Goal: Task Accomplishment & Management: Manage account settings

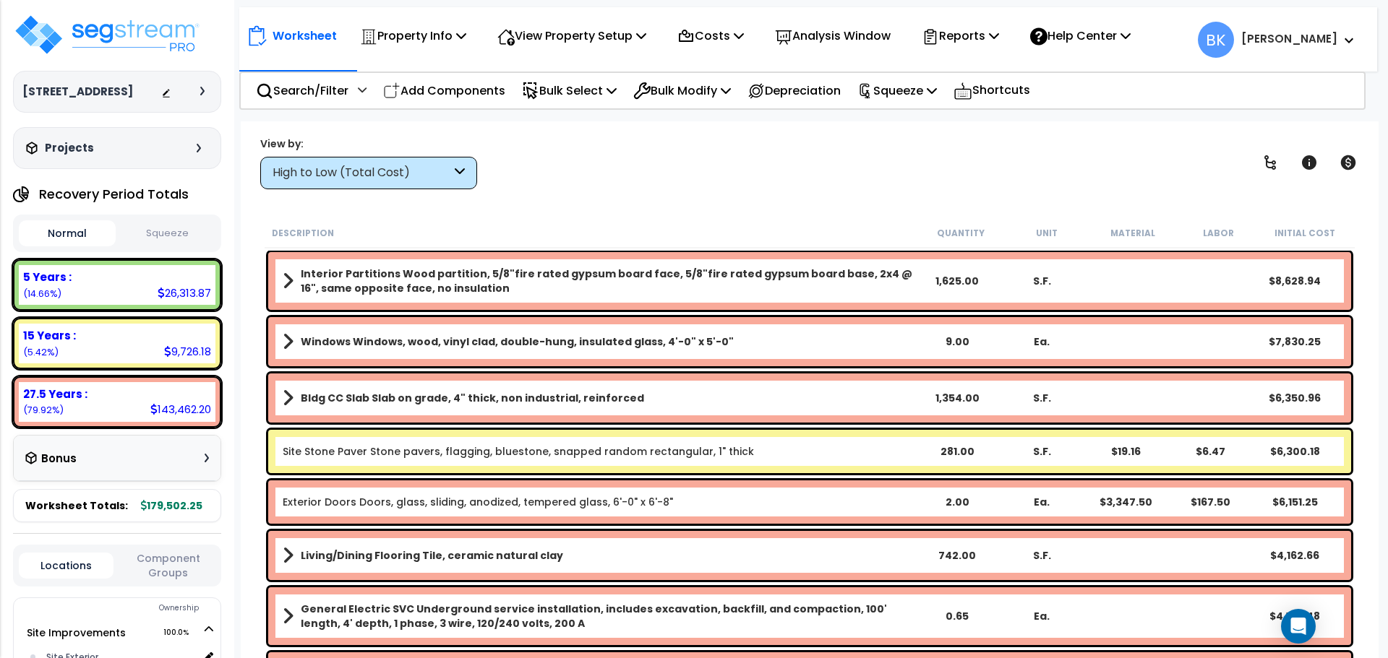
click at [1329, 47] on small "Brian" at bounding box center [1289, 39] width 96 height 19
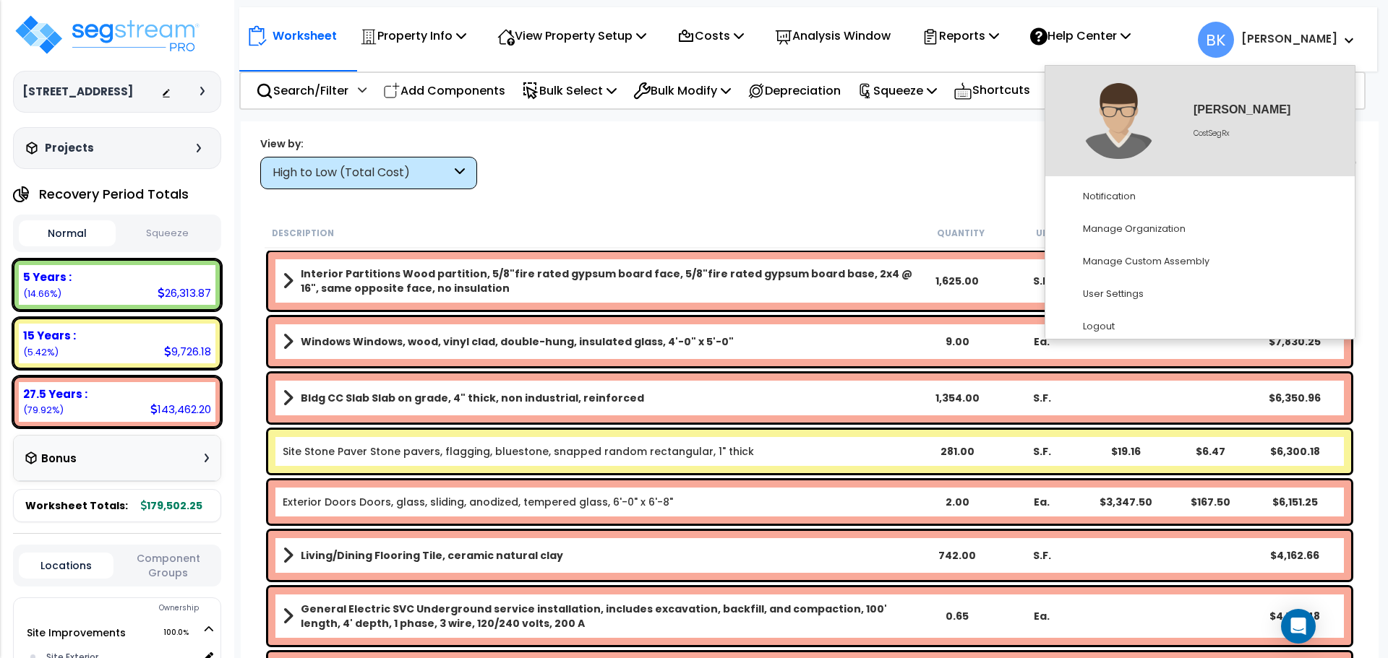
click at [1329, 47] on small "Brian" at bounding box center [1289, 39] width 96 height 19
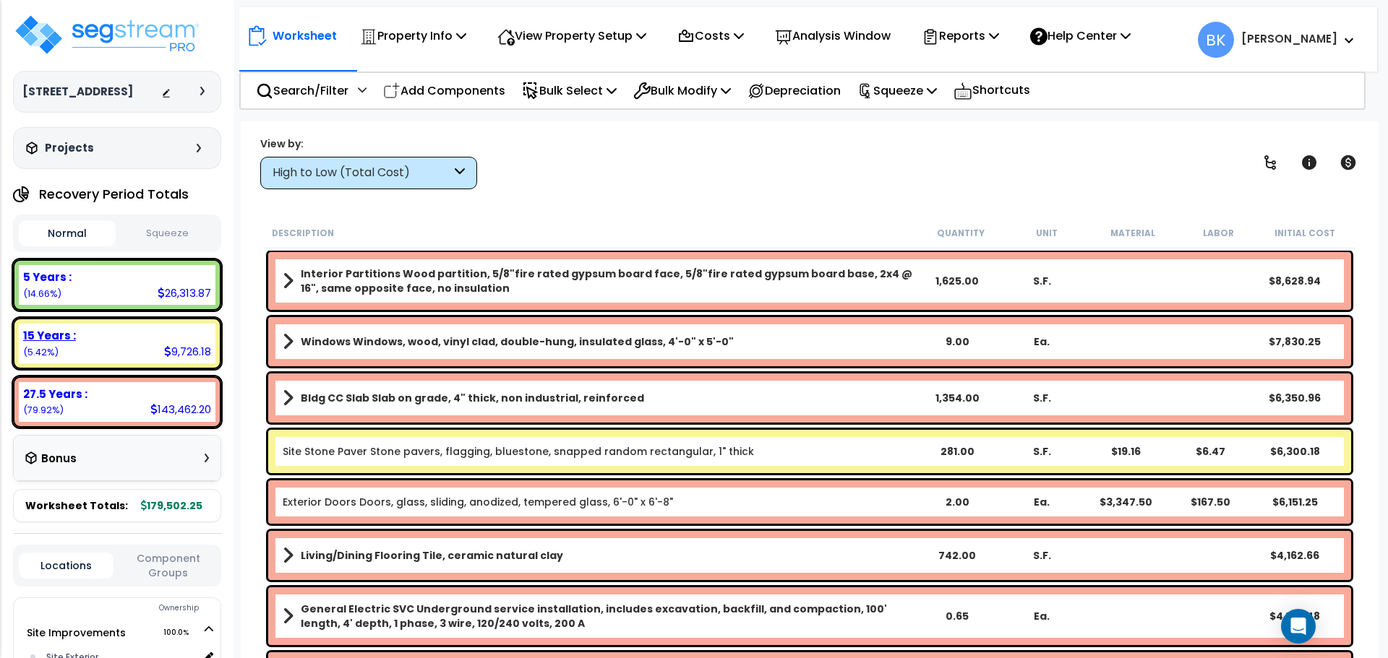
click at [110, 326] on div "15 Years : 9,726.18 (5.42%)" at bounding box center [117, 344] width 197 height 40
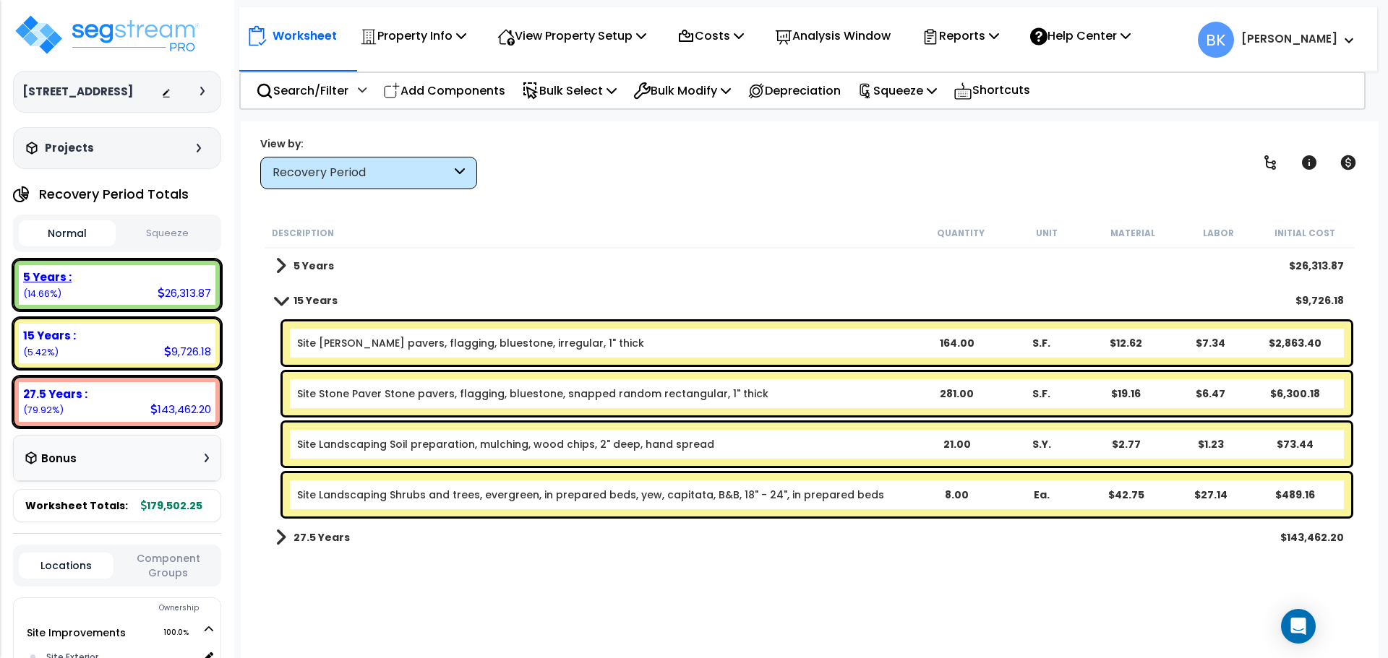
click at [132, 291] on div "5 Years : 26,313.87 (14.66%)" at bounding box center [117, 285] width 197 height 40
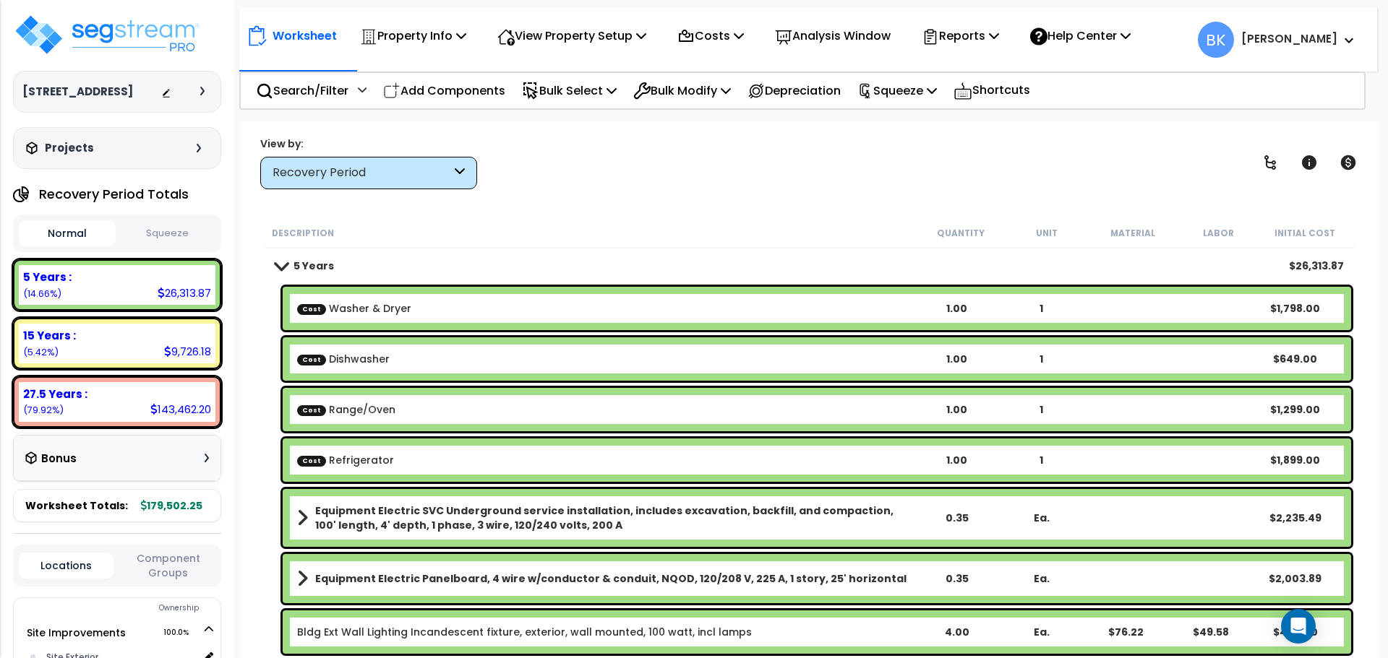
click at [1328, 36] on b "[PERSON_NAME]" at bounding box center [1289, 38] width 96 height 15
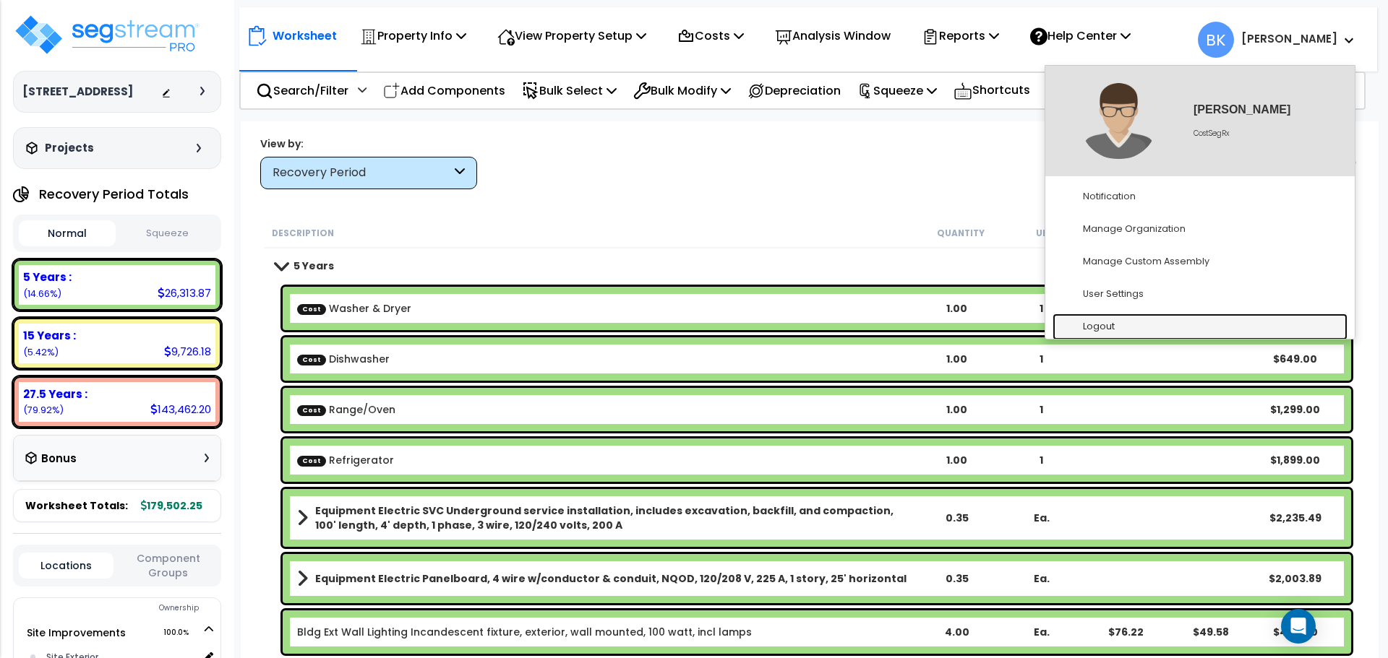
drag, startPoint x: 1140, startPoint y: 319, endPoint x: 1119, endPoint y: 311, distance: 23.1
click at [1140, 319] on link "Logout" at bounding box center [1199, 327] width 295 height 27
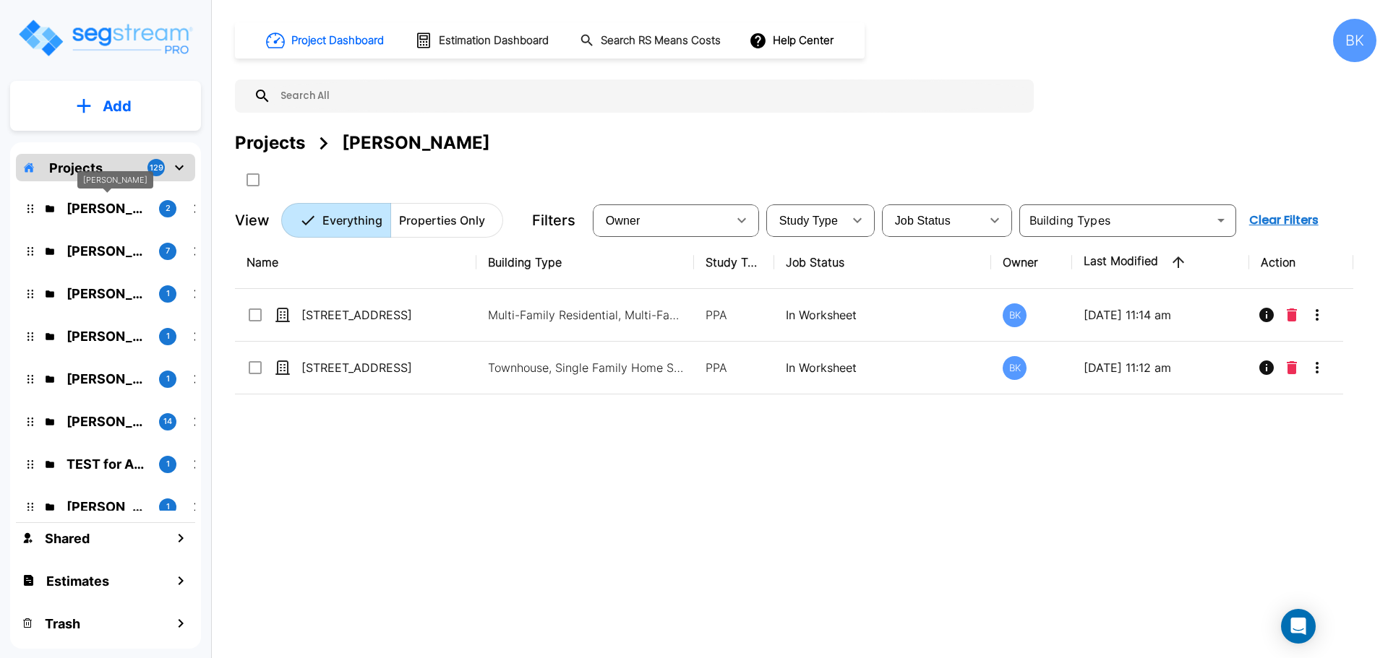
click at [108, 207] on p "[PERSON_NAME]" at bounding box center [106, 209] width 81 height 20
click at [588, 584] on div "Name Building Type Study Type Job Status Owner Last Modified Action 501 N 20th …" at bounding box center [794, 440] width 1118 height 408
click at [110, 242] on p "Andrea Vacaflor Ayoroa" at bounding box center [106, 251] width 81 height 20
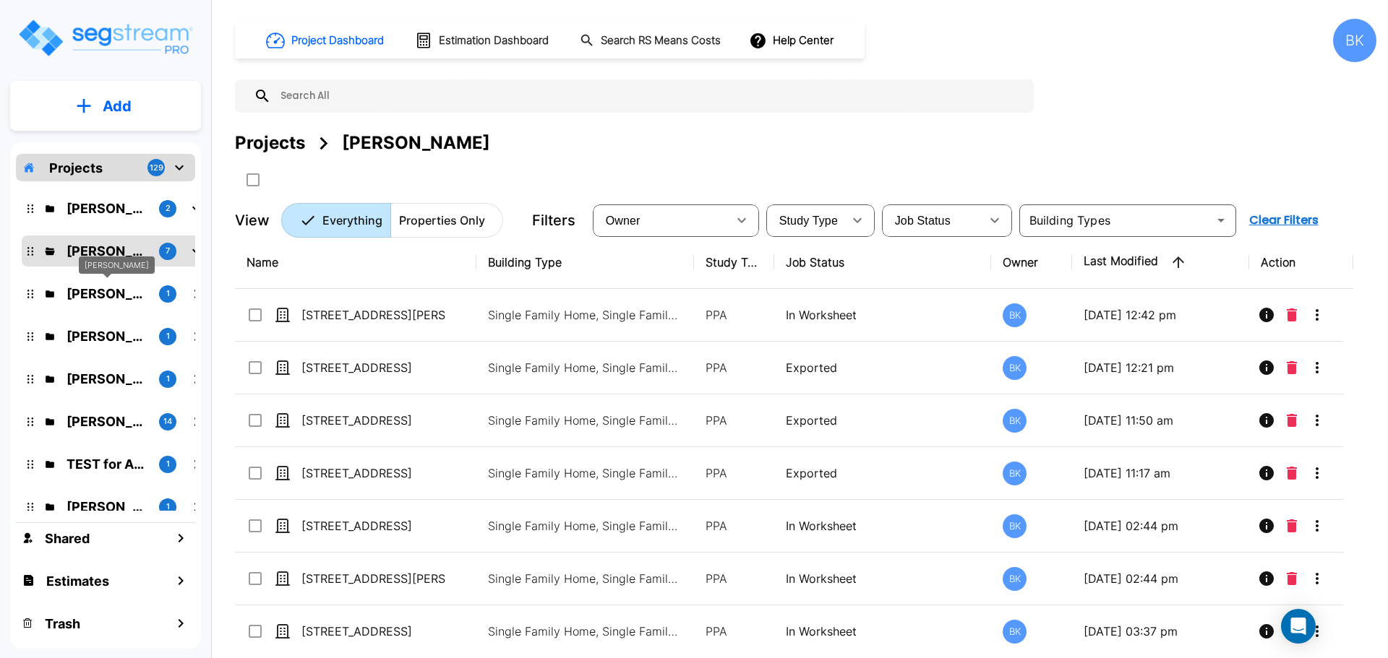
click at [89, 293] on p "Kamal Momi" at bounding box center [106, 294] width 81 height 20
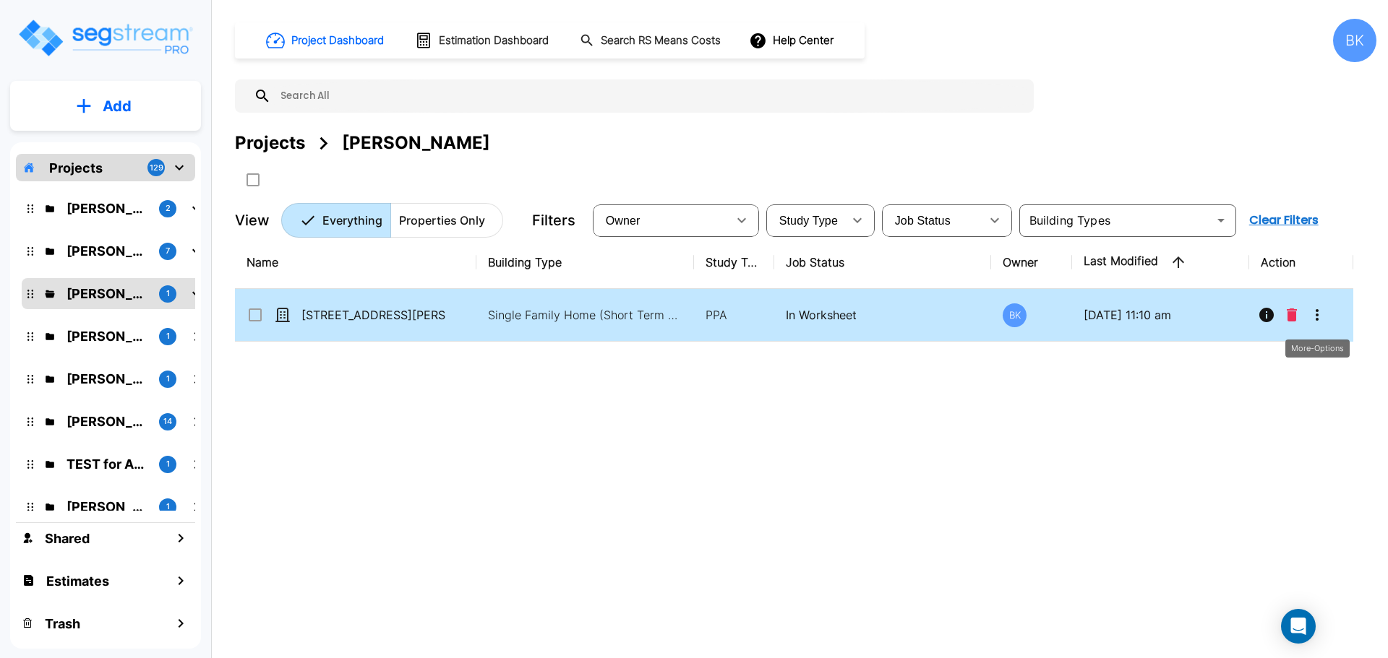
click at [1313, 317] on icon "More-Options" at bounding box center [1316, 314] width 17 height 17
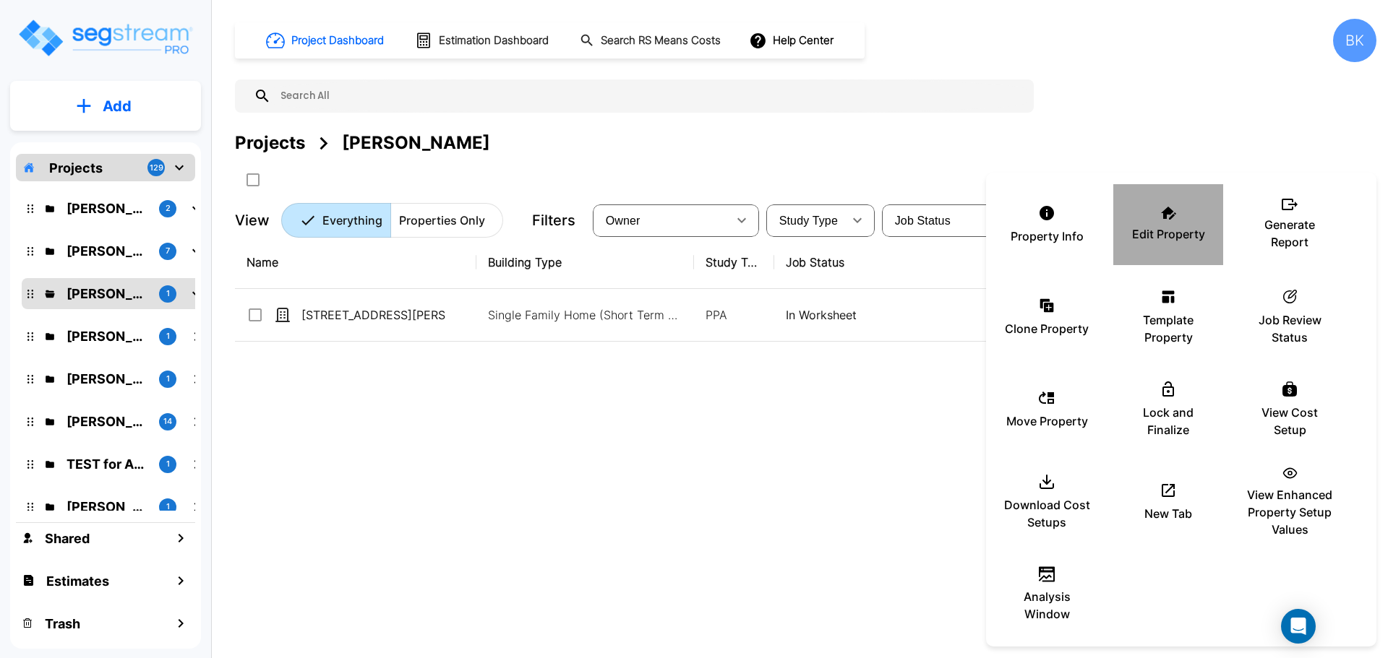
click at [1163, 228] on p "Edit Property" at bounding box center [1168, 233] width 73 height 17
click at [369, 444] on div at bounding box center [694, 329] width 1388 height 658
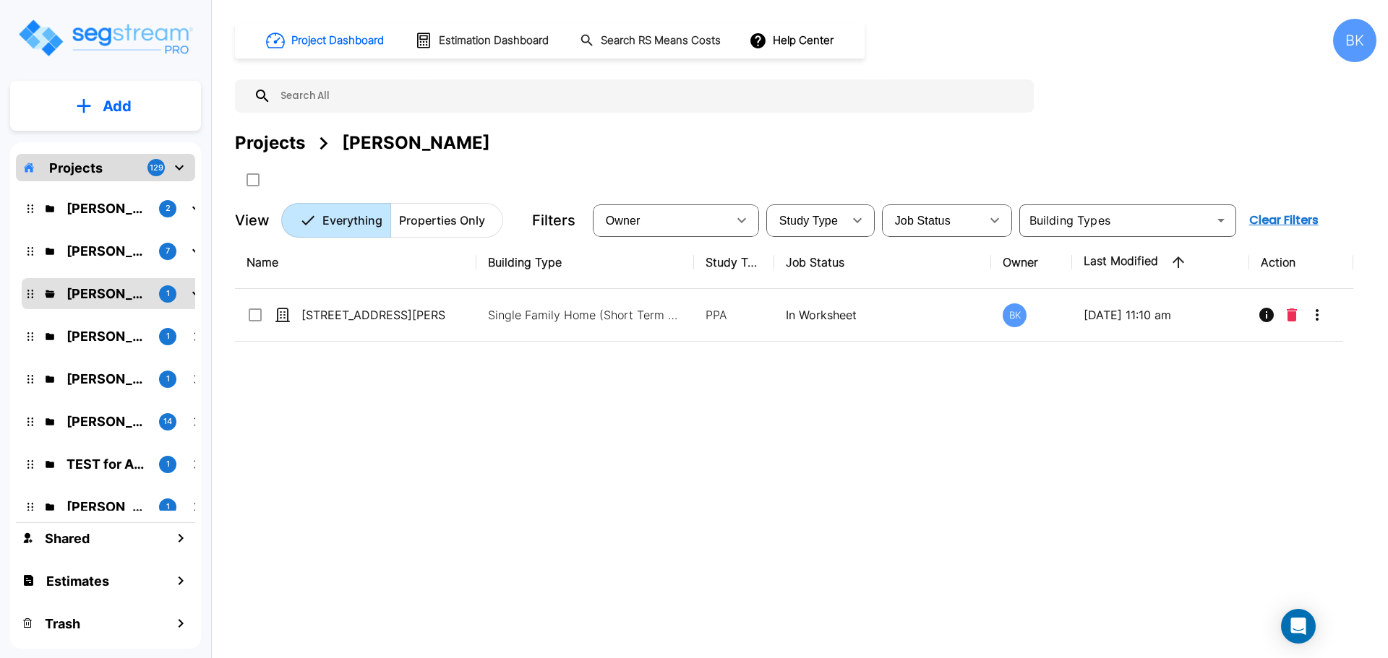
click at [94, 203] on p "Pavan Kumar" at bounding box center [106, 209] width 81 height 20
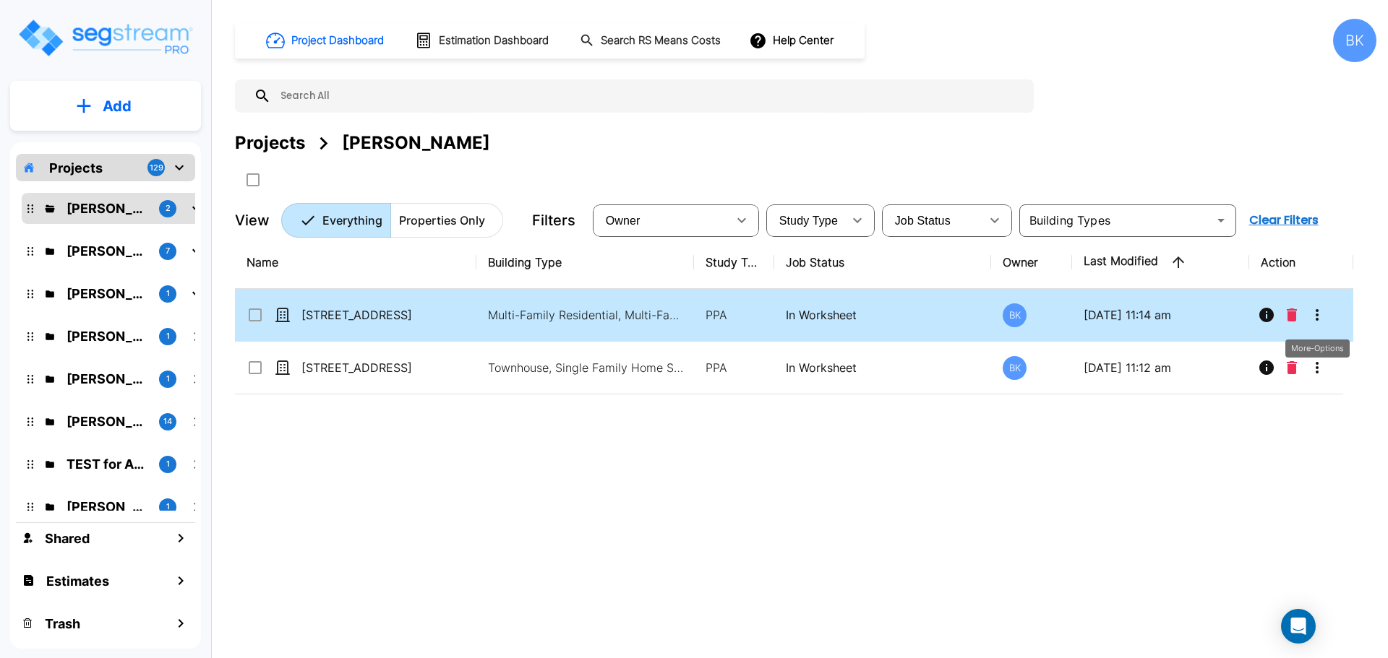
click at [1320, 311] on icon "More-Options" at bounding box center [1316, 314] width 17 height 17
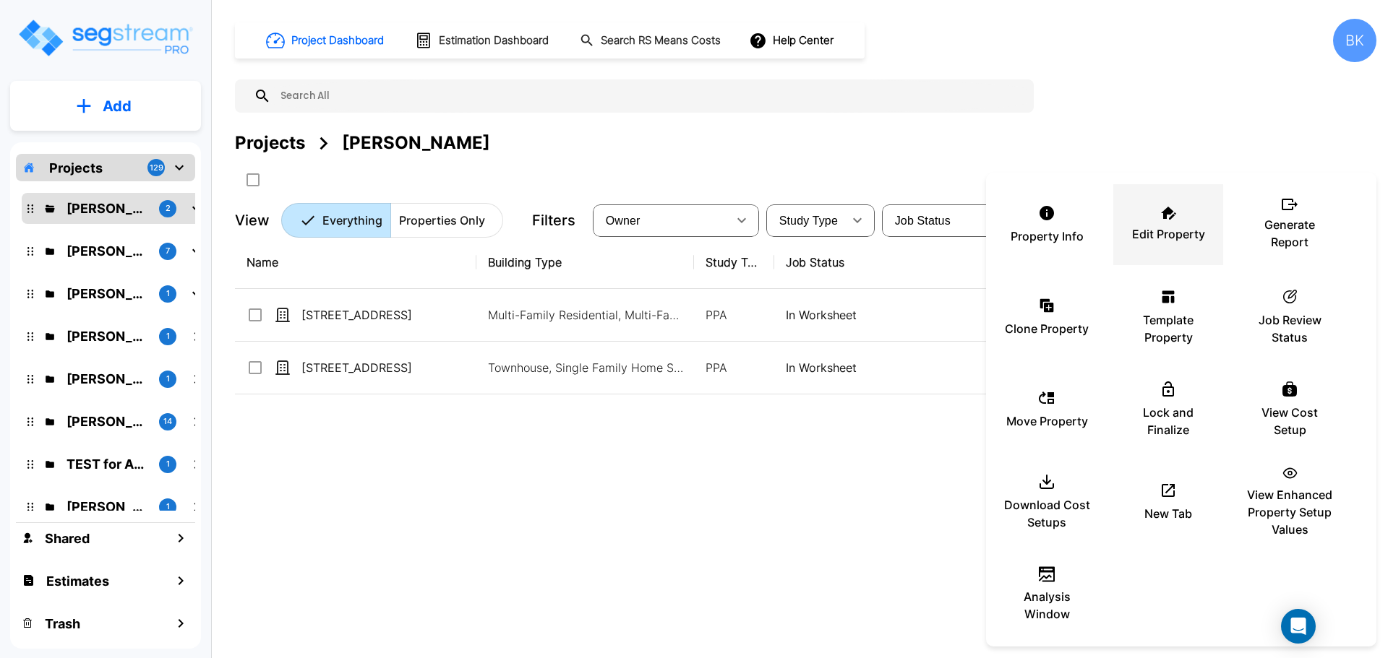
click at [1153, 238] on p "Edit Property" at bounding box center [1168, 233] width 73 height 17
click at [830, 553] on div at bounding box center [694, 329] width 1388 height 658
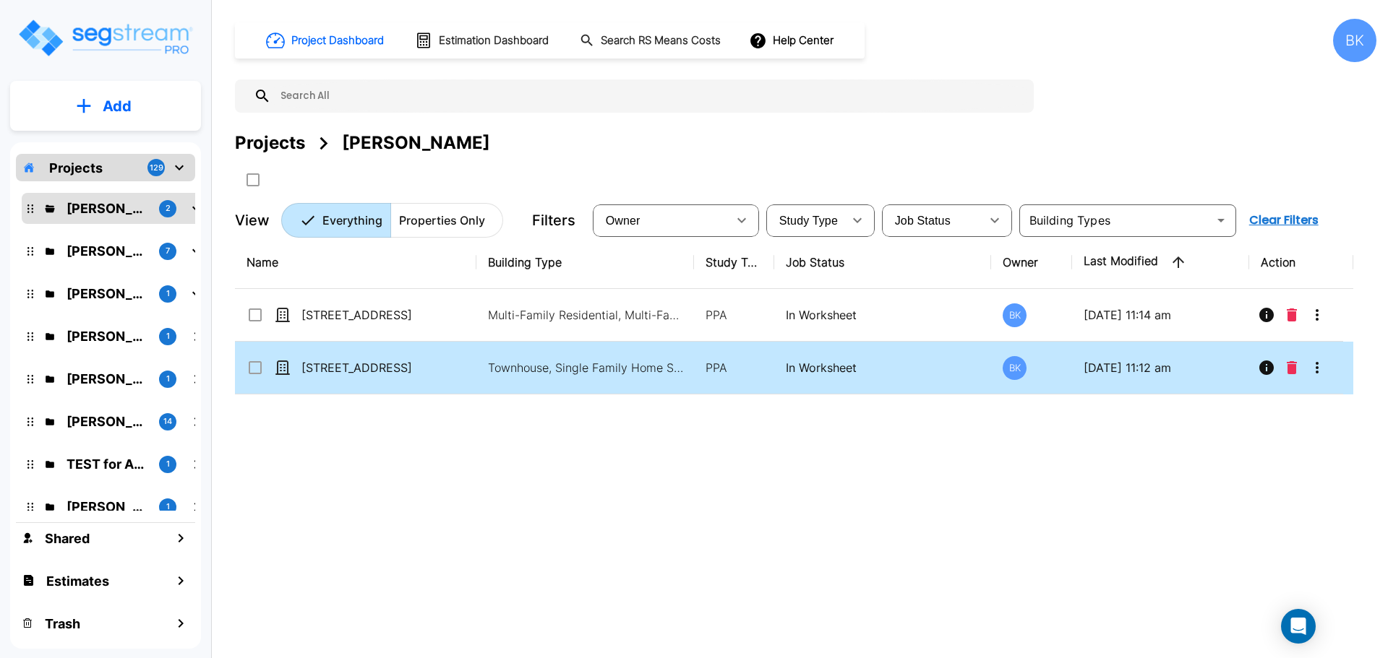
click at [1309, 371] on icon "More-Options" at bounding box center [1316, 367] width 17 height 17
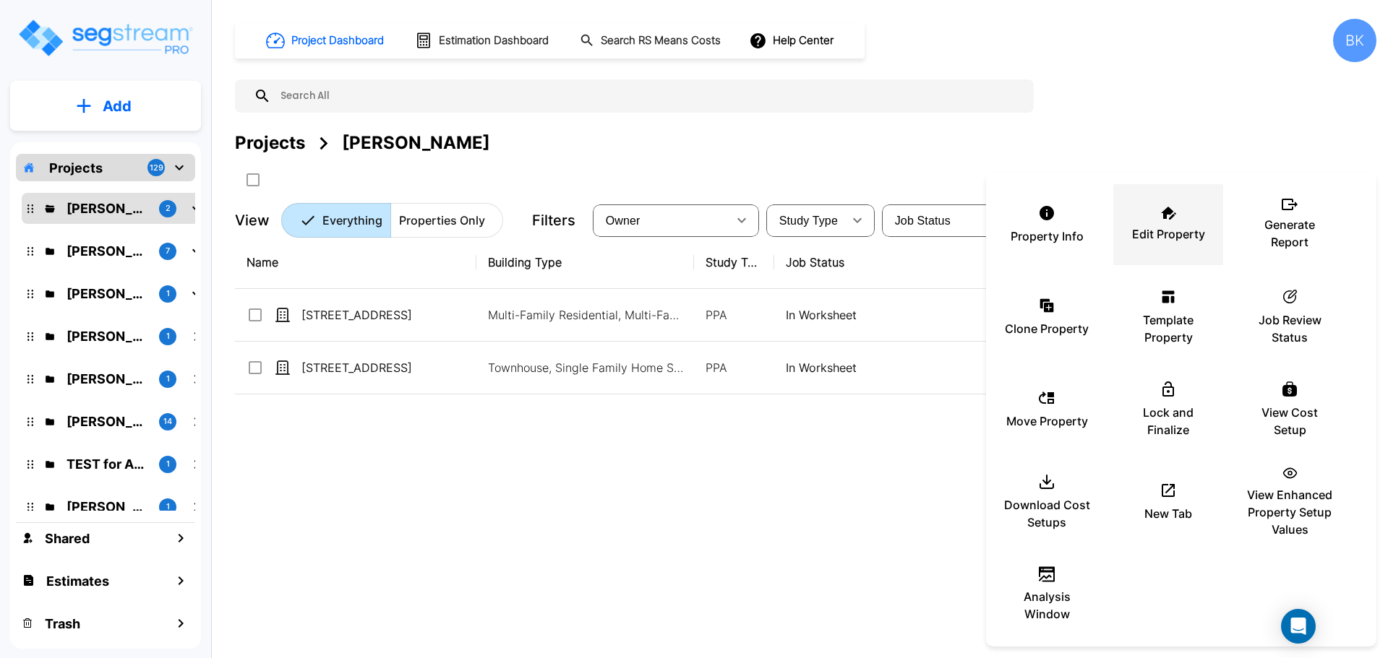
click at [1167, 237] on p "Edit Property" at bounding box center [1168, 233] width 73 height 17
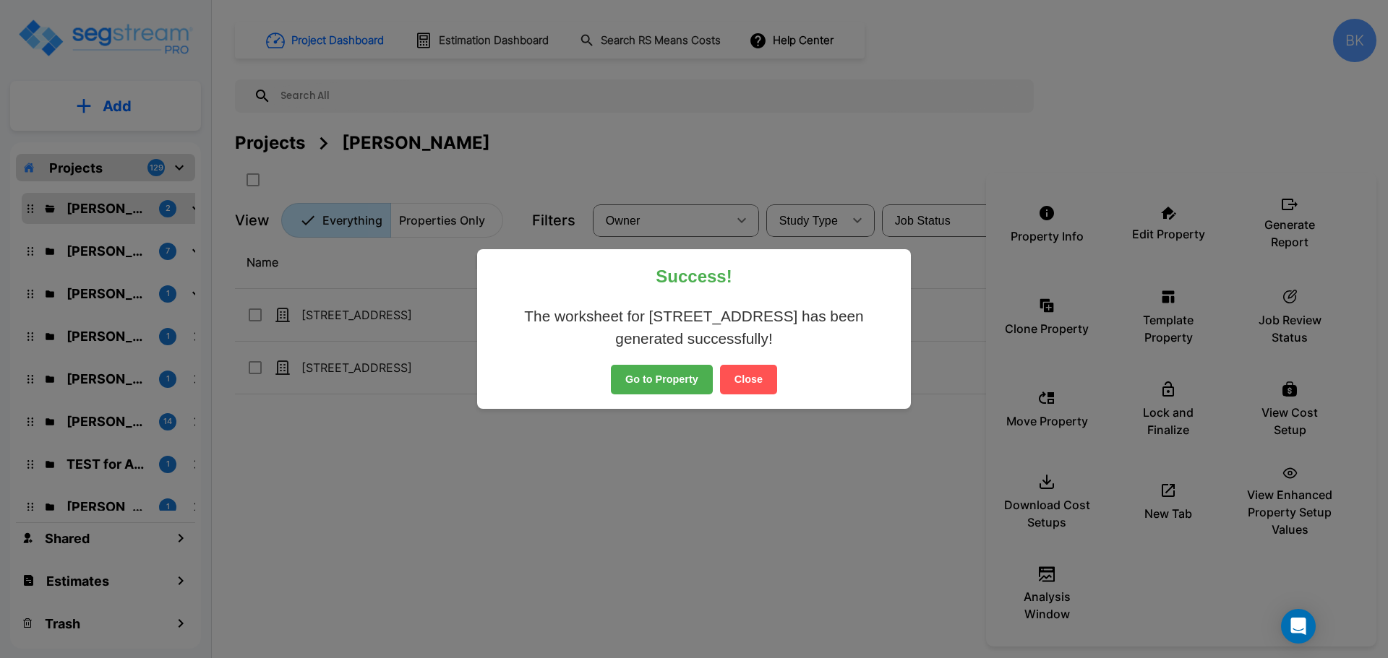
drag, startPoint x: 768, startPoint y: 393, endPoint x: 767, endPoint y: 386, distance: 7.4
click at [767, 389] on button "Close" at bounding box center [748, 380] width 57 height 30
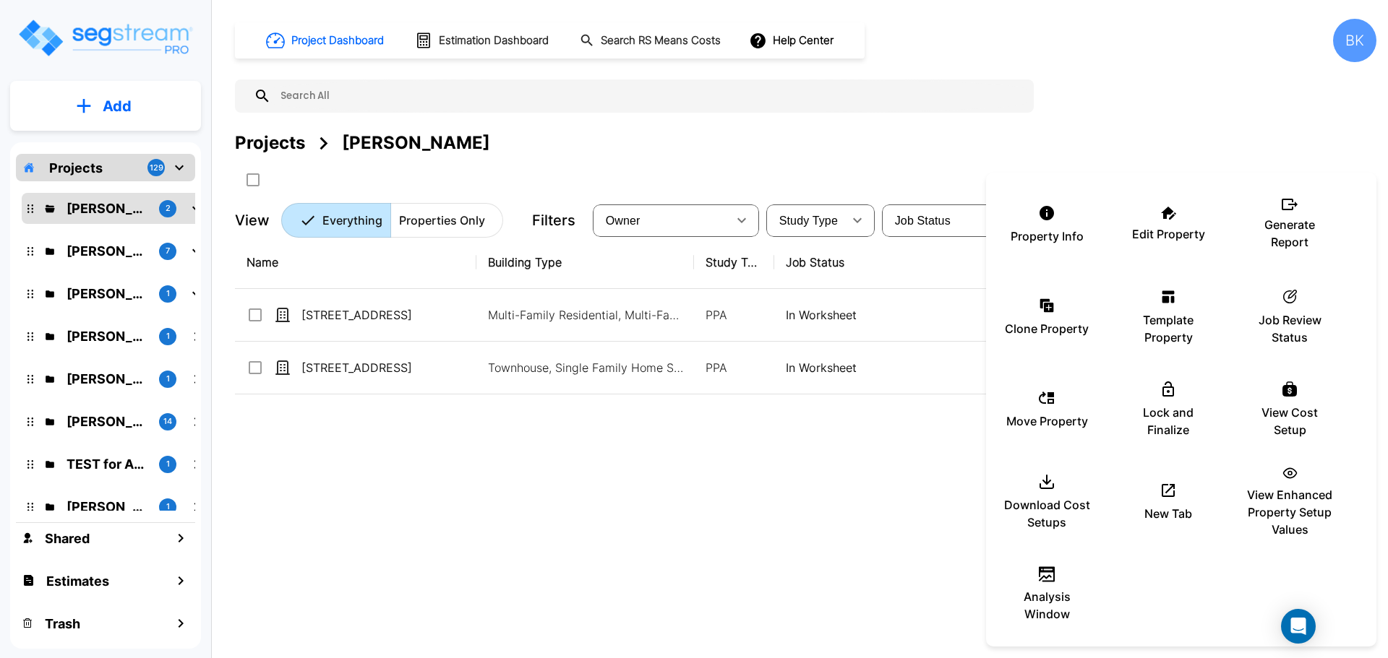
click at [541, 494] on div at bounding box center [694, 329] width 1388 height 658
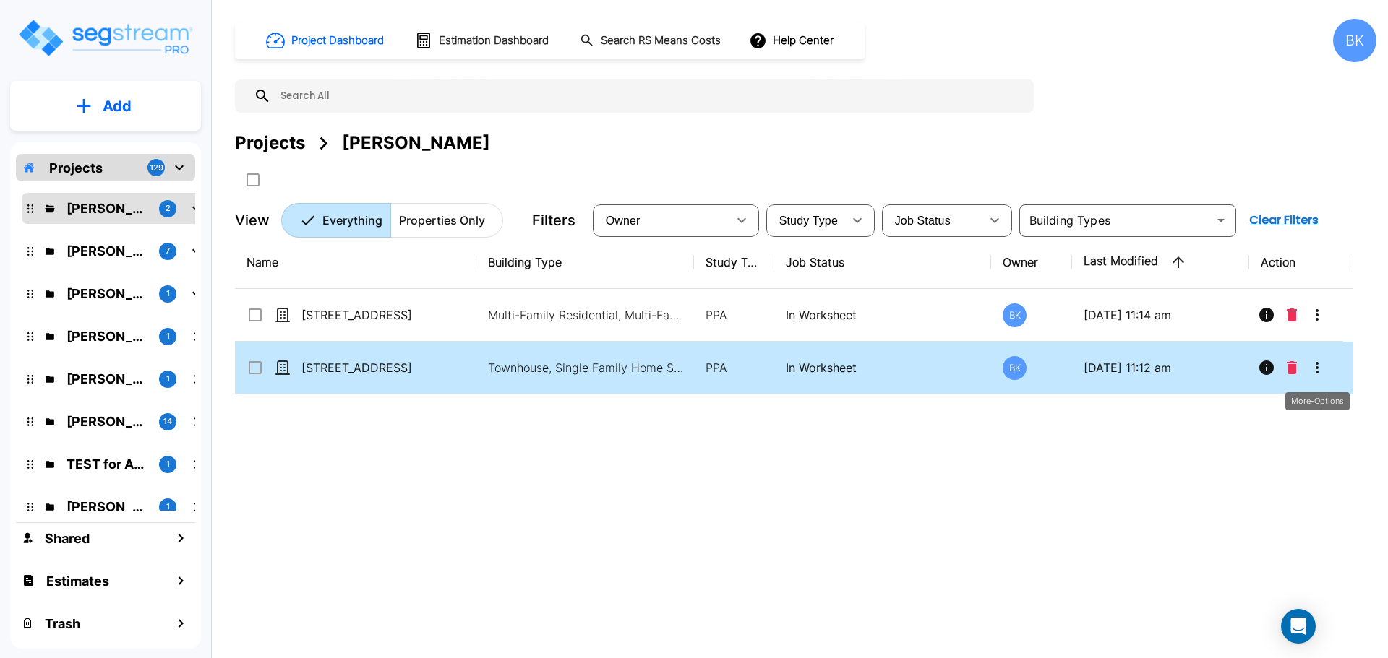
click at [1314, 359] on button "More-Options" at bounding box center [1316, 367] width 29 height 29
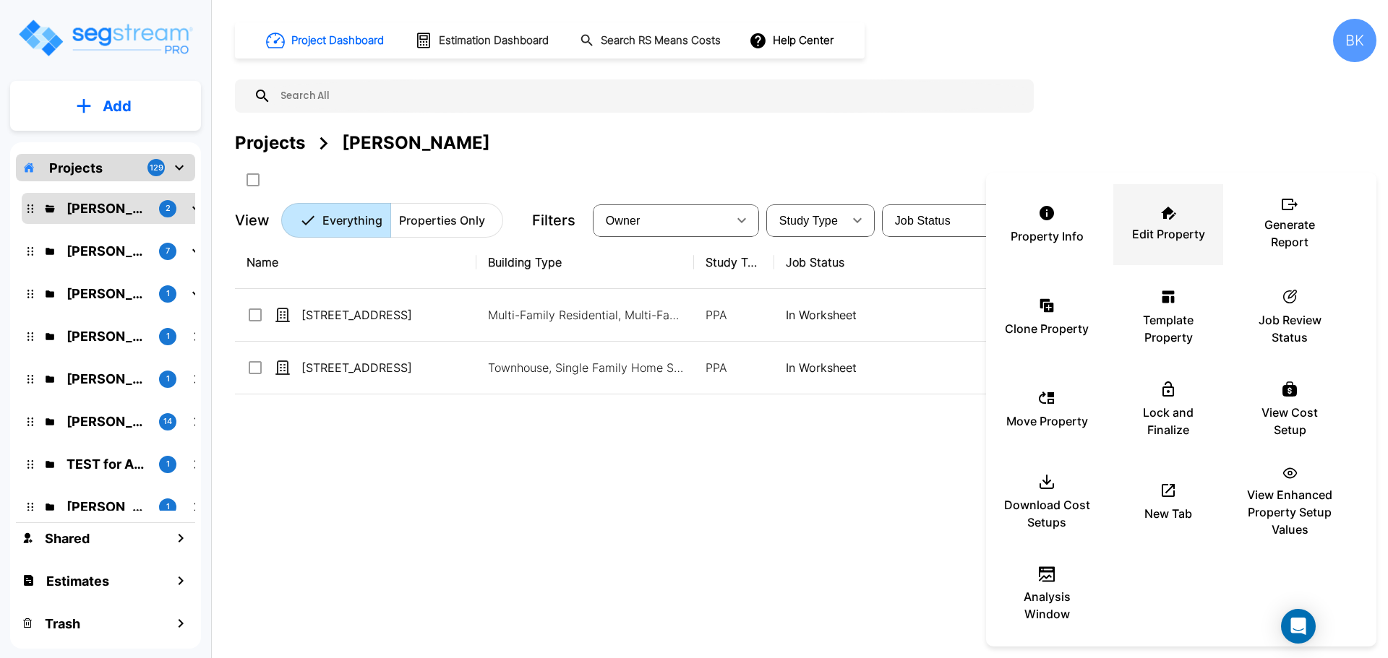
click at [1145, 220] on div "Edit Property" at bounding box center [1167, 225] width 87 height 72
click at [664, 572] on div at bounding box center [694, 329] width 1388 height 658
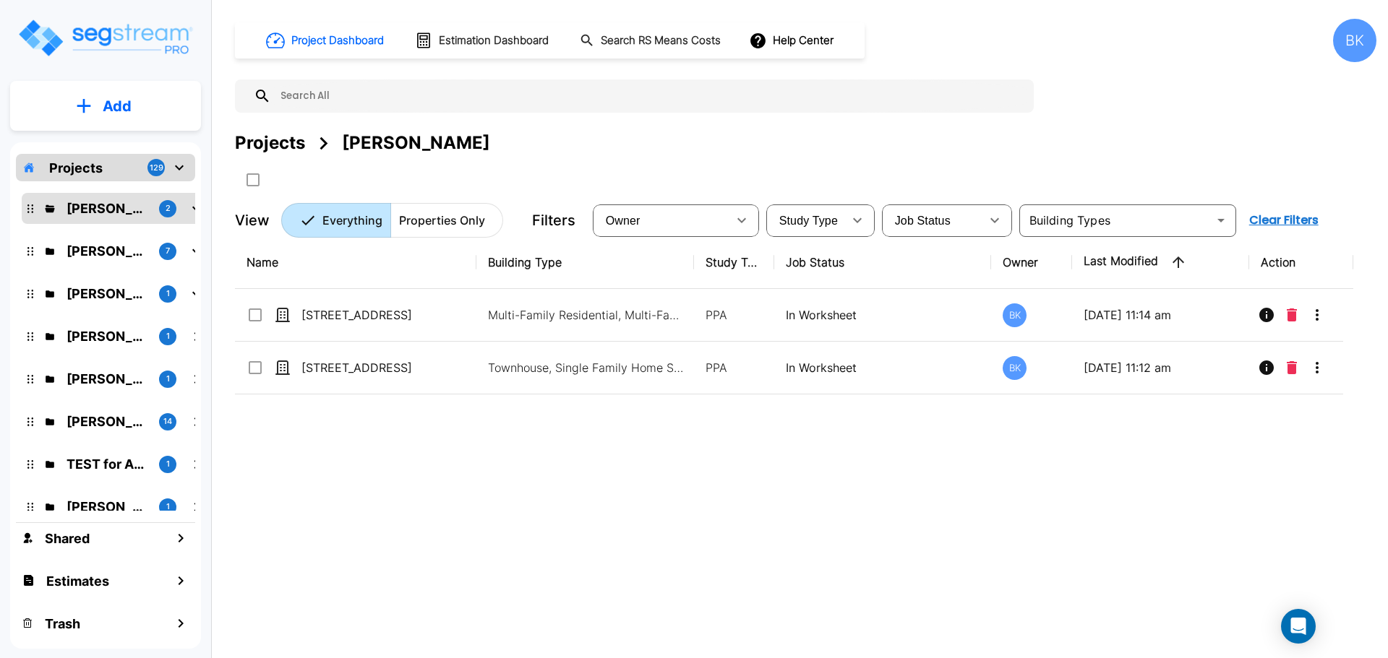
drag, startPoint x: 721, startPoint y: 541, endPoint x: 885, endPoint y: 454, distance: 185.3
click at [723, 542] on div "Name Building Type Study Type Job Status Owner Last Modified Action 501 N 20th …" at bounding box center [794, 440] width 1118 height 408
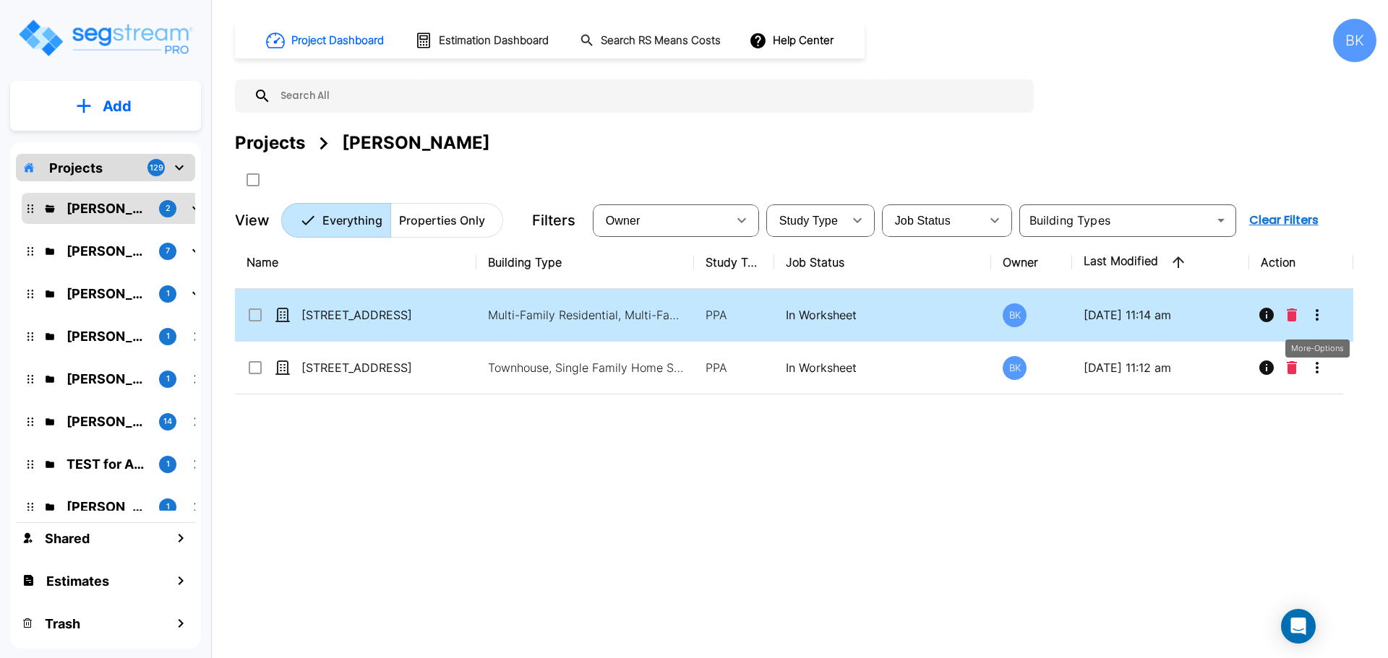
click at [1308, 319] on icon "More-Options" at bounding box center [1316, 314] width 17 height 17
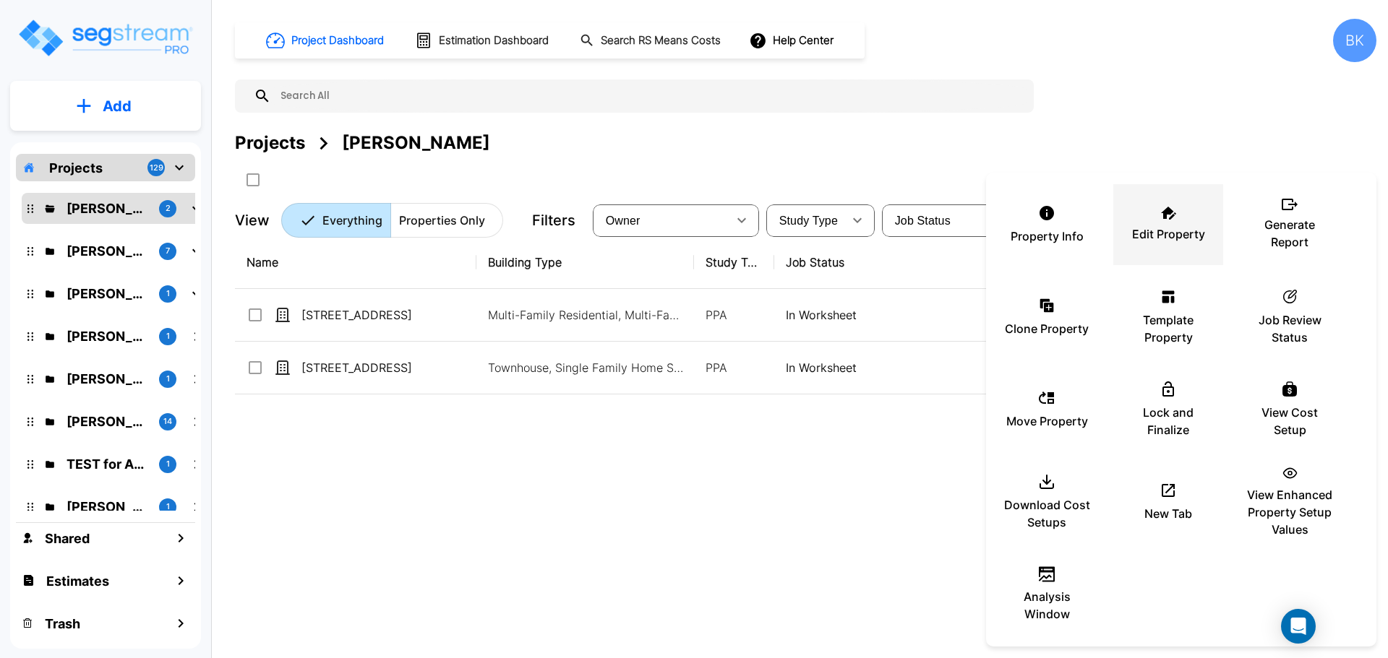
click at [1140, 220] on div "Edit Property" at bounding box center [1167, 225] width 87 height 72
click at [513, 522] on div at bounding box center [694, 329] width 1388 height 658
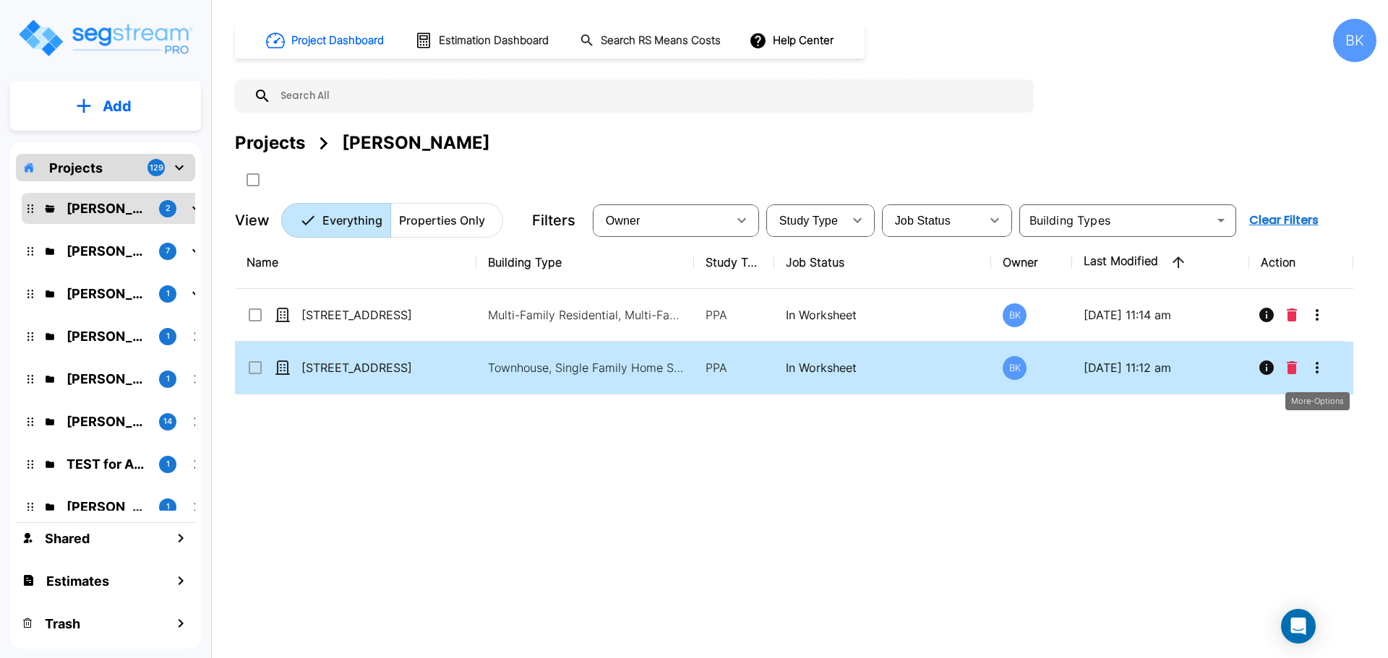
click at [1323, 365] on icon "More-Options" at bounding box center [1316, 367] width 17 height 17
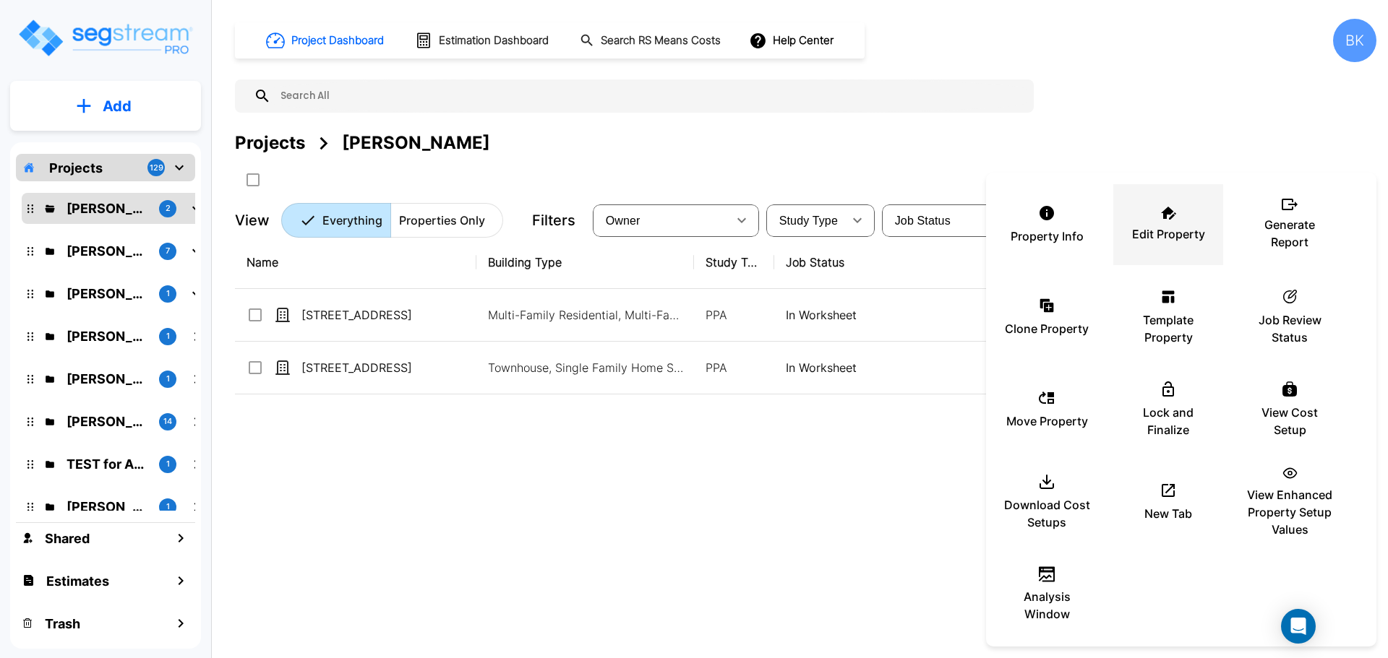
click at [1164, 220] on div "Edit Property" at bounding box center [1167, 225] width 87 height 72
click at [456, 491] on div at bounding box center [694, 329] width 1388 height 658
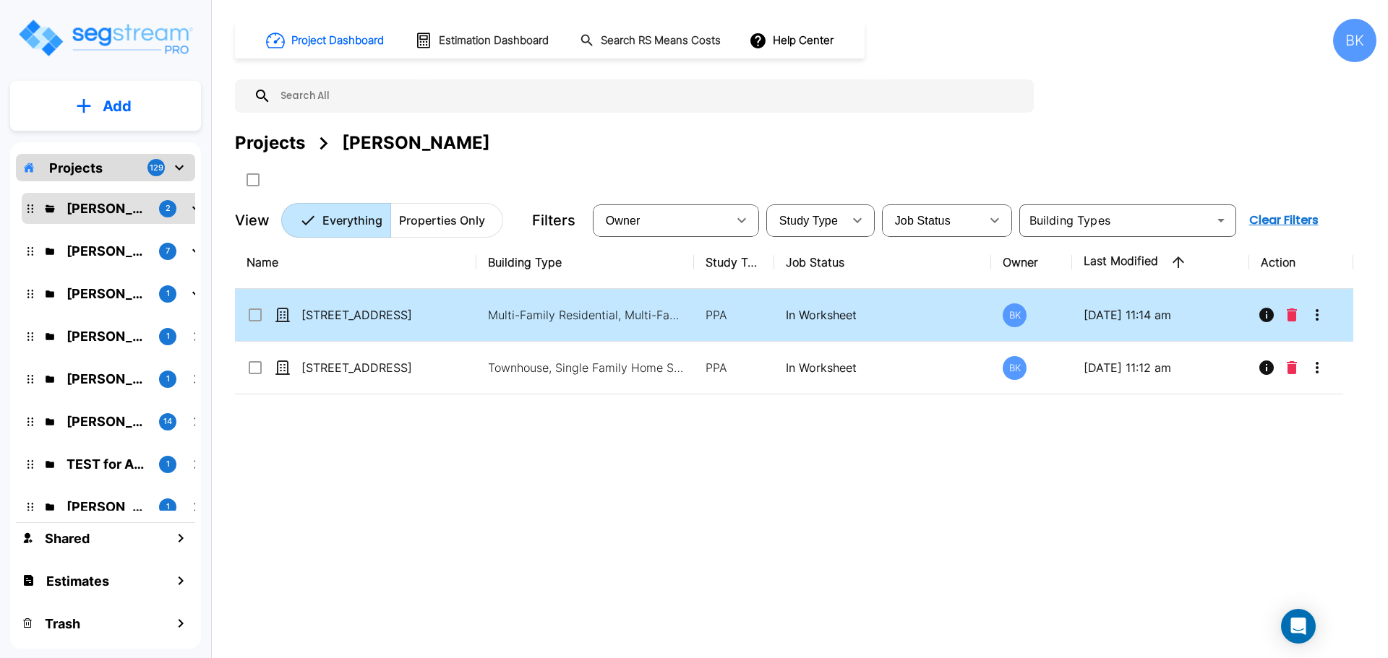
drag, startPoint x: 929, startPoint y: 614, endPoint x: 1196, endPoint y: 336, distance: 384.9
click at [930, 614] on div "Name Building Type Study Type Job Status Owner Last Modified Action 501 N 20th …" at bounding box center [794, 440] width 1118 height 408
drag, startPoint x: 884, startPoint y: 504, endPoint x: 1214, endPoint y: 317, distance: 379.6
click at [885, 504] on div "Name Building Type Study Type Job Status Owner Last Modified Action 501 N 20th …" at bounding box center [794, 440] width 1118 height 408
click at [1323, 311] on icon "More-Options" at bounding box center [1316, 314] width 17 height 17
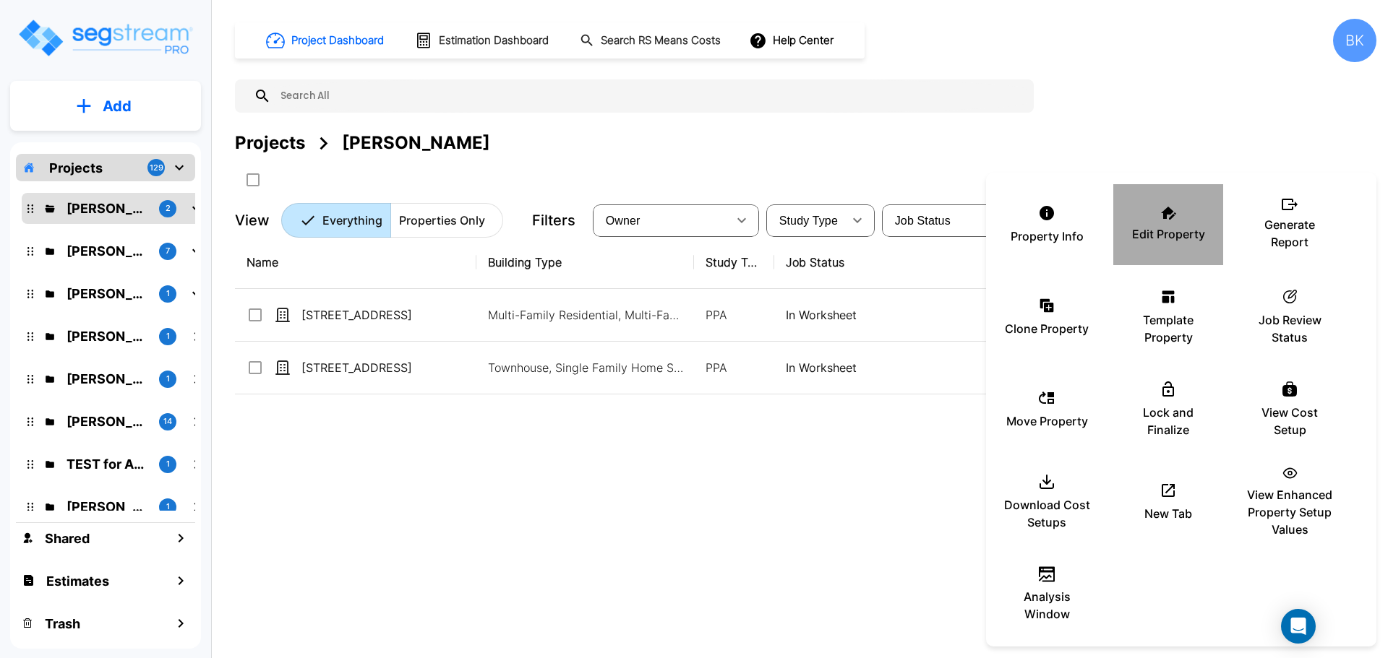
click at [1169, 231] on p "Edit Property" at bounding box center [1168, 233] width 73 height 17
drag, startPoint x: 208, startPoint y: 418, endPoint x: 2, endPoint y: 365, distance: 212.8
click at [205, 418] on div at bounding box center [694, 329] width 1388 height 658
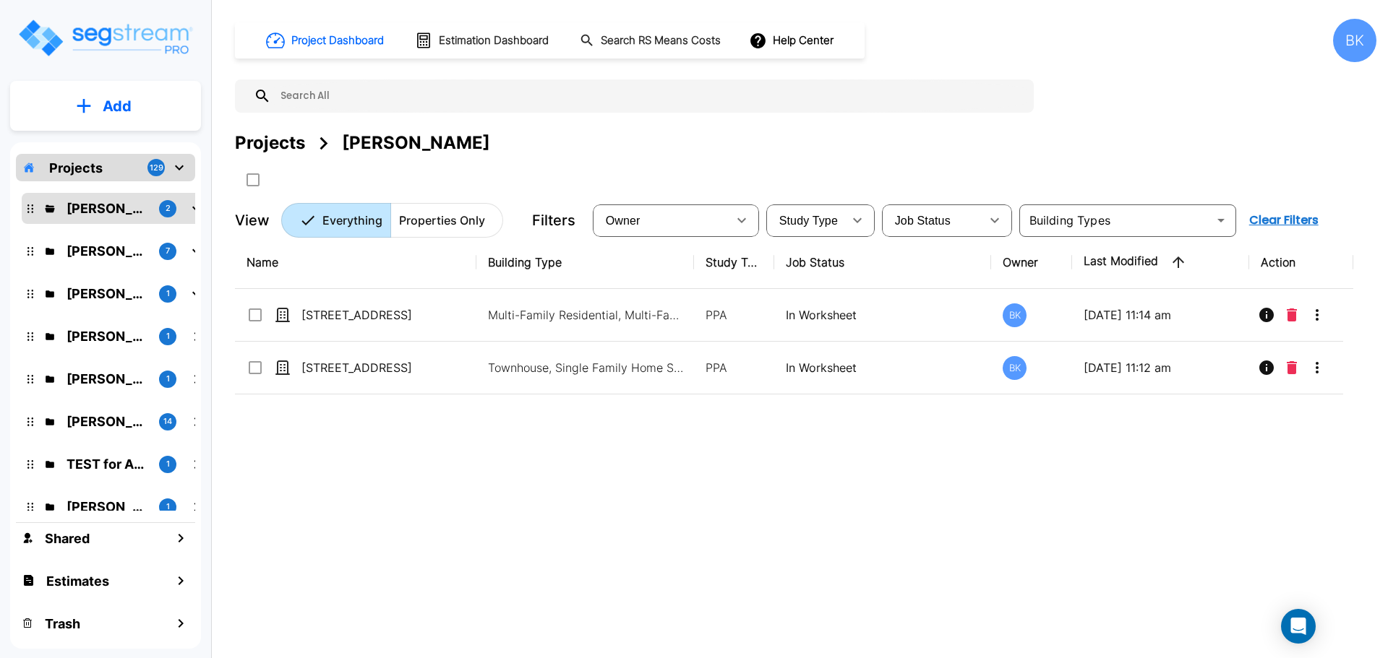
click at [452, 483] on div "Name Building Type Study Type Job Status Owner Last Modified Action 501 N 20th …" at bounding box center [794, 440] width 1118 height 408
click at [93, 296] on p "Kamal Momi" at bounding box center [106, 294] width 81 height 20
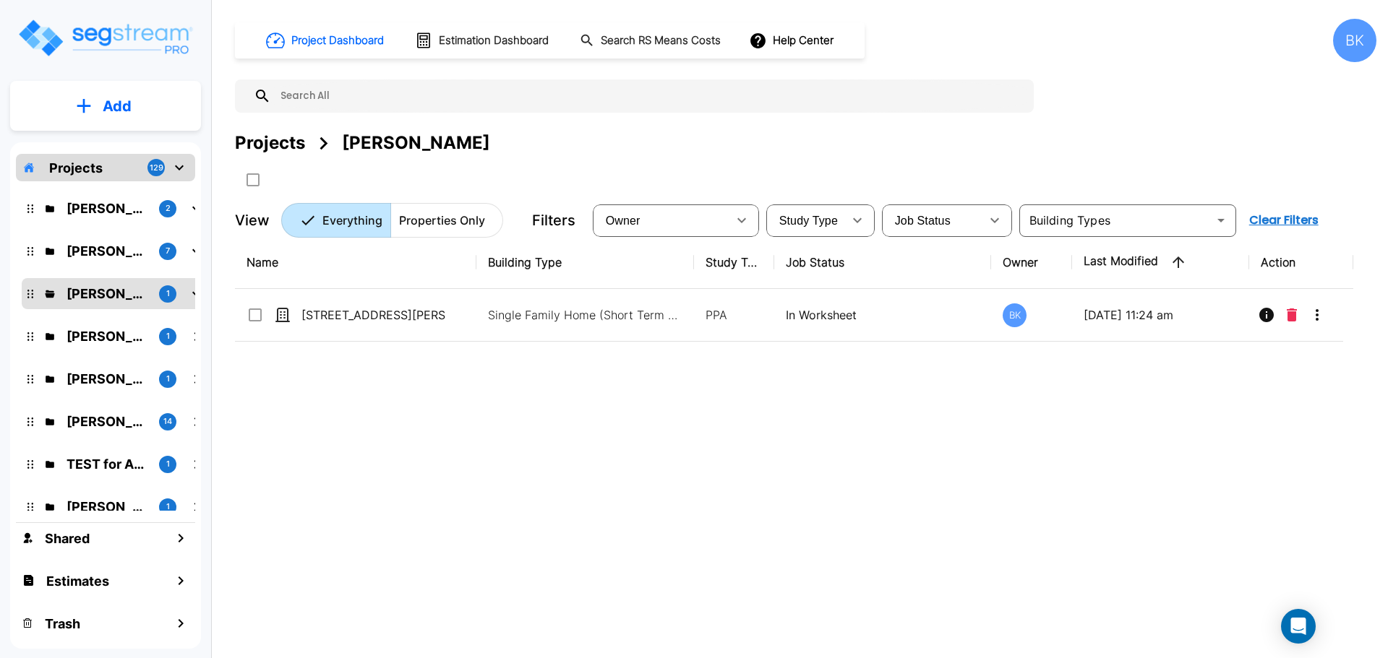
click at [1365, 42] on div "BK" at bounding box center [1354, 40] width 43 height 43
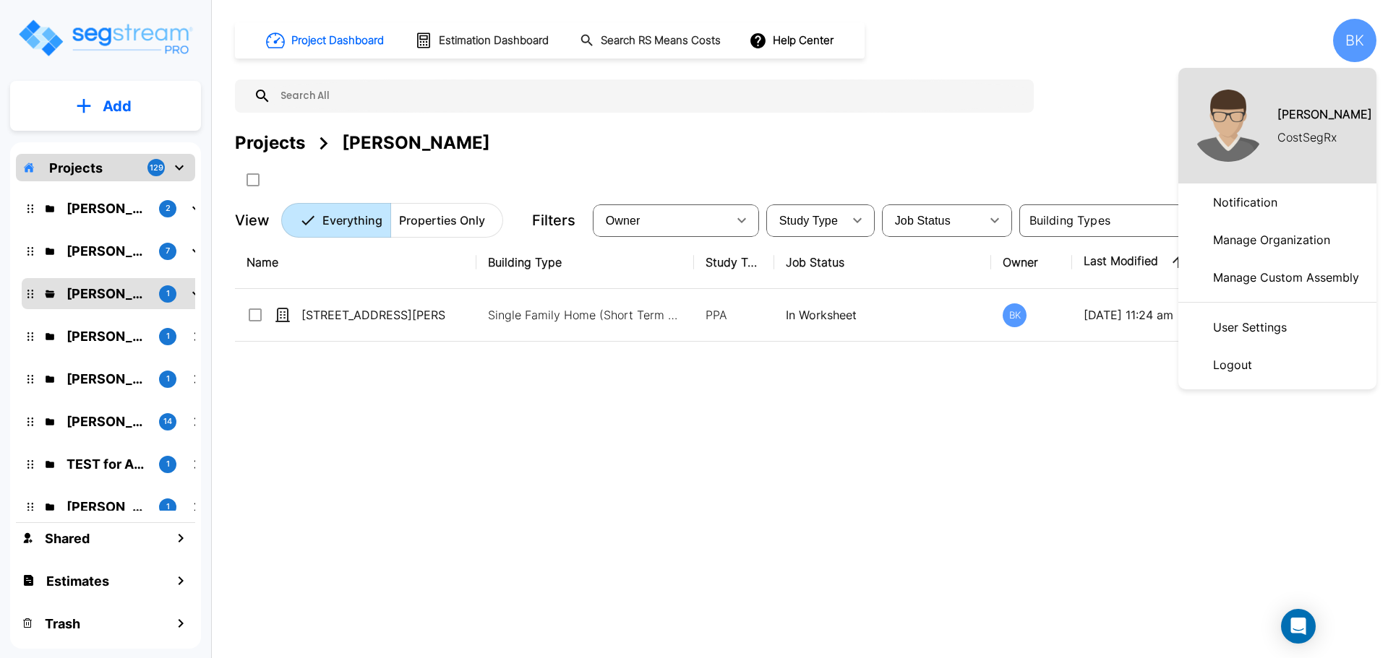
click at [1262, 369] on li "Logout" at bounding box center [1277, 365] width 198 height 38
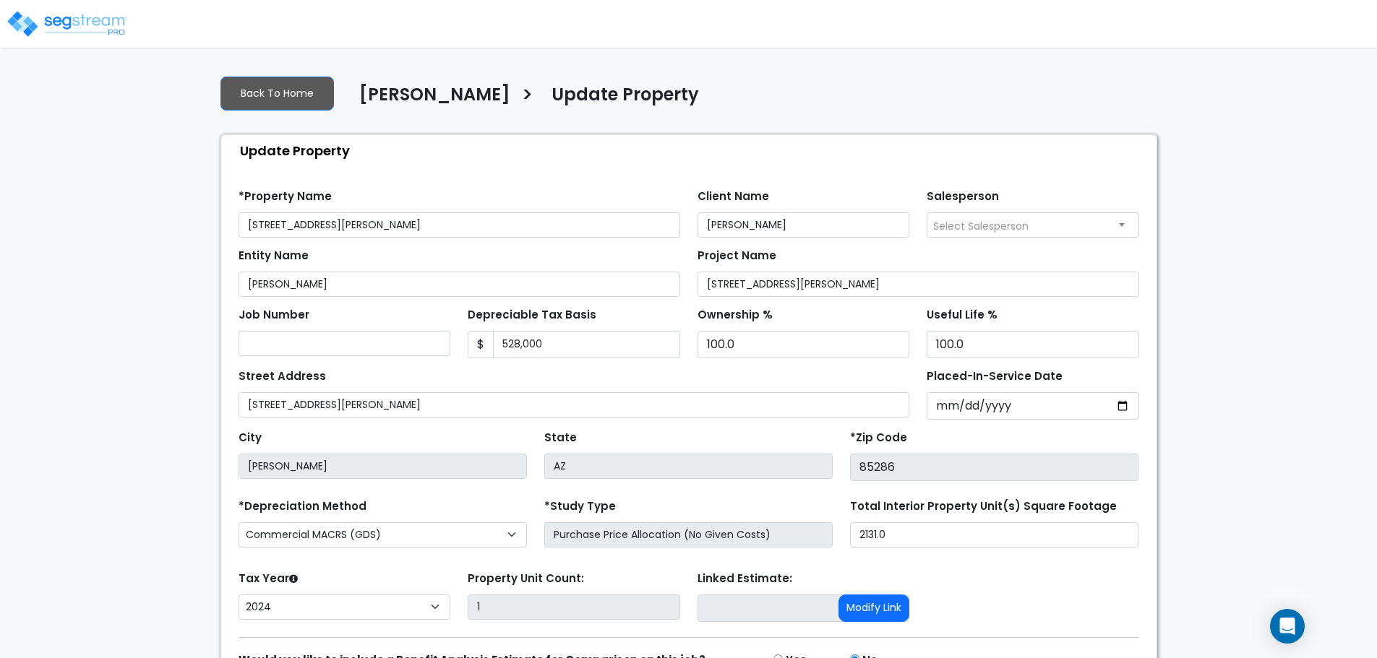
select select "2024"
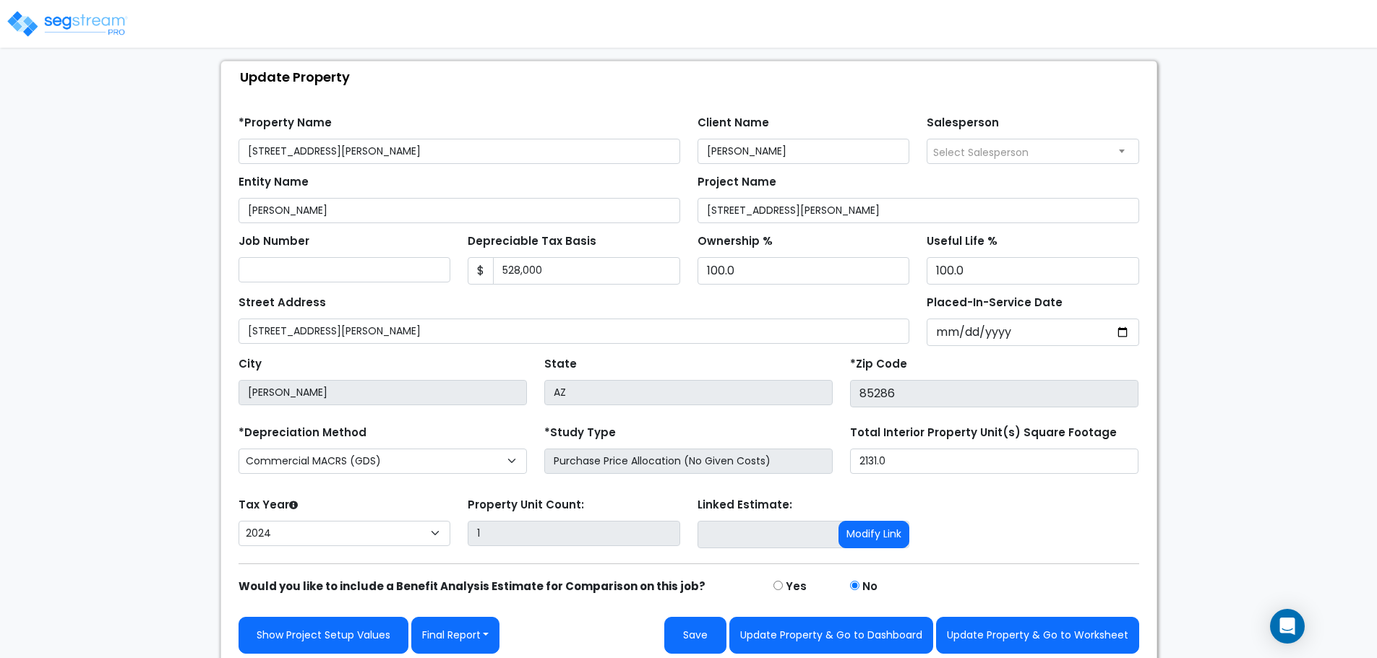
scroll to position [82, 0]
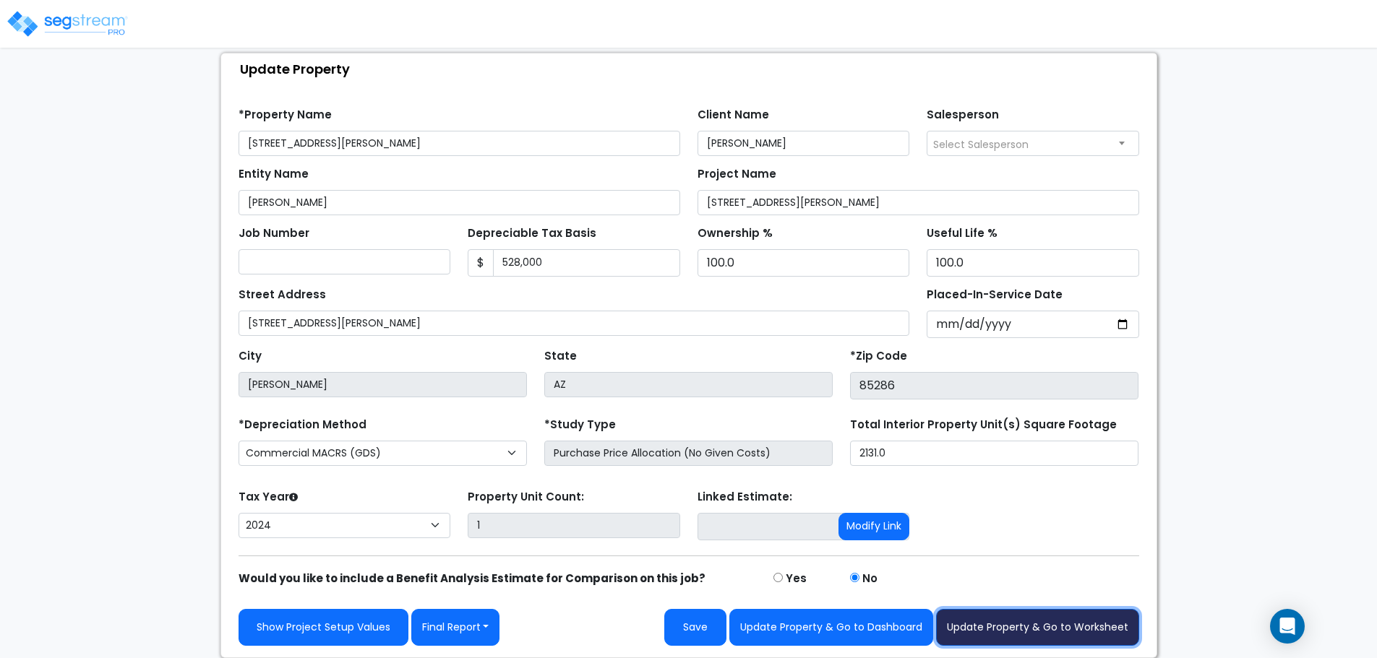
click at [994, 622] on button "Update Property & Go to Worksheet" at bounding box center [1037, 627] width 203 height 37
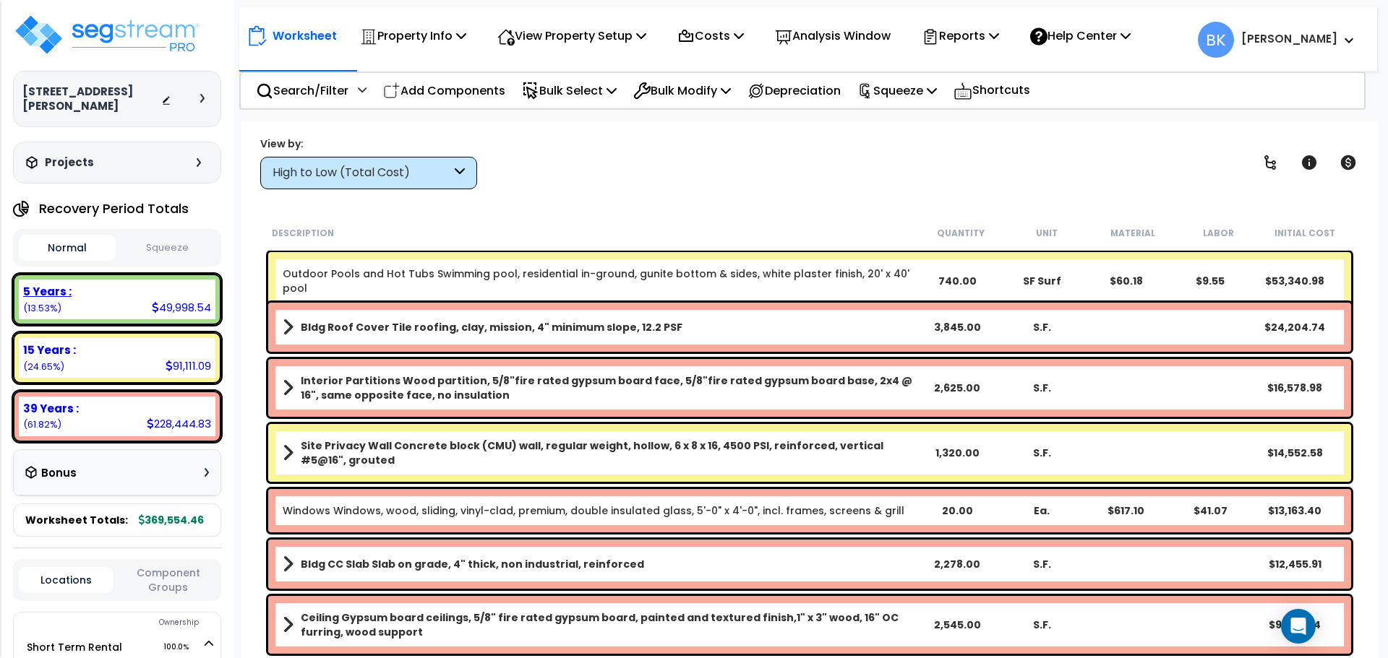
click at [117, 287] on div "5 Years : 49,998.54 (13.53%)" at bounding box center [117, 300] width 197 height 40
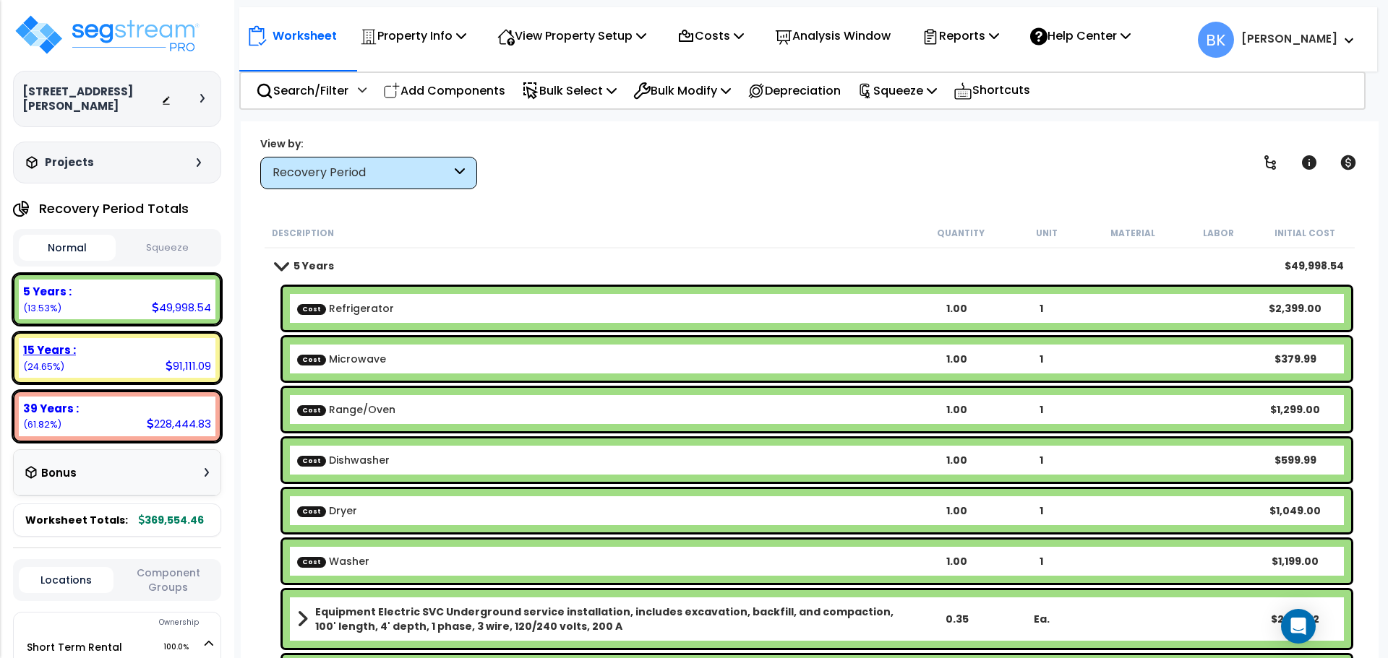
click at [98, 343] on div "15 Years :" at bounding box center [117, 350] width 188 height 15
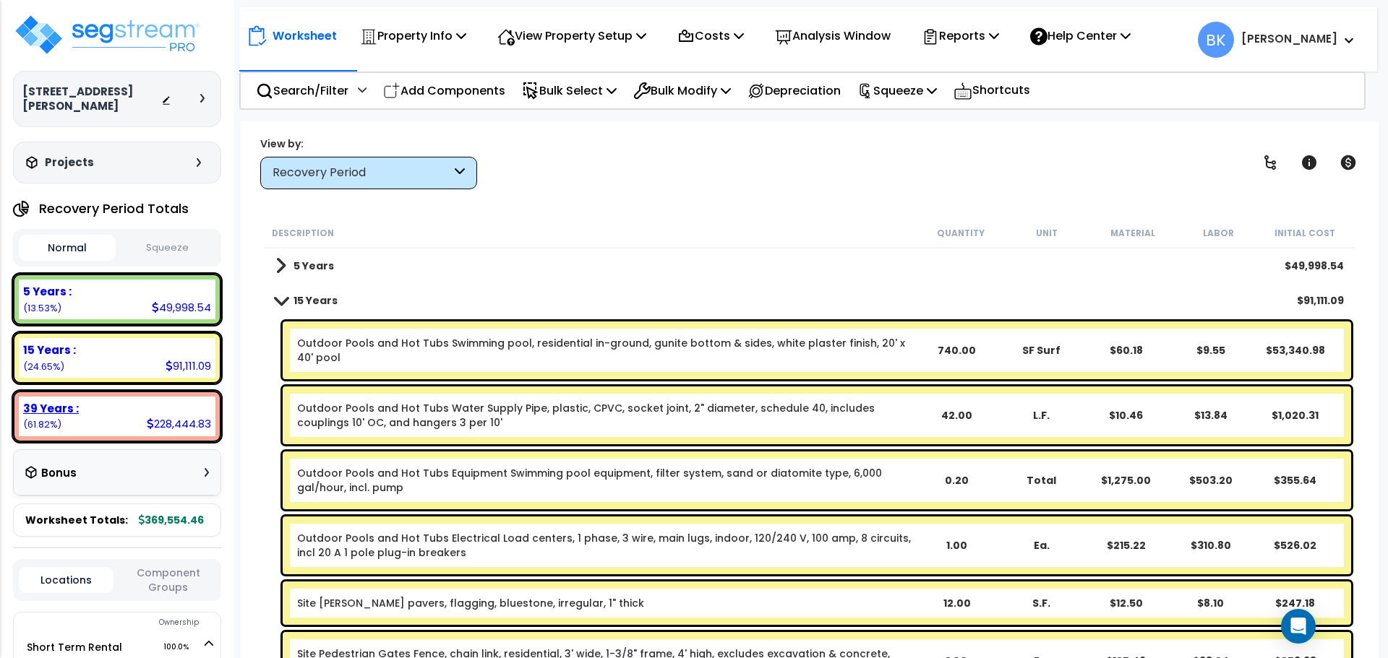
click at [87, 401] on div "39 Years :" at bounding box center [117, 408] width 188 height 15
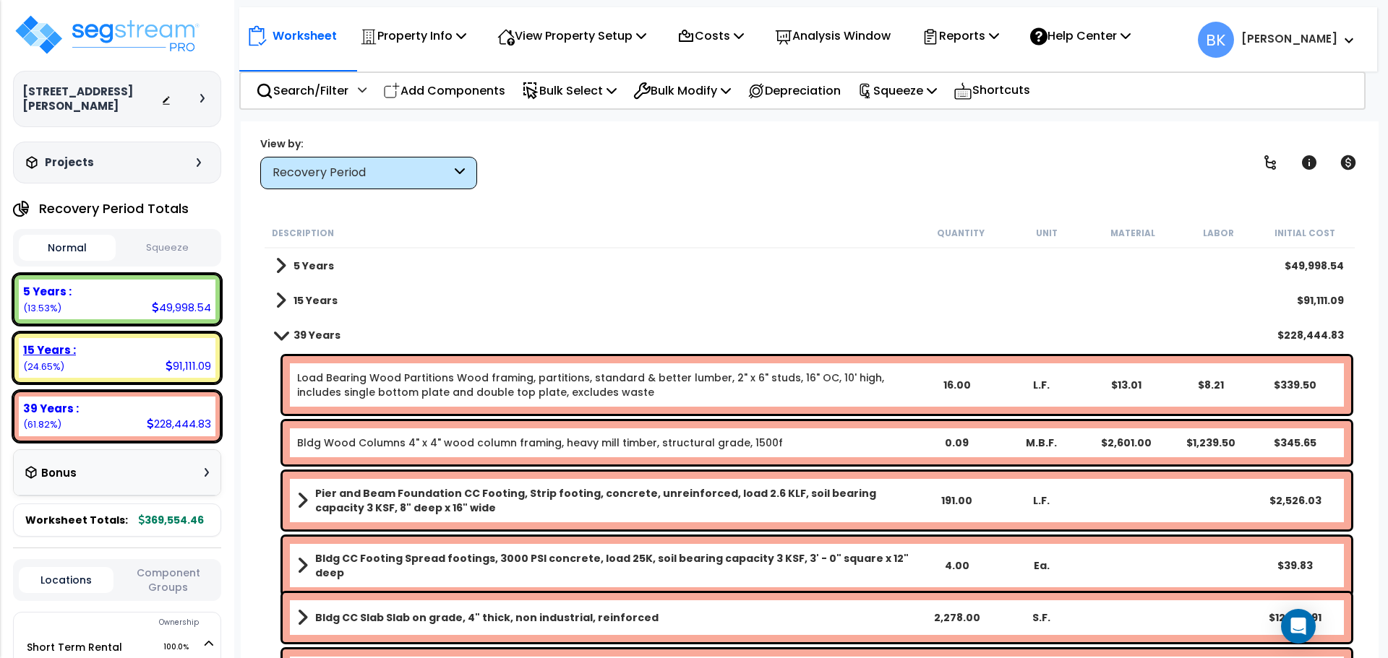
click at [141, 345] on div "15 Years : 91,111.09 (24.65%)" at bounding box center [117, 358] width 197 height 40
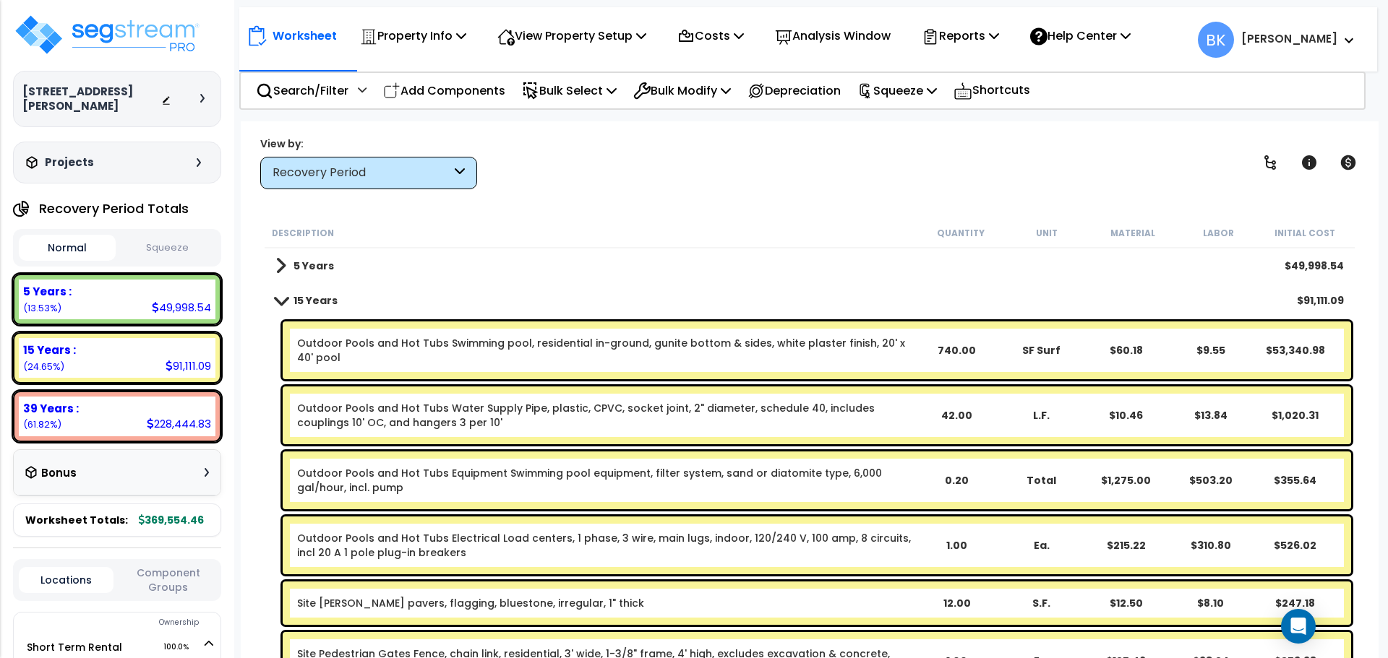
click at [282, 304] on span at bounding box center [281, 300] width 20 height 11
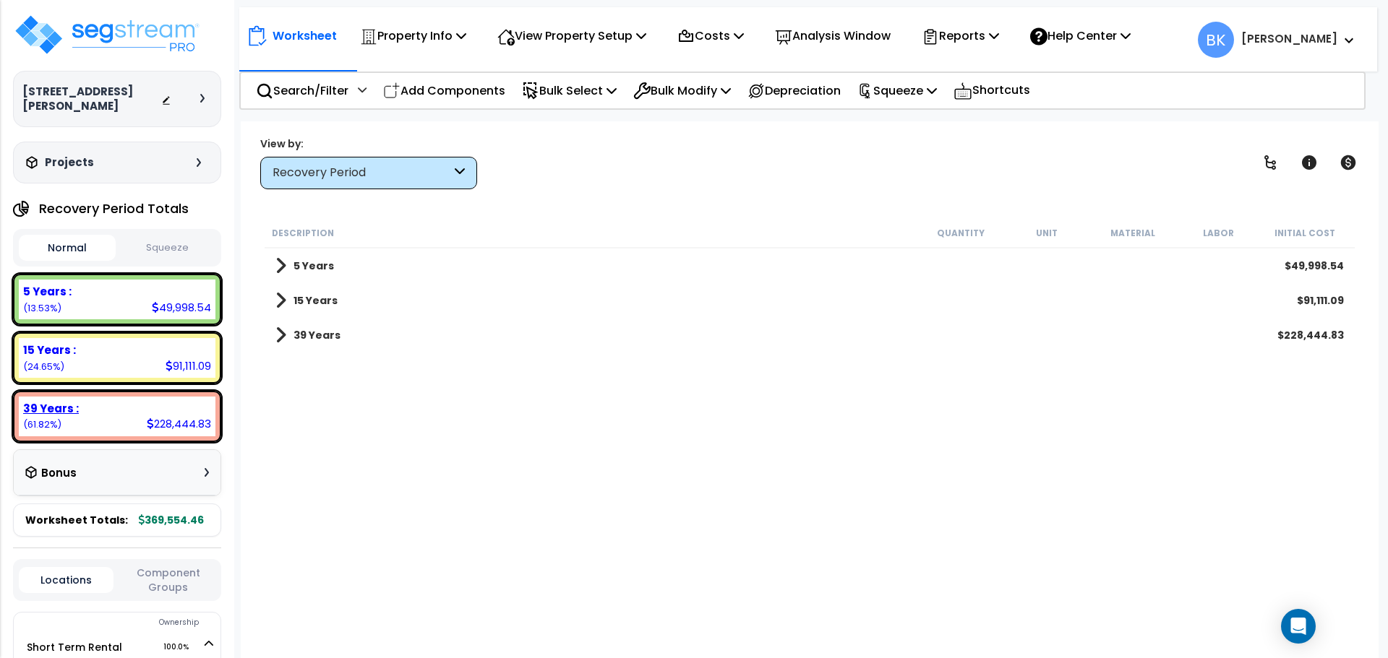
click at [120, 406] on div "39 Years : 228,444.83 (61.82%)" at bounding box center [117, 417] width 197 height 40
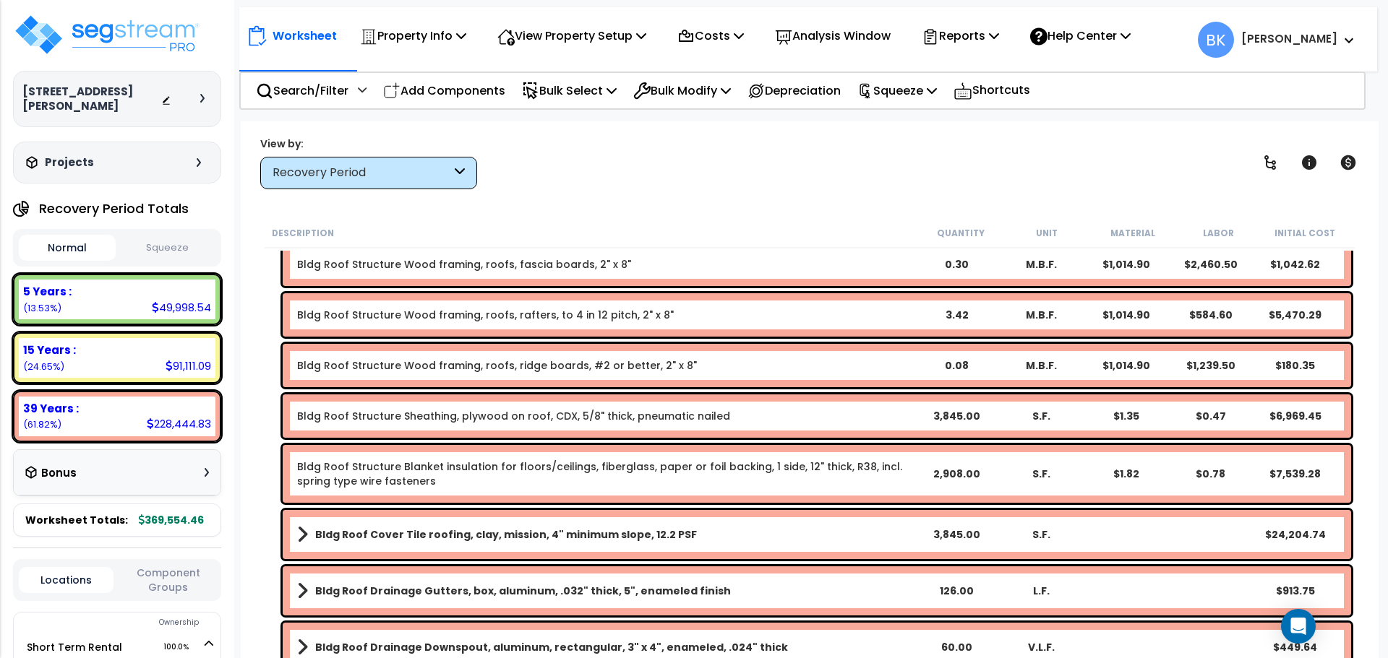
scroll to position [578, 0]
click at [314, 188] on div "Recovery Period" at bounding box center [368, 173] width 217 height 33
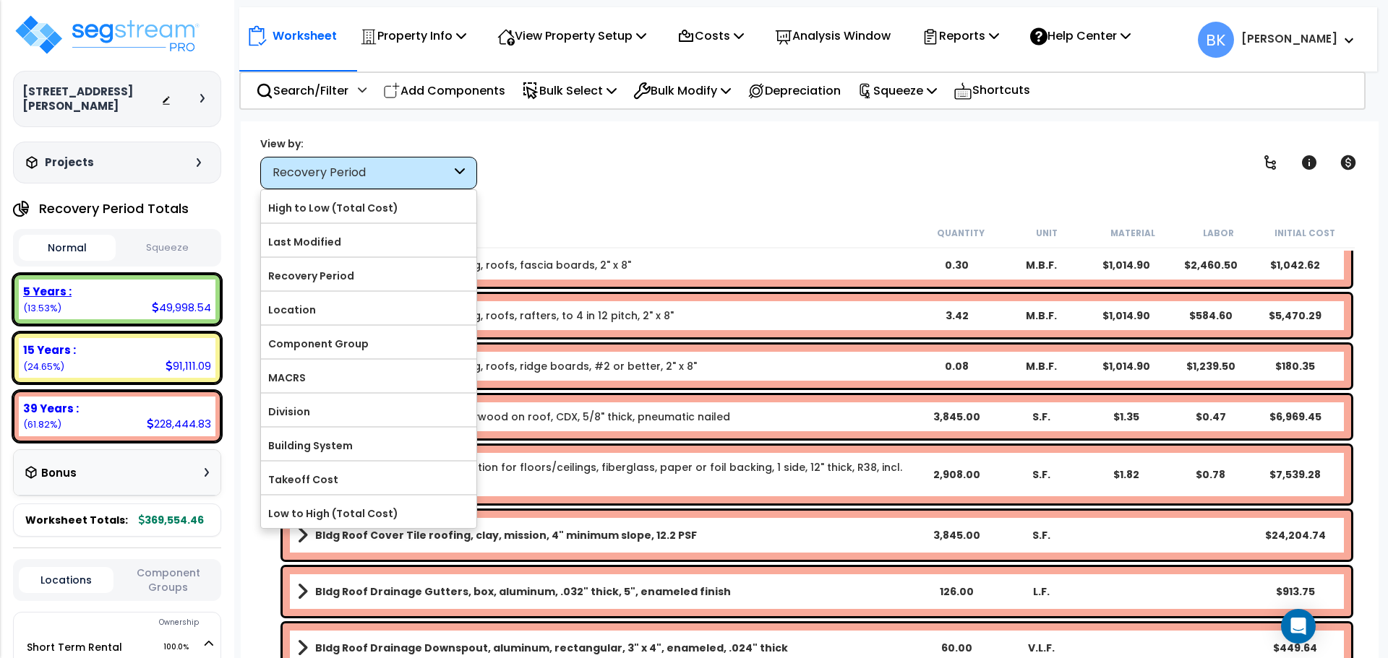
click at [134, 311] on div "5 Years : 49,998.54 (13.53%)" at bounding box center [117, 299] width 208 height 51
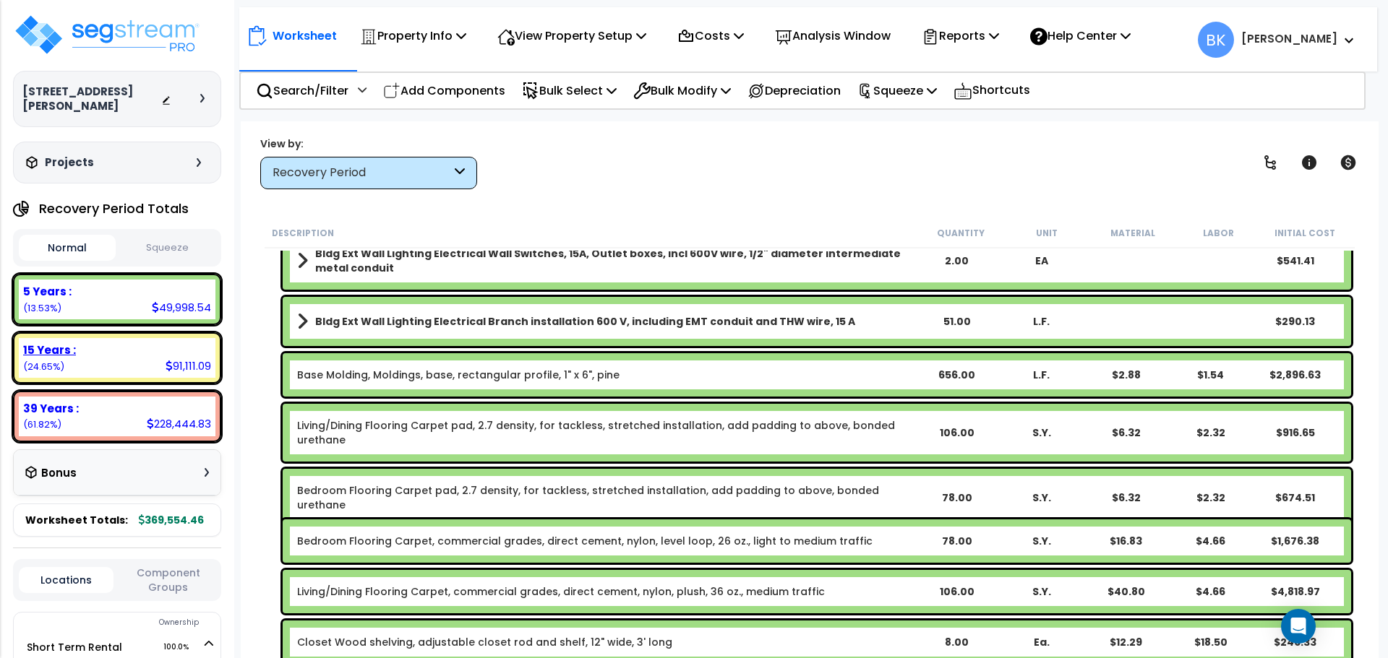
click at [108, 345] on div "15 Years : 91,111.09 (24.65%)" at bounding box center [117, 358] width 197 height 40
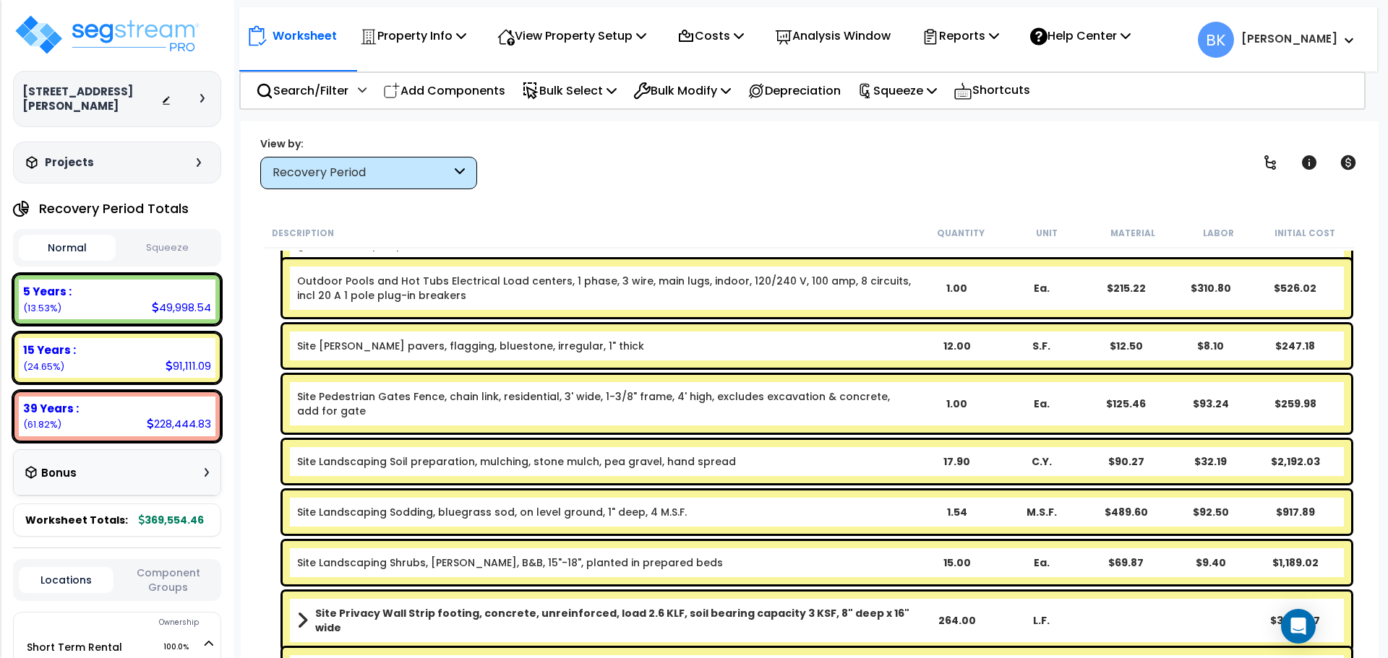
scroll to position [0, 0]
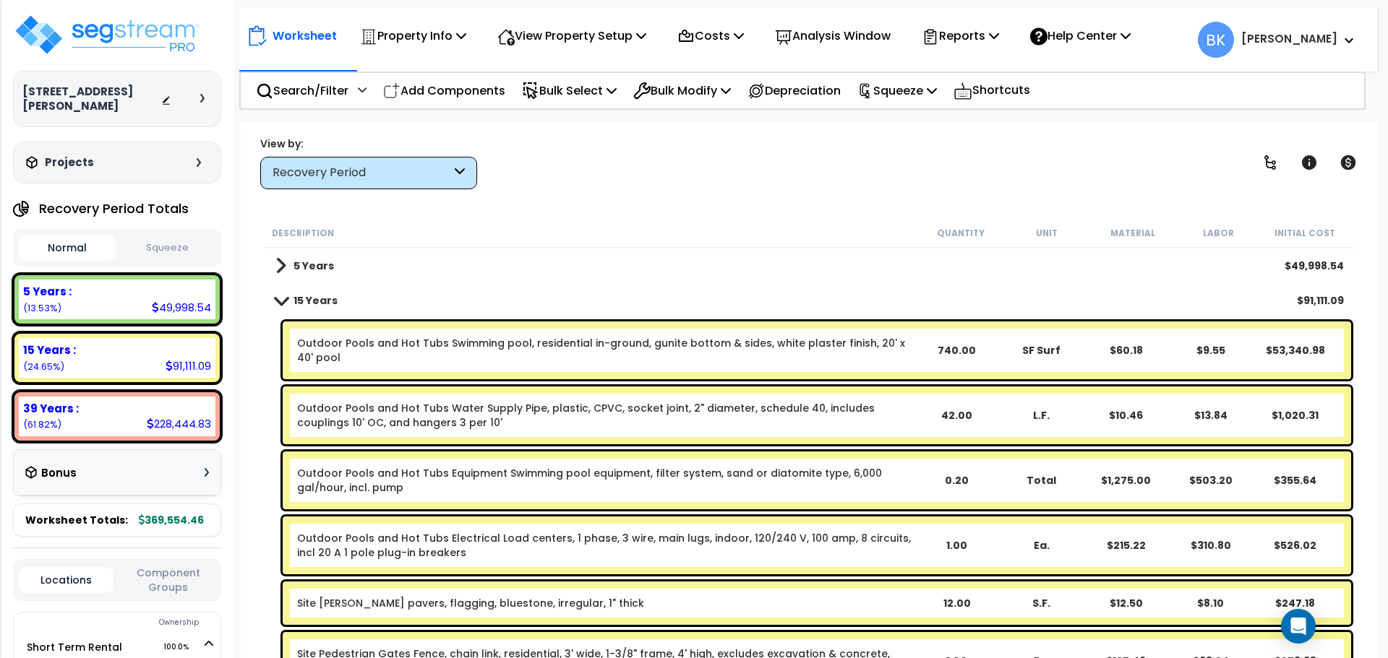
click at [273, 261] on div "5 Years $49,998.54" at bounding box center [809, 266] width 1083 height 35
click at [280, 273] on span at bounding box center [280, 266] width 11 height 20
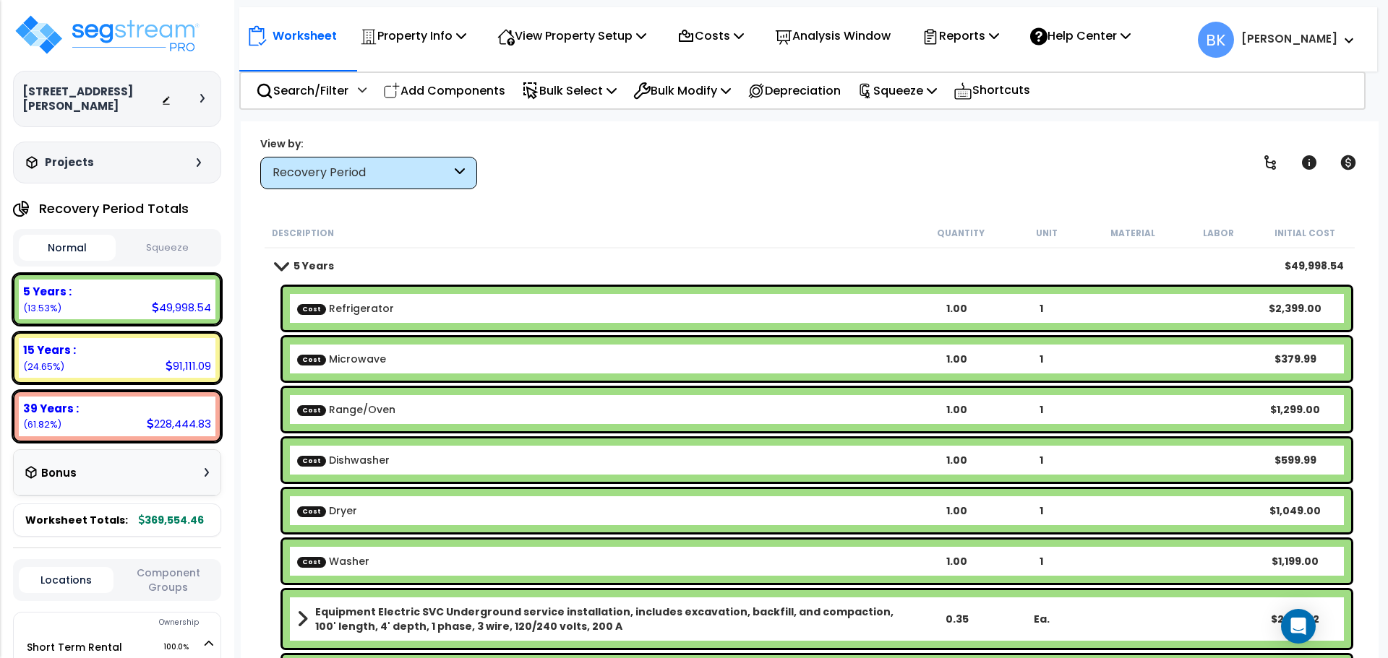
click at [280, 273] on link "5 Years" at bounding box center [304, 266] width 59 height 20
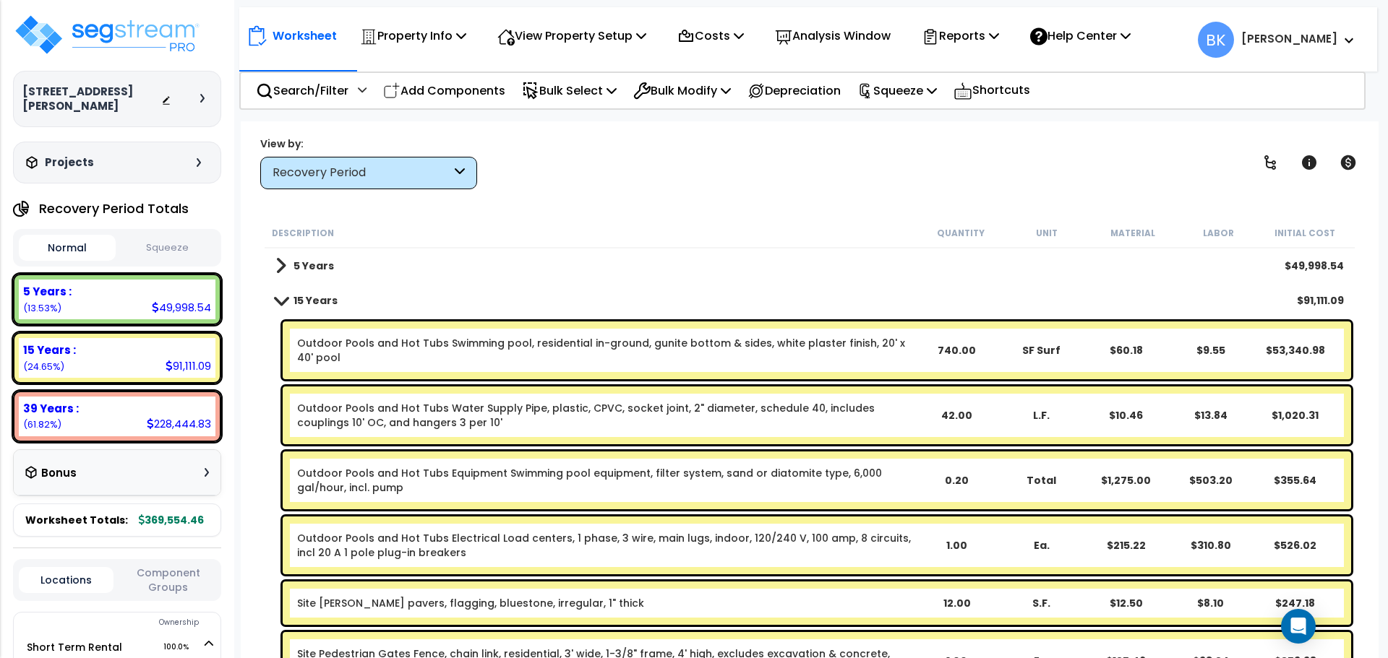
click at [281, 298] on span at bounding box center [281, 300] width 20 height 11
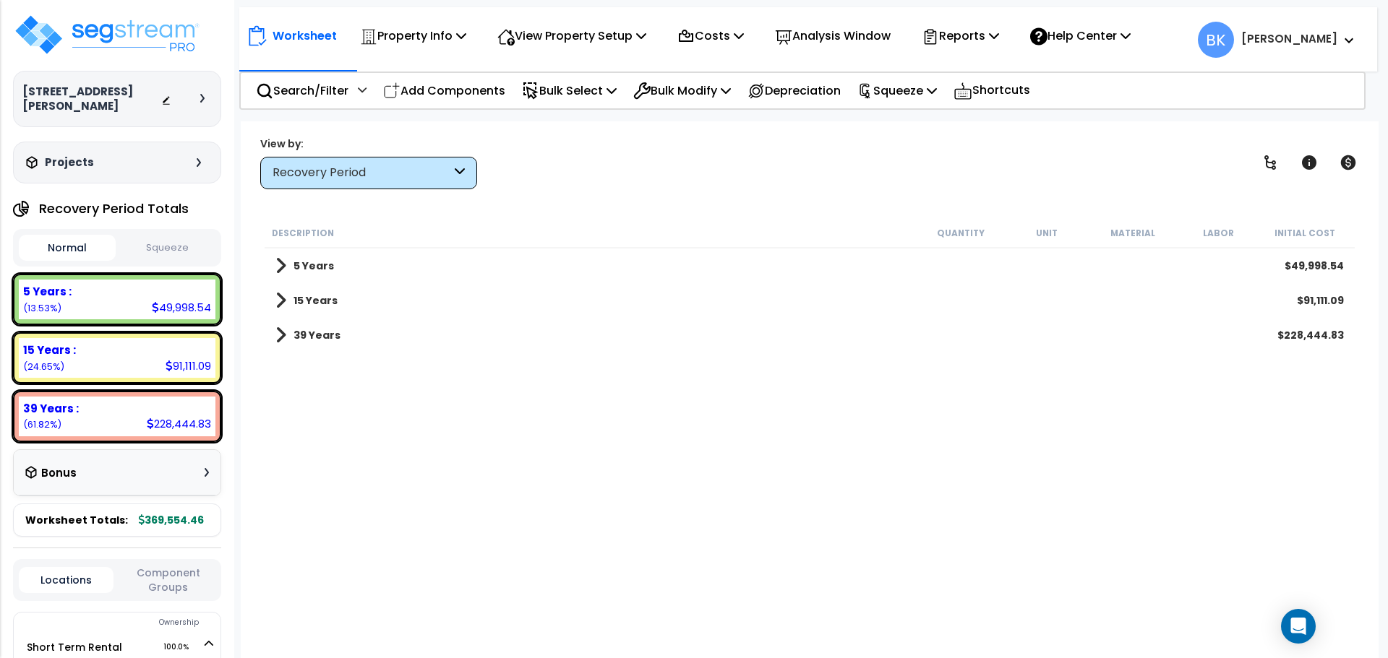
click at [279, 340] on span at bounding box center [280, 335] width 11 height 20
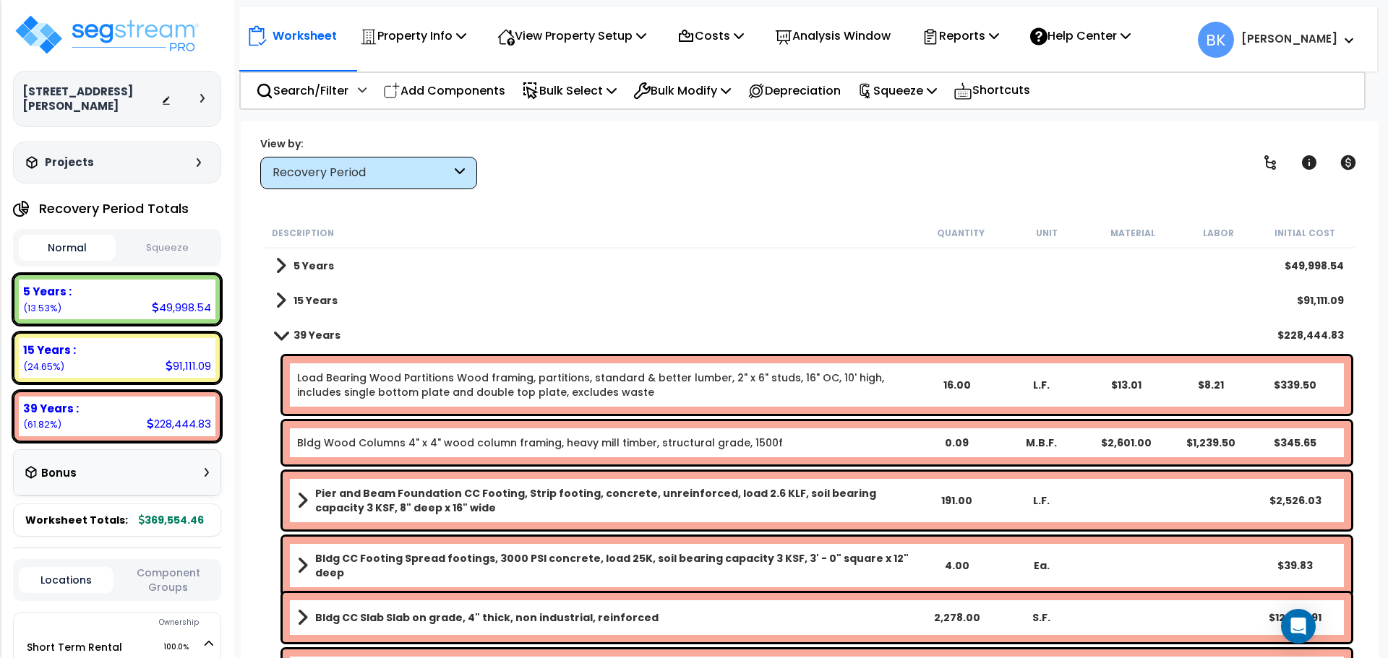
click at [283, 300] on span at bounding box center [280, 301] width 11 height 20
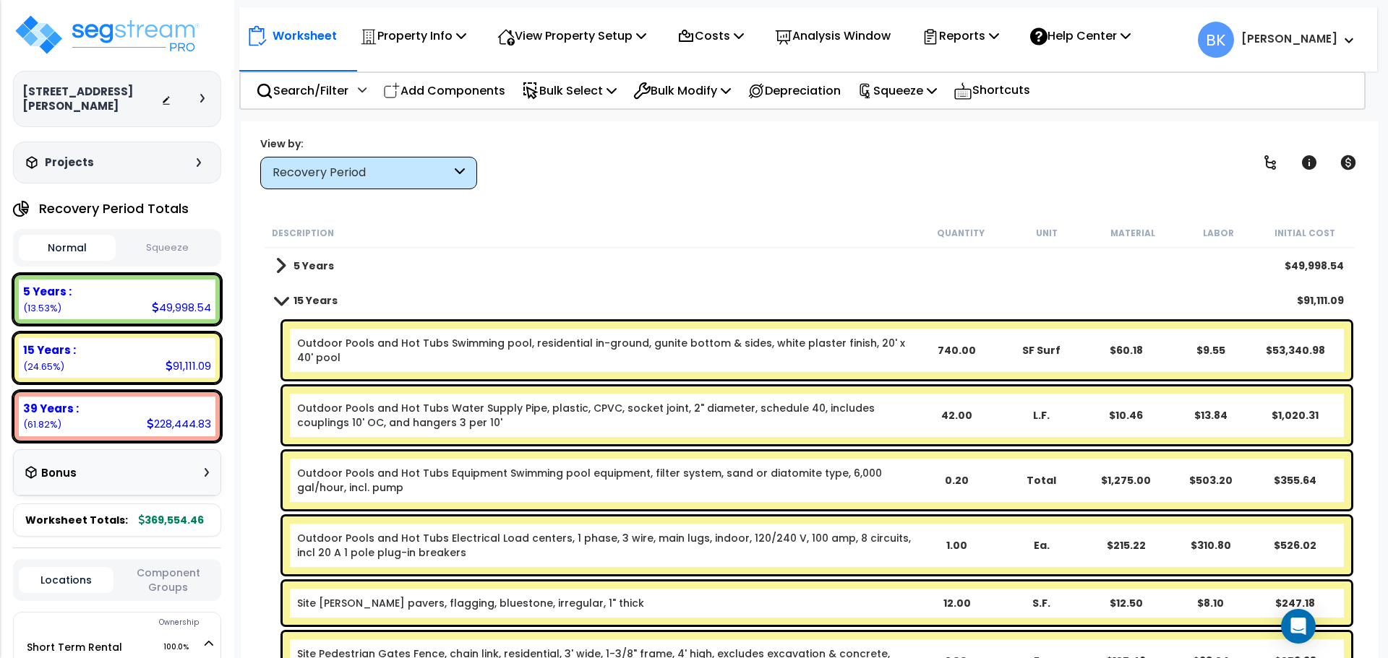
click at [277, 266] on span at bounding box center [280, 266] width 11 height 20
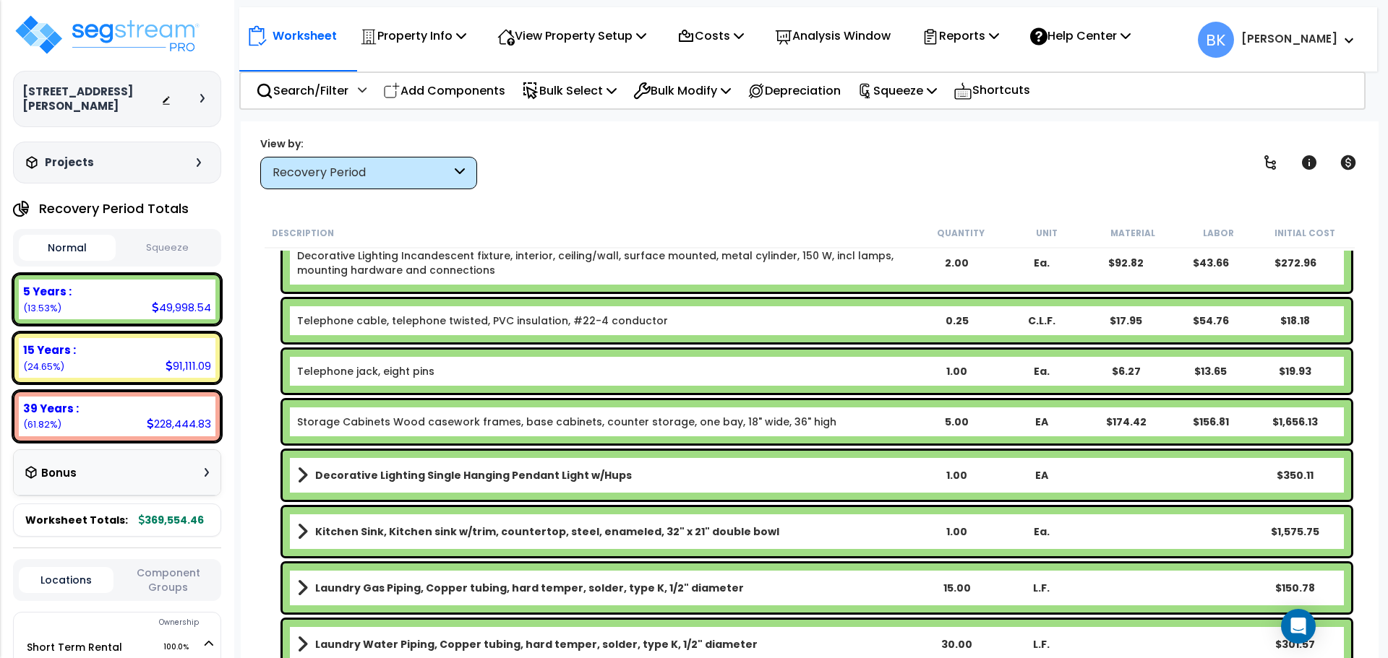
scroll to position [1807, 0]
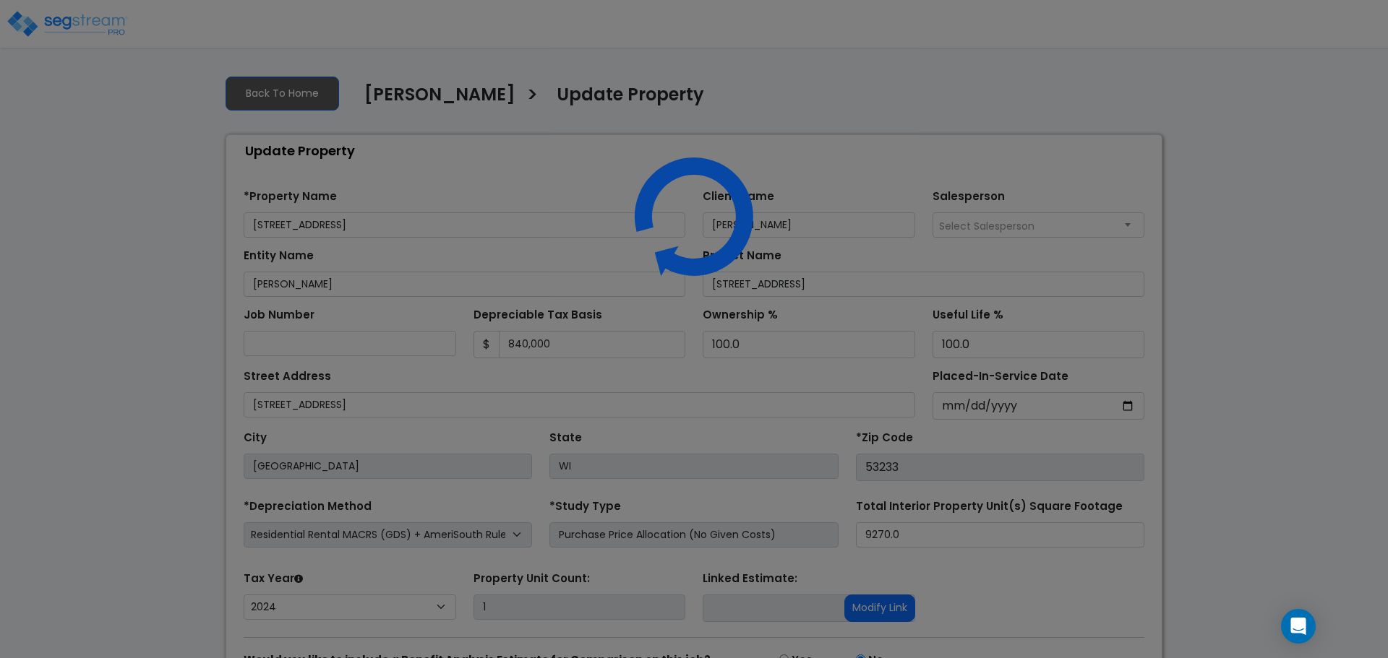
select select "2024"
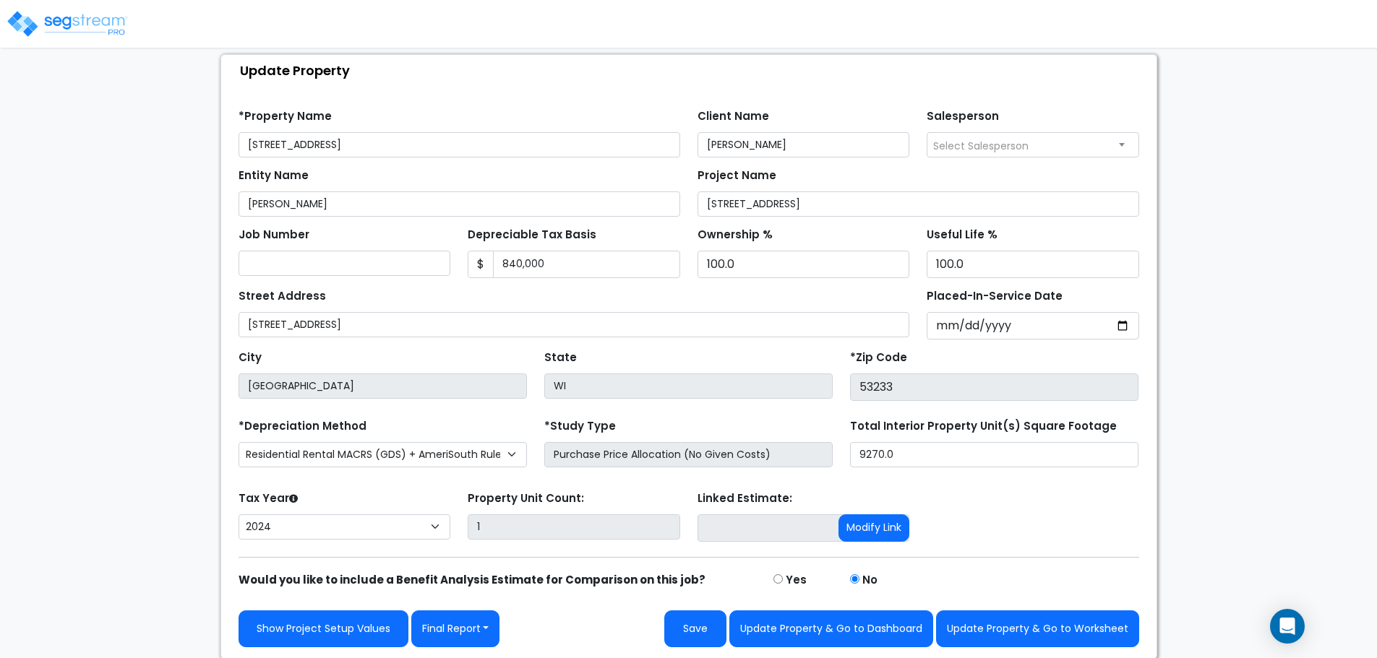
scroll to position [82, 0]
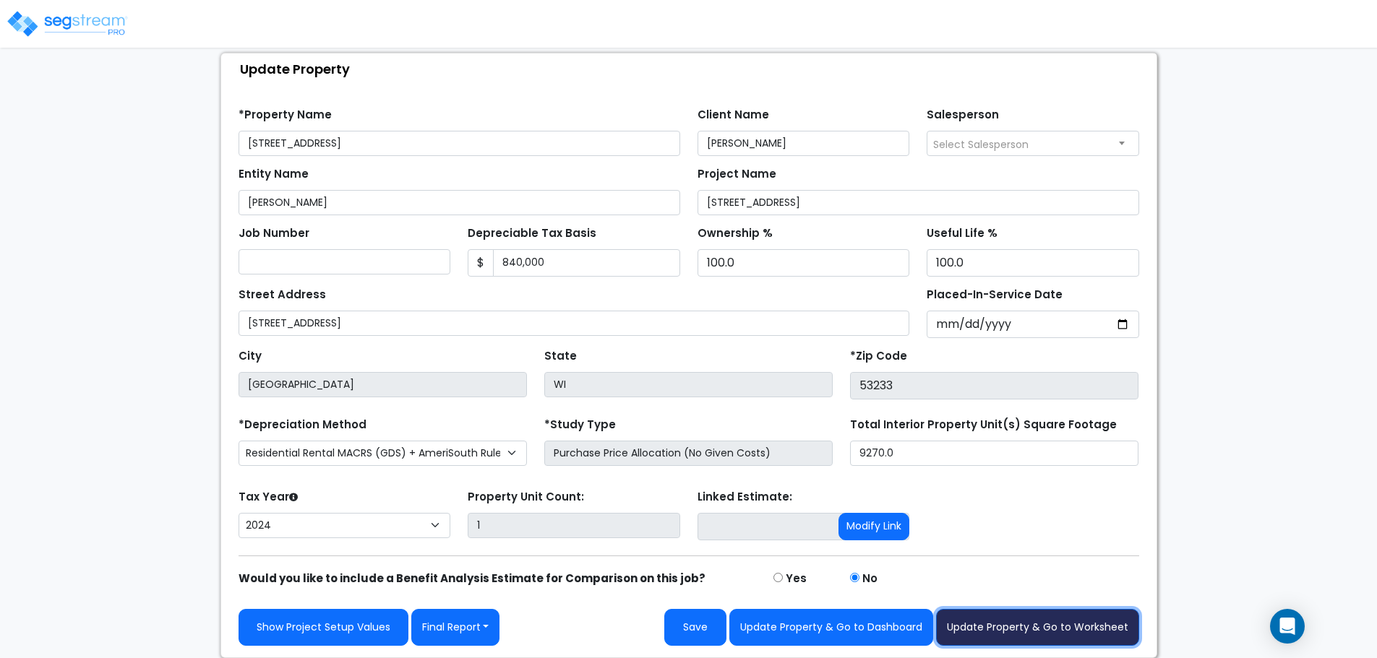
click at [1039, 629] on button "Update Property & Go to Worksheet" at bounding box center [1037, 627] width 203 height 37
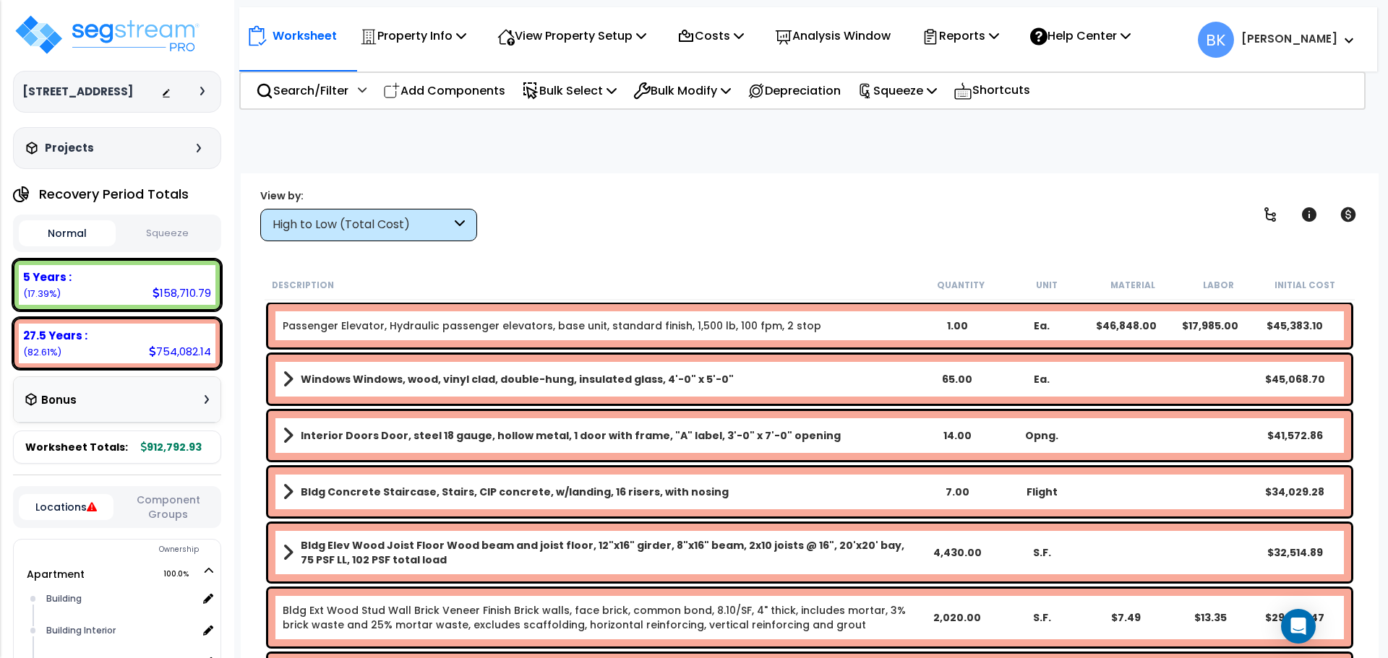
click at [332, 228] on div "High to Low (Total Cost)" at bounding box center [361, 225] width 179 height 17
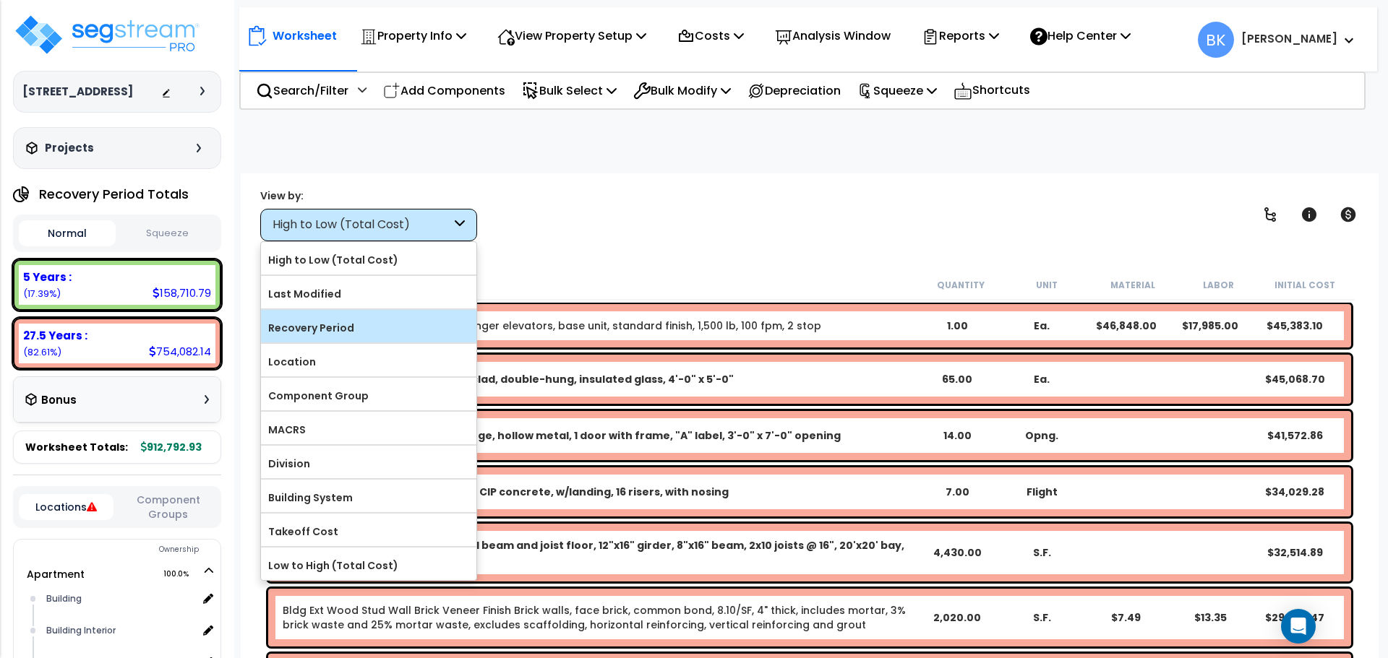
click at [317, 314] on div "Recovery Period" at bounding box center [368, 326] width 215 height 33
click at [317, 335] on label "Recovery Period" at bounding box center [368, 328] width 215 height 22
click at [0, 0] on input "Recovery Period" at bounding box center [0, 0] width 0 height 0
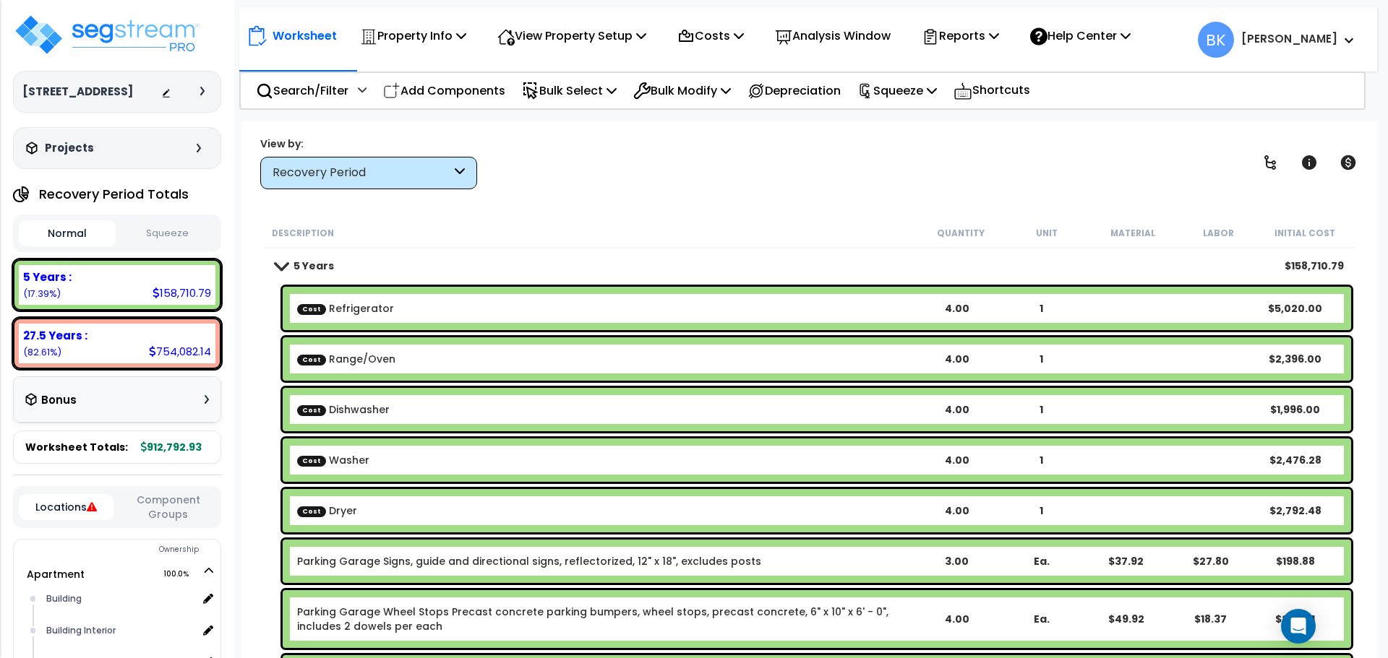
click at [284, 256] on link "5 Years" at bounding box center [304, 266] width 59 height 20
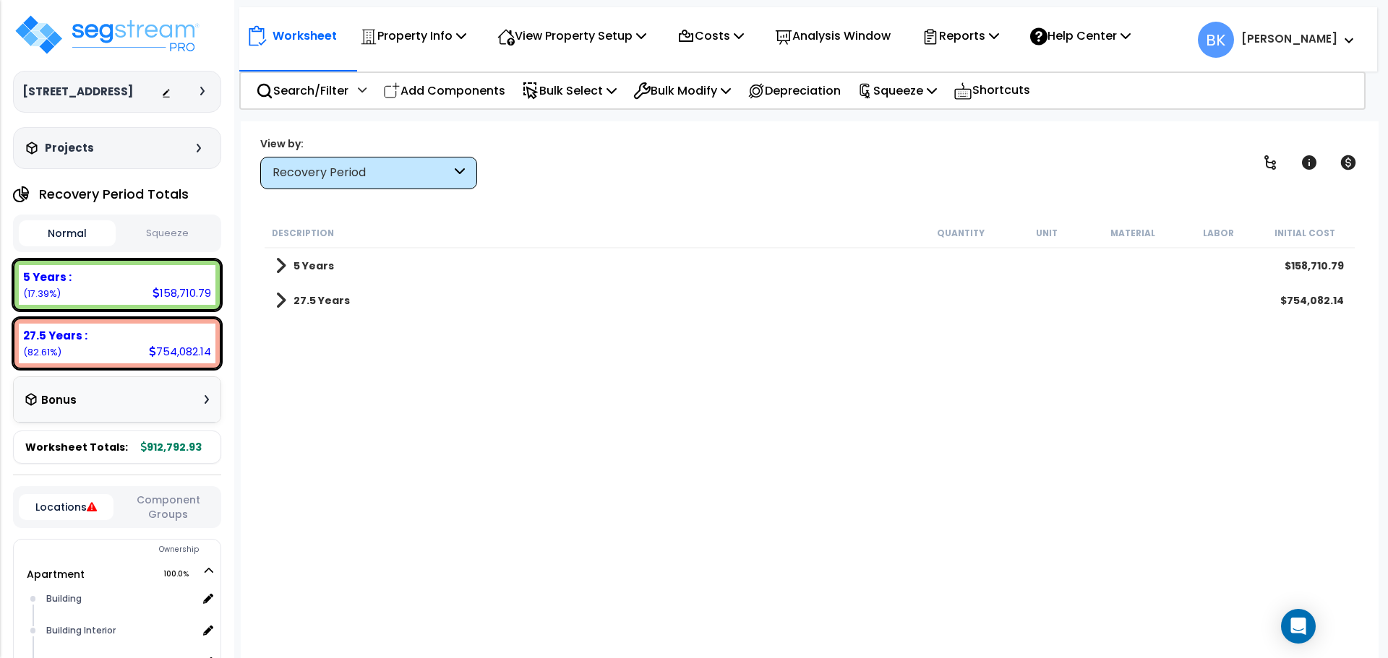
click at [278, 291] on span at bounding box center [280, 301] width 11 height 20
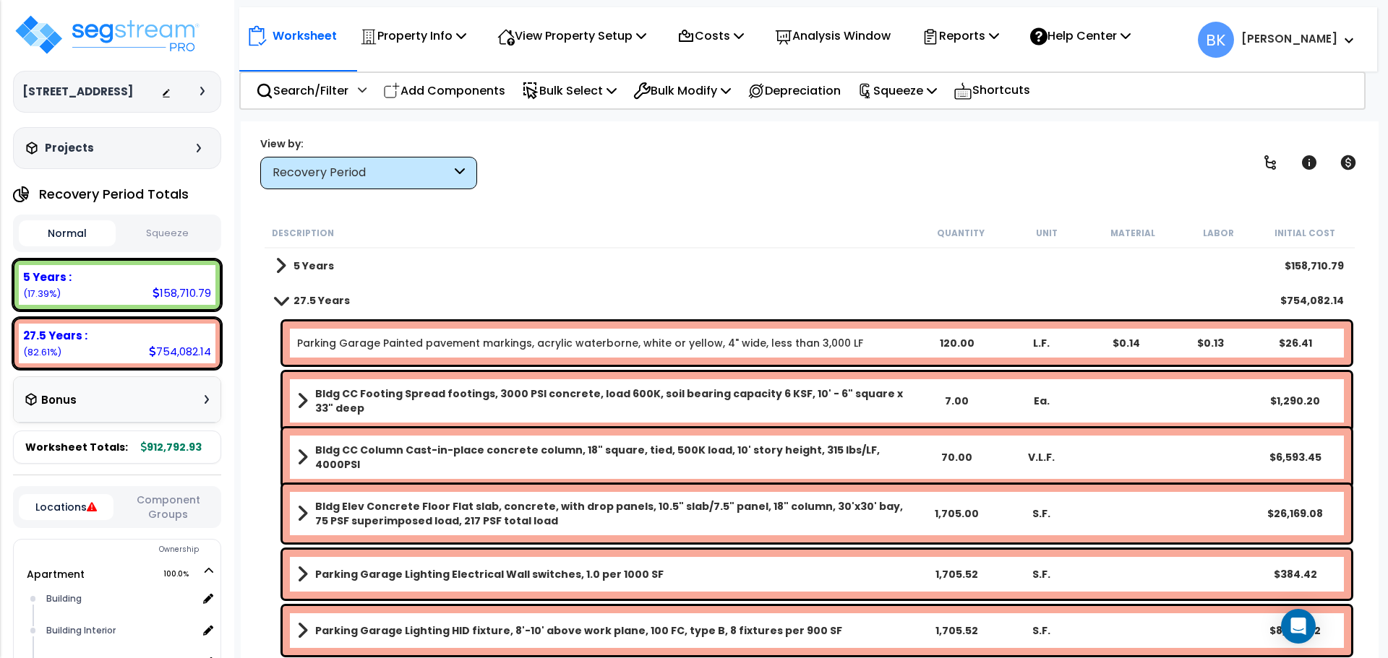
click at [280, 270] on span at bounding box center [280, 266] width 11 height 20
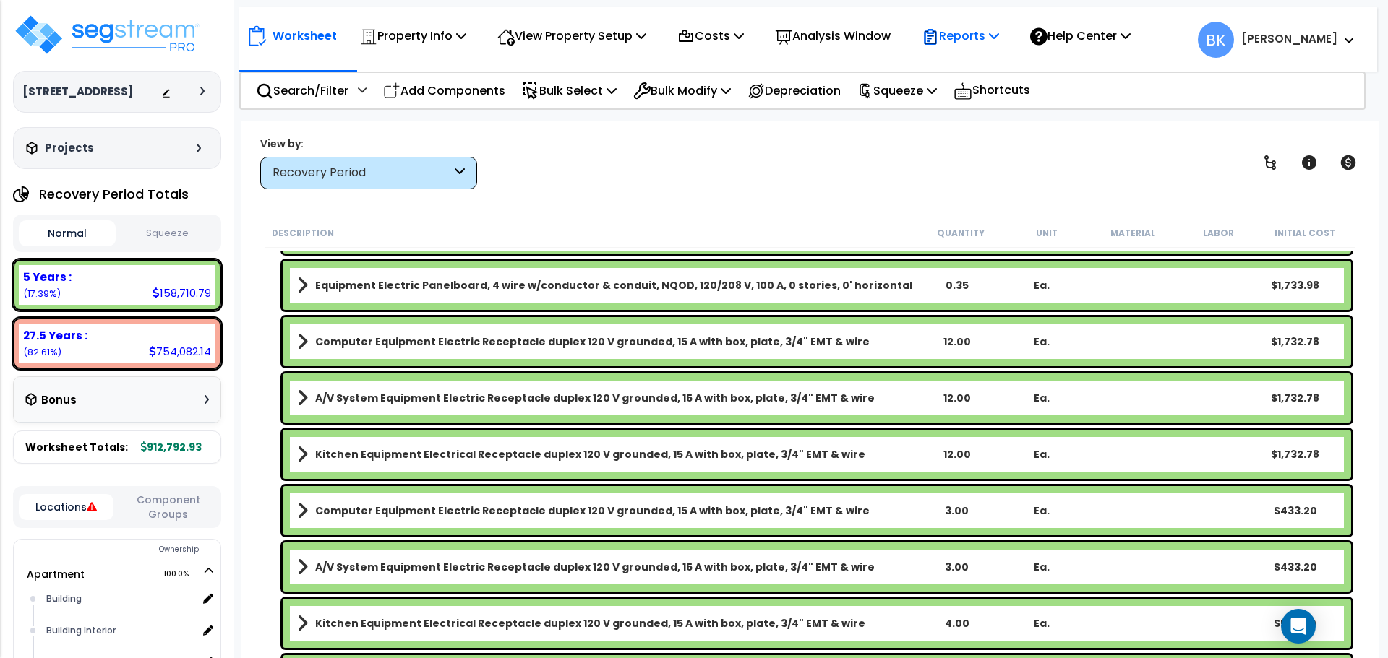
scroll to position [2162, 0]
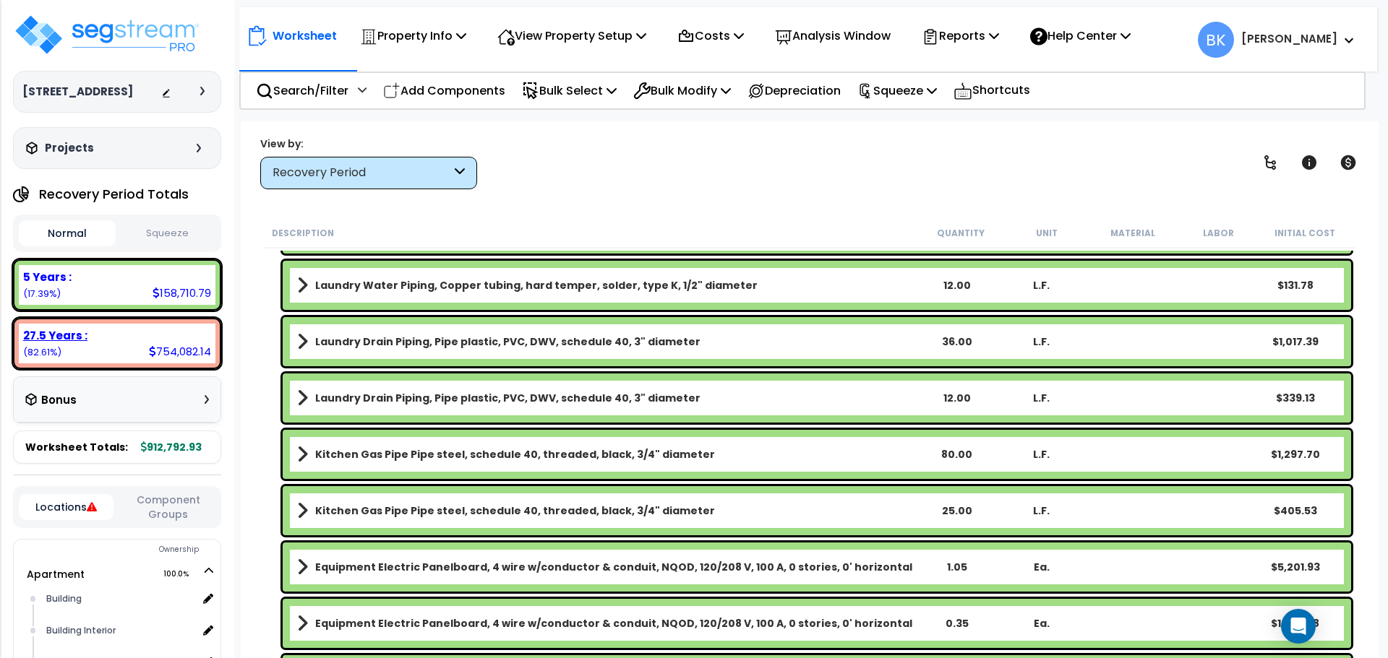
click at [72, 340] on b "27.5 Years :" at bounding box center [55, 335] width 64 height 15
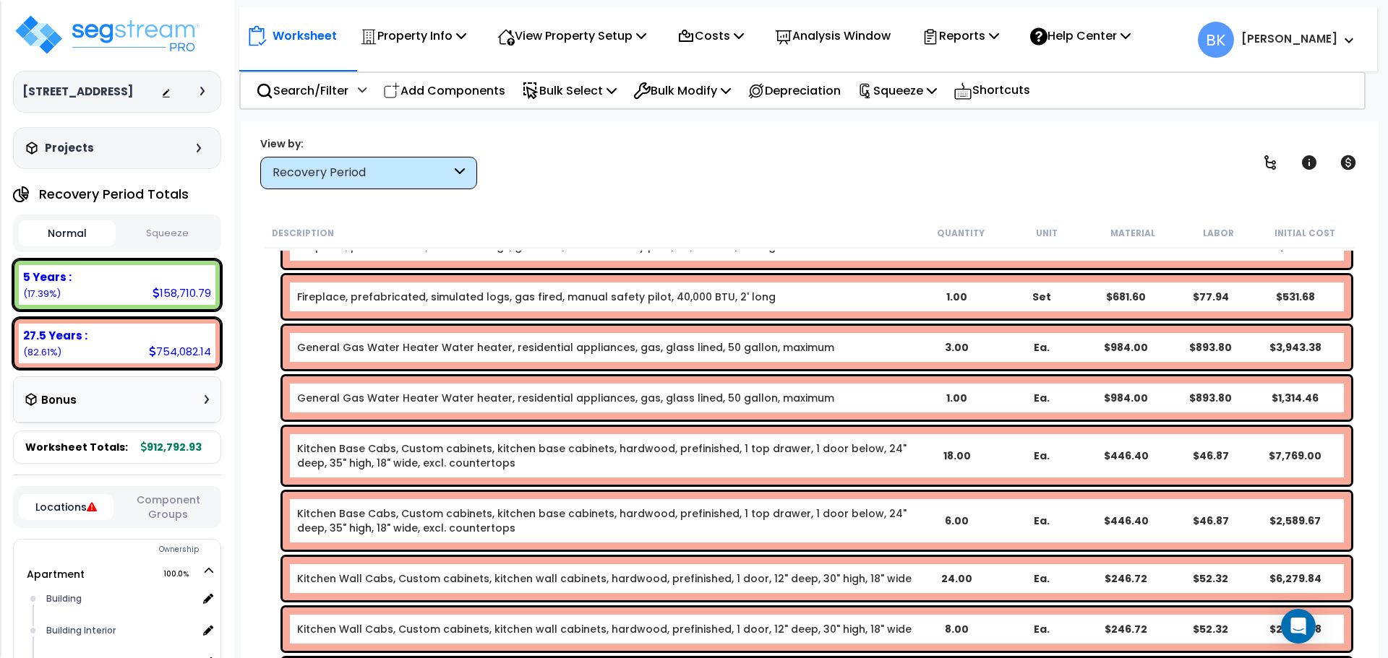
scroll to position [1873, 0]
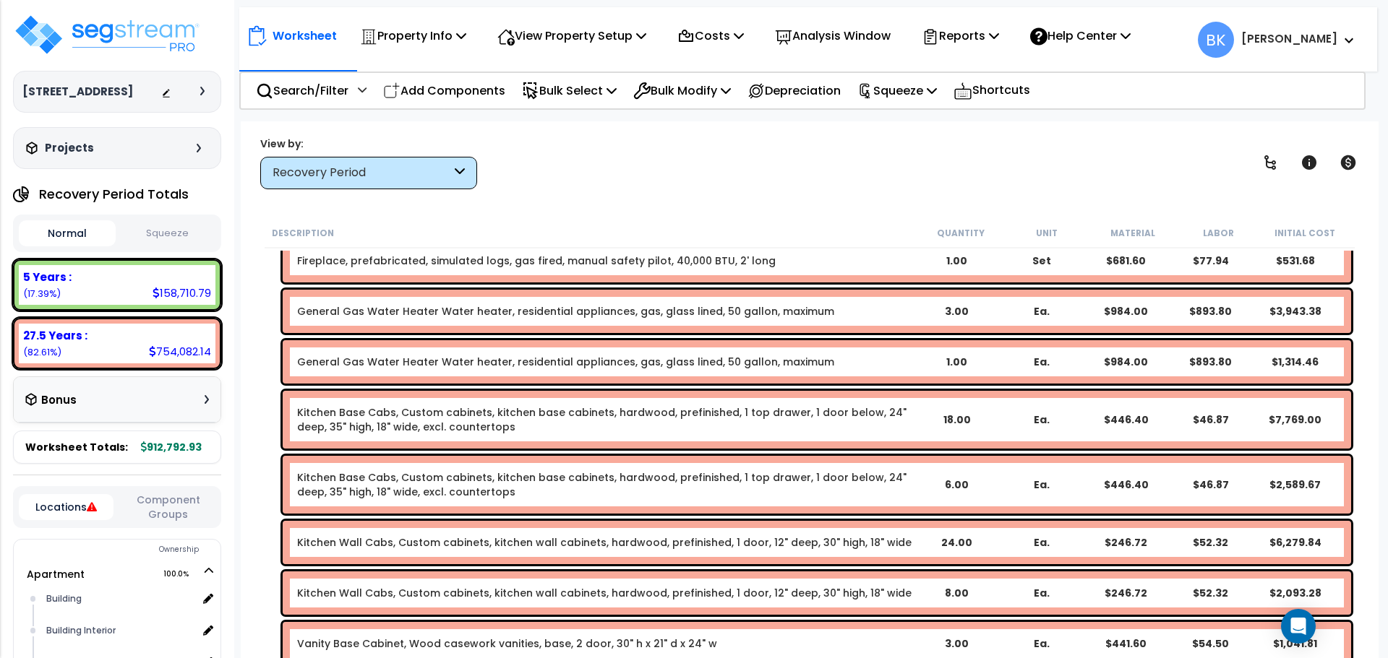
click at [396, 425] on link "Kitchen Base Cabs, Custom cabinets, kitchen base cabinets, hardwood, prefinishe…" at bounding box center [605, 419] width 616 height 29
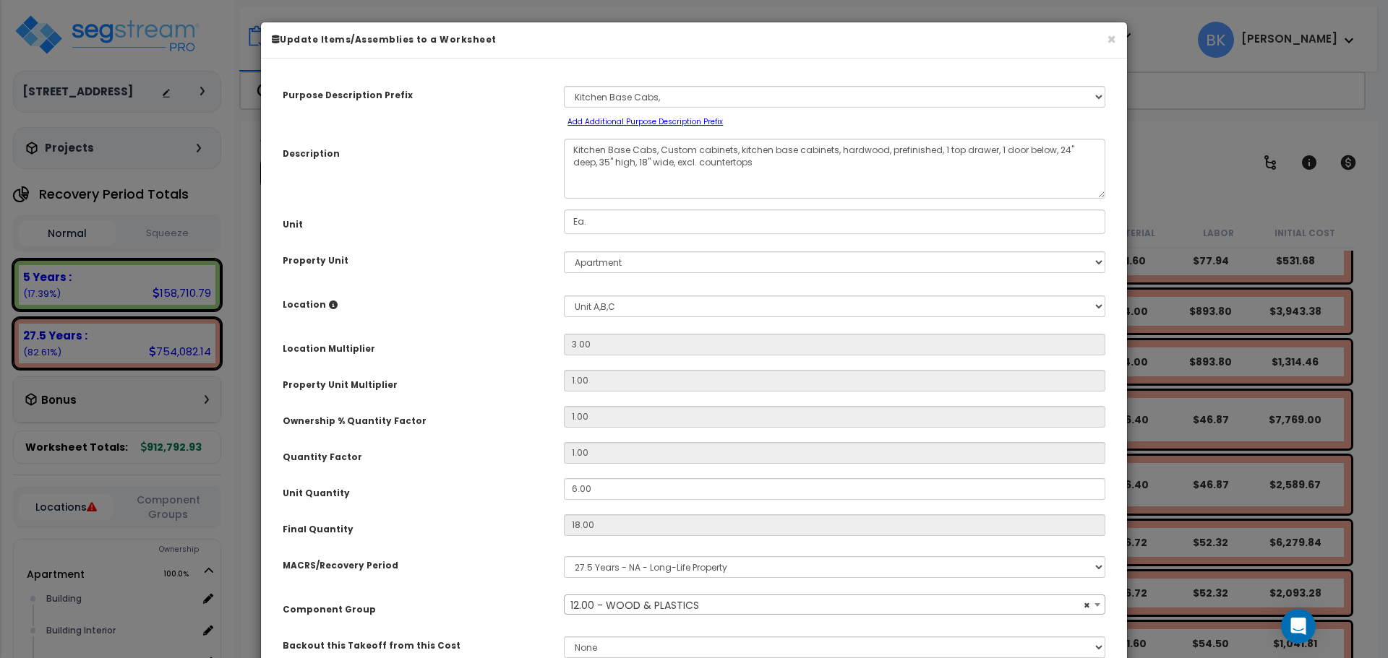
select select "39541"
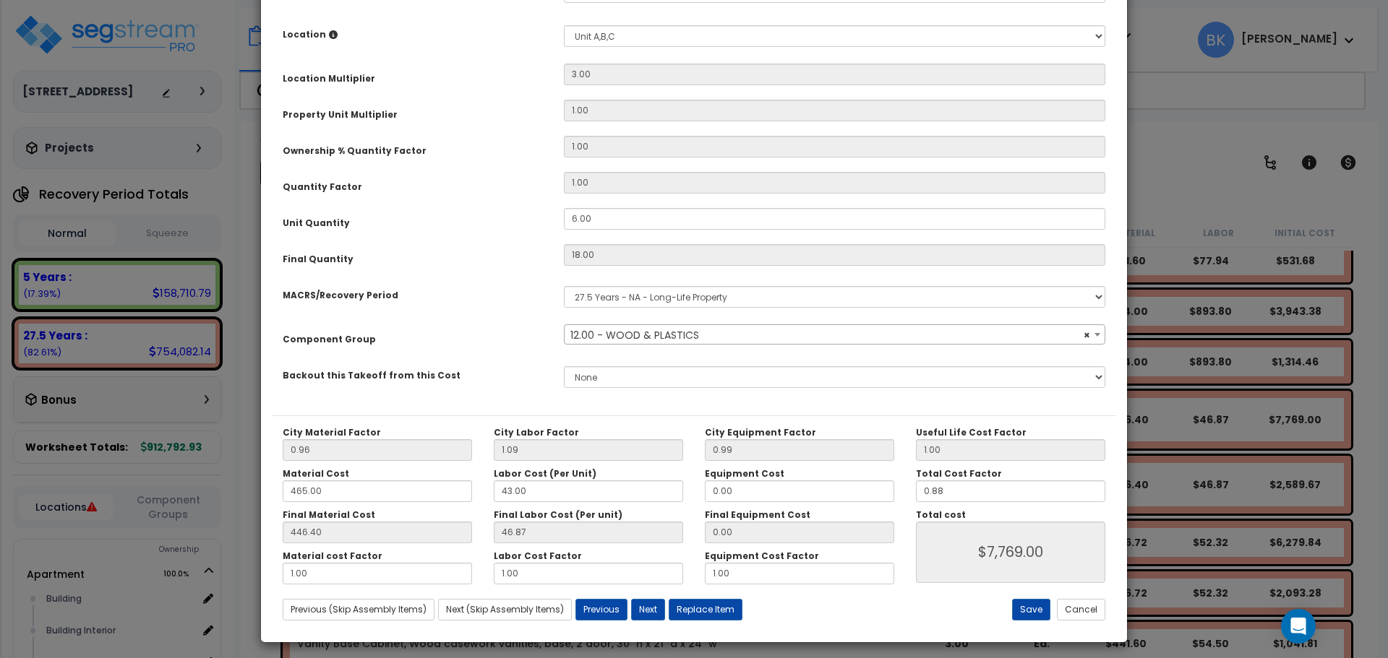
scroll to position [277, 0]
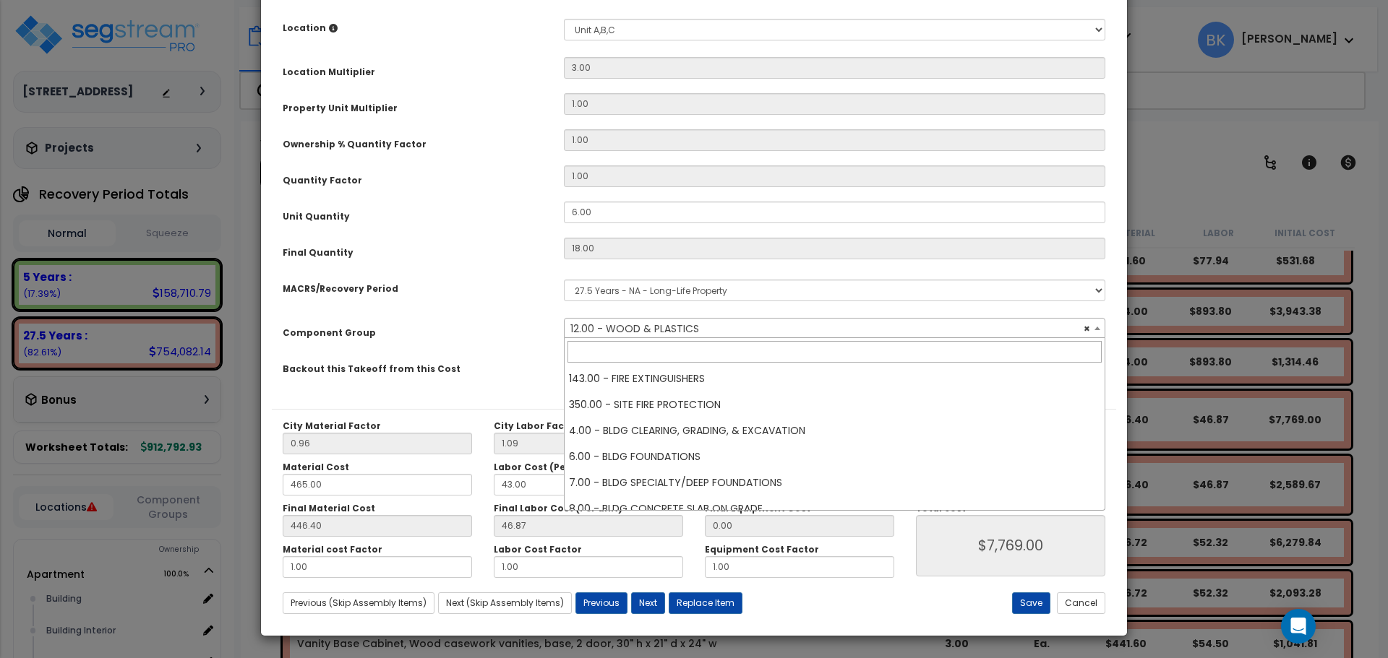
click at [617, 327] on span "× 12.00 - WOOD & PLASTICS" at bounding box center [834, 329] width 540 height 20
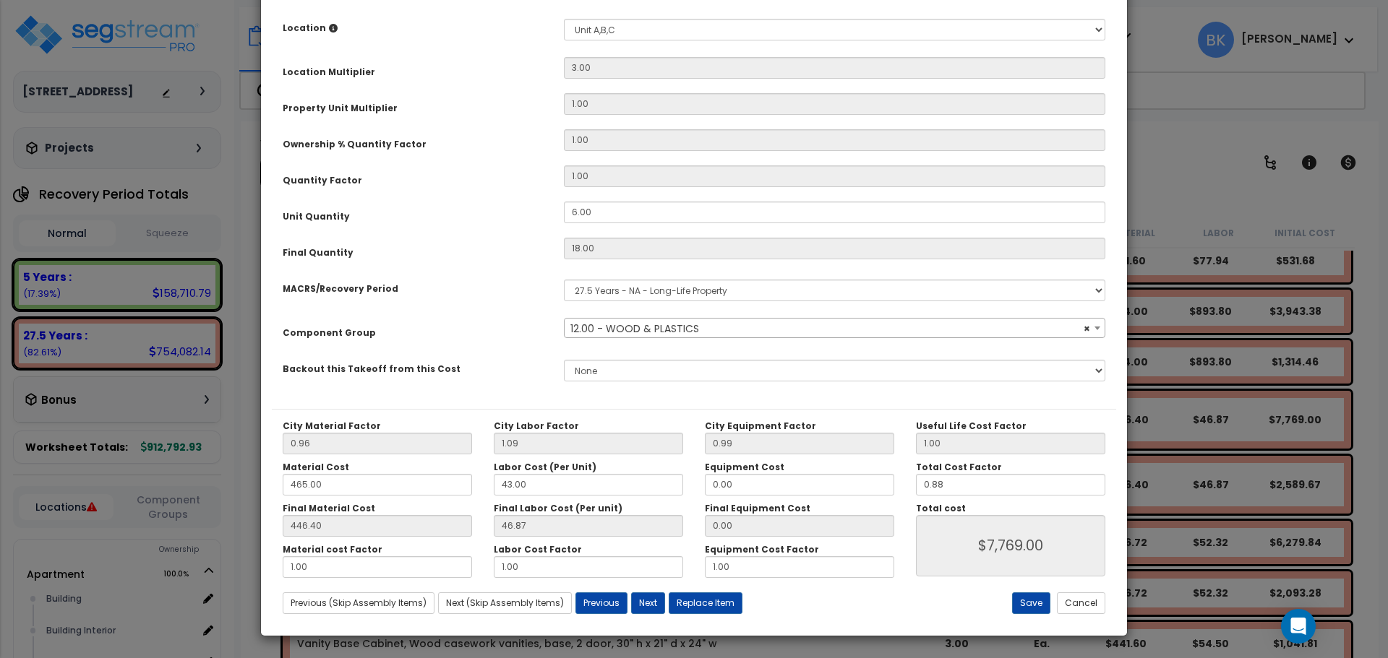
click at [617, 327] on span "× 12.00 - WOOD & PLASTICS" at bounding box center [834, 329] width 540 height 20
click at [1089, 607] on button "Cancel" at bounding box center [1081, 604] width 48 height 22
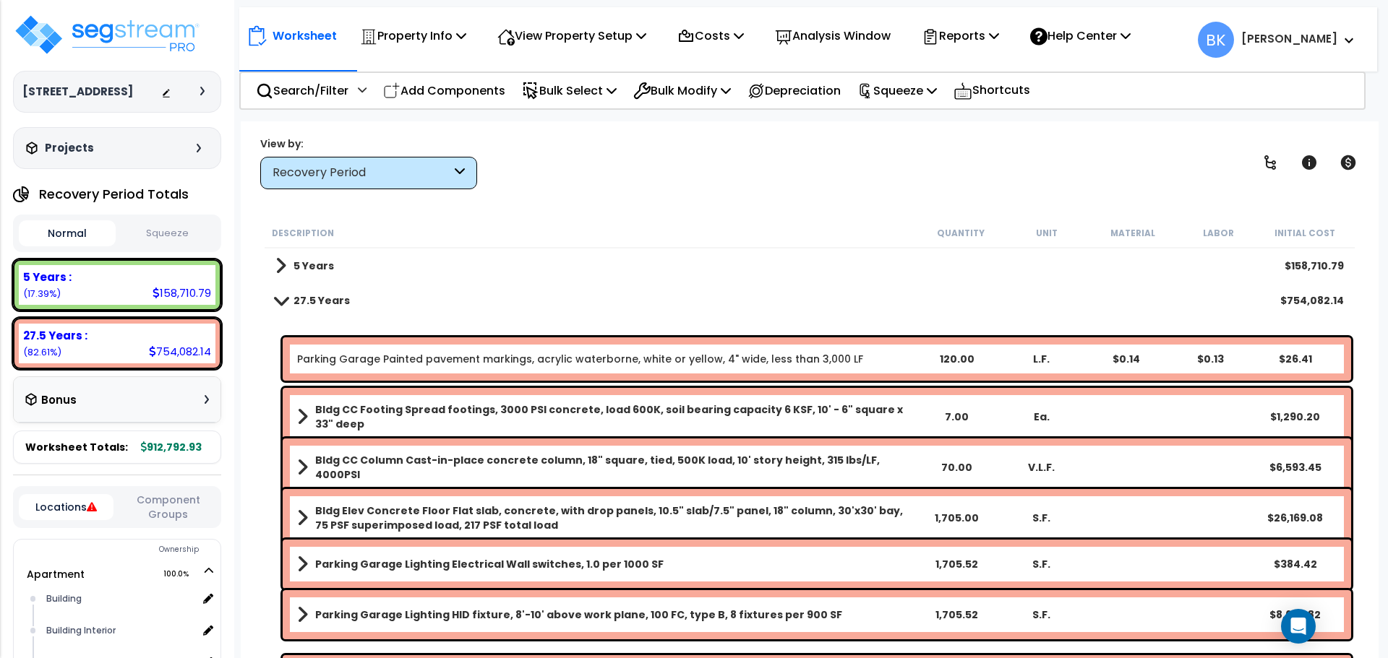
scroll to position [0, 0]
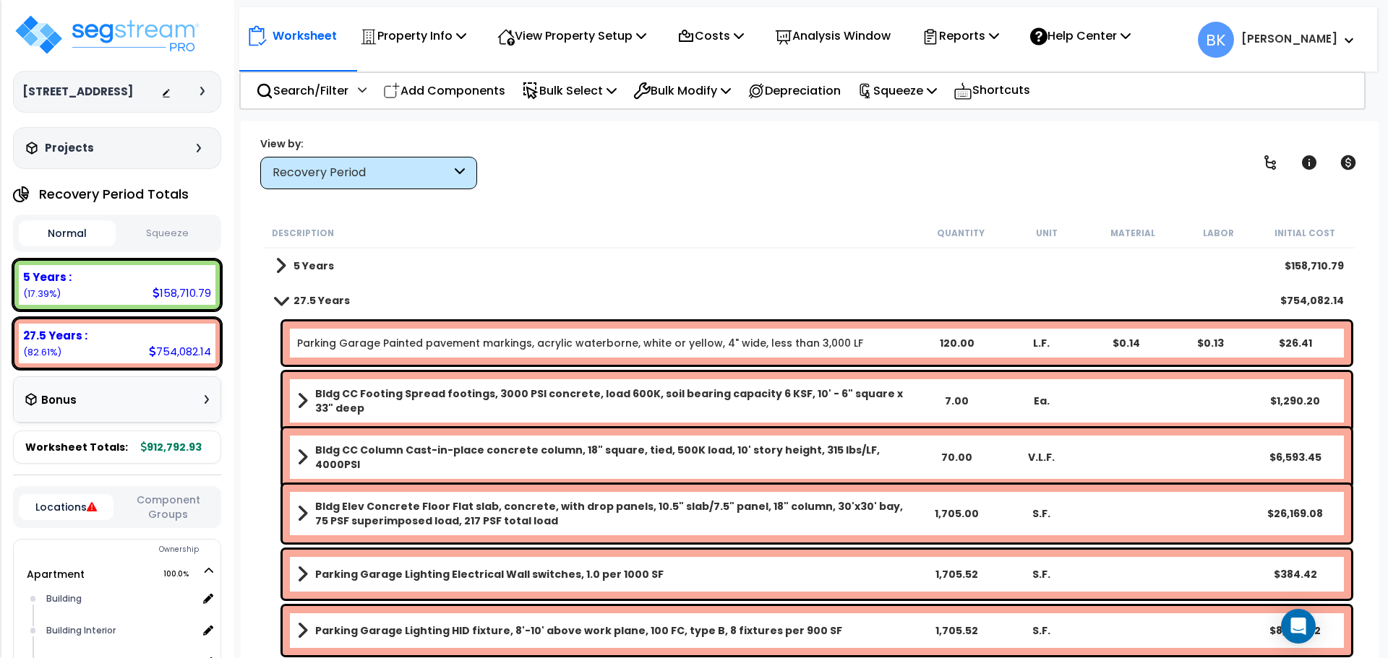
click at [288, 270] on link "5 Years" at bounding box center [304, 266] width 59 height 20
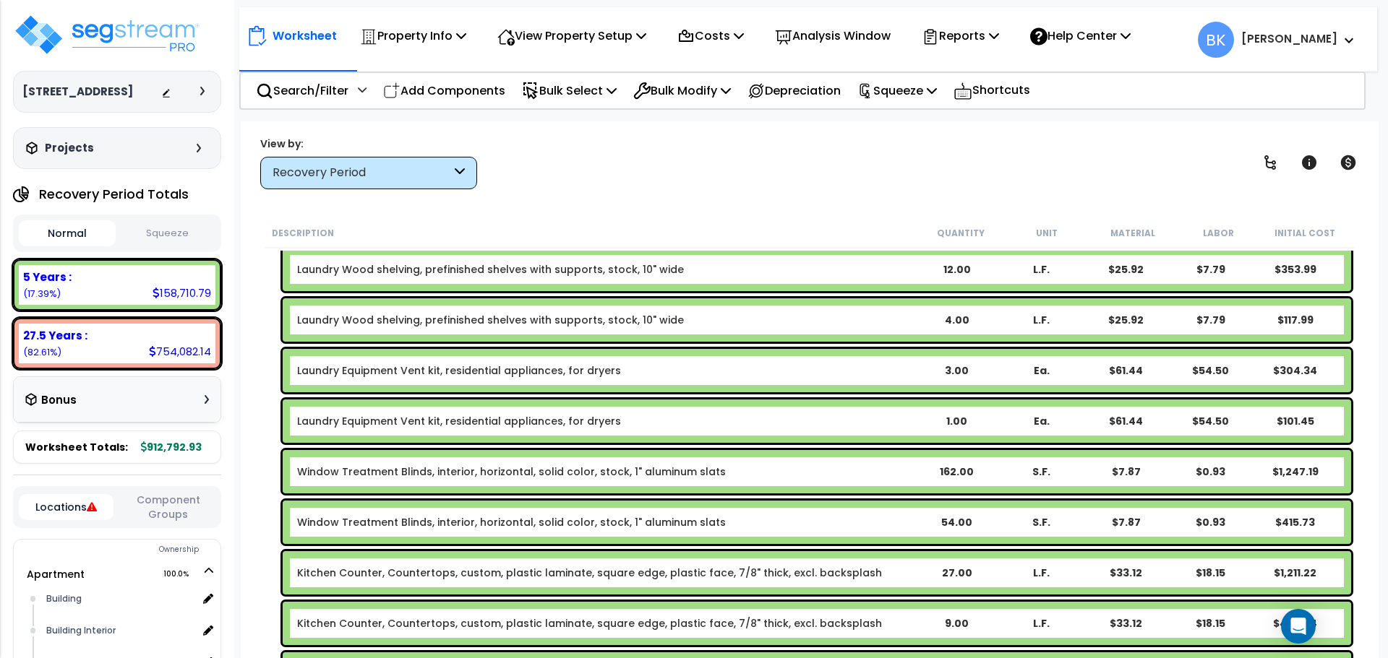
scroll to position [795, 0]
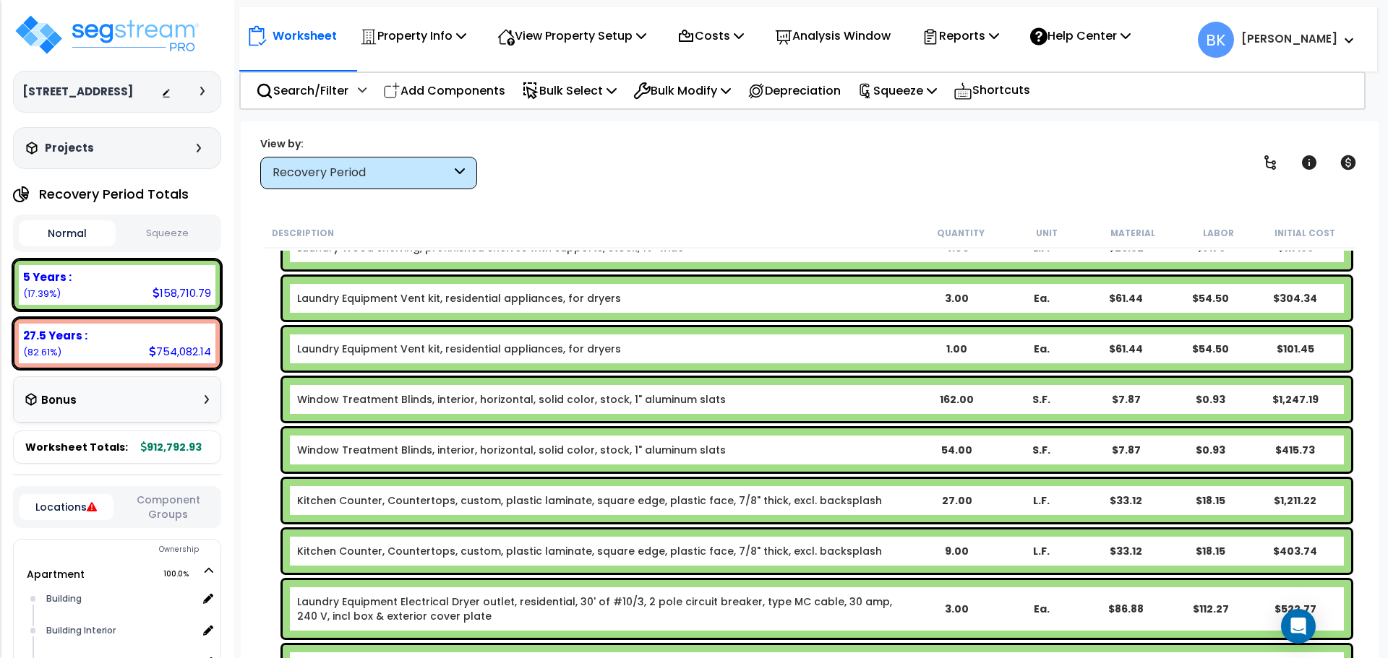
click at [339, 501] on link "Kitchen Counter, Countertops, custom, plastic laminate, square edge, plastic fa…" at bounding box center [589, 501] width 585 height 14
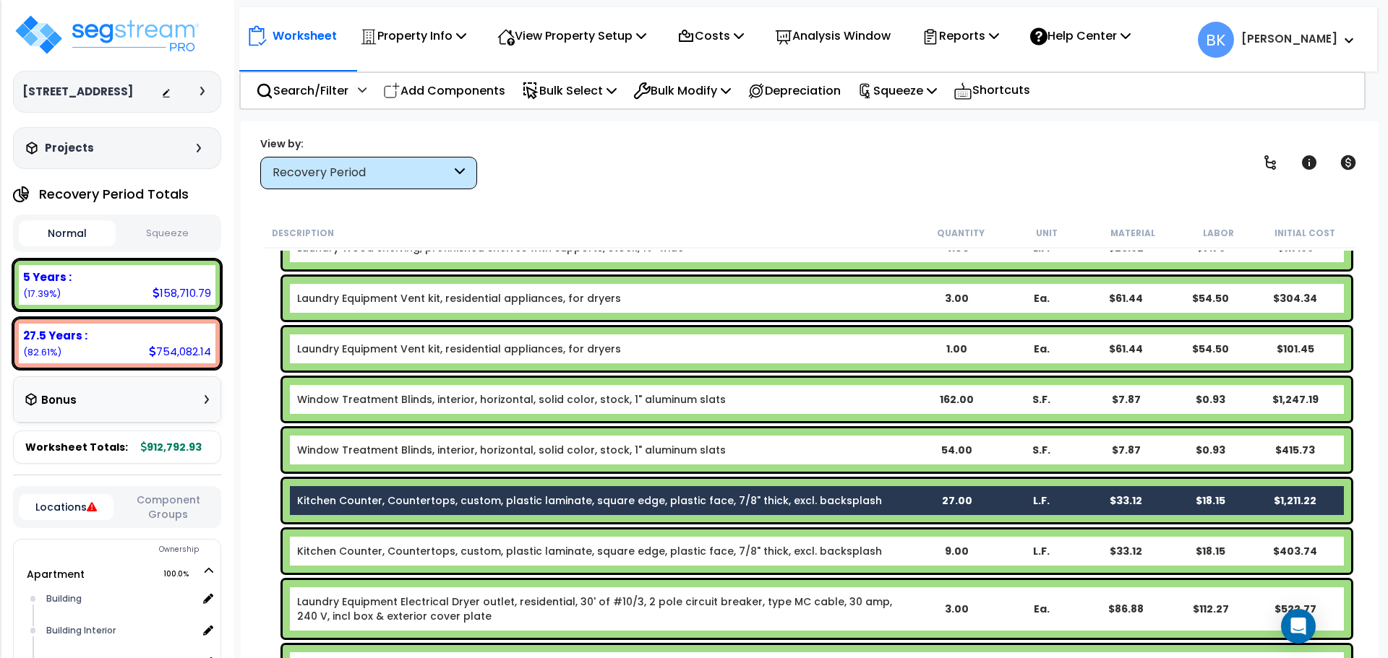
click at [360, 558] on link "Kitchen Counter, Countertops, custom, plastic laminate, square edge, plastic fa…" at bounding box center [589, 551] width 585 height 14
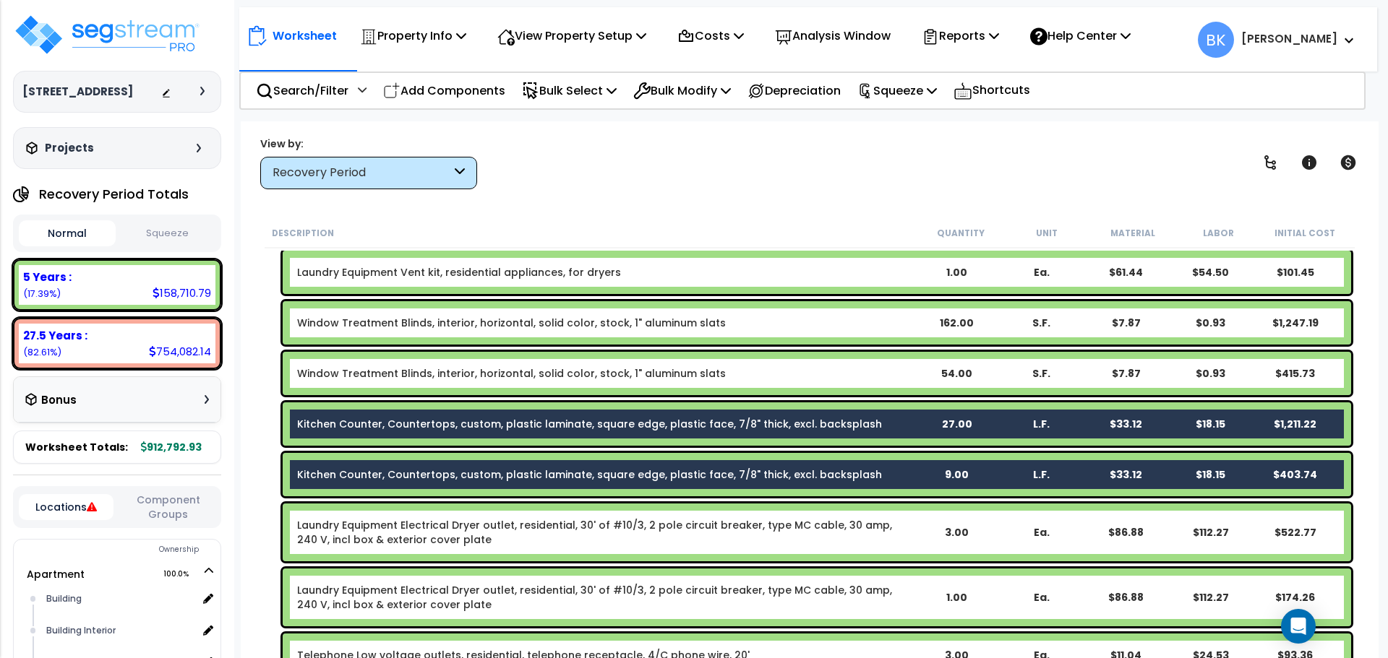
scroll to position [867, 0]
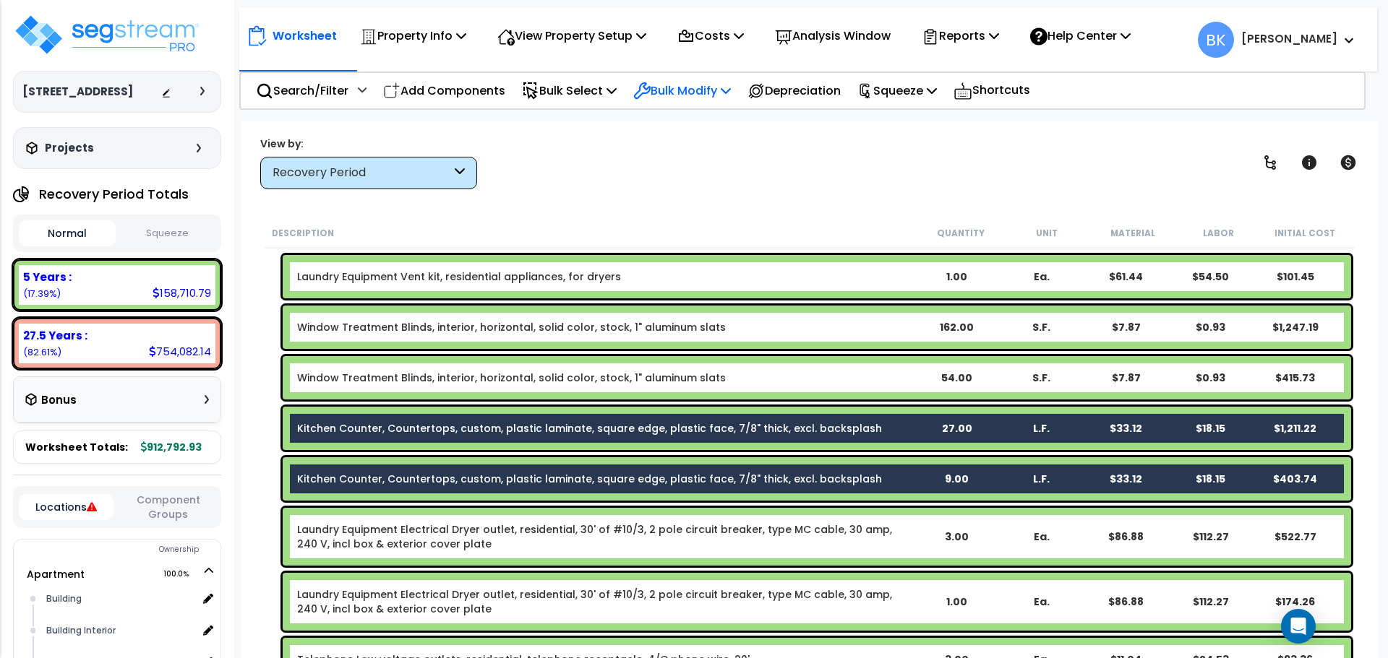
click at [703, 86] on p "Bulk Modify" at bounding box center [682, 91] width 98 height 20
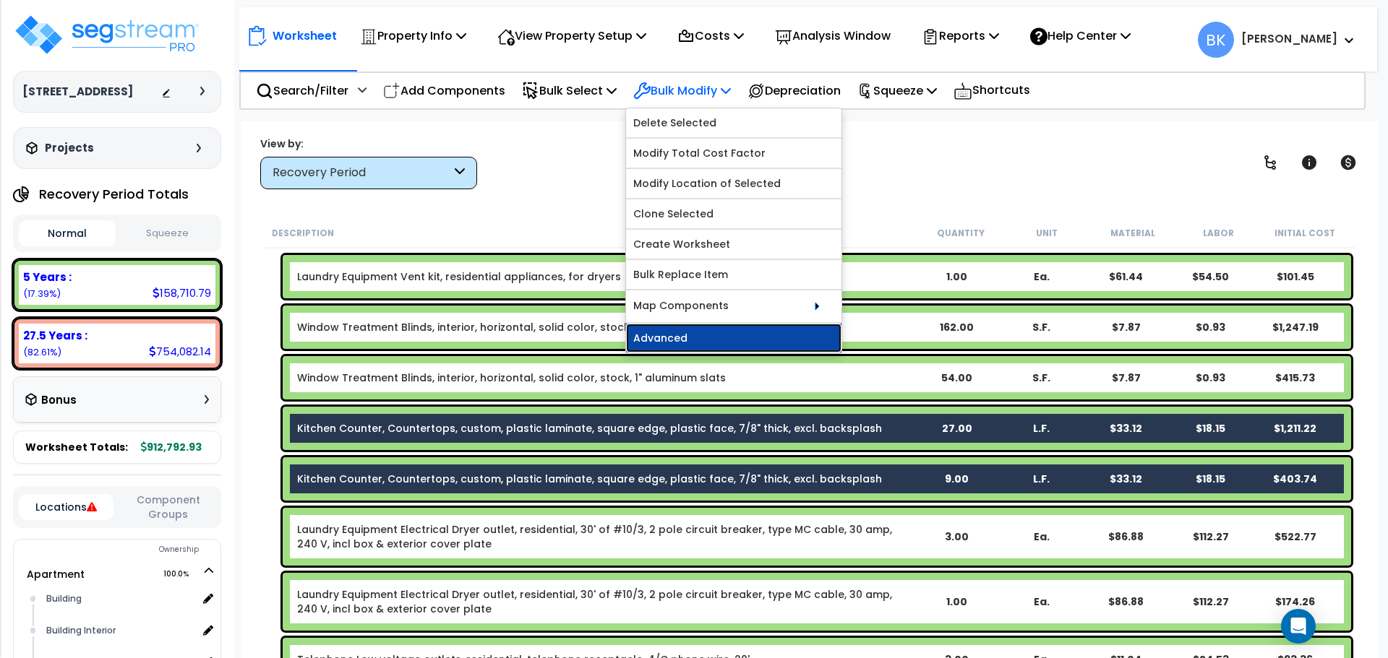
click at [697, 337] on link "Advanced" at bounding box center [733, 338] width 215 height 29
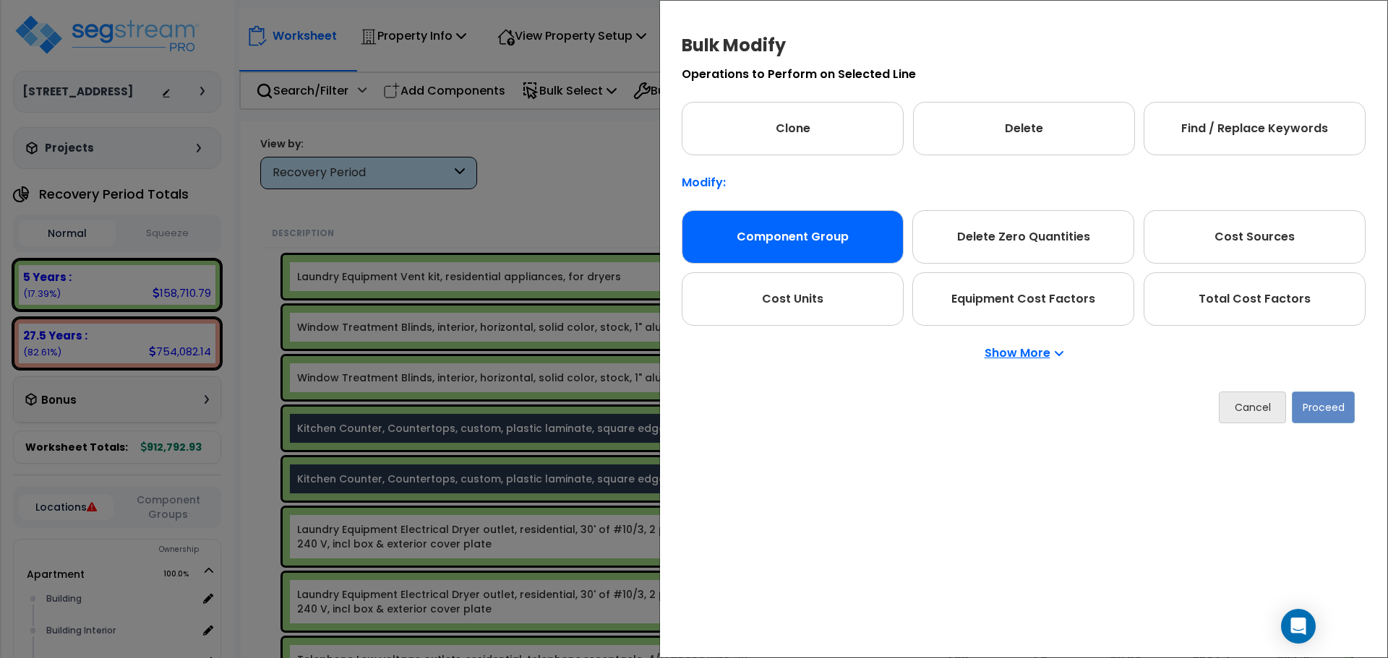
click at [814, 244] on div "Component Group" at bounding box center [792, 236] width 222 height 53
click at [1328, 412] on button "Proceed" at bounding box center [1322, 408] width 63 height 32
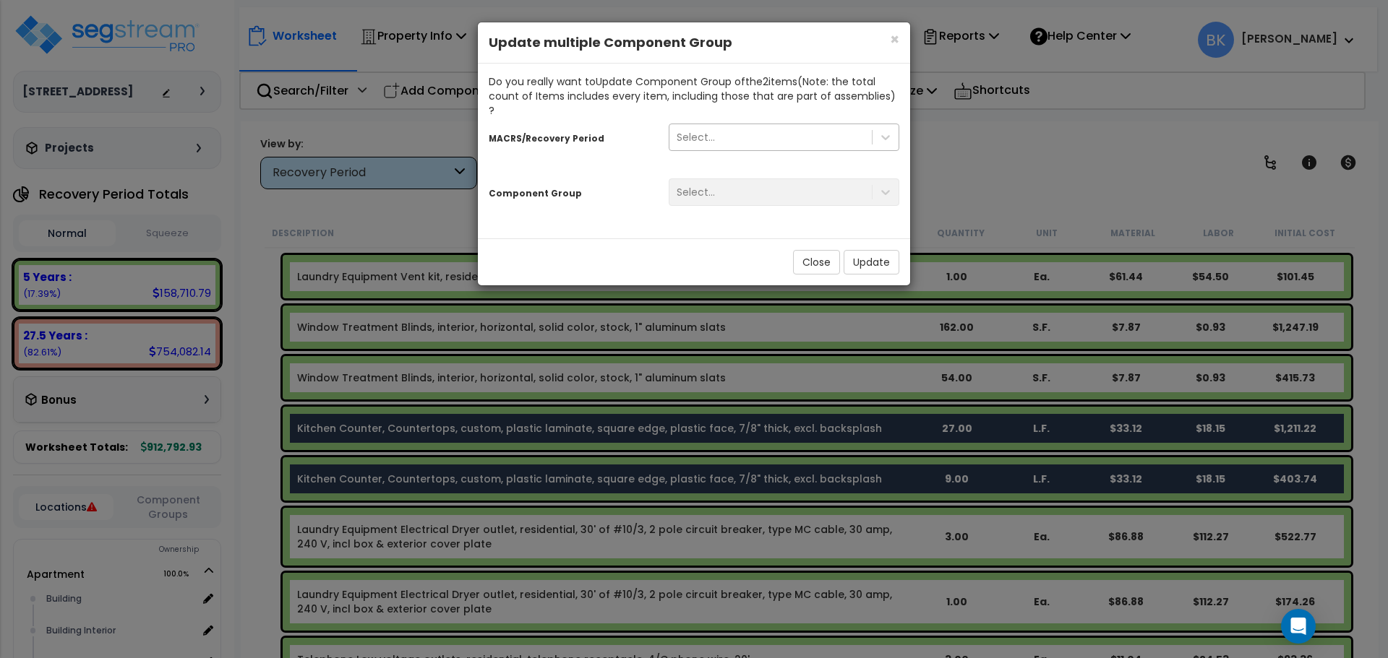
click at [705, 130] on div "Select..." at bounding box center [695, 137] width 38 height 14
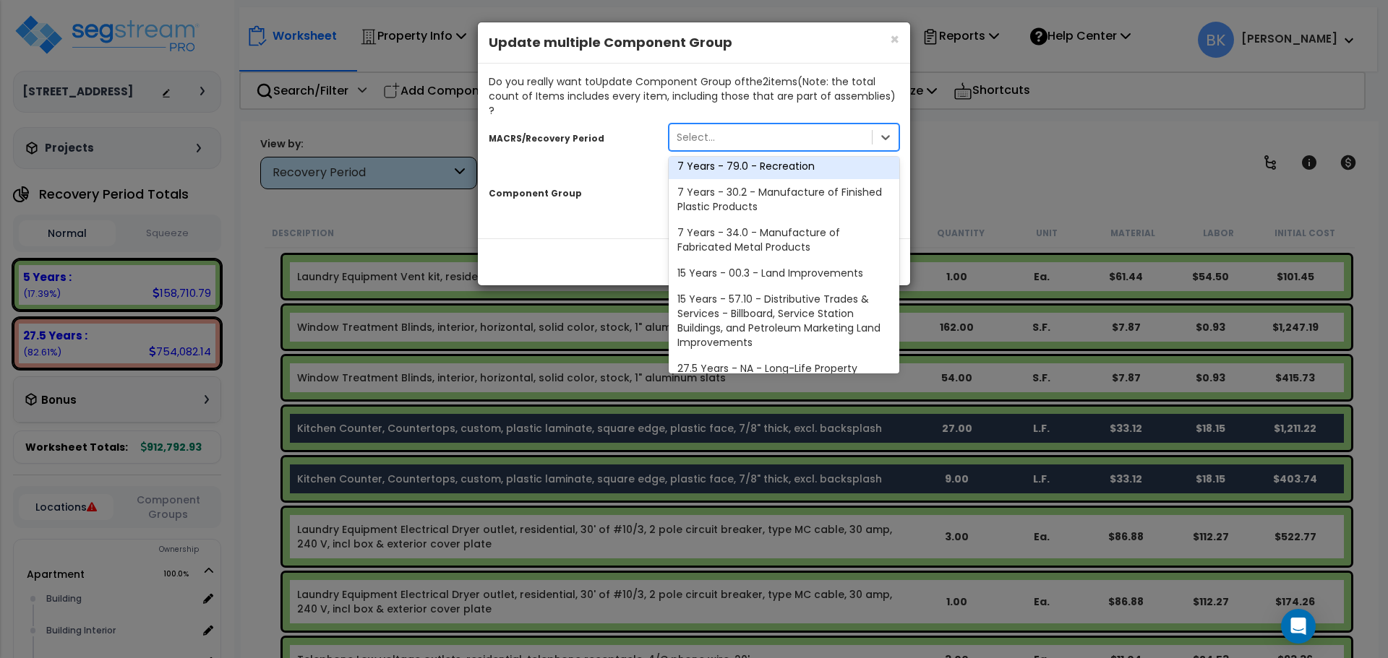
scroll to position [176, 0]
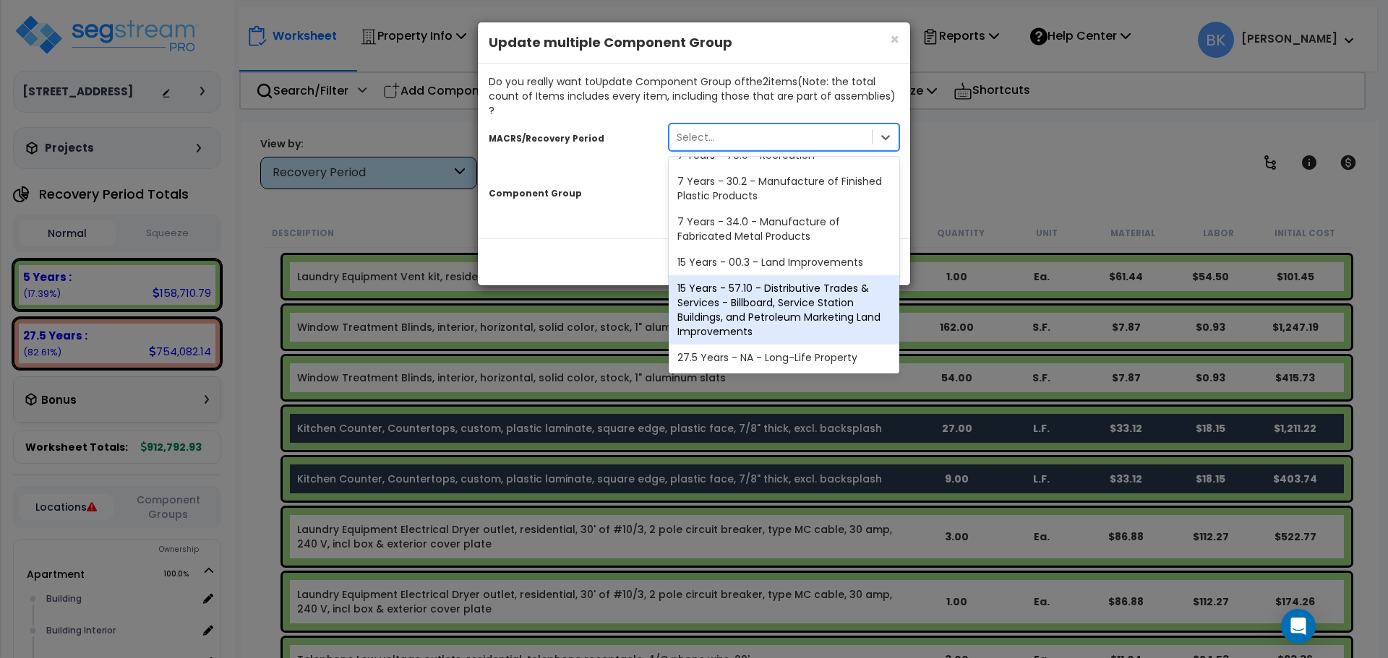
click at [739, 345] on div "27.5 Years - NA - Long-Life Property" at bounding box center [783, 358] width 231 height 26
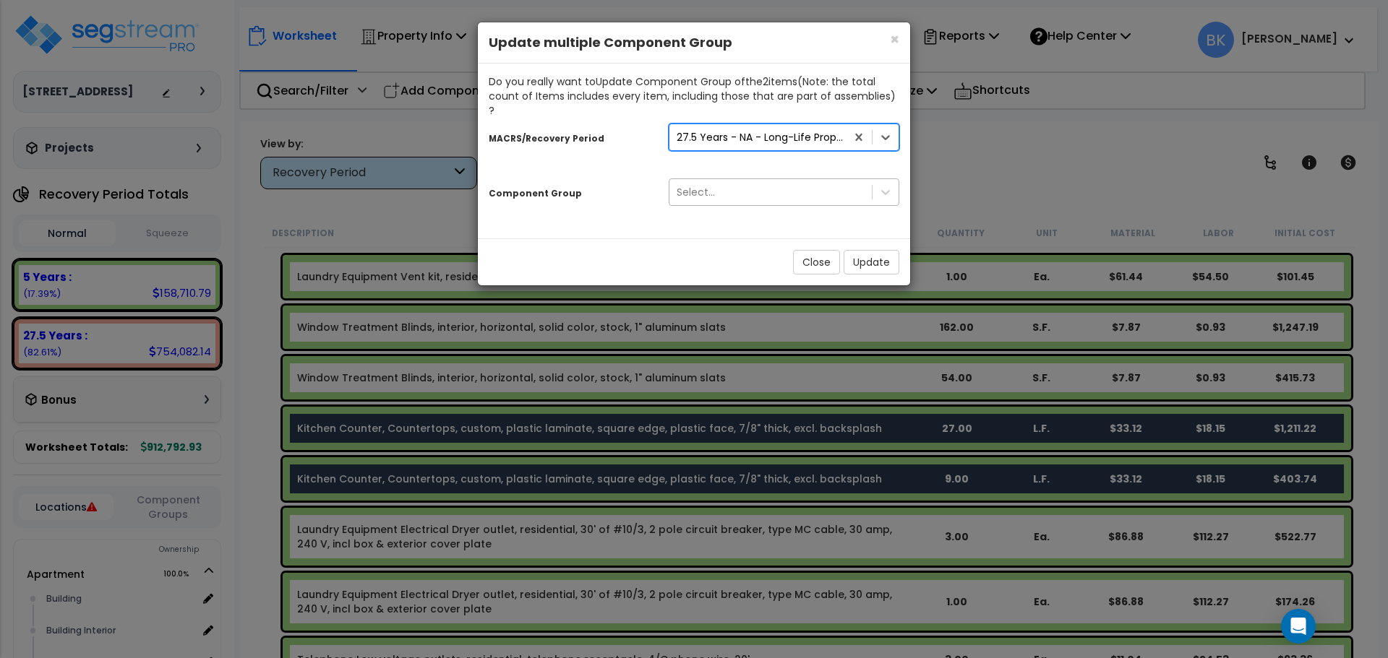
click at [741, 182] on div "Select..." at bounding box center [770, 192] width 202 height 23
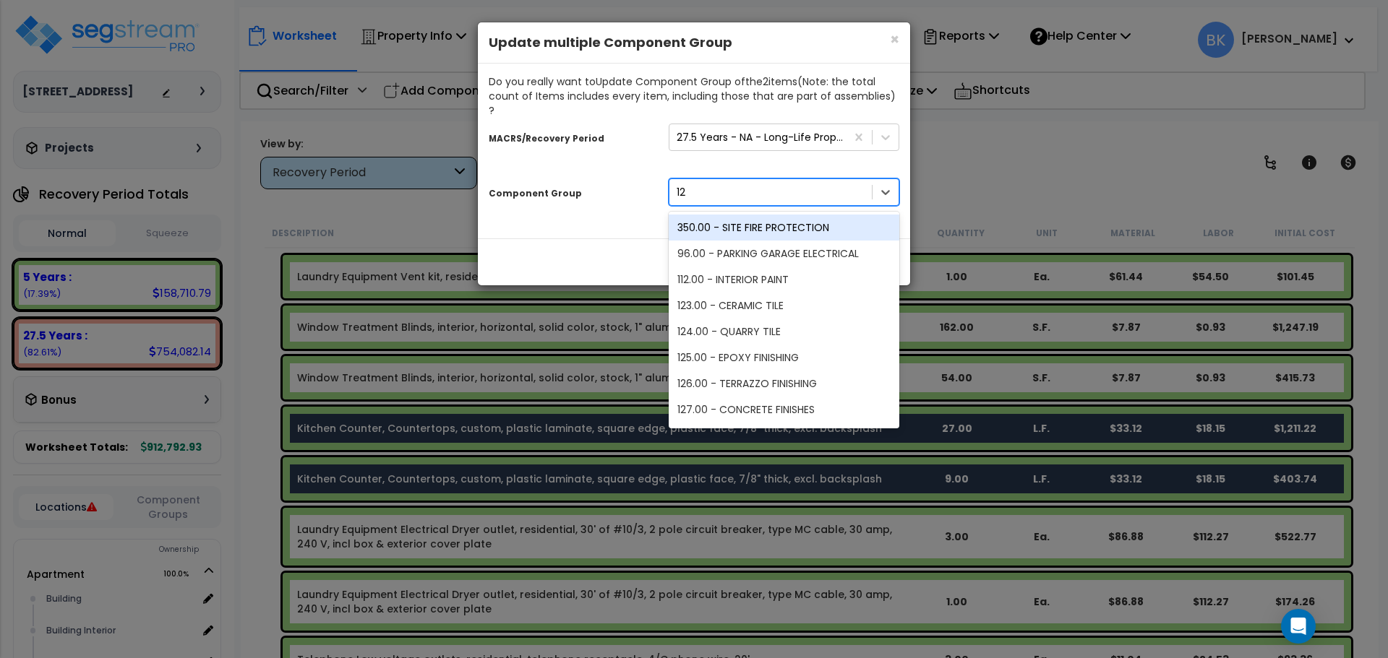
type input "1"
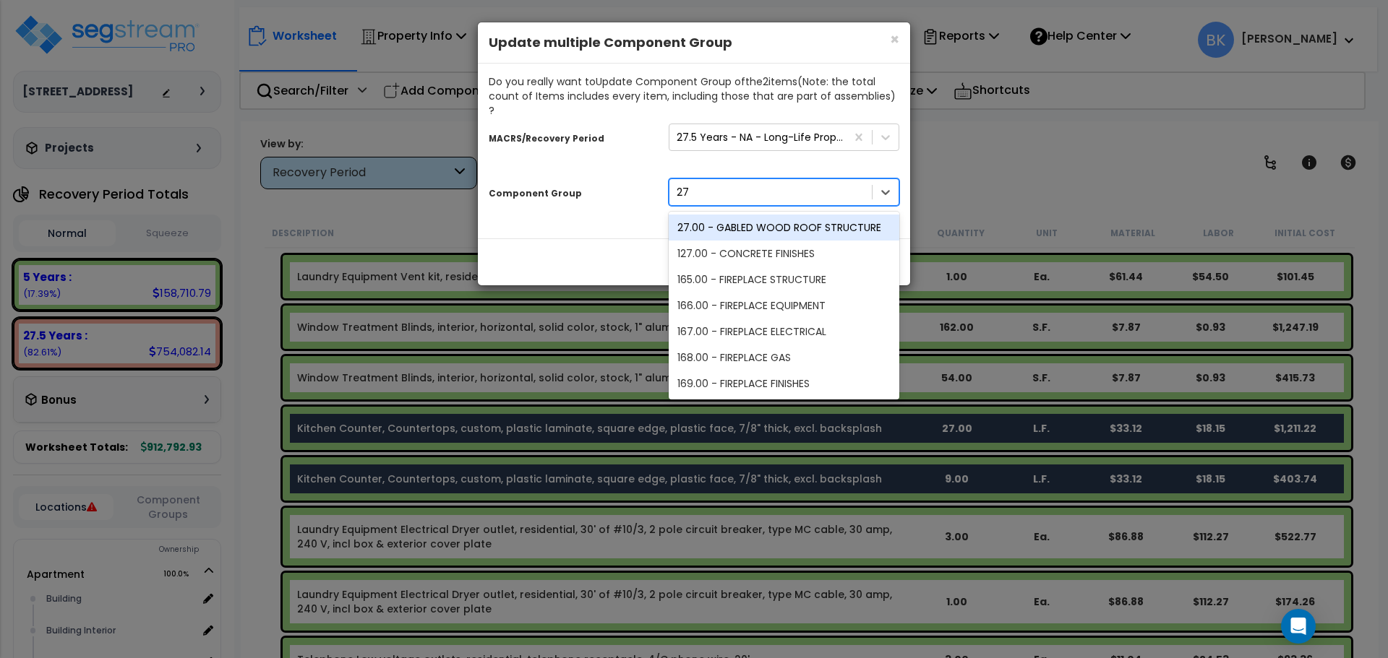
type input "2"
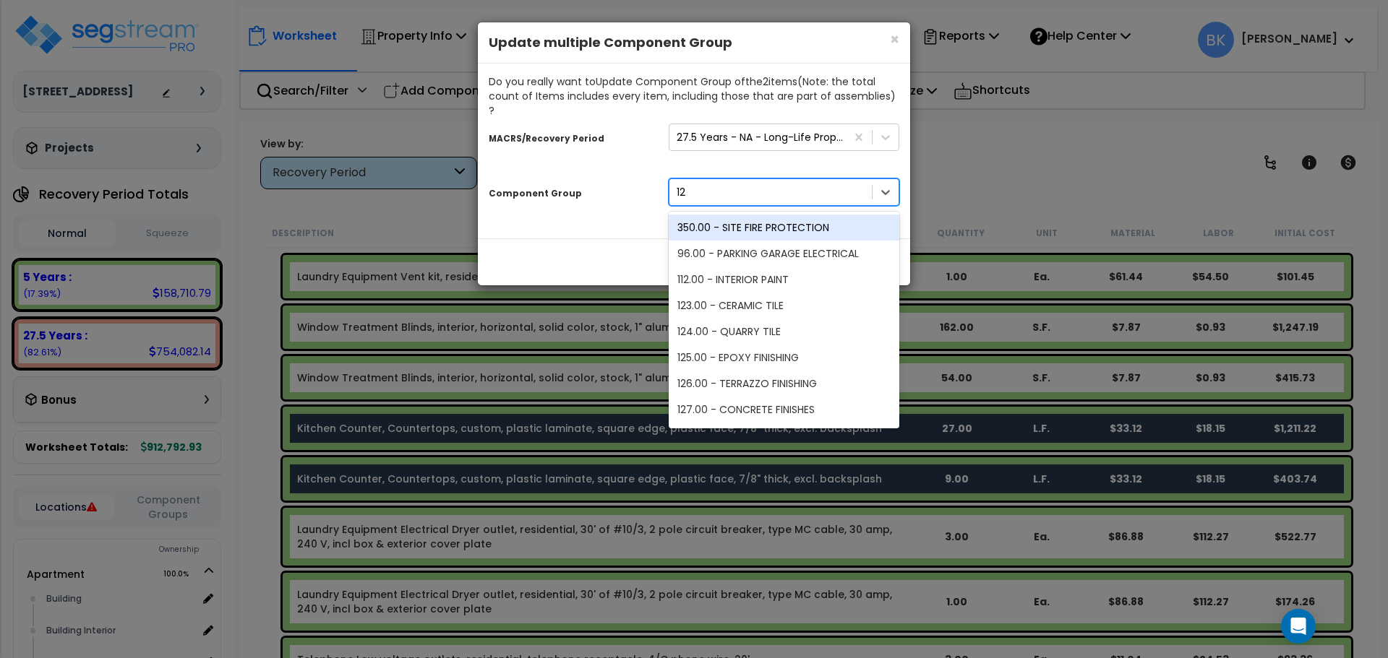
type input "1"
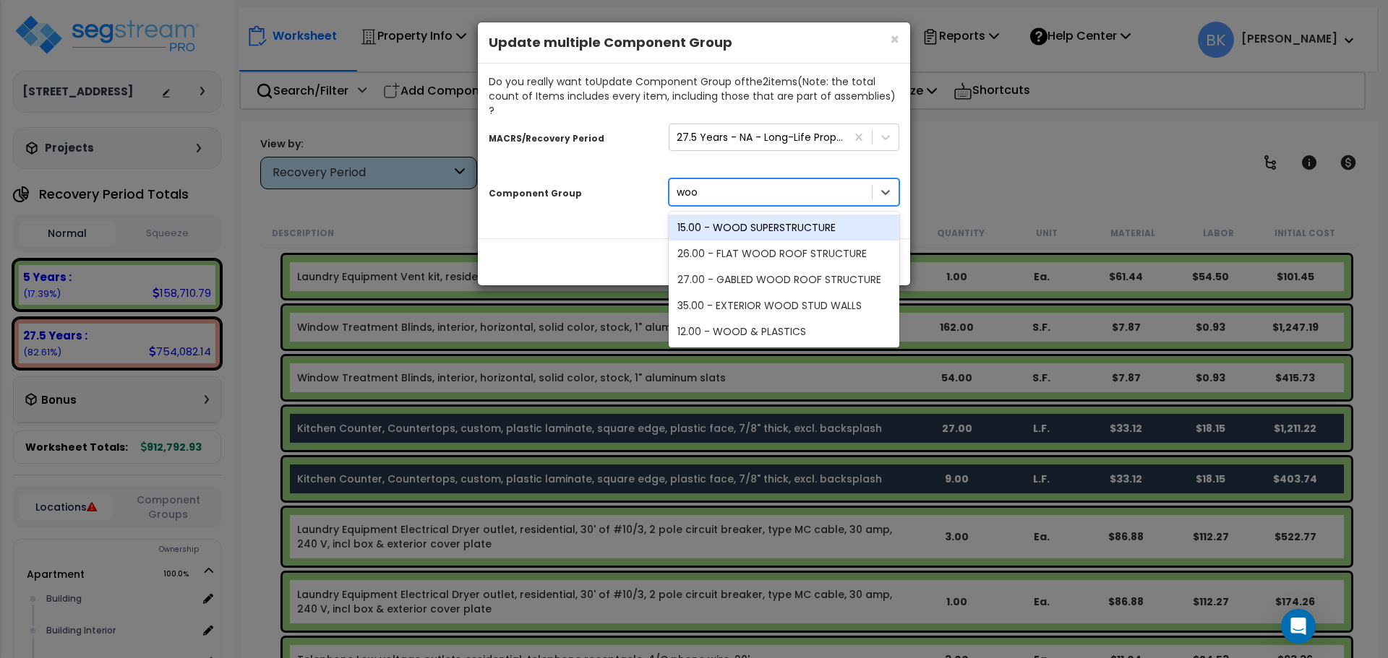
type input "wood"
click at [745, 319] on div "12.00 - WOOD & PLASTICS" at bounding box center [783, 332] width 231 height 26
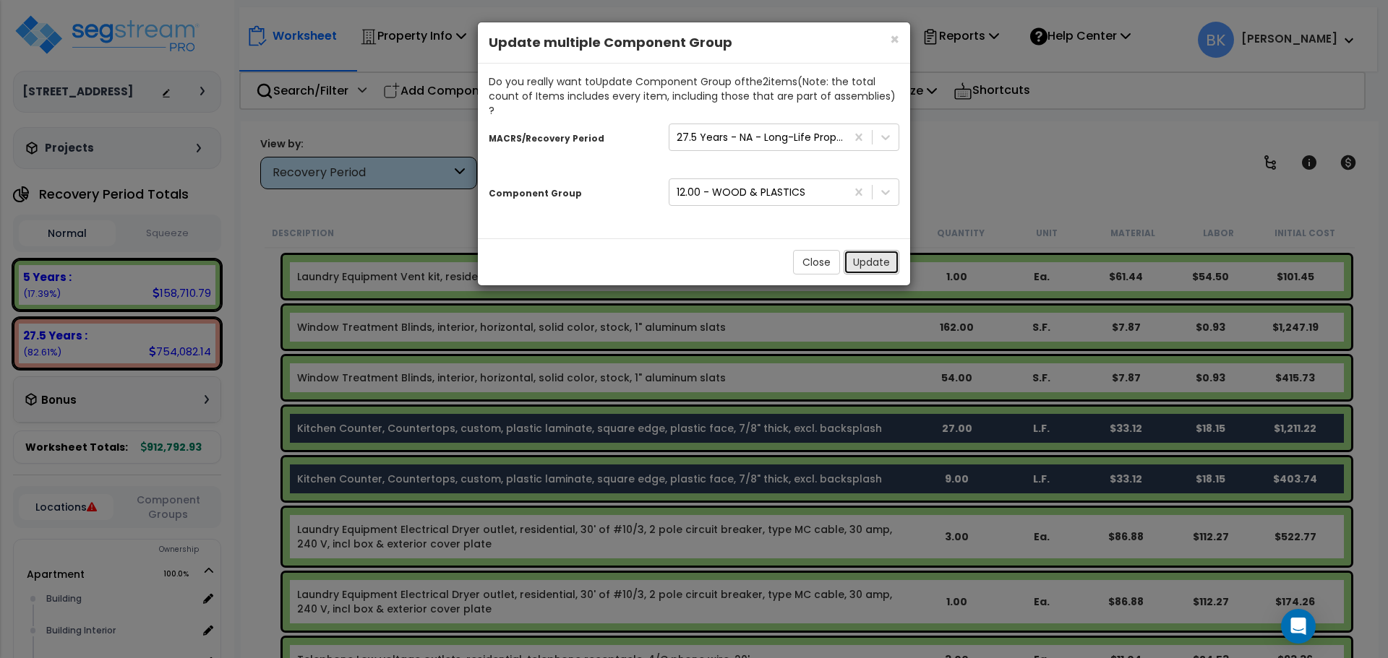
click at [874, 250] on button "Update" at bounding box center [871, 262] width 56 height 25
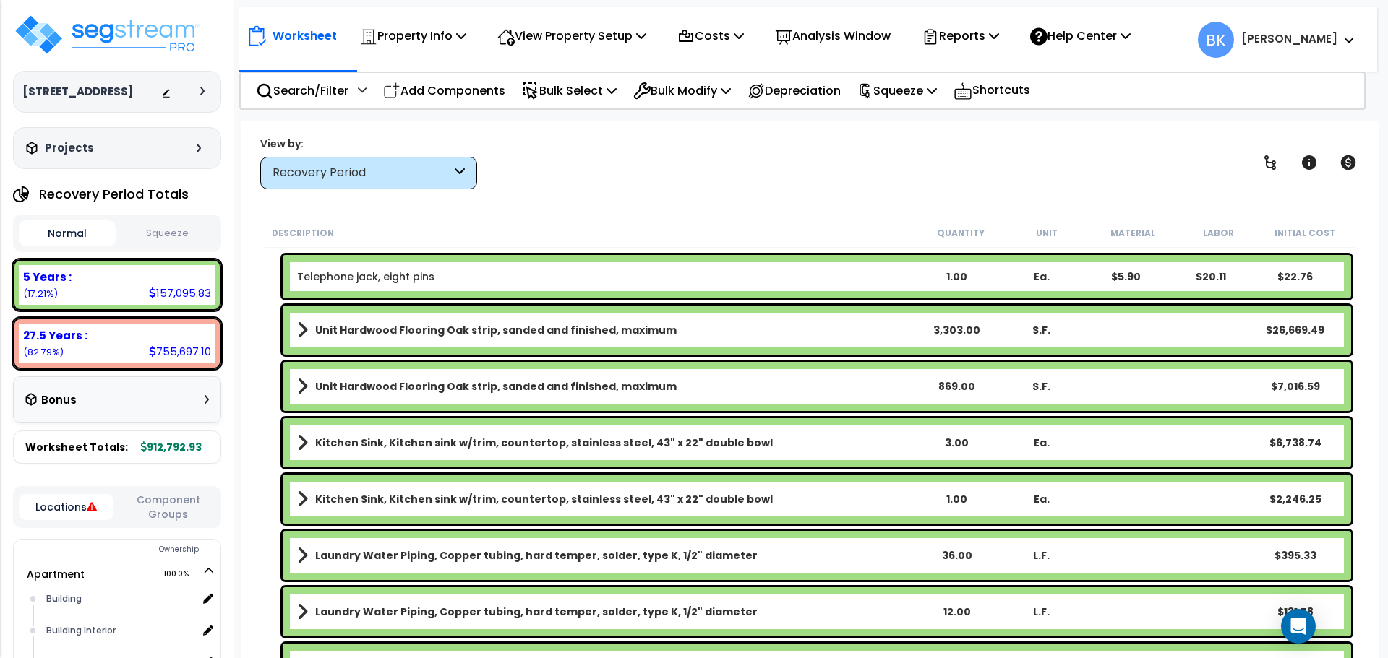
scroll to position [1807, 0]
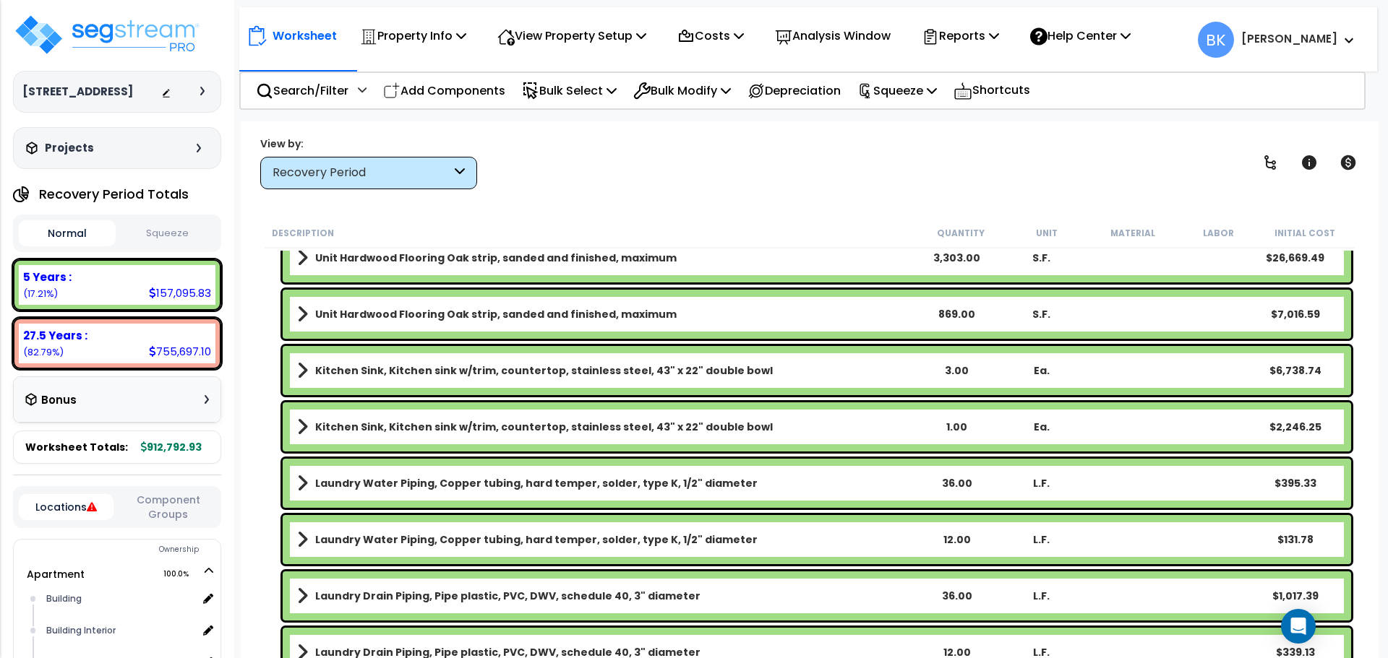
click at [405, 429] on b "Kitchen Sink, Kitchen sink w/trim, countertop, stainless steel, 43" x 22" doubl…" at bounding box center [543, 427] width 457 height 14
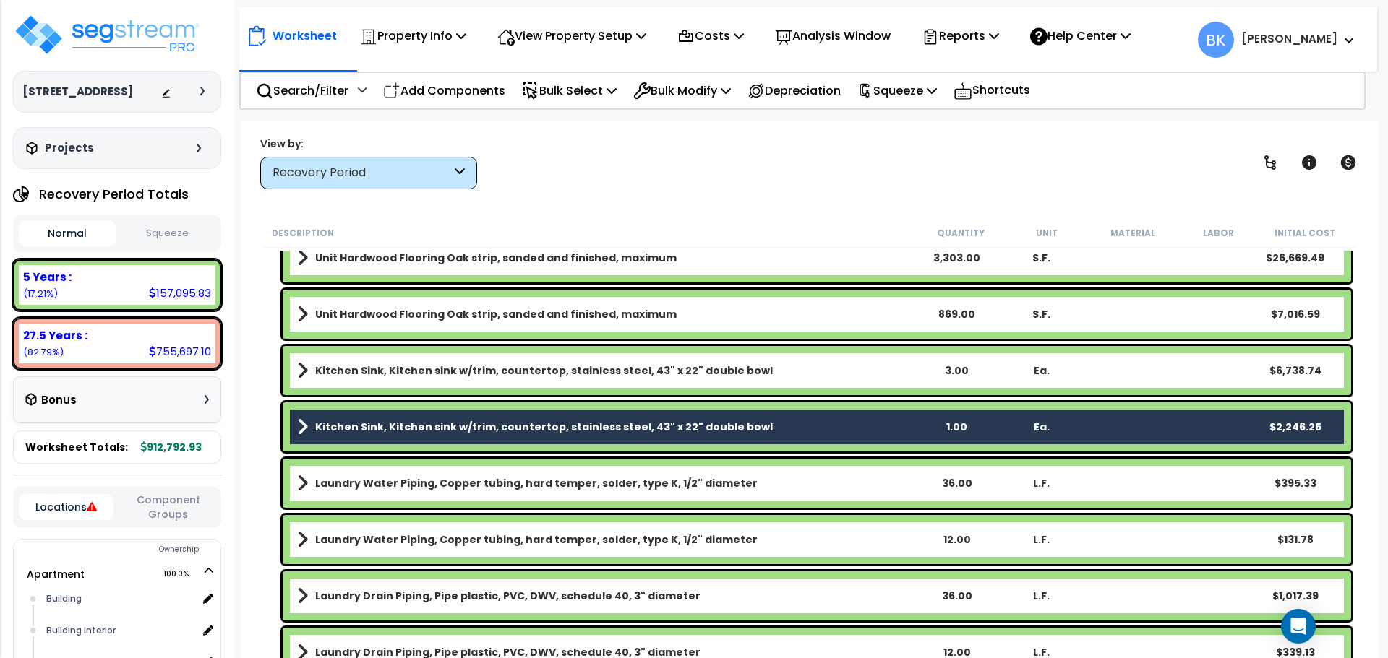
click at [439, 377] on b "Kitchen Sink, Kitchen sink w/trim, countertop, stainless steel, 43" x 22" doubl…" at bounding box center [543, 371] width 457 height 14
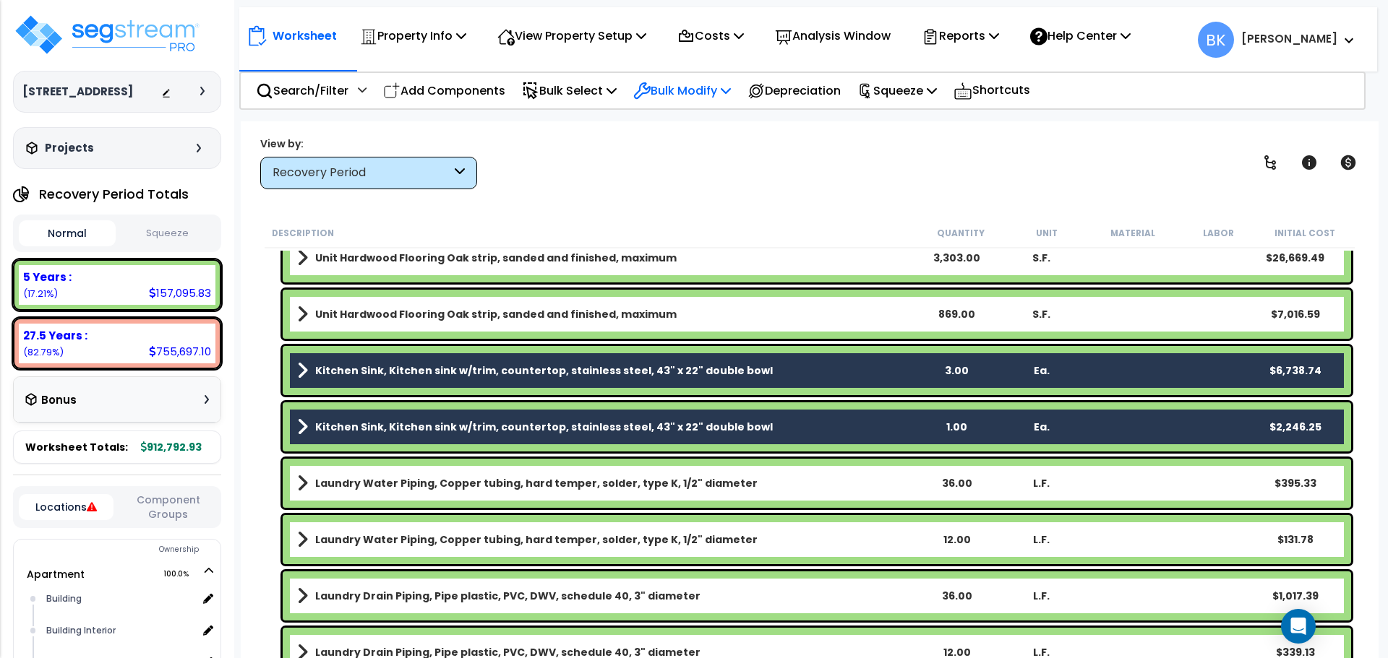
click at [702, 88] on p "Bulk Modify" at bounding box center [682, 91] width 98 height 20
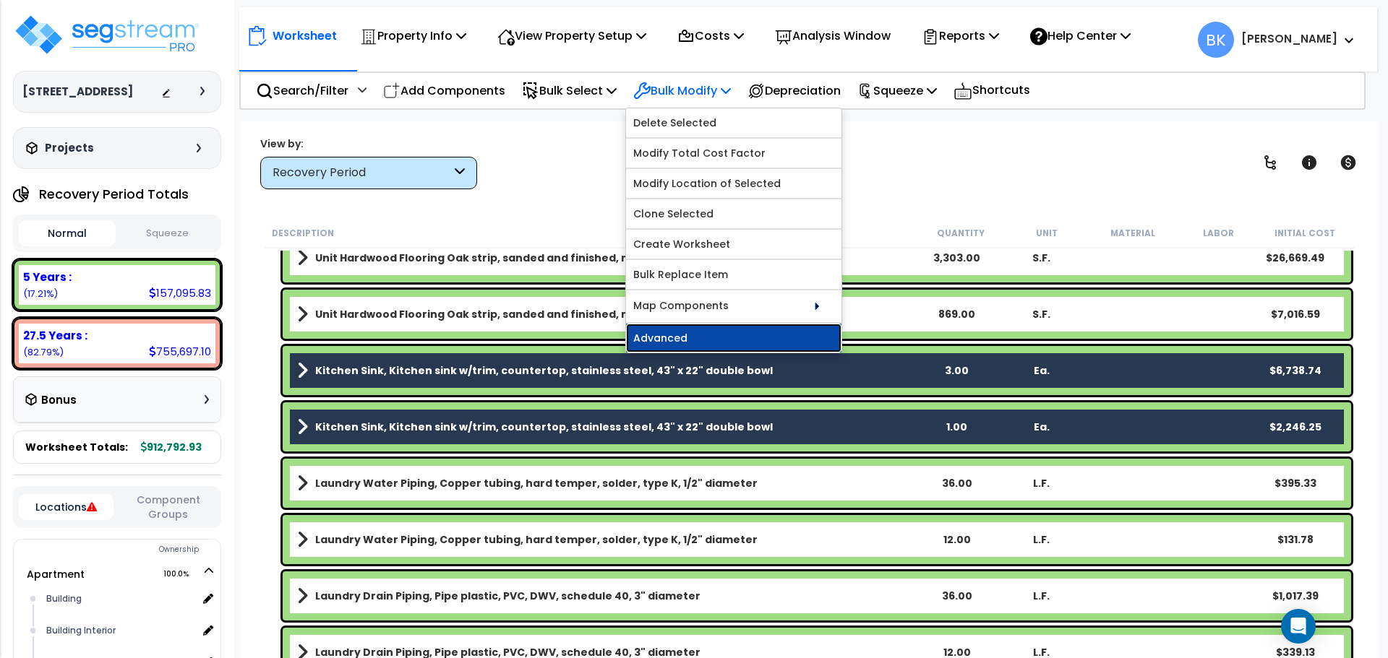
click at [700, 333] on link "Advanced" at bounding box center [733, 338] width 215 height 29
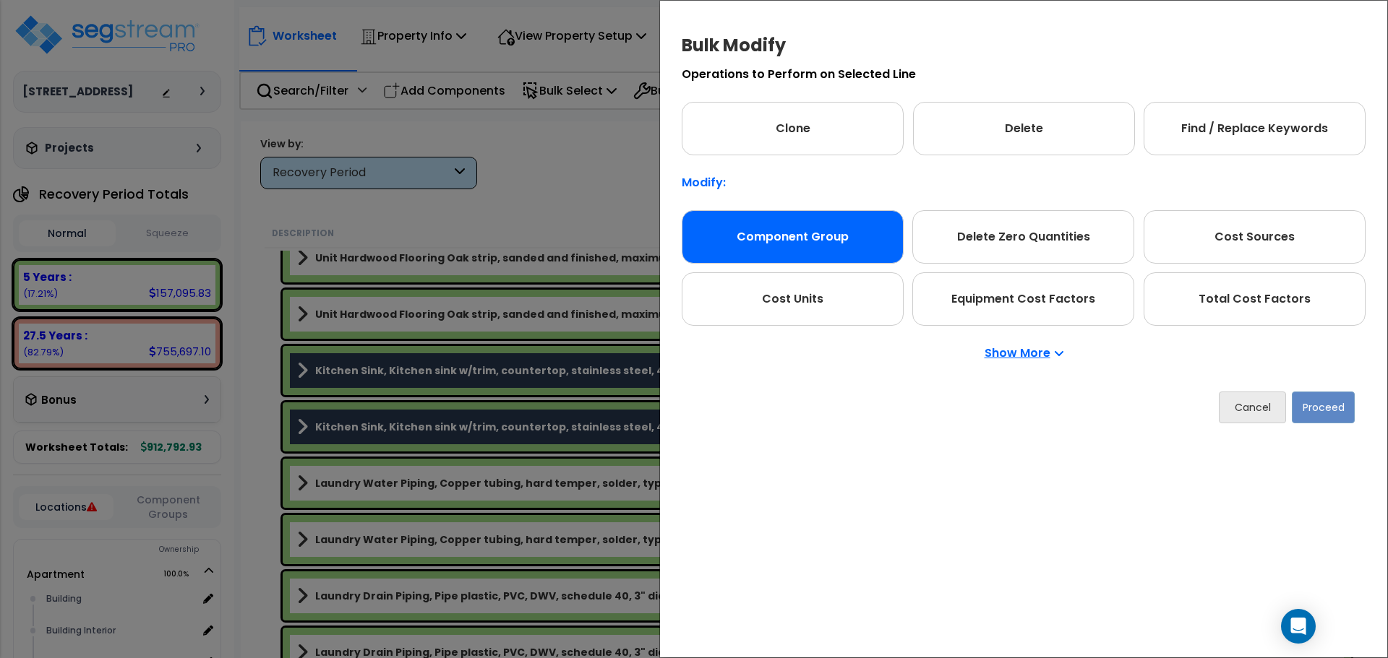
click at [770, 232] on div "Component Group" at bounding box center [792, 236] width 222 height 53
click at [1311, 405] on button "Proceed" at bounding box center [1322, 408] width 63 height 32
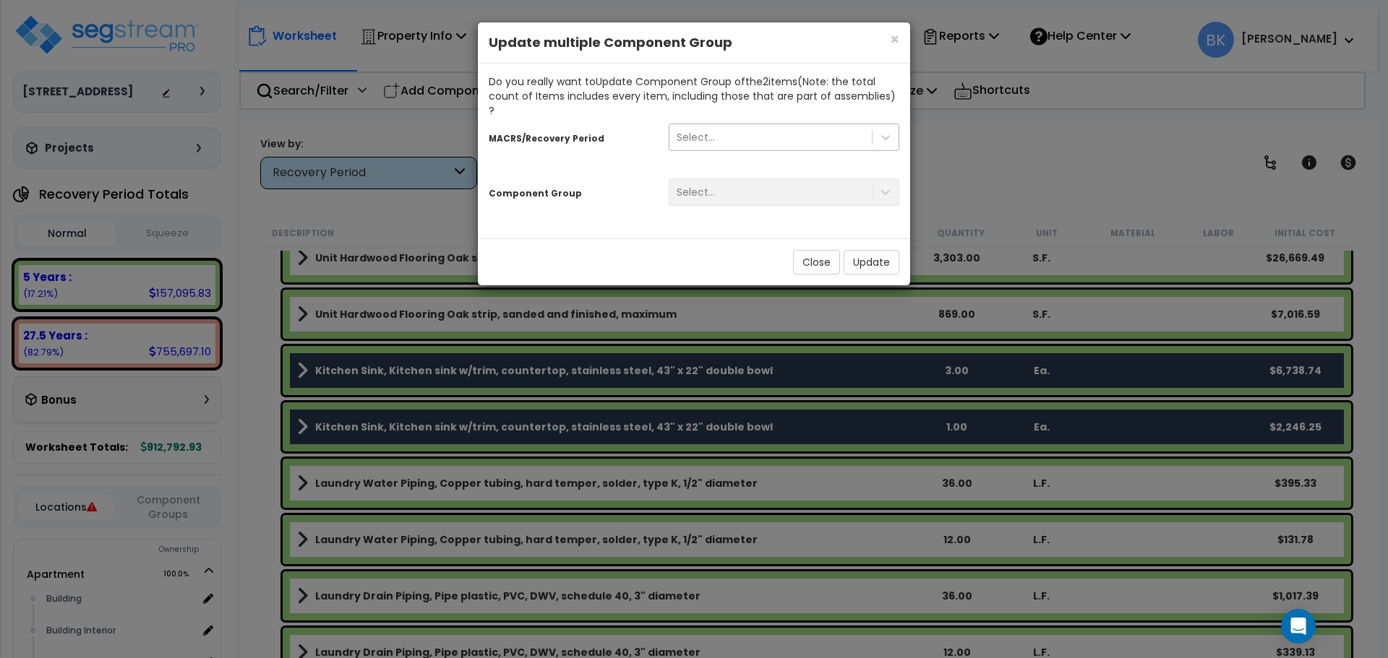
click at [749, 126] on div "Select..." at bounding box center [770, 137] width 202 height 23
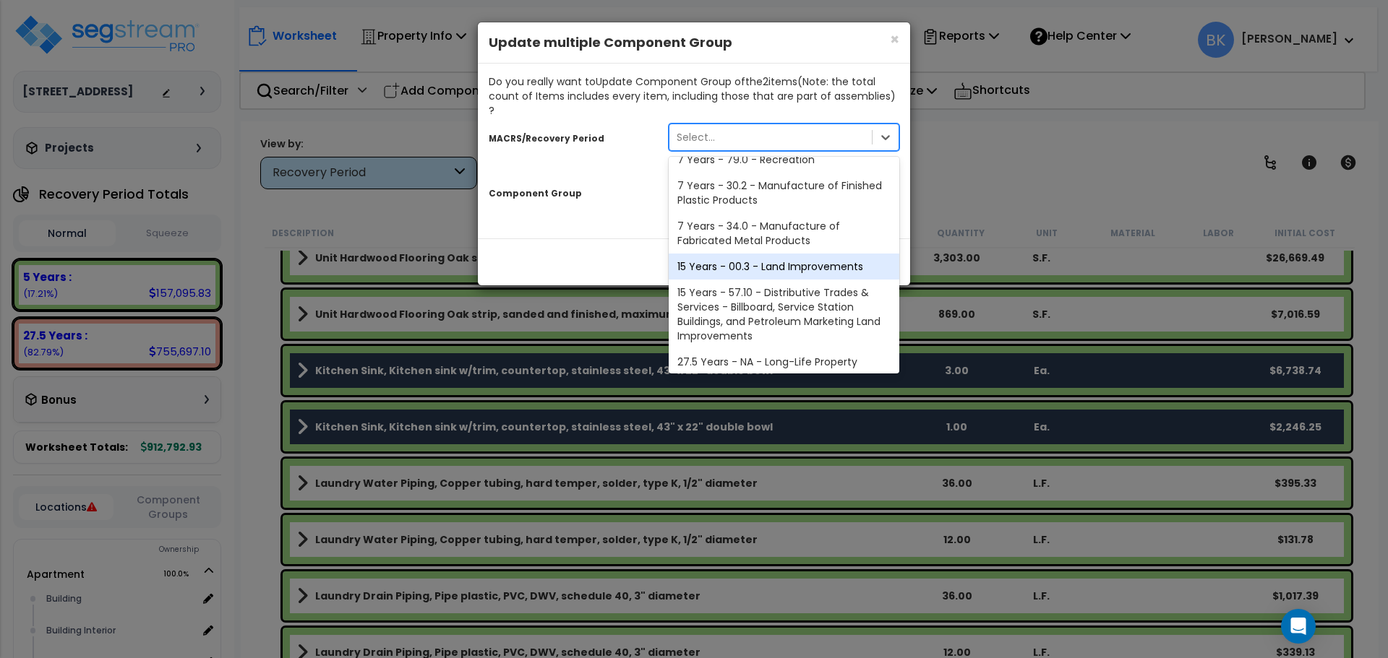
scroll to position [176, 0]
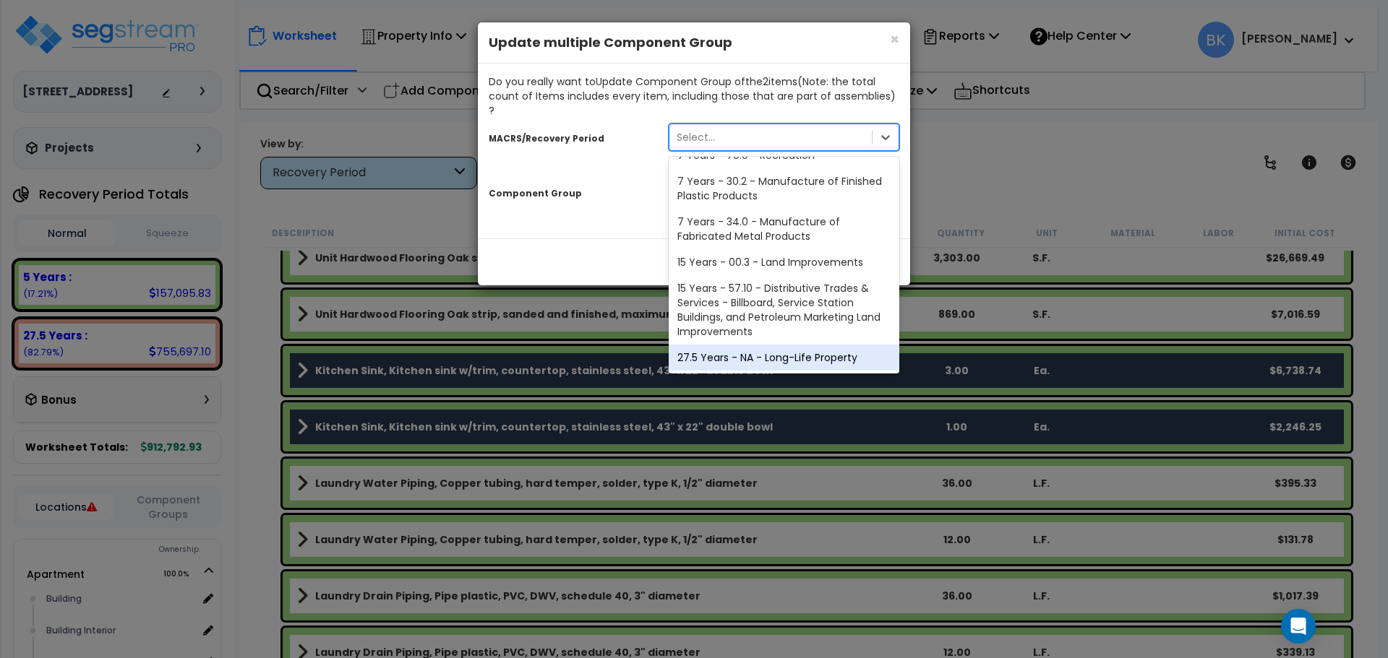
click at [739, 345] on div "27.5 Years - NA - Long-Life Property" at bounding box center [783, 358] width 231 height 26
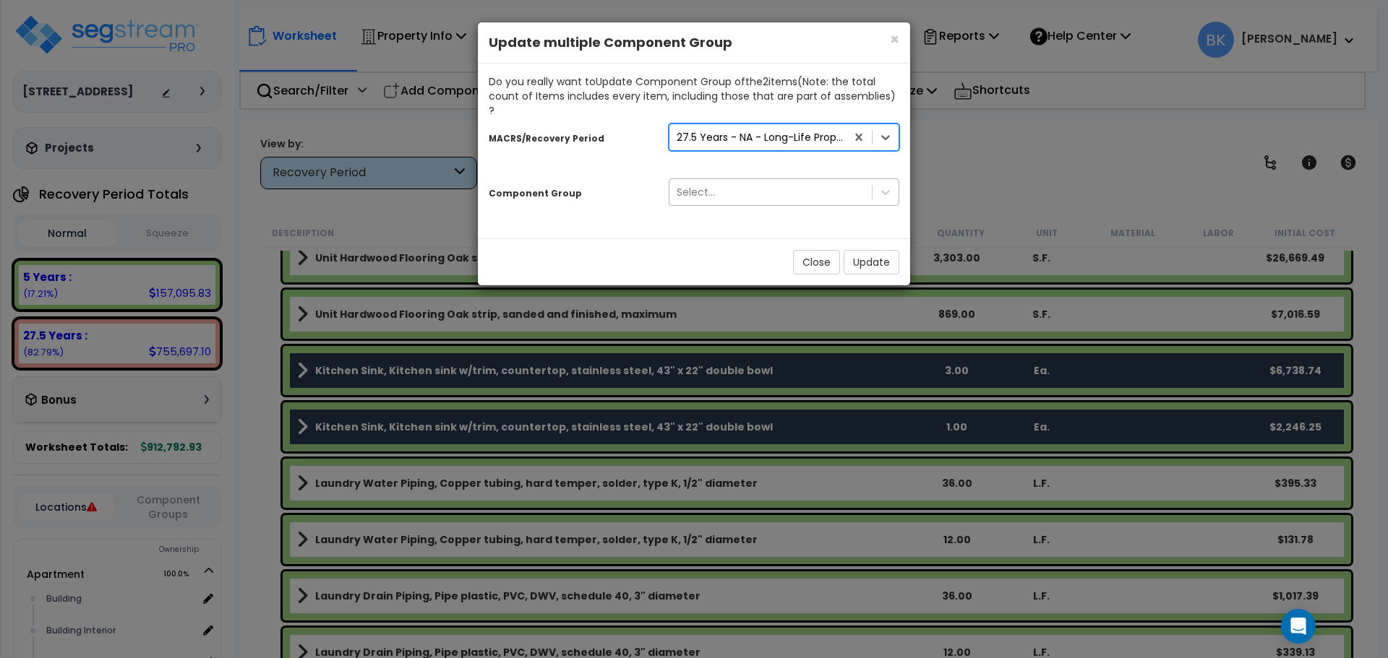
click at [752, 181] on div "Select..." at bounding box center [770, 192] width 202 height 23
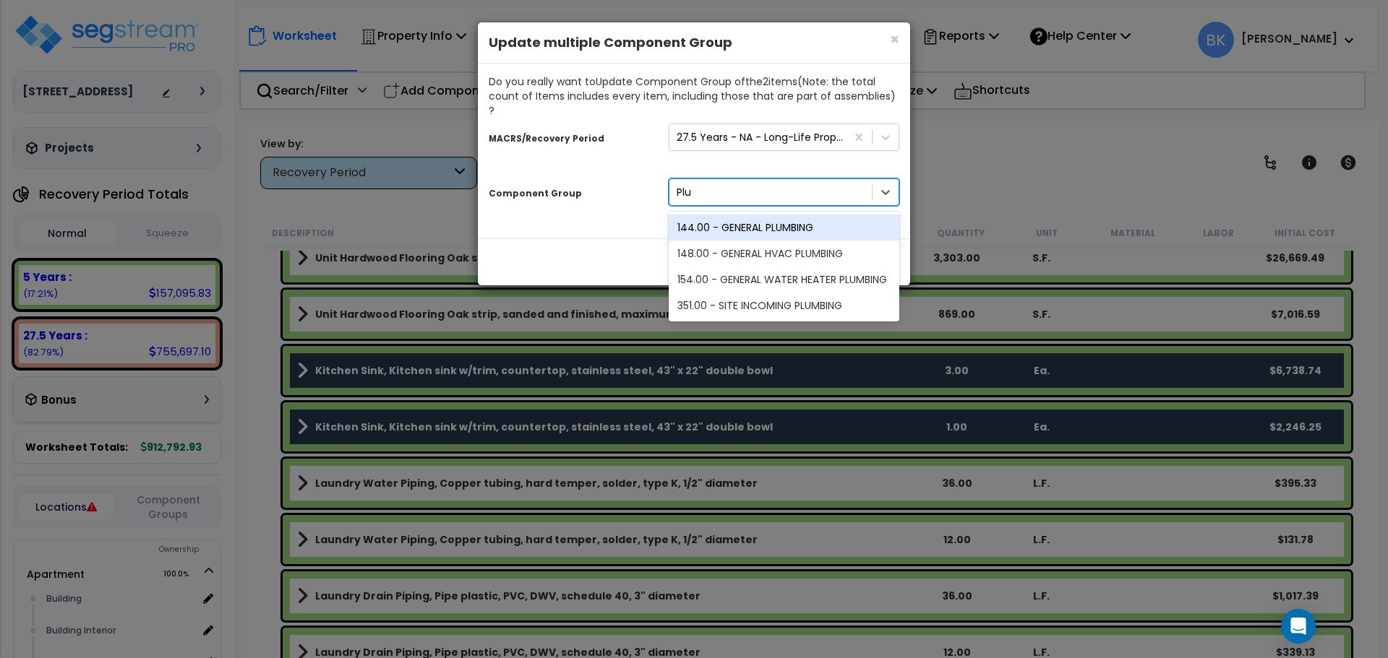
type input "Plum"
click at [757, 215] on div "144.00 - GENERAL PLUMBING" at bounding box center [783, 228] width 231 height 26
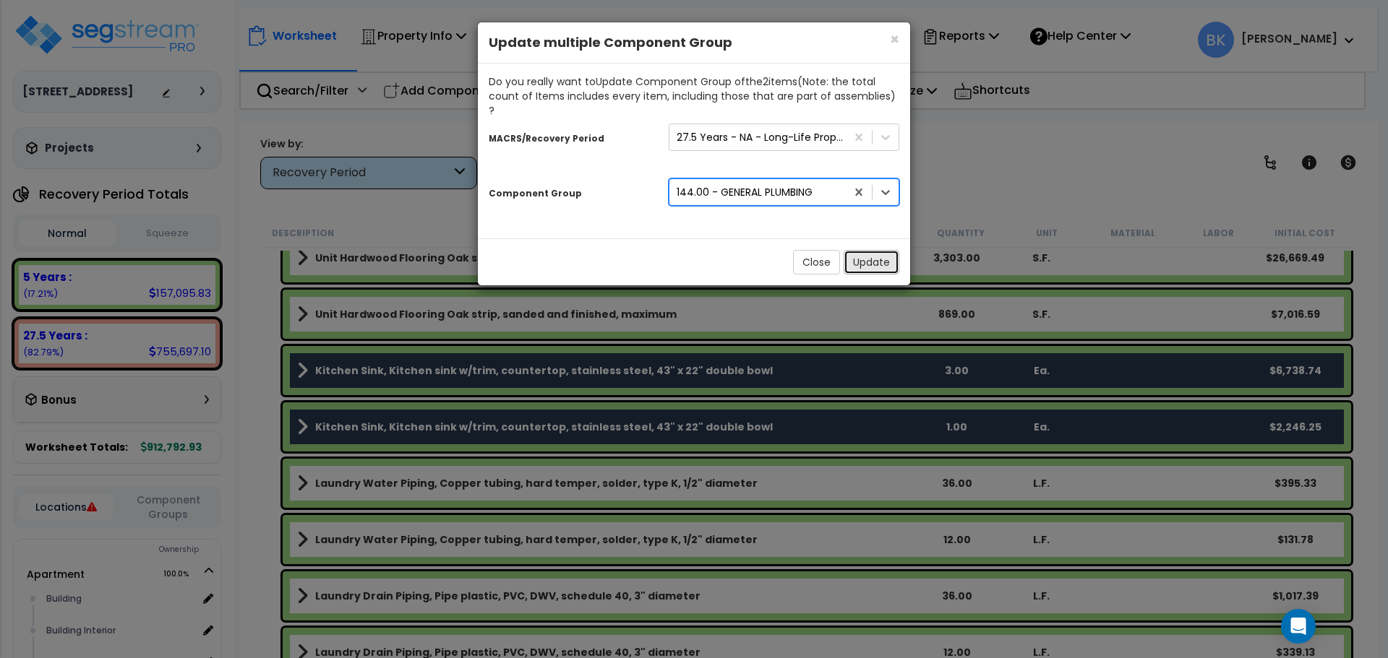
click at [867, 250] on button "Update" at bounding box center [871, 262] width 56 height 25
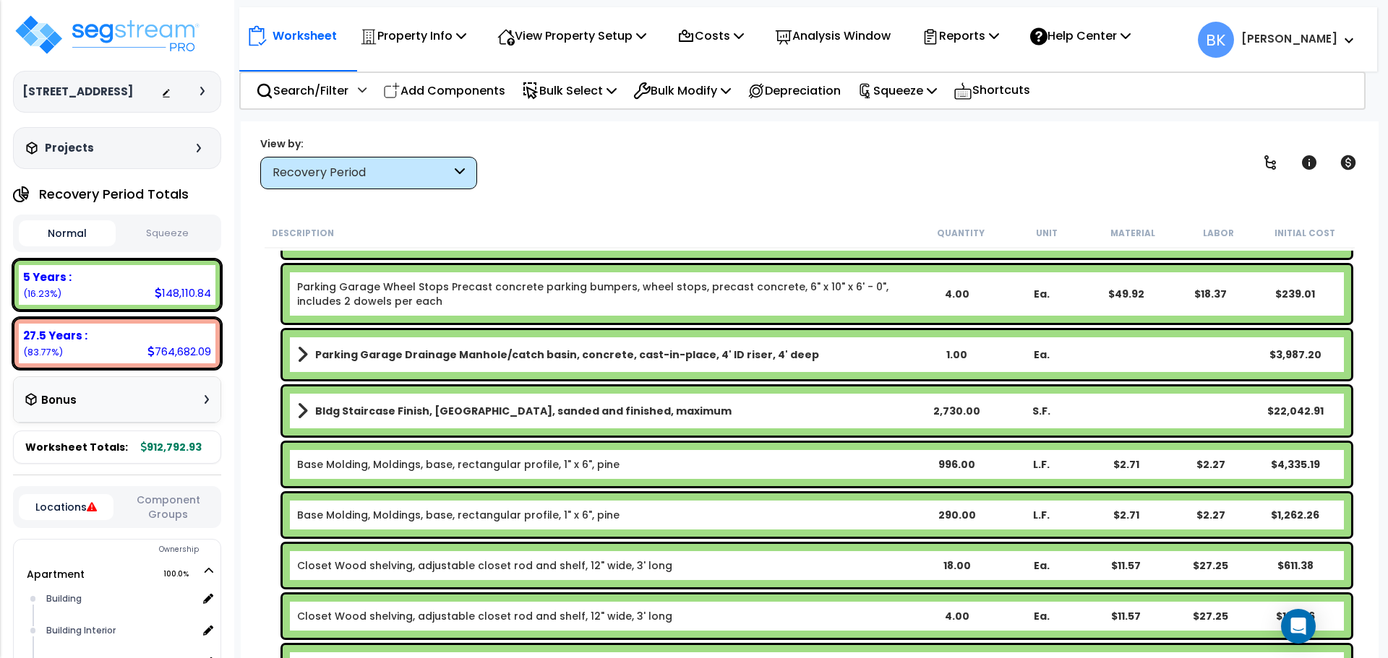
scroll to position [361, 0]
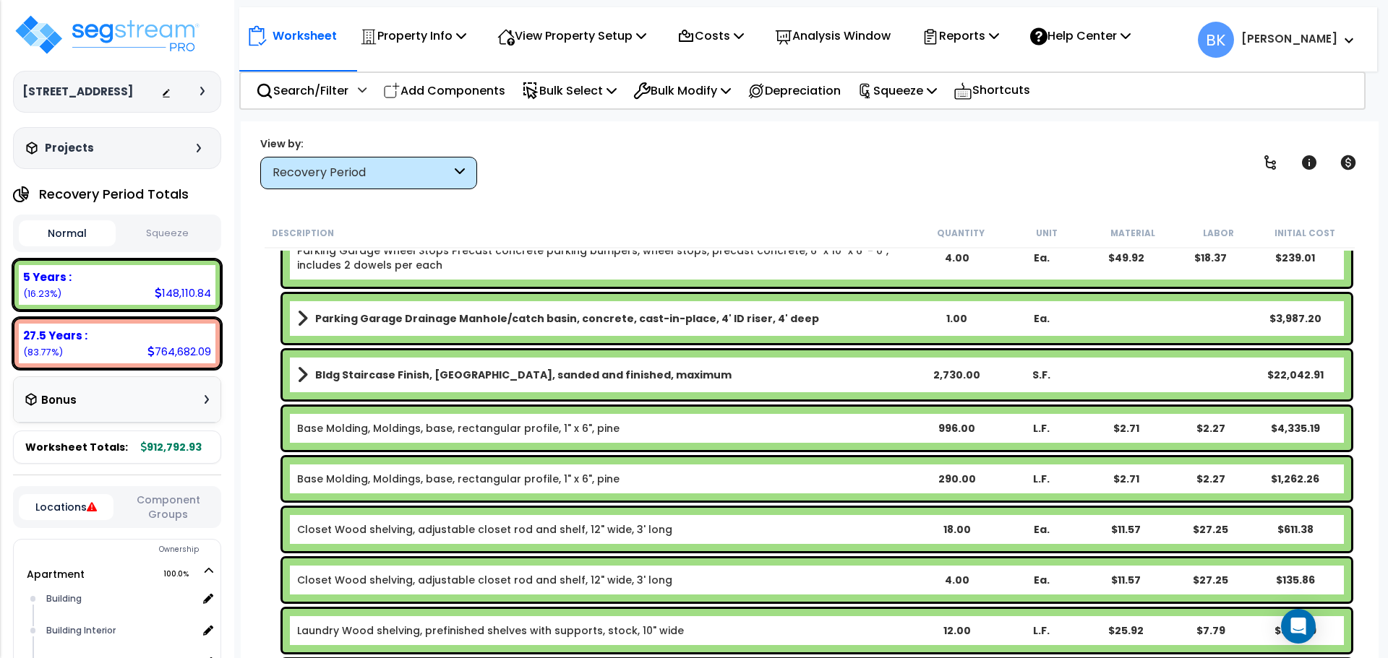
click at [375, 372] on b "Bldg Staircase Finish, Oak strip, sanded and finished, maximum" at bounding box center [523, 375] width 416 height 14
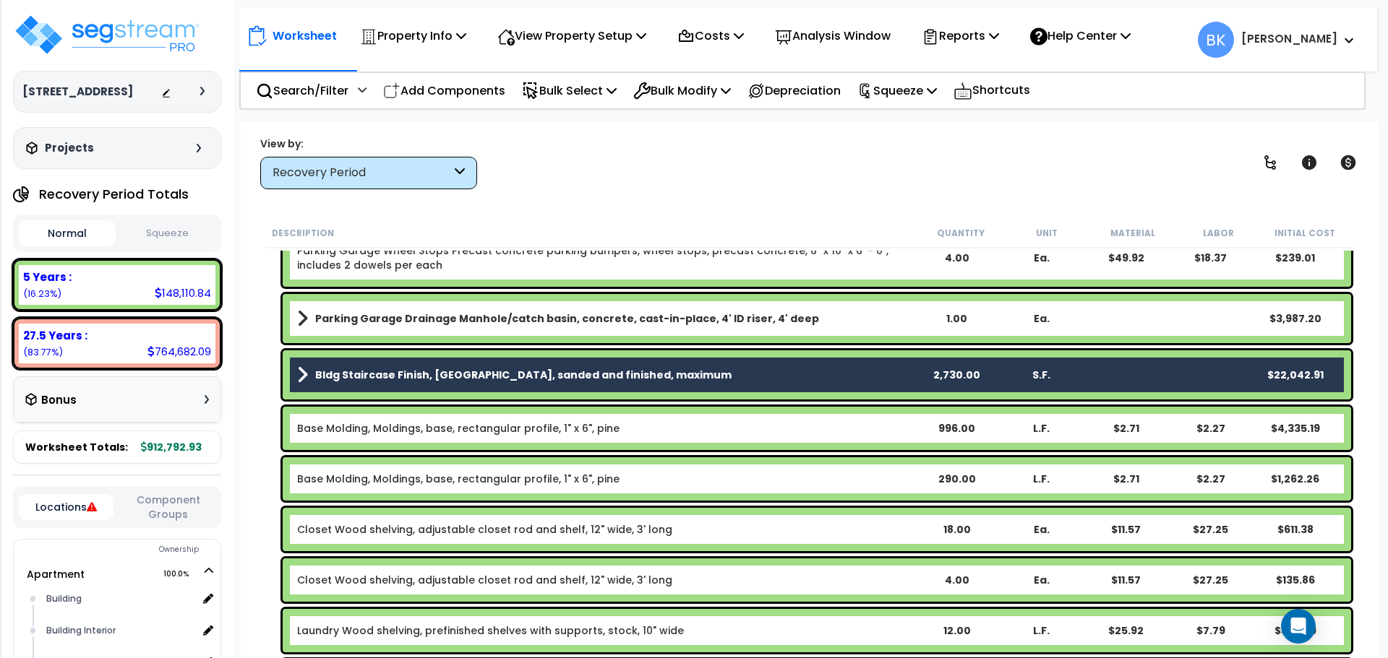
click at [364, 371] on b "Bldg Staircase Finish, Oak strip, sanded and finished, maximum" at bounding box center [523, 375] width 416 height 14
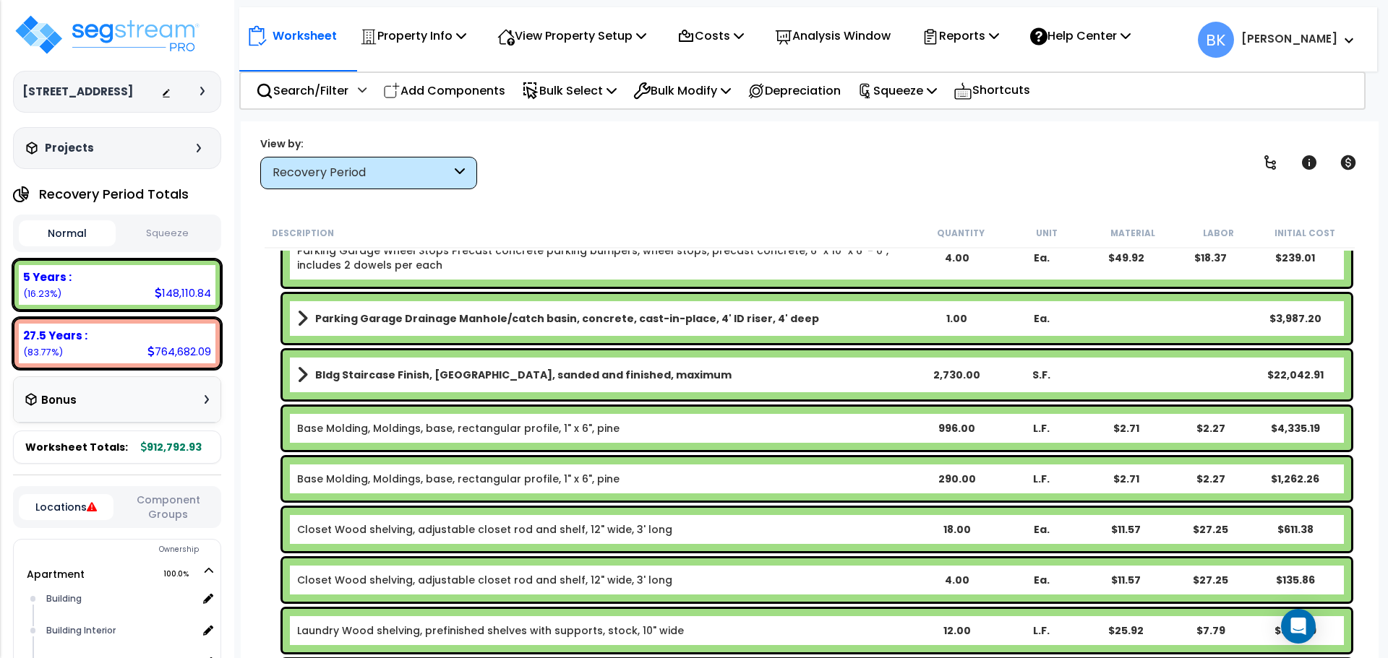
click at [270, 384] on div "Bldg Staircase Finish, Oak strip, sanded and finished, maximum 2,730.00 S.F. $2…" at bounding box center [809, 375] width 1090 height 56
click at [371, 372] on b "Bldg Staircase Finish, Oak strip, sanded and finished, maximum" at bounding box center [523, 375] width 416 height 14
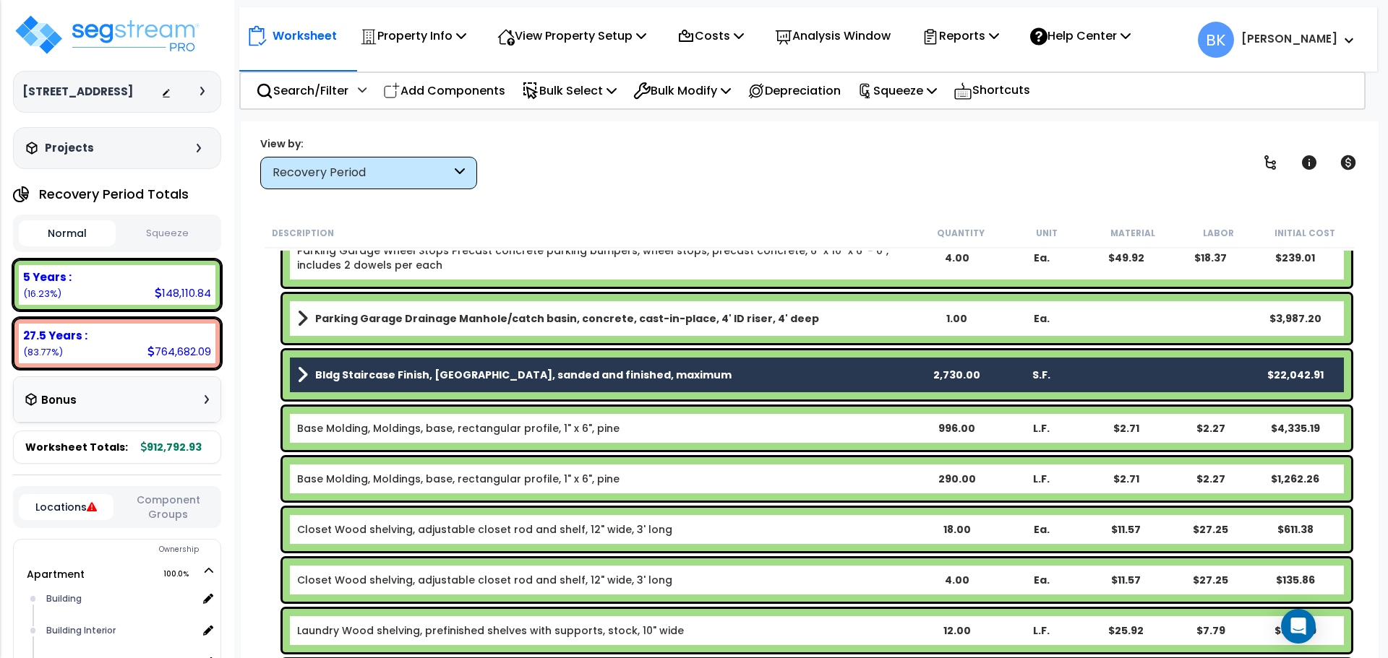
click at [364, 374] on b "Bldg Staircase Finish, Oak strip, sanded and finished, maximum" at bounding box center [523, 375] width 416 height 14
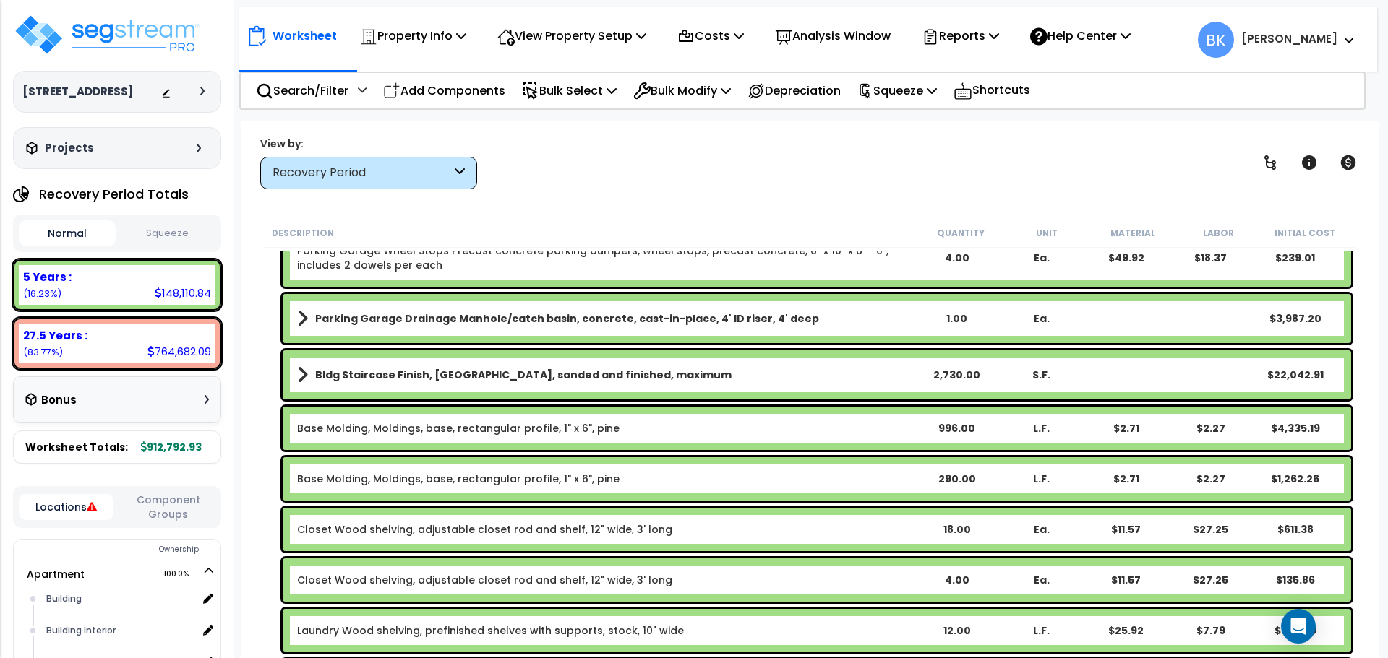
click at [429, 374] on b "Bldg Staircase Finish, Oak strip, sanded and finished, maximum" at bounding box center [523, 375] width 416 height 14
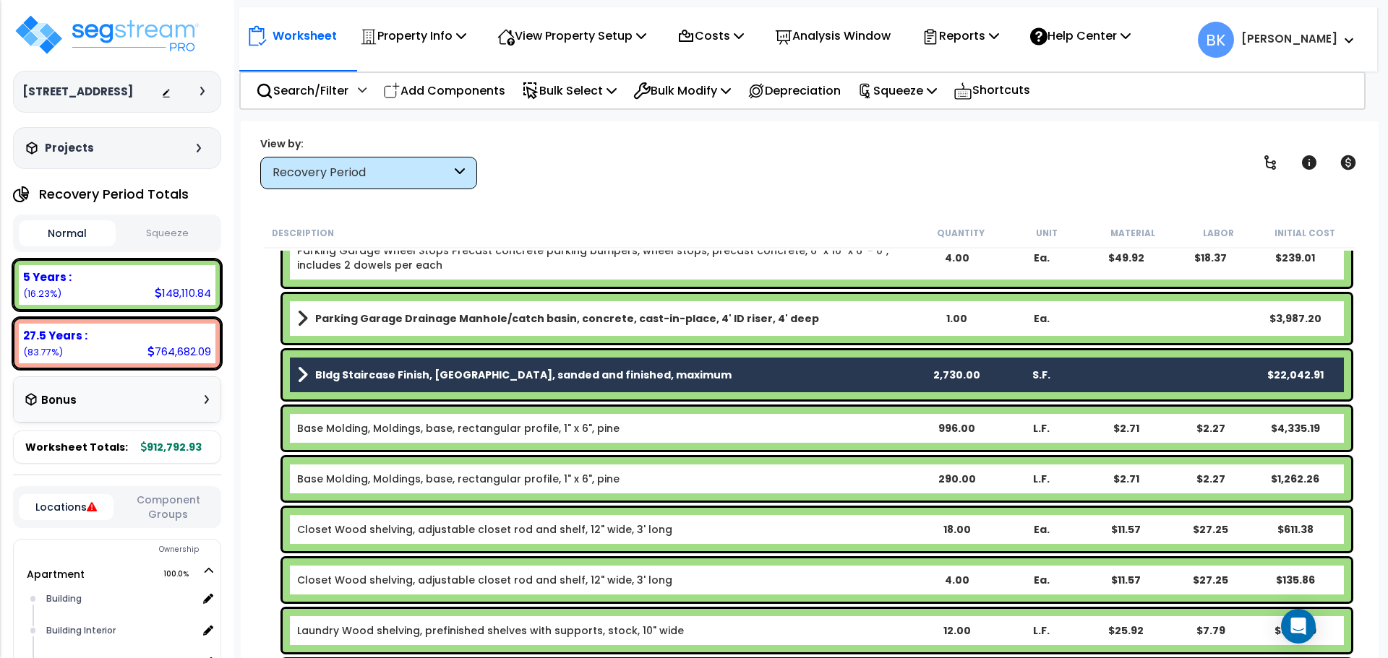
click at [264, 343] on div "Parking Garage Drainage Manhole/catch basin, concrete, cast-in-place, 4' ID ris…" at bounding box center [809, 319] width 1090 height 56
click at [601, 93] on p "Bulk Select" at bounding box center [569, 91] width 95 height 20
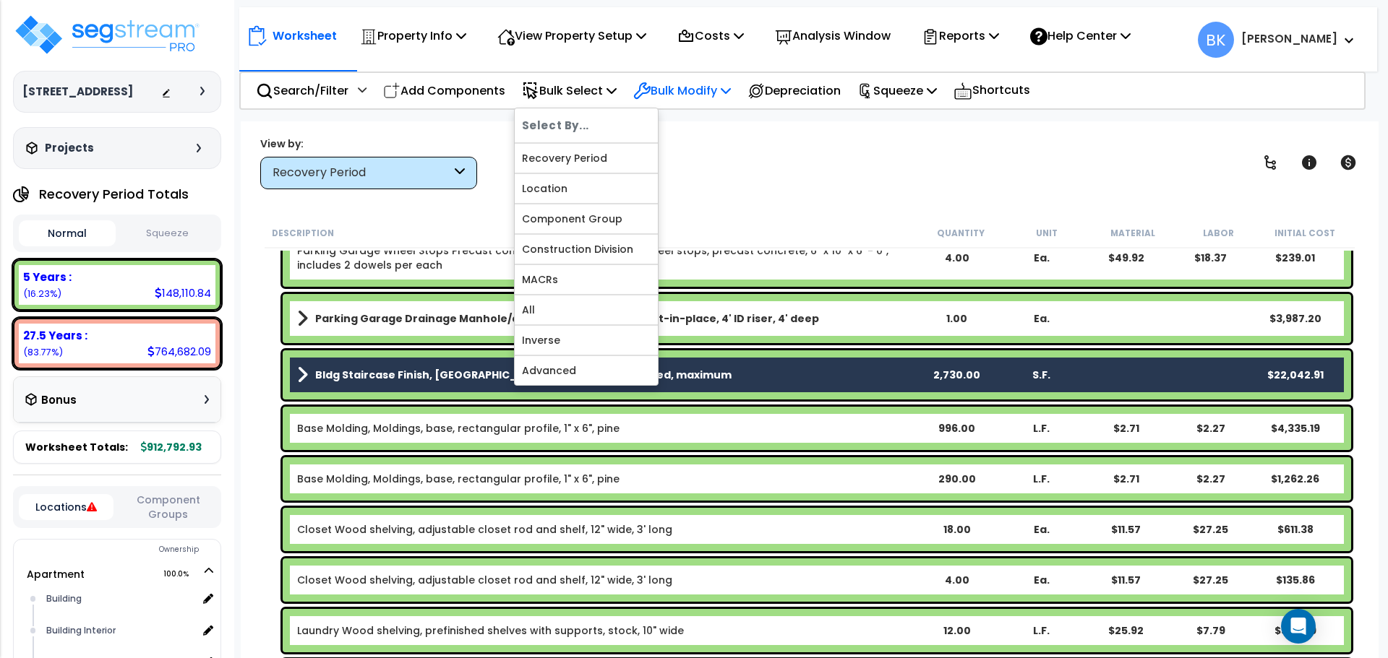
click at [681, 85] on p "Bulk Modify" at bounding box center [682, 91] width 98 height 20
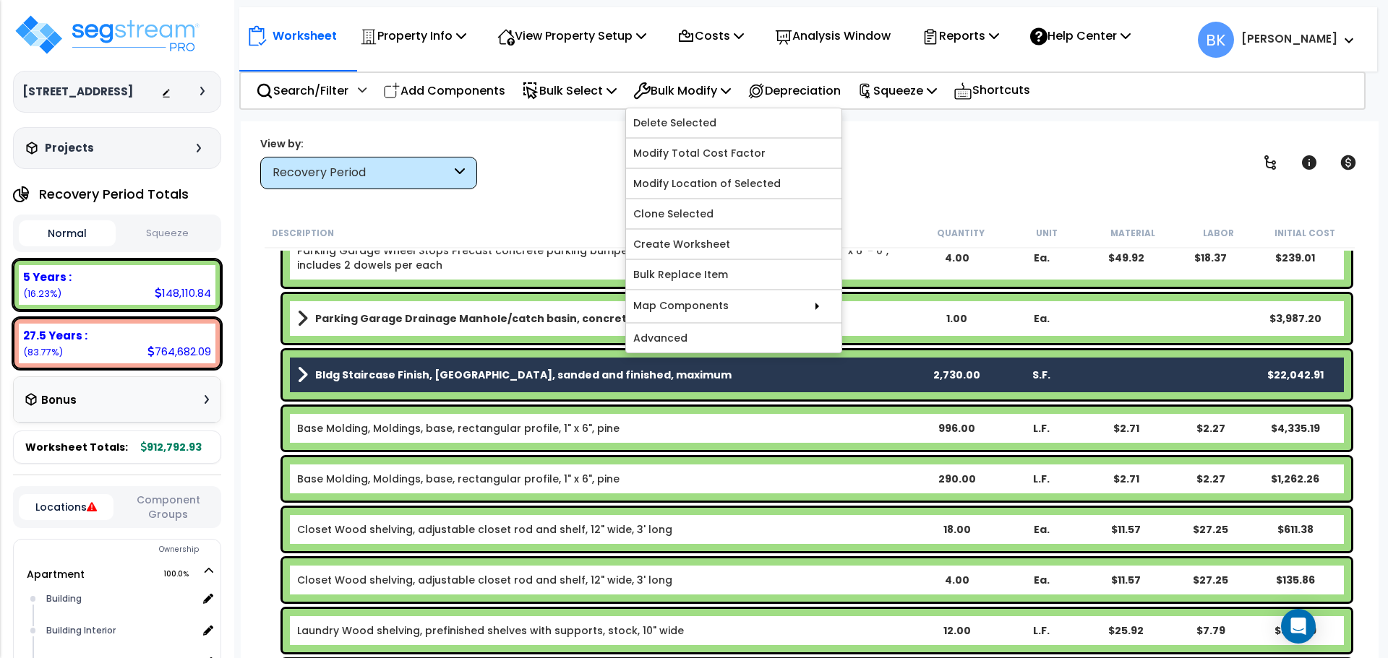
click at [580, 159] on div "View by: Recovery Period High to Low (Total Cost)" at bounding box center [809, 162] width 1109 height 53
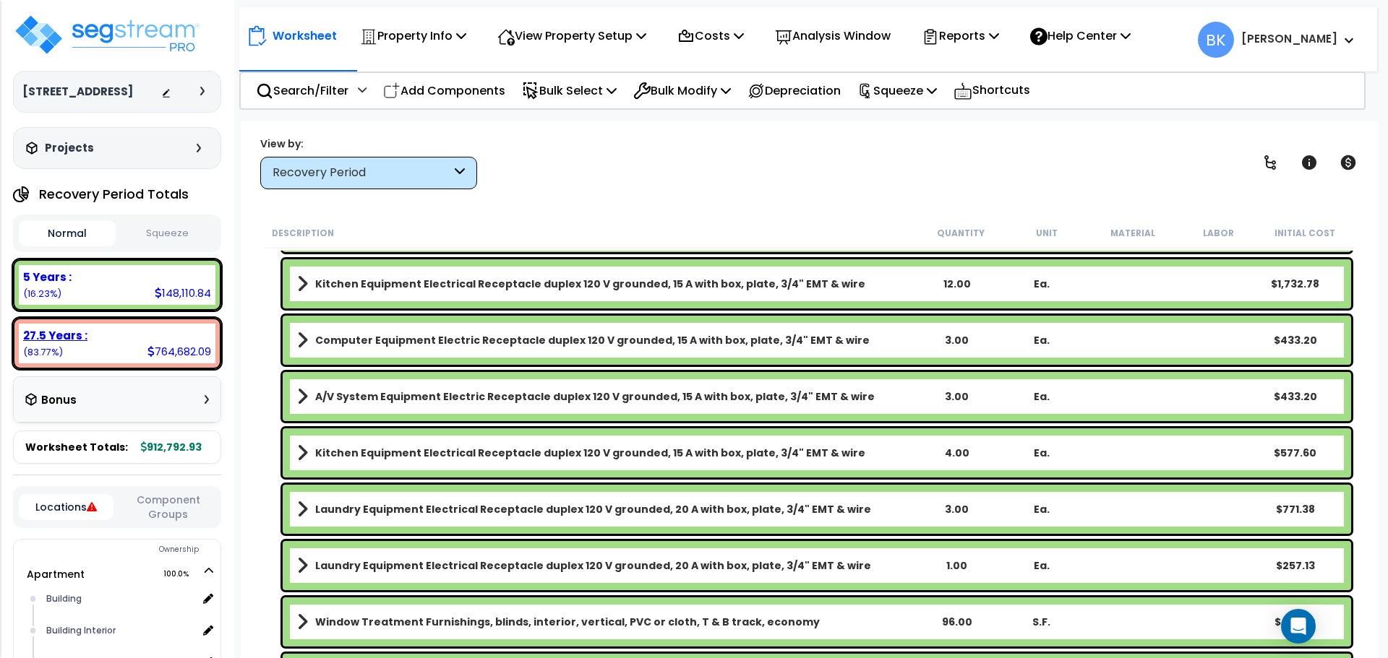
click at [183, 353] on div "764,682.09" at bounding box center [179, 351] width 64 height 15
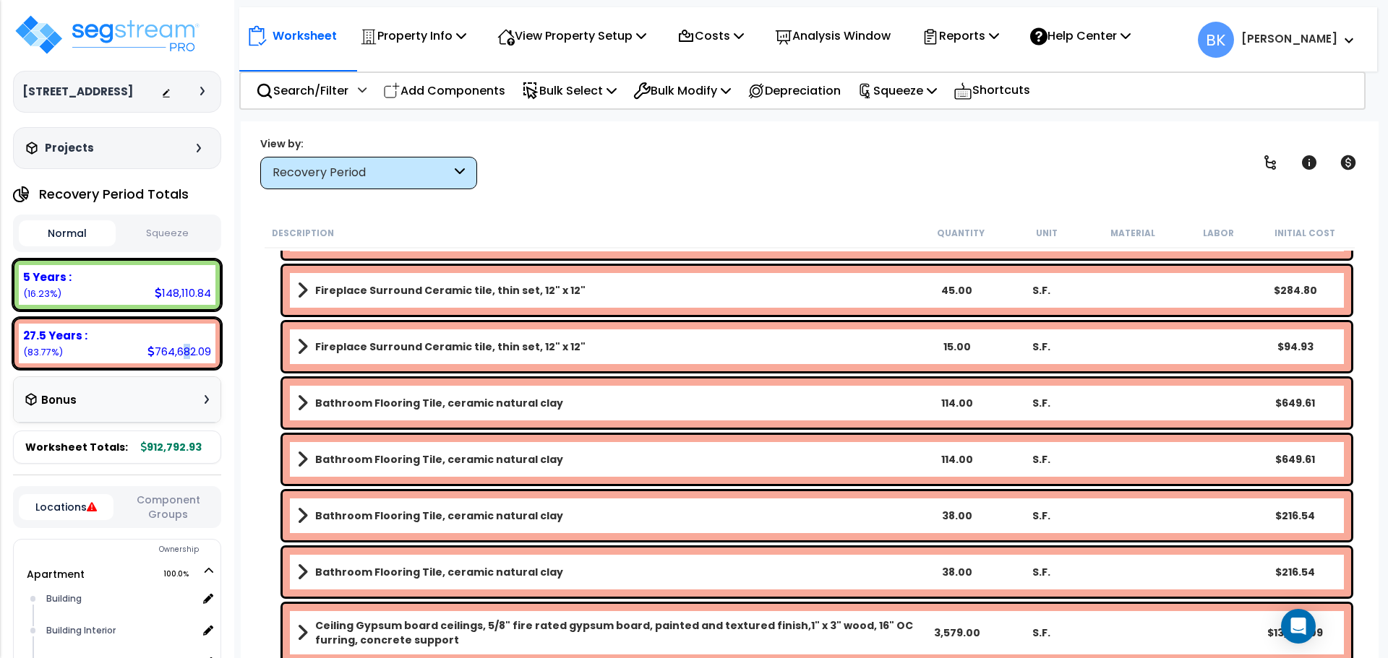
scroll to position [6649, 0]
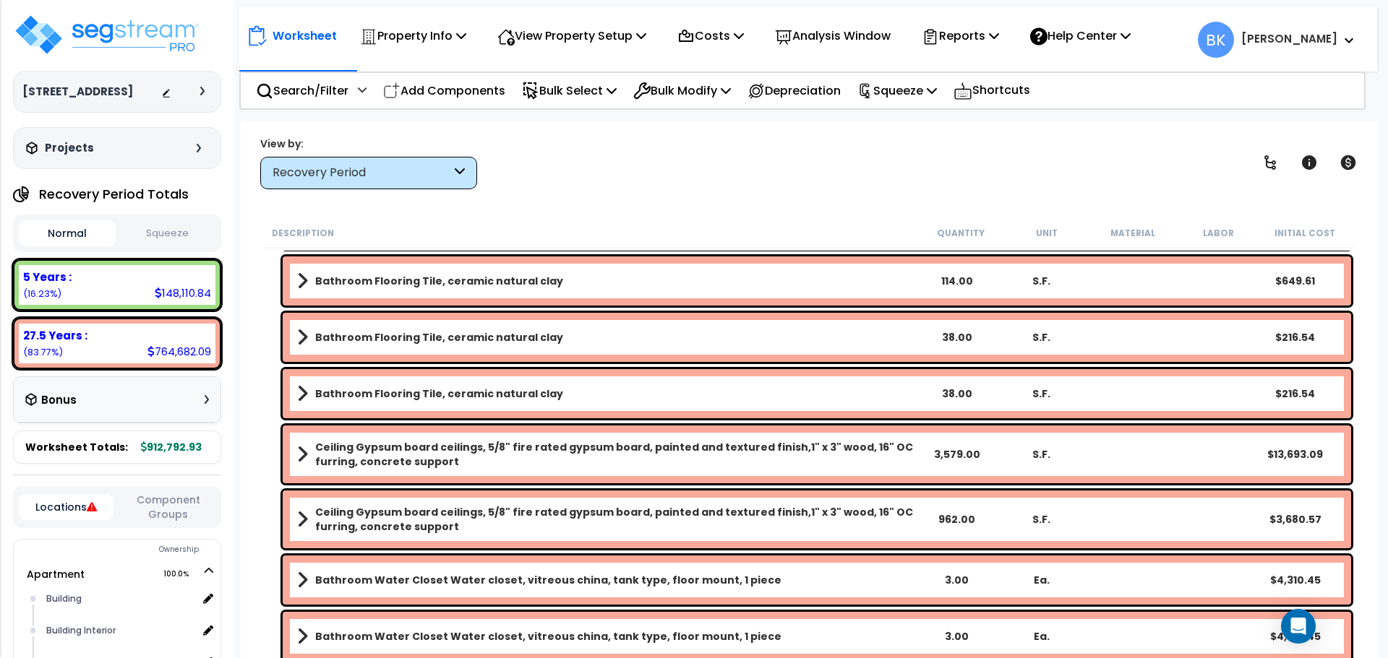
click at [254, 313] on div "Worksheet Property Info Property Setup Add Property Unit Template property Clon…" at bounding box center [809, 450] width 1137 height 658
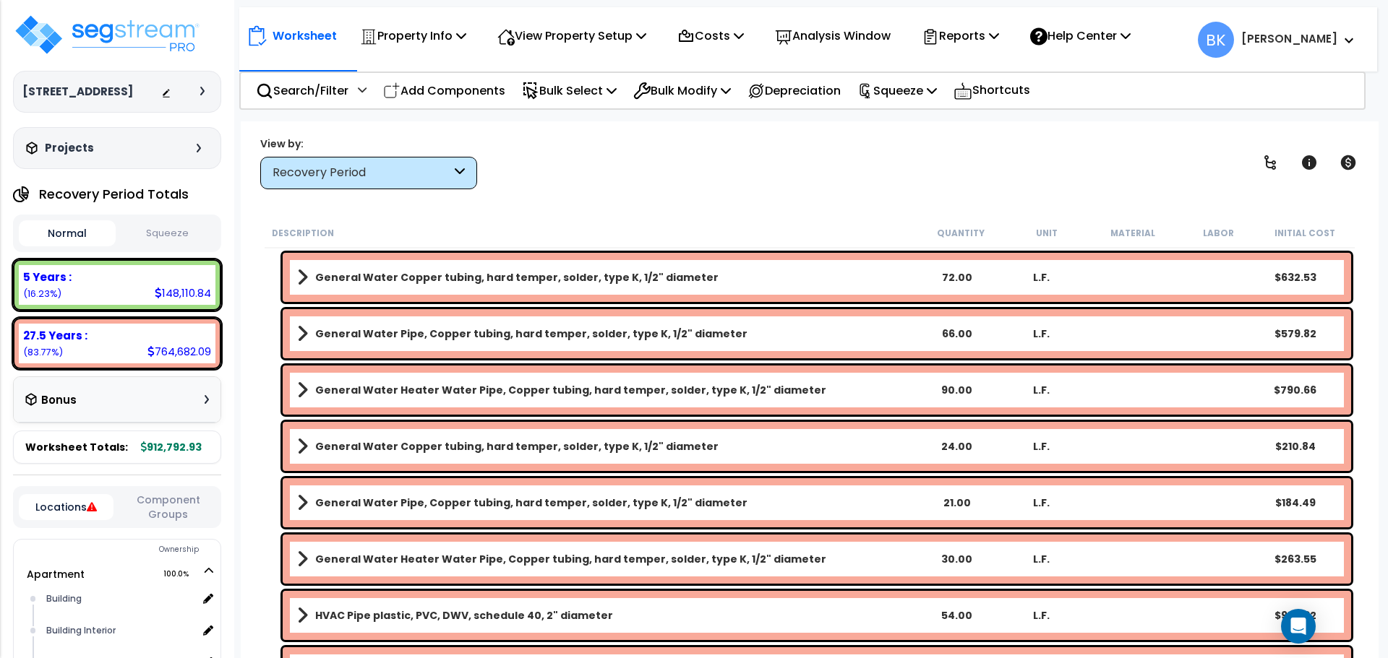
scroll to position [7516, 0]
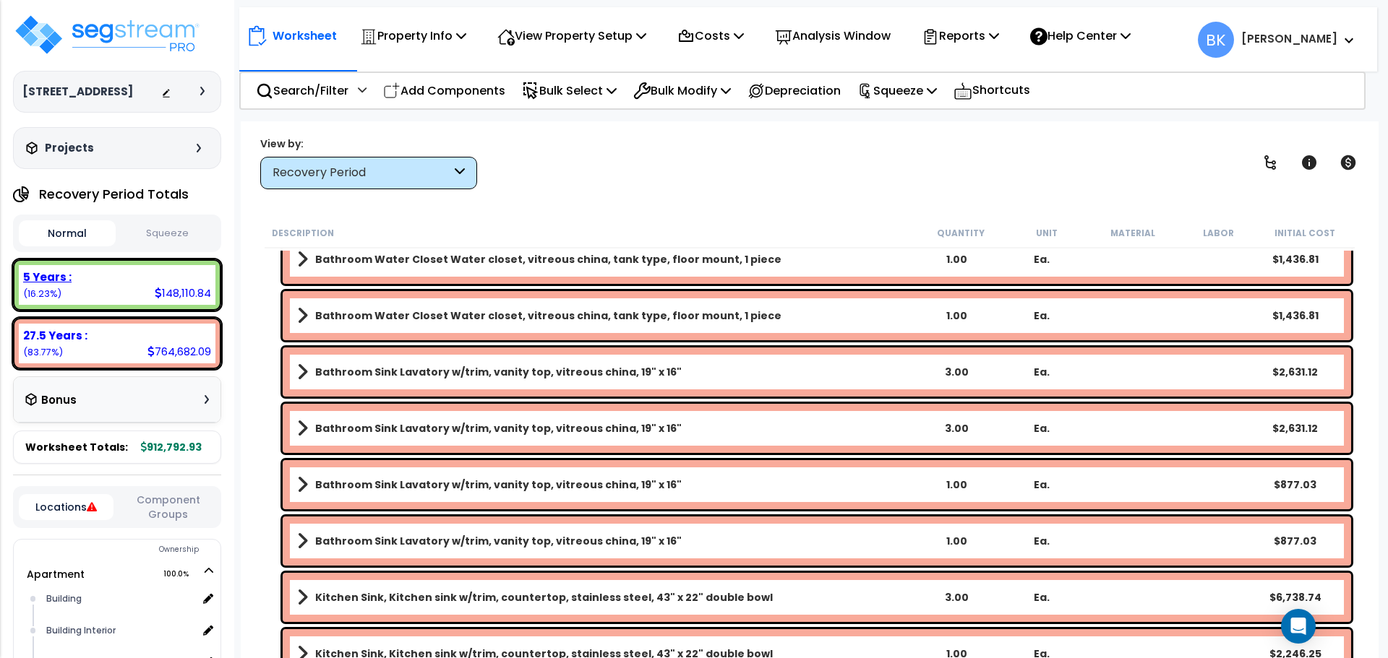
click at [99, 289] on div "5 Years : 148,110.84 (16.23%)" at bounding box center [117, 285] width 197 height 40
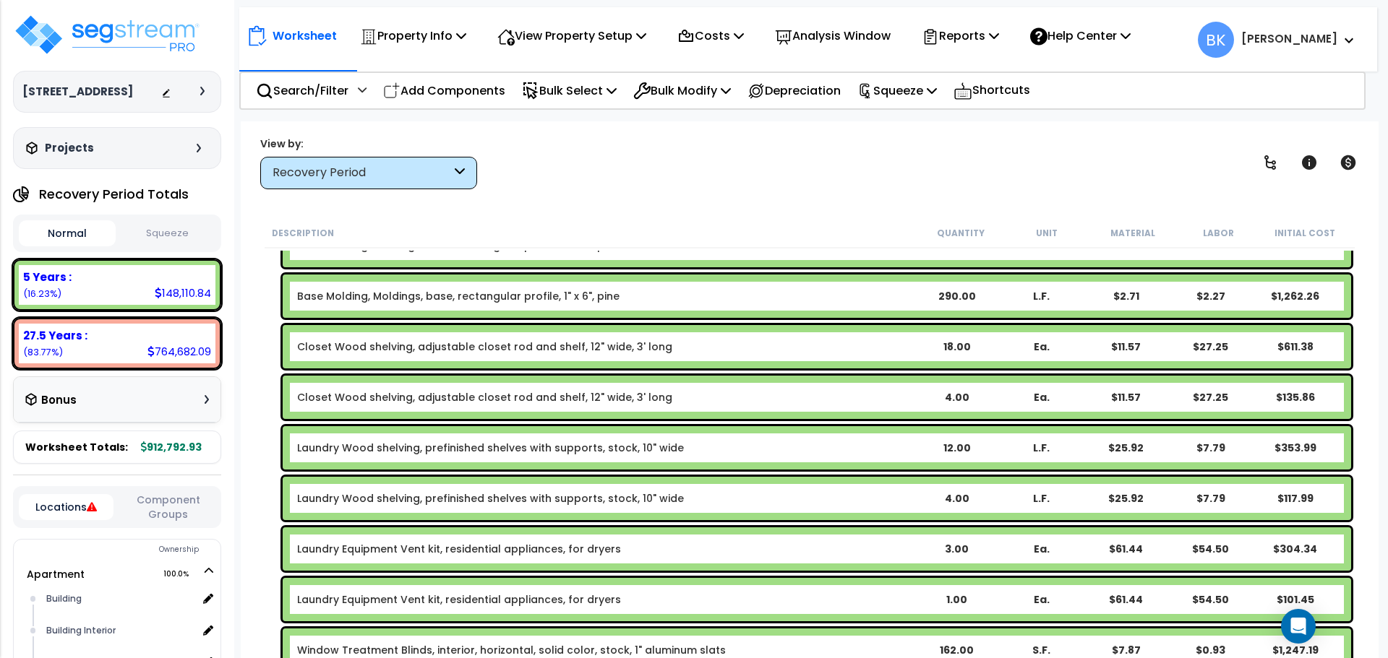
scroll to position [421, 0]
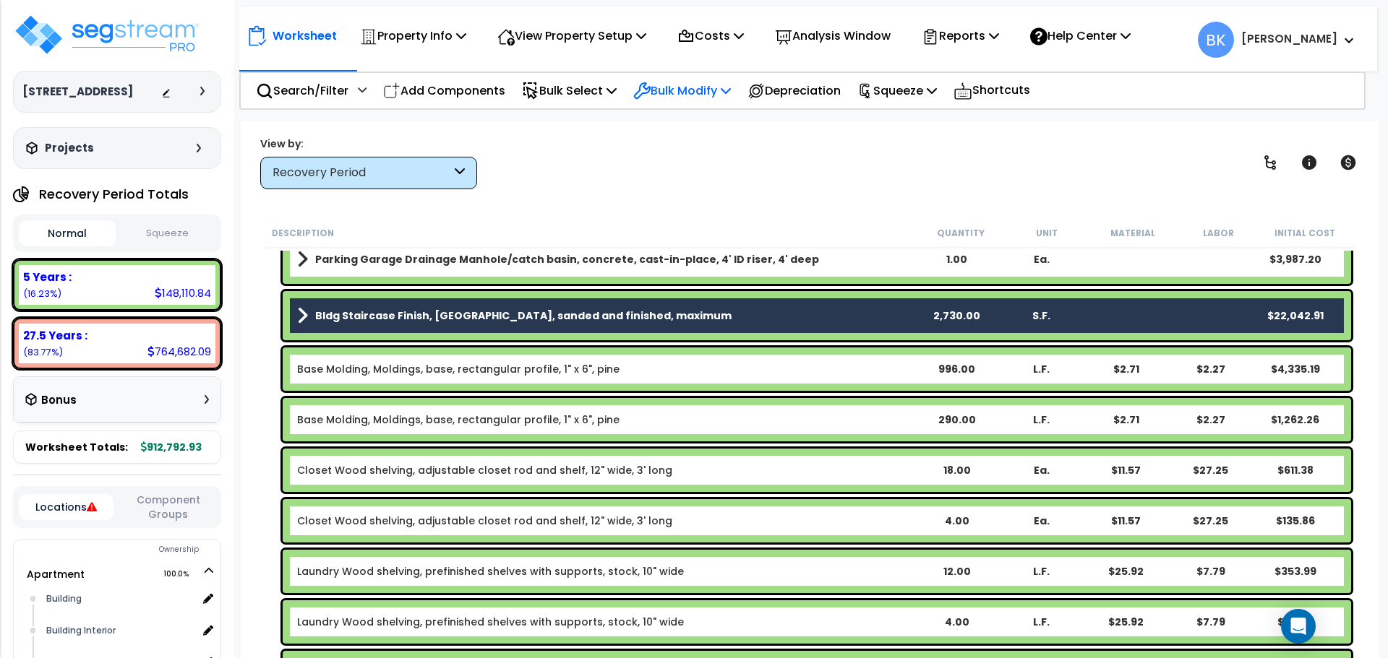
click at [703, 90] on p "Bulk Modify" at bounding box center [682, 91] width 98 height 20
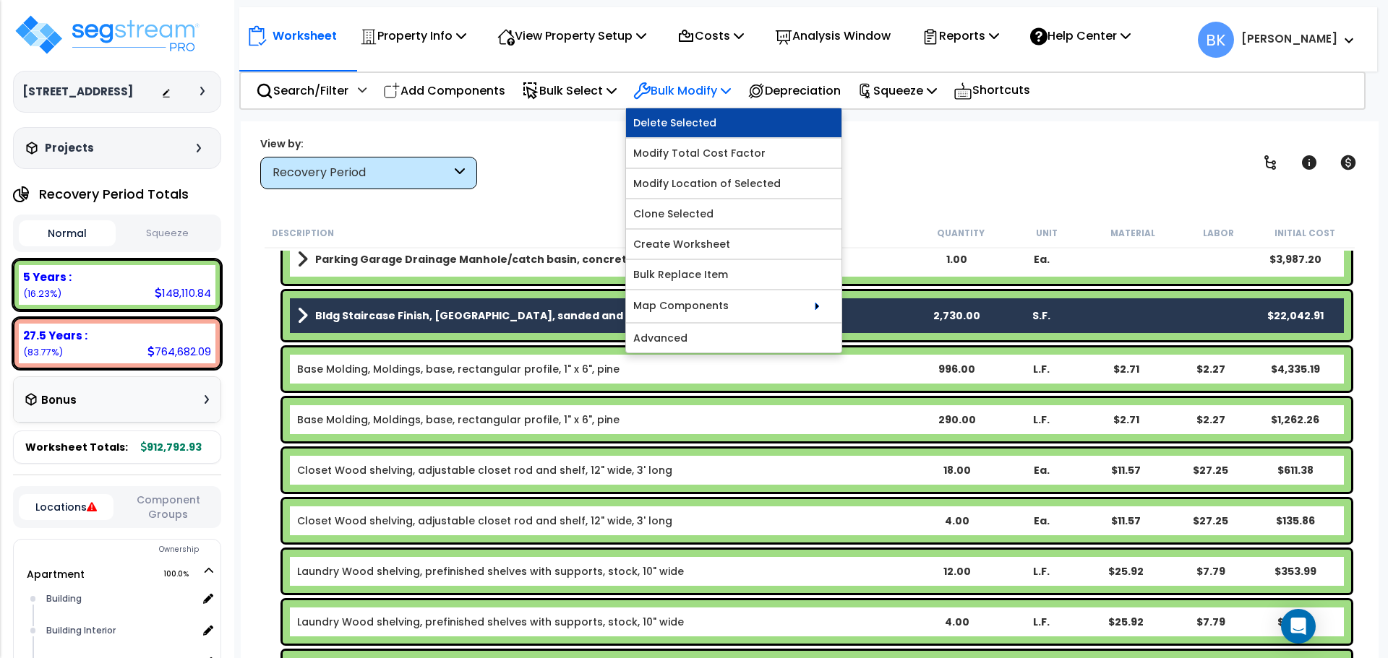
click at [702, 129] on link "Delete Selected" at bounding box center [733, 122] width 215 height 29
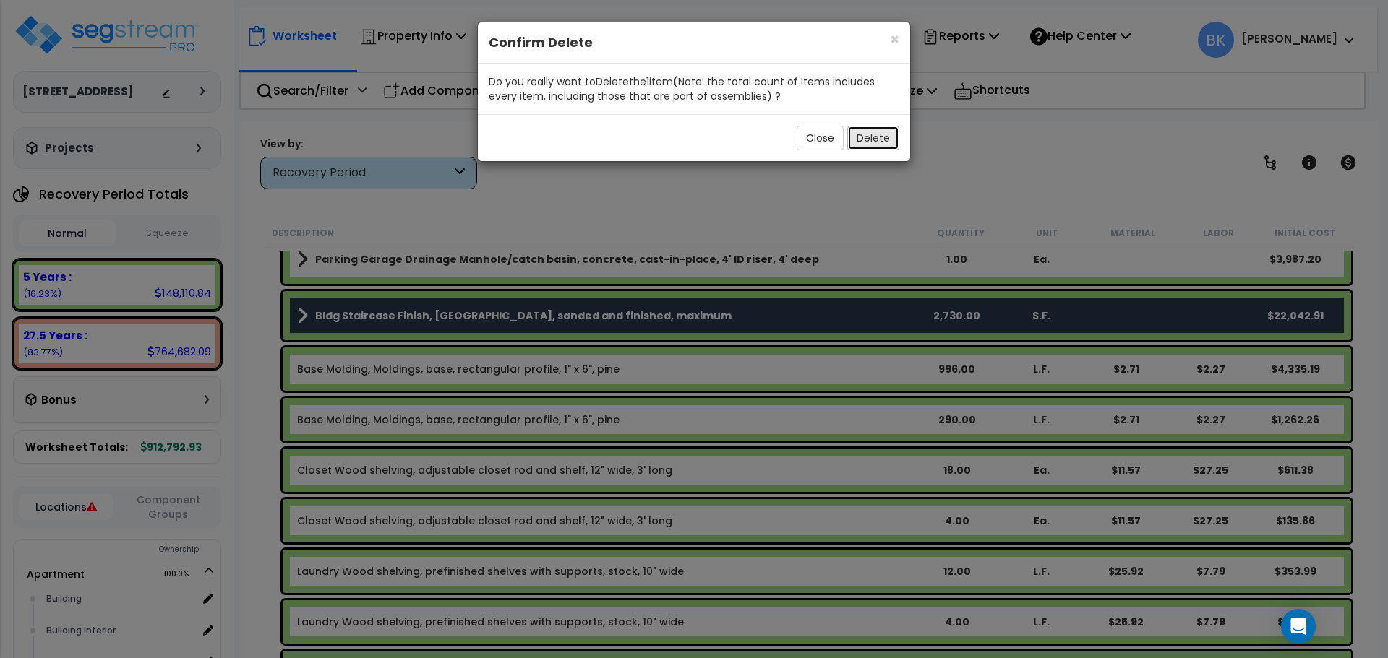
click at [875, 138] on button "Delete" at bounding box center [873, 138] width 52 height 25
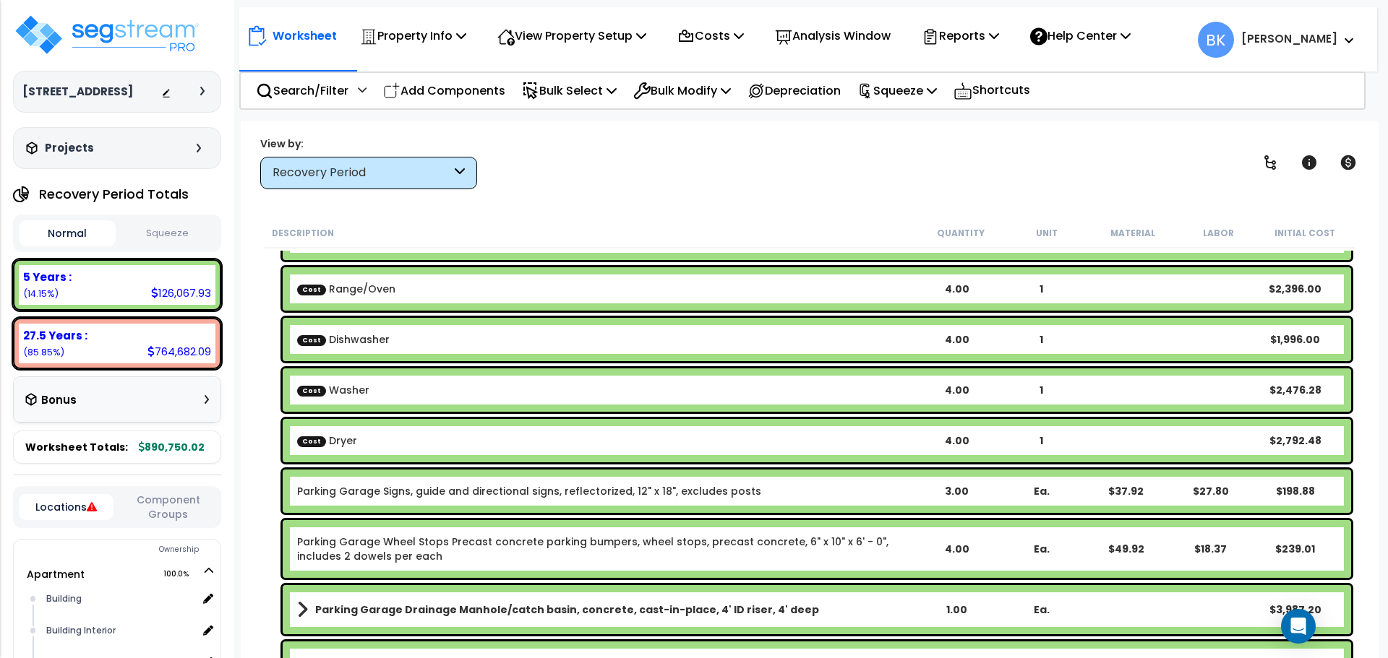
scroll to position [0, 0]
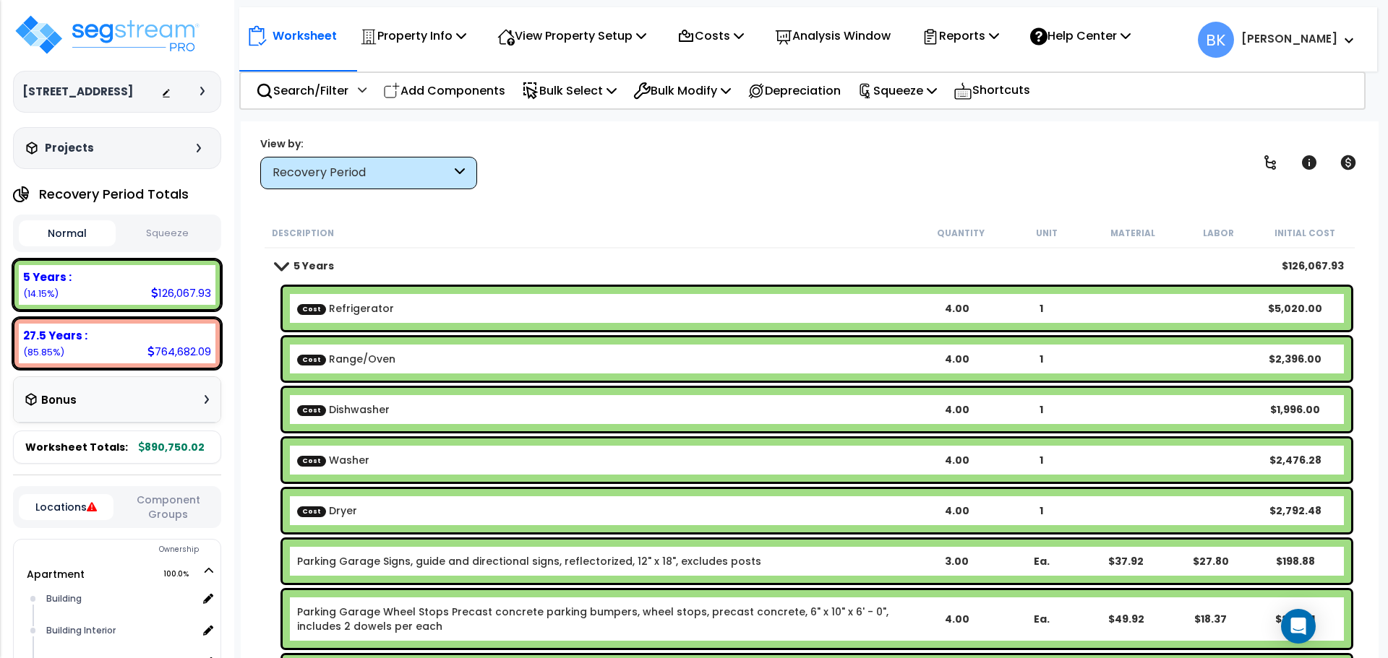
click at [283, 268] on span at bounding box center [281, 265] width 20 height 11
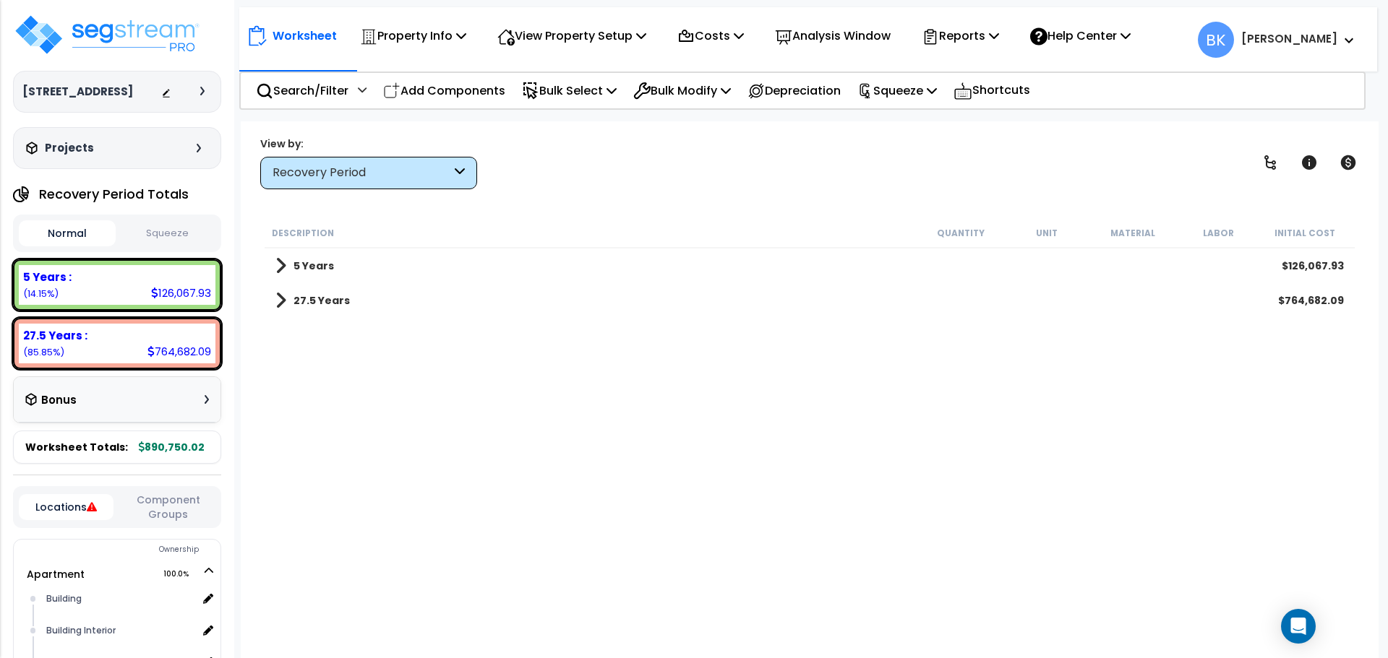
click at [277, 299] on span at bounding box center [280, 301] width 11 height 20
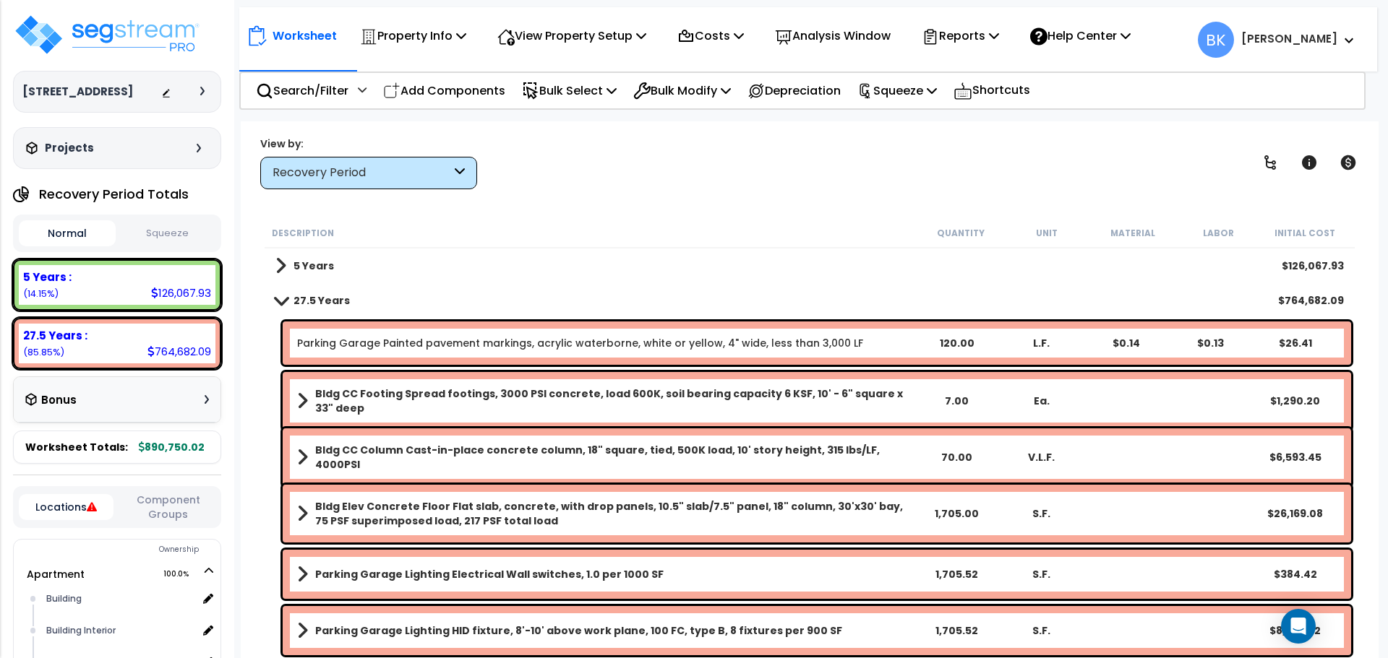
click at [290, 267] on link "5 Years" at bounding box center [304, 266] width 59 height 20
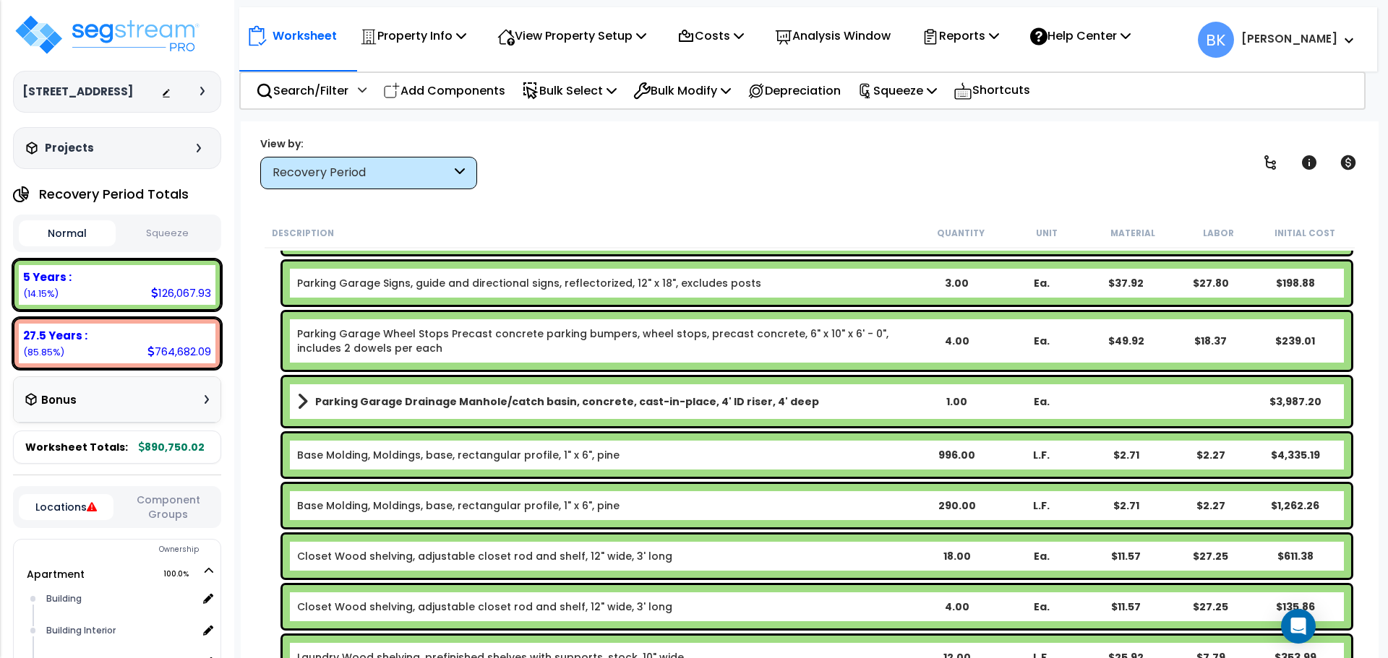
scroll to position [289, 0]
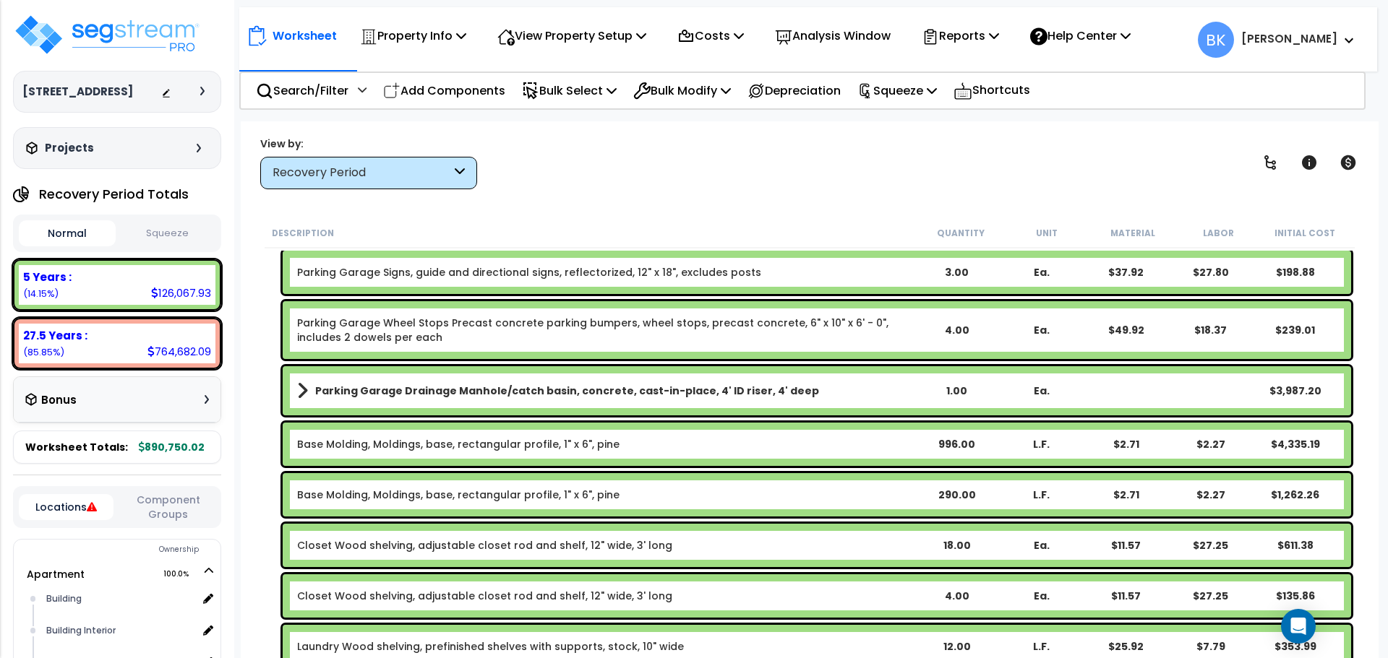
click at [434, 392] on b "Parking Garage Drainage Manhole/catch basin, concrete, cast-in-place, 4' ID ris…" at bounding box center [567, 391] width 504 height 14
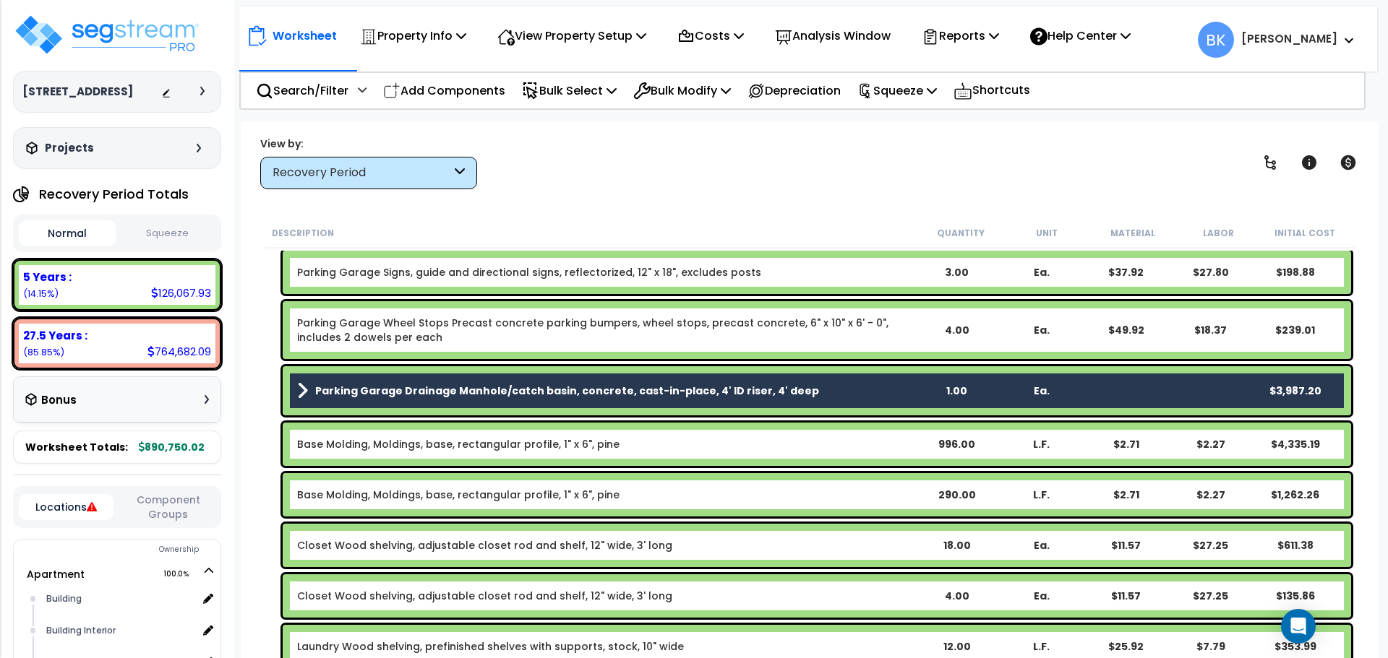
click at [396, 391] on b "Parking Garage Drainage Manhole/catch basin, concrete, cast-in-place, 4' ID ris…" at bounding box center [567, 391] width 504 height 14
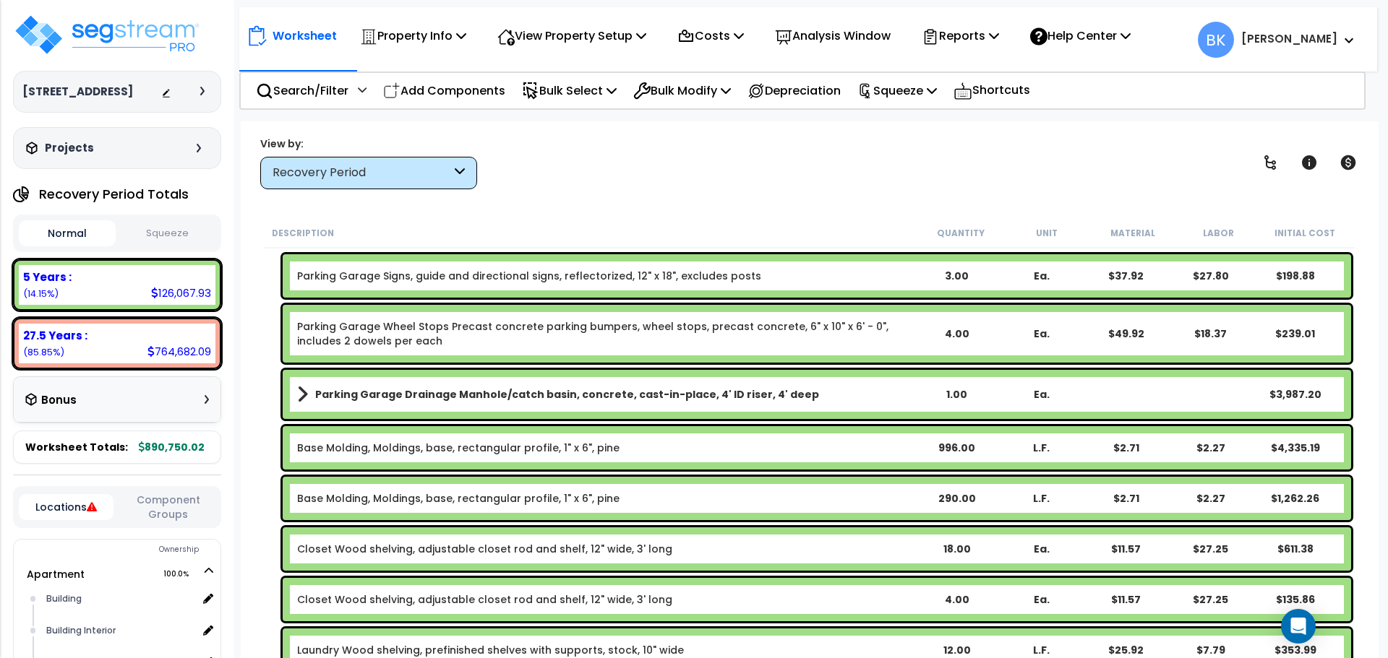
scroll to position [361, 0]
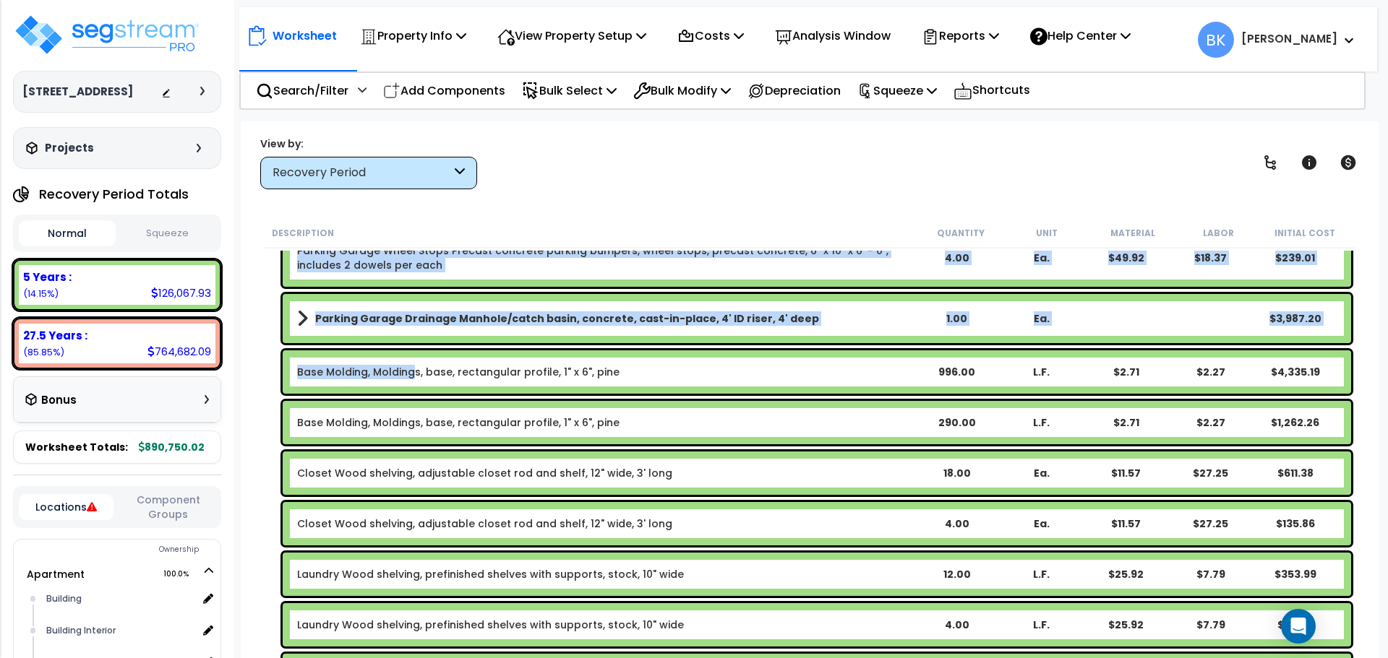
click at [414, 375] on link "Base Molding, Moldings, base, rectangular profile, 1" x 6", pine" at bounding box center [458, 372] width 322 height 14
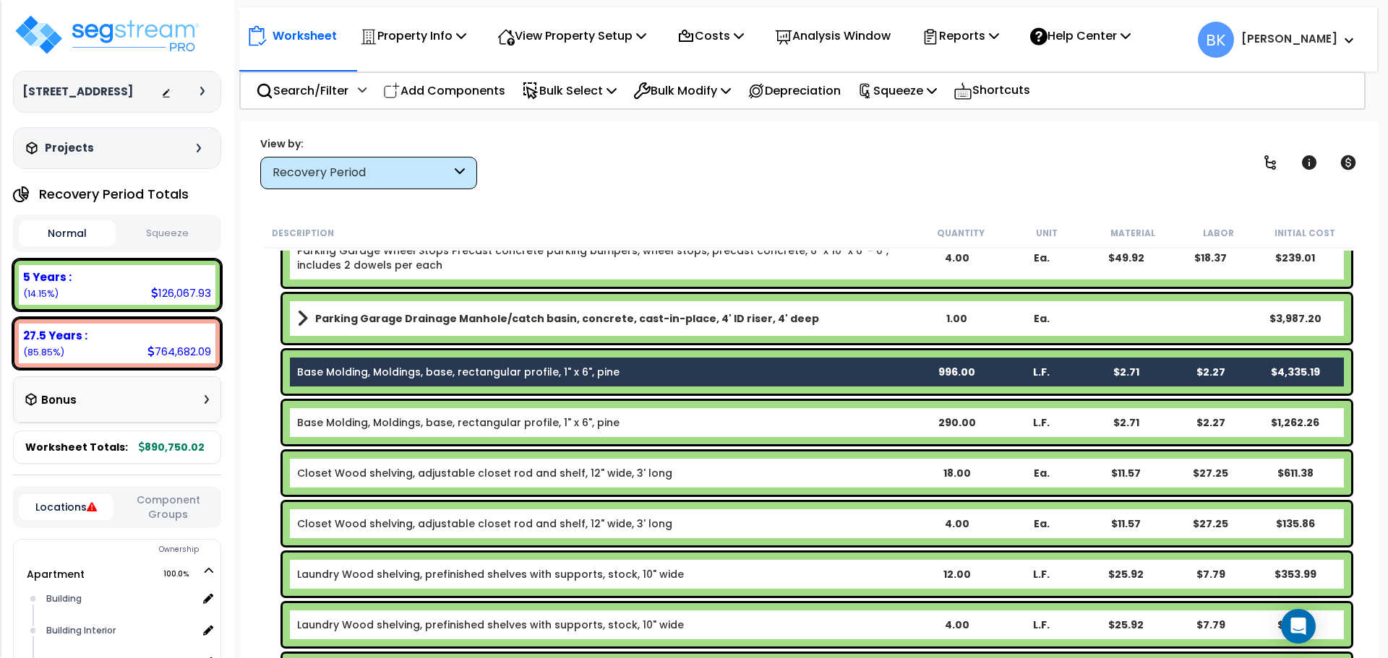
click at [395, 413] on div "Base Molding, Moldings, base, rectangular profile, 1" x 6", pine 290.00 L.F. $2…" at bounding box center [817, 422] width 1068 height 43
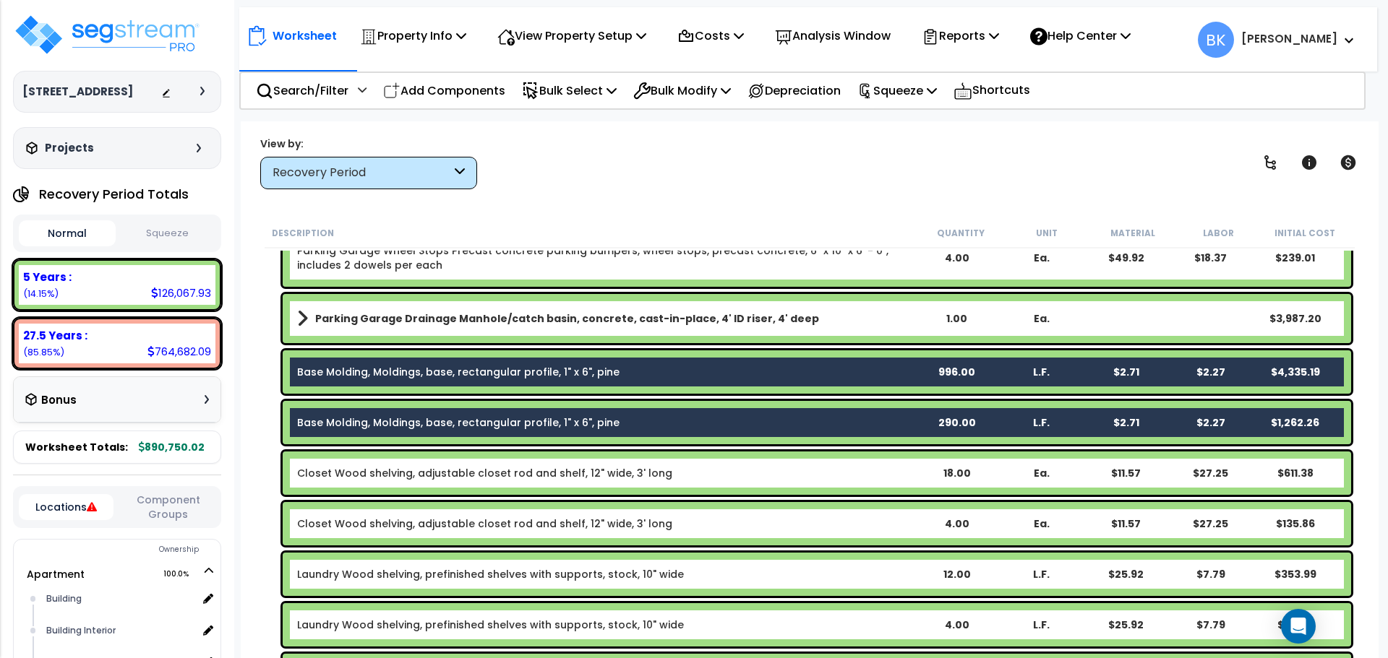
click at [260, 365] on div "Description Quantity Unit Material Labor Initial Cost Cost Range/Oven 4.00 1 $2…" at bounding box center [809, 438] width 1109 height 441
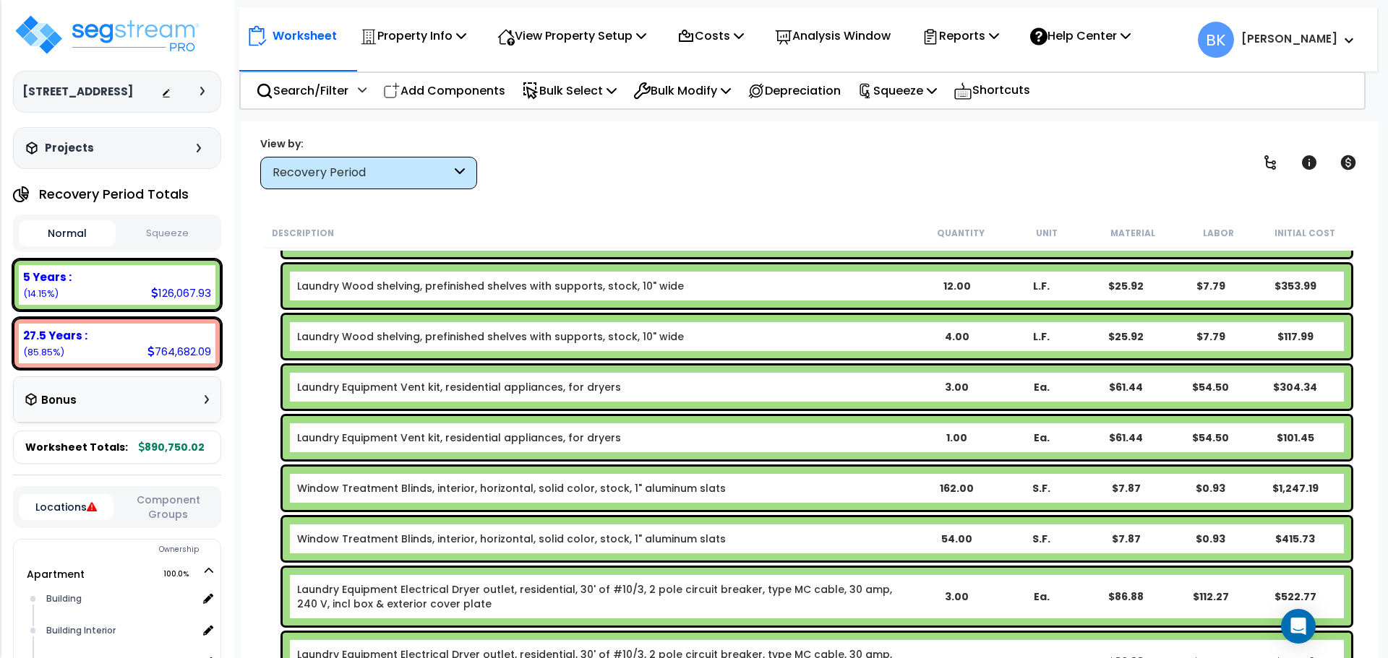
scroll to position [650, 0]
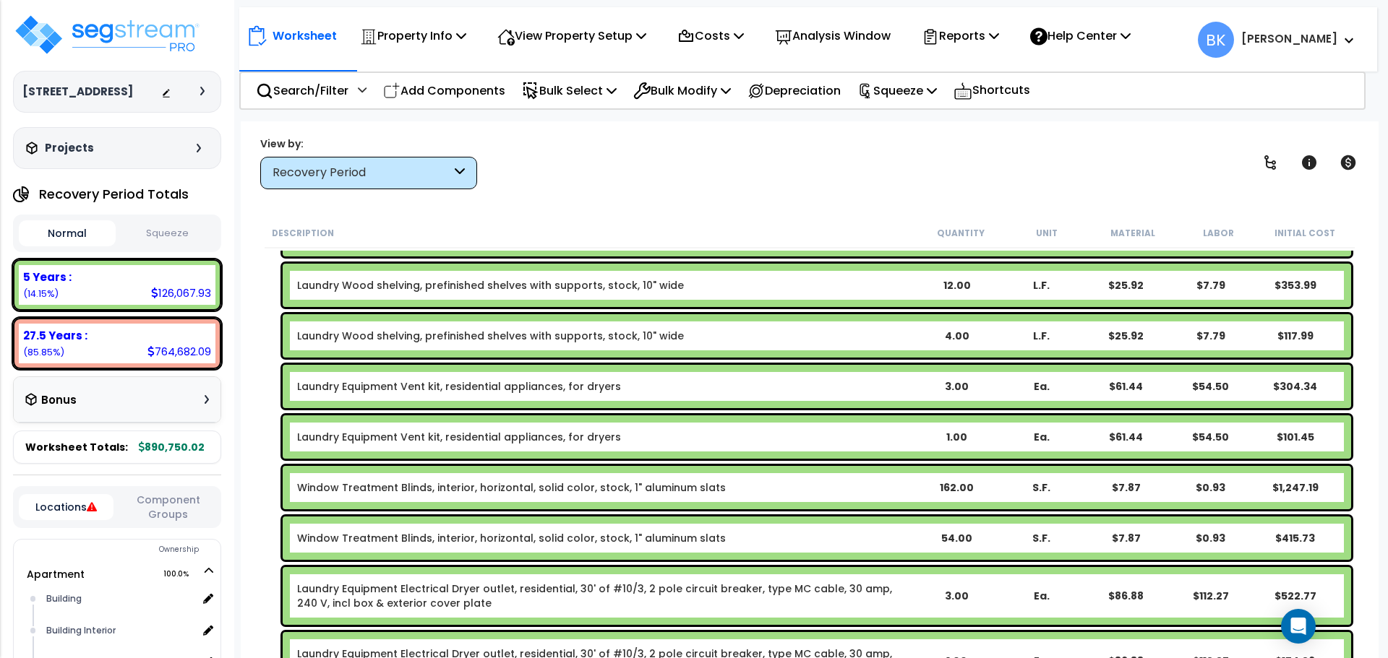
click at [271, 473] on div "Window Treatment Blinds, interior, horizontal, solid color, stock, 1" aluminum …" at bounding box center [809, 488] width 1090 height 51
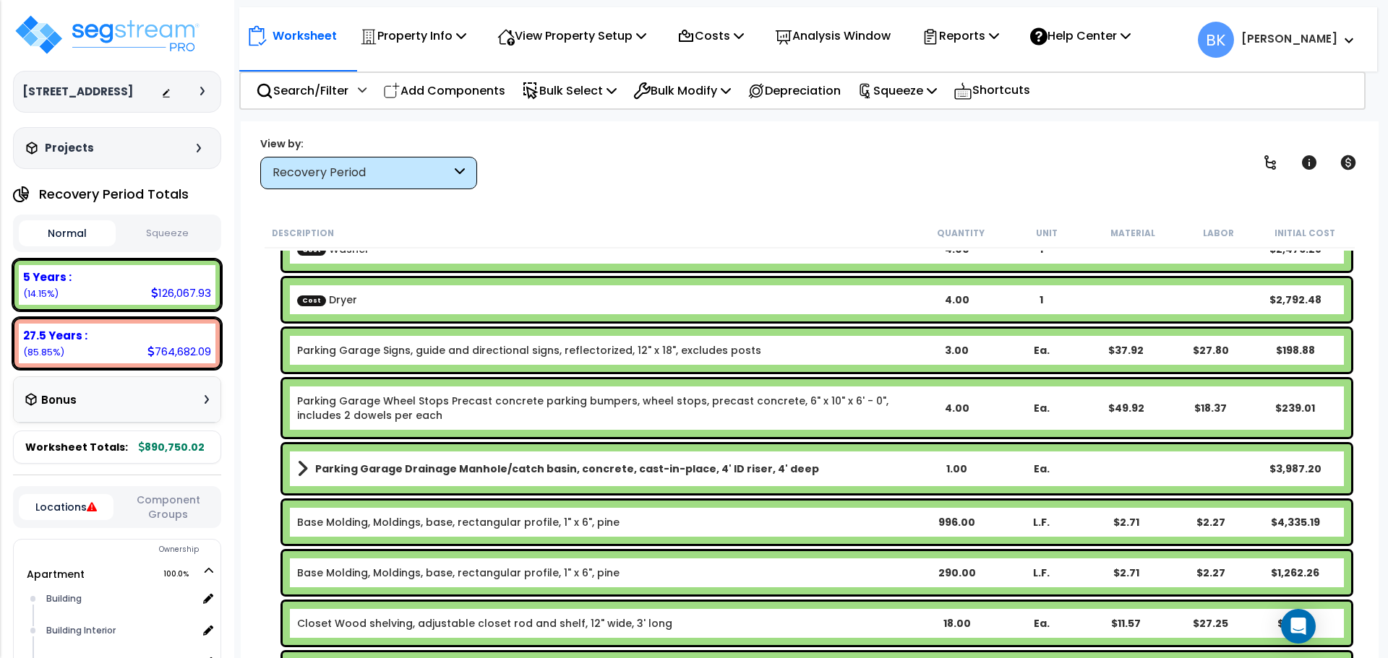
scroll to position [217, 0]
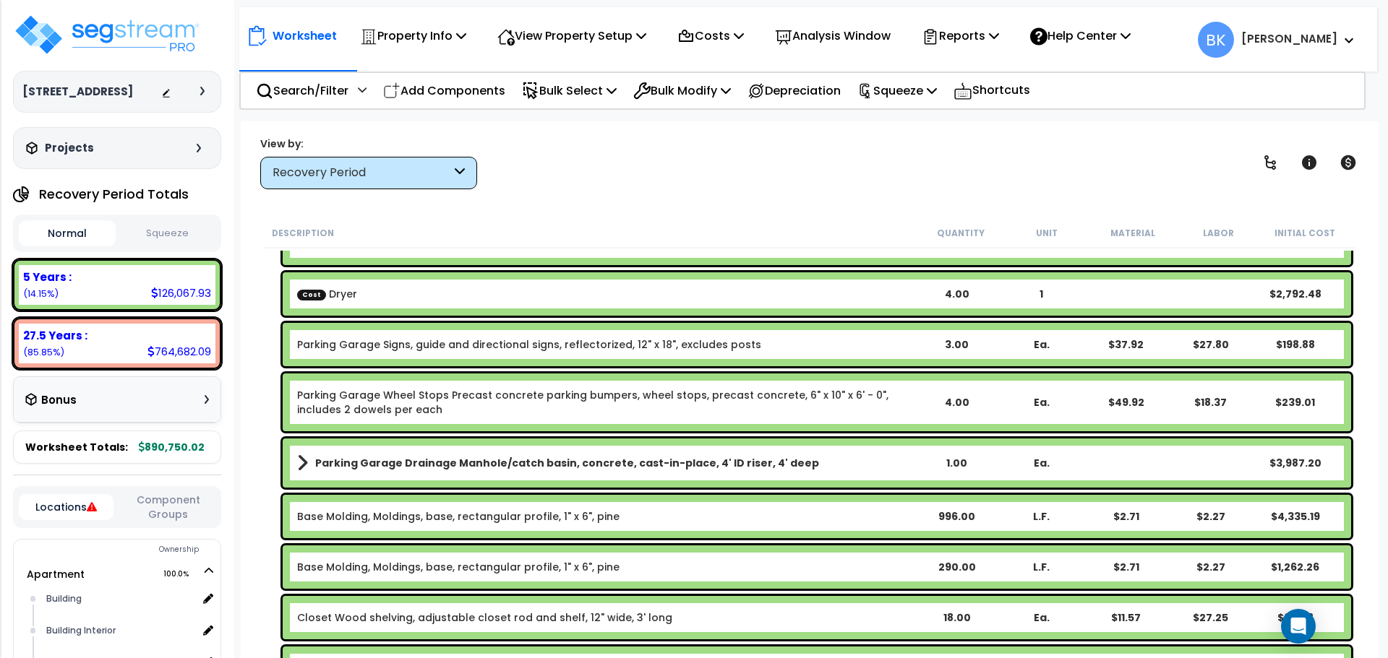
click at [335, 519] on link "Base Molding, Moldings, base, rectangular profile, 1" x 6", pine" at bounding box center [458, 516] width 322 height 14
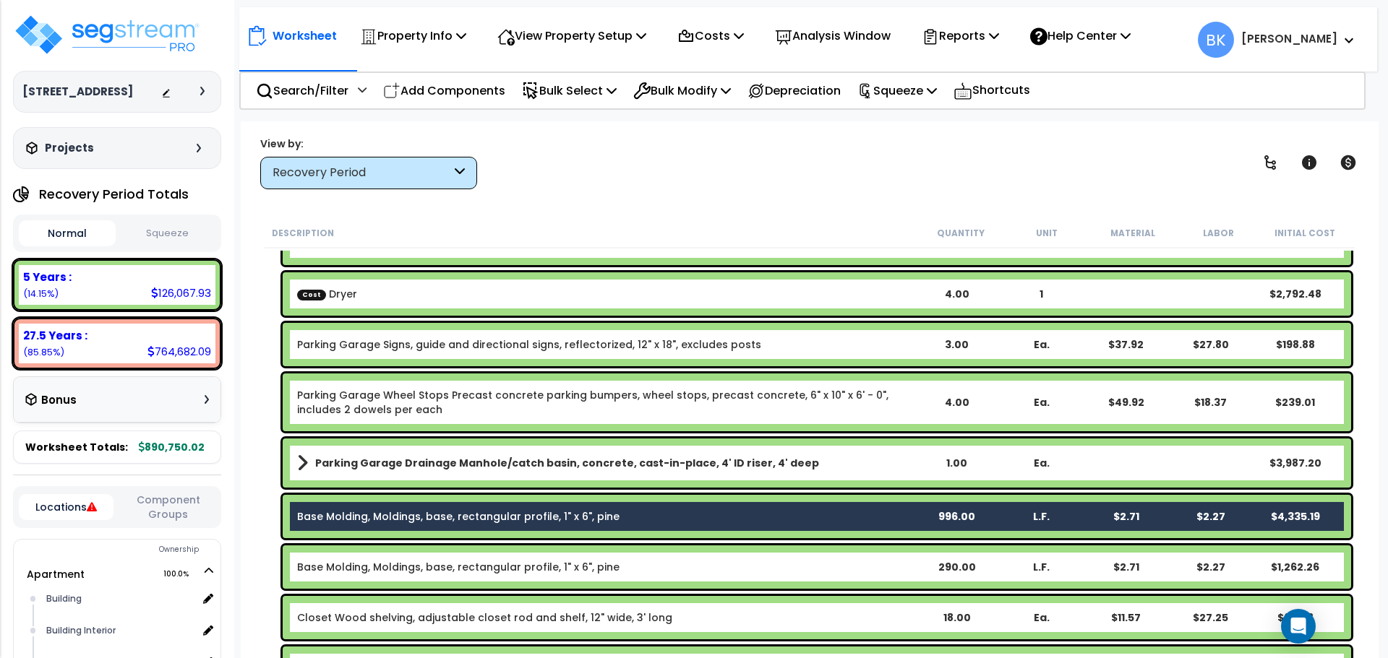
click at [328, 569] on link "Base Molding, Moldings, base, rectangular profile, 1" x 6", pine" at bounding box center [458, 567] width 322 height 14
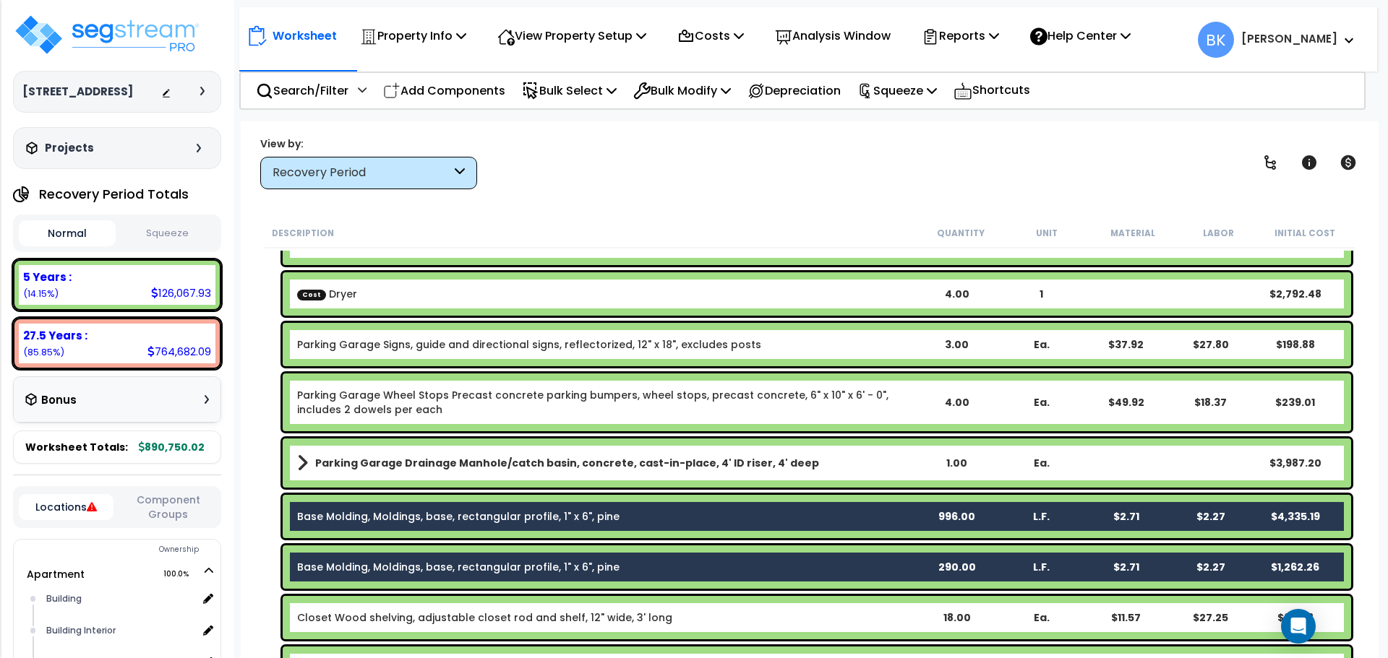
click at [353, 510] on link "Base Molding, Moldings, base, rectangular profile, 1" x 6", pine" at bounding box center [458, 516] width 322 height 14
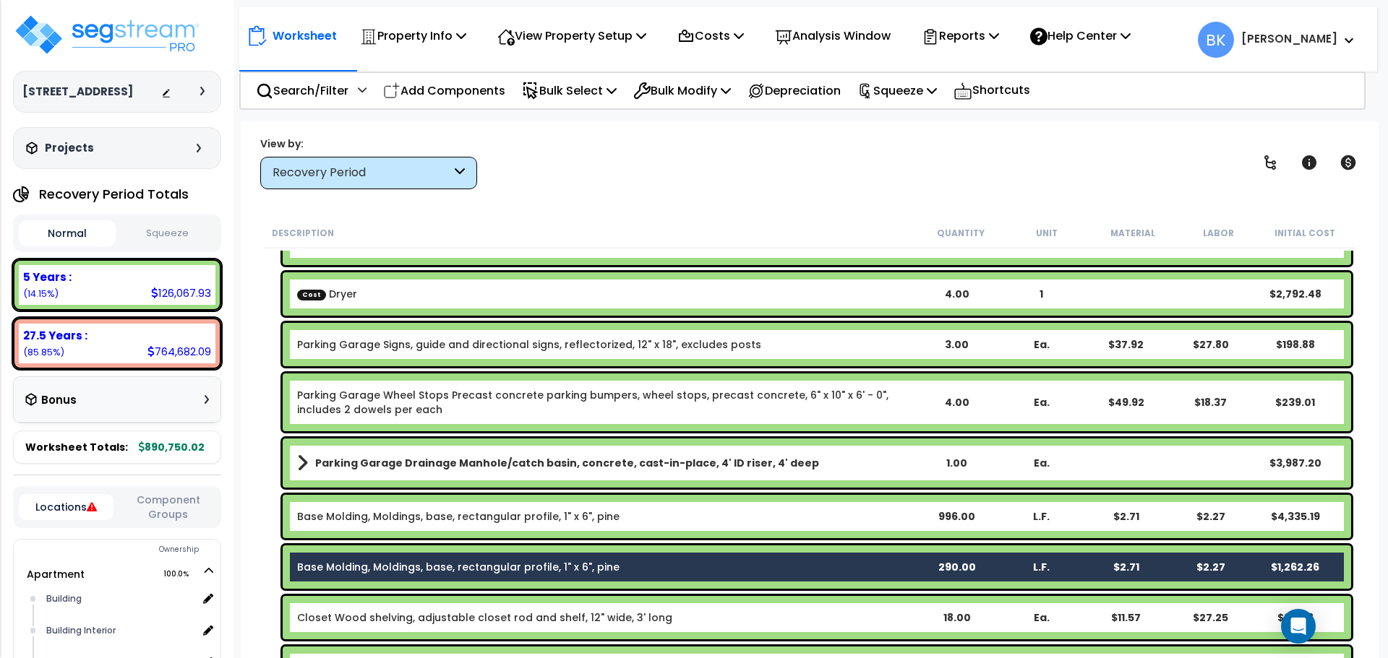
click at [334, 562] on link "Base Molding, Moldings, base, rectangular profile, 1" x 6", pine" at bounding box center [458, 567] width 322 height 14
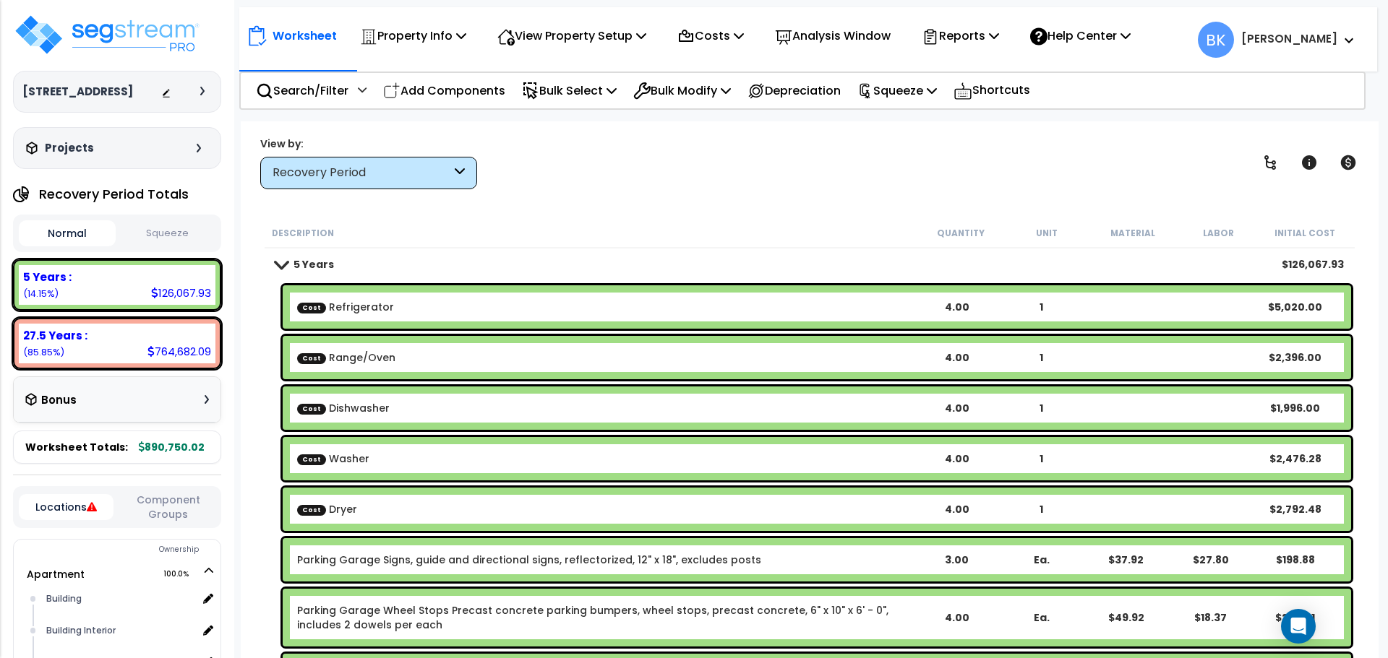
scroll to position [0, 0]
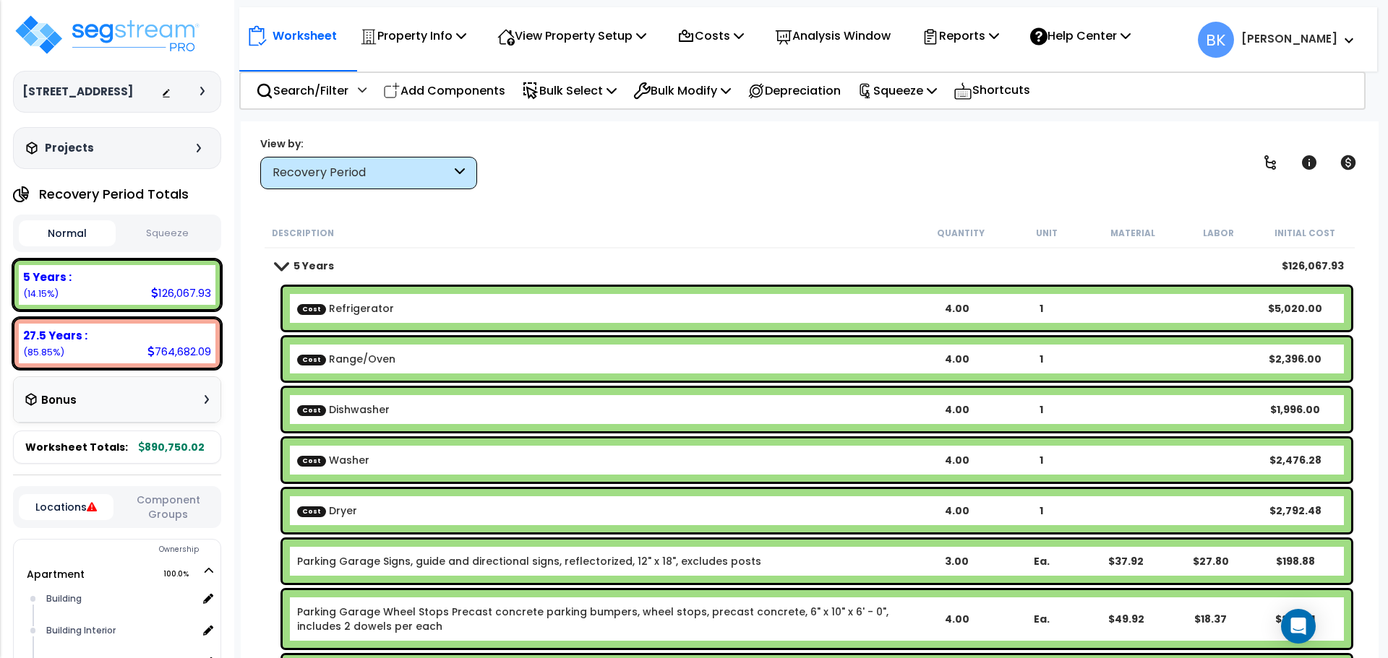
click at [407, 310] on b "Cost Refrigerator" at bounding box center [605, 308] width 616 height 14
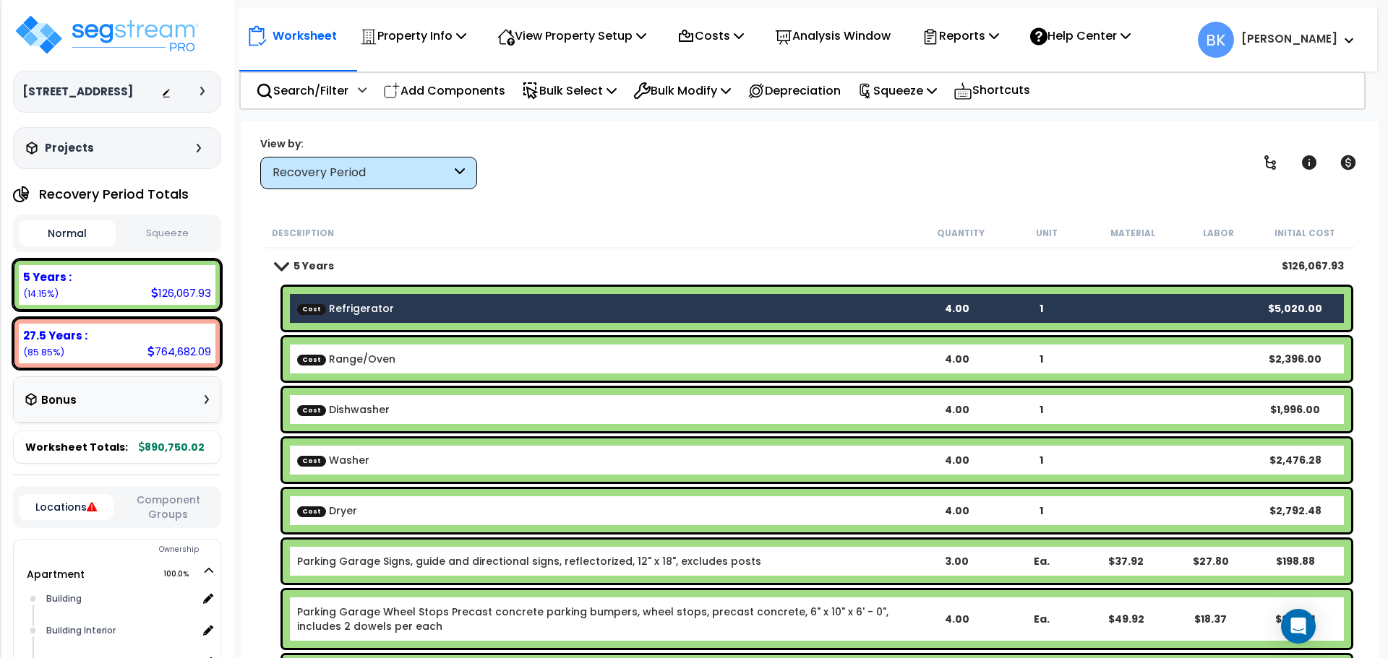
click at [392, 356] on b "Cost Range/Oven" at bounding box center [605, 359] width 616 height 14
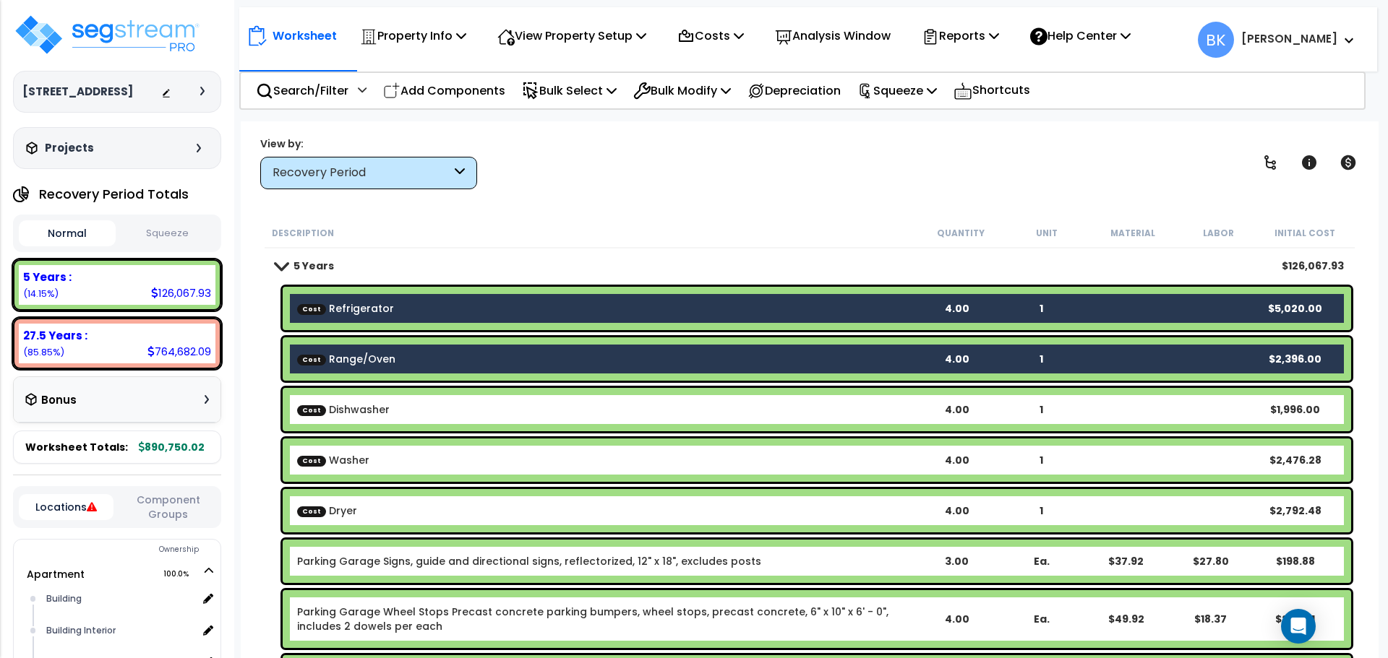
click at [396, 309] on b "Cost Refrigerator" at bounding box center [605, 308] width 616 height 14
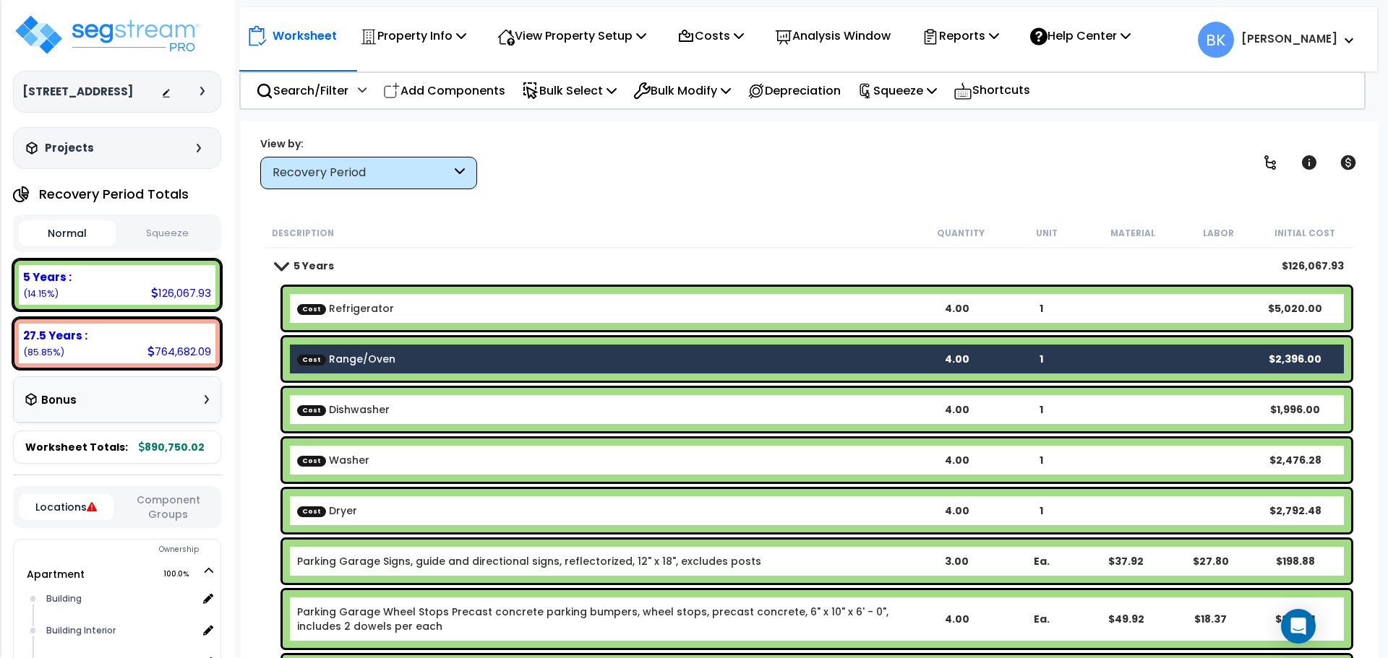
click at [377, 355] on link "Cost Range/Oven" at bounding box center [346, 359] width 98 height 14
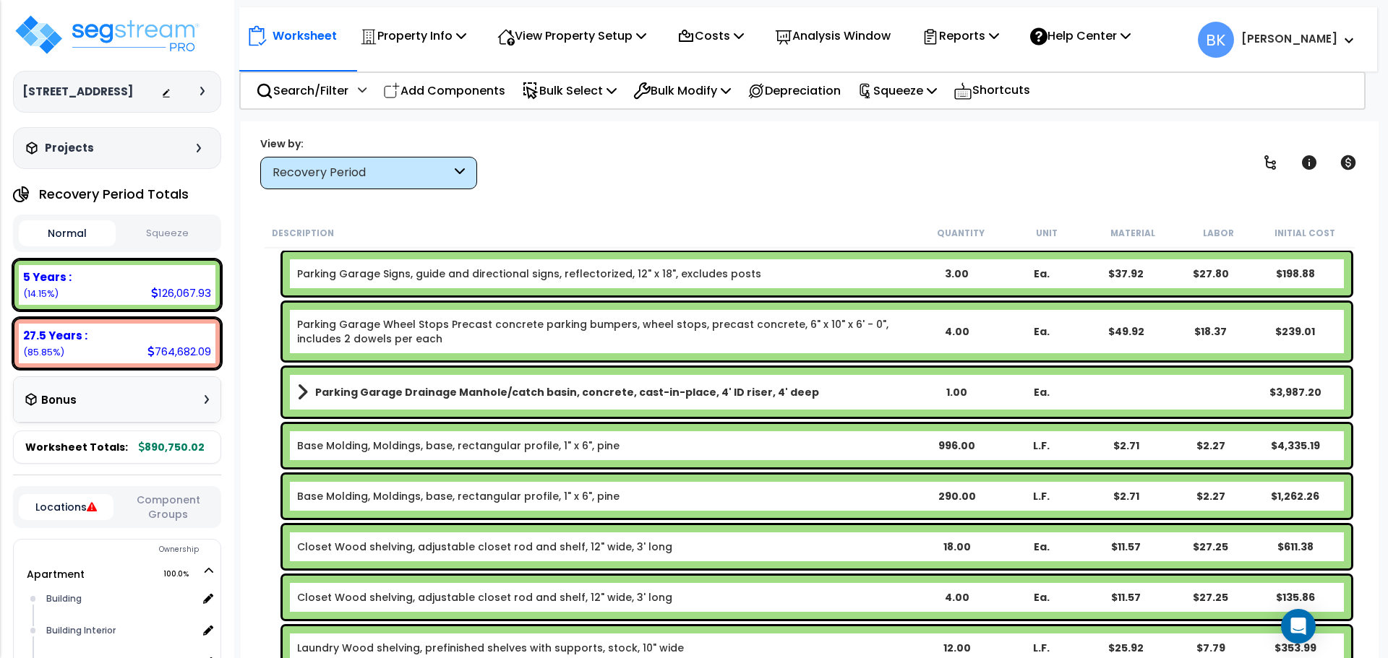
scroll to position [289, 0]
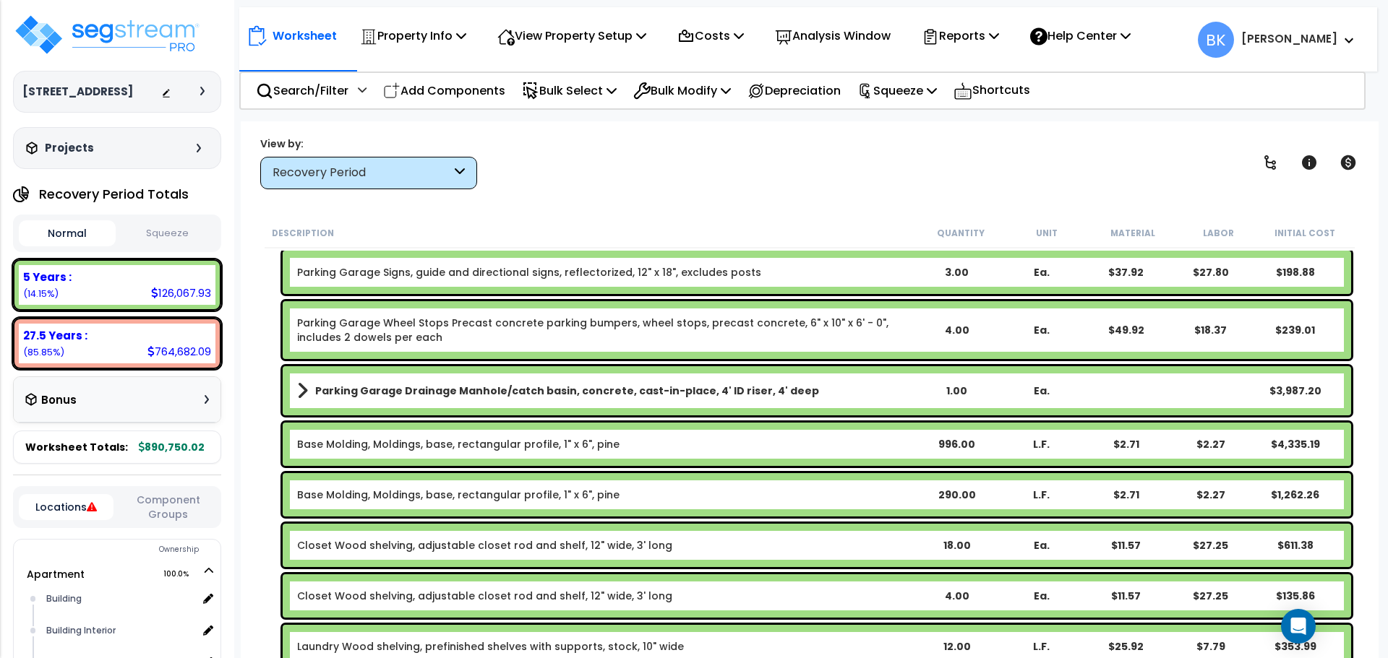
click at [375, 395] on b "Parking Garage Drainage Manhole/catch basin, concrete, cast-in-place, 4' ID ris…" at bounding box center [567, 391] width 504 height 14
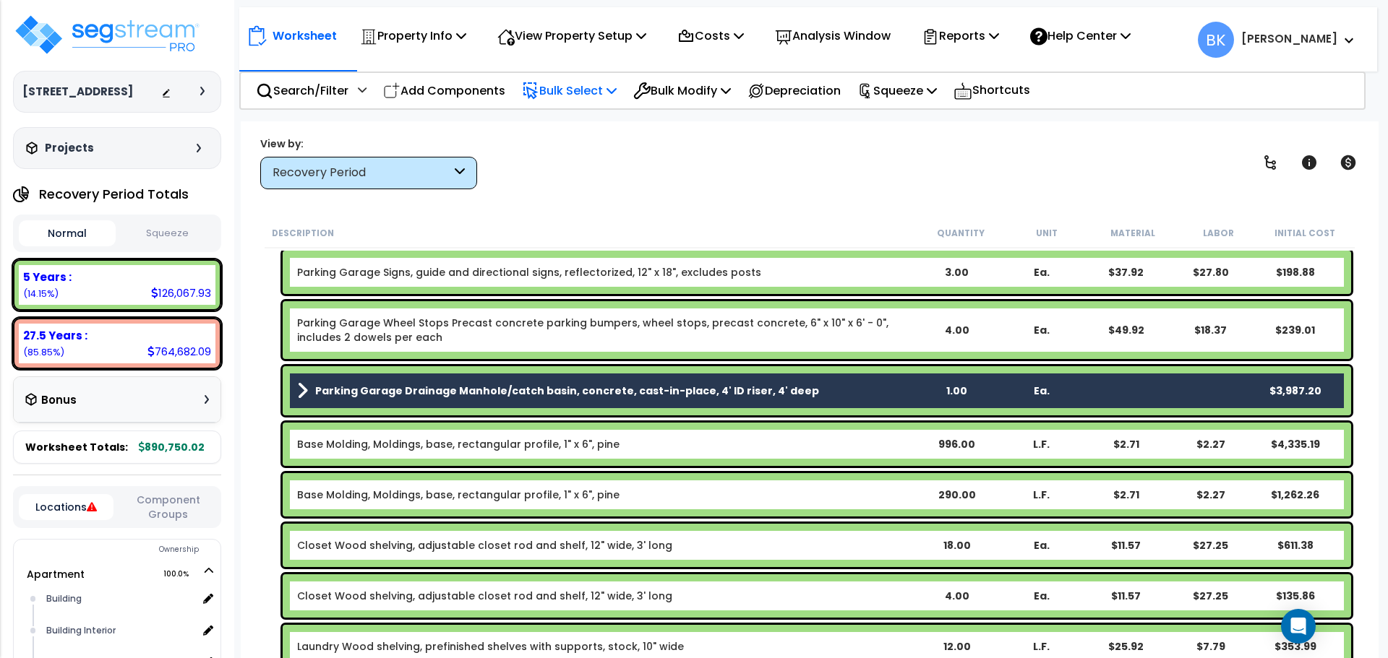
click at [605, 96] on p "Bulk Select" at bounding box center [569, 91] width 95 height 20
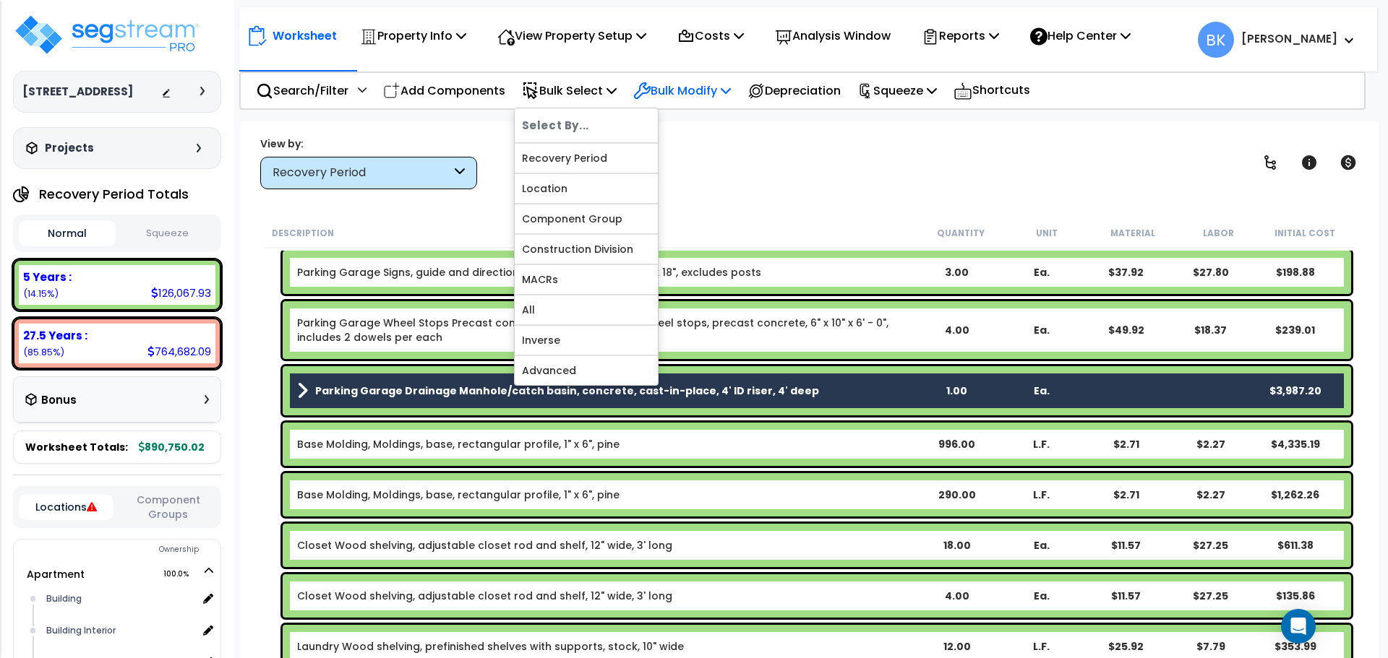
click at [685, 87] on p "Bulk Modify" at bounding box center [682, 91] width 98 height 20
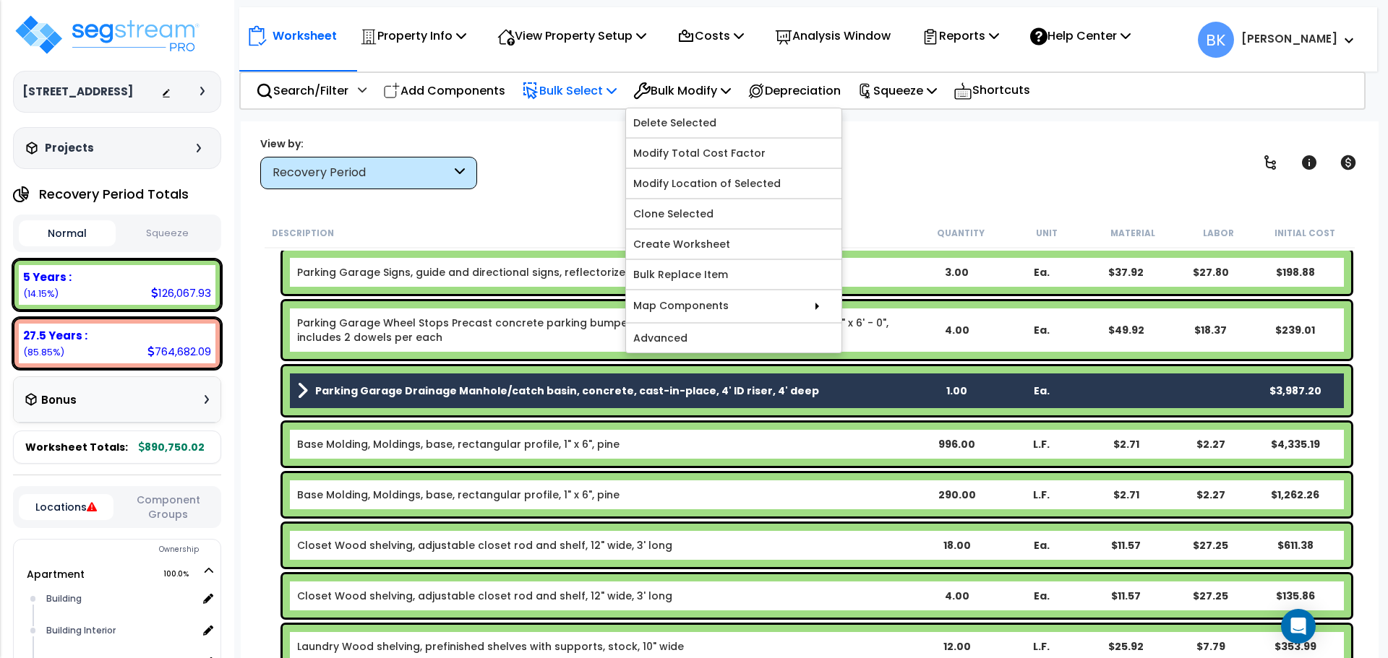
click at [616, 98] on p "Bulk Select" at bounding box center [569, 91] width 95 height 20
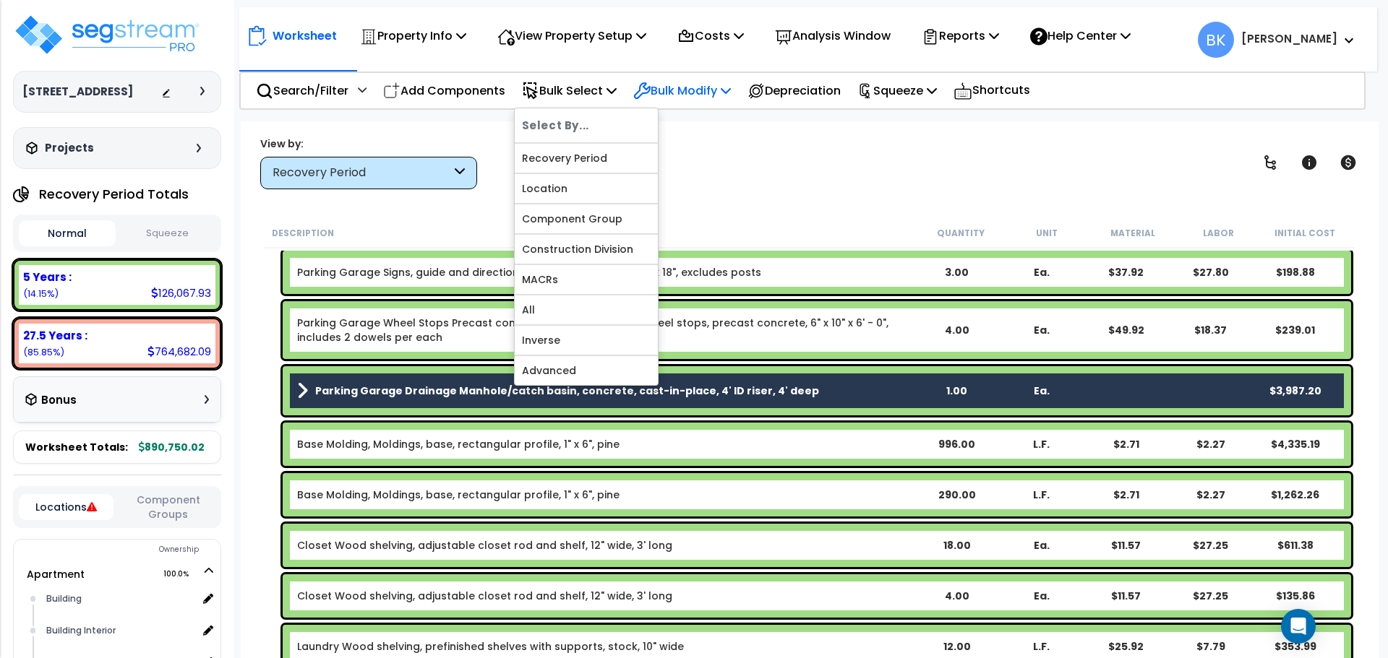
click at [685, 83] on p "Bulk Modify" at bounding box center [682, 91] width 98 height 20
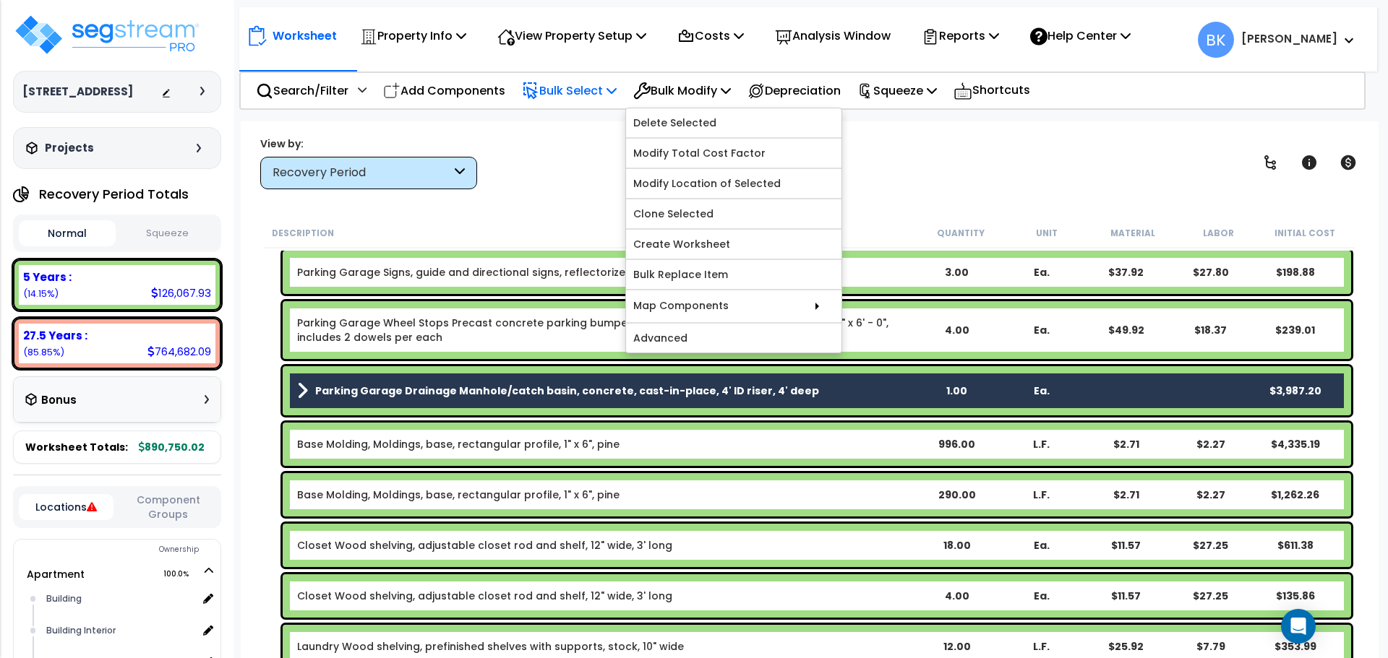
click at [607, 96] on p "Bulk Select" at bounding box center [569, 91] width 95 height 20
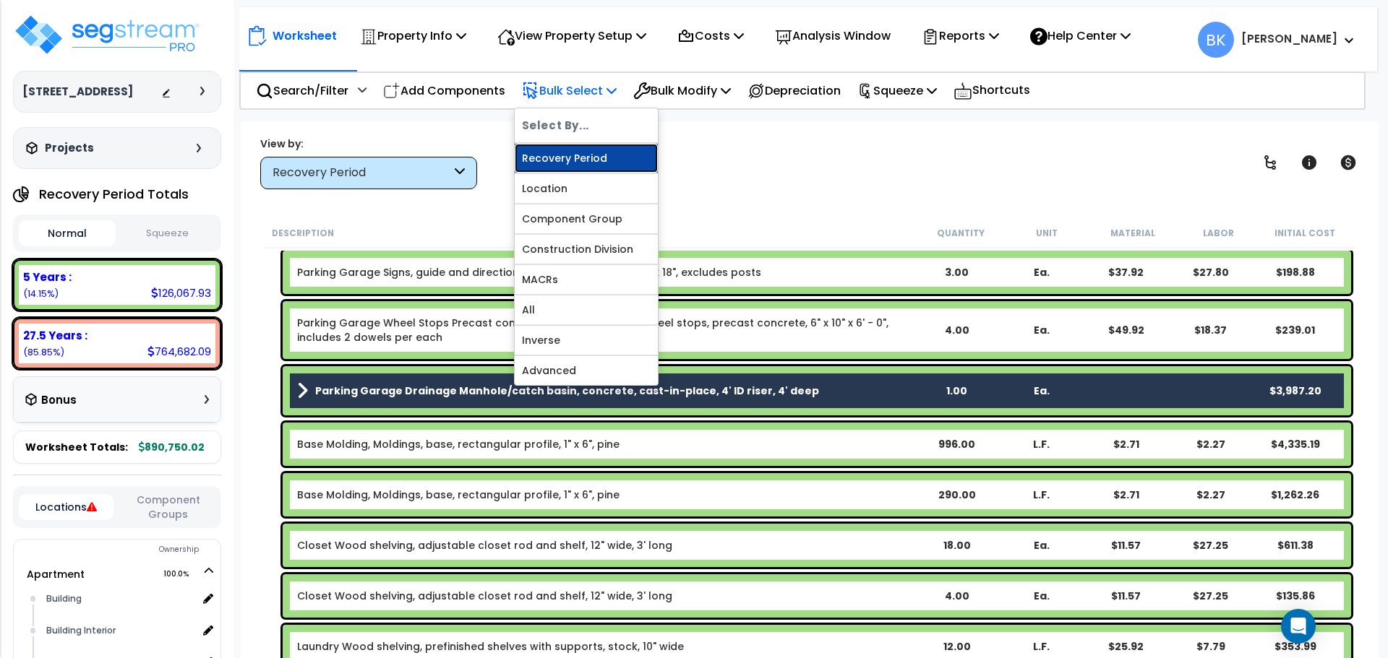
click at [587, 156] on link "Recovery Period" at bounding box center [586, 158] width 143 height 29
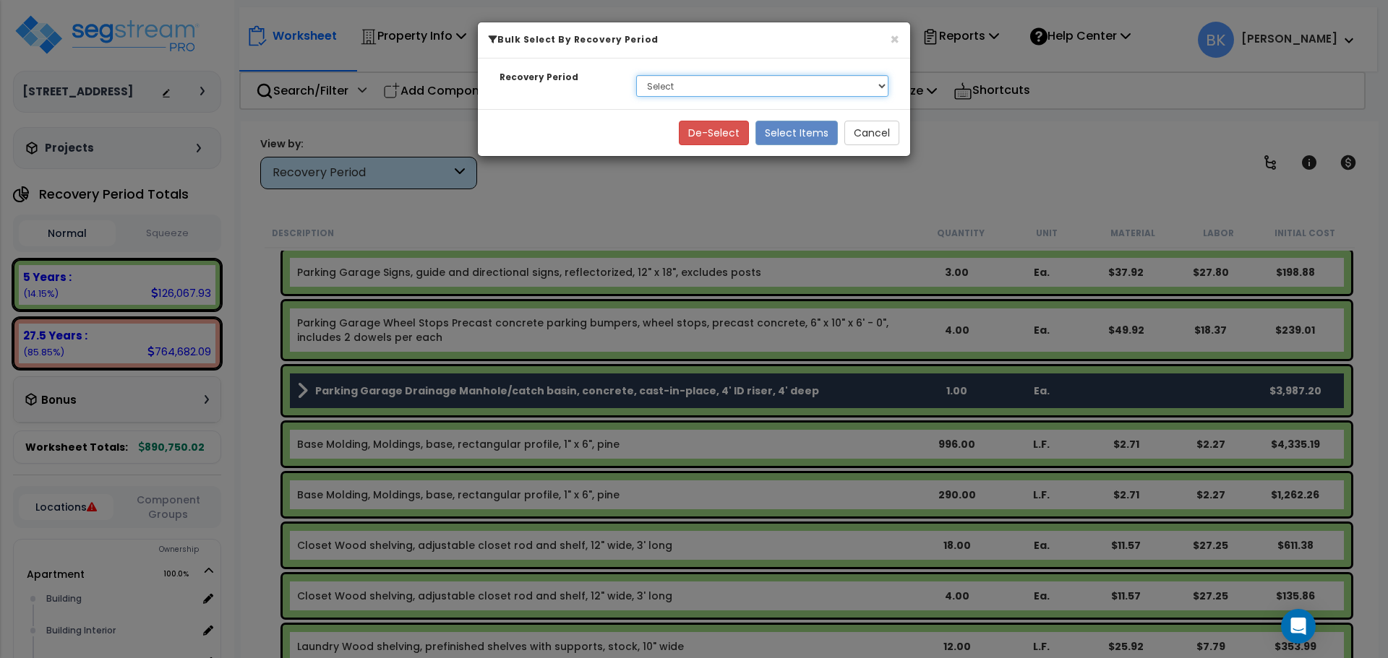
click at [687, 79] on select "Select 5 Years 27.5 Years" at bounding box center [762, 86] width 252 height 22
select select "5Y"
click at [636, 75] on select "Select 5 Years 27.5 Years" at bounding box center [762, 86] width 252 height 22
click at [793, 130] on button "Select Items" at bounding box center [796, 133] width 82 height 25
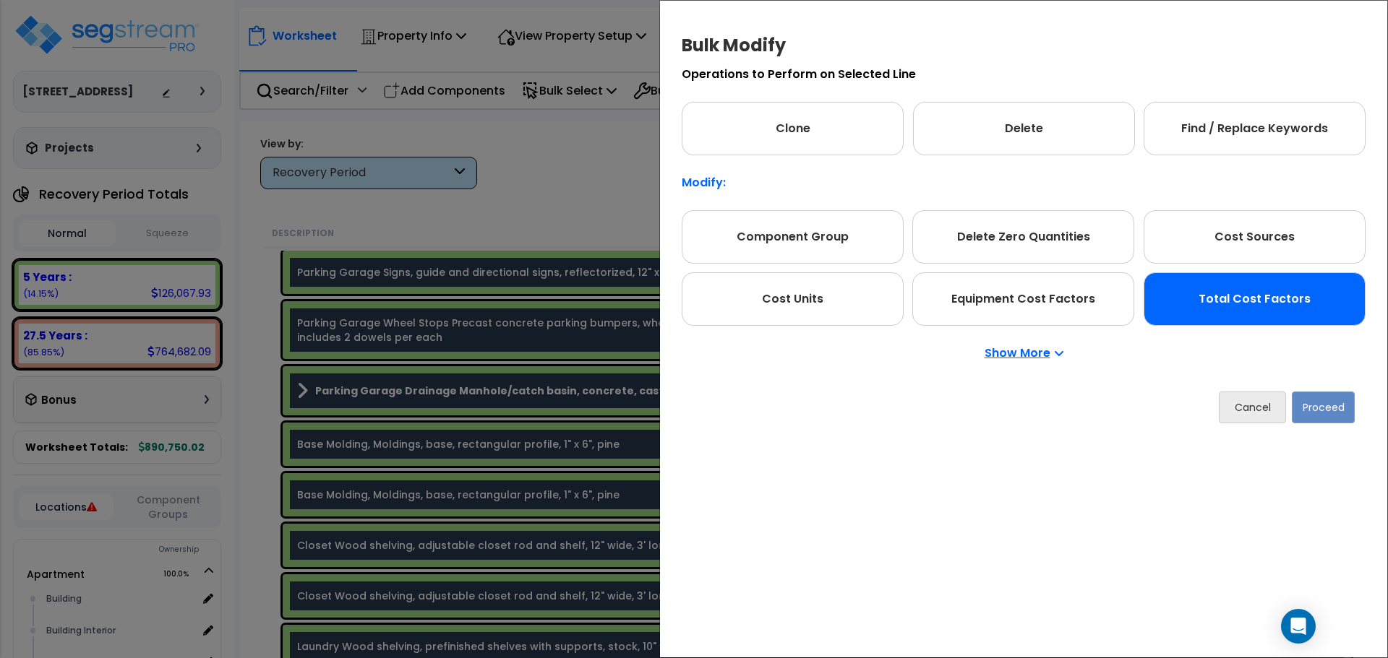
click at [1266, 298] on div "Total Cost Factors" at bounding box center [1254, 298] width 222 height 53
click at [1328, 421] on button "Proceed" at bounding box center [1322, 408] width 63 height 32
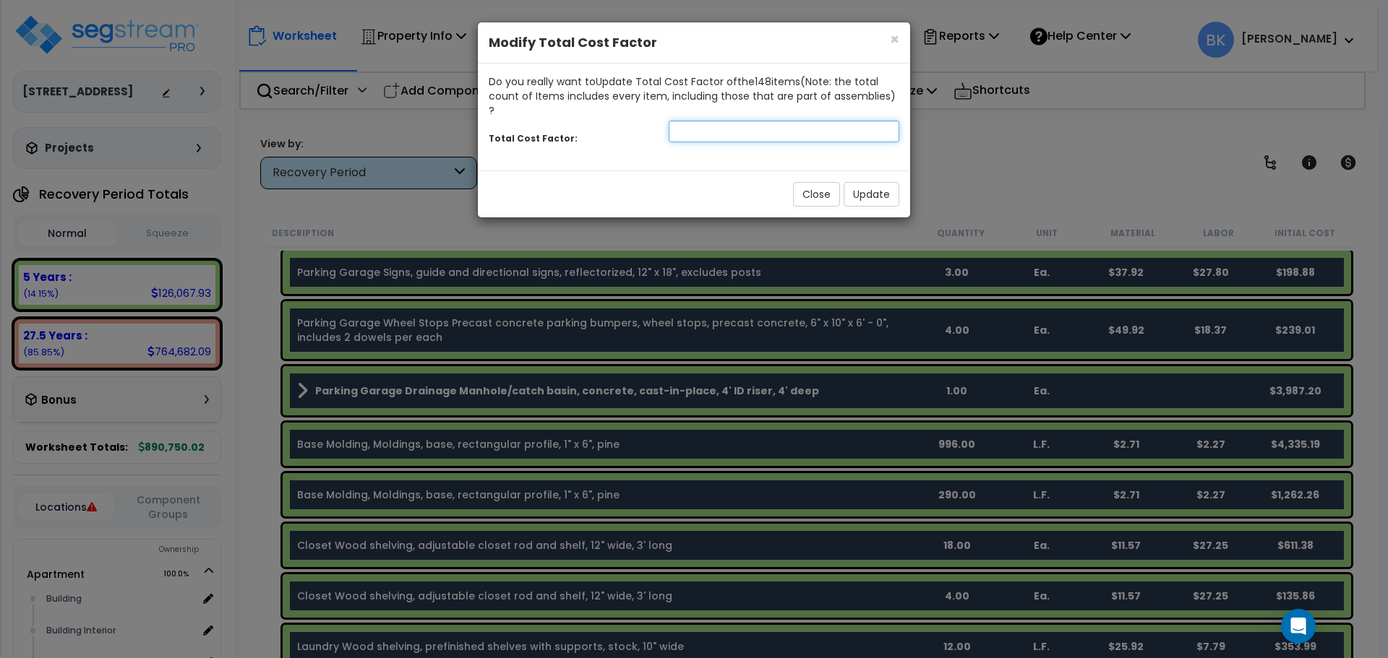
click at [752, 121] on input "number" at bounding box center [783, 132] width 231 height 22
type input "0.875"
click at [879, 182] on button "Update" at bounding box center [871, 194] width 56 height 25
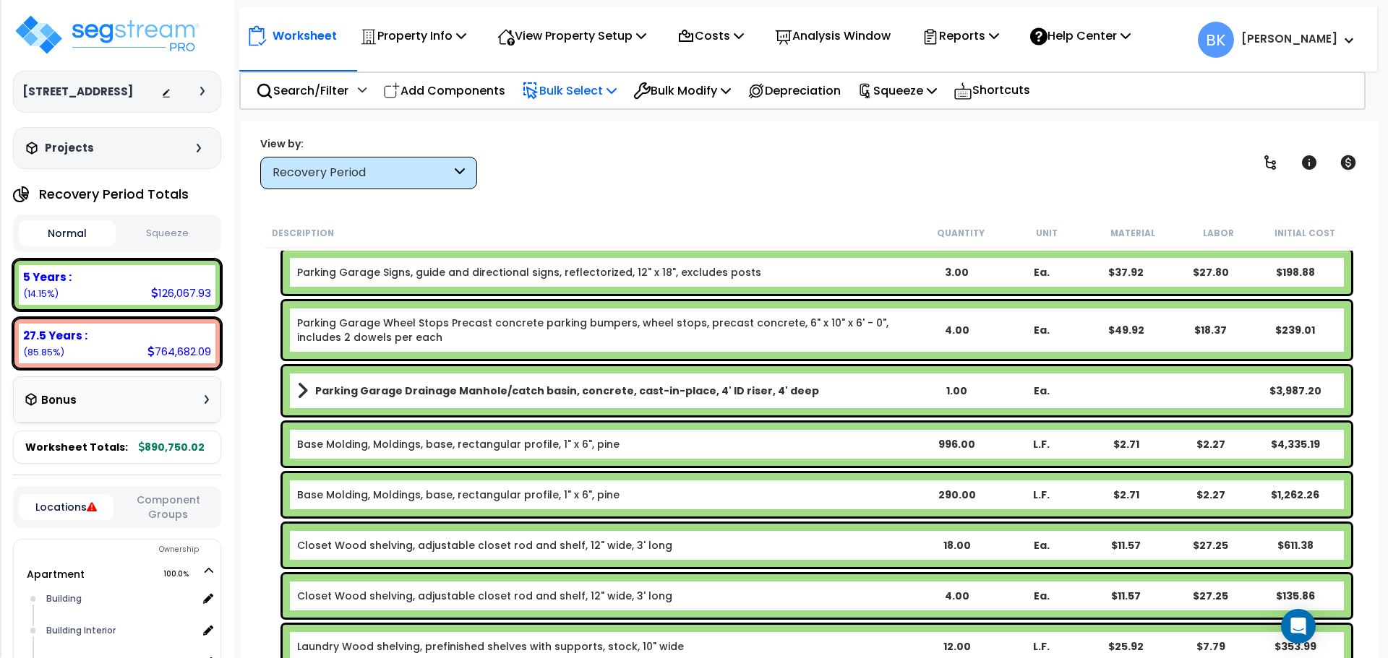
click at [574, 85] on p "Bulk Select" at bounding box center [569, 91] width 95 height 20
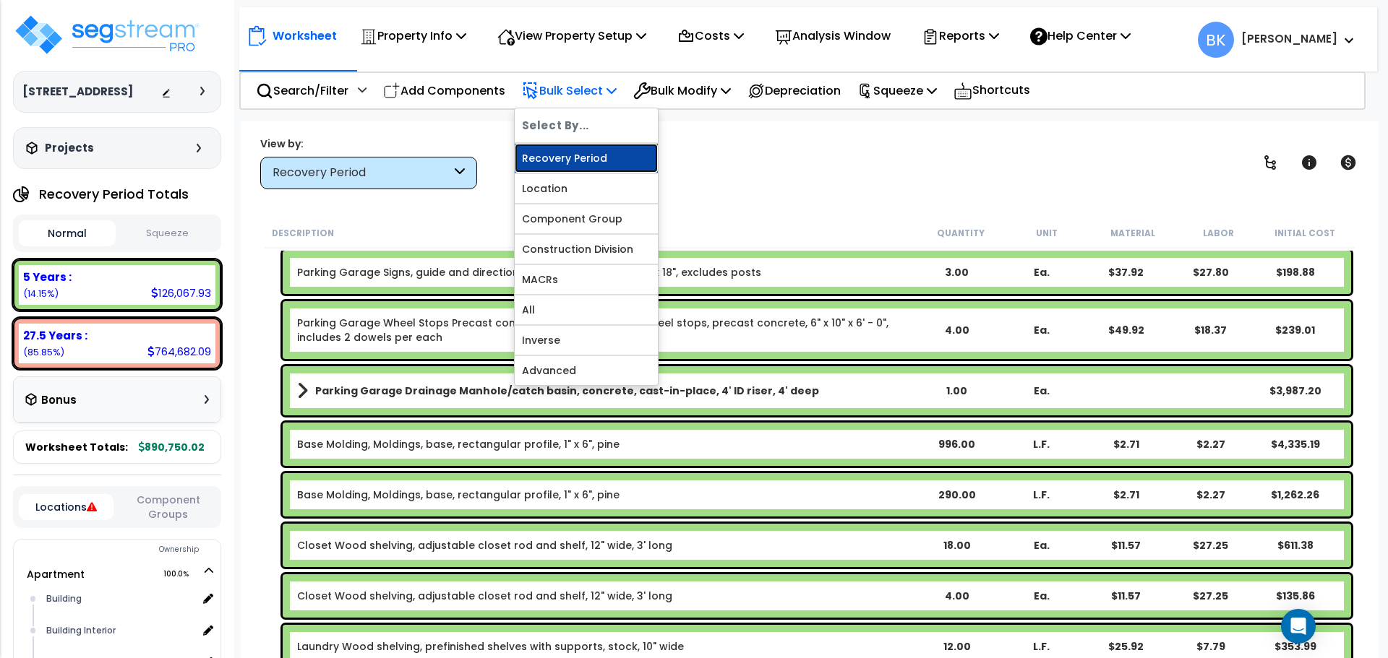
click at [581, 156] on link "Recovery Period" at bounding box center [586, 158] width 143 height 29
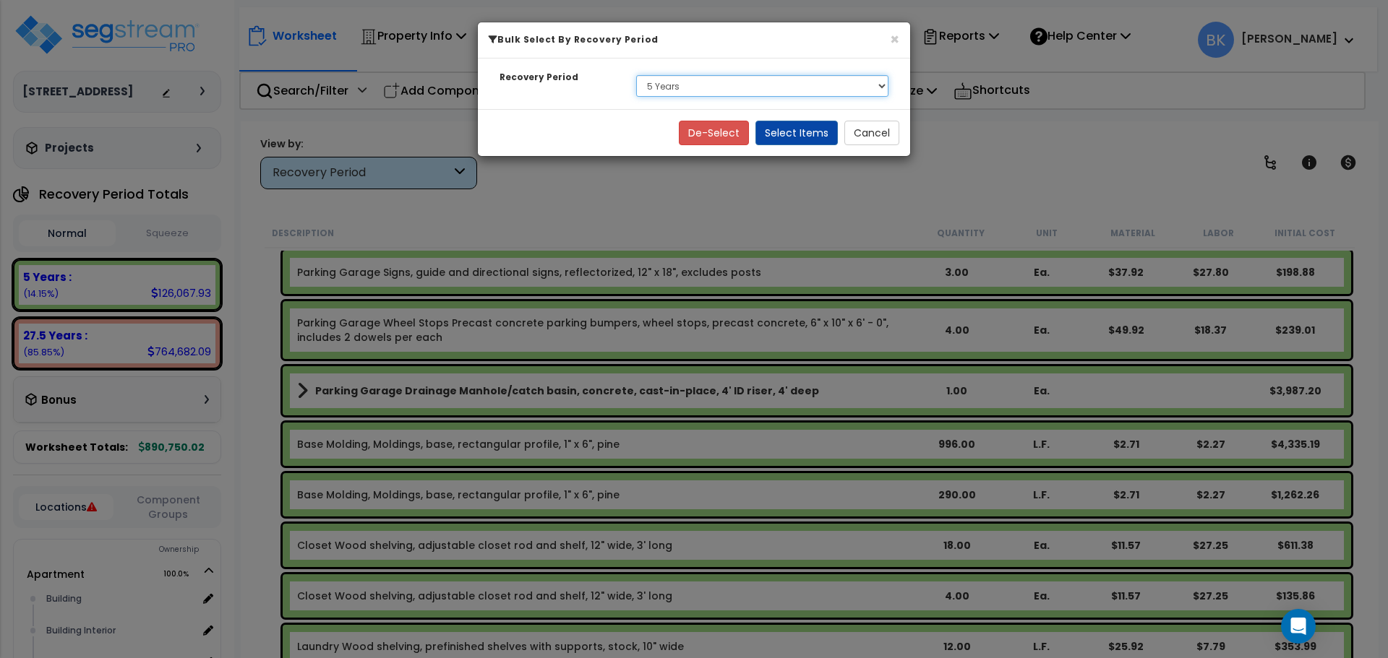
click at [667, 91] on select "Select 5 Years 27.5 Years" at bounding box center [762, 86] width 252 height 22
select select "275Y"
click at [636, 75] on select "Select 5 Years 27.5 Years" at bounding box center [762, 86] width 252 height 22
click at [804, 129] on button "Select Items" at bounding box center [796, 133] width 82 height 25
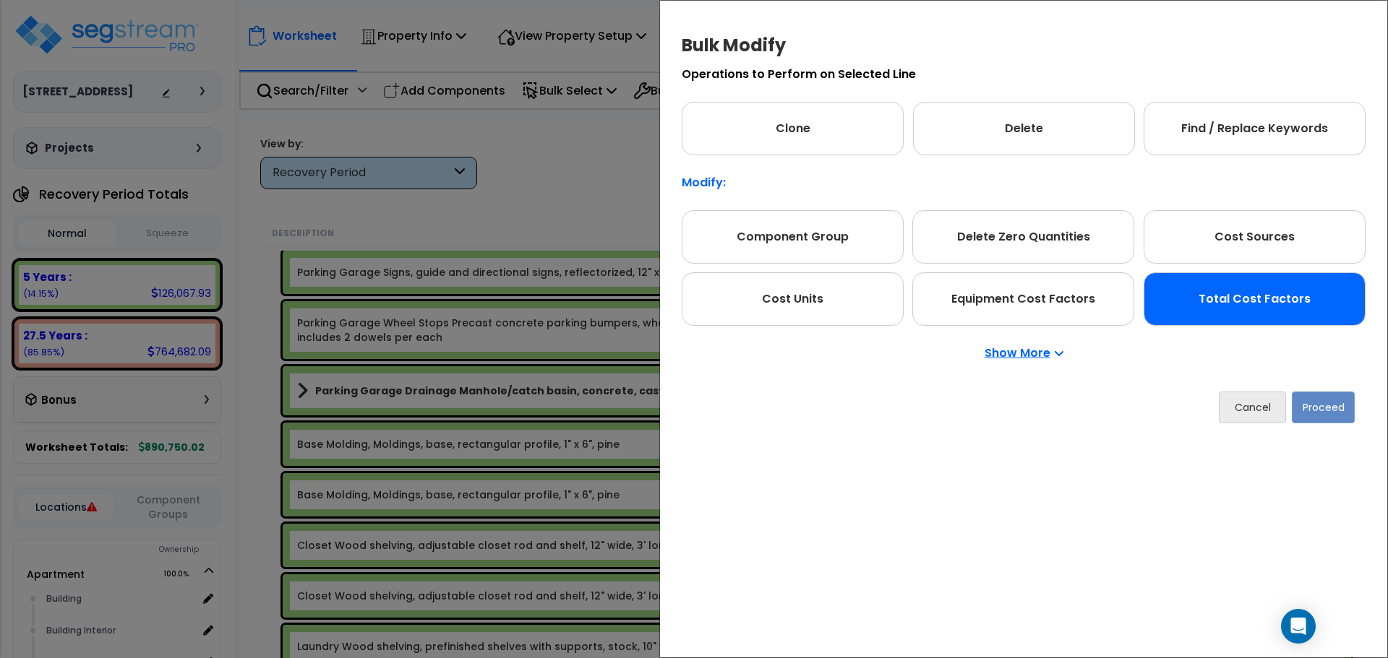
click at [1213, 296] on div "Total Cost Factors" at bounding box center [1254, 298] width 222 height 53
click at [1328, 410] on button "Proceed" at bounding box center [1322, 408] width 63 height 32
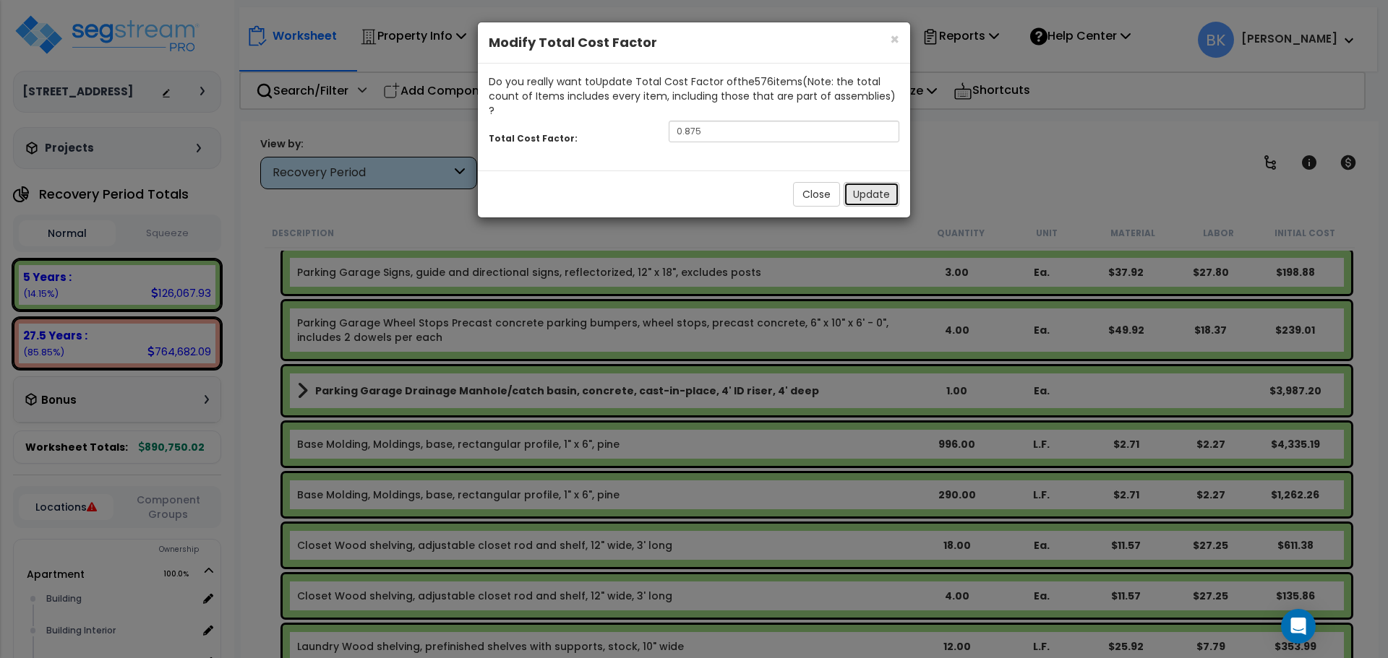
click at [884, 182] on button "Update" at bounding box center [871, 194] width 56 height 25
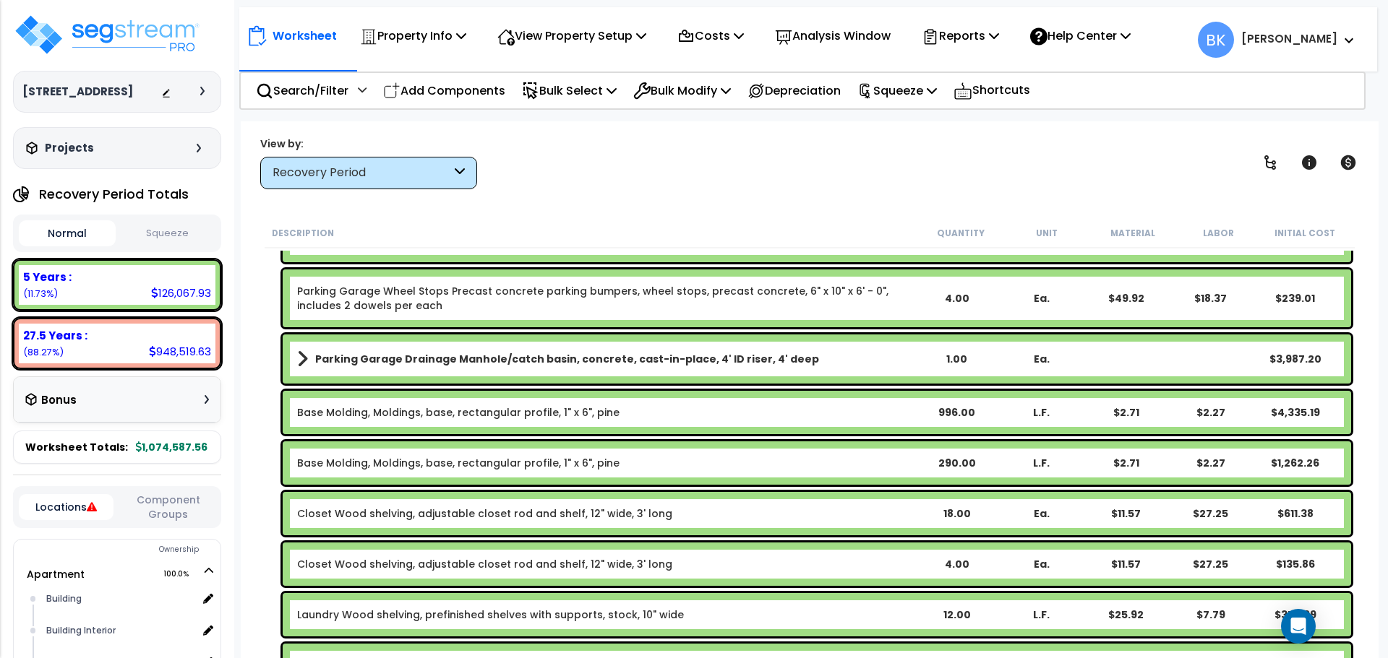
scroll to position [361, 0]
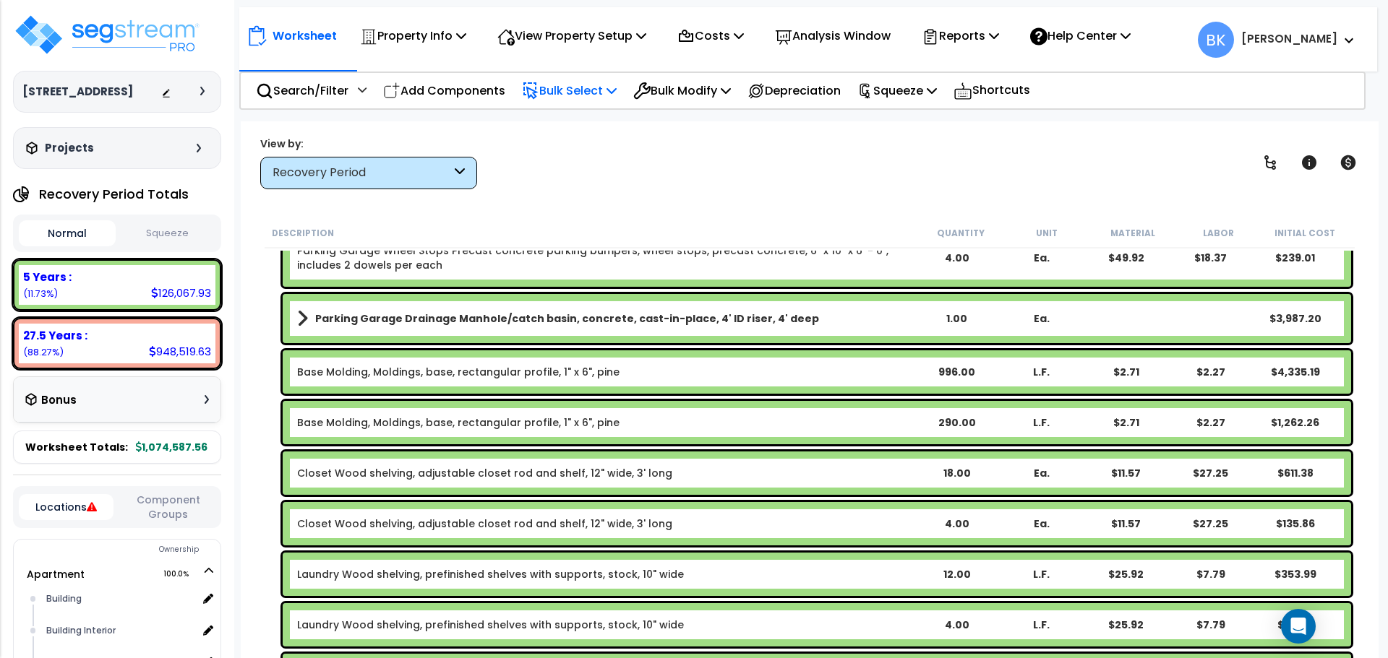
click at [595, 97] on p "Bulk Select" at bounding box center [569, 91] width 95 height 20
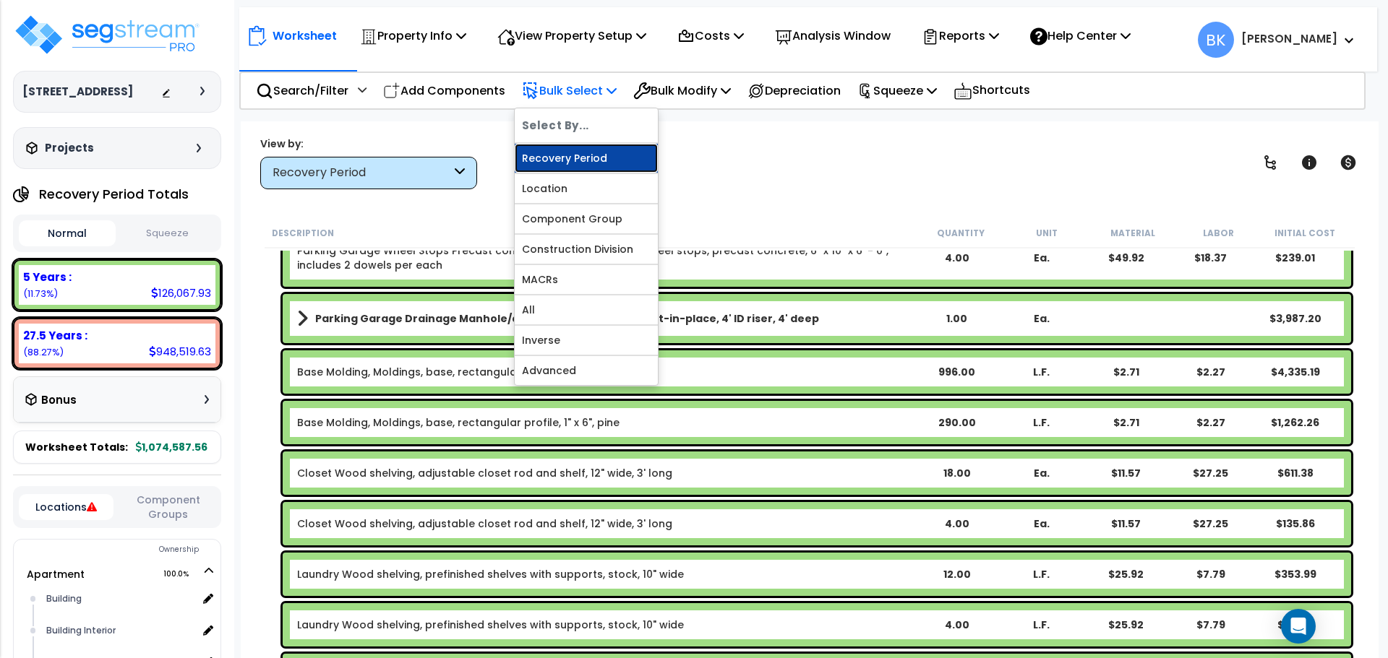
click at [572, 165] on link "Recovery Period" at bounding box center [586, 158] width 143 height 29
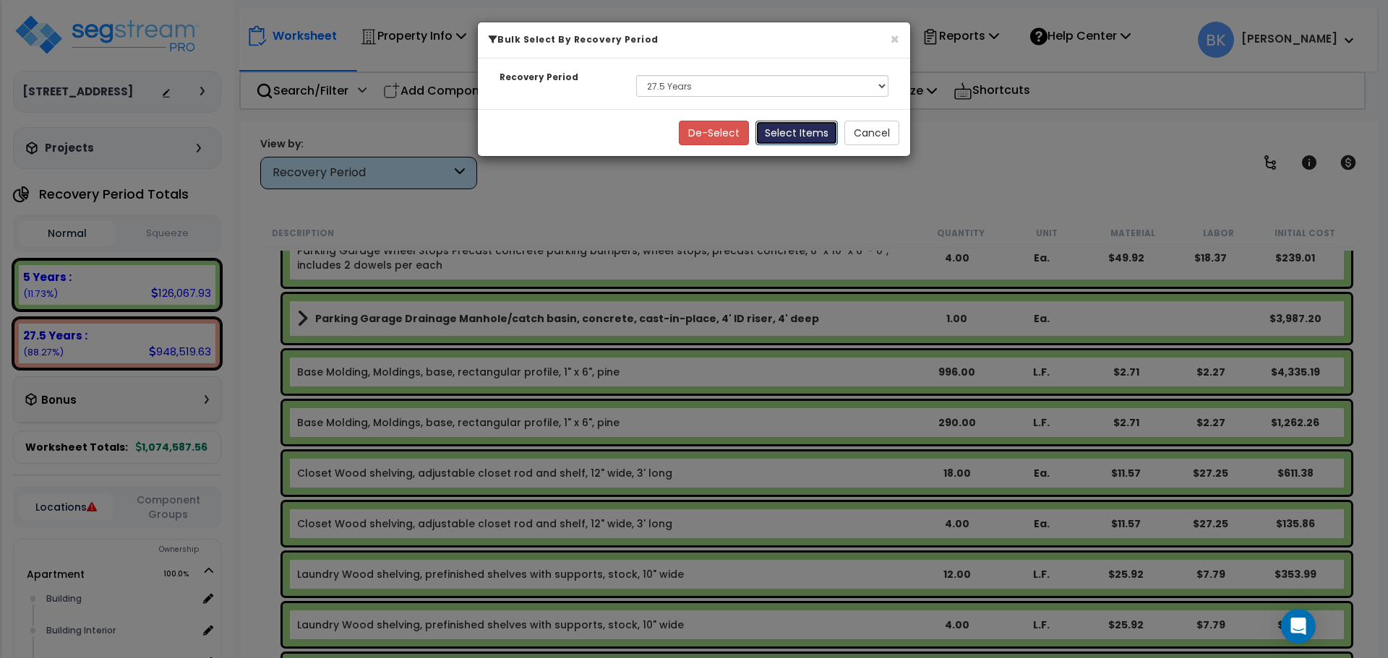
click at [804, 140] on button "Select Items" at bounding box center [796, 133] width 82 height 25
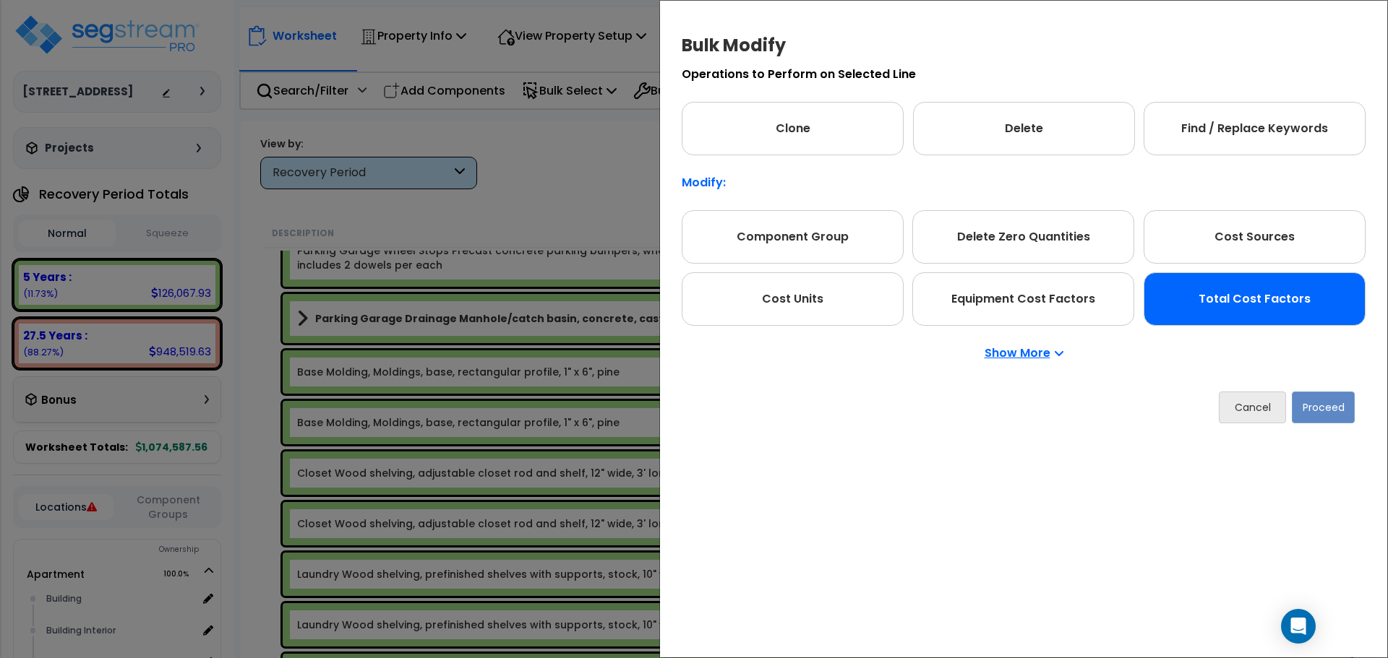
click at [1257, 291] on div "Total Cost Factors" at bounding box center [1254, 298] width 222 height 53
click at [1321, 410] on button "Proceed" at bounding box center [1322, 408] width 63 height 32
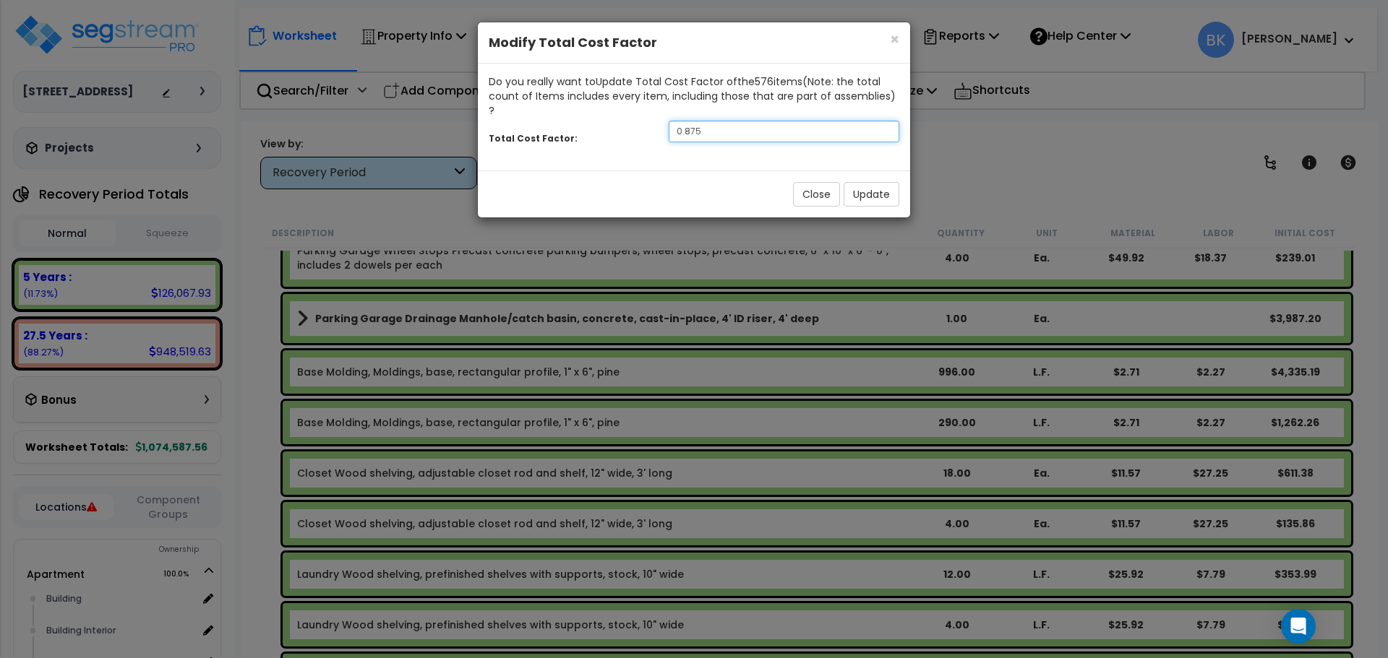
click at [741, 122] on input "0.875" at bounding box center [783, 132] width 231 height 22
click at [879, 187] on button "Update" at bounding box center [871, 194] width 56 height 25
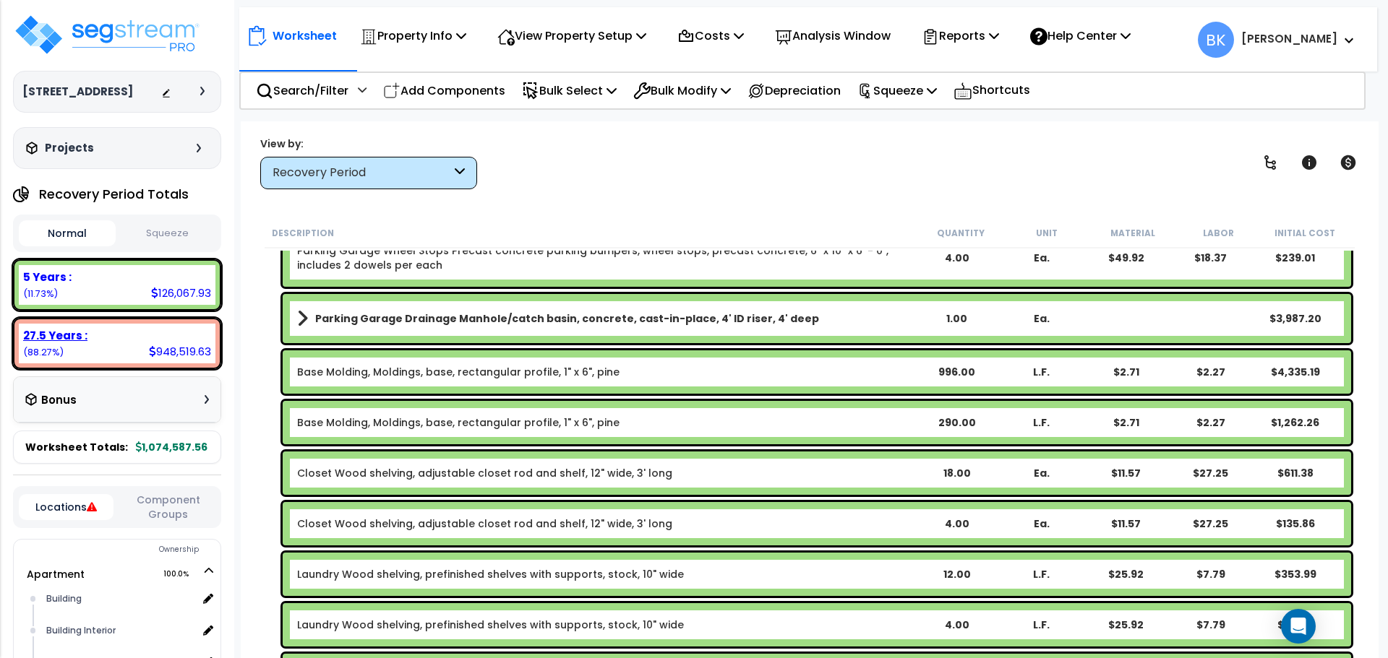
click at [165, 341] on div "27.5 Years :" at bounding box center [117, 335] width 188 height 15
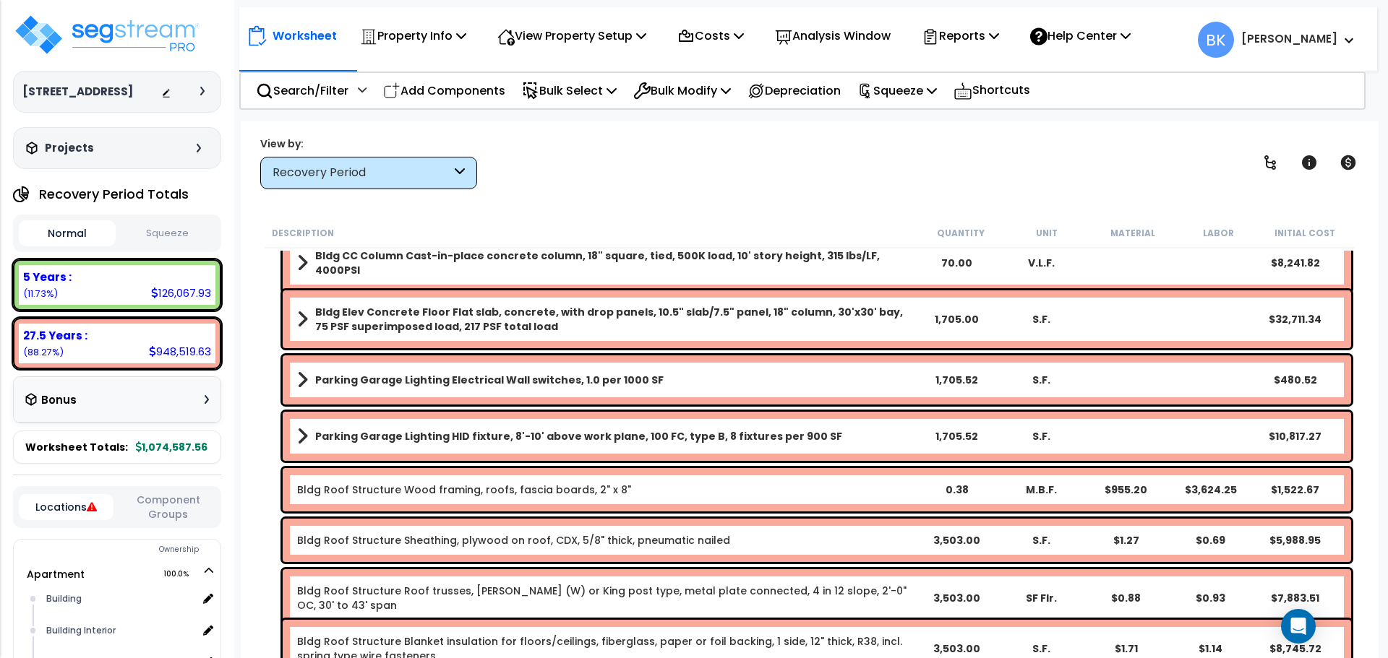
scroll to position [145, 0]
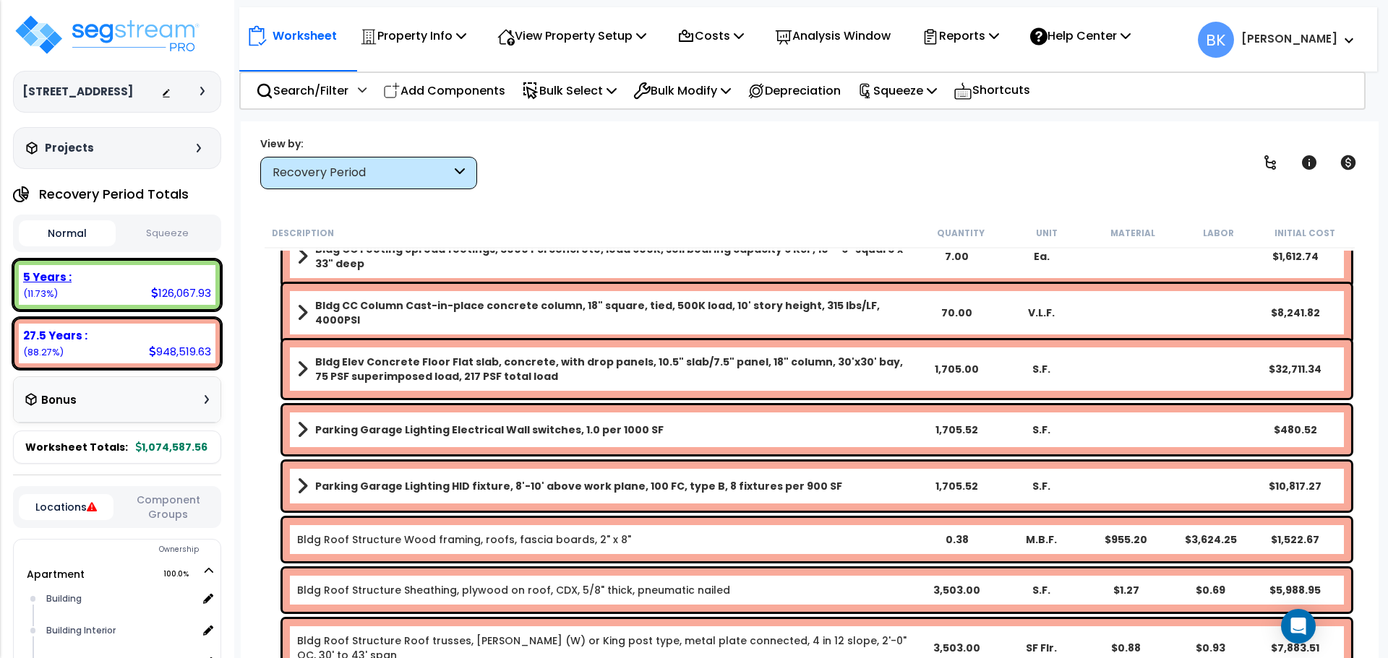
click at [137, 279] on div "5 Years :" at bounding box center [117, 277] width 188 height 15
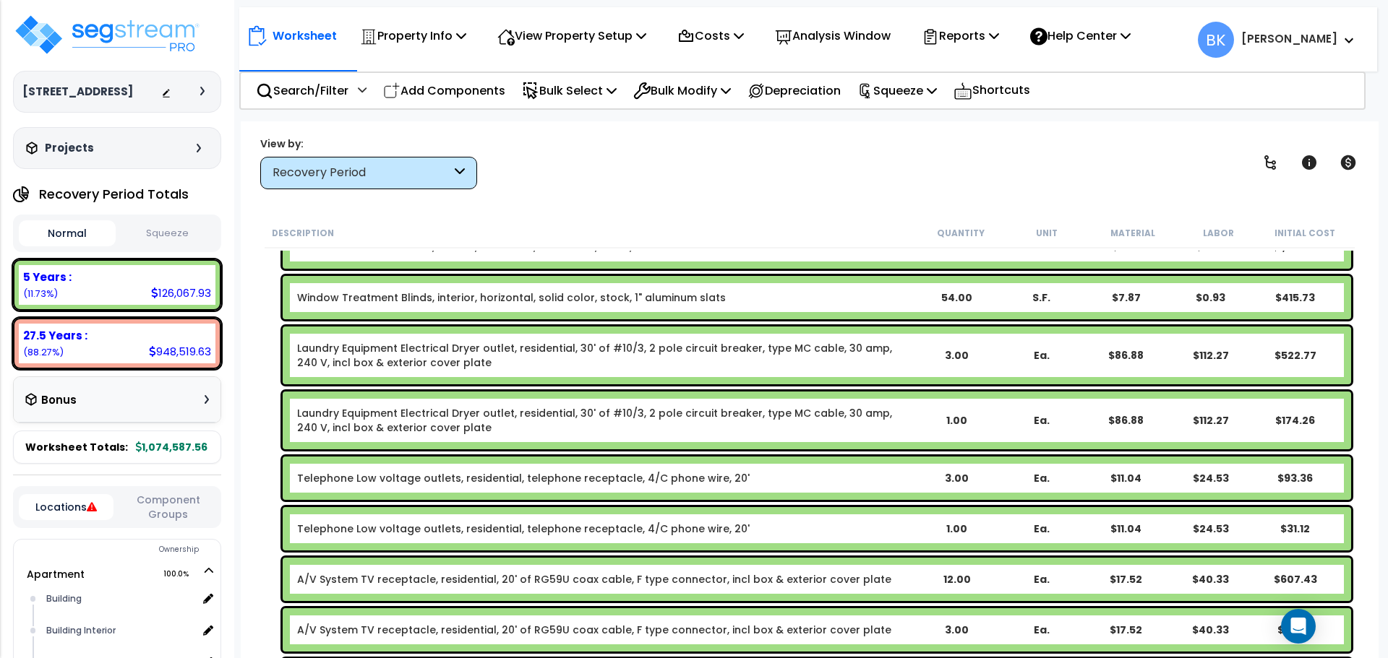
scroll to position [889, 0]
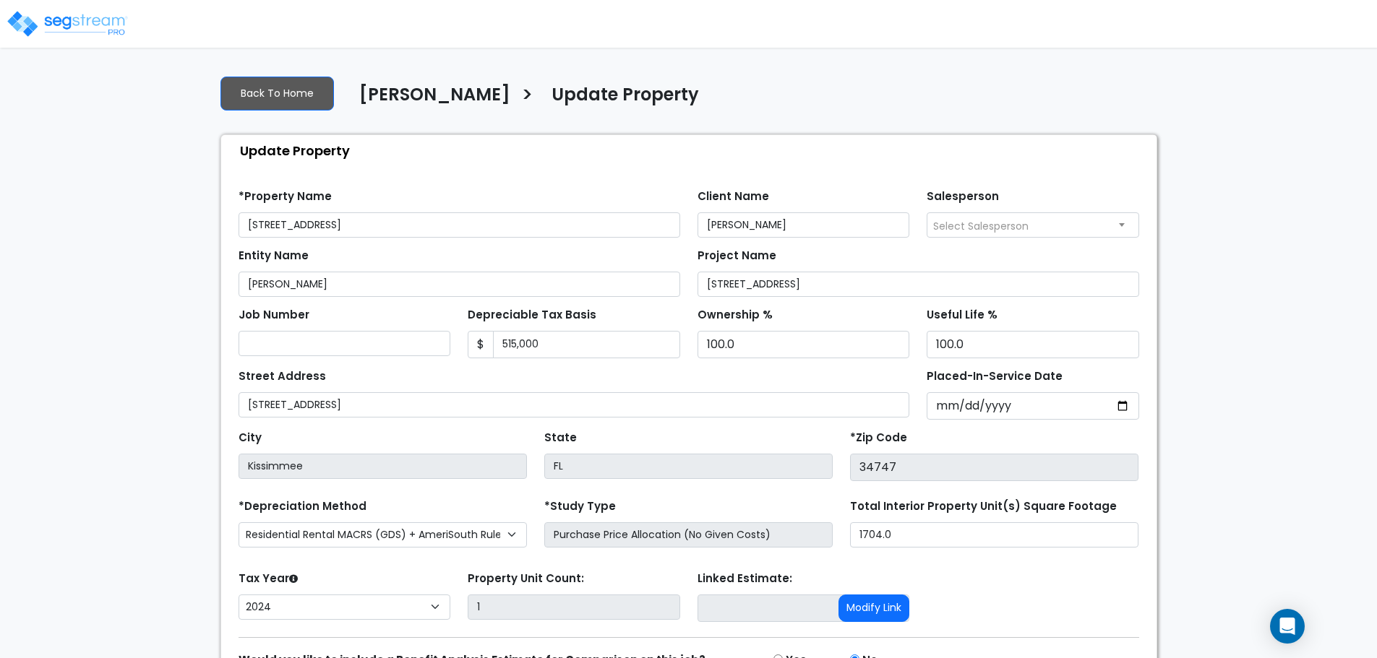
select select "2024"
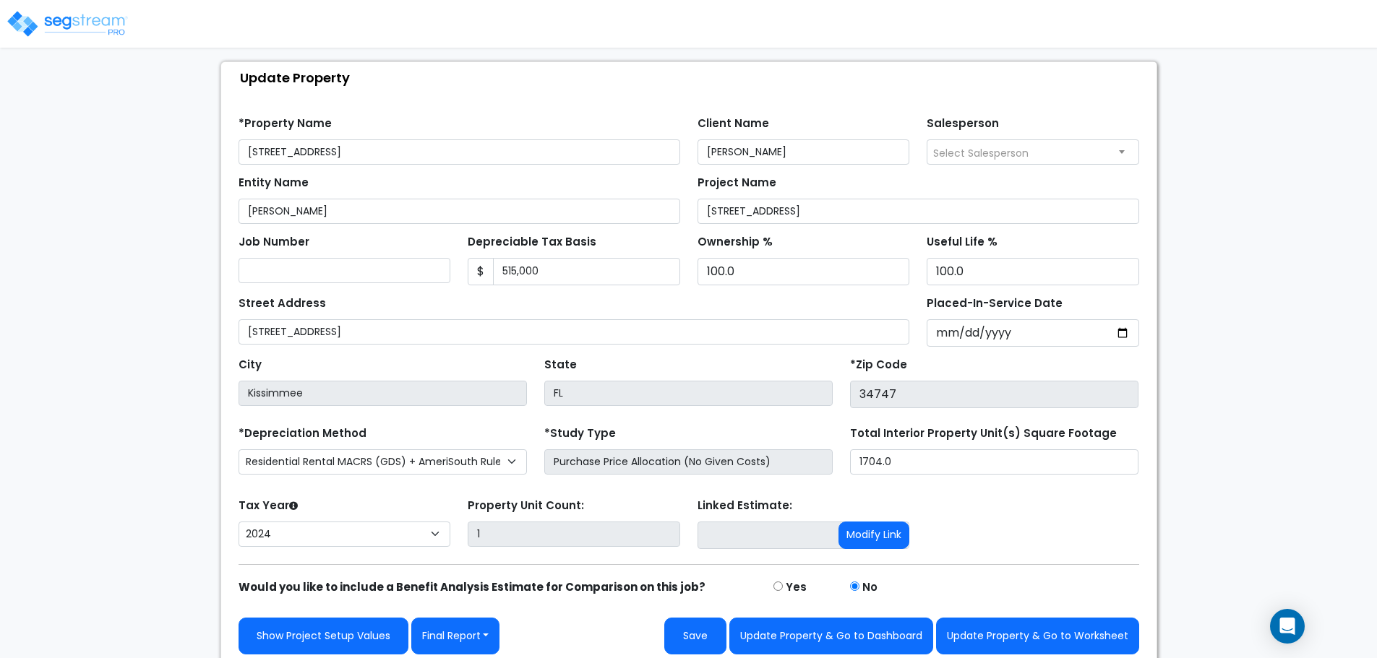
scroll to position [82, 0]
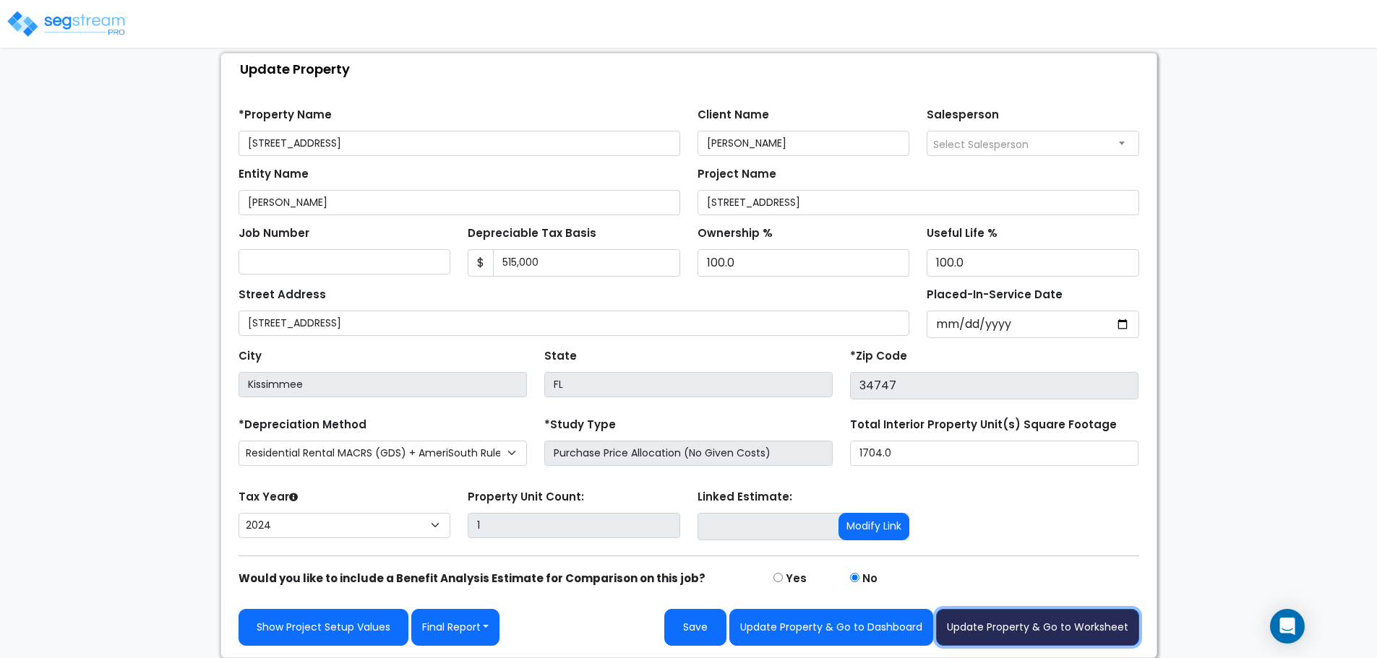
click at [1010, 632] on button "Update Property & Go to Worksheet" at bounding box center [1037, 627] width 203 height 37
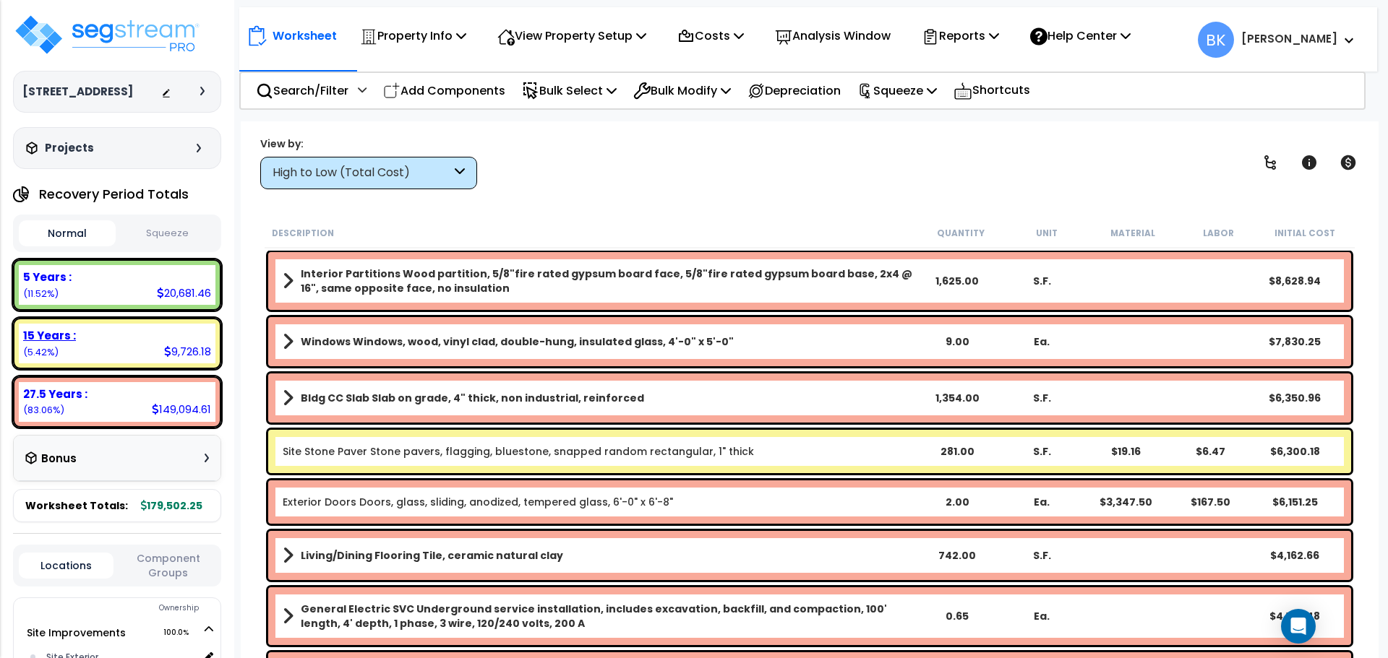
click at [119, 335] on div "15 Years :" at bounding box center [117, 335] width 188 height 15
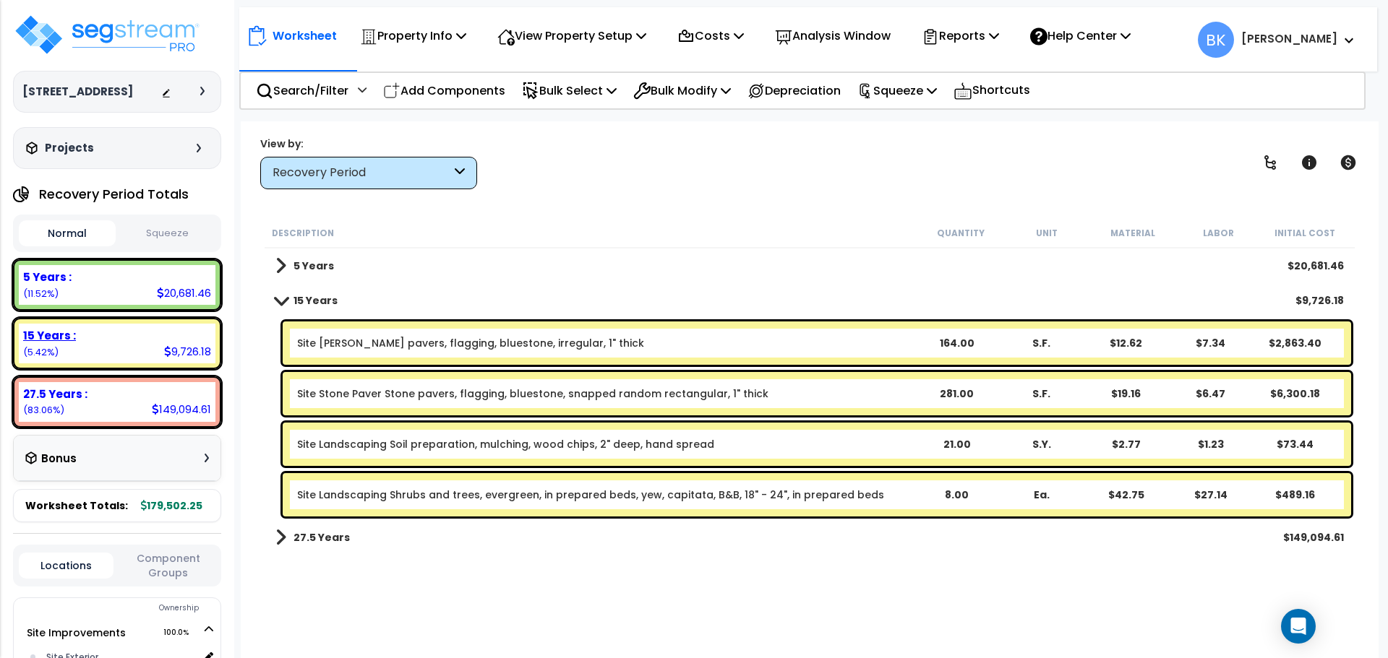
click at [119, 283] on div "5 Years :" at bounding box center [117, 277] width 188 height 15
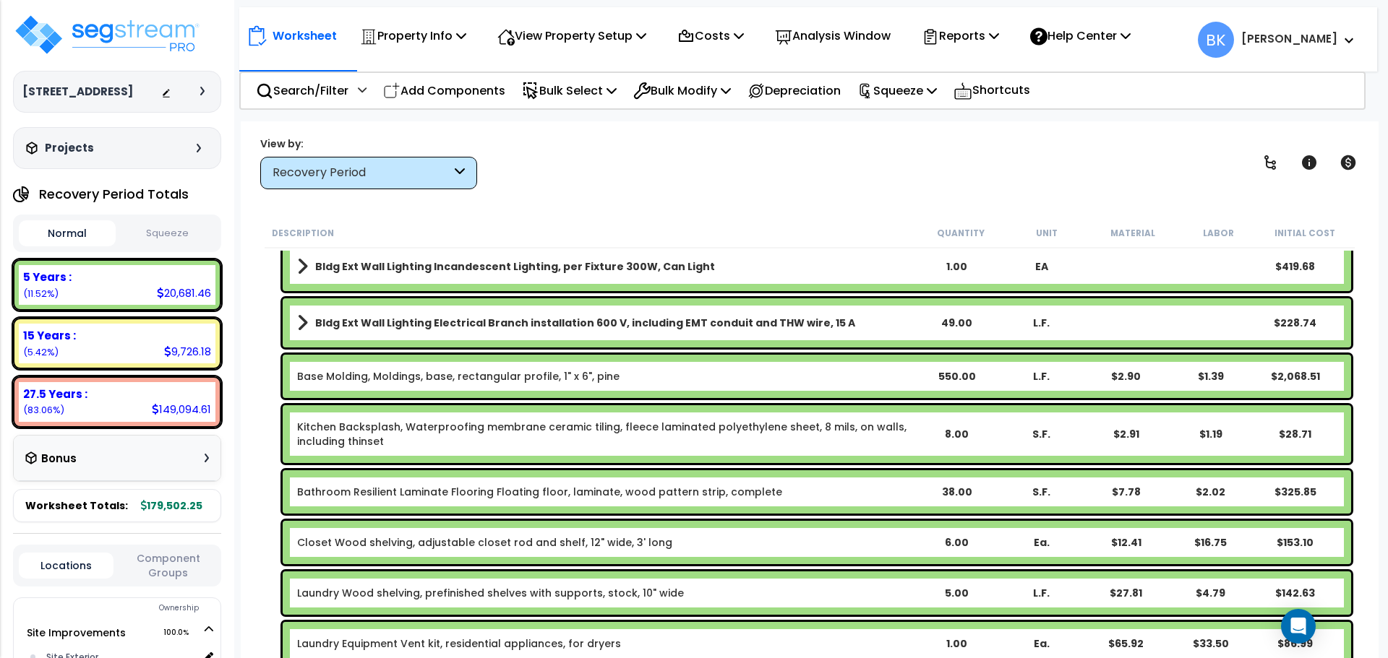
scroll to position [506, 0]
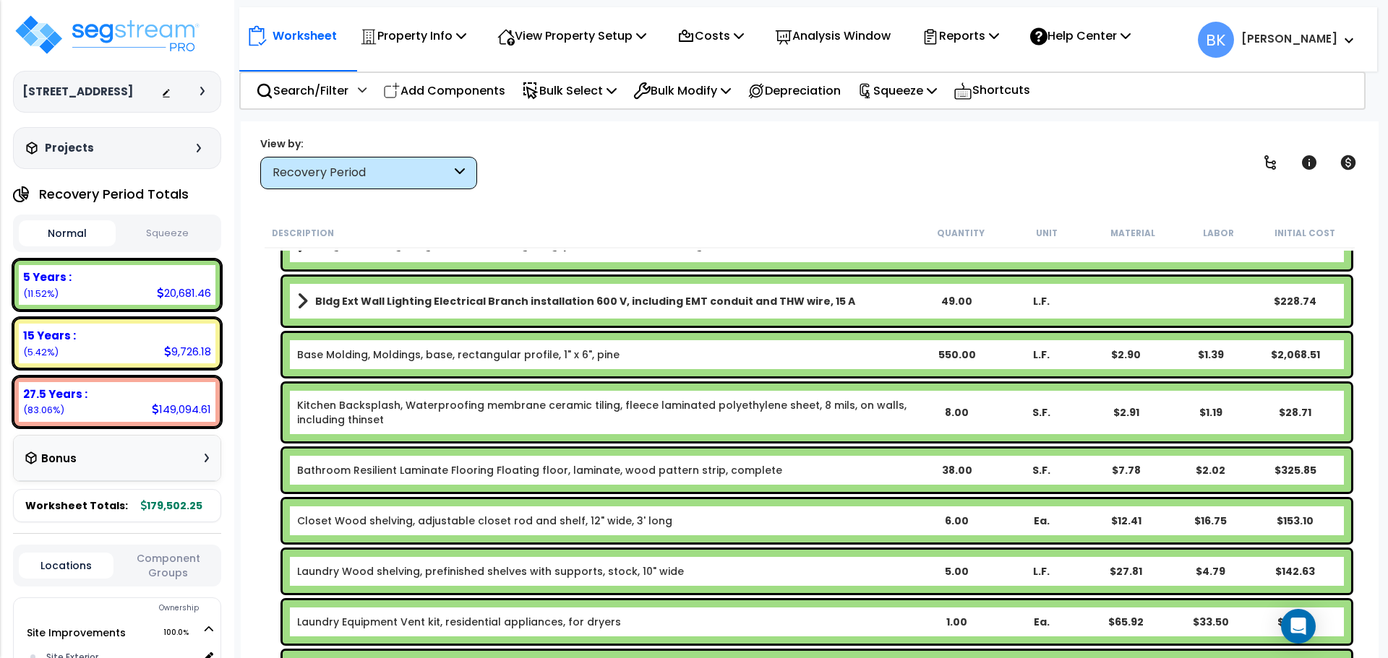
click at [382, 412] on link "Kitchen Backsplash, Waterproofing membrane ceramic tiling, fleece laminated pol…" at bounding box center [605, 412] width 616 height 29
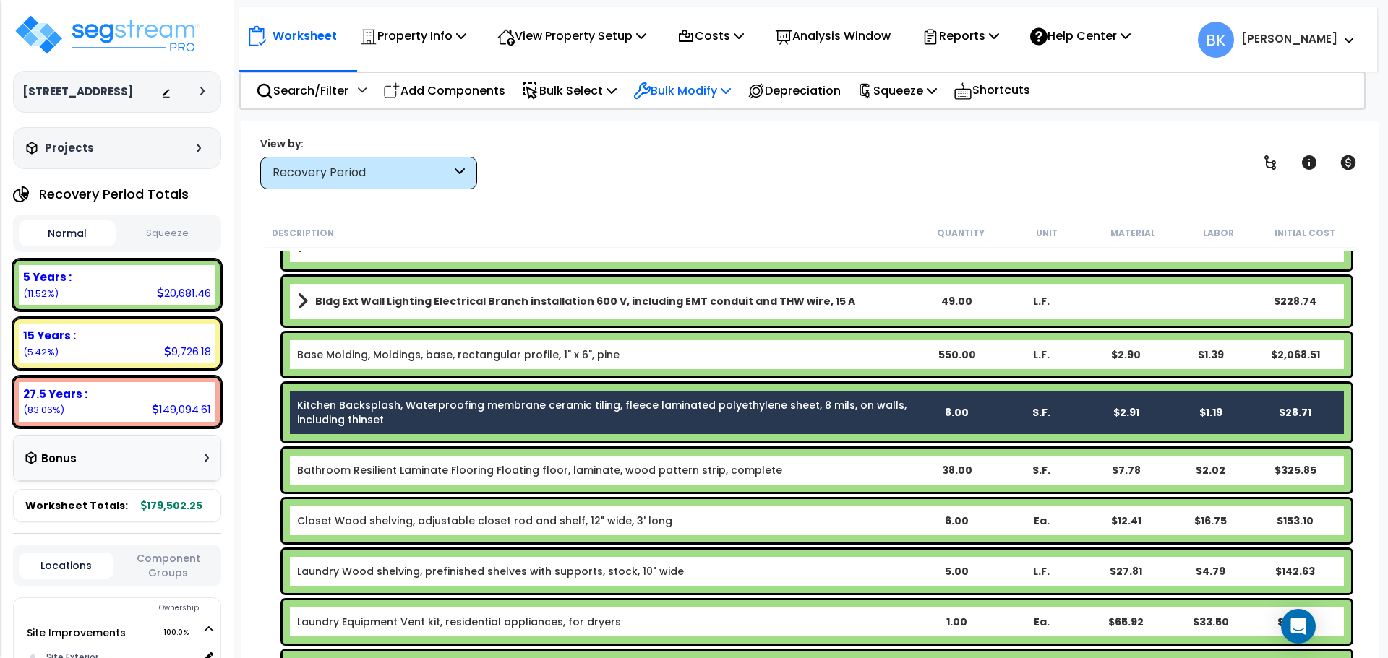
click at [677, 97] on p "Bulk Modify" at bounding box center [682, 91] width 98 height 20
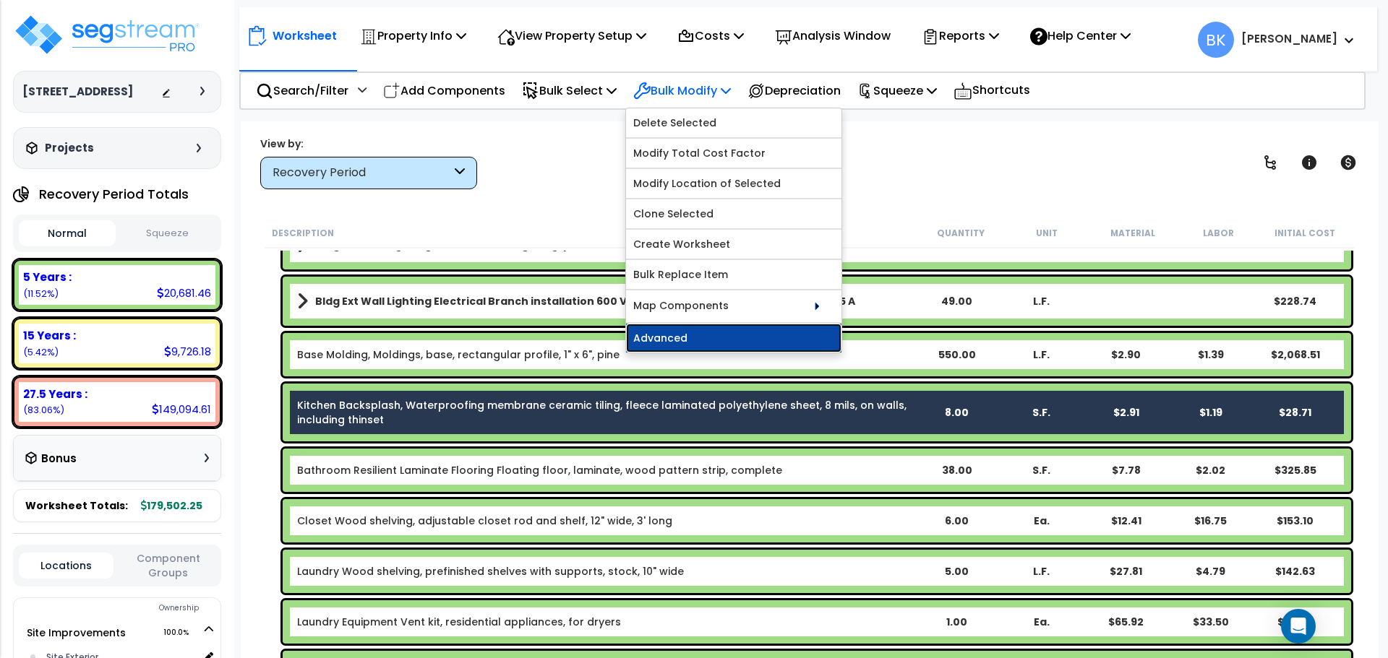
click at [663, 338] on link "Advanced" at bounding box center [733, 338] width 215 height 29
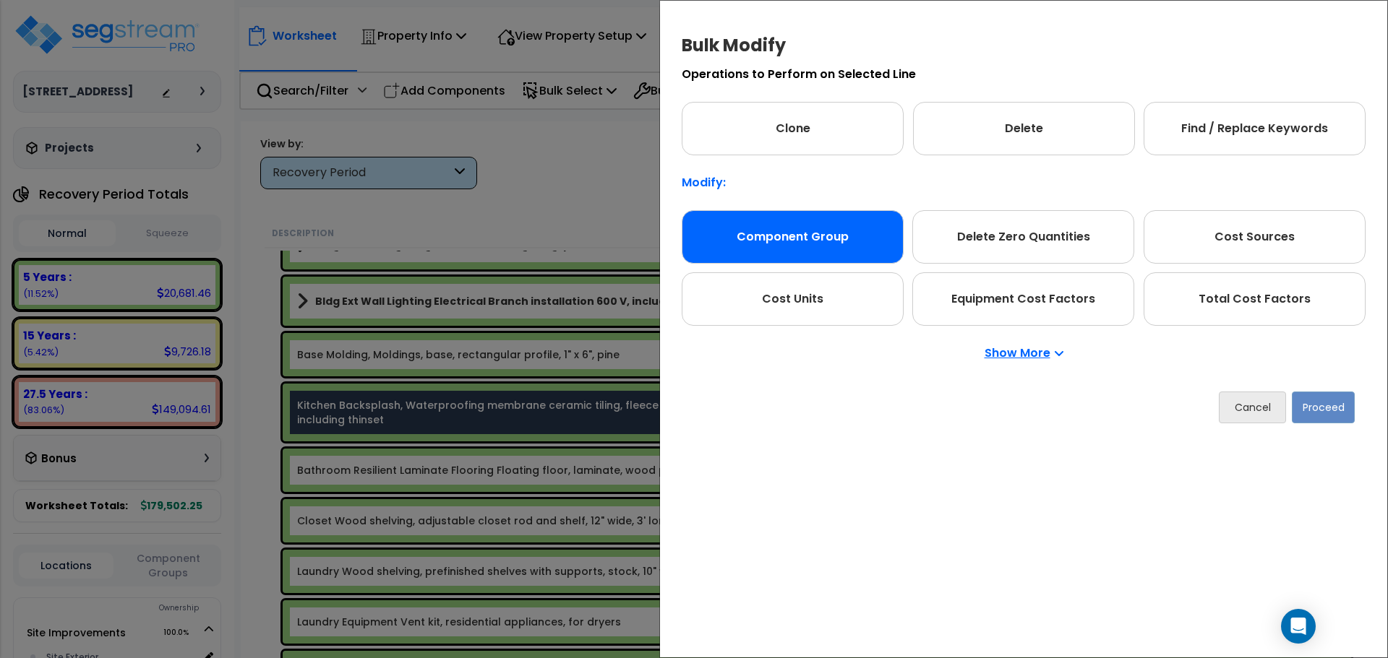
click at [822, 230] on div "Component Group" at bounding box center [792, 236] width 222 height 53
click at [1304, 401] on button "Proceed" at bounding box center [1322, 408] width 63 height 32
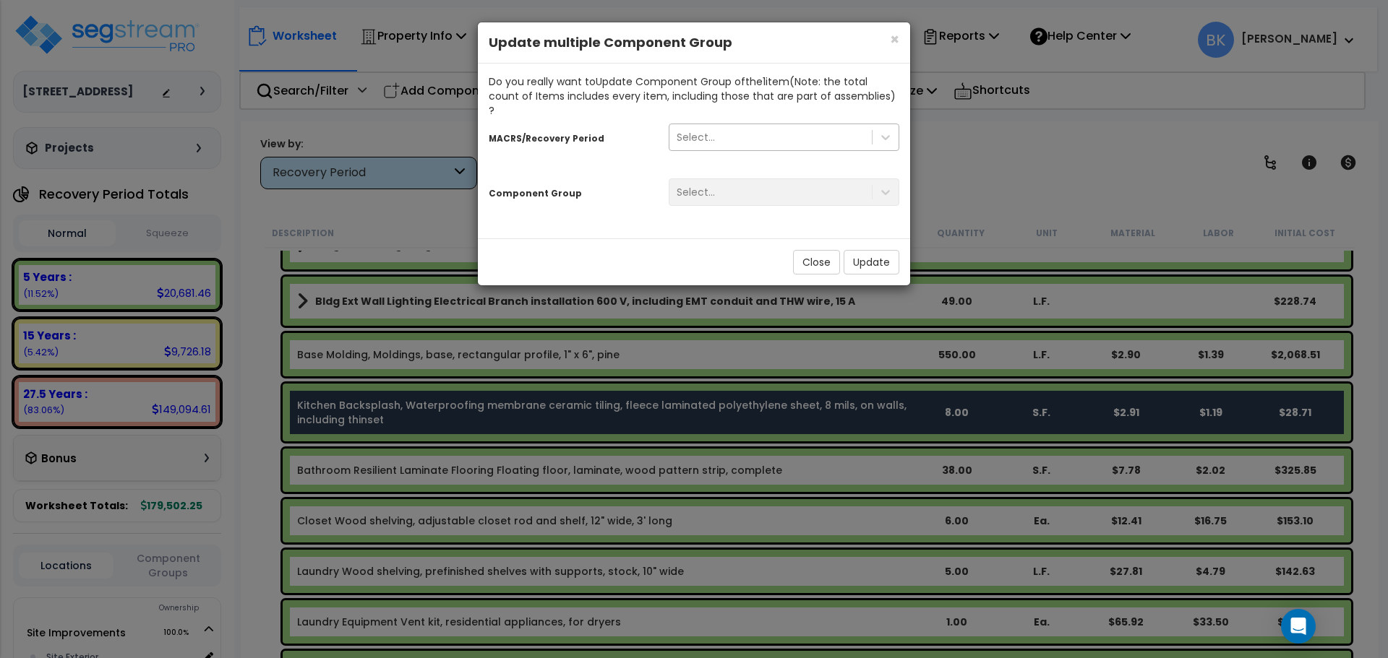
click at [706, 130] on div "Select..." at bounding box center [695, 137] width 38 height 14
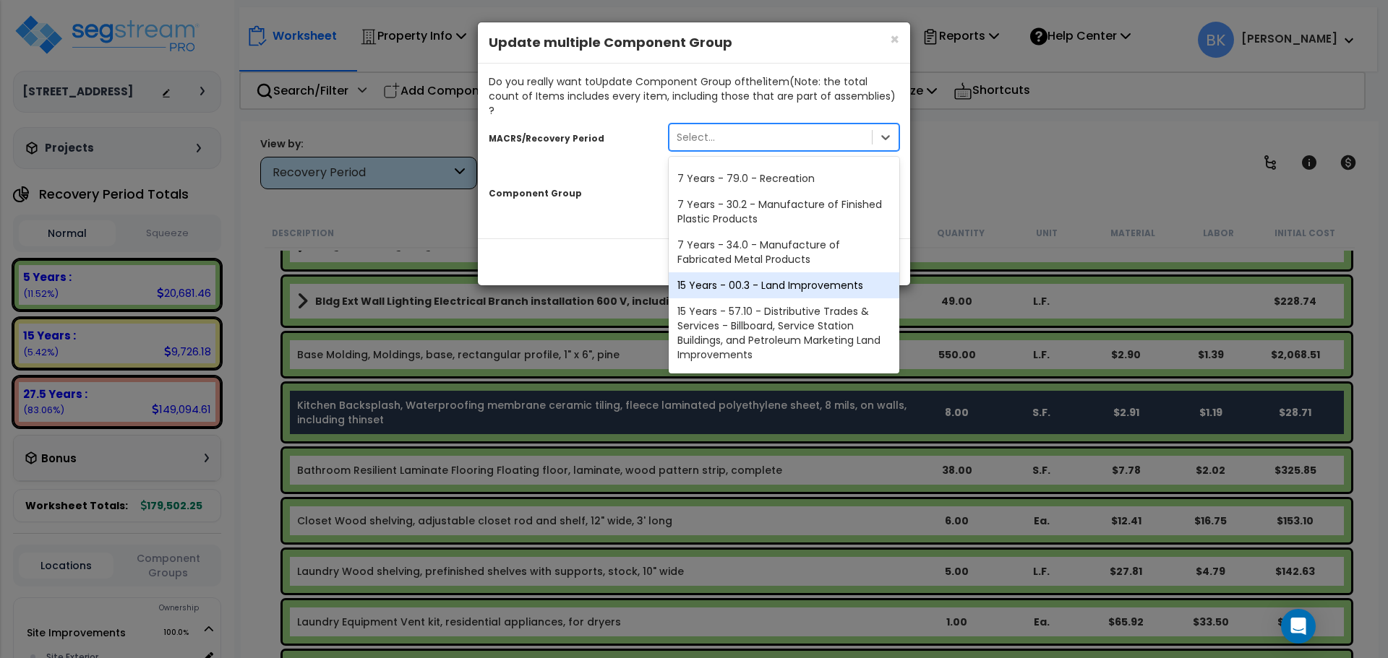
scroll to position [176, 0]
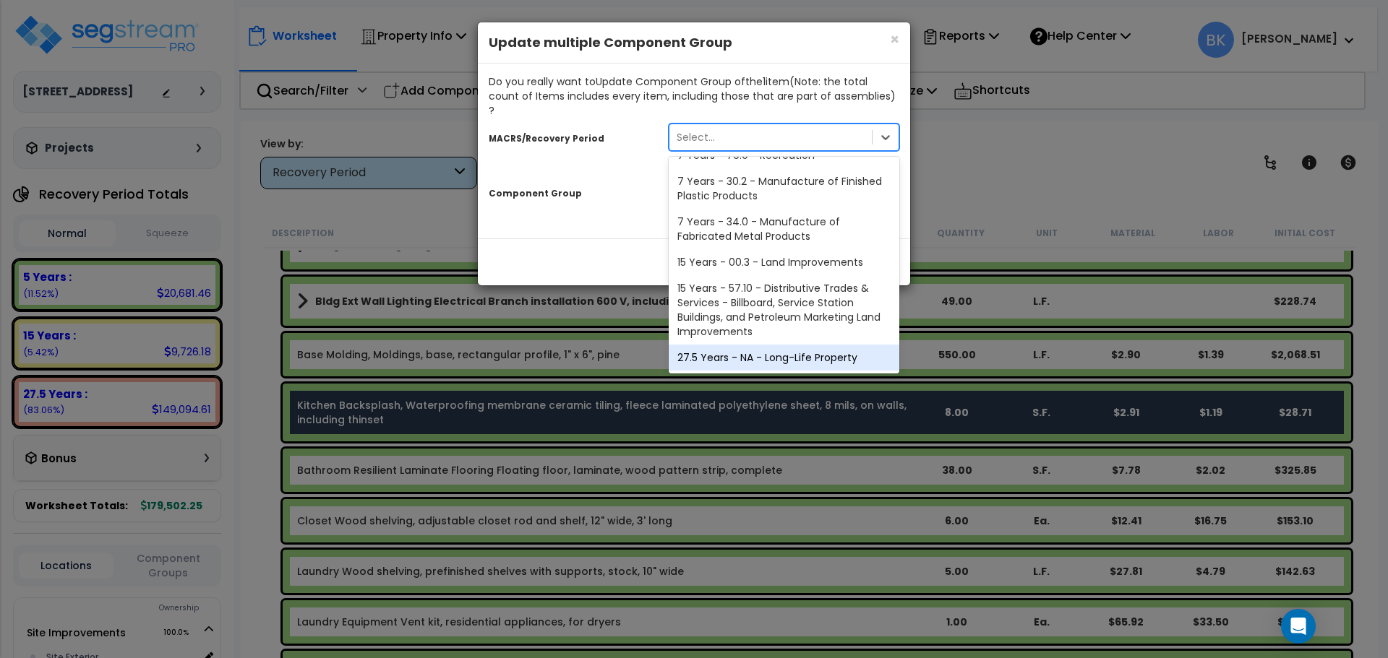
click at [728, 345] on div "27.5 Years - NA - Long-Life Property" at bounding box center [783, 358] width 231 height 26
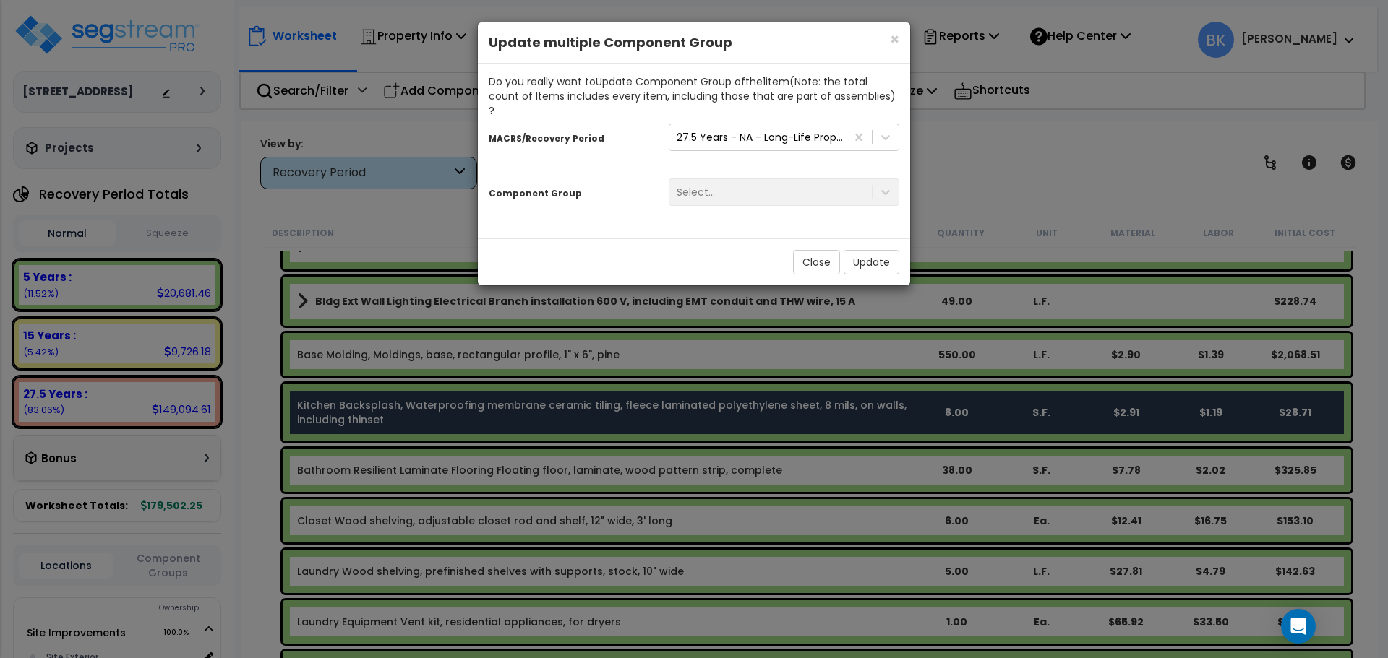
click at [729, 179] on div "Select..." at bounding box center [784, 192] width 252 height 27
click at [729, 184] on div "Select..." at bounding box center [784, 192] width 252 height 27
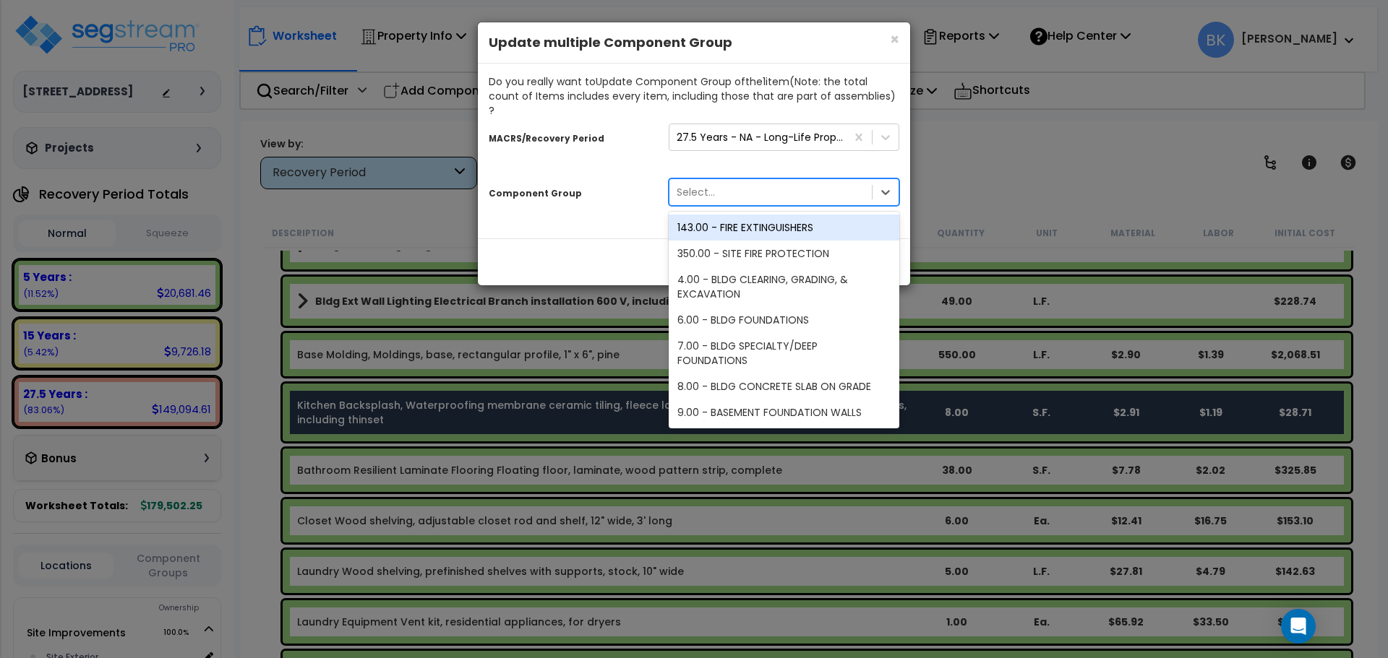
click at [878, 185] on icon at bounding box center [885, 192] width 14 height 14
click at [774, 181] on div "Select..." at bounding box center [770, 192] width 202 height 23
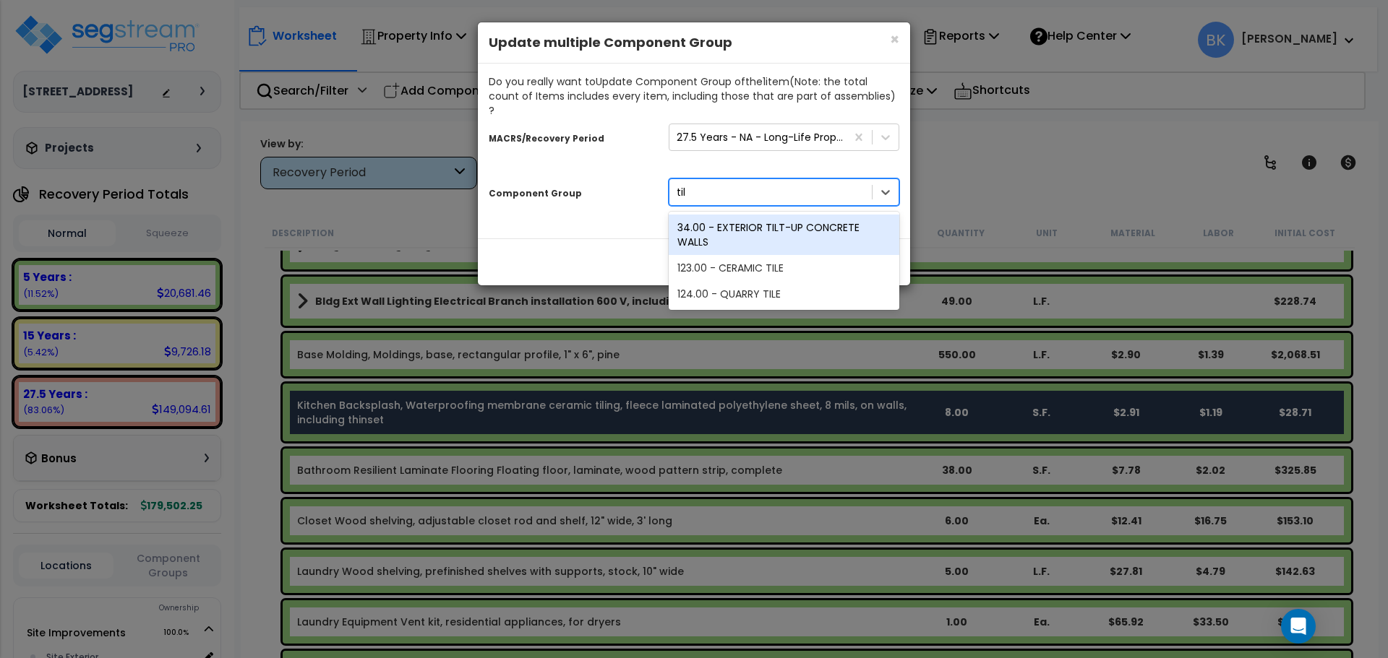
type input "tile"
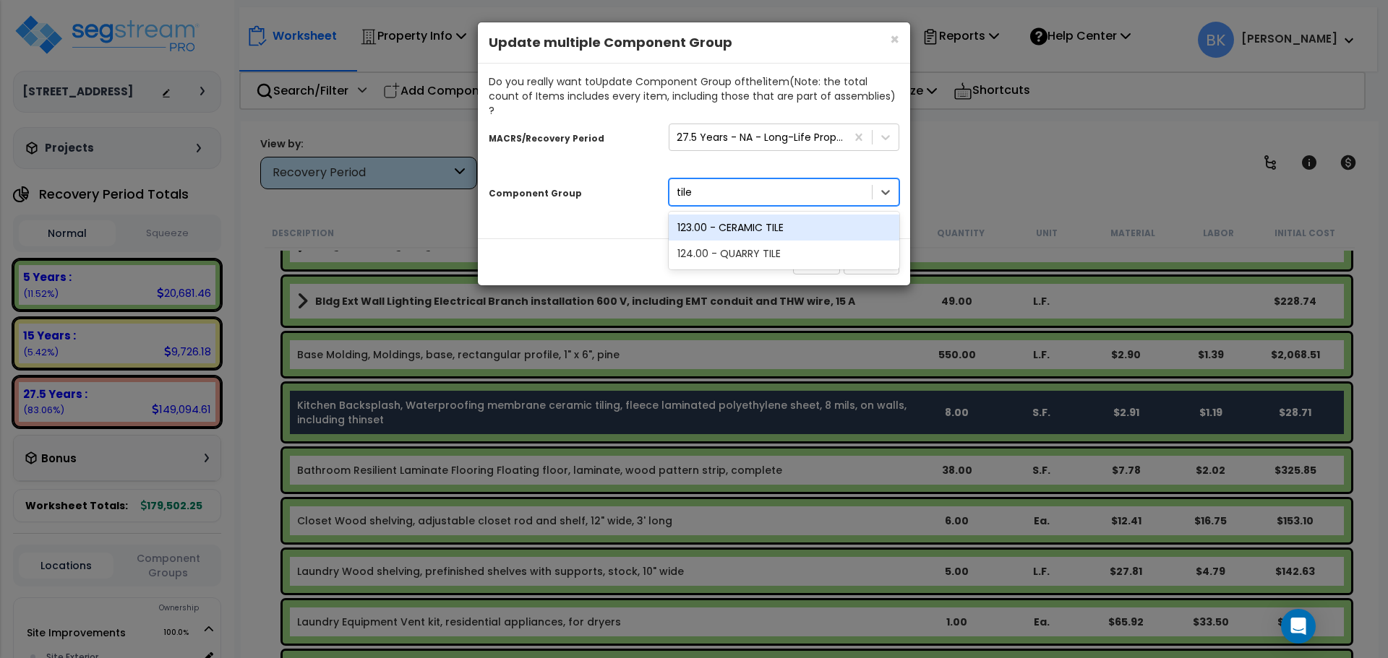
click at [765, 215] on div "123.00 - CERAMIC TILE" at bounding box center [783, 228] width 231 height 26
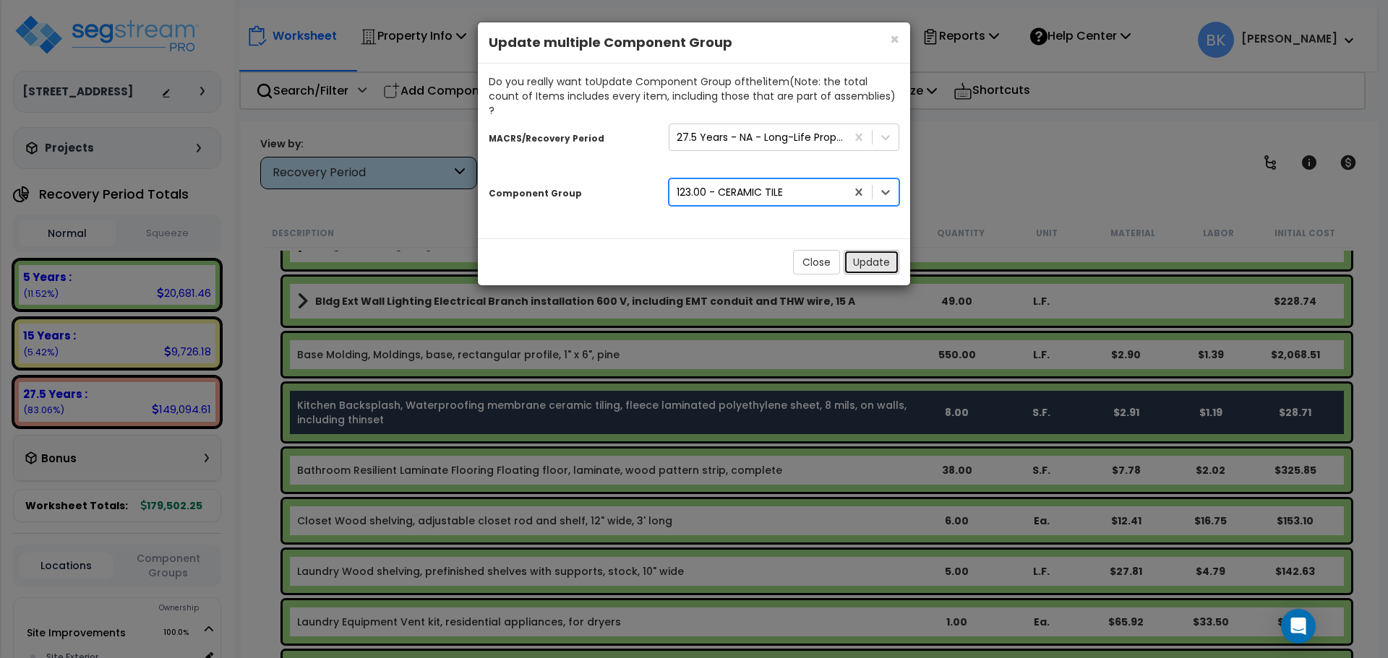
click at [854, 250] on button "Update" at bounding box center [871, 262] width 56 height 25
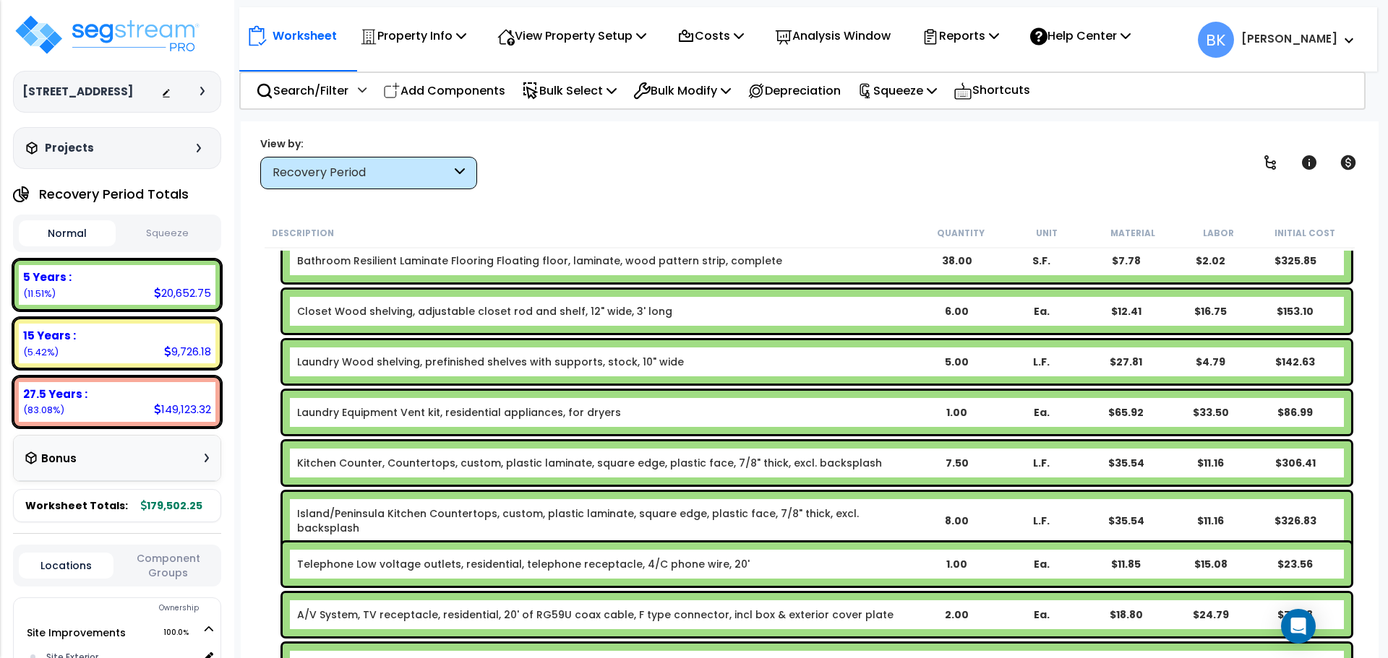
scroll to position [723, 0]
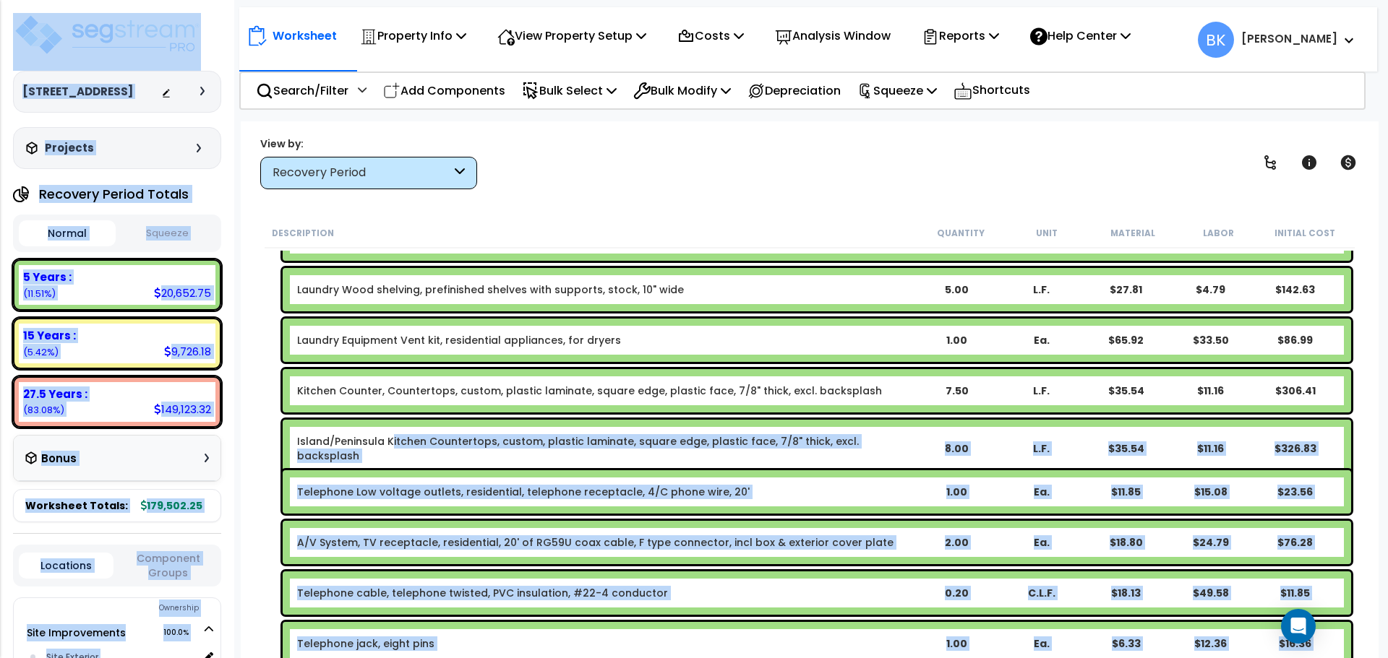
click at [389, 448] on link "Island/Peninsula Kitchen Countertops, custom, plastic laminate, square edge, pl…" at bounding box center [605, 448] width 616 height 29
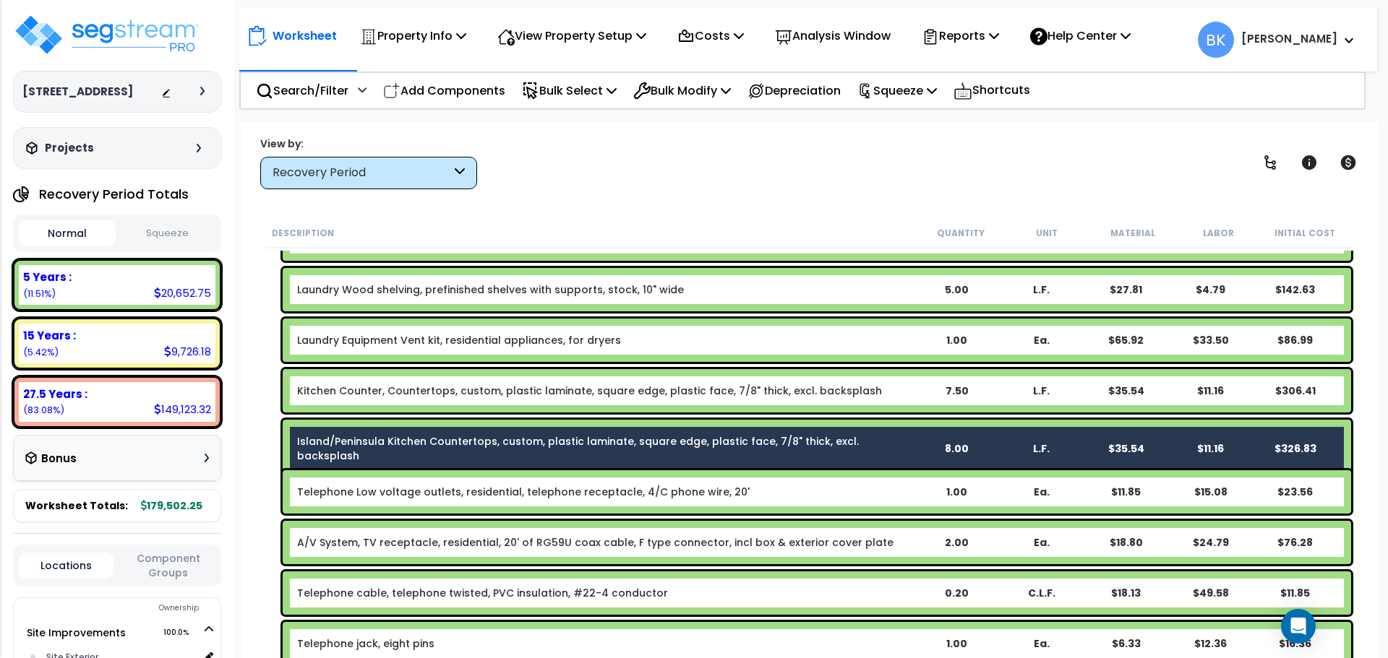
click at [412, 394] on link "Kitchen Counter, Countertops, custom, plastic laminate, square edge, plastic fa…" at bounding box center [589, 391] width 585 height 14
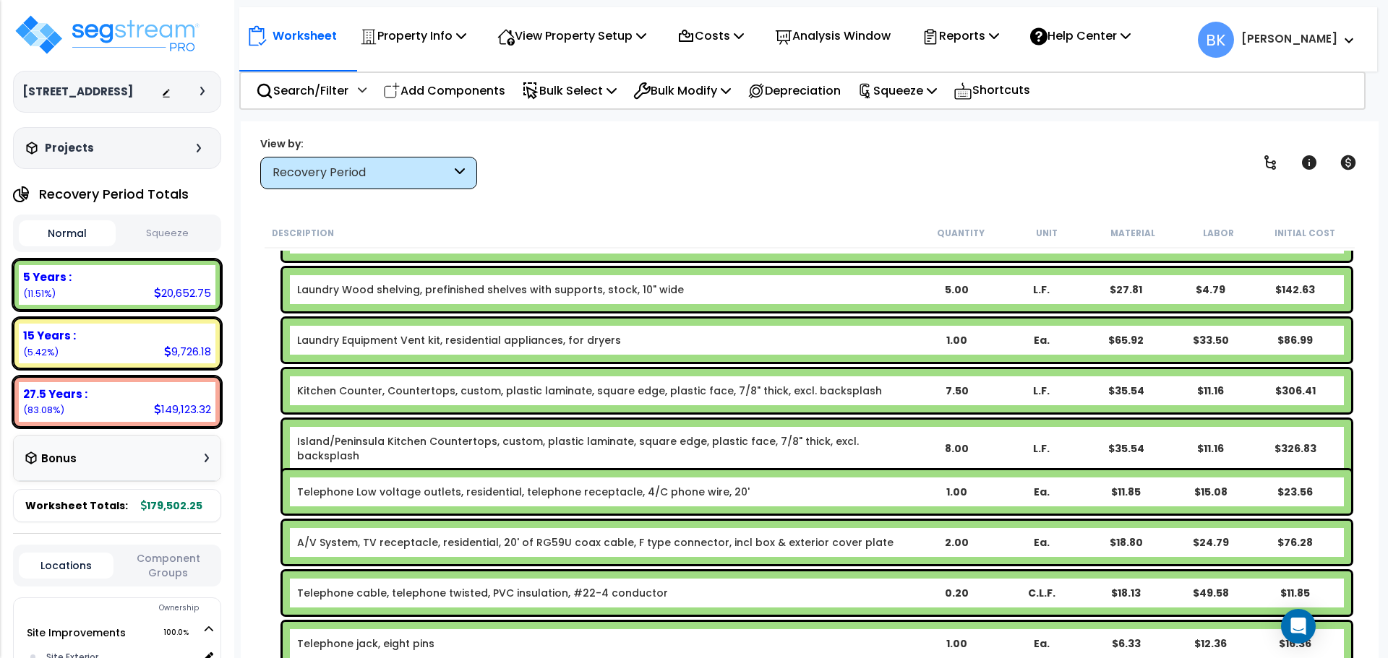
click at [267, 409] on div "Kitchen Counter, Countertops, custom, plastic laminate, square edge, plastic fa…" at bounding box center [809, 391] width 1090 height 51
click at [389, 447] on link "Island/Peninsula Kitchen Countertops, custom, plastic laminate, square edge, pl…" at bounding box center [605, 448] width 616 height 29
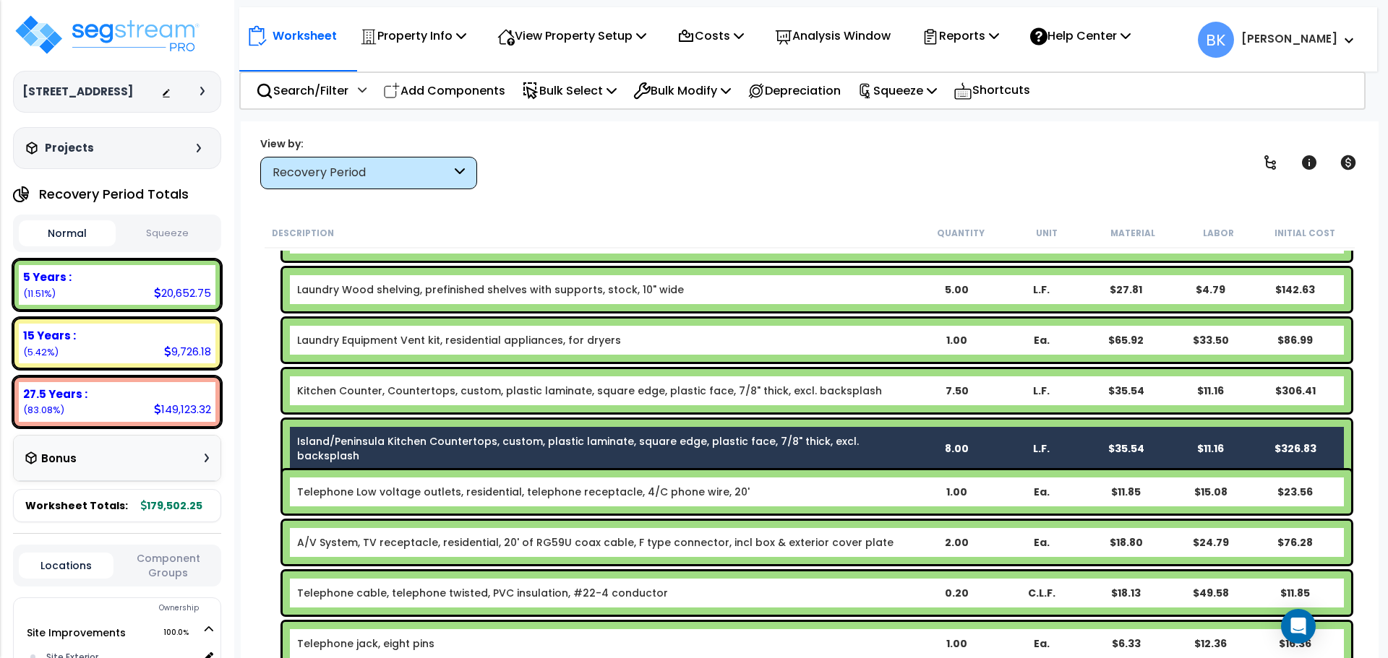
click at [406, 393] on link "Kitchen Counter, Countertops, custom, plastic laminate, square edge, plastic fa…" at bounding box center [589, 391] width 585 height 14
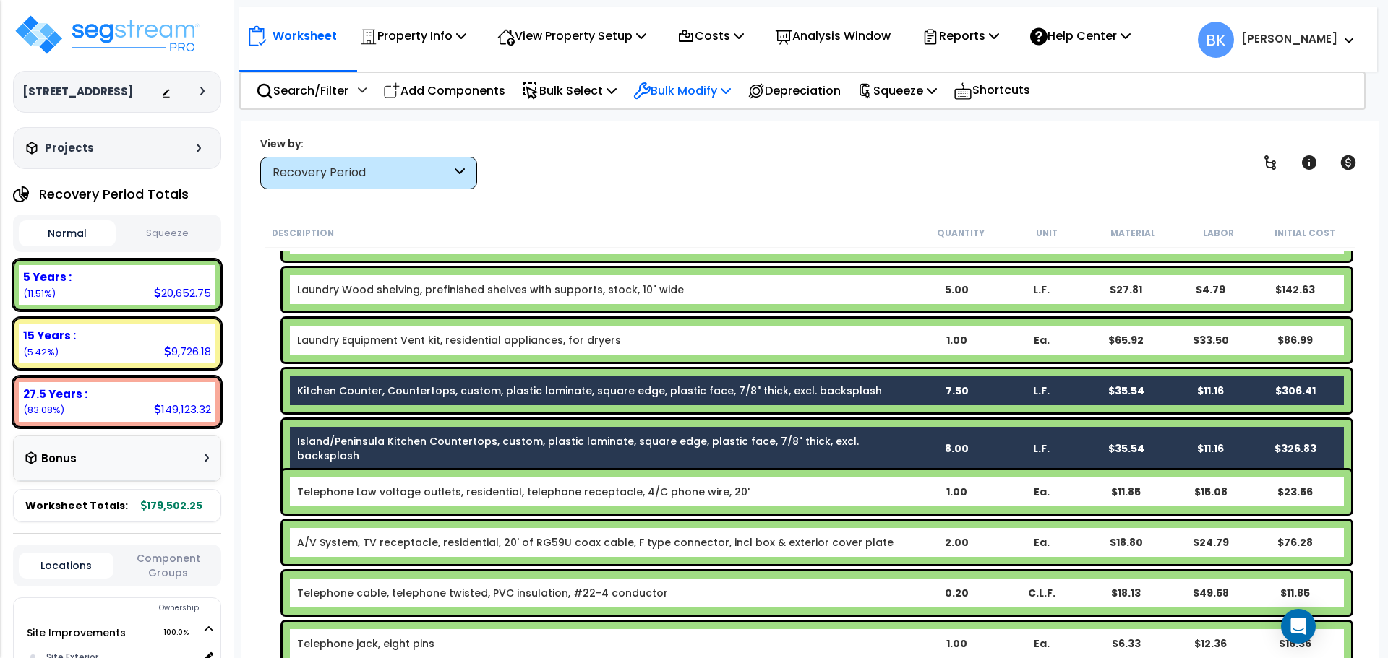
click at [689, 87] on p "Bulk Modify" at bounding box center [682, 91] width 98 height 20
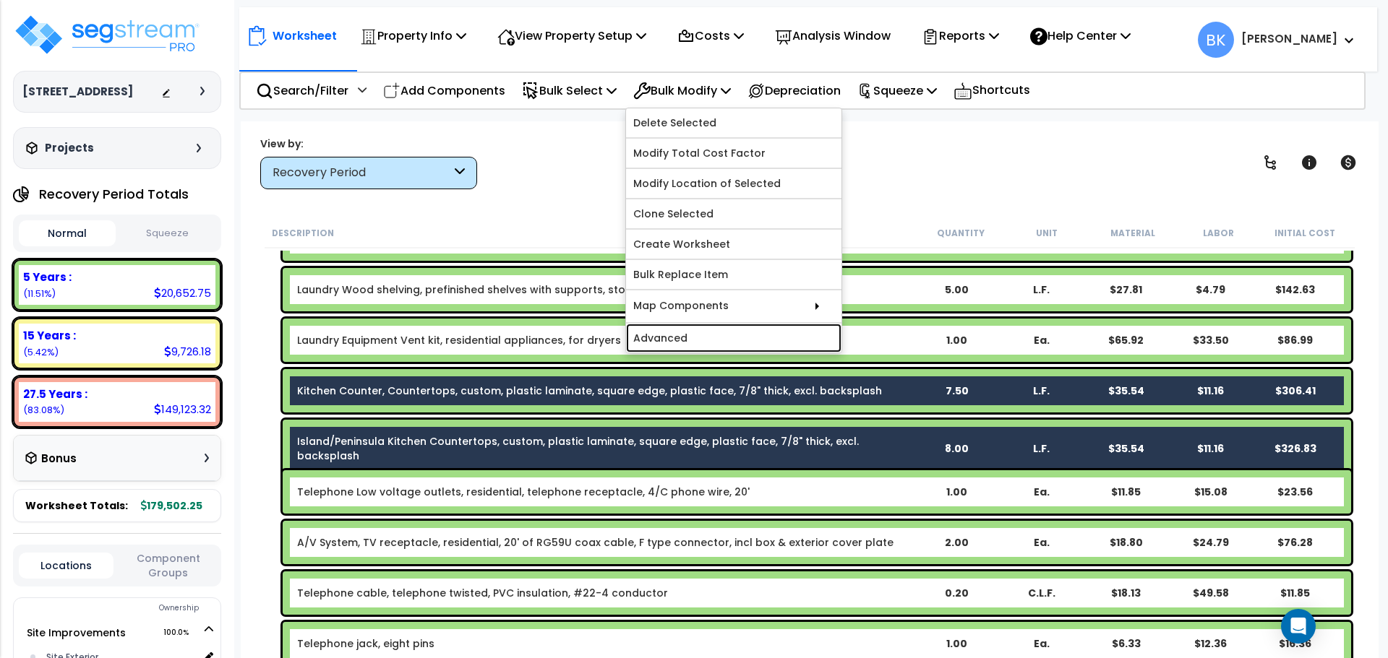
drag, startPoint x: 726, startPoint y: 341, endPoint x: 732, endPoint y: 332, distance: 11.4
click at [726, 341] on link "Advanced" at bounding box center [733, 338] width 215 height 29
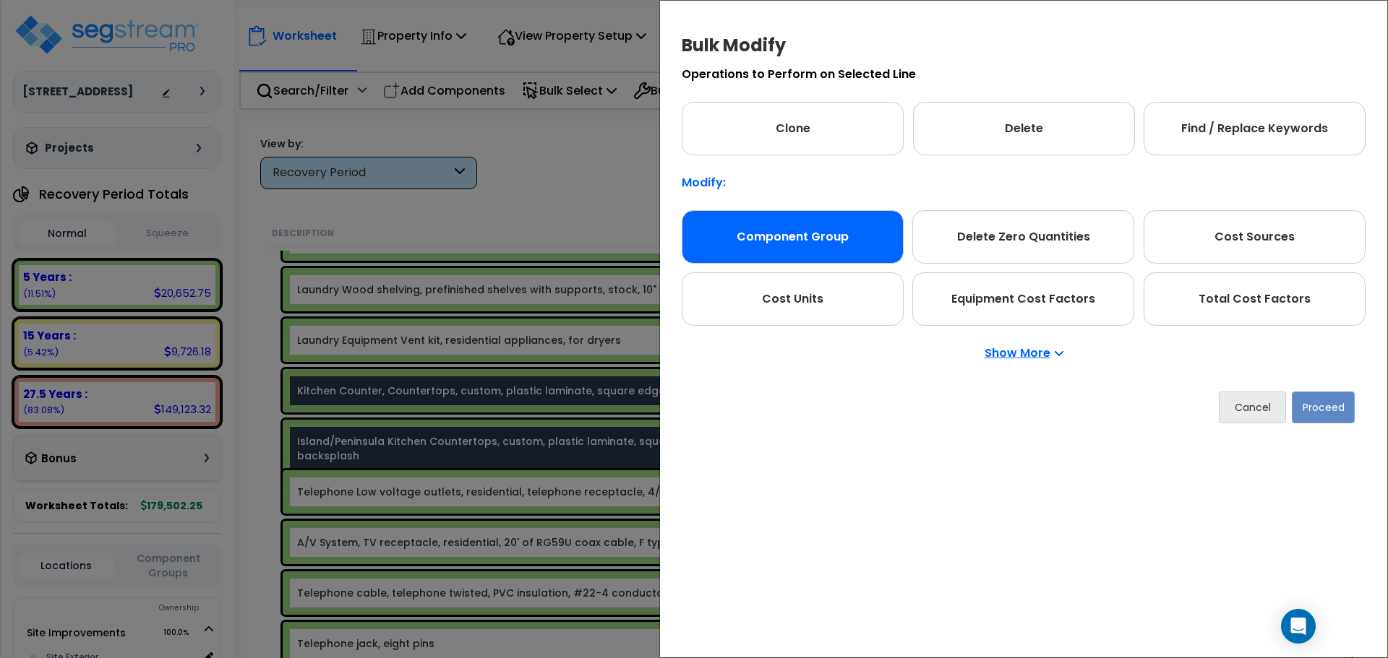
click at [838, 224] on div "Component Group" at bounding box center [792, 236] width 222 height 53
click at [1299, 402] on button "Proceed" at bounding box center [1322, 408] width 63 height 32
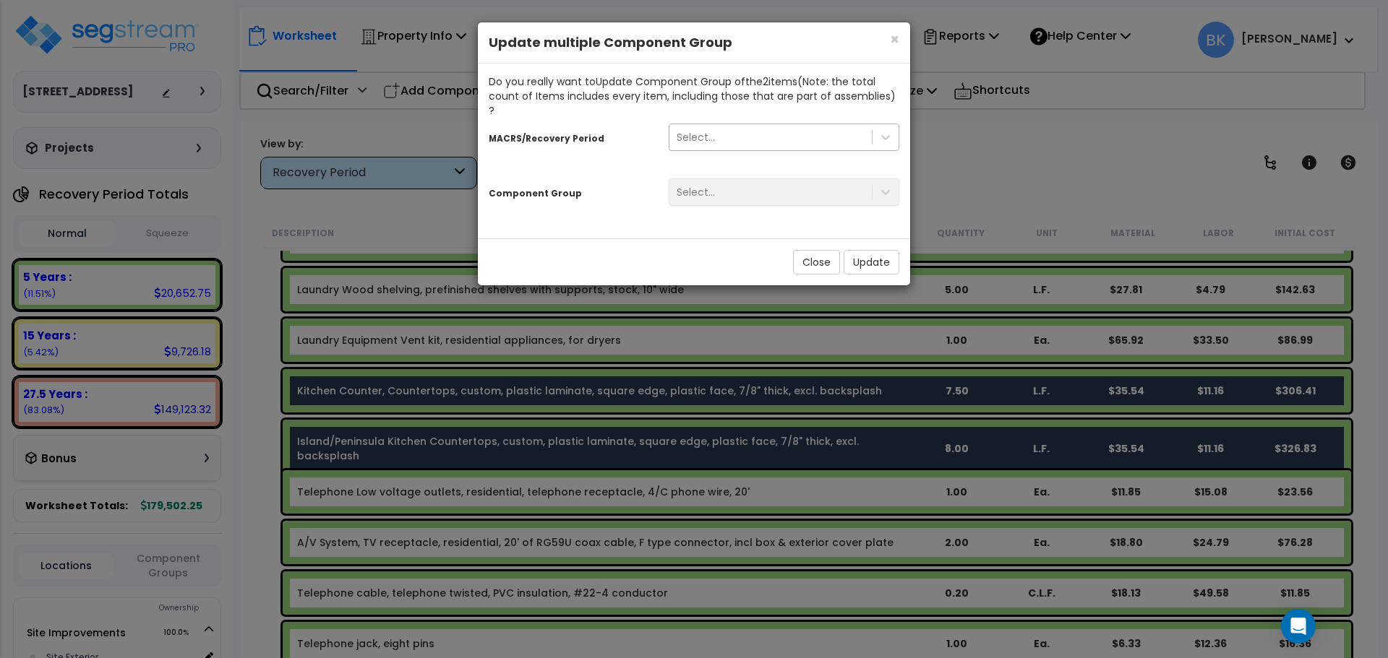
click at [741, 129] on div "Select..." at bounding box center [770, 137] width 202 height 23
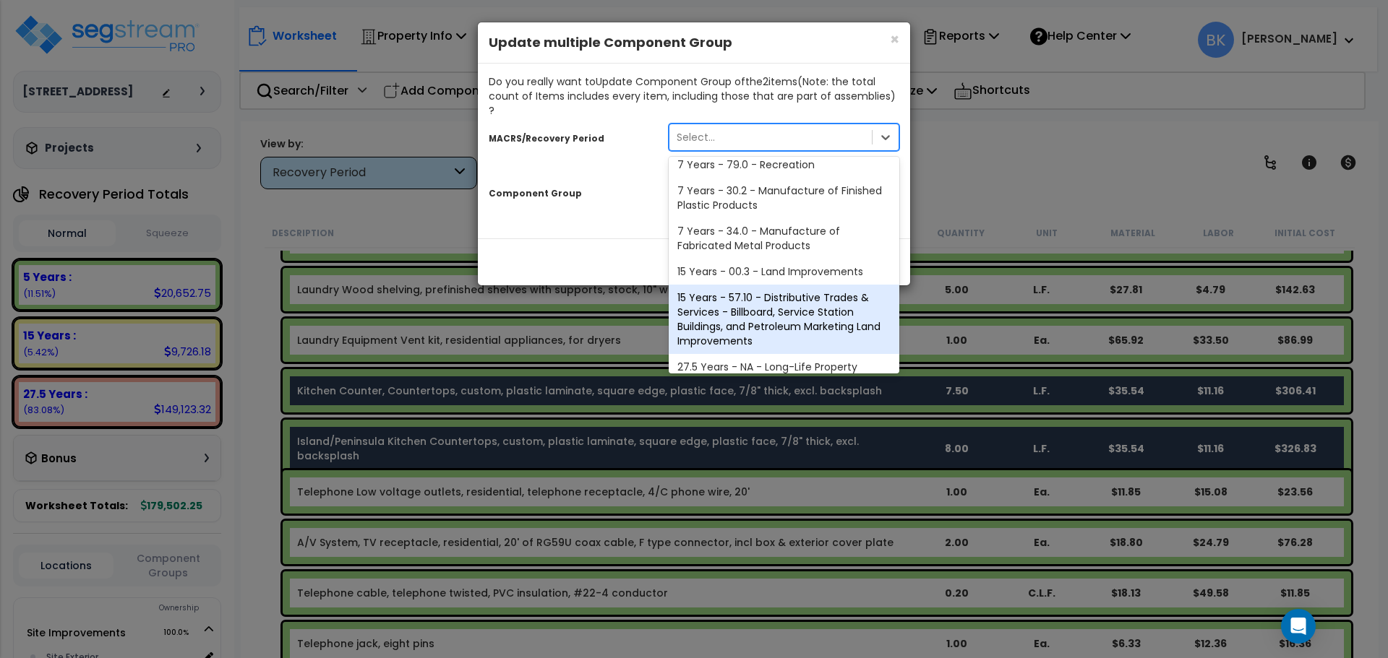
scroll to position [176, 0]
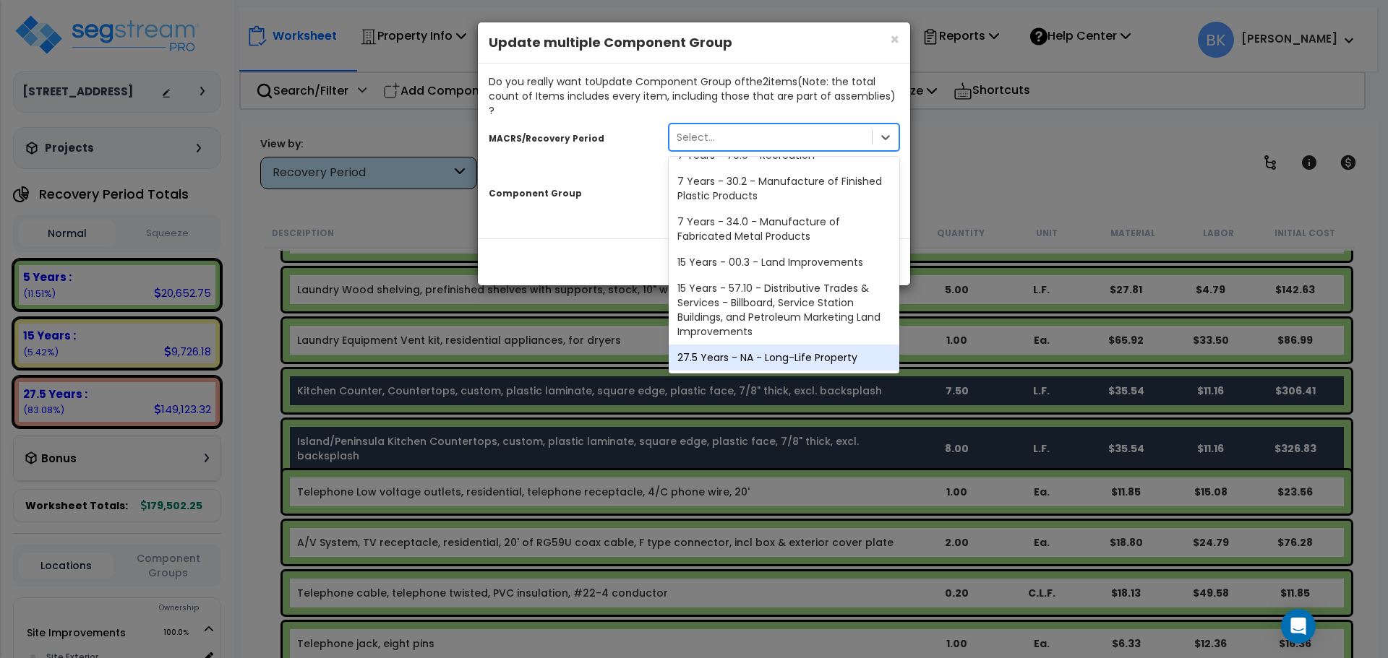
click at [734, 345] on div "27.5 Years - NA - Long-Life Property" at bounding box center [783, 358] width 231 height 26
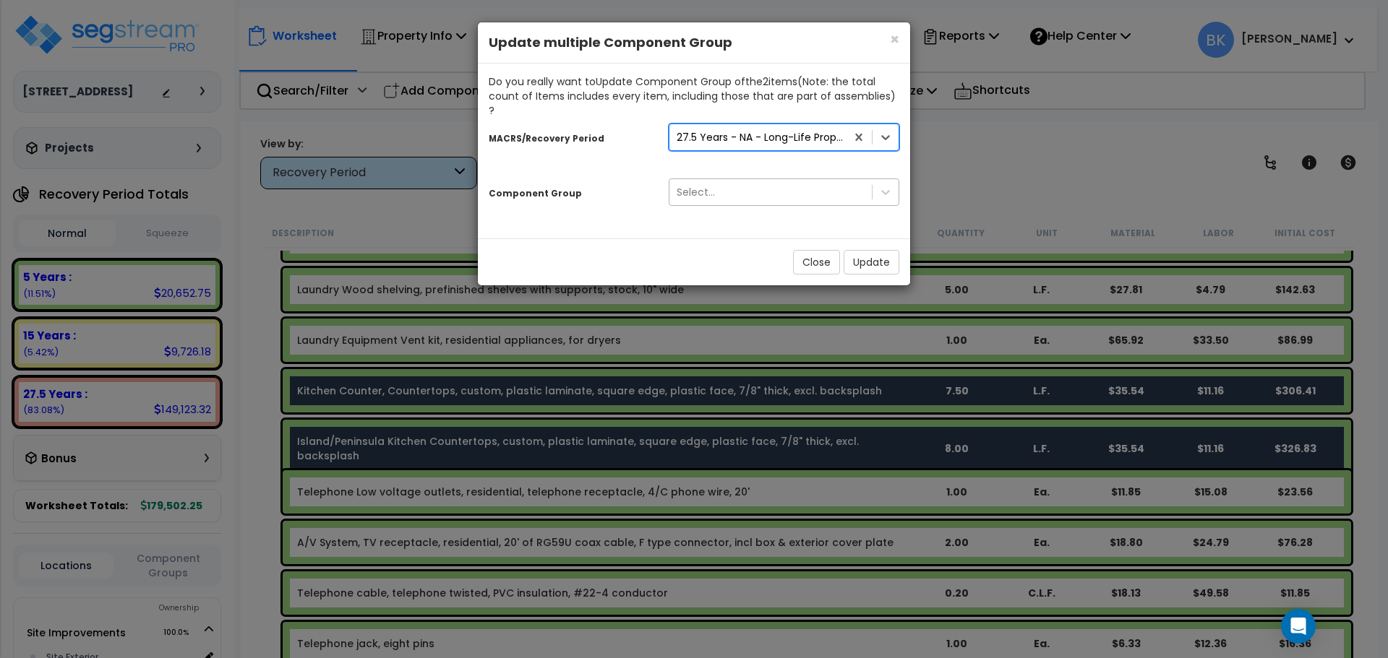
click at [738, 181] on div "Select..." at bounding box center [770, 192] width 202 height 23
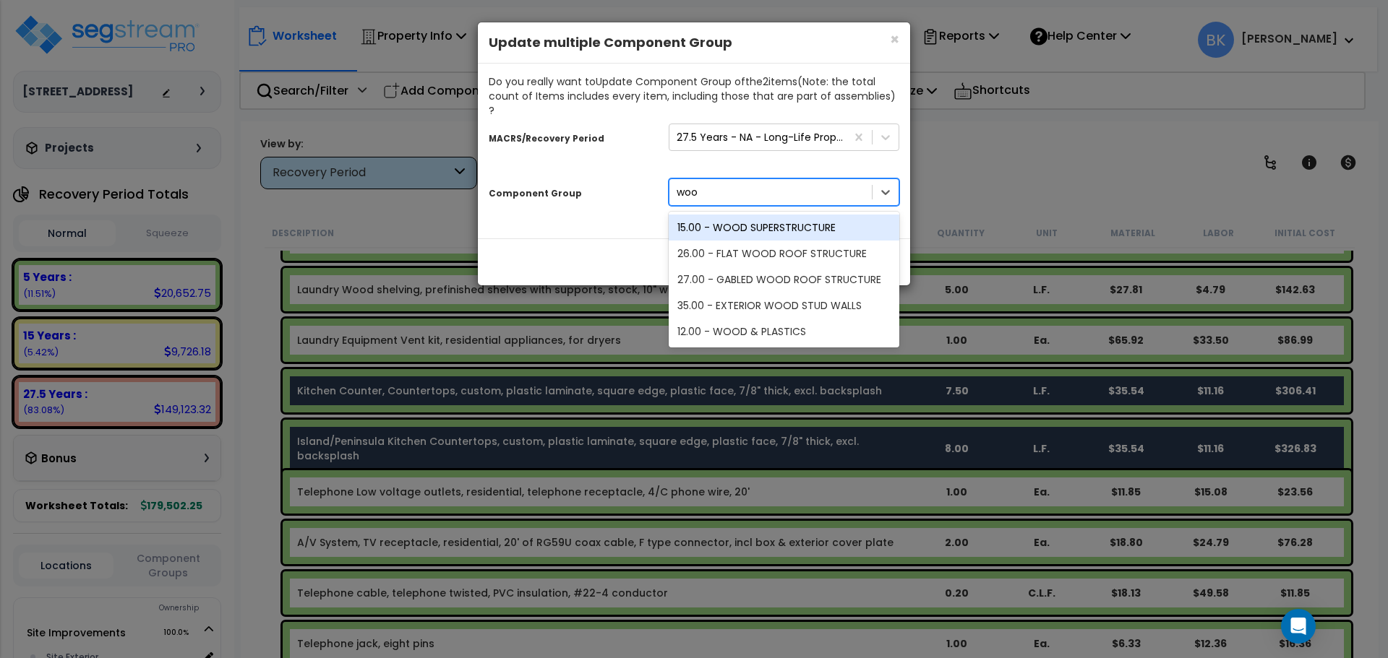
type input "wood"
click at [754, 319] on div "12.00 - WOOD & PLASTICS" at bounding box center [783, 332] width 231 height 26
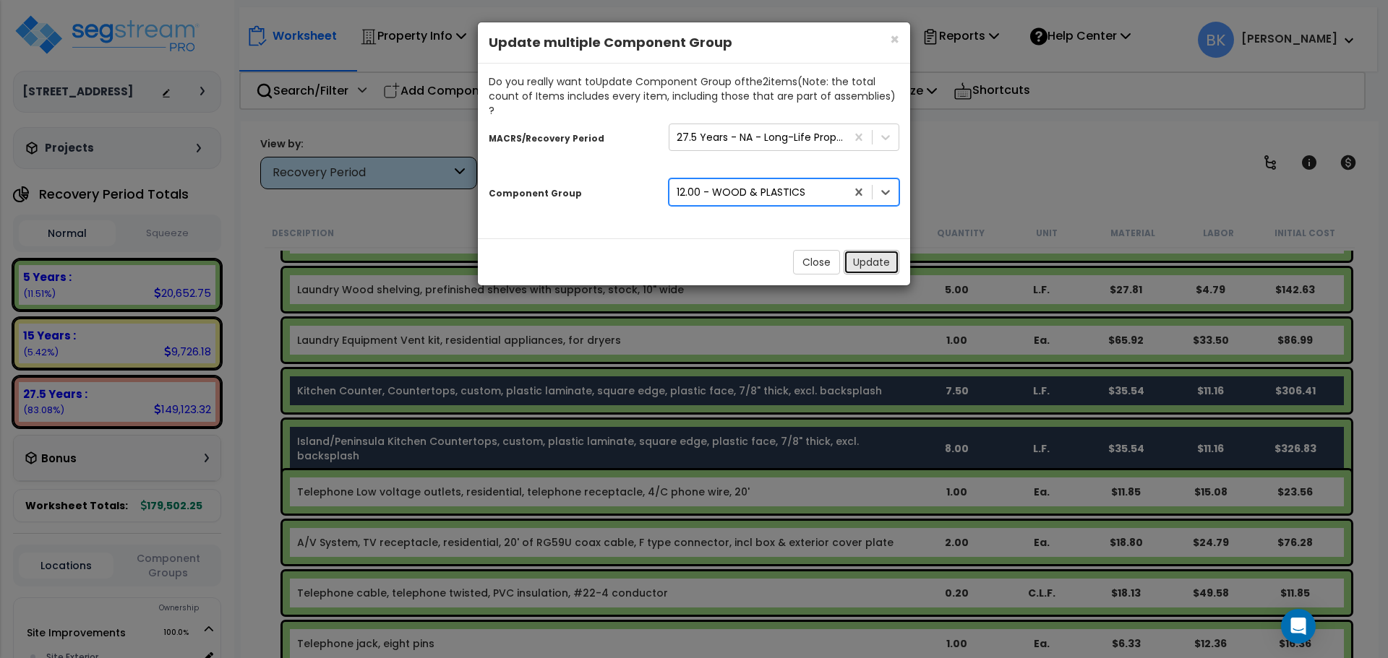
click at [874, 253] on button "Update" at bounding box center [871, 262] width 56 height 25
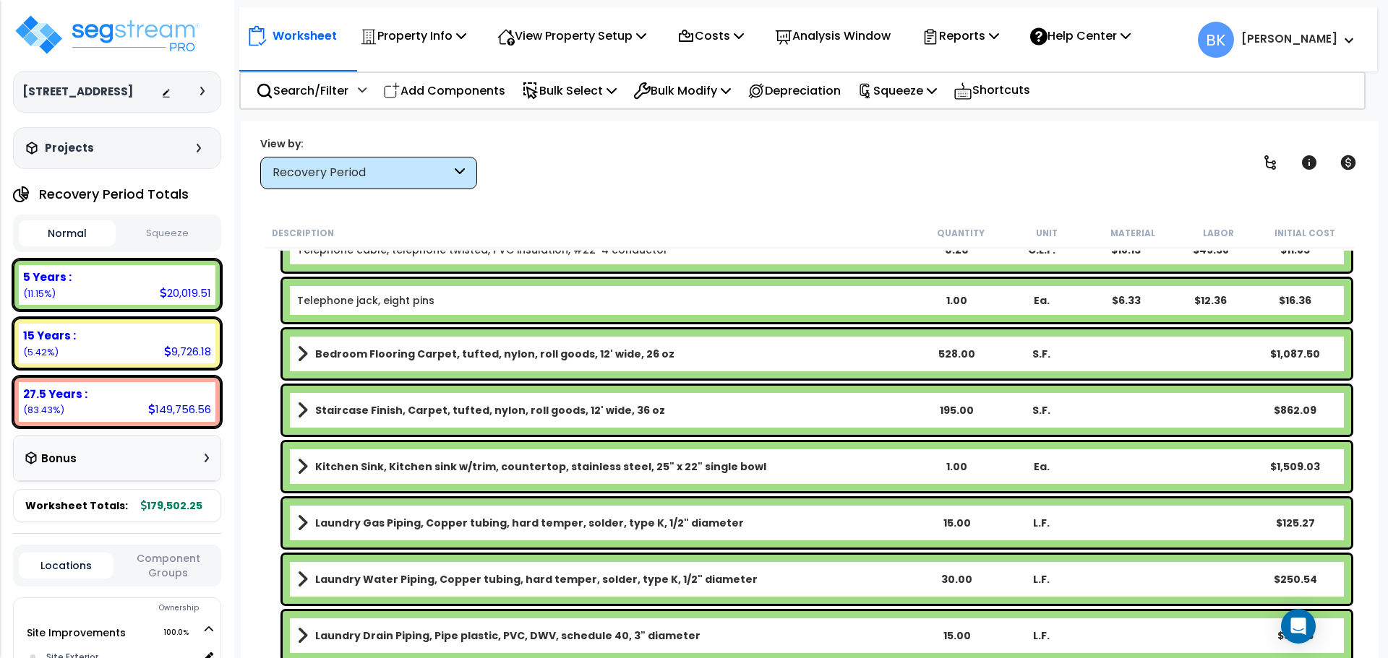
scroll to position [1012, 0]
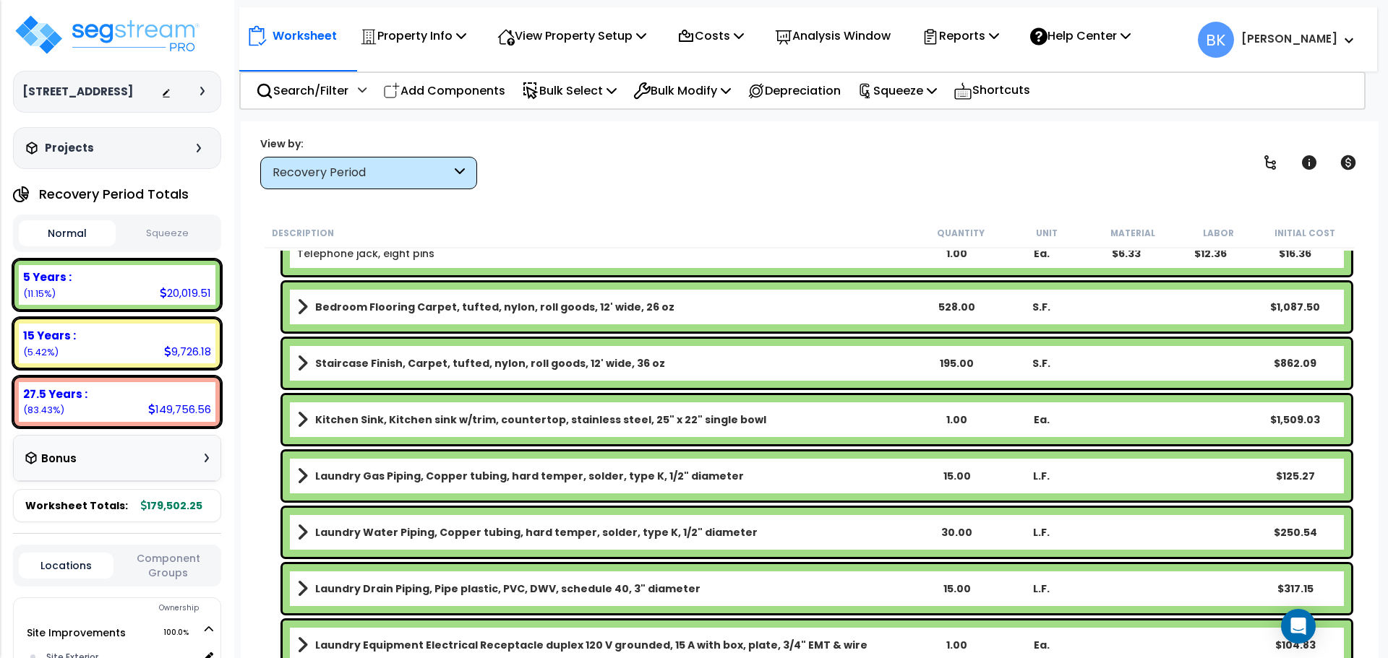
click at [381, 417] on b "Kitchen Sink, Kitchen sink w/trim, countertop, stainless steel, 25" x 22" singl…" at bounding box center [540, 420] width 451 height 14
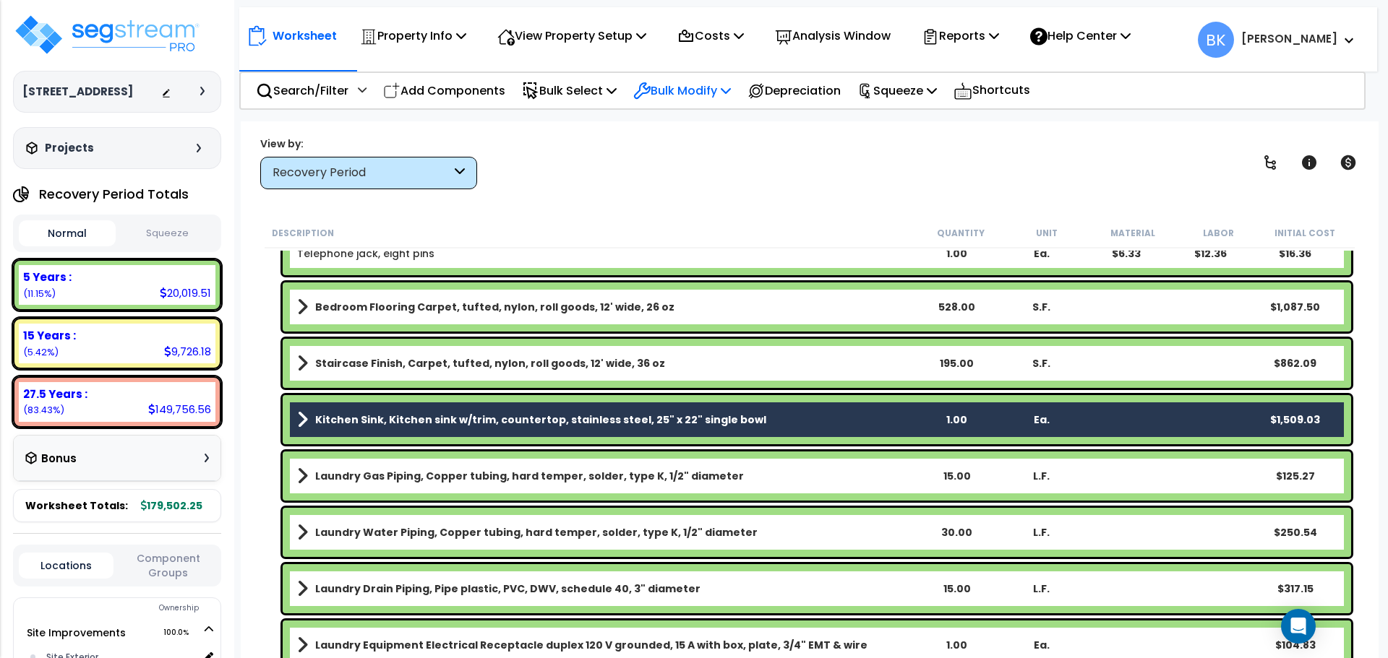
click at [713, 79] on div "Bulk Modify" at bounding box center [682, 91] width 98 height 34
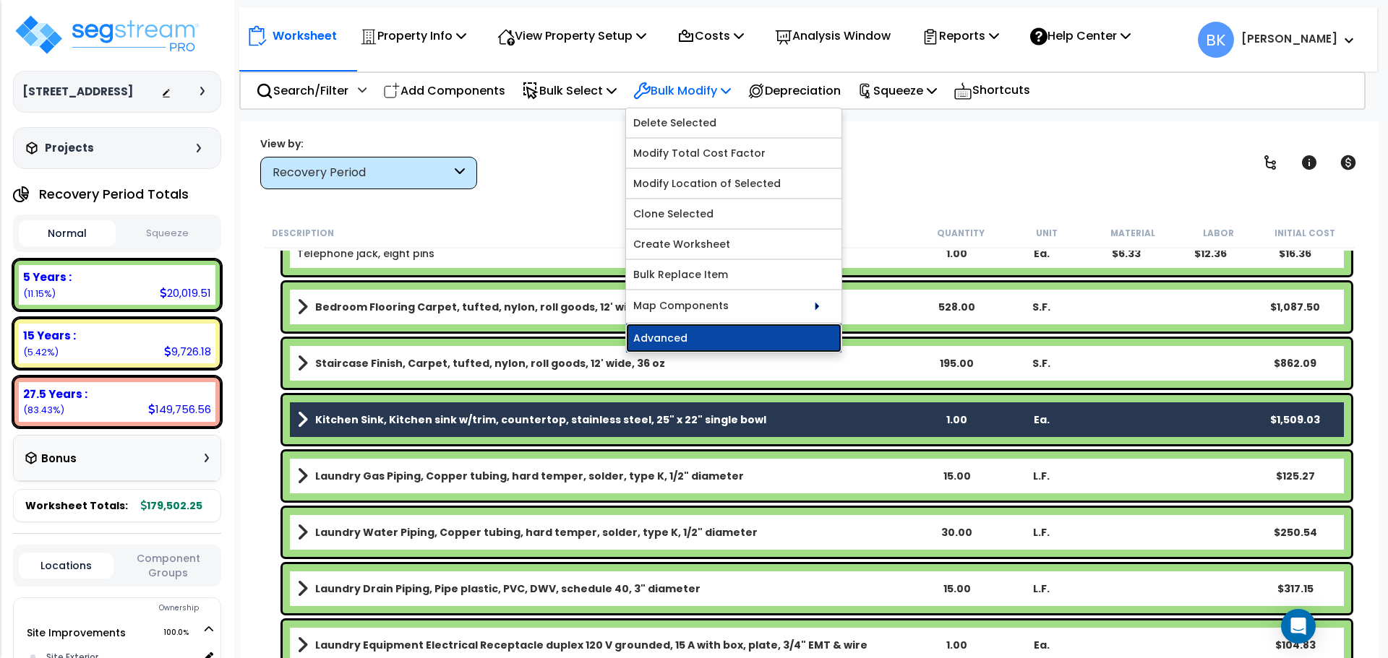
click at [688, 335] on link "Advanced" at bounding box center [733, 338] width 215 height 29
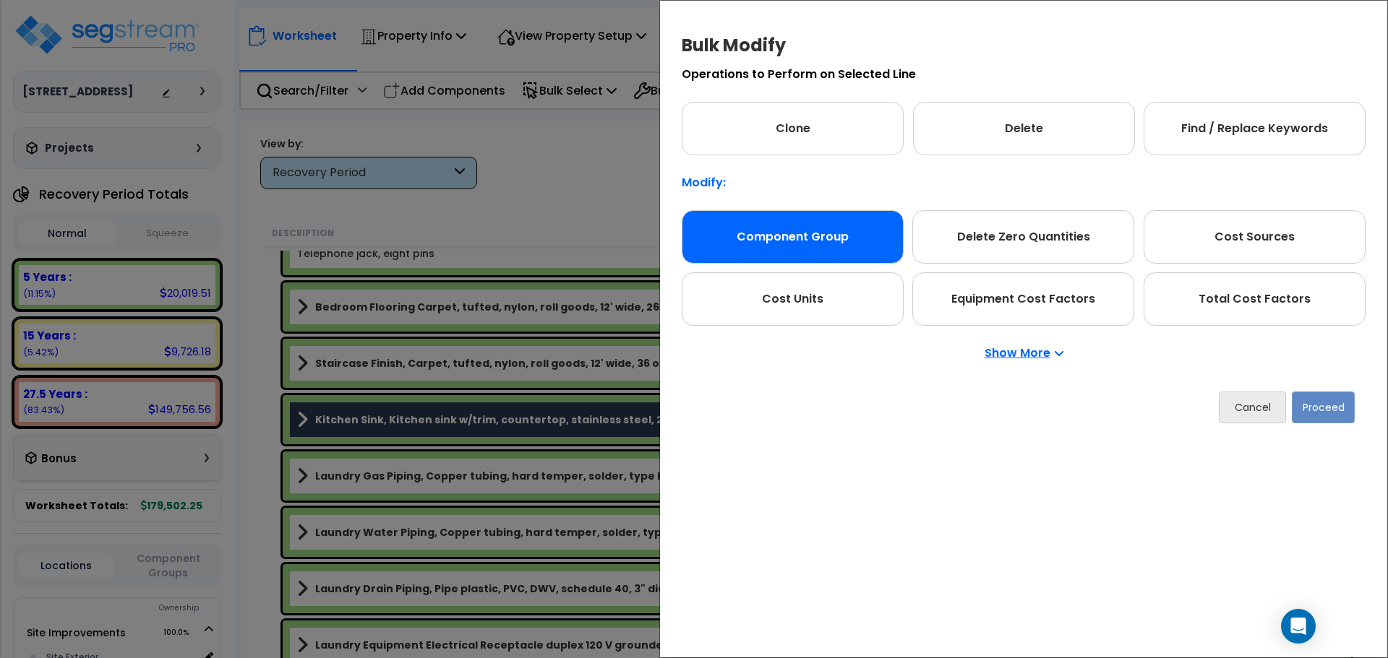
click at [819, 240] on div "Component Group" at bounding box center [792, 236] width 222 height 53
click at [1309, 383] on div "Cancel Proceed" at bounding box center [1023, 407] width 684 height 53
click at [1307, 384] on div "Cancel Proceed" at bounding box center [1023, 407] width 684 height 53
click at [1312, 411] on button "Proceed" at bounding box center [1322, 408] width 63 height 32
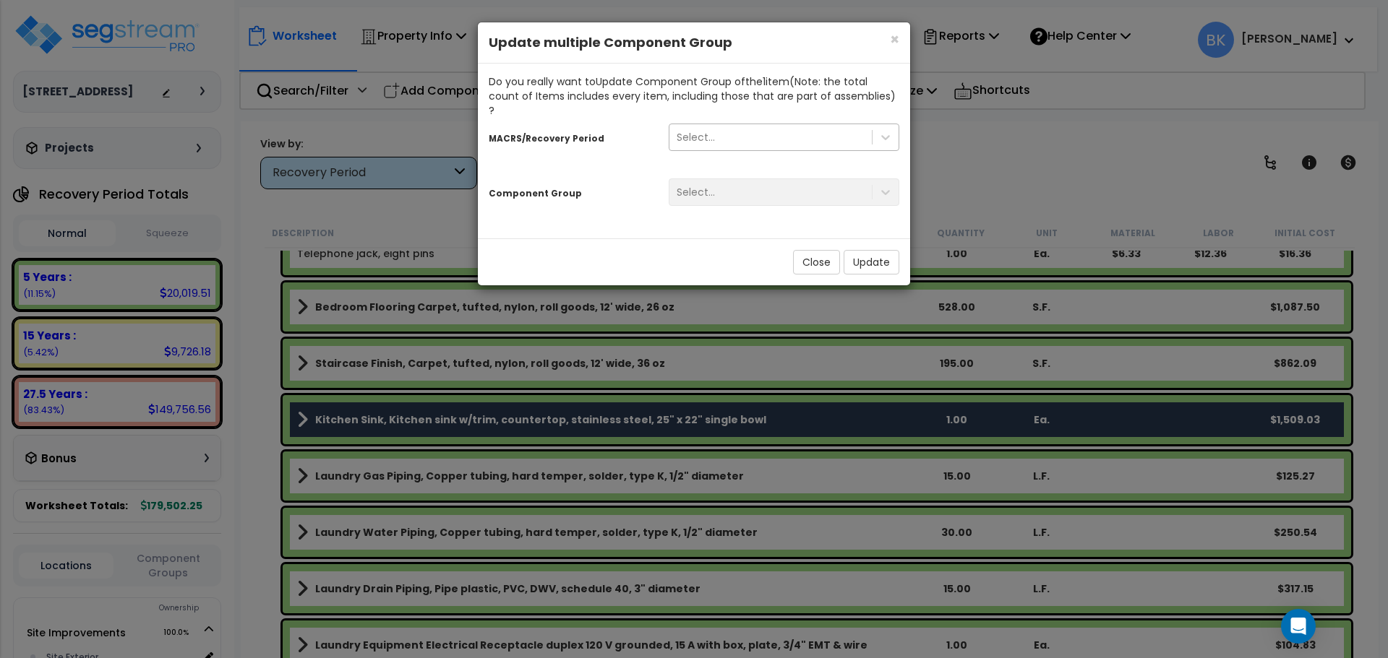
click at [741, 126] on div "Select..." at bounding box center [770, 137] width 202 height 23
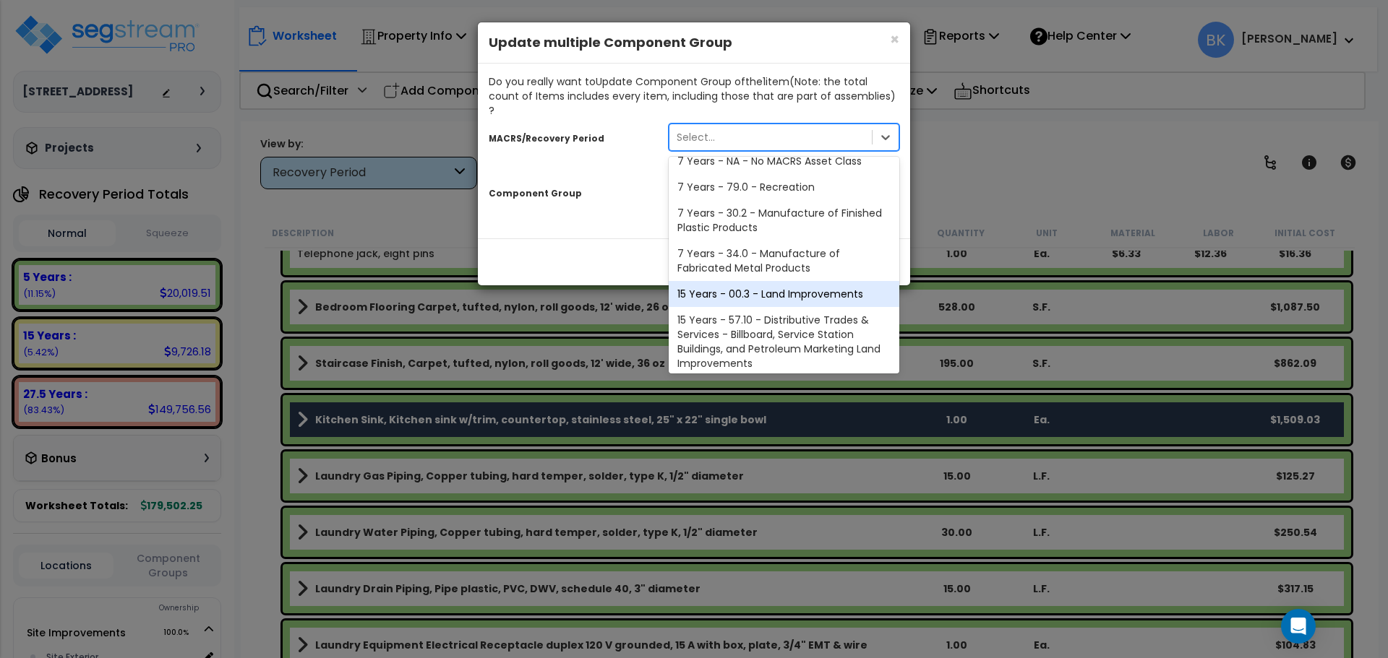
scroll to position [176, 0]
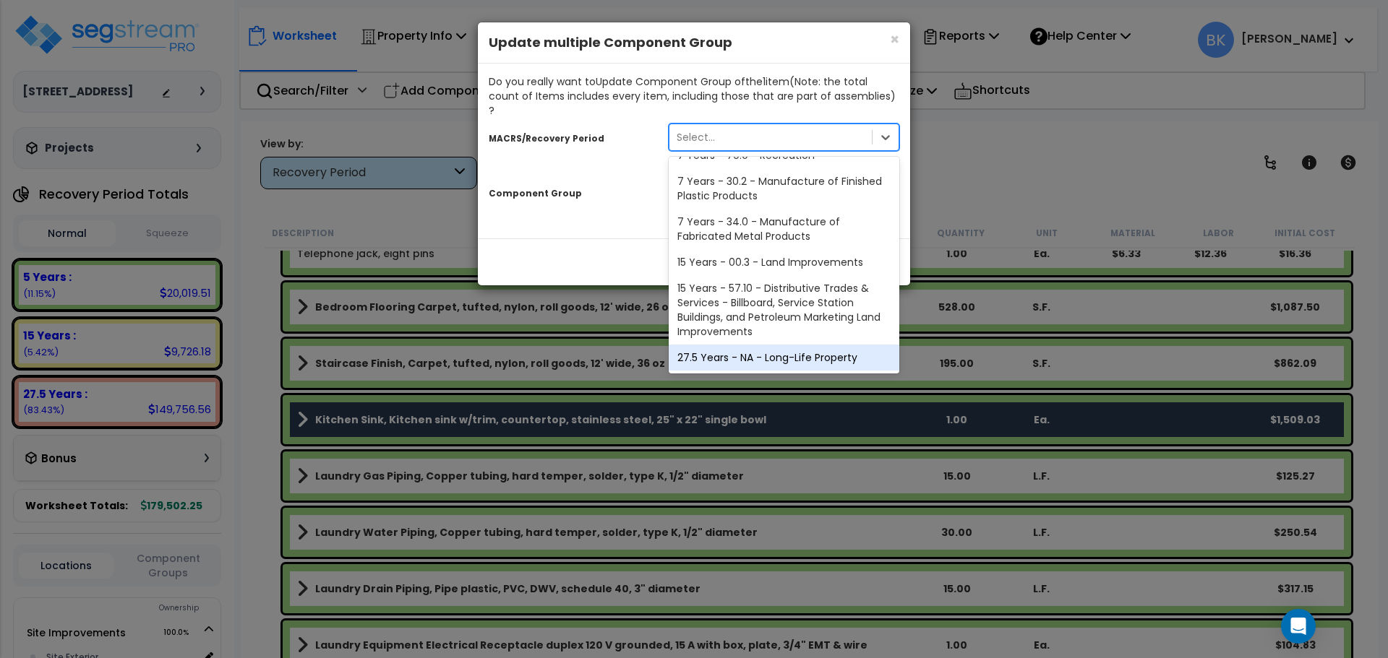
click at [737, 345] on div "27.5 Years - NA - Long-Life Property" at bounding box center [783, 358] width 231 height 26
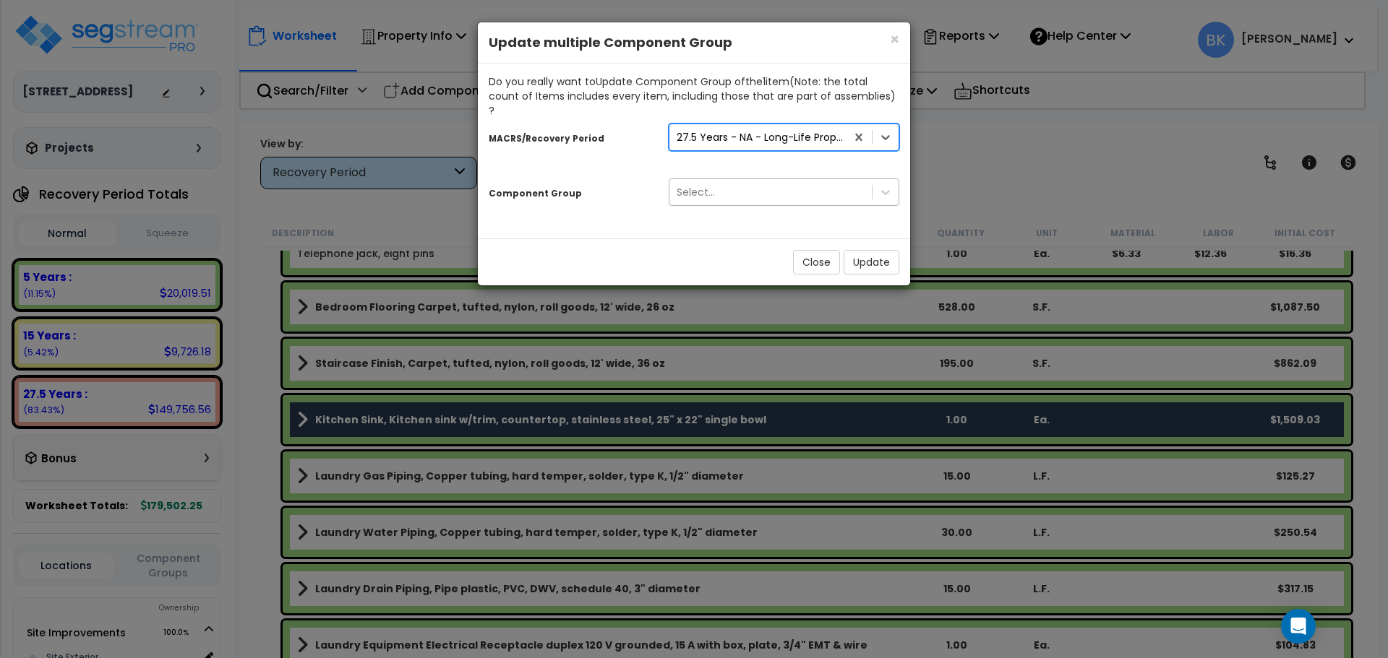
click at [736, 187] on div "Select..." at bounding box center [770, 192] width 202 height 23
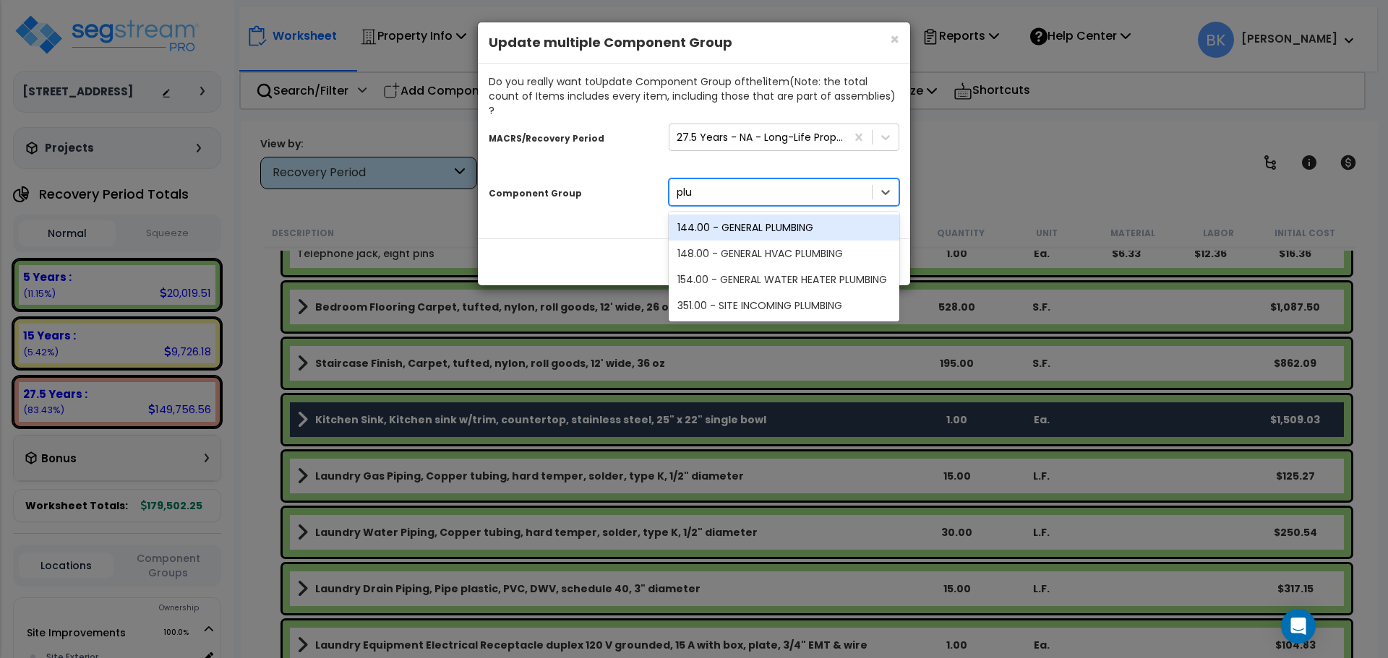
type input "plum"
click at [731, 215] on div "144.00 - GENERAL PLUMBING" at bounding box center [783, 228] width 231 height 26
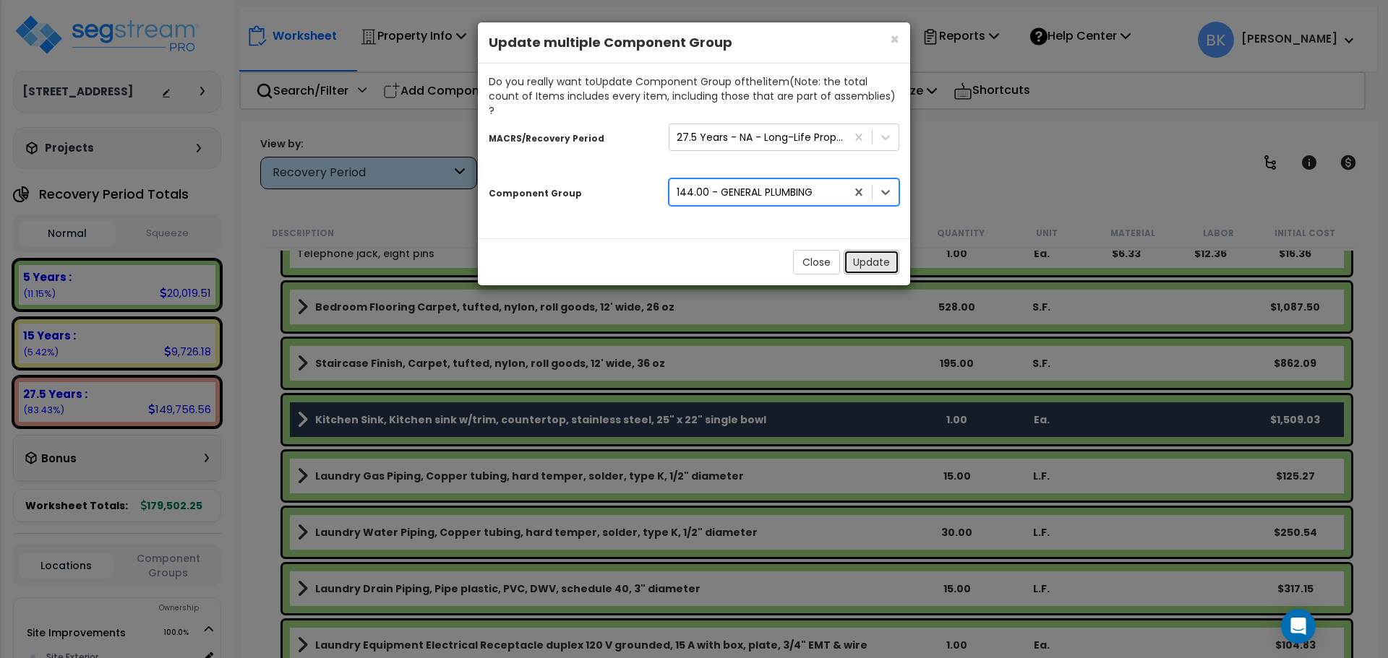
click at [867, 253] on button "Update" at bounding box center [871, 262] width 56 height 25
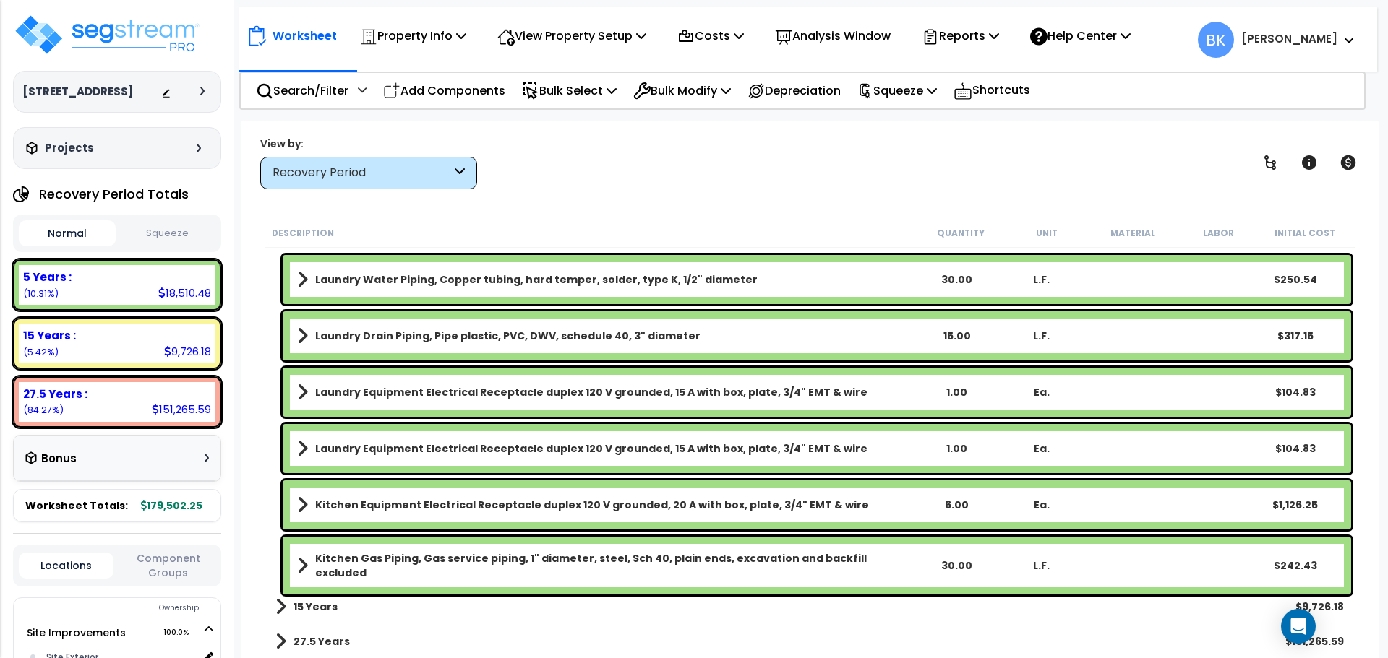
scroll to position [64, 0]
click at [312, 608] on b "15 Years" at bounding box center [315, 607] width 44 height 14
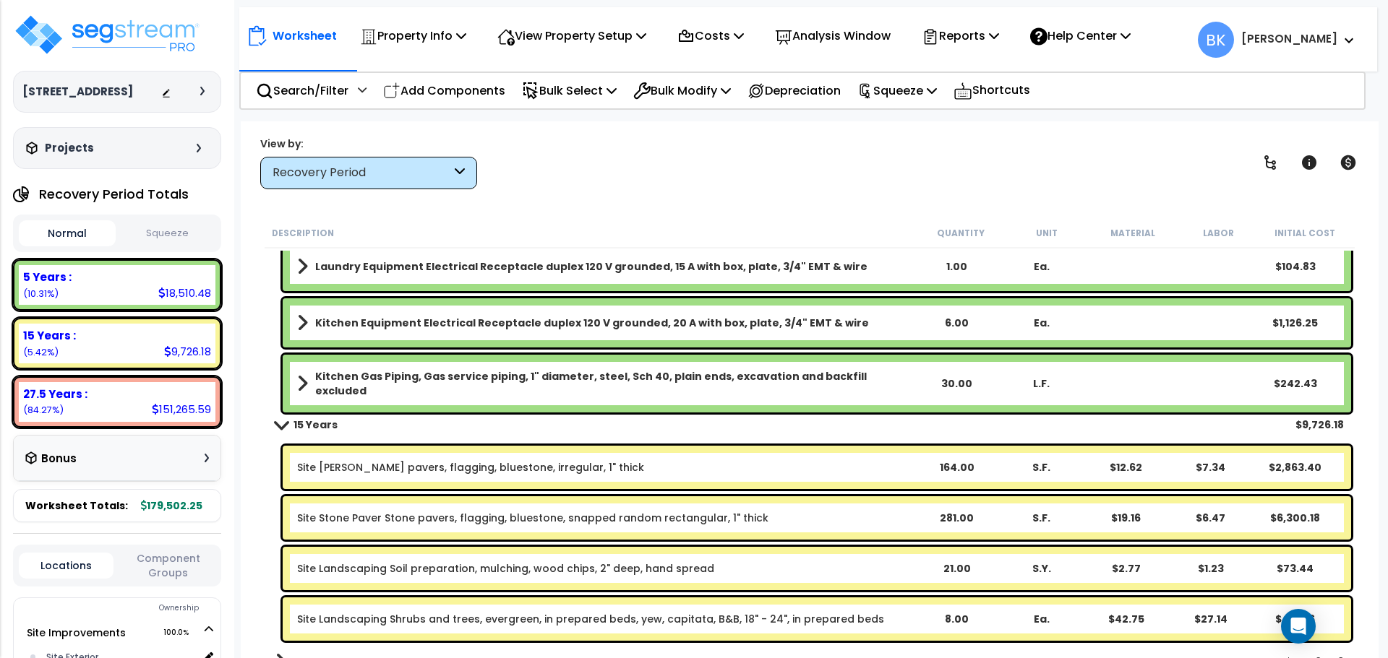
scroll to position [1411, 0]
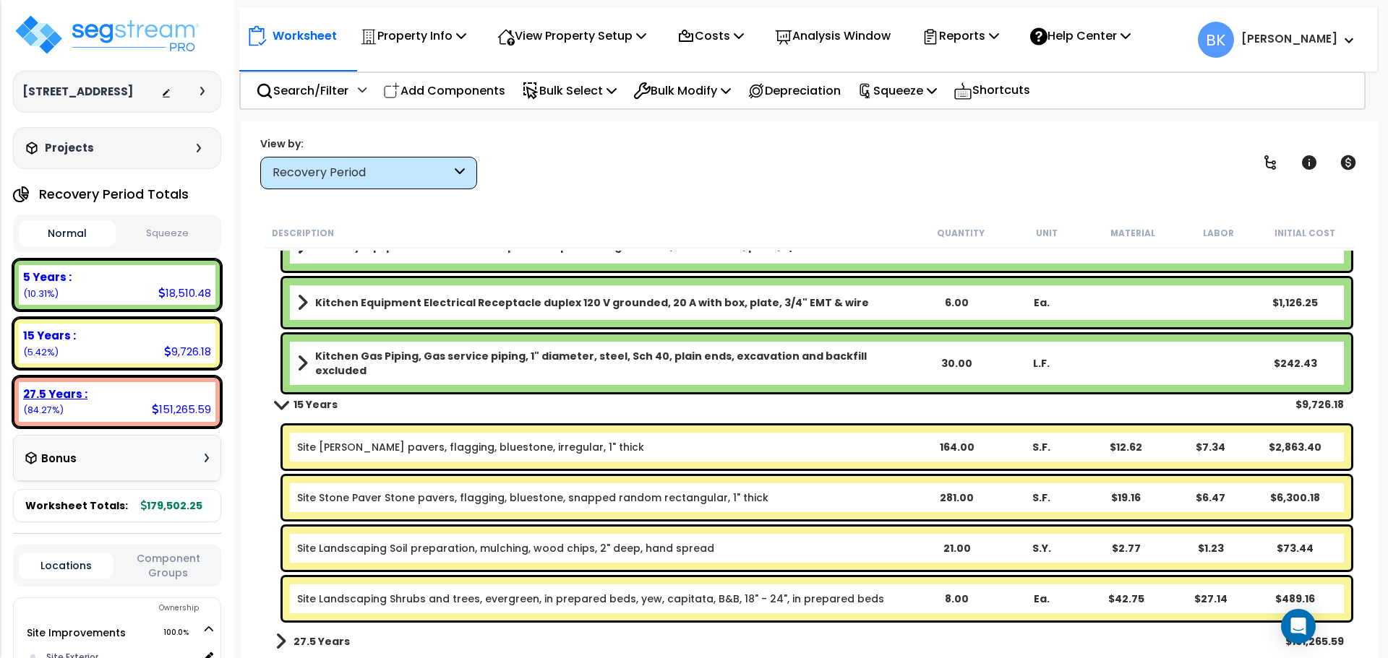
click at [123, 402] on div "27.5 Years : 151,265.59 (84.27%)" at bounding box center [117, 402] width 197 height 40
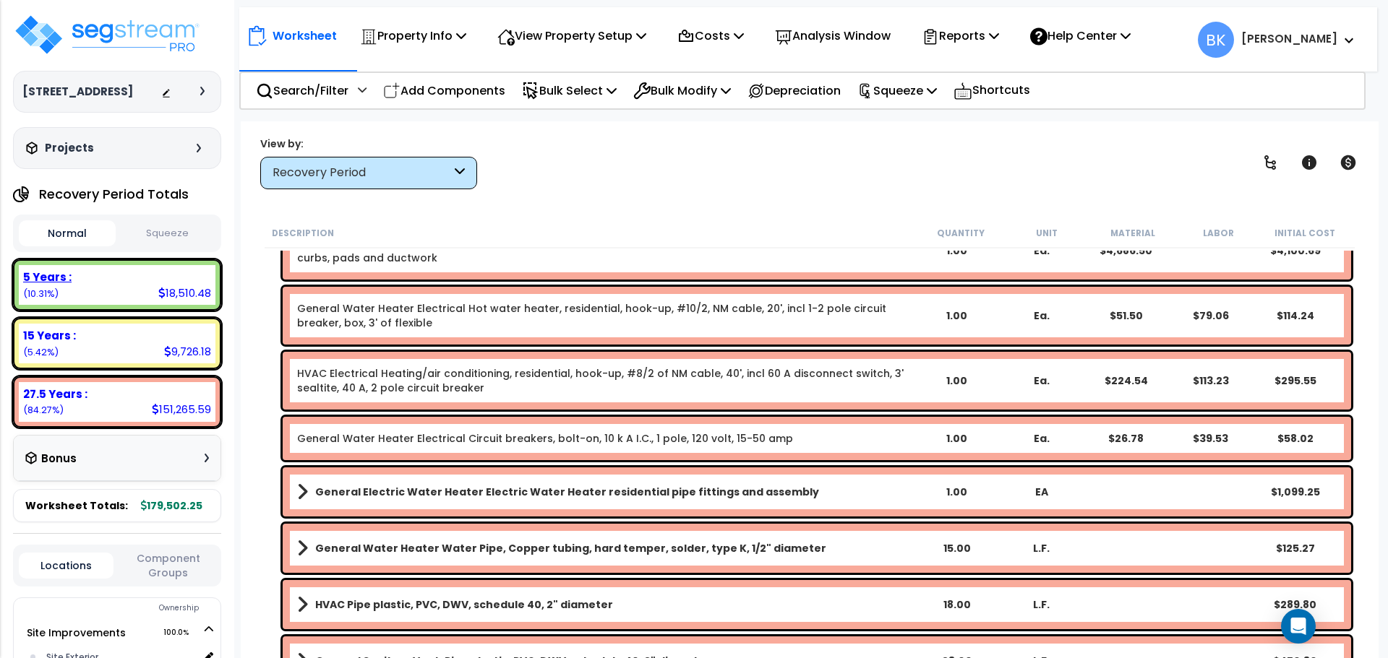
click at [121, 301] on div "5 Years : 18,510.48 (10.31%)" at bounding box center [117, 285] width 197 height 40
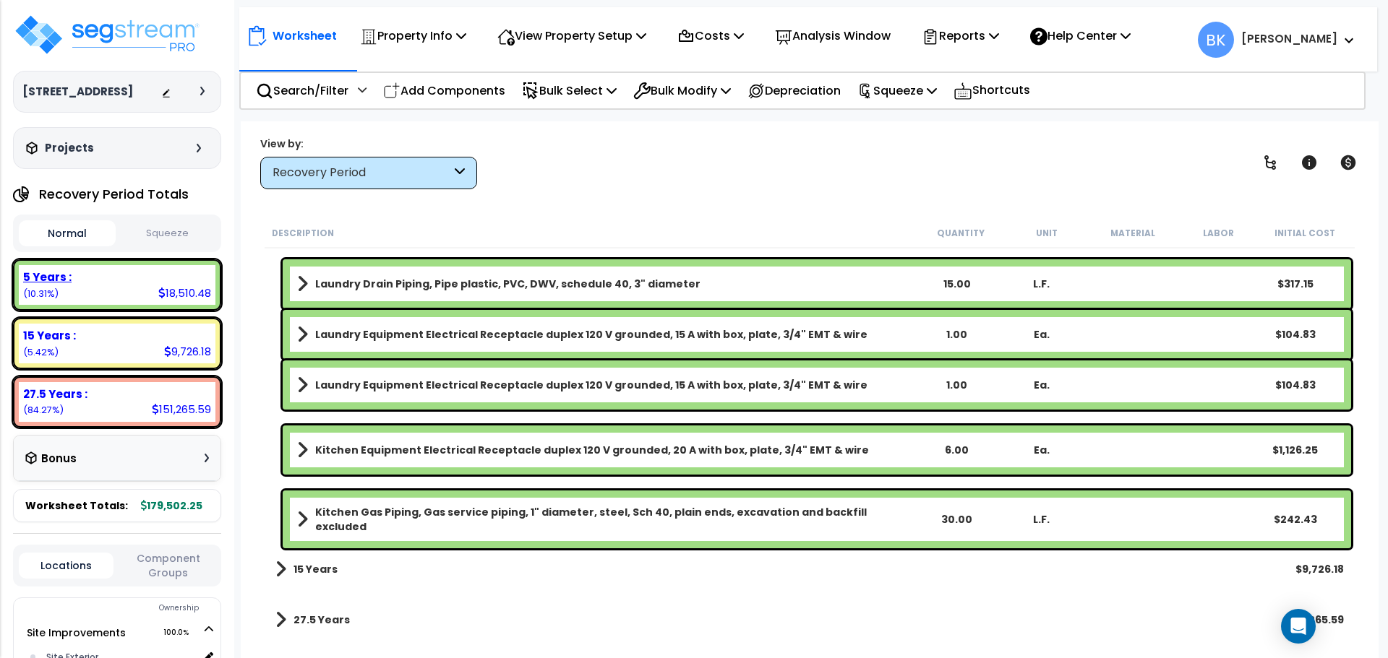
scroll to position [1272, 0]
click at [106, 392] on div "27.5 Years :" at bounding box center [117, 394] width 188 height 15
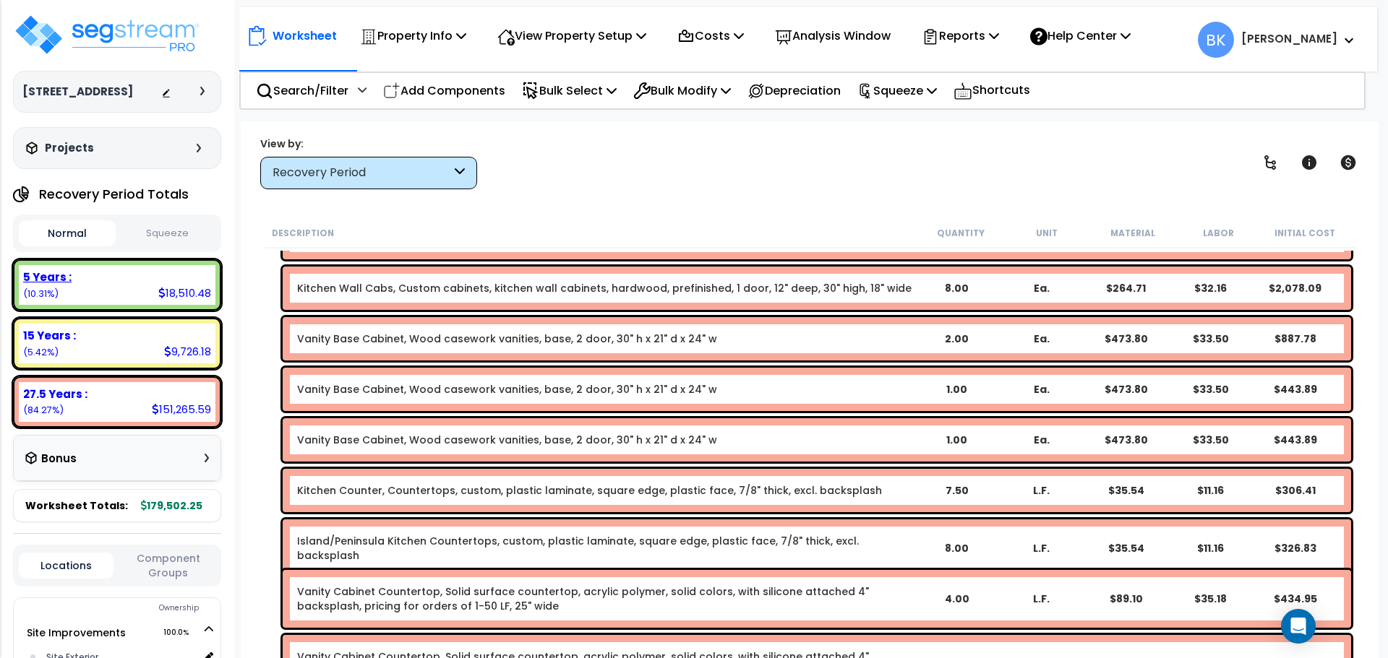
click at [75, 278] on div "5 Years :" at bounding box center [117, 277] width 188 height 15
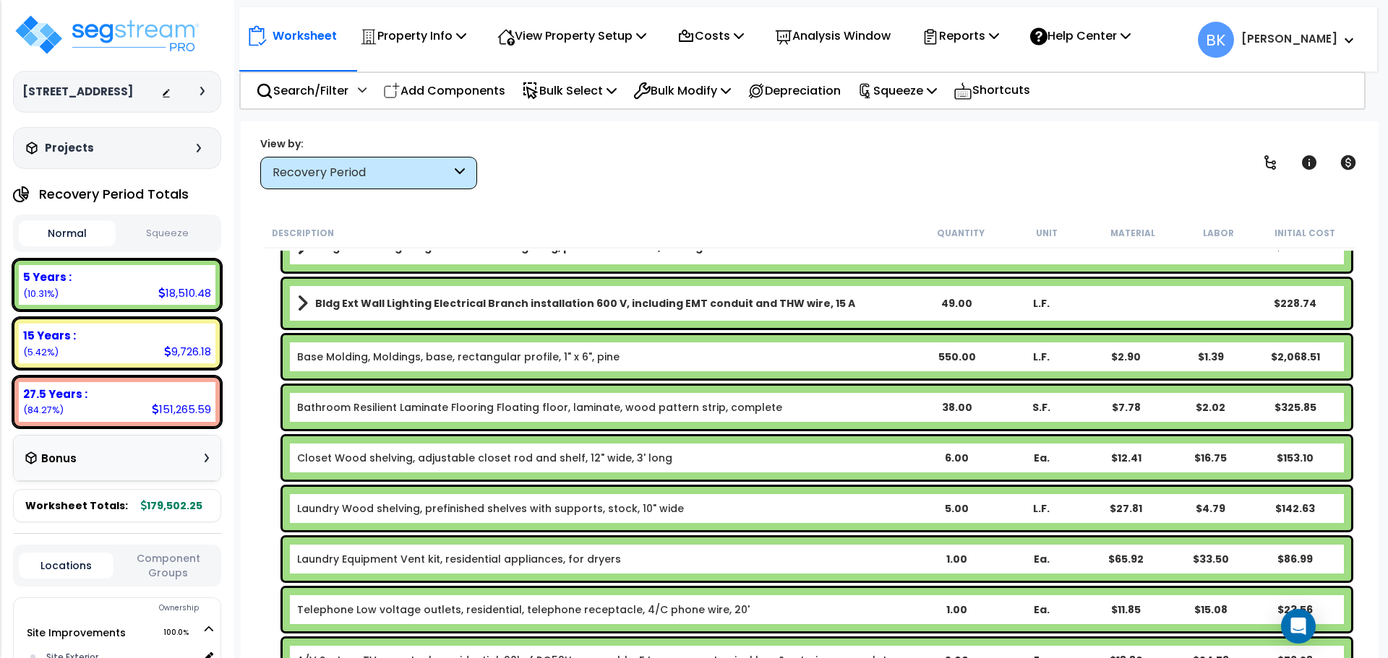
scroll to position [506, 0]
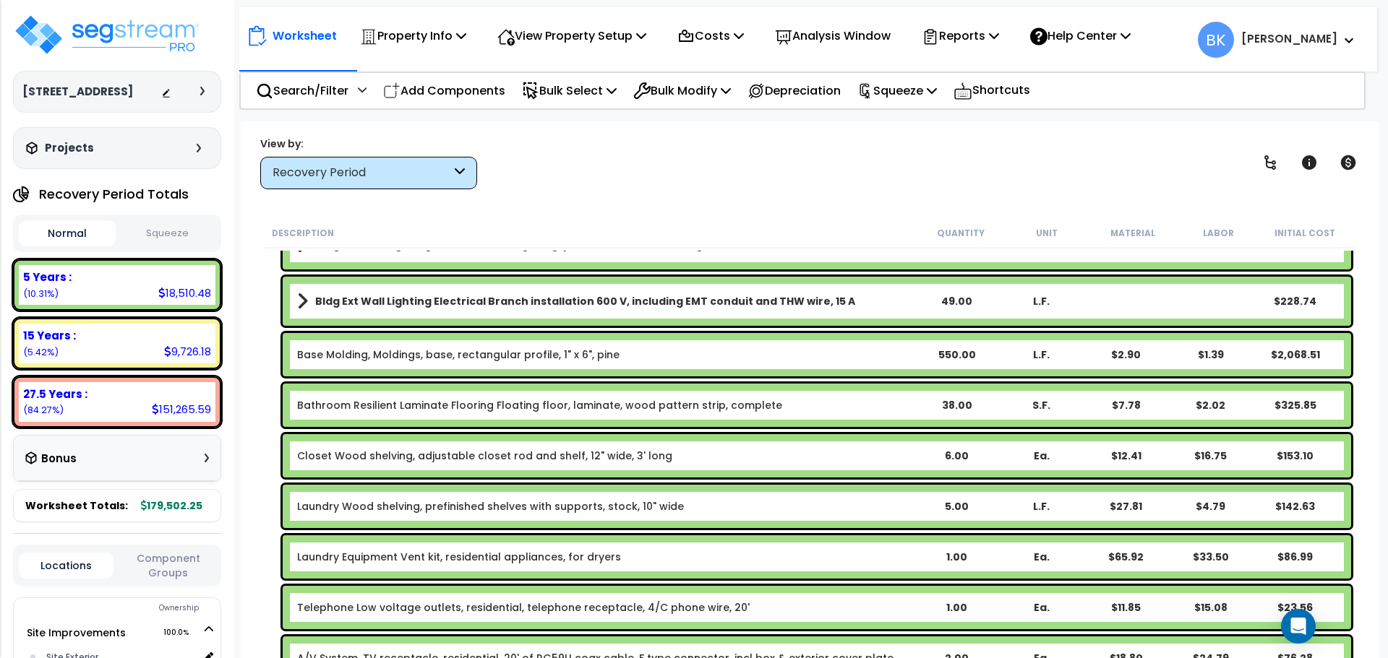
click at [403, 359] on link "Base Molding, Moldings, base, rectangular profile, 1" x 6", pine" at bounding box center [458, 355] width 322 height 14
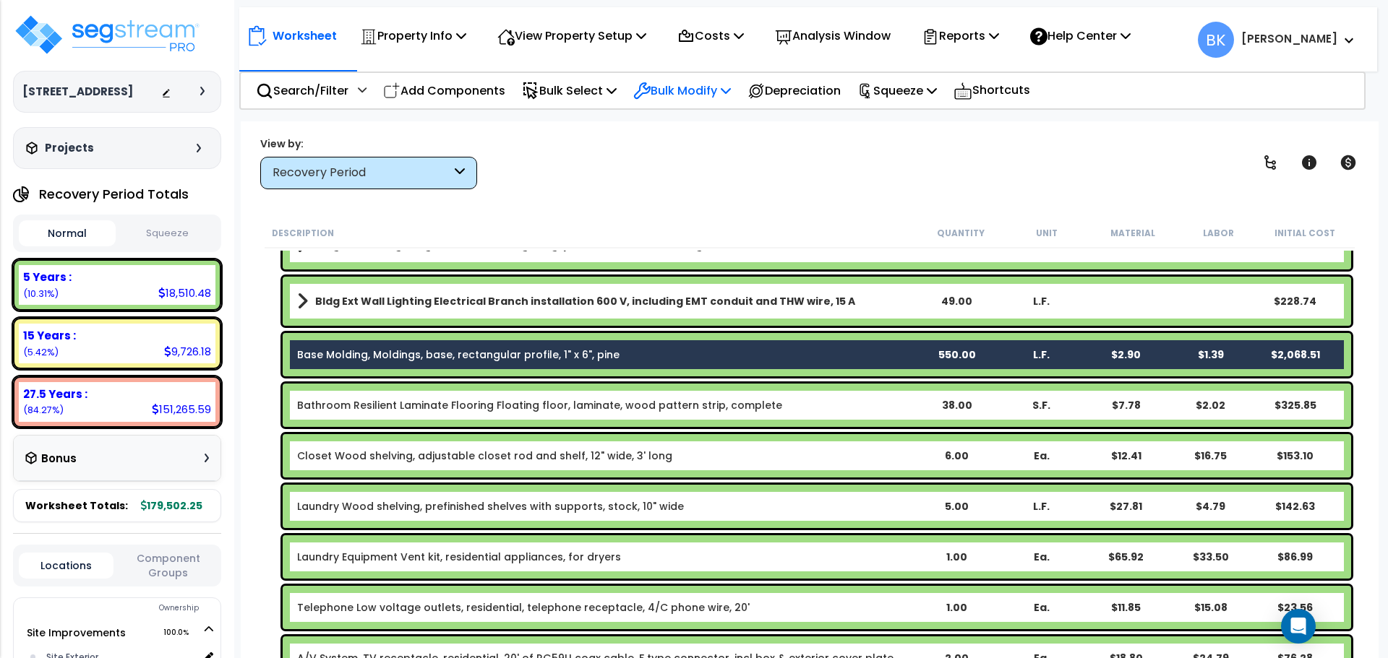
click at [682, 95] on p "Bulk Modify" at bounding box center [682, 91] width 98 height 20
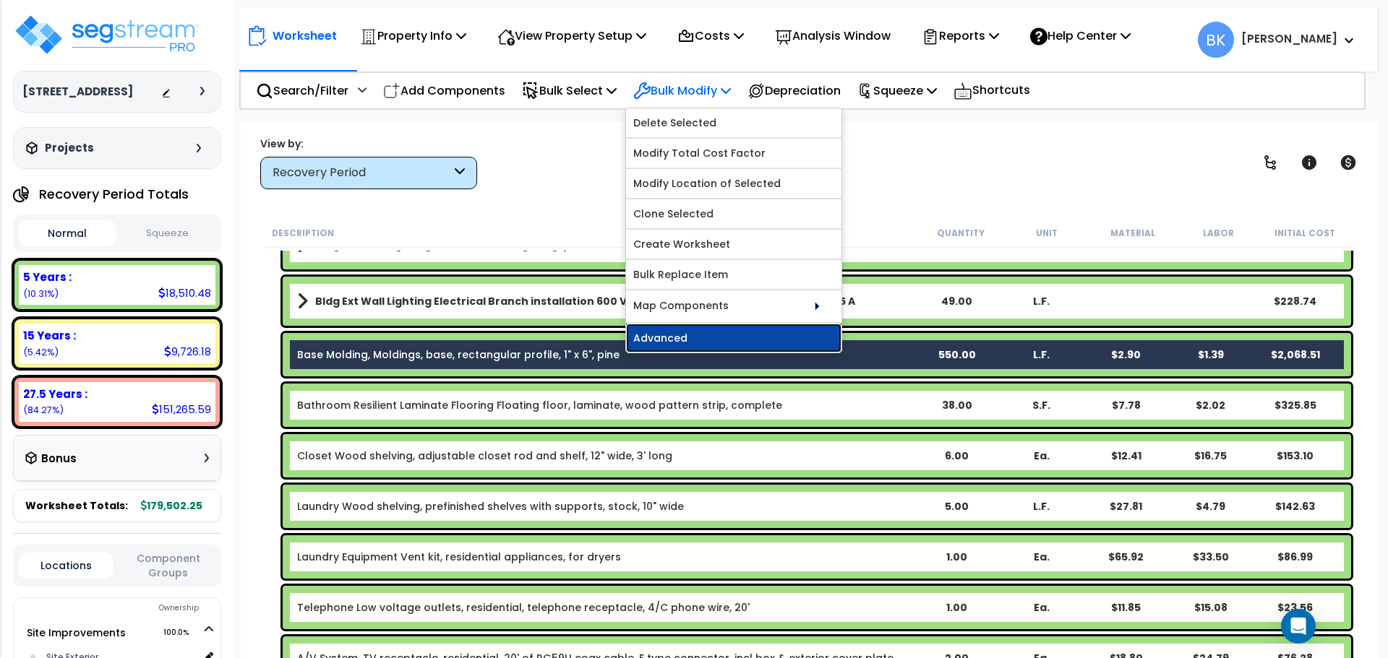
click at [700, 333] on link "Advanced" at bounding box center [733, 338] width 215 height 29
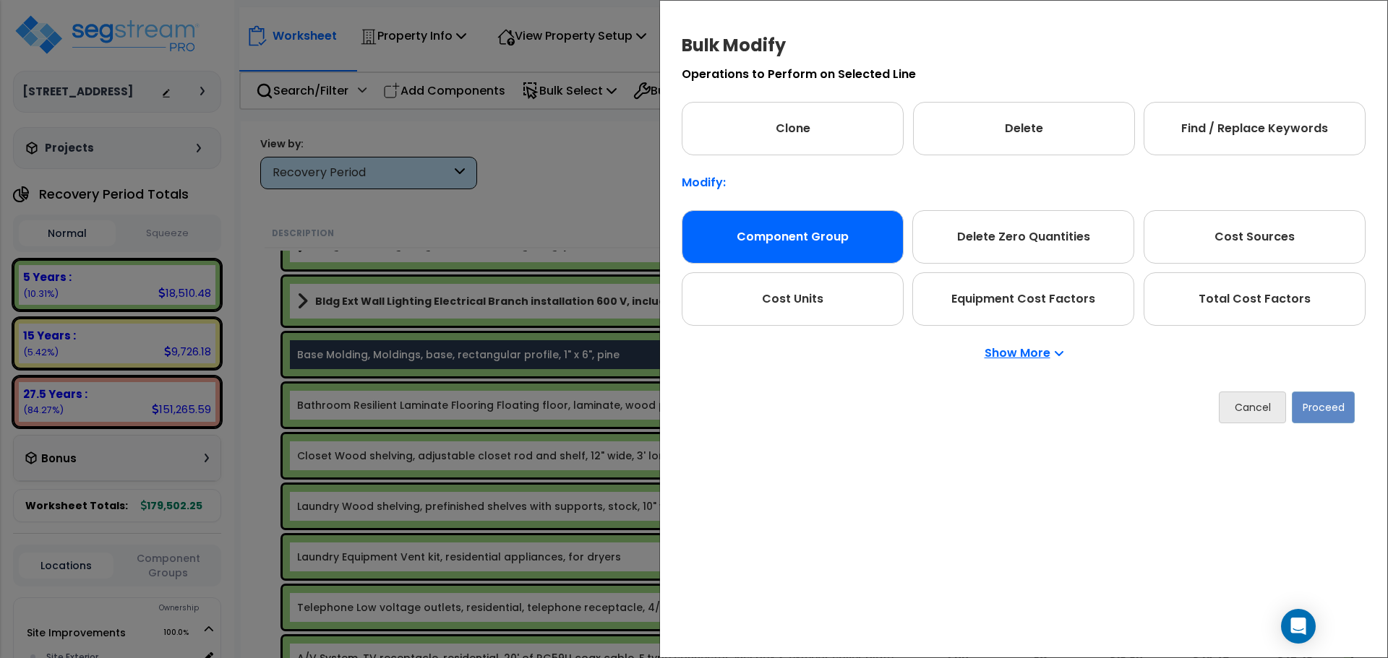
click at [801, 238] on div "Component Group" at bounding box center [792, 236] width 222 height 53
click at [1324, 408] on button "Proceed" at bounding box center [1322, 408] width 63 height 32
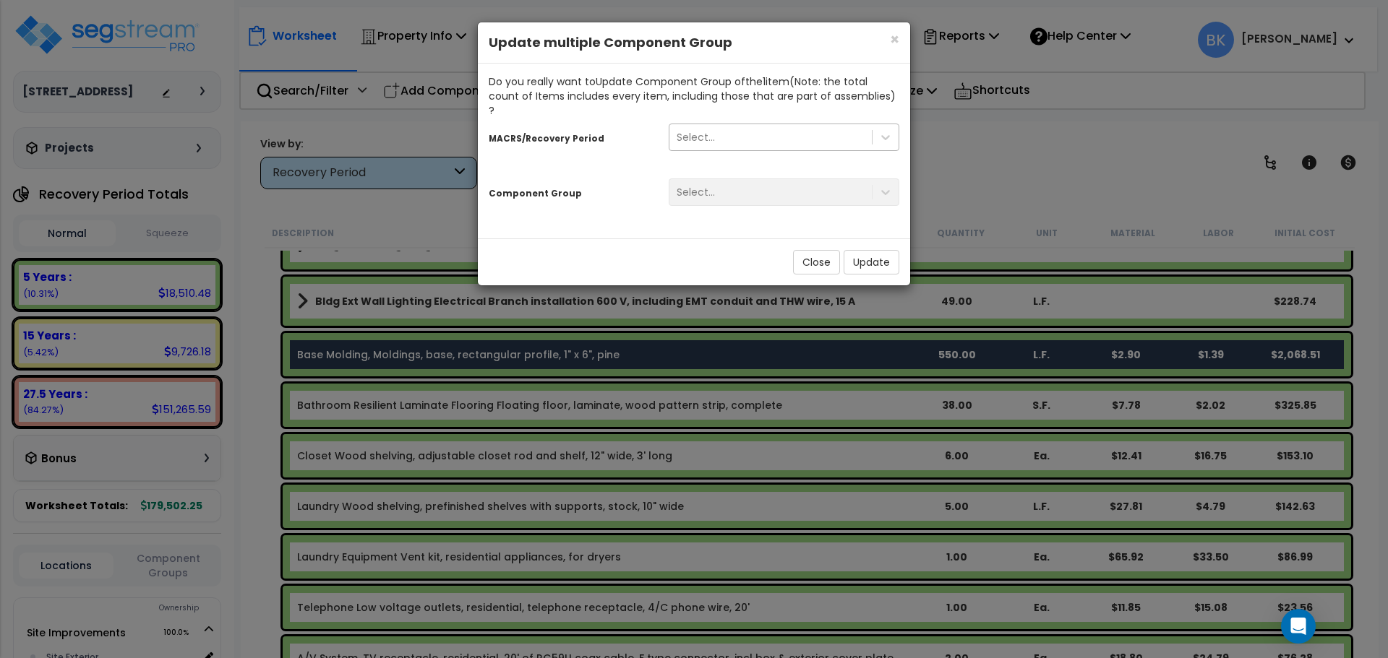
click at [723, 126] on div "Select..." at bounding box center [770, 137] width 202 height 23
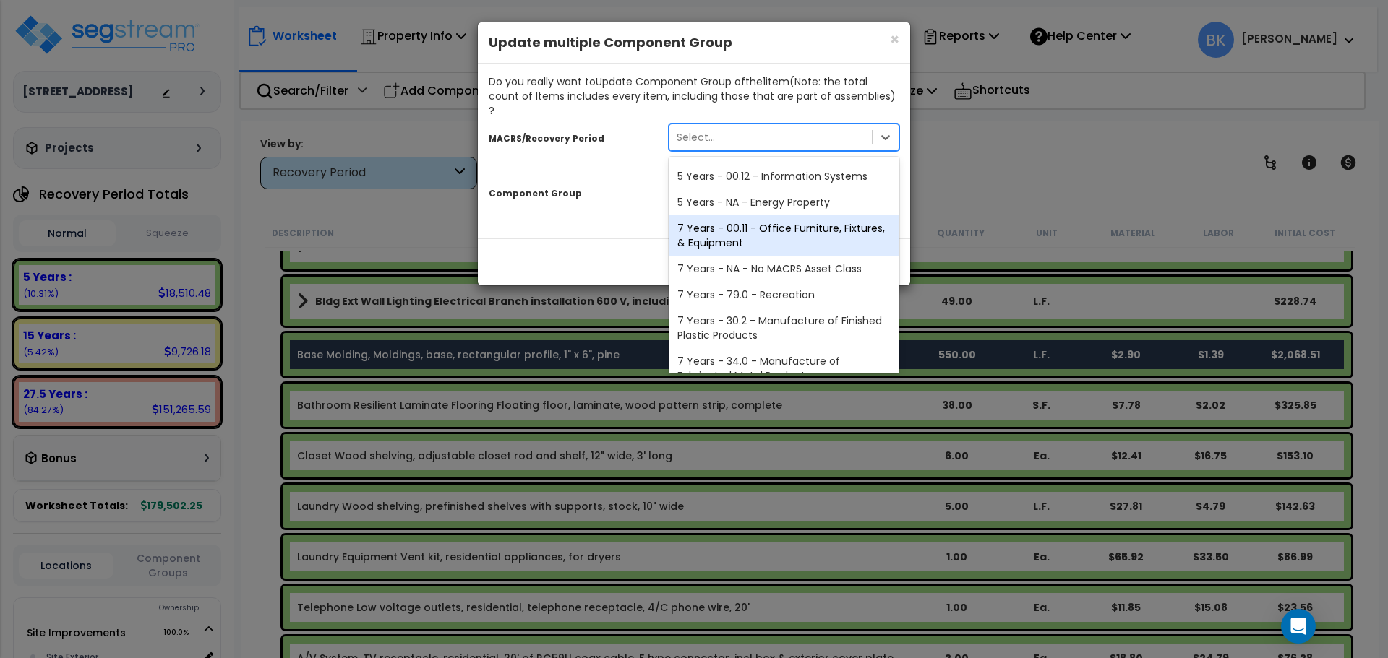
scroll to position [176, 0]
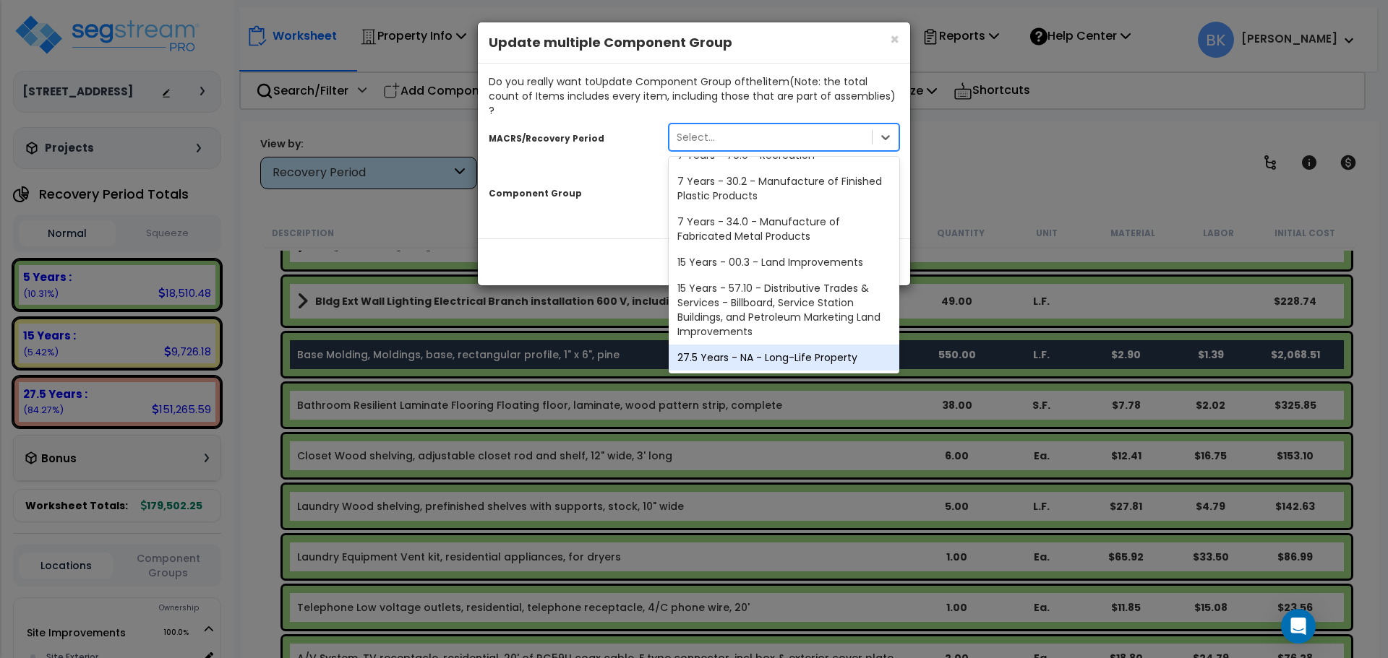
click at [741, 345] on div "27.5 Years - NA - Long-Life Property" at bounding box center [783, 358] width 231 height 26
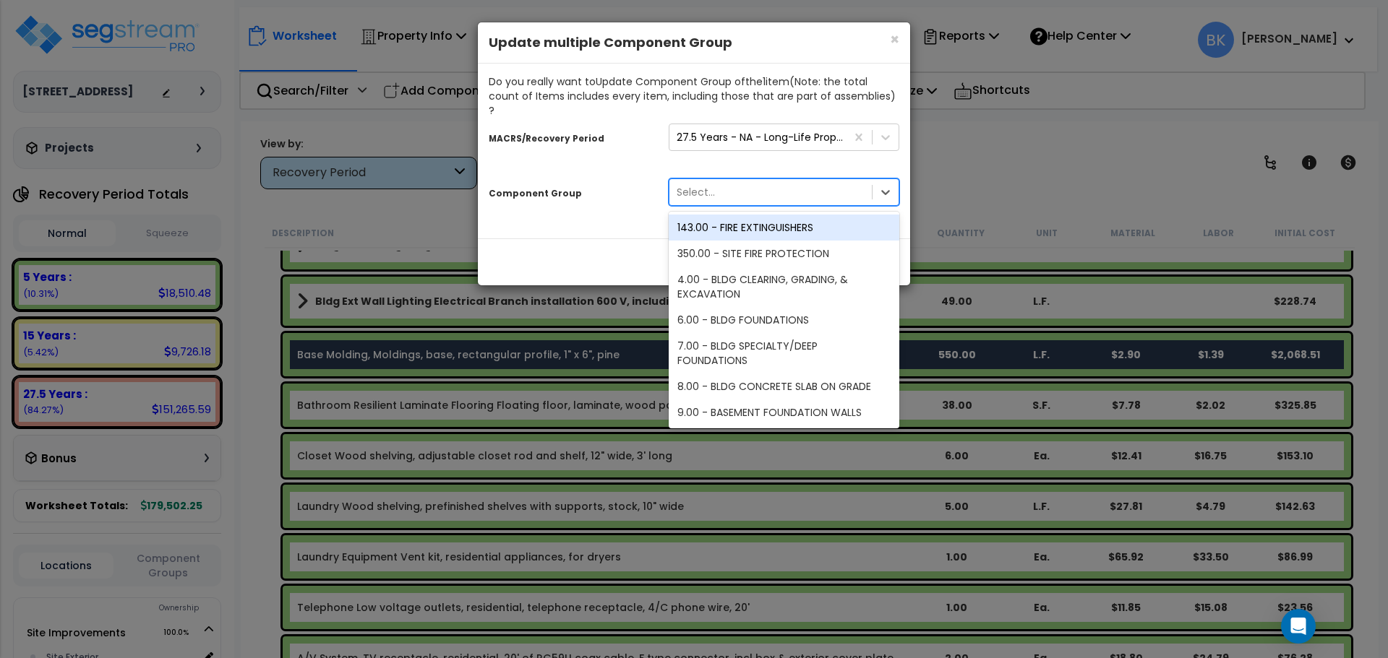
click at [734, 186] on div "Select..." at bounding box center [770, 192] width 202 height 23
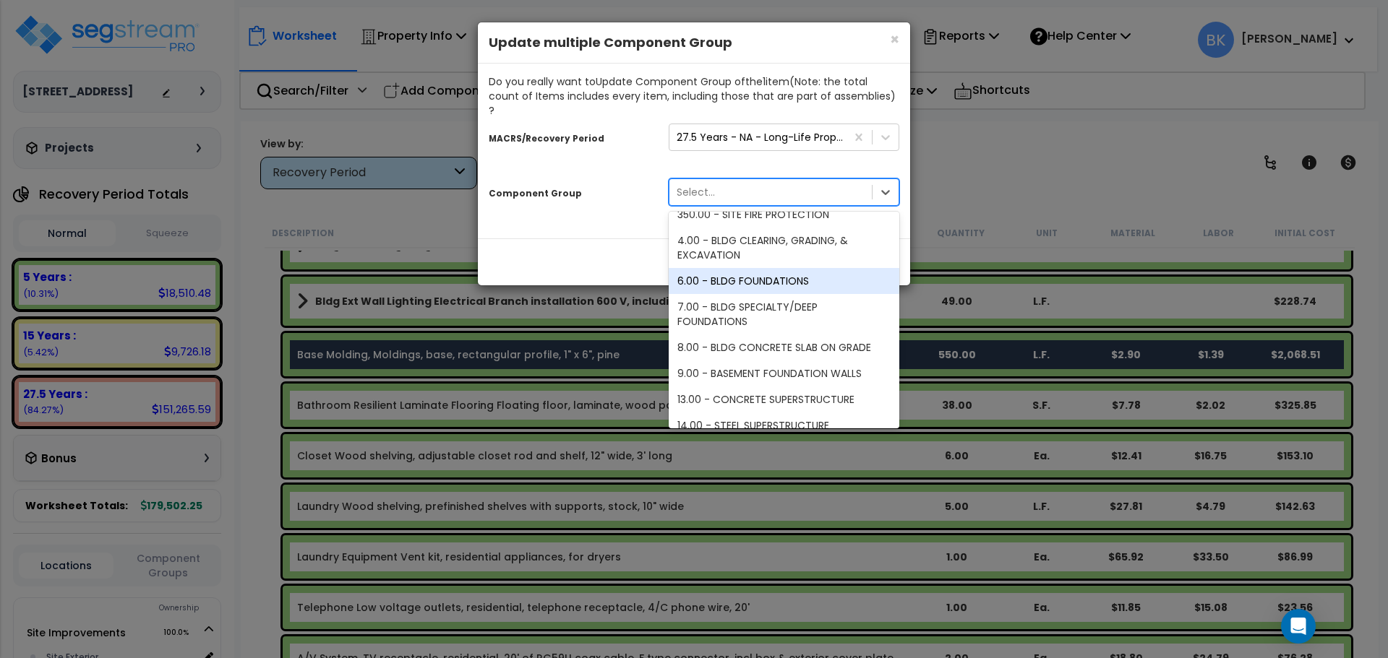
scroll to position [72, 0]
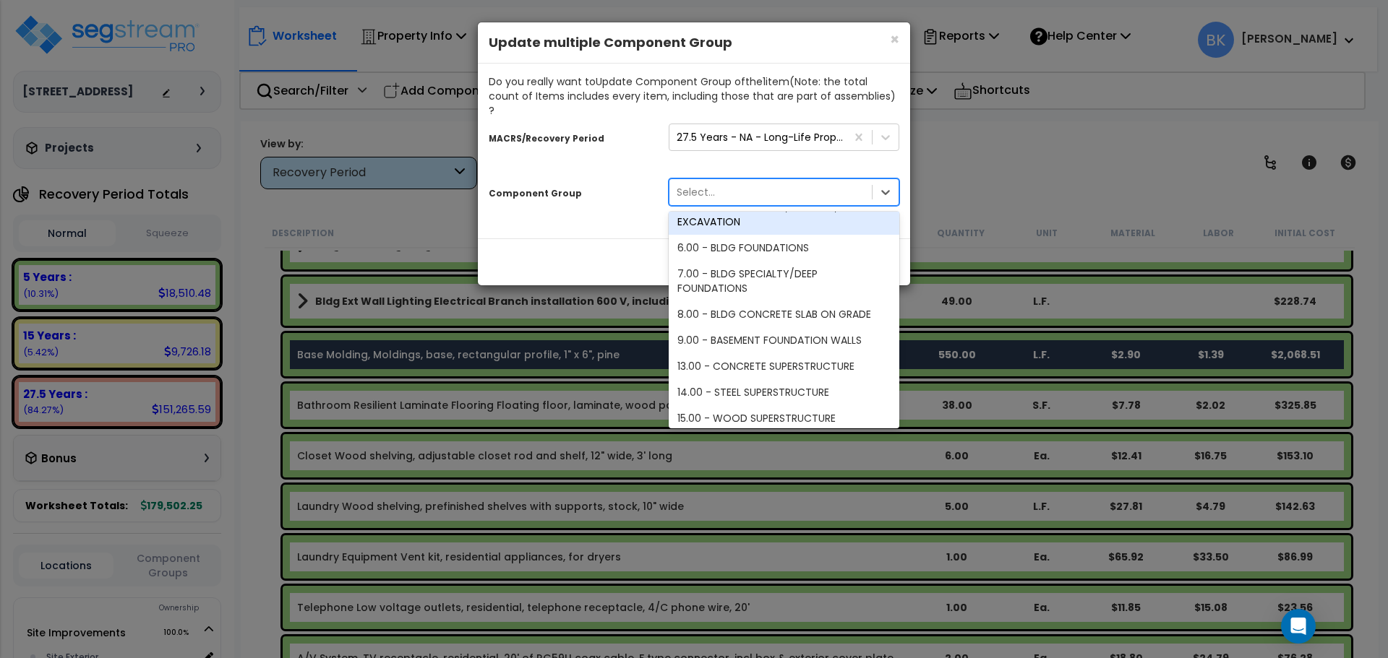
click at [745, 181] on div "Select..." at bounding box center [770, 192] width 202 height 23
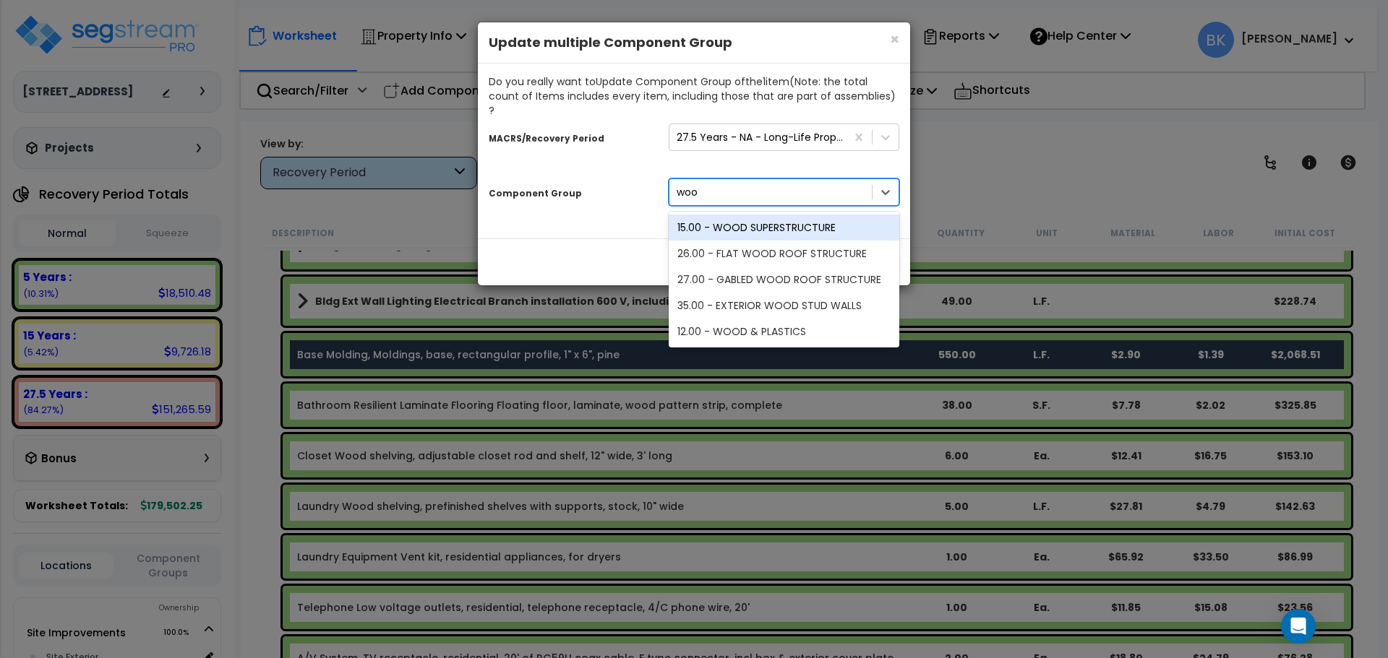
type input "wood"
click at [761, 319] on div "12.00 - WOOD & PLASTICS" at bounding box center [783, 332] width 231 height 26
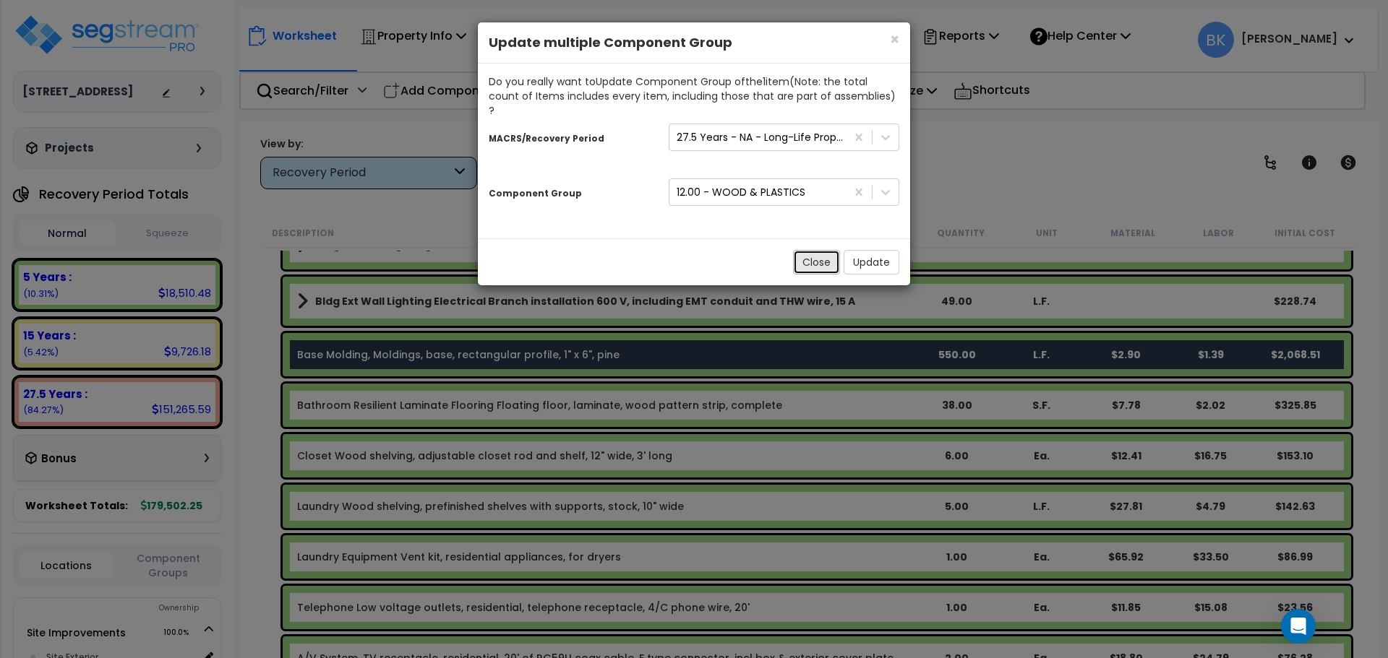
click at [817, 250] on button "Close" at bounding box center [816, 262] width 47 height 25
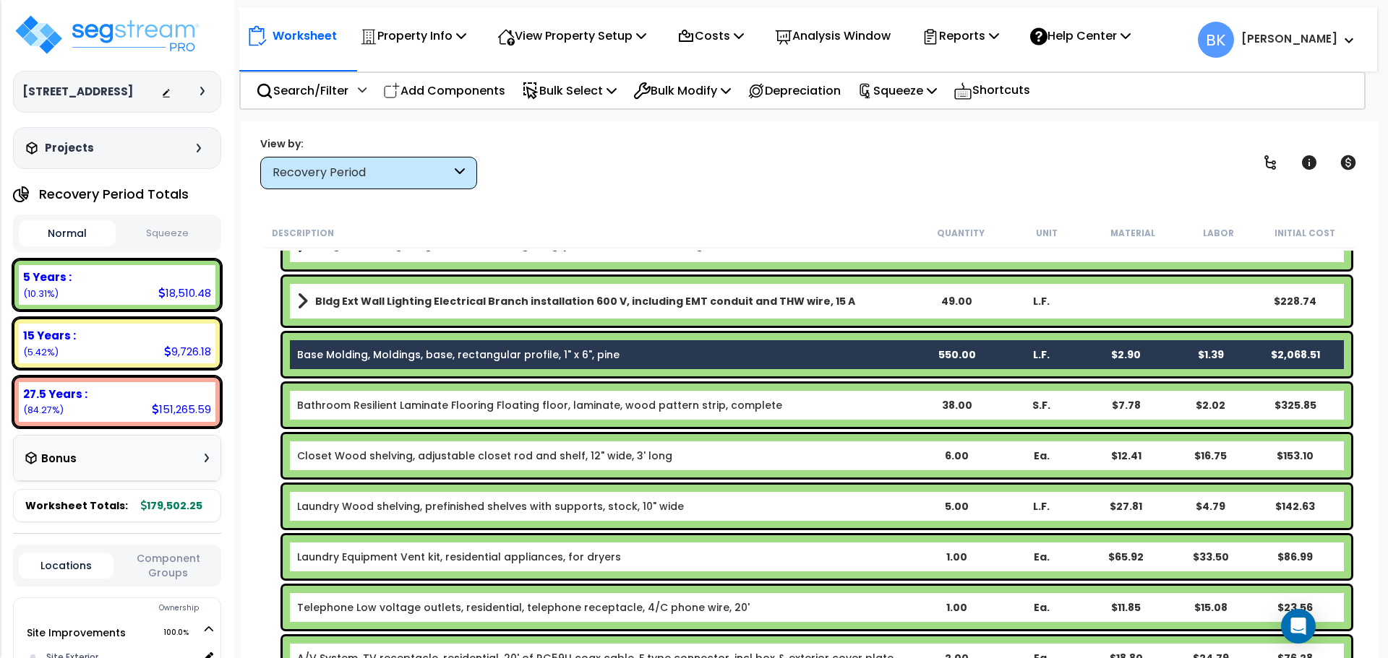
click at [353, 362] on div "Base Molding, Moldings, base, rectangular profile, 1" x 6", pine 550.00 L.F. $2…" at bounding box center [817, 354] width 1068 height 43
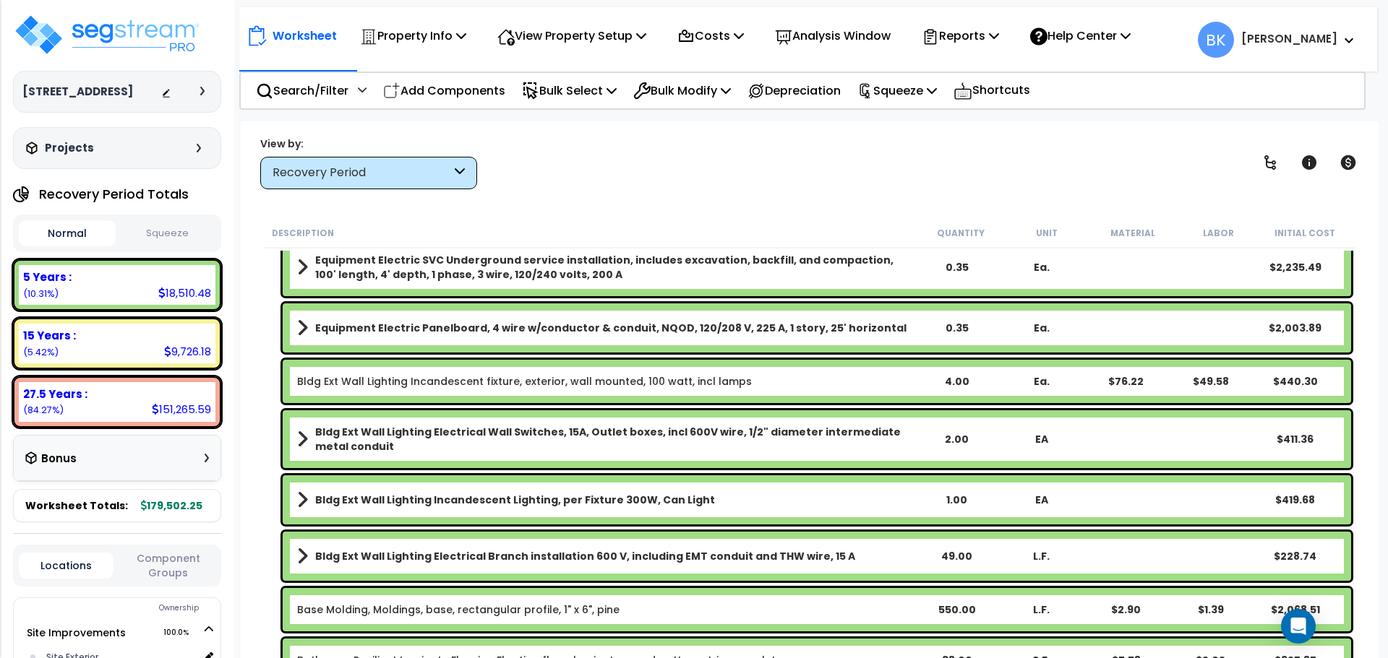
scroll to position [361, 0]
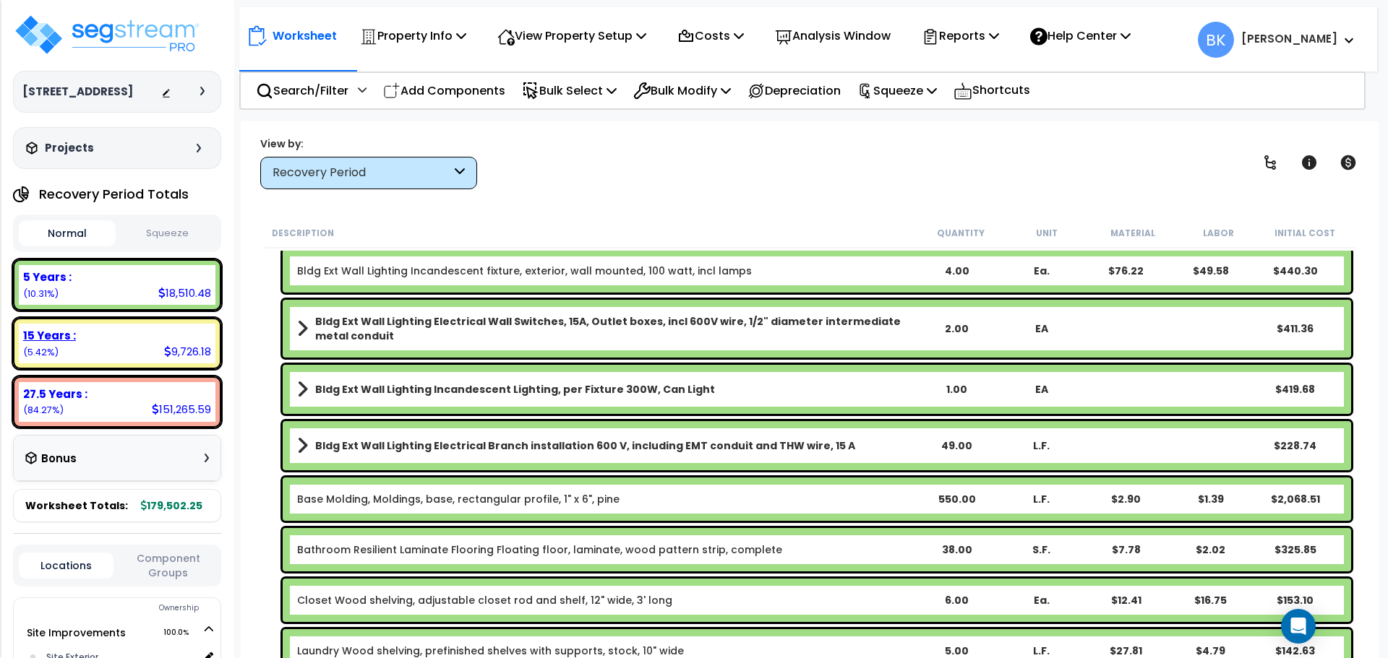
click at [123, 350] on div "15 Years : 9,726.18 (5.42%)" at bounding box center [117, 344] width 197 height 40
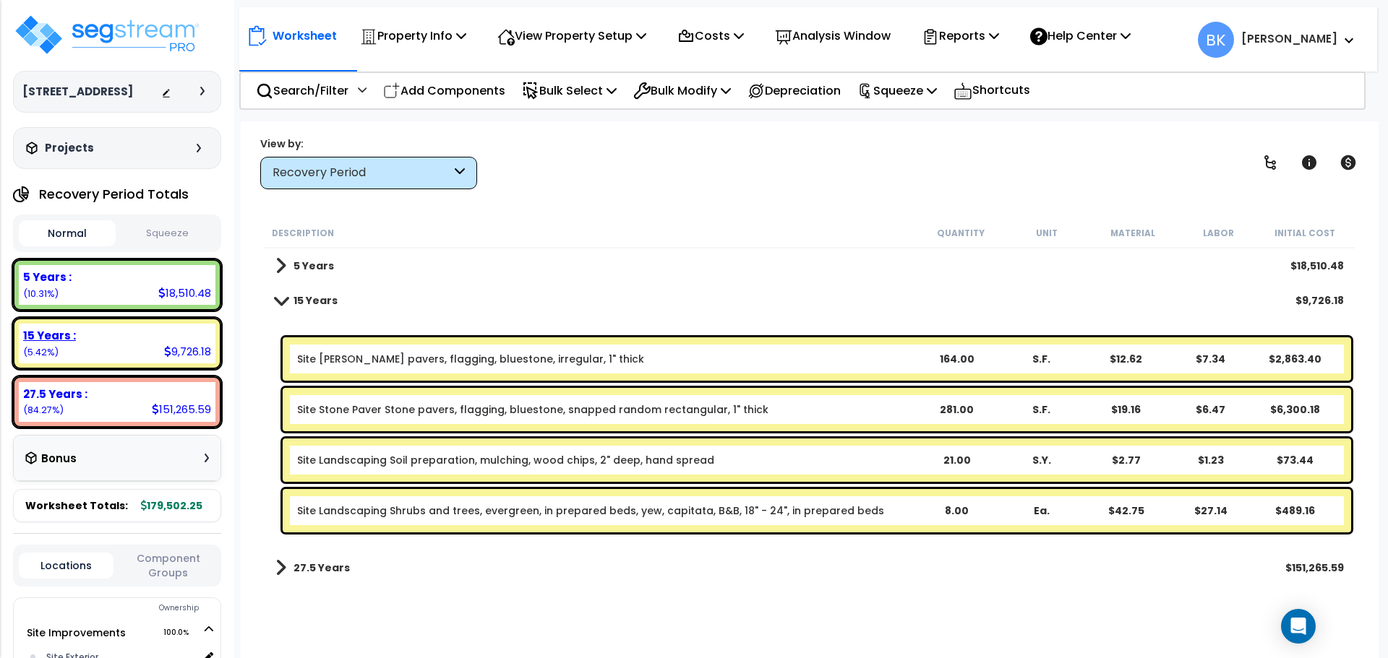
scroll to position [0, 0]
click at [440, 415] on link "Site Stone Paver Stone pavers, flagging, bluestone, snapped random rectangular,…" at bounding box center [532, 410] width 471 height 14
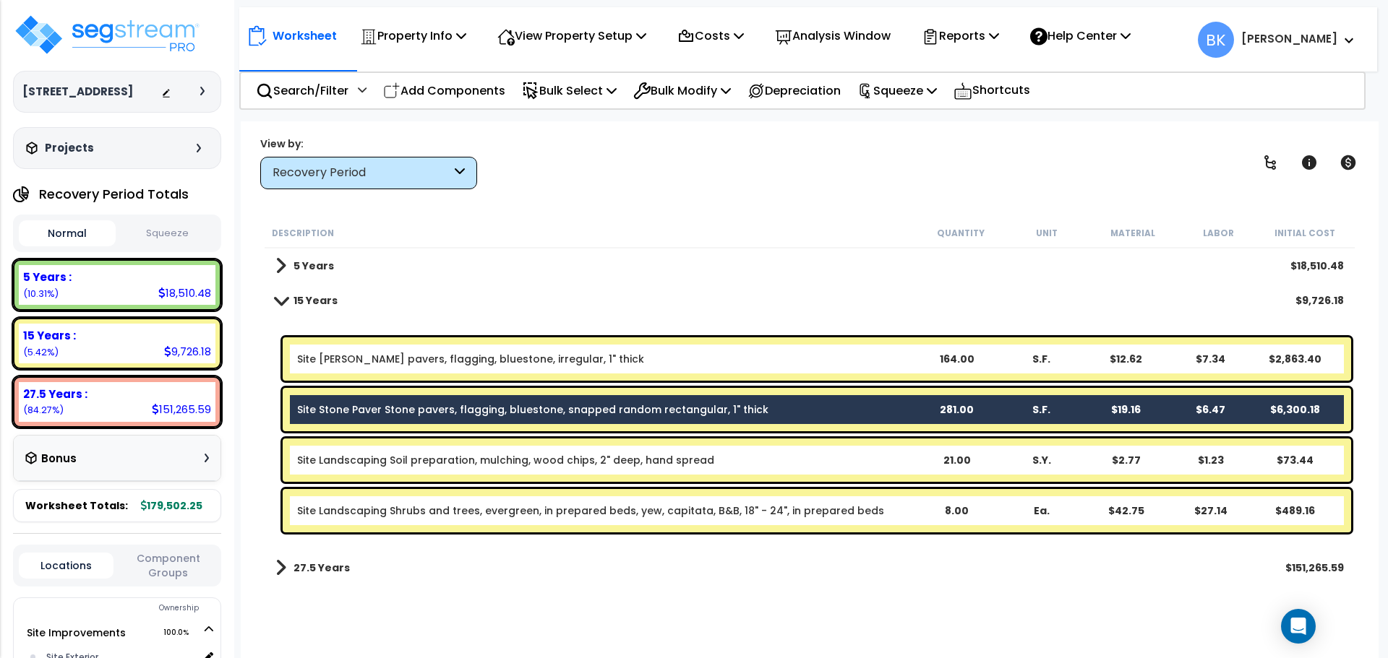
click at [455, 364] on link "Site Patio Stone pavers, flagging, bluestone, irregular, 1" thick" at bounding box center [470, 359] width 347 height 14
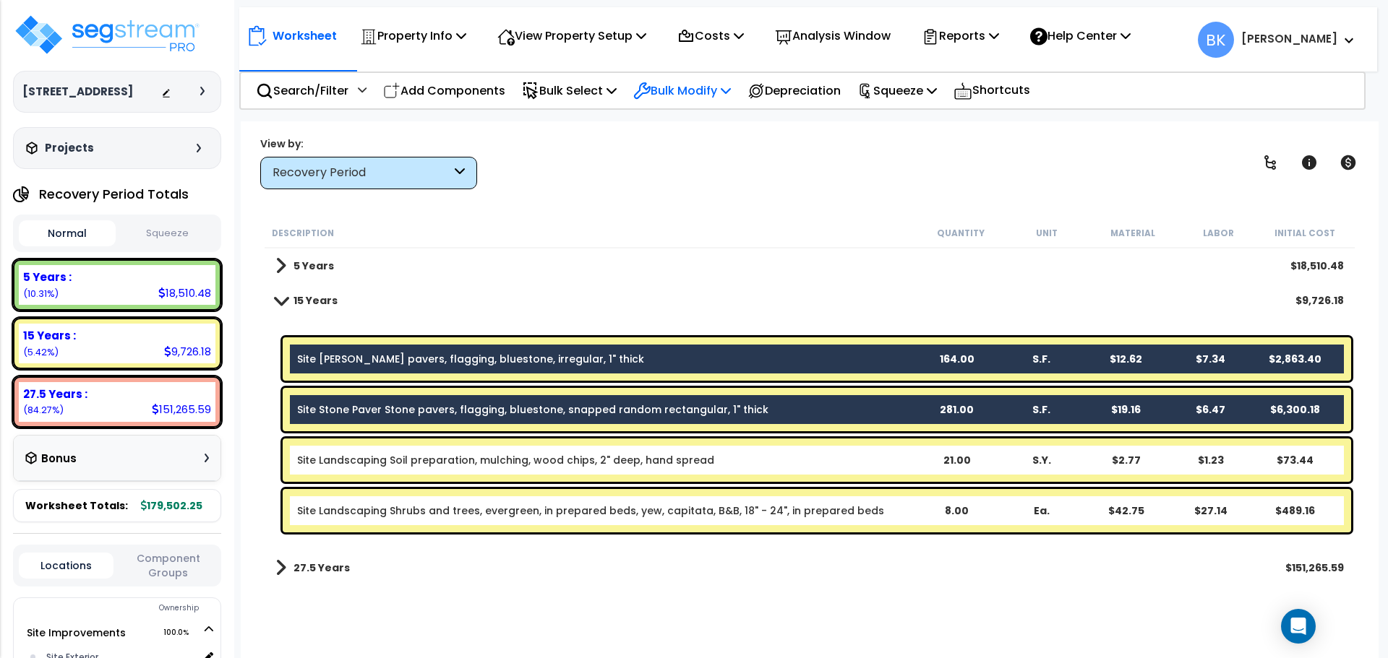
click at [697, 100] on div "Bulk Modify" at bounding box center [682, 91] width 98 height 34
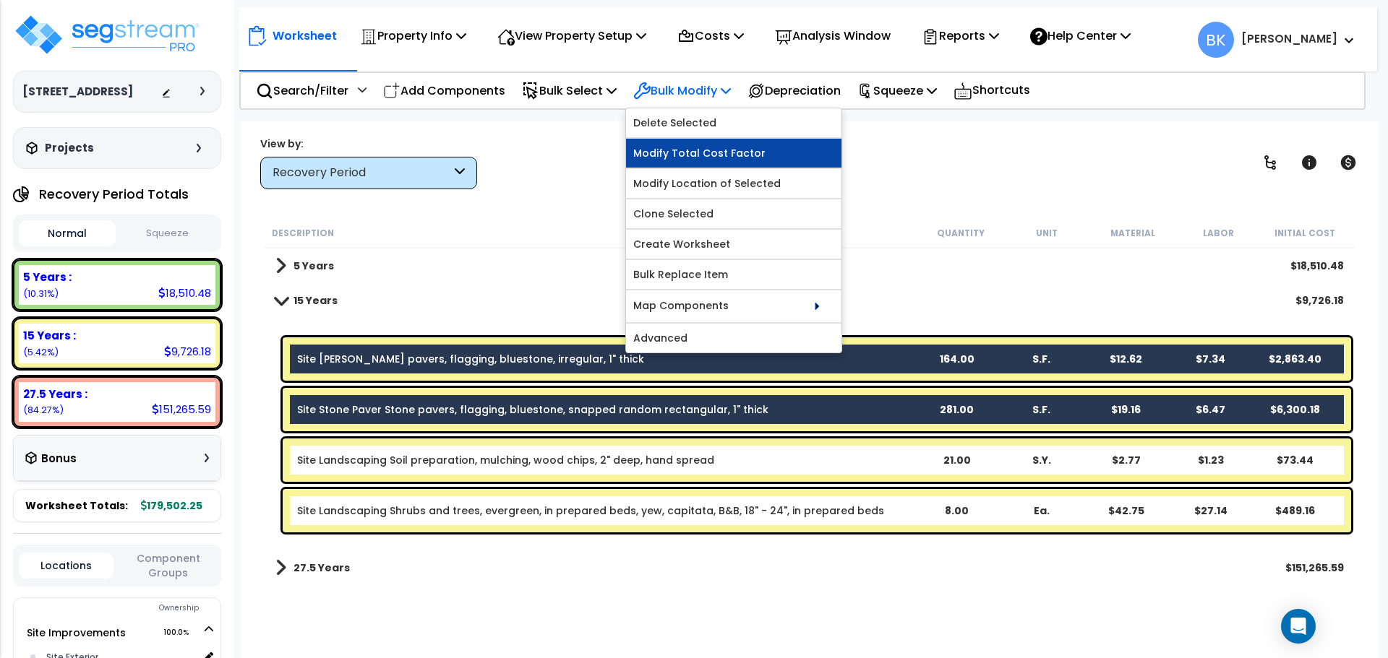
click at [707, 150] on link "Modify Total Cost Factor" at bounding box center [733, 153] width 215 height 29
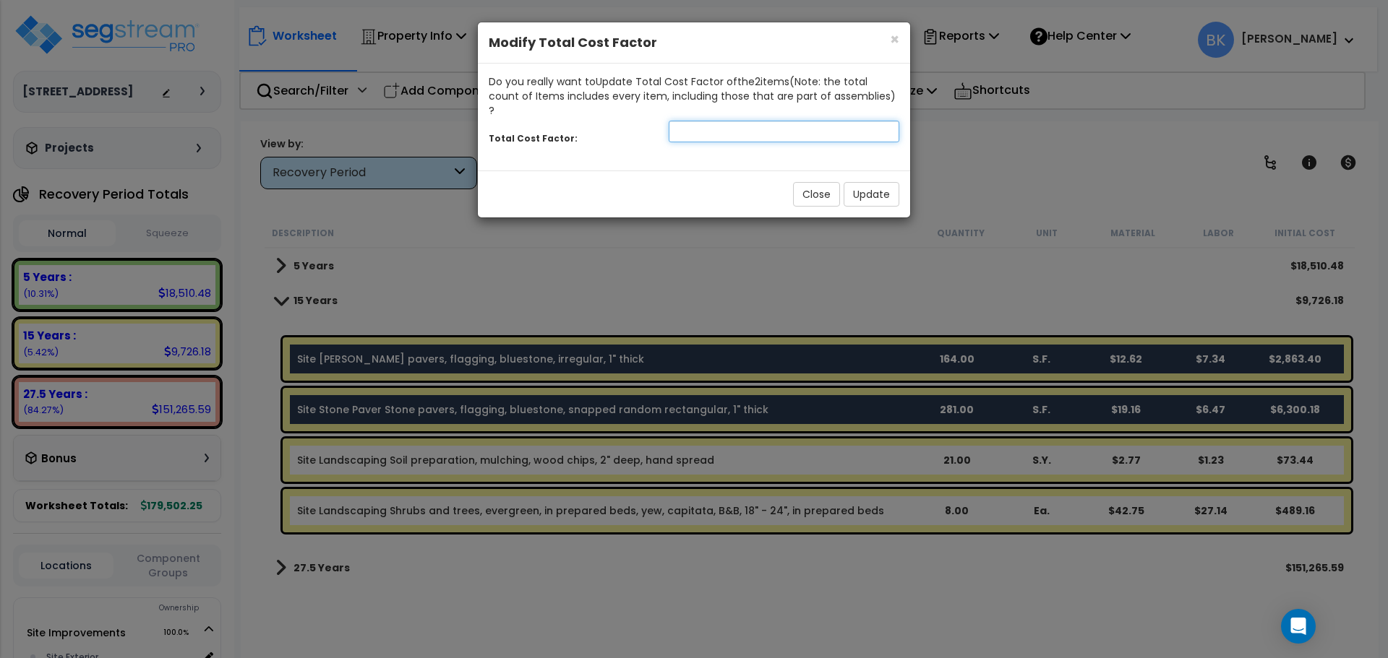
click at [726, 121] on input "number" at bounding box center [783, 132] width 231 height 22
type input "0.6"
click at [872, 182] on button "Update" at bounding box center [871, 194] width 56 height 25
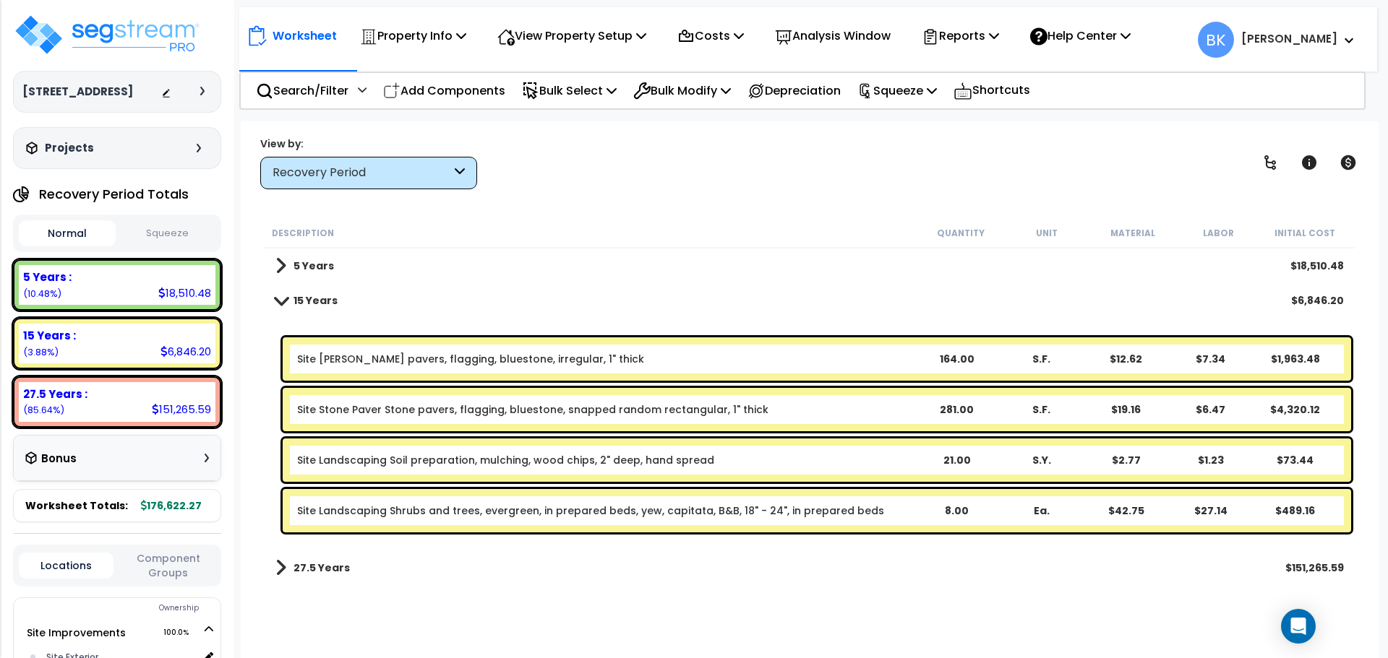
click at [269, 344] on div "Site Patio Stone pavers, flagging, bluestone, irregular, 1" thick 164.00 S.F. $…" at bounding box center [809, 359] width 1090 height 51
click at [280, 298] on span at bounding box center [281, 300] width 20 height 11
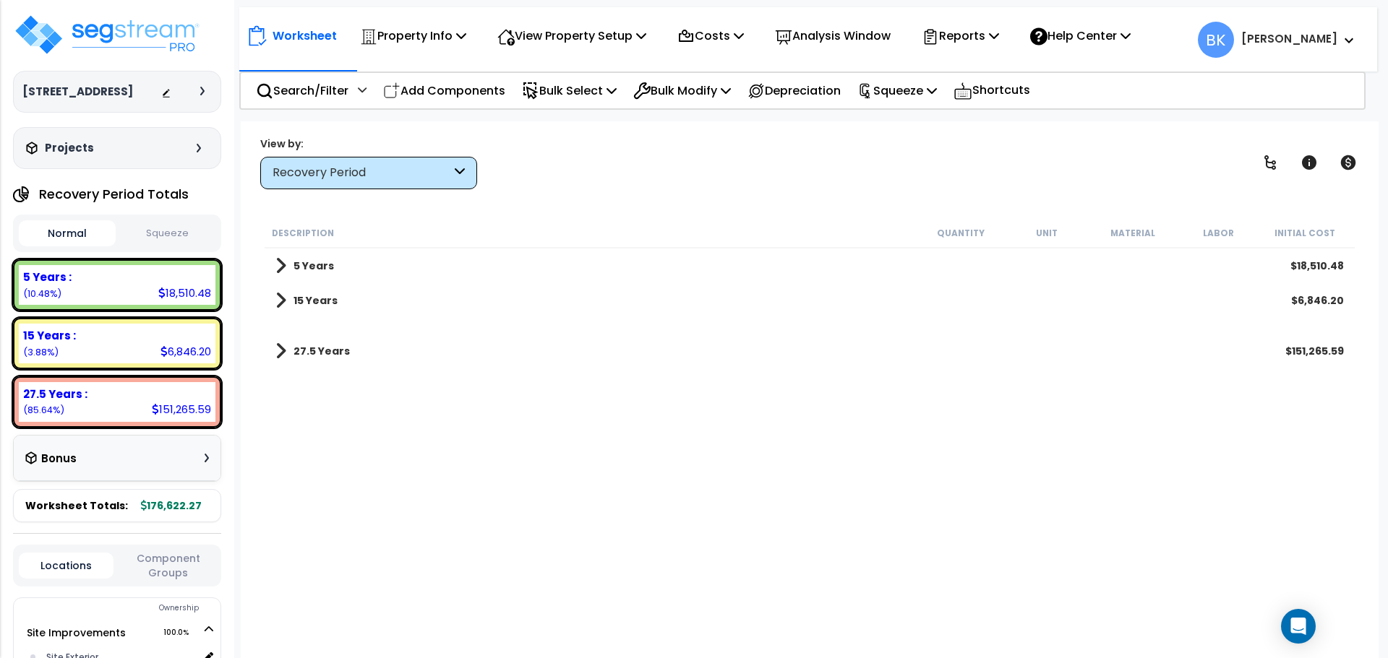
click at [280, 298] on span at bounding box center [280, 301] width 11 height 20
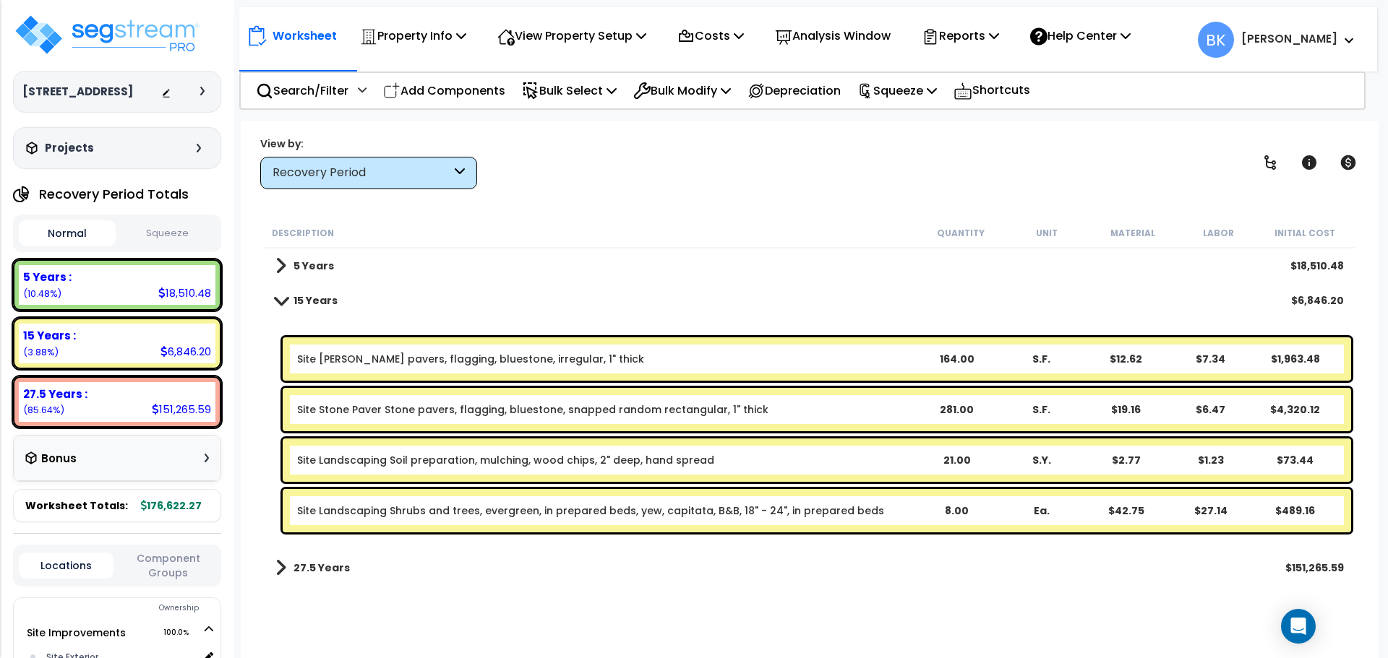
click at [349, 350] on div "Site Patio Stone pavers, flagging, bluestone, irregular, 1" thick 164.00 S.F. $…" at bounding box center [817, 358] width 1068 height 43
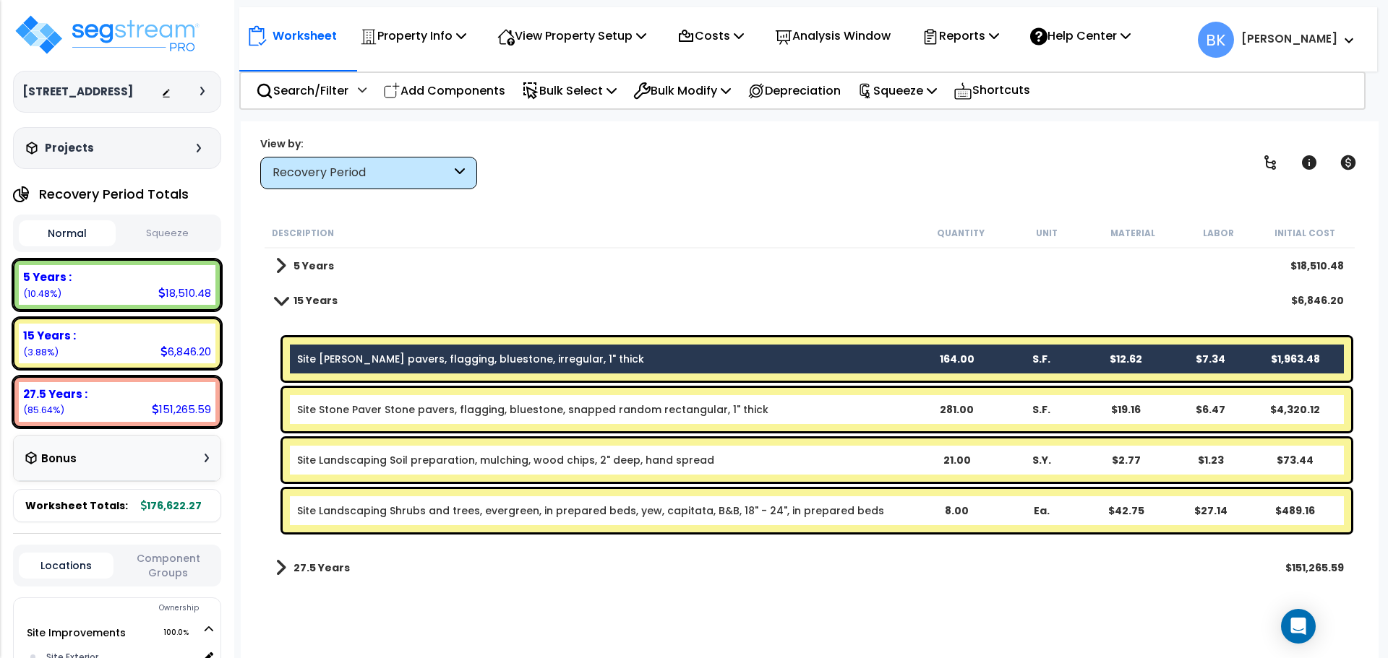
click at [360, 403] on link "Site Stone Paver Stone pavers, flagging, bluestone, snapped random rectangular,…" at bounding box center [532, 410] width 471 height 14
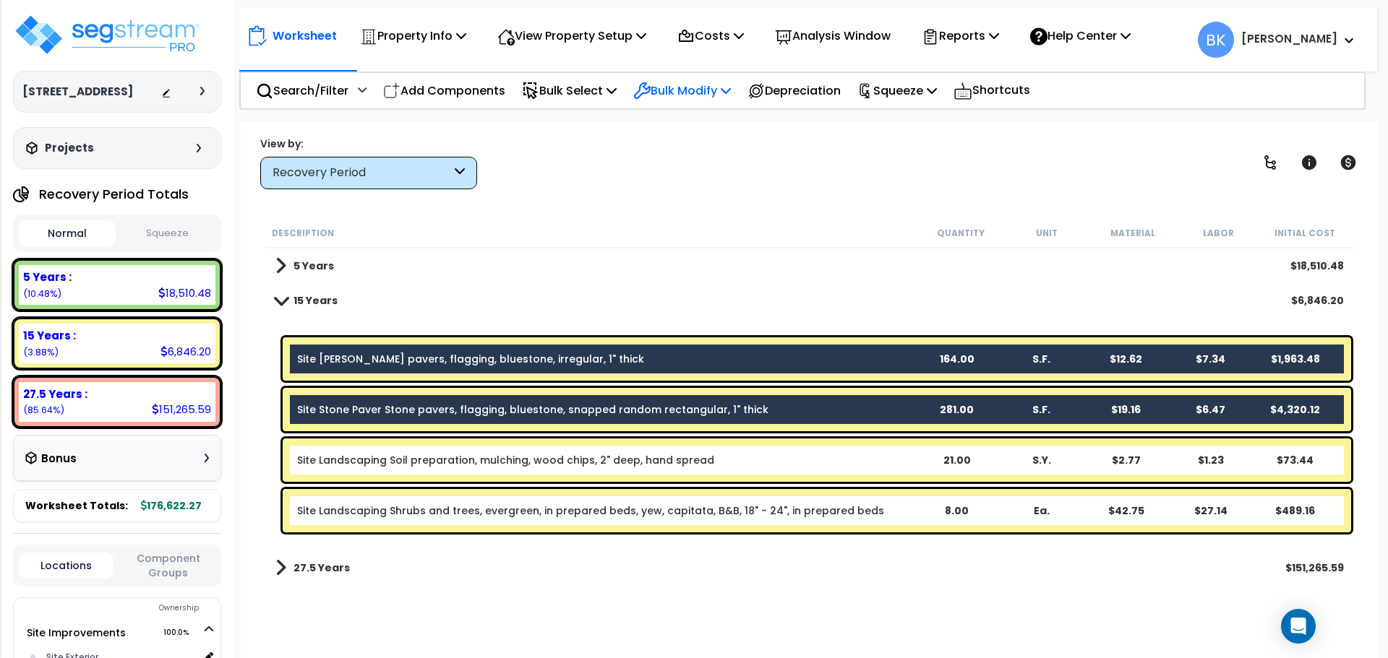
click at [674, 87] on p "Bulk Modify" at bounding box center [682, 91] width 98 height 20
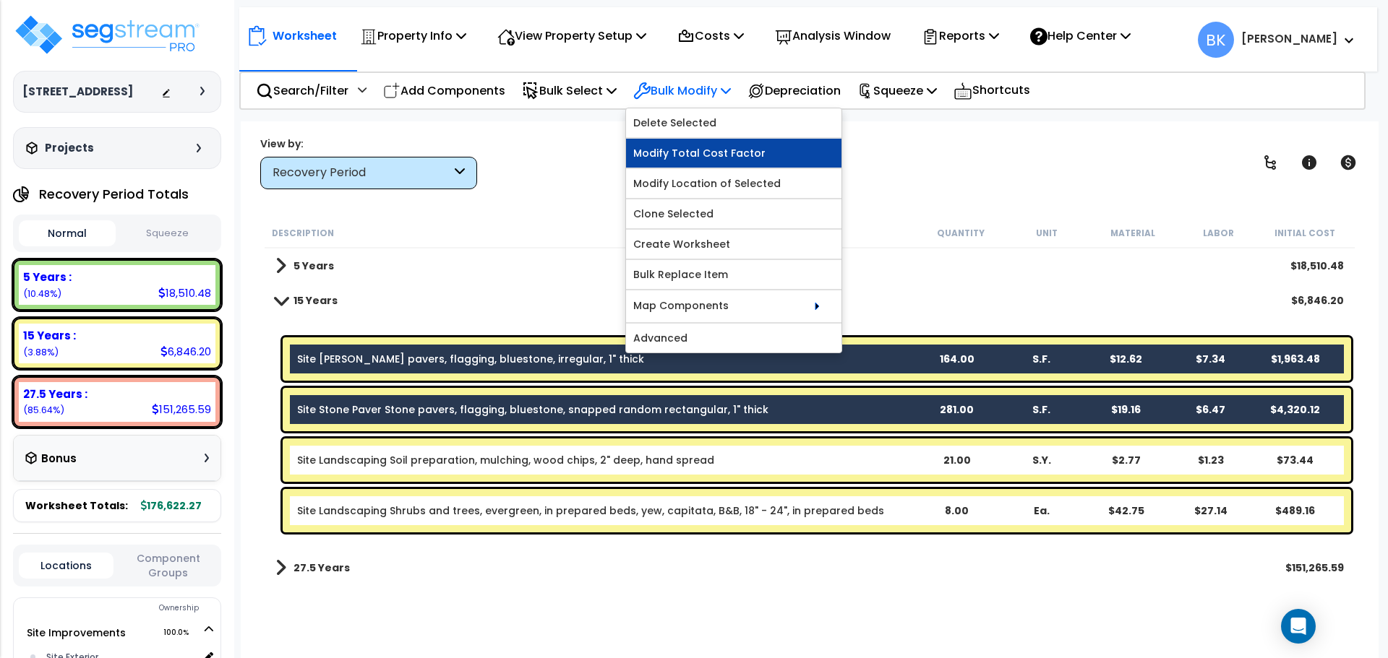
click at [690, 152] on link "Modify Total Cost Factor" at bounding box center [733, 153] width 215 height 29
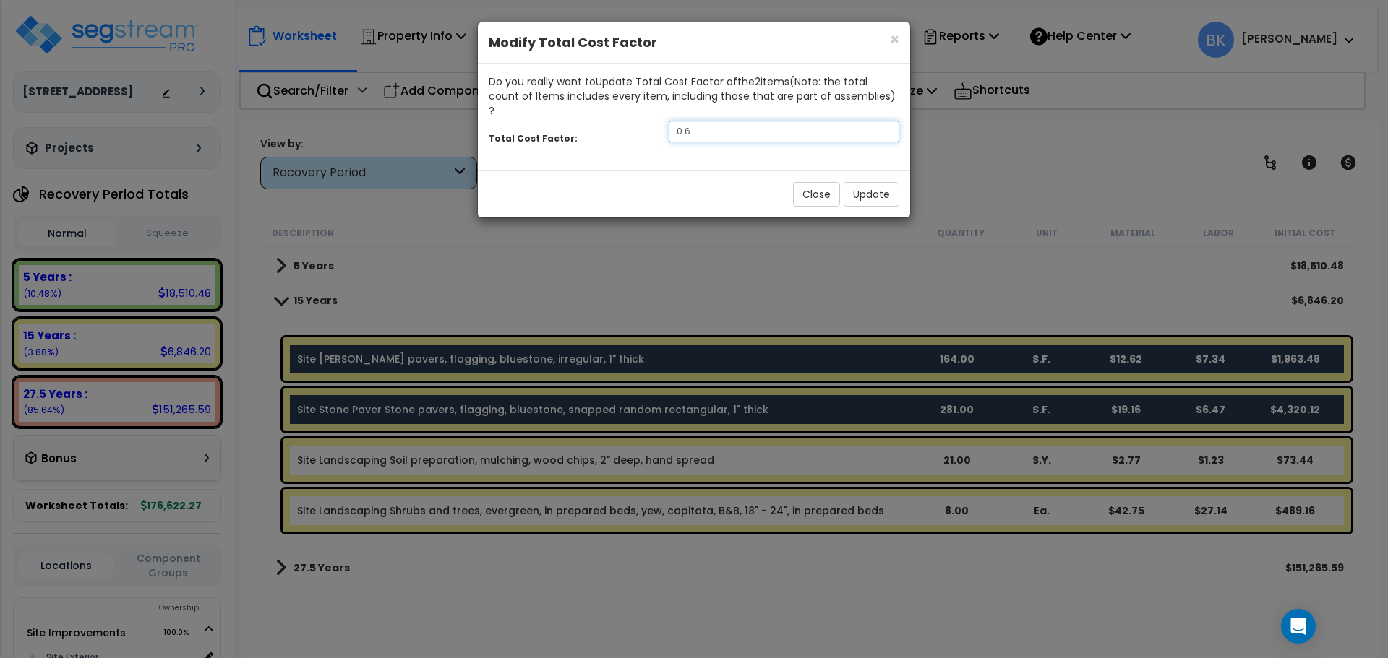
click at [732, 121] on input "0.6" at bounding box center [783, 132] width 231 height 22
type input "0.7"
click at [893, 182] on button "Update" at bounding box center [871, 194] width 56 height 25
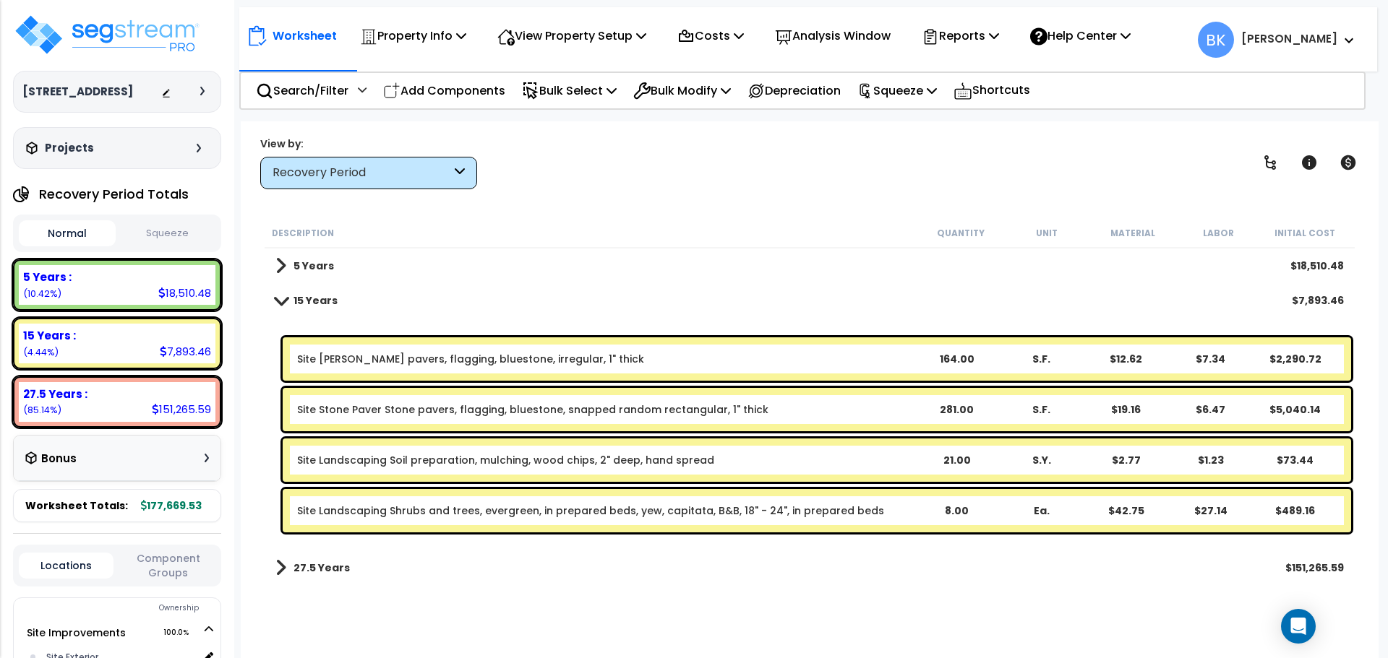
click at [284, 307] on link "15 Years" at bounding box center [306, 301] width 62 height 20
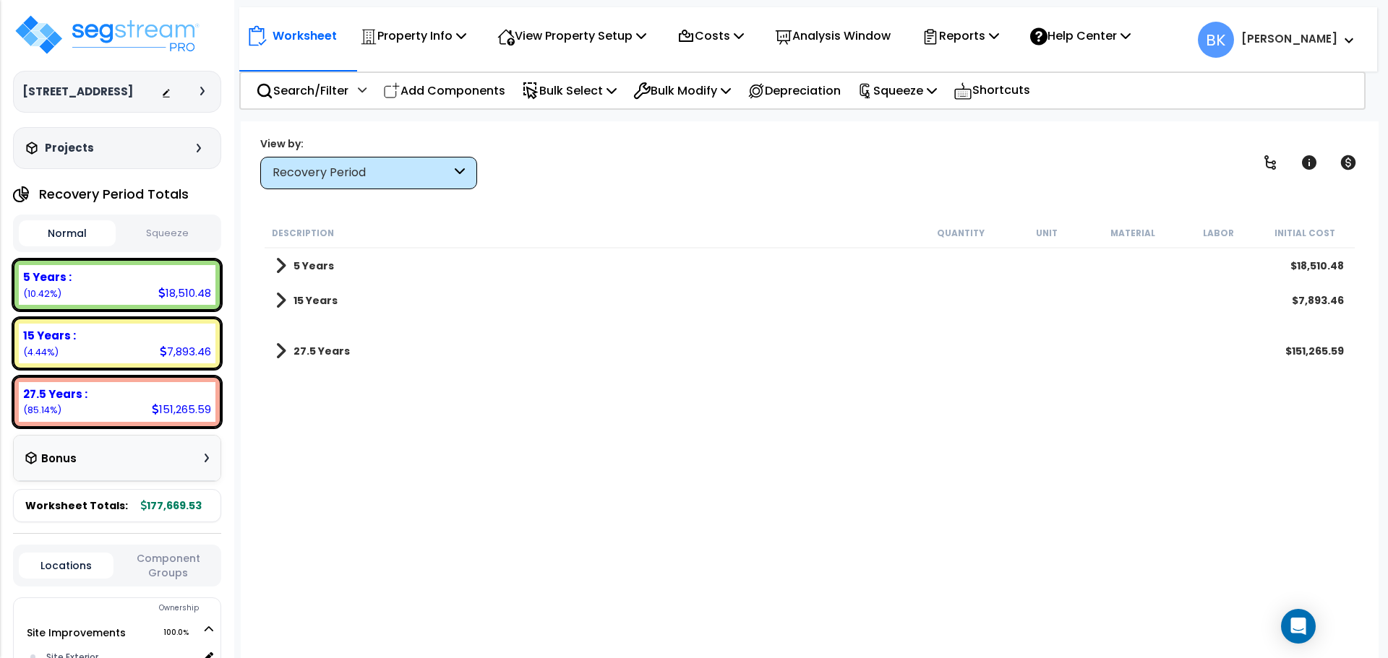
click at [280, 271] on span at bounding box center [280, 266] width 11 height 20
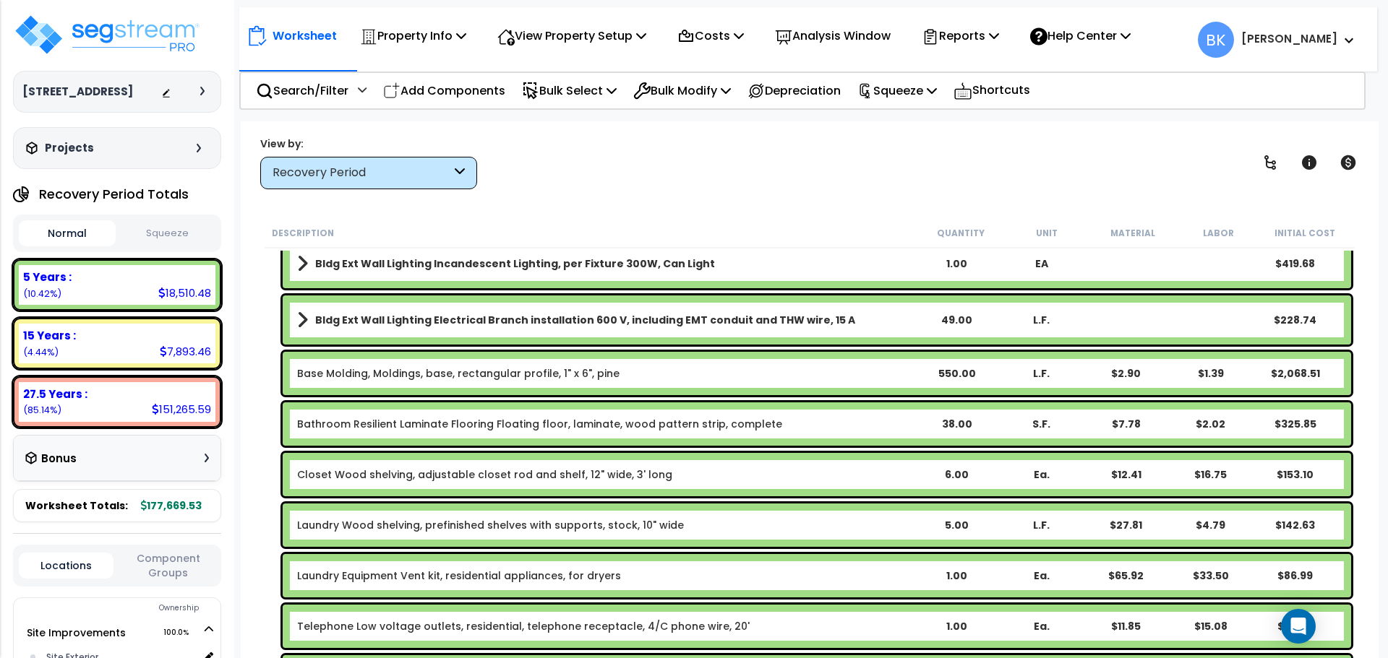
scroll to position [486, 0]
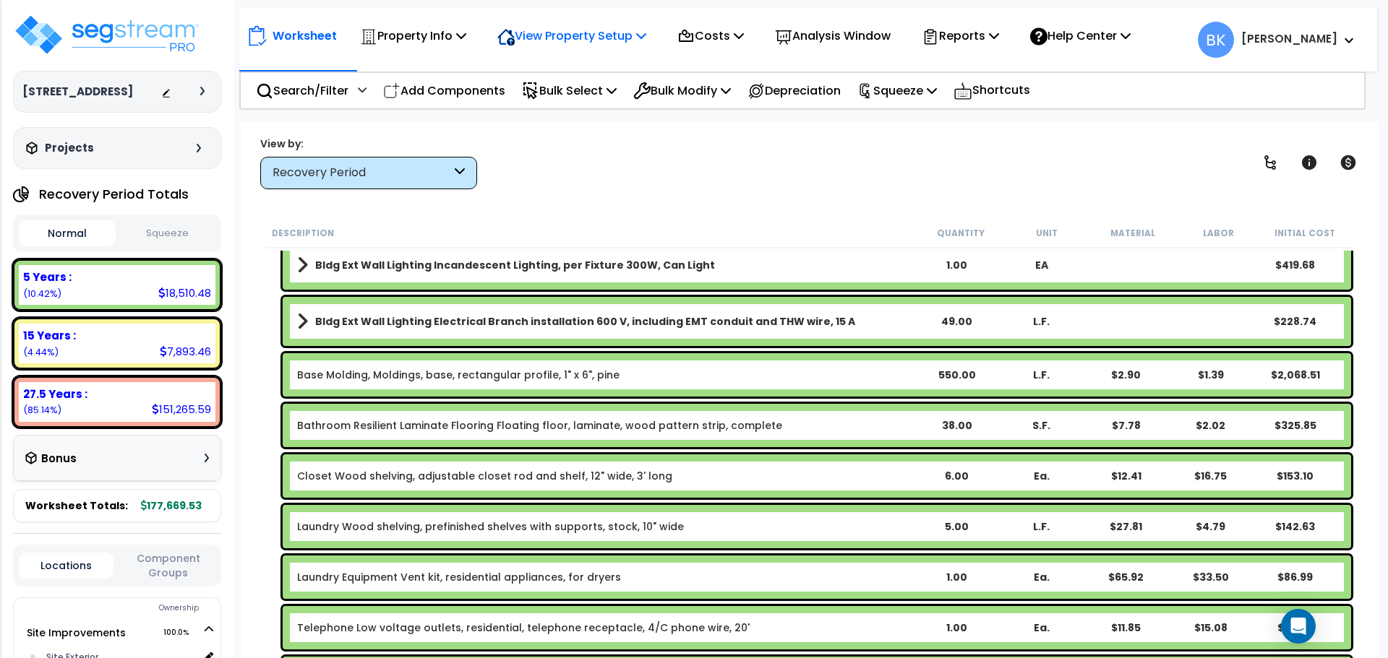
click at [619, 38] on p "View Property Setup" at bounding box center [571, 36] width 149 height 20
click at [610, 98] on link "View Questionnaire" at bounding box center [561, 99] width 143 height 29
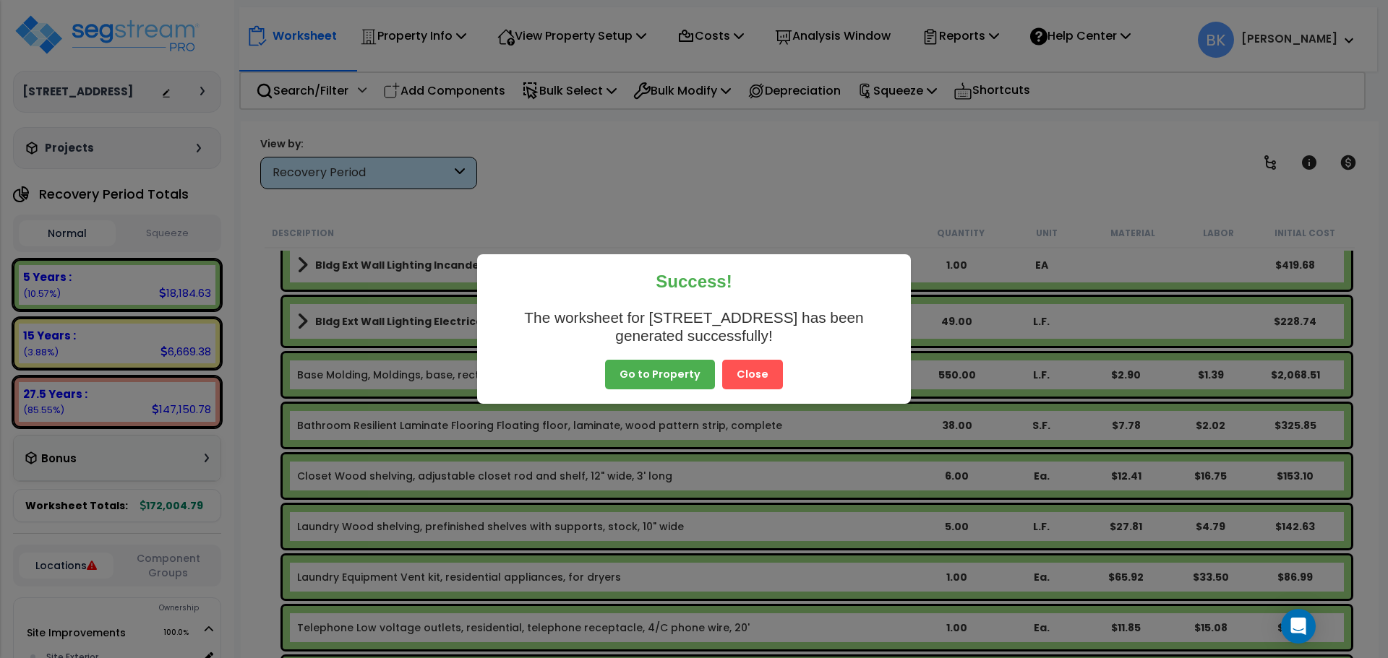
click at [744, 371] on button "Close" at bounding box center [752, 375] width 61 height 30
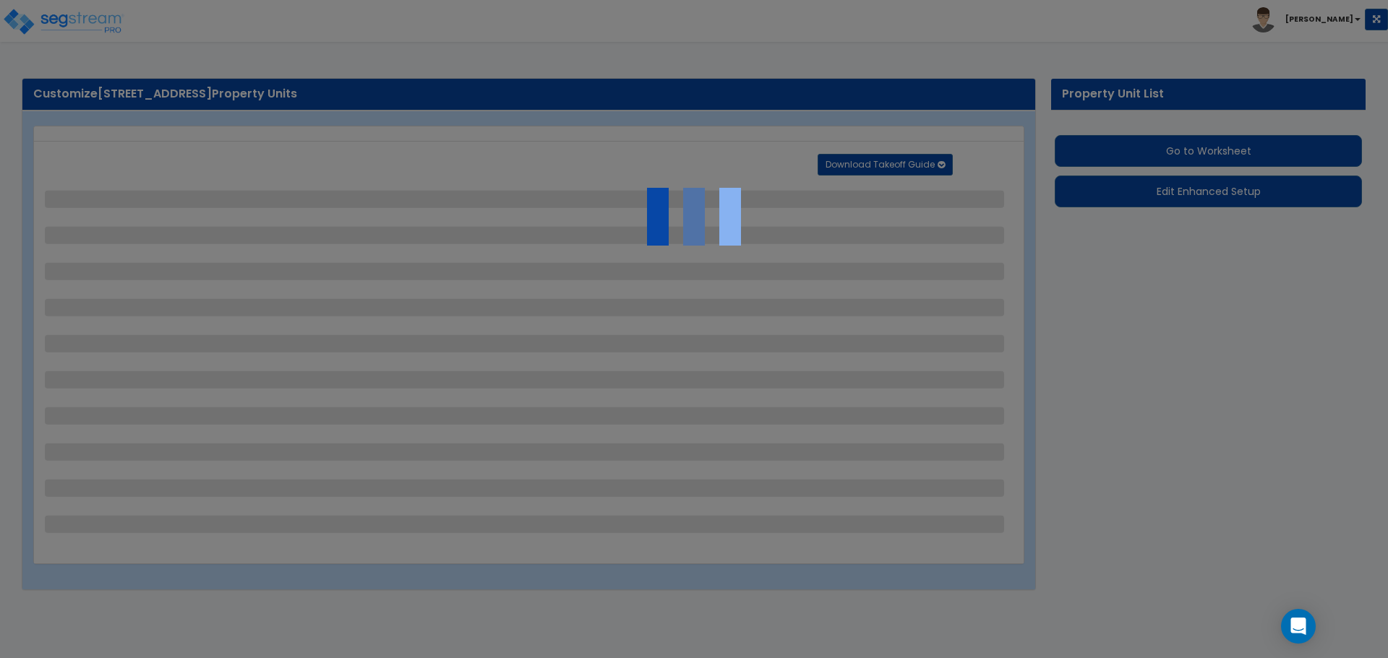
select select "2"
select select "4"
select select "1"
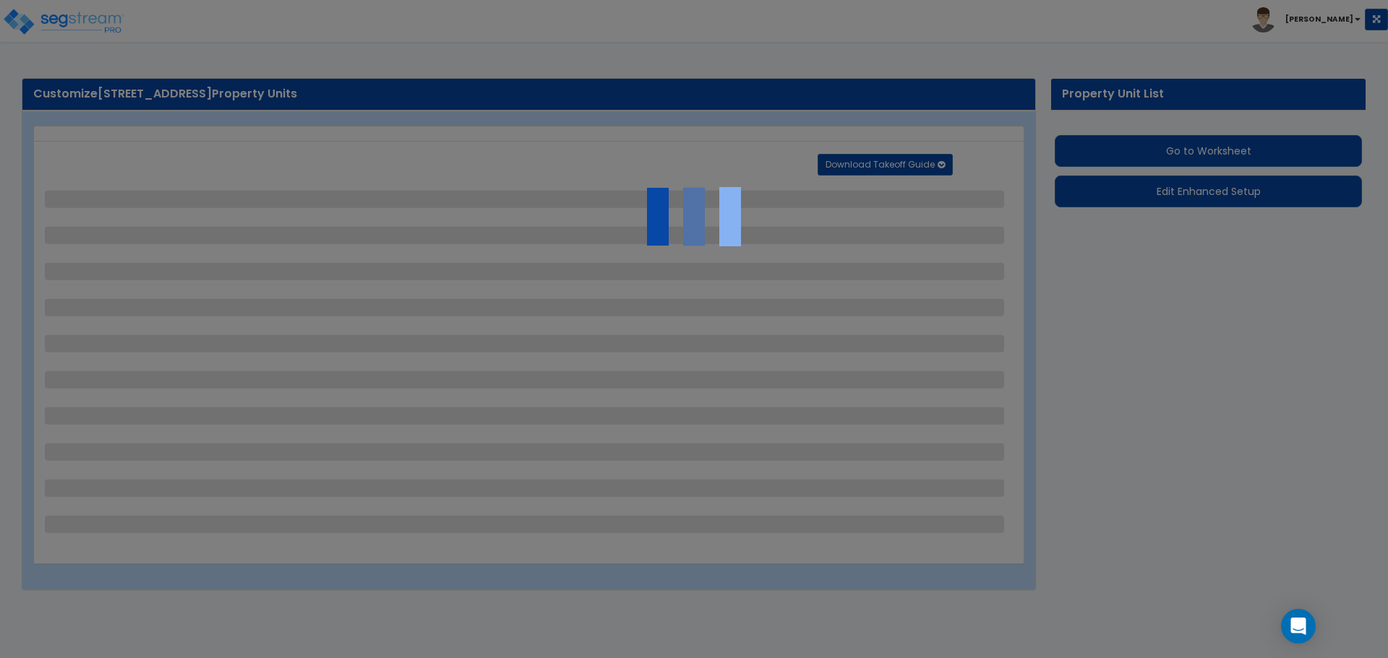
select select "3"
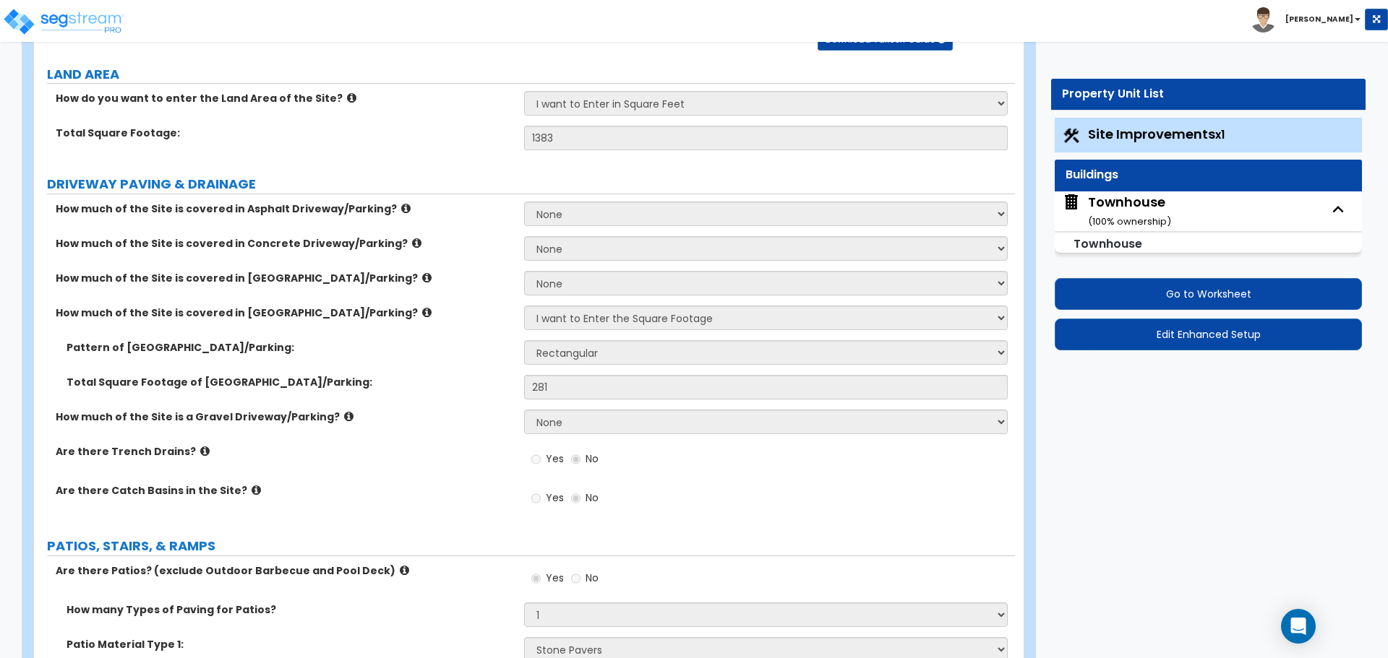
scroll to position [145, 0]
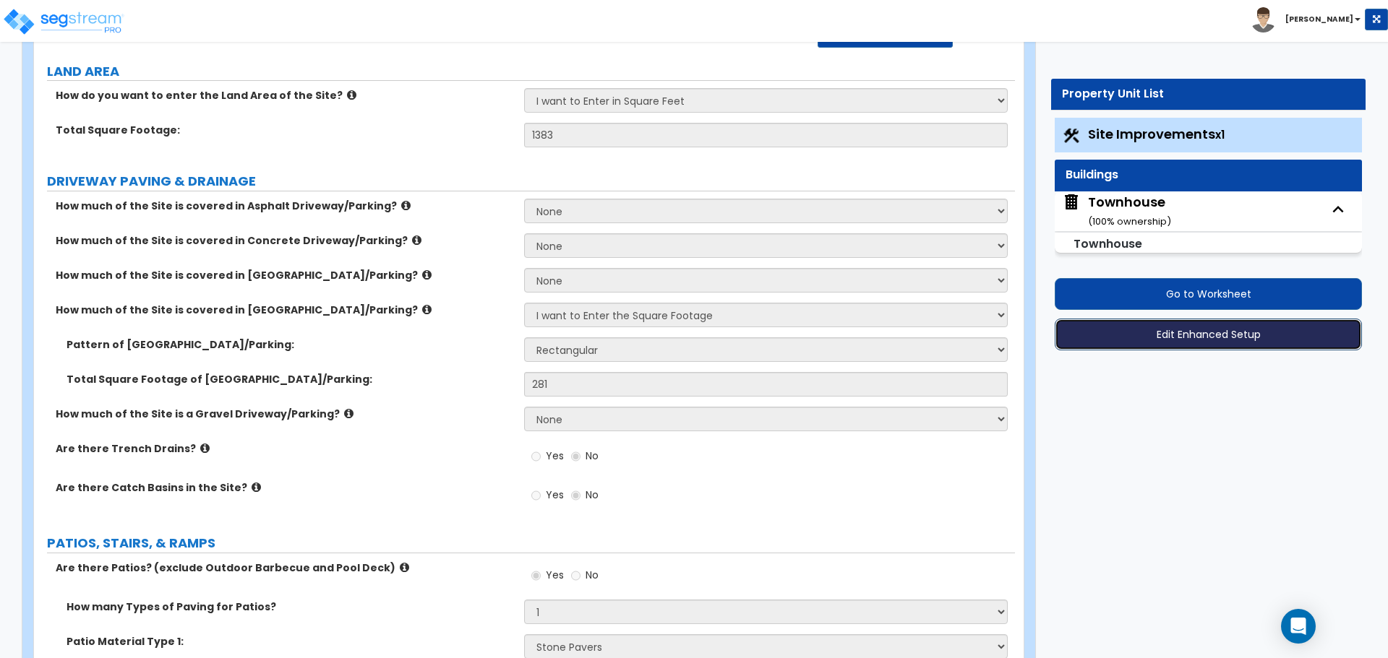
click at [1200, 335] on button "Edit Enhanced Setup" at bounding box center [1207, 335] width 307 height 32
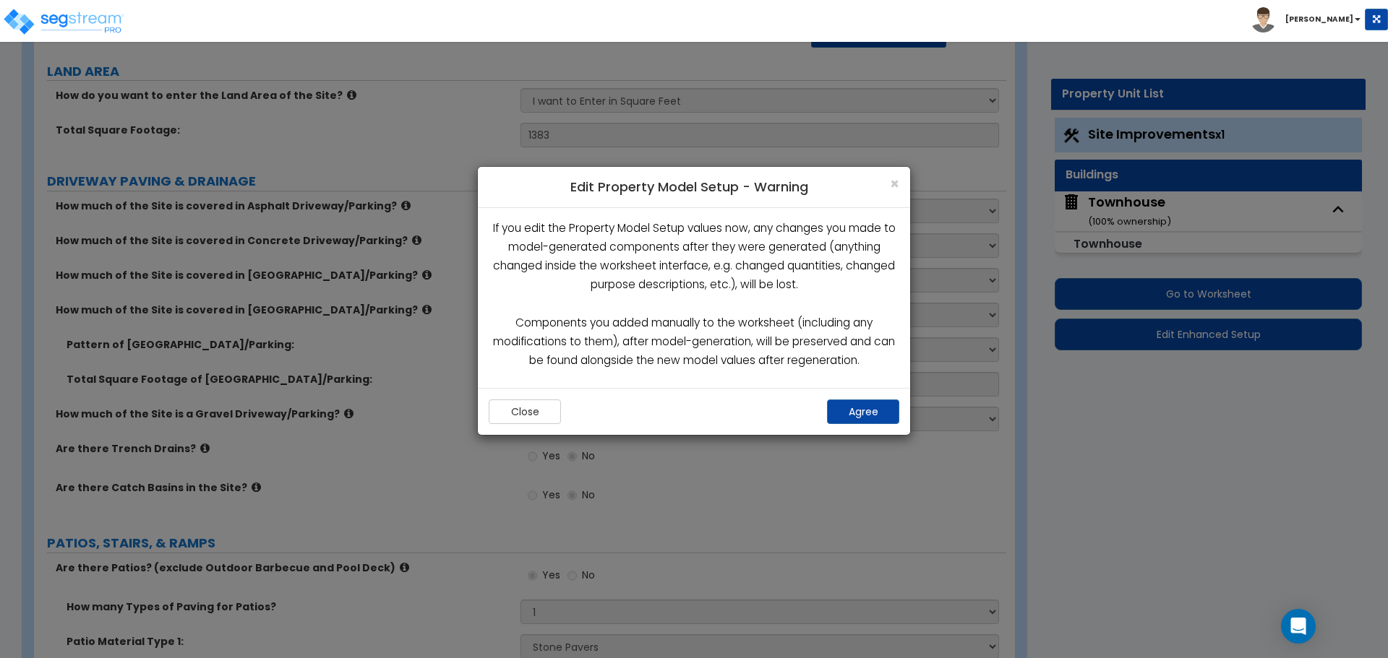
click at [871, 426] on div "Close Agree" at bounding box center [694, 411] width 432 height 47
click at [871, 410] on button "Agree" at bounding box center [863, 412] width 72 height 25
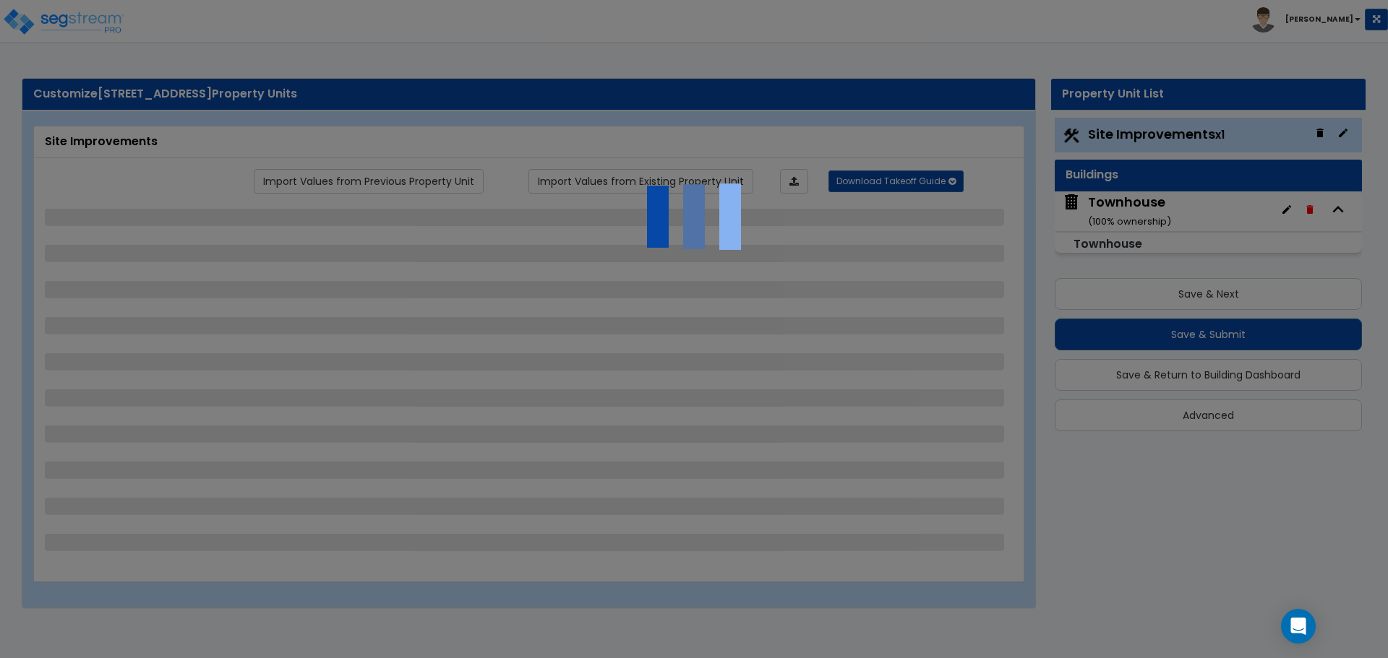
select select "2"
select select "4"
select select "1"
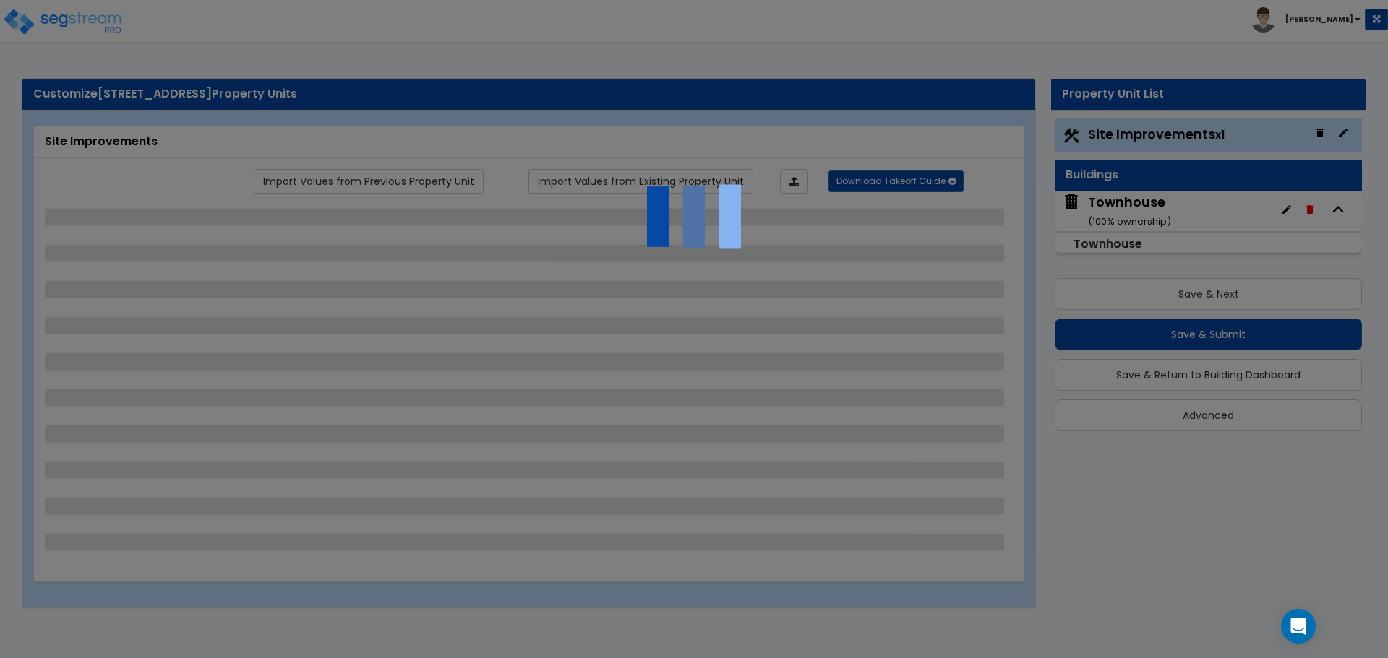
select select "3"
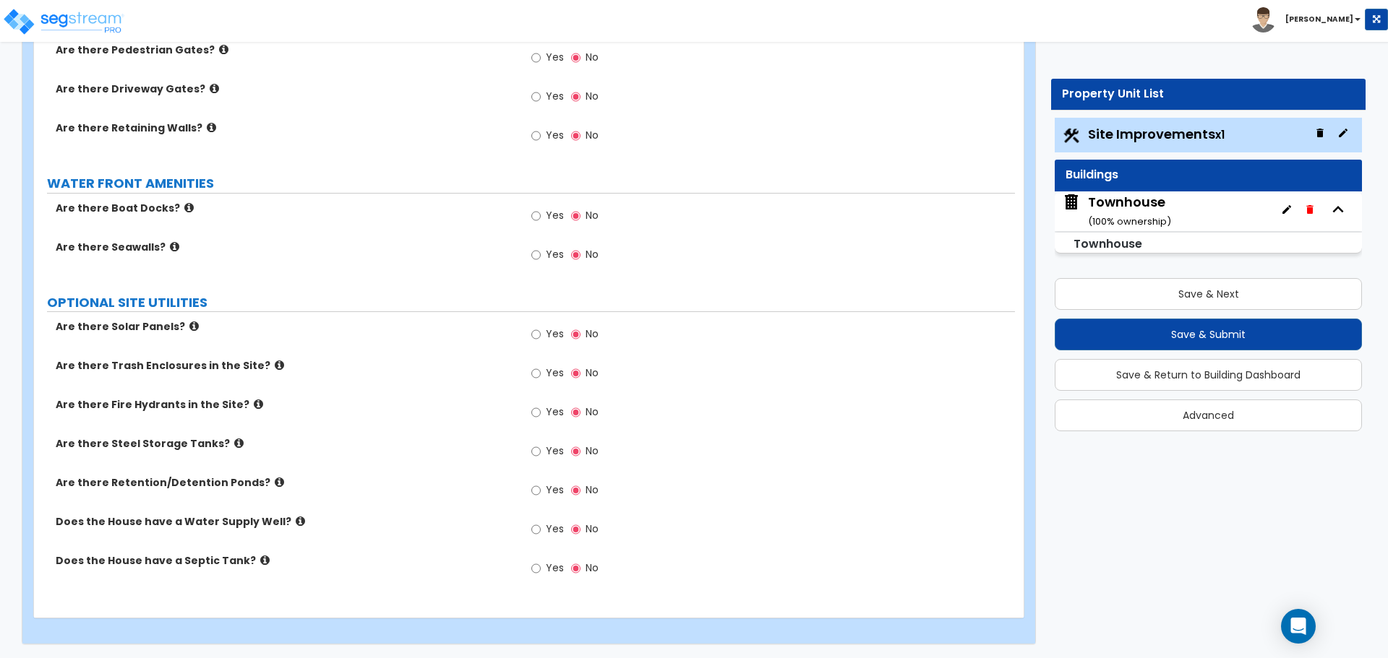
scroll to position [2198, 0]
click at [1148, 211] on div "Townhouse ( 100 % ownership)" at bounding box center [1129, 211] width 83 height 37
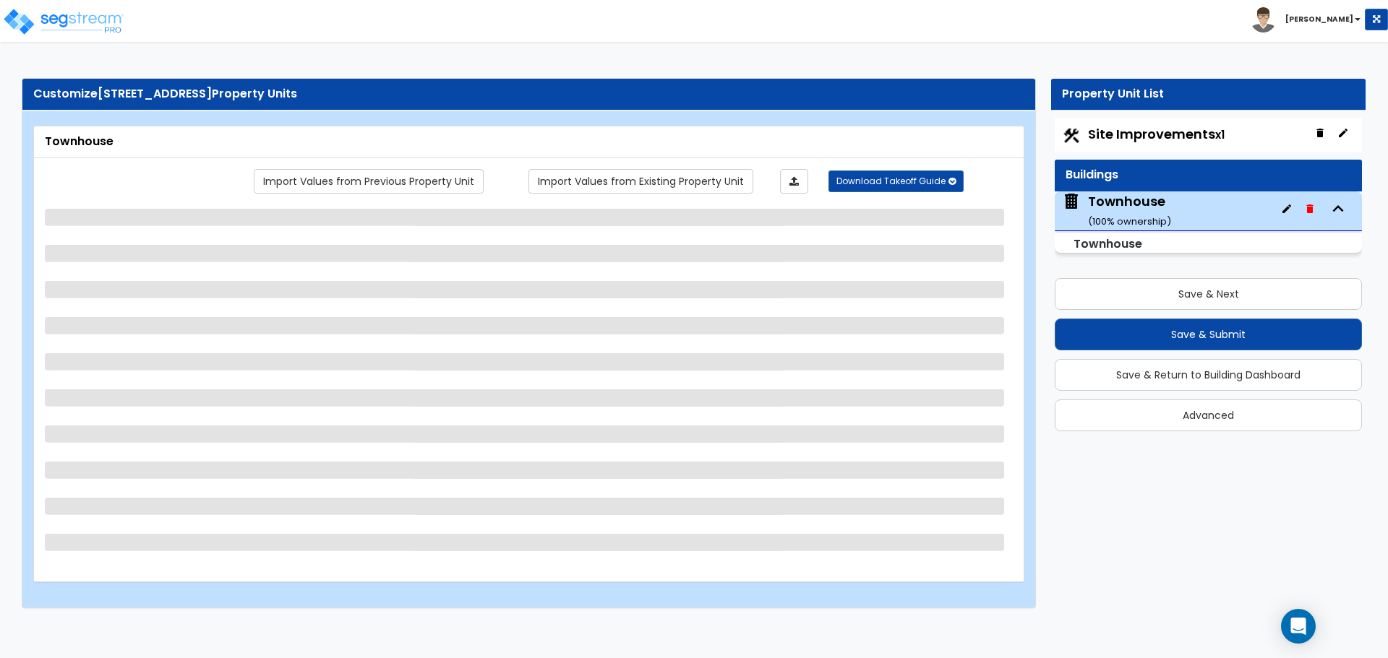
select select "2"
select select "7"
select select "2"
select select "1"
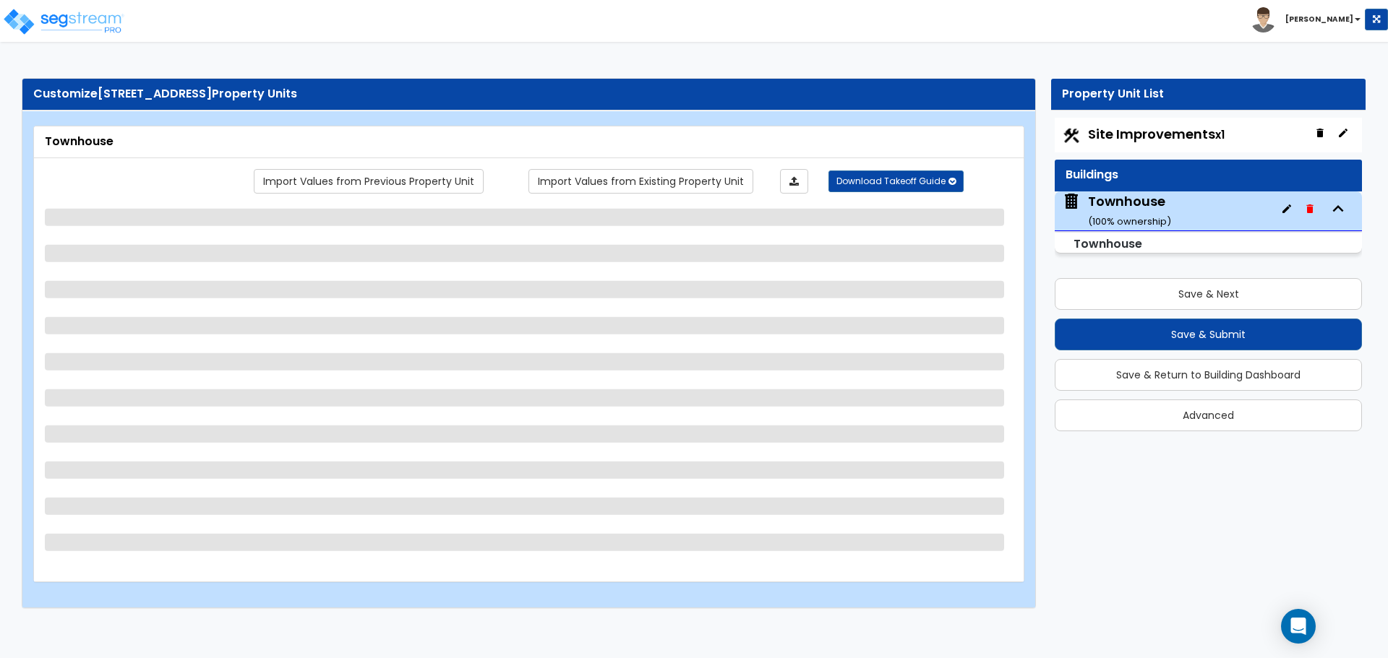
select select "2"
select select "10"
select select "5"
select select "1"
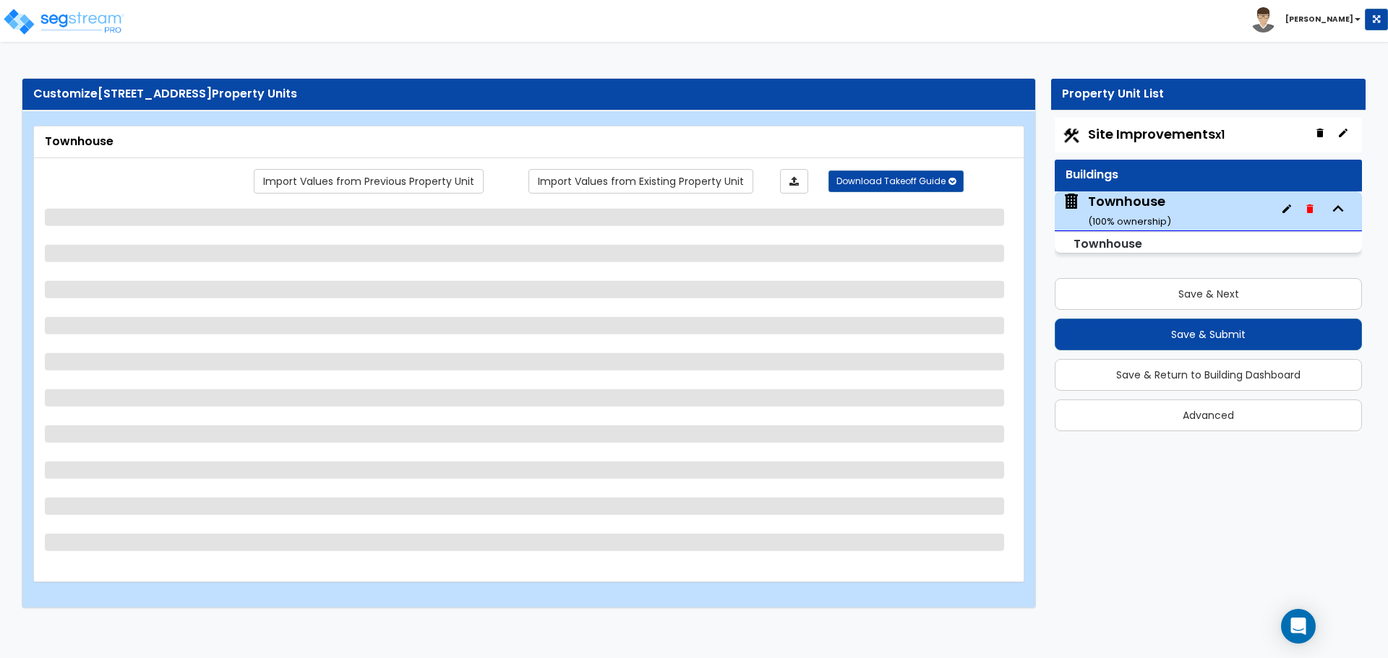
select select "1"
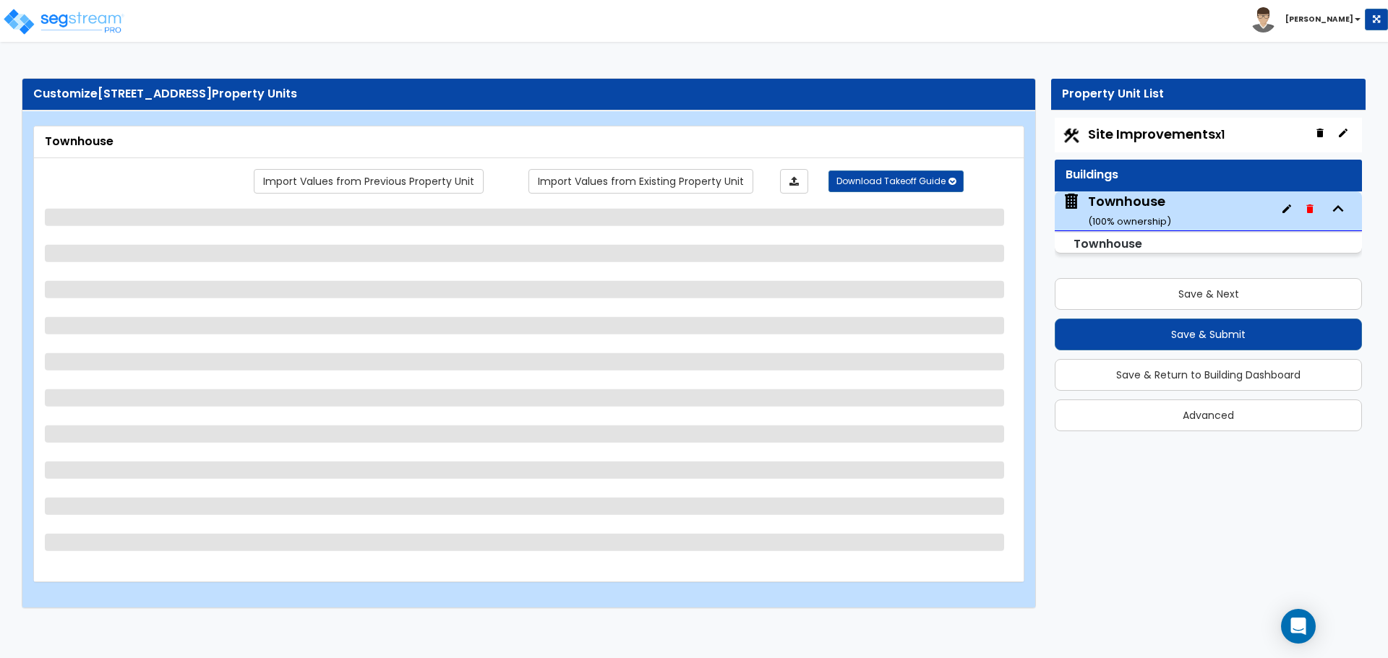
select select "1"
select select "5"
select select "2"
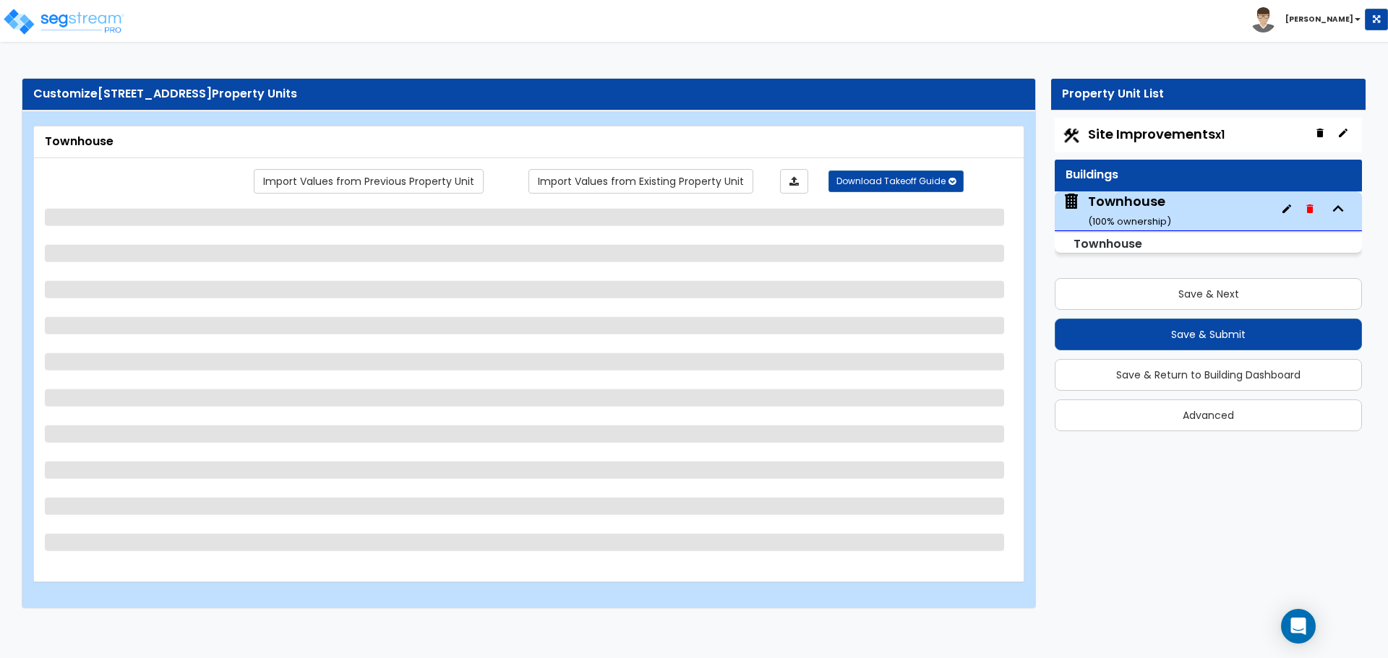
select select "3"
select select "2"
select select "1"
select select "2"
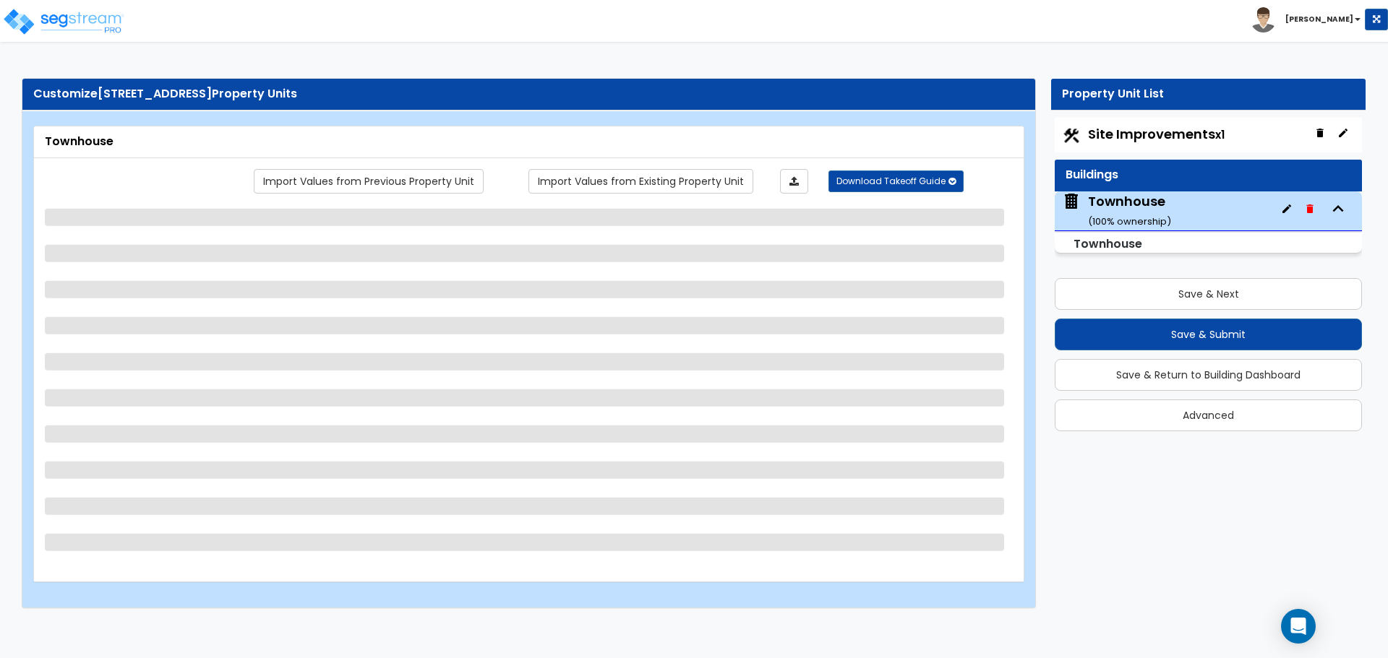
select select "3"
select select "2"
select select "1"
select select "2"
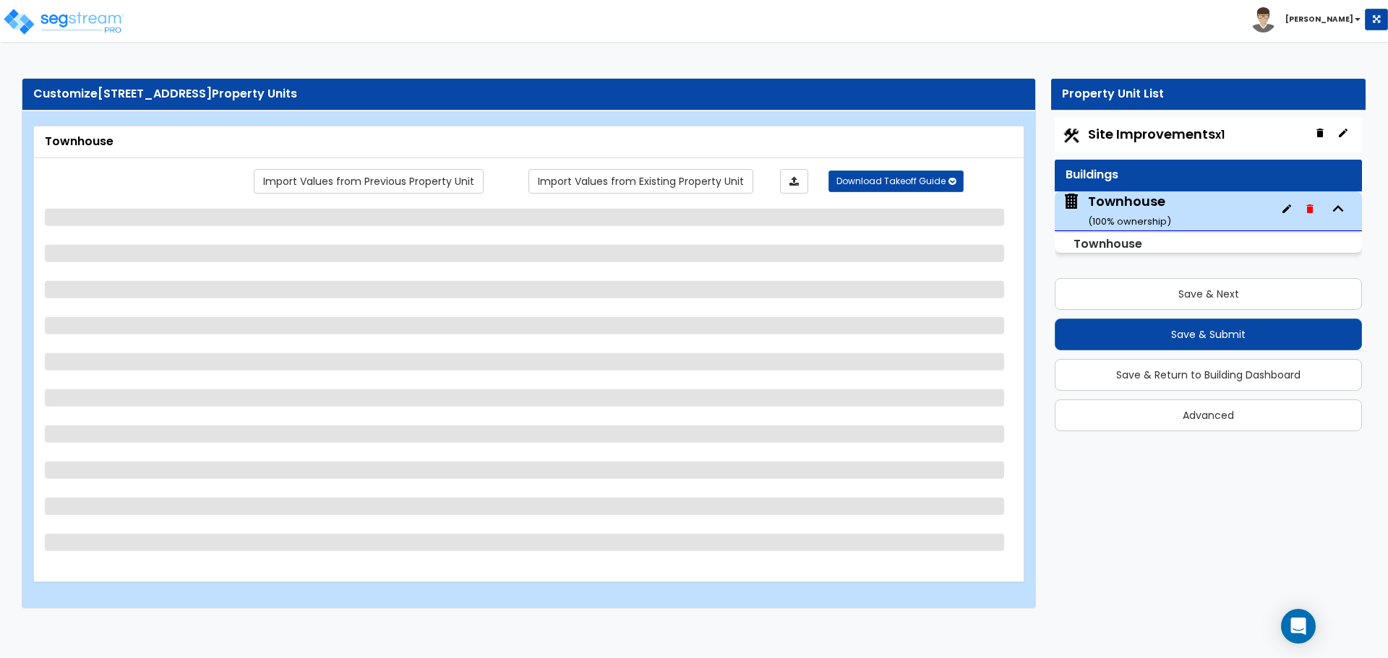
select select "1"
select select "3"
select select "2"
select select "3"
select select "2"
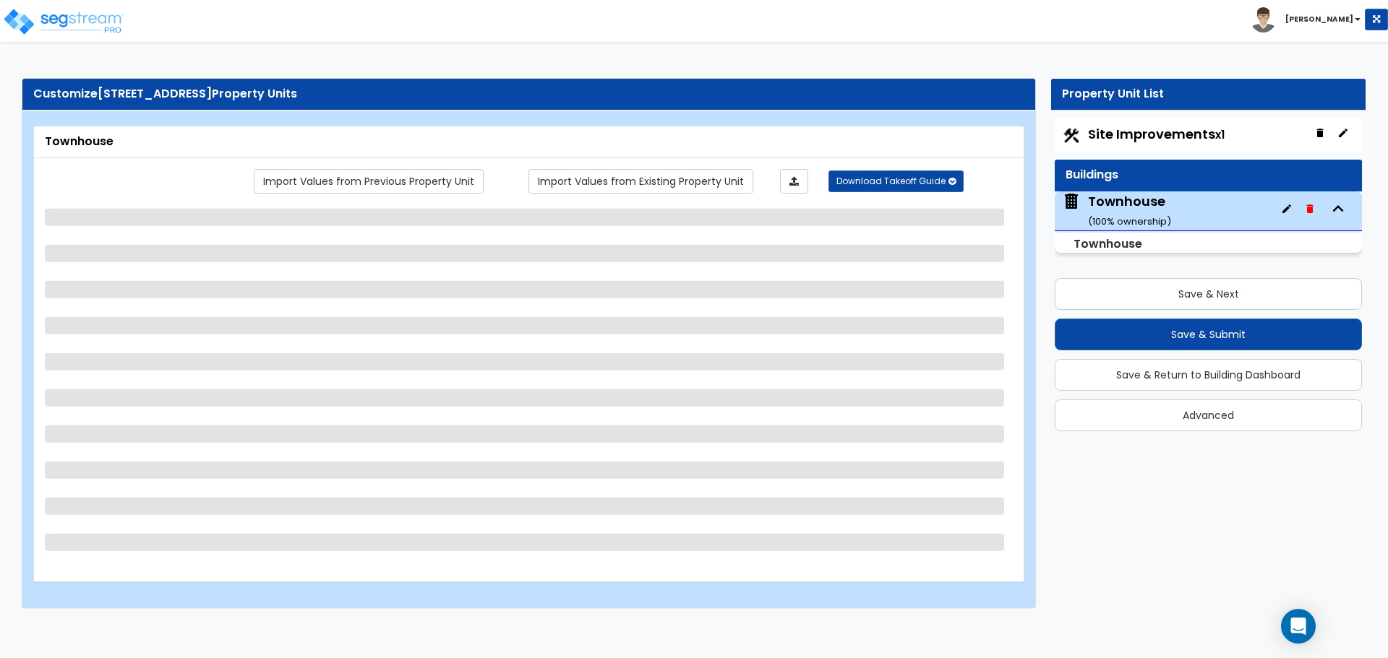
select select "5"
select select "6"
select select "2"
select select "1"
select select "6"
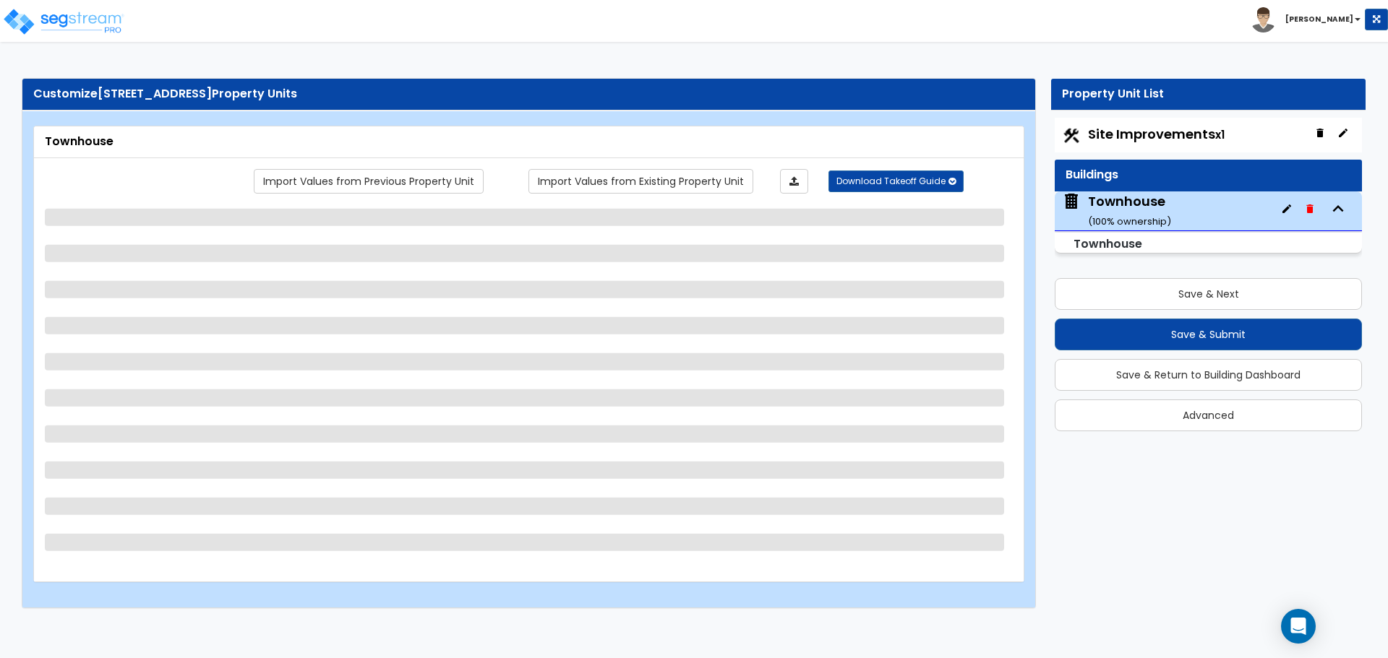
select select "1"
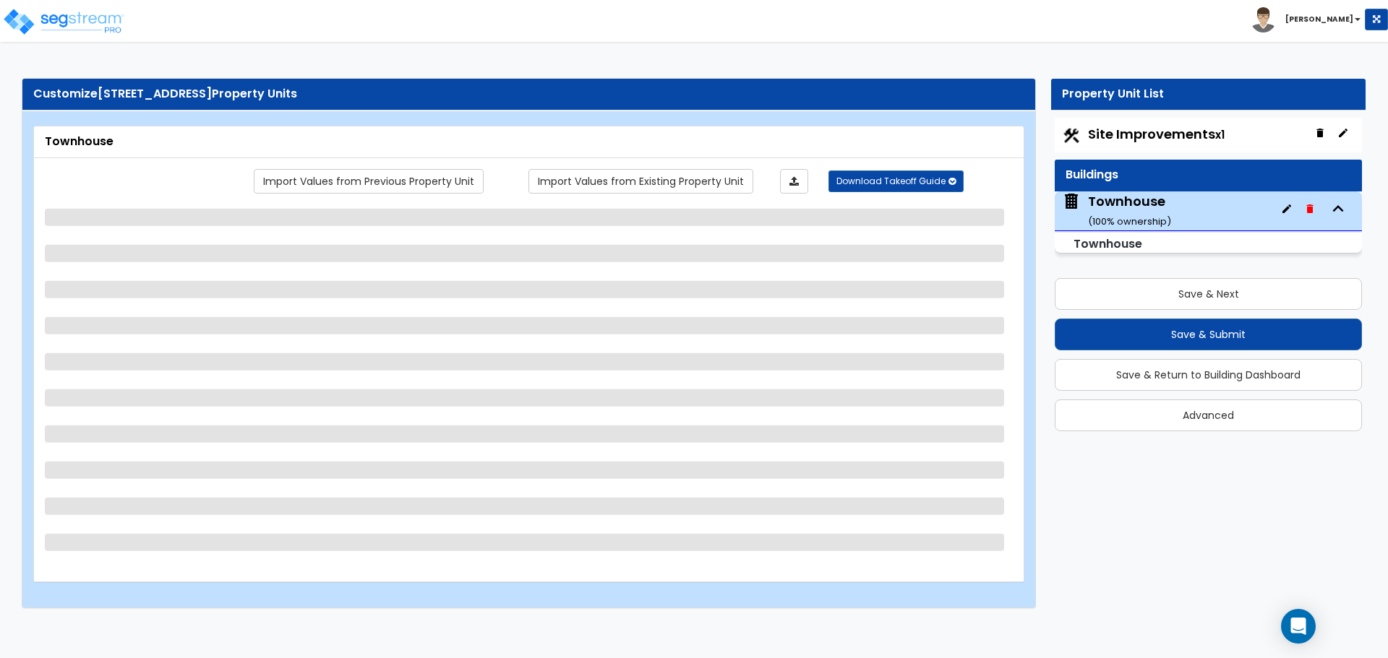
select select "4"
select select "2"
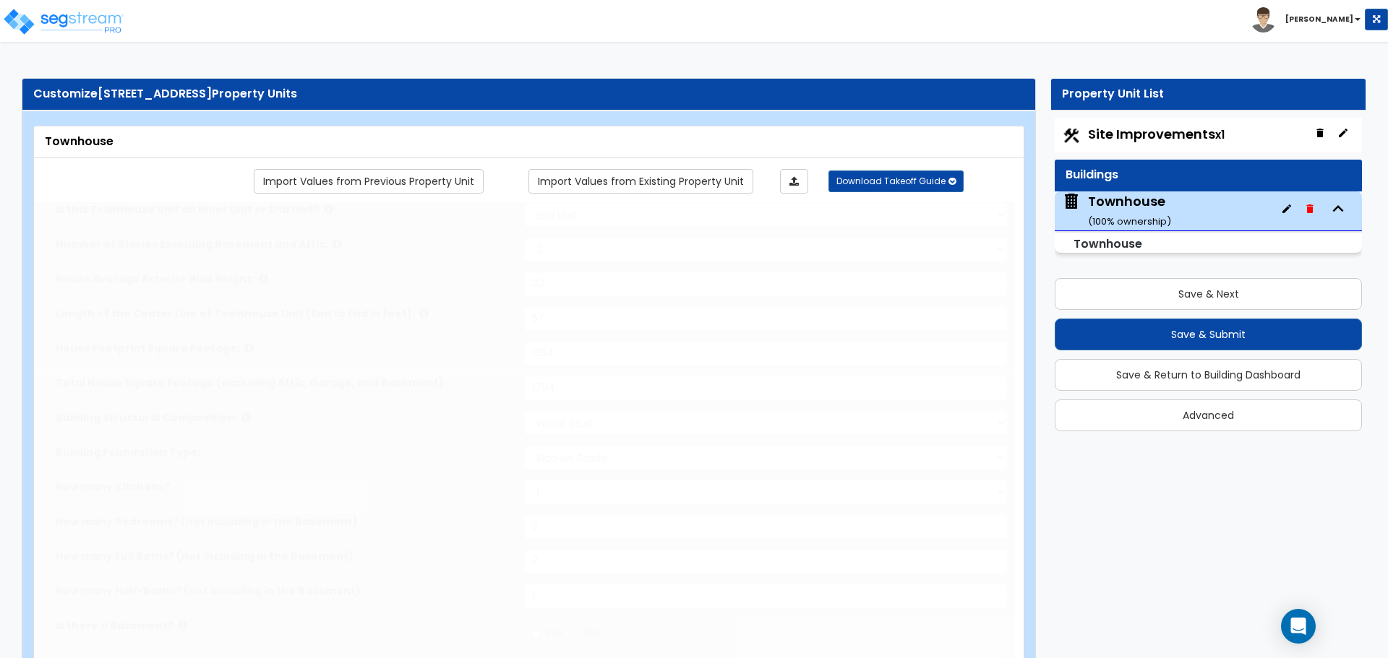
type input "4"
radio input "true"
select select "2"
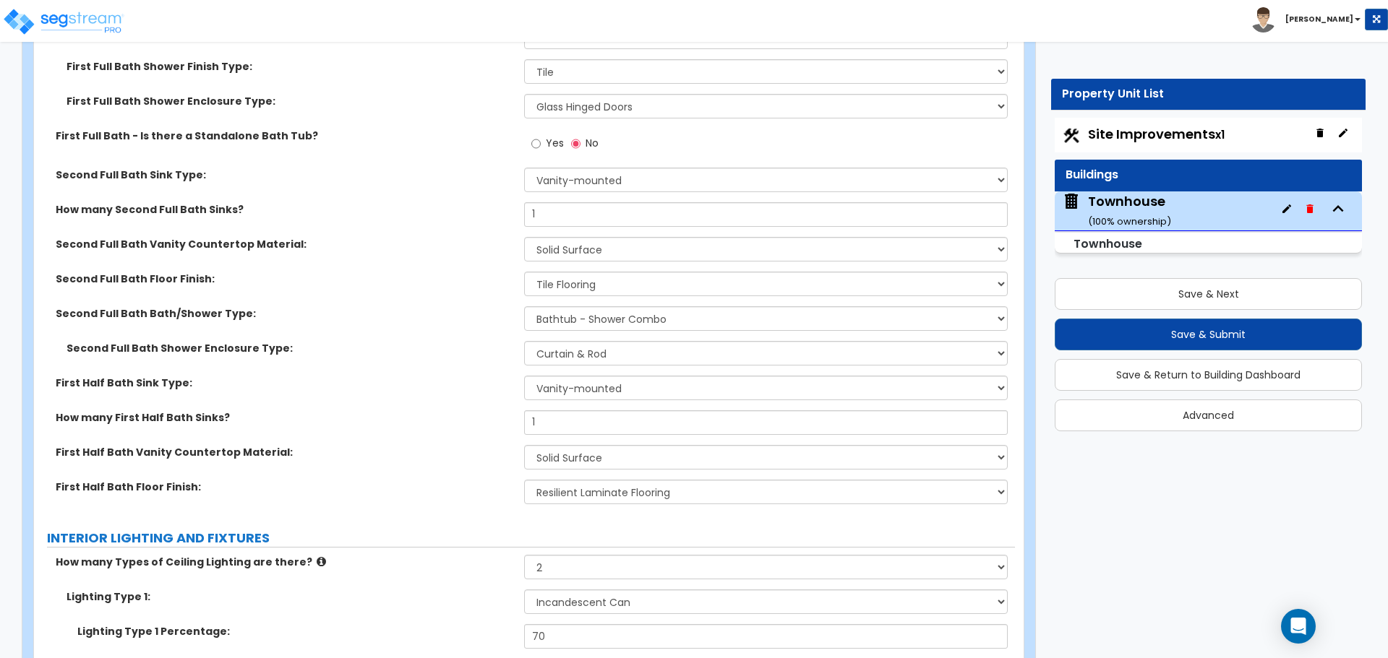
scroll to position [3469, 0]
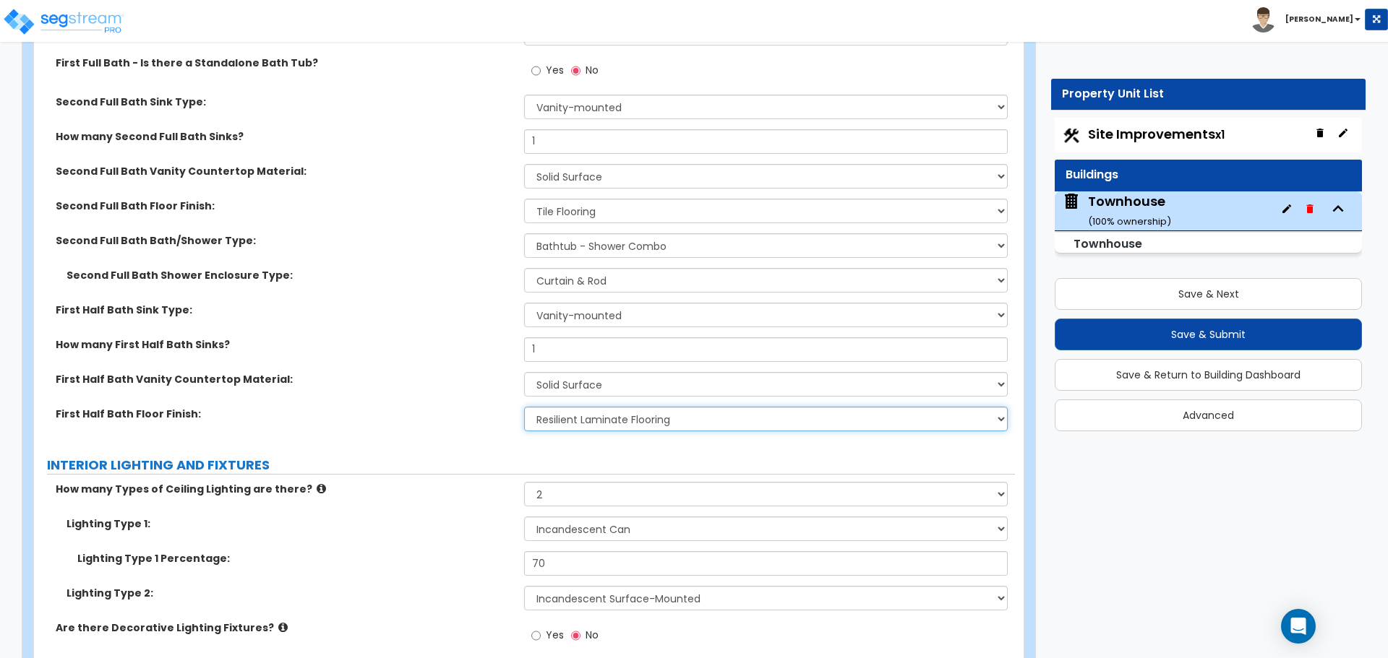
click at [581, 413] on select "None Tile Flooring Hardwood Flooring Resilient Laminate Flooring VCT Flooring S…" at bounding box center [765, 419] width 483 height 25
select select "1"
click at [524, 407] on select "None Tile Flooring Hardwood Flooring Resilient Laminate Flooring VCT Flooring S…" at bounding box center [765, 419] width 483 height 25
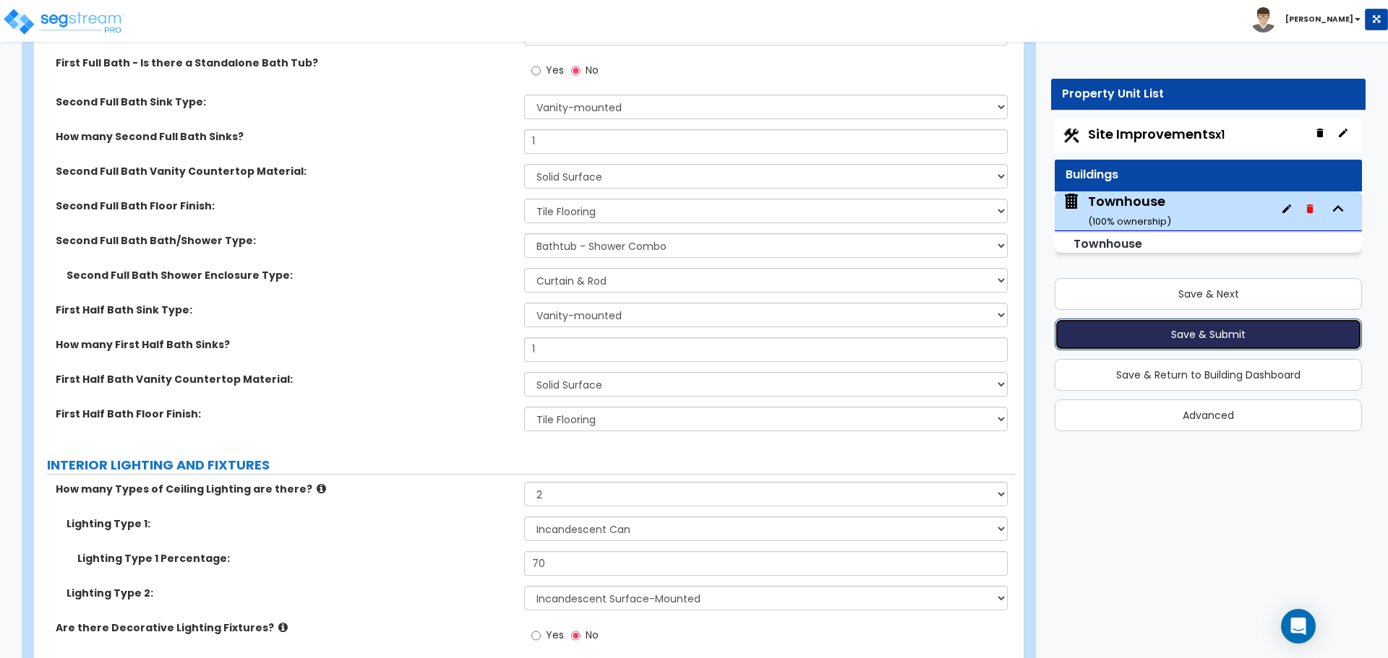
click at [1192, 335] on button "Save & Submit" at bounding box center [1207, 335] width 307 height 32
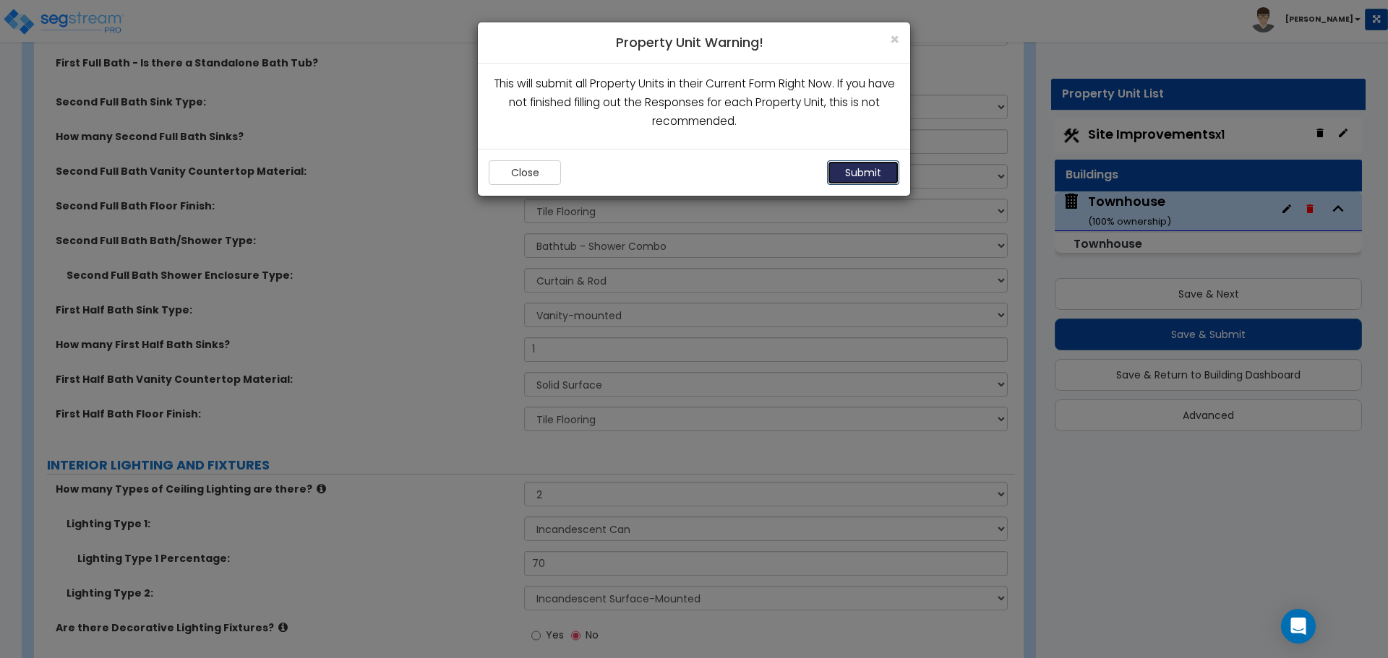
click at [870, 179] on button "Submit" at bounding box center [863, 172] width 72 height 25
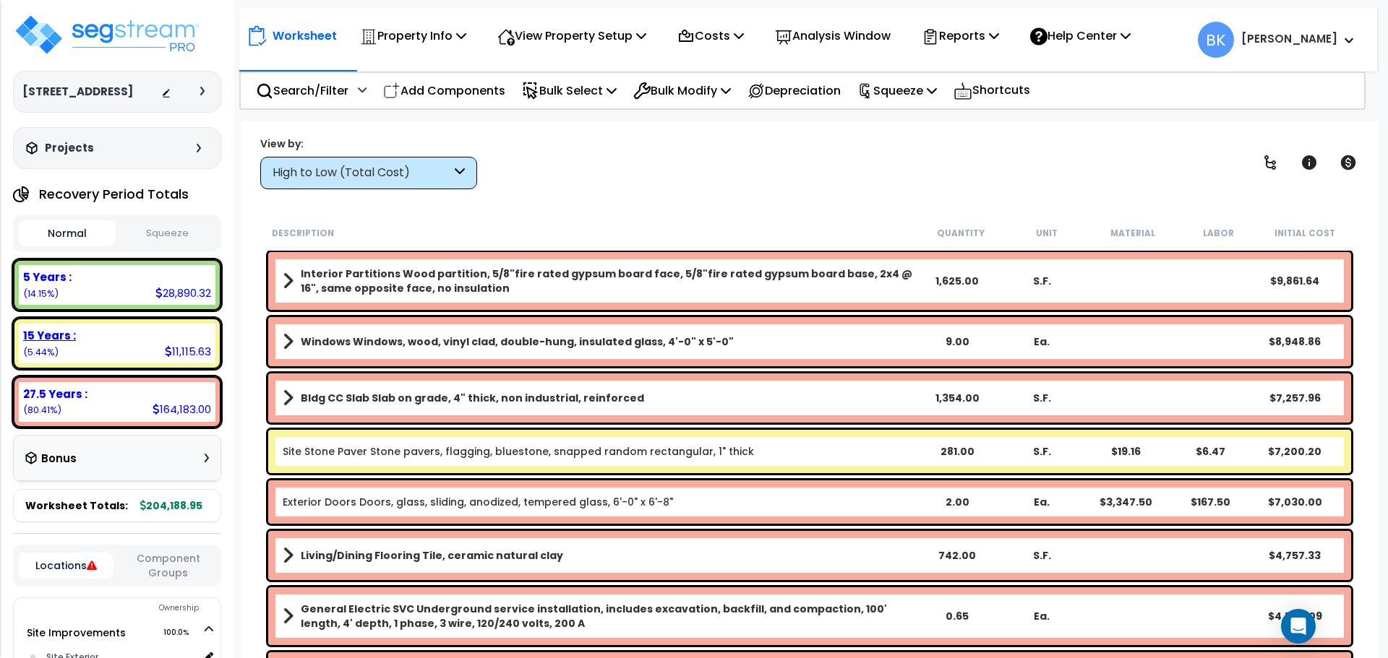
click at [116, 336] on div "15 Years :" at bounding box center [117, 335] width 188 height 15
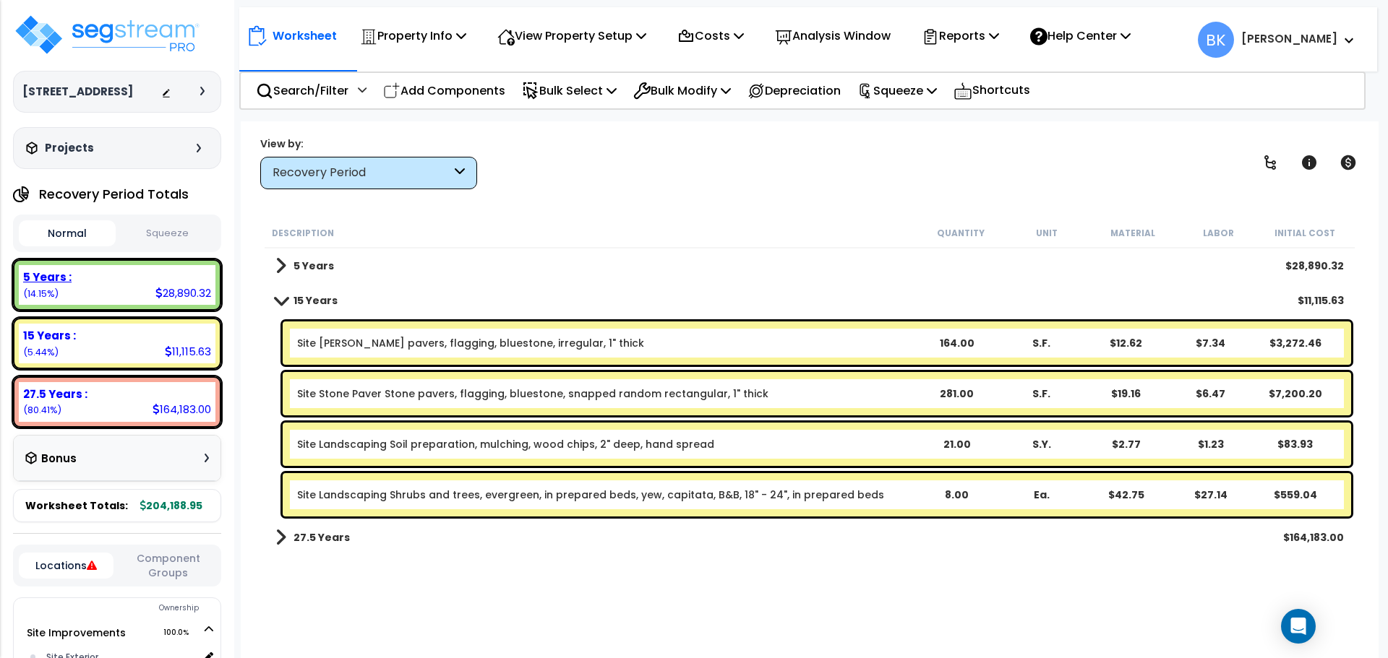
click at [129, 296] on div "5 Years : 28,890.32 (14.15%)" at bounding box center [117, 285] width 197 height 40
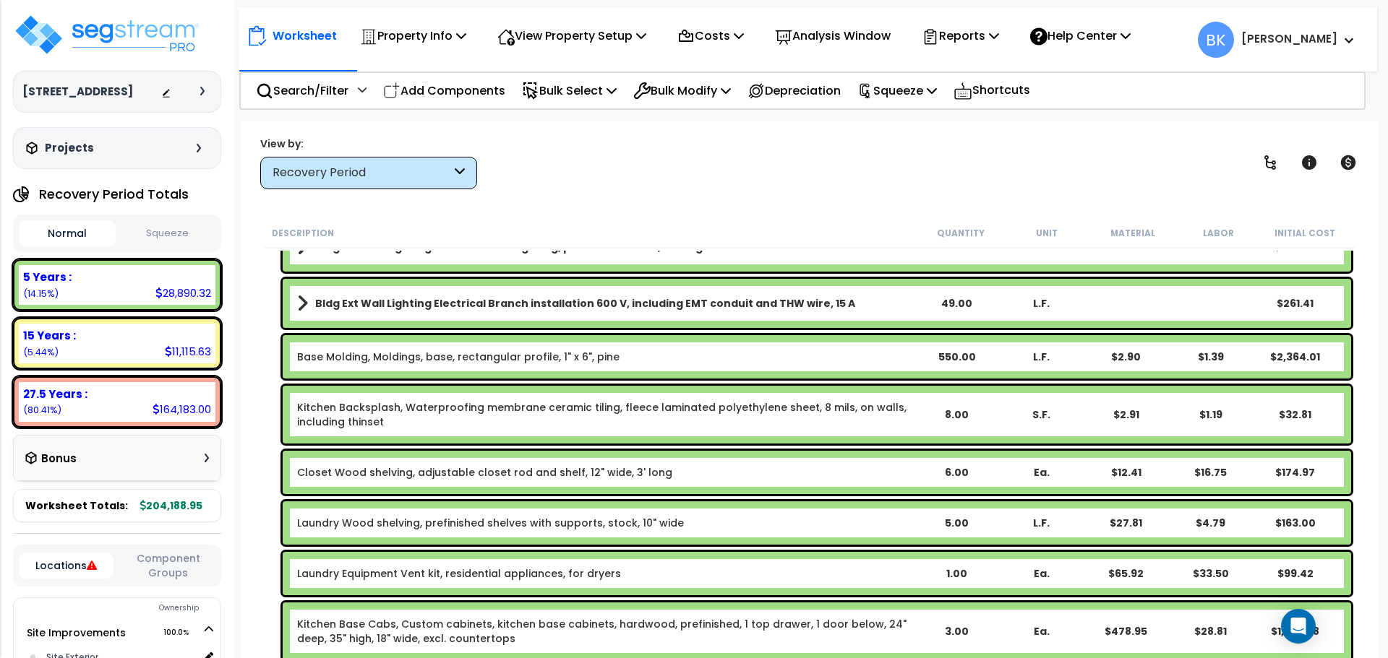
scroll to position [506, 0]
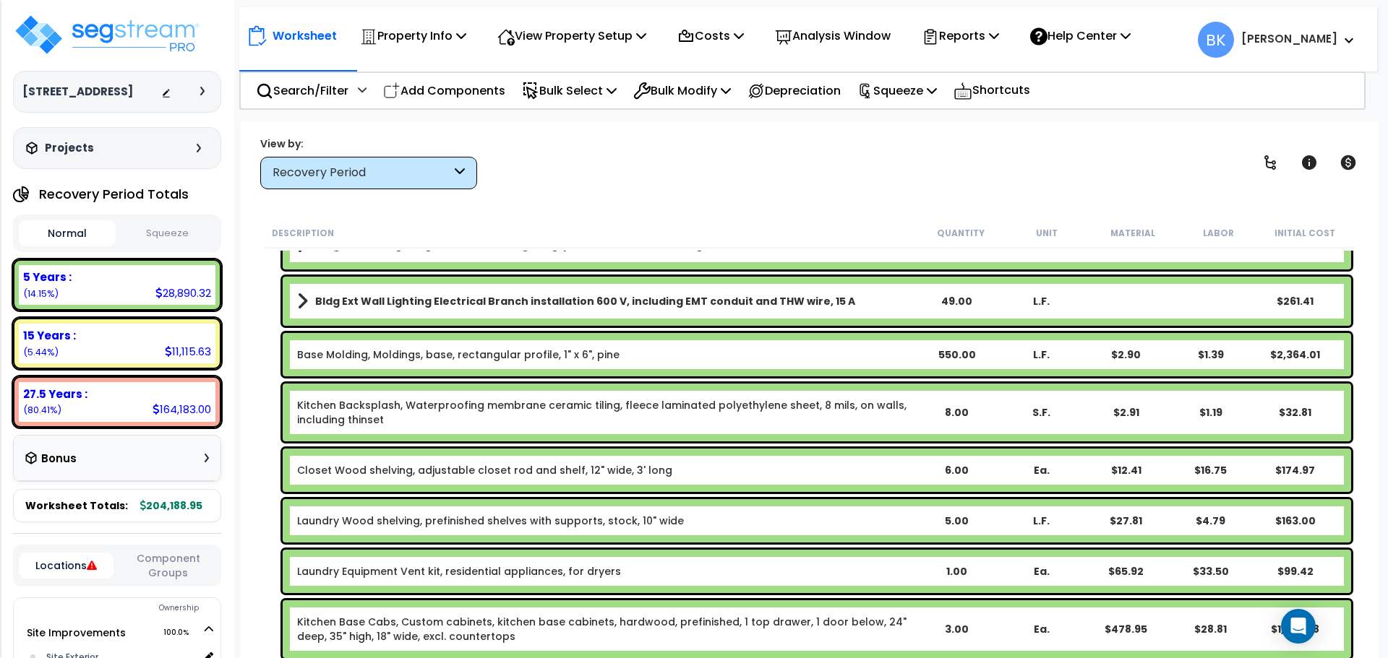
click at [365, 357] on link "Base Molding, Moldings, base, rectangular profile, 1" x 6", pine" at bounding box center [458, 355] width 322 height 14
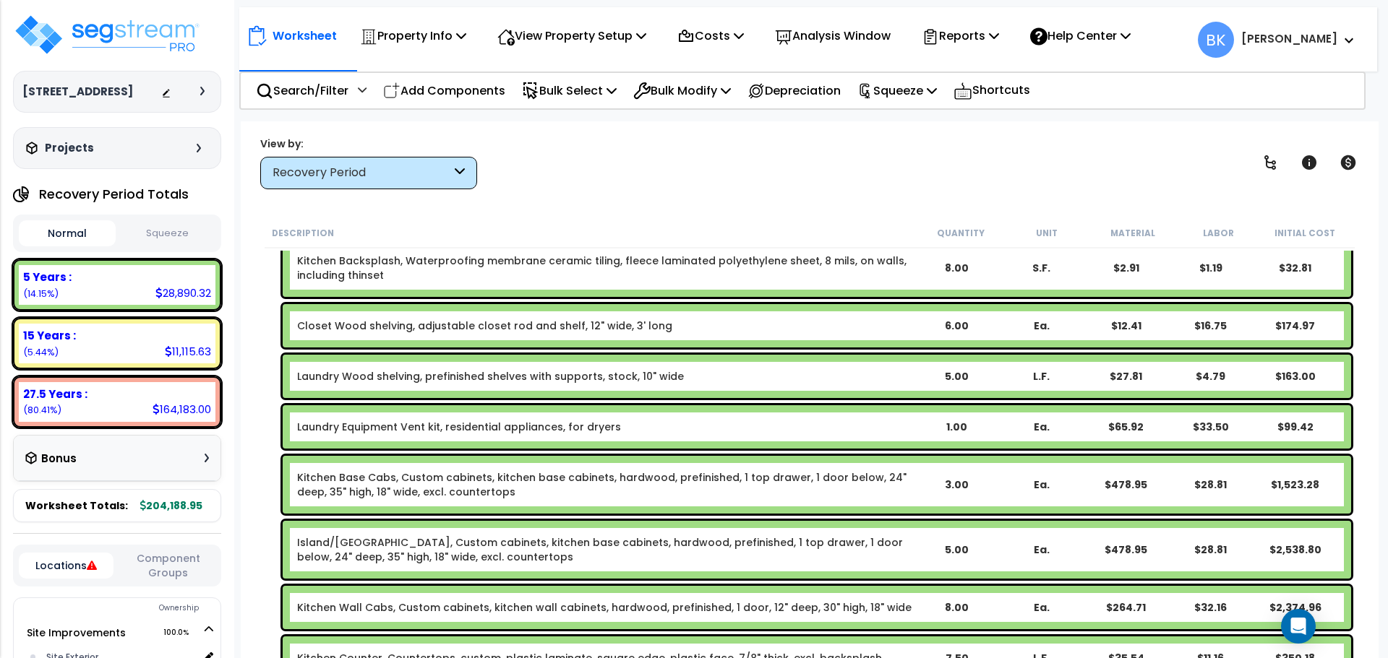
scroll to position [723, 0]
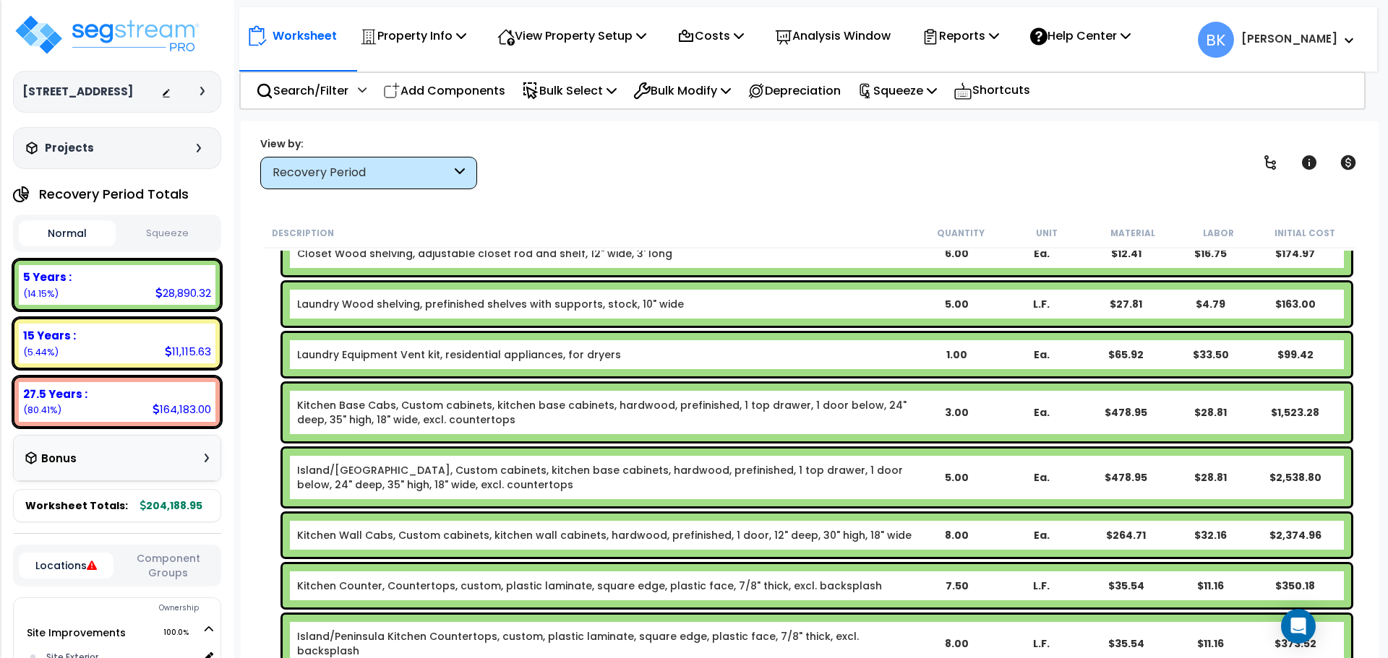
click at [352, 408] on link "Kitchen Base Cabs, Custom cabinets, kitchen base cabinets, hardwood, prefinishe…" at bounding box center [605, 412] width 616 height 29
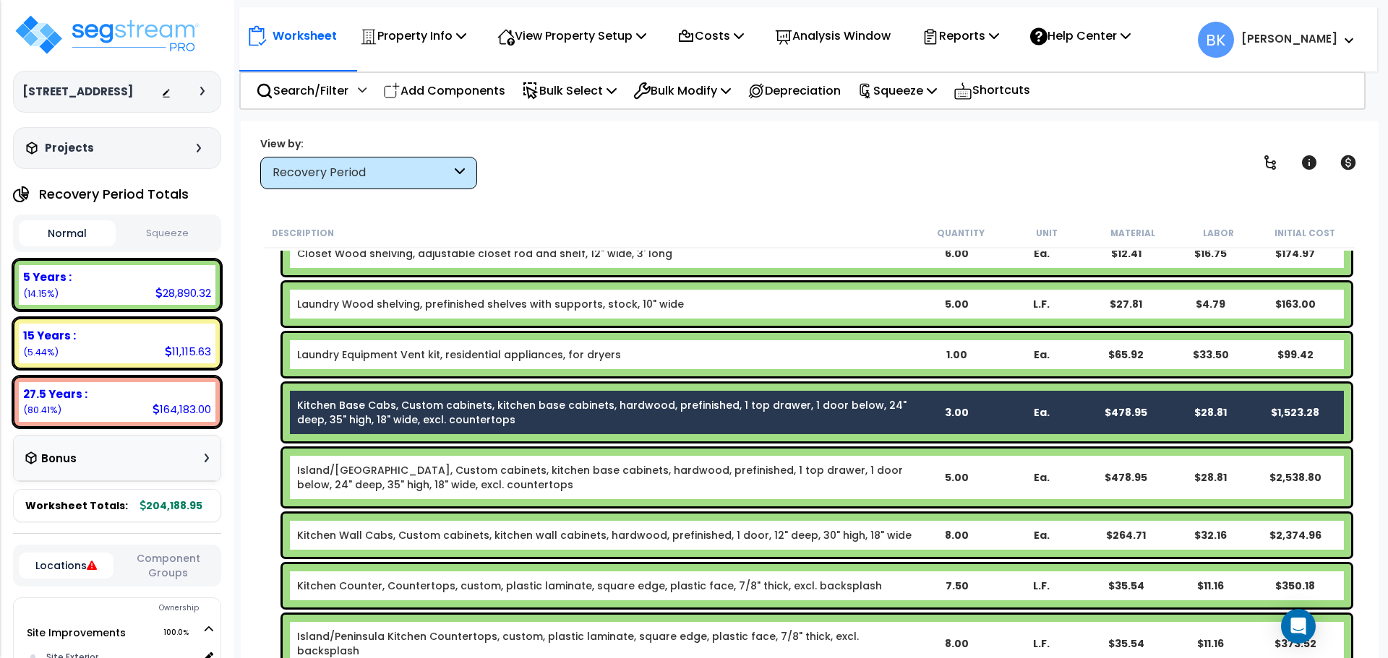
click at [346, 483] on link "Island/[GEOGRAPHIC_DATA], Custom cabinets, kitchen base cabinets, hardwood, pre…" at bounding box center [605, 477] width 616 height 29
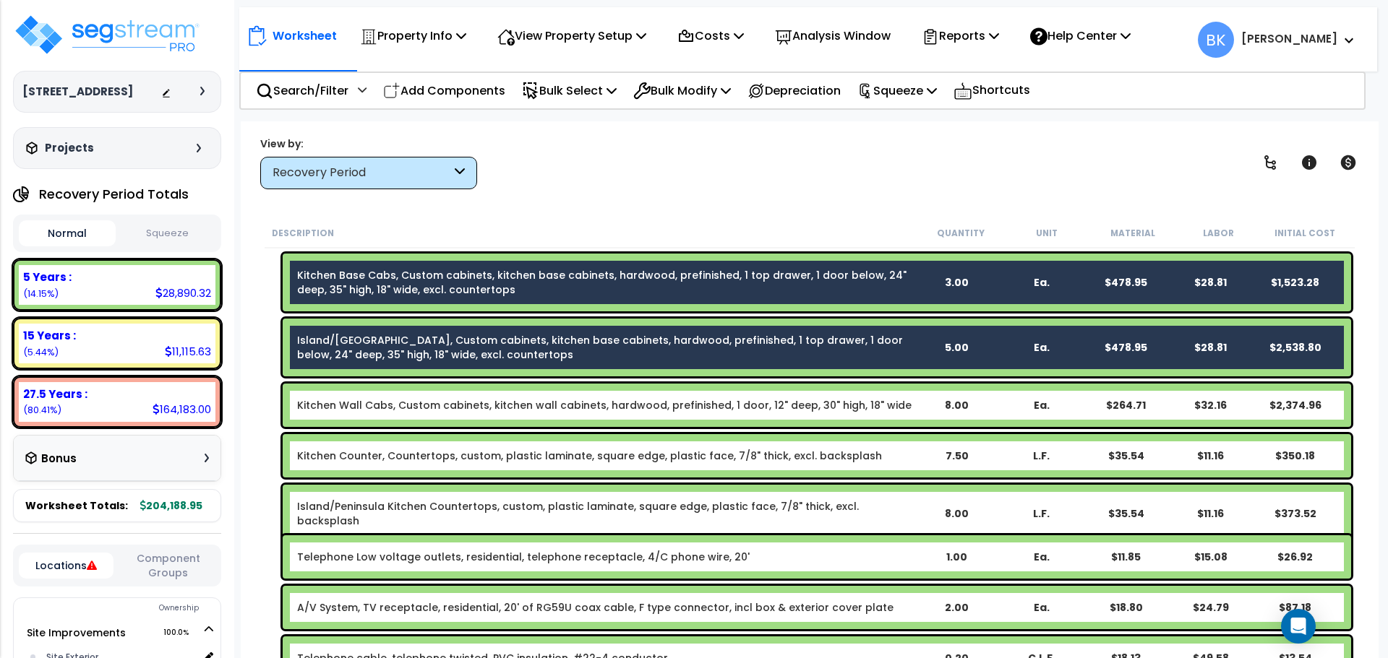
scroll to position [867, 0]
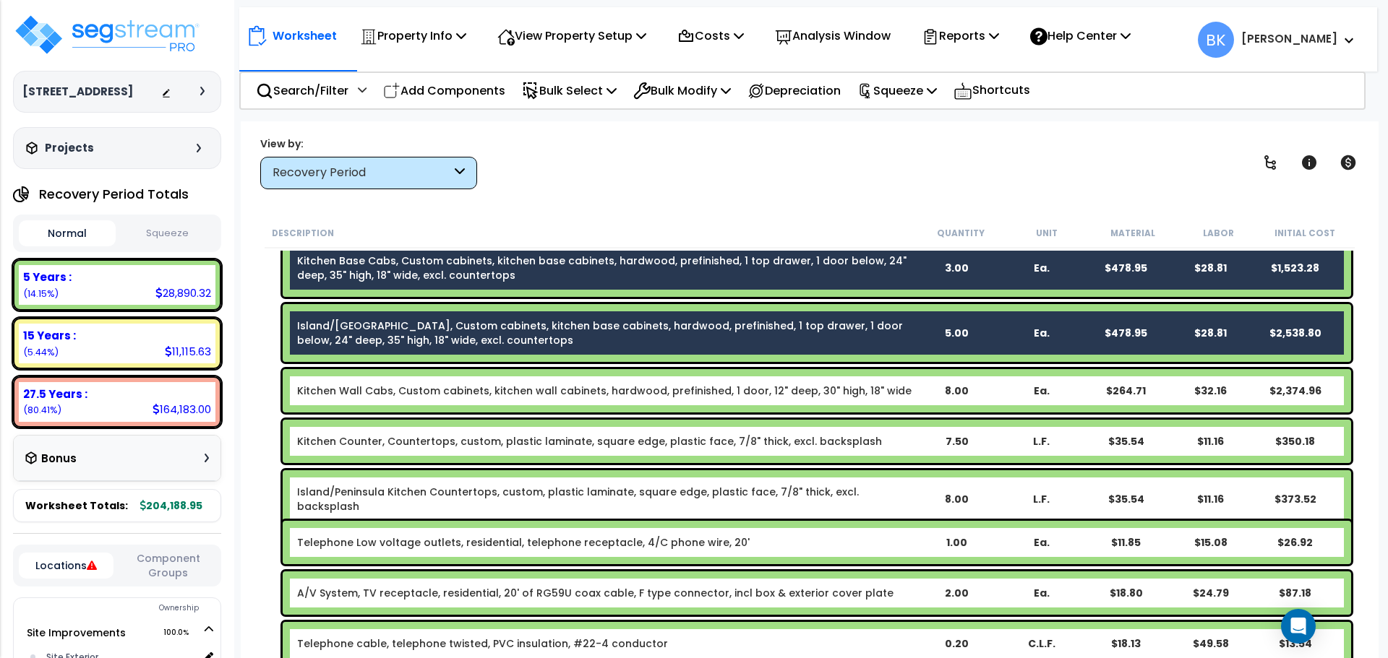
click at [377, 402] on div "Kitchen Wall Cabs, Custom cabinets, kitchen wall cabinets, hardwood, prefinishe…" at bounding box center [817, 390] width 1068 height 43
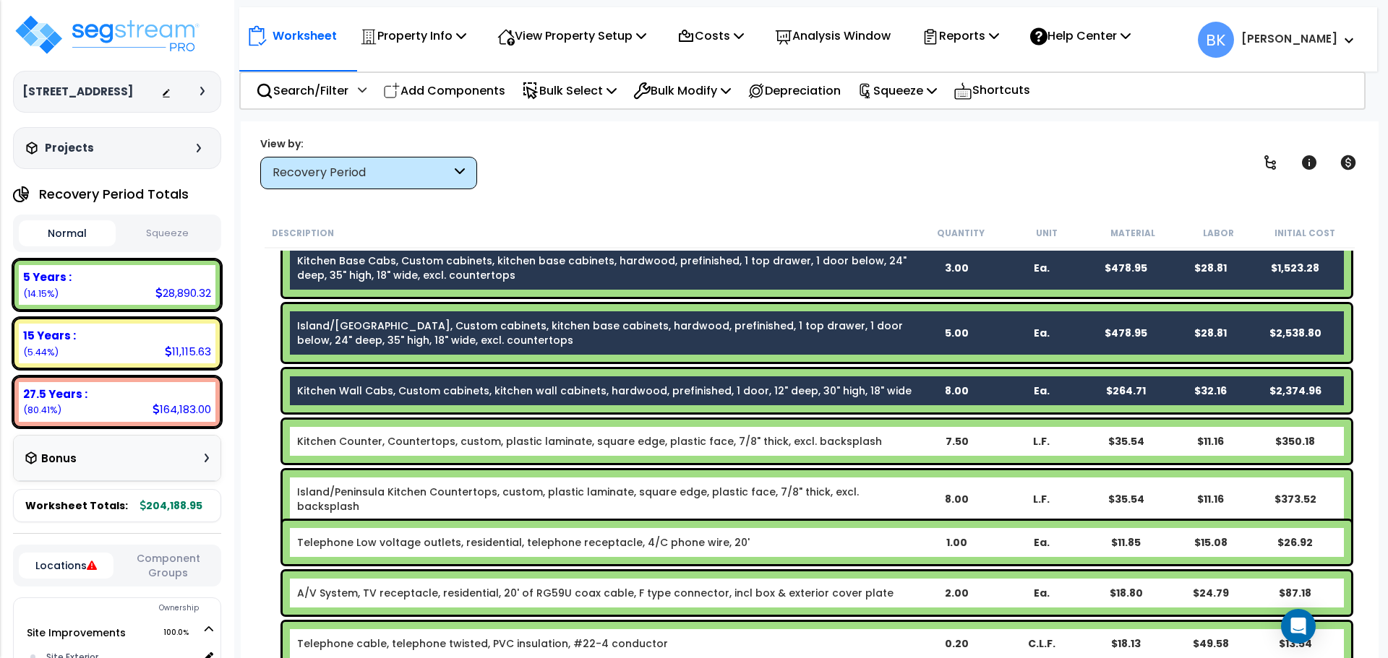
click at [366, 444] on link "Kitchen Counter, Countertops, custom, plastic laminate, square edge, plastic fa…" at bounding box center [589, 441] width 585 height 14
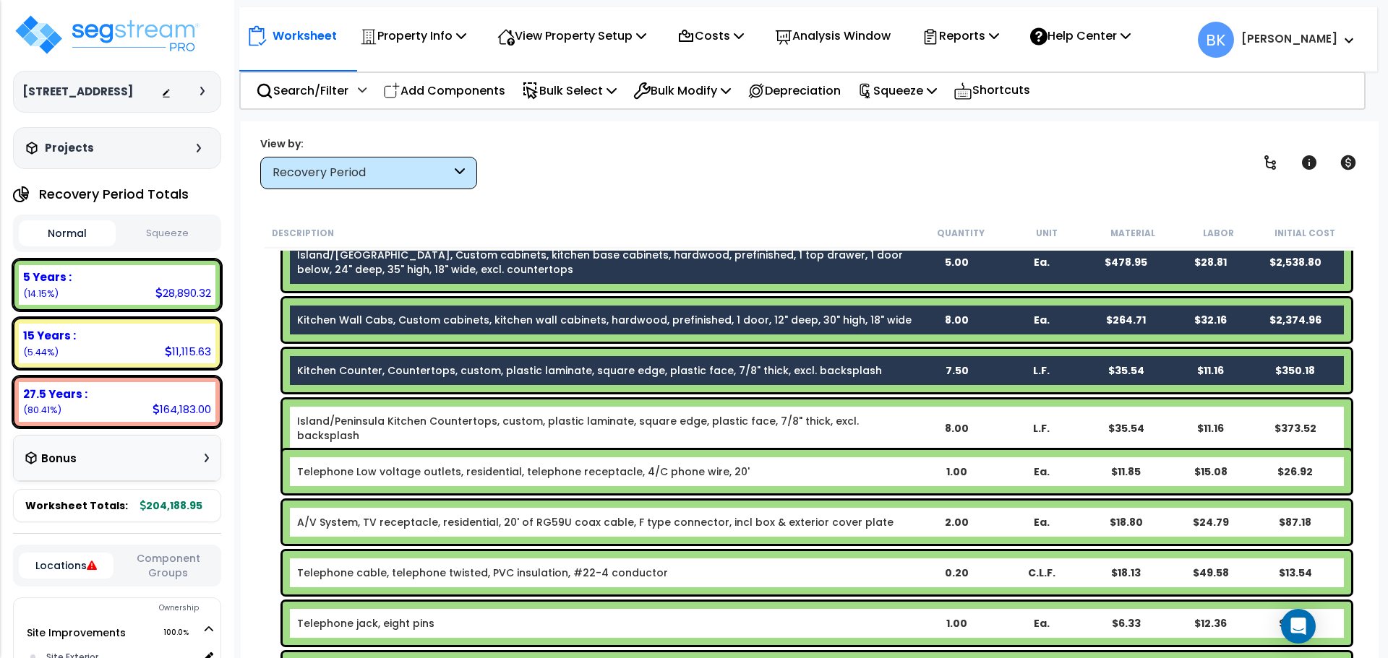
scroll to position [939, 0]
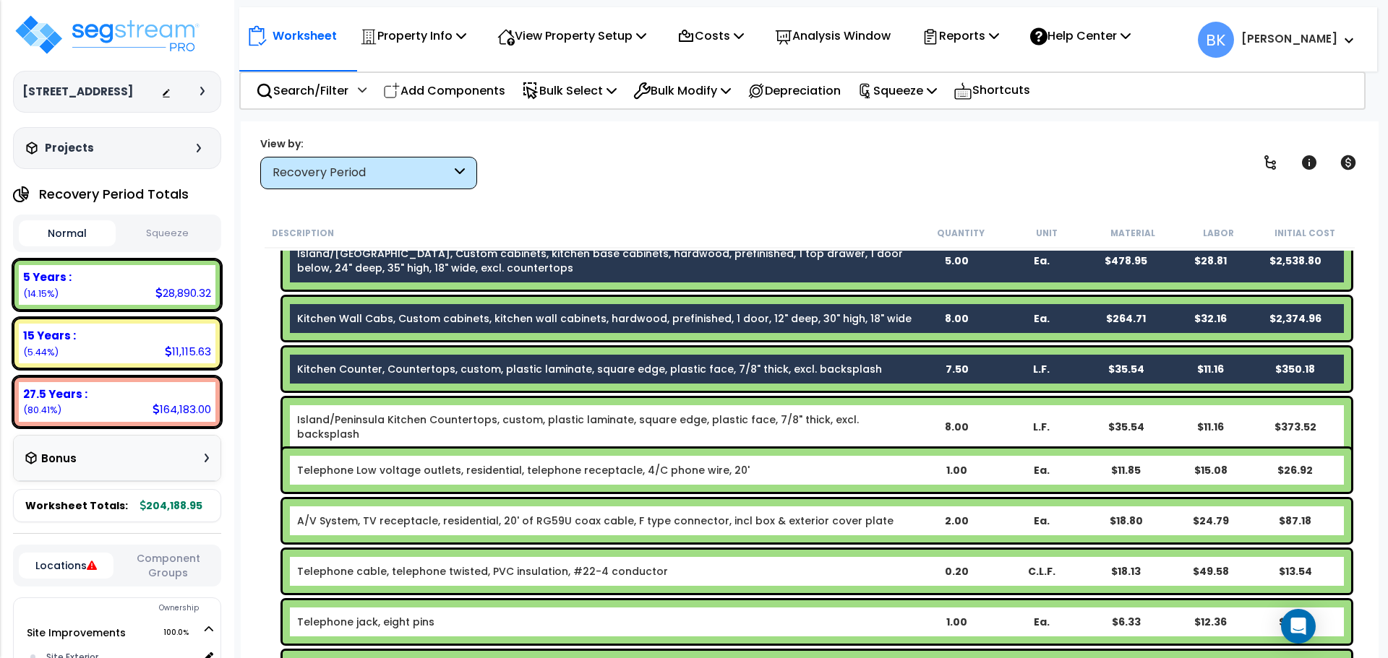
click at [373, 426] on link "Island/Peninsula Kitchen Countertops, custom, plastic laminate, square edge, pl…" at bounding box center [605, 427] width 616 height 29
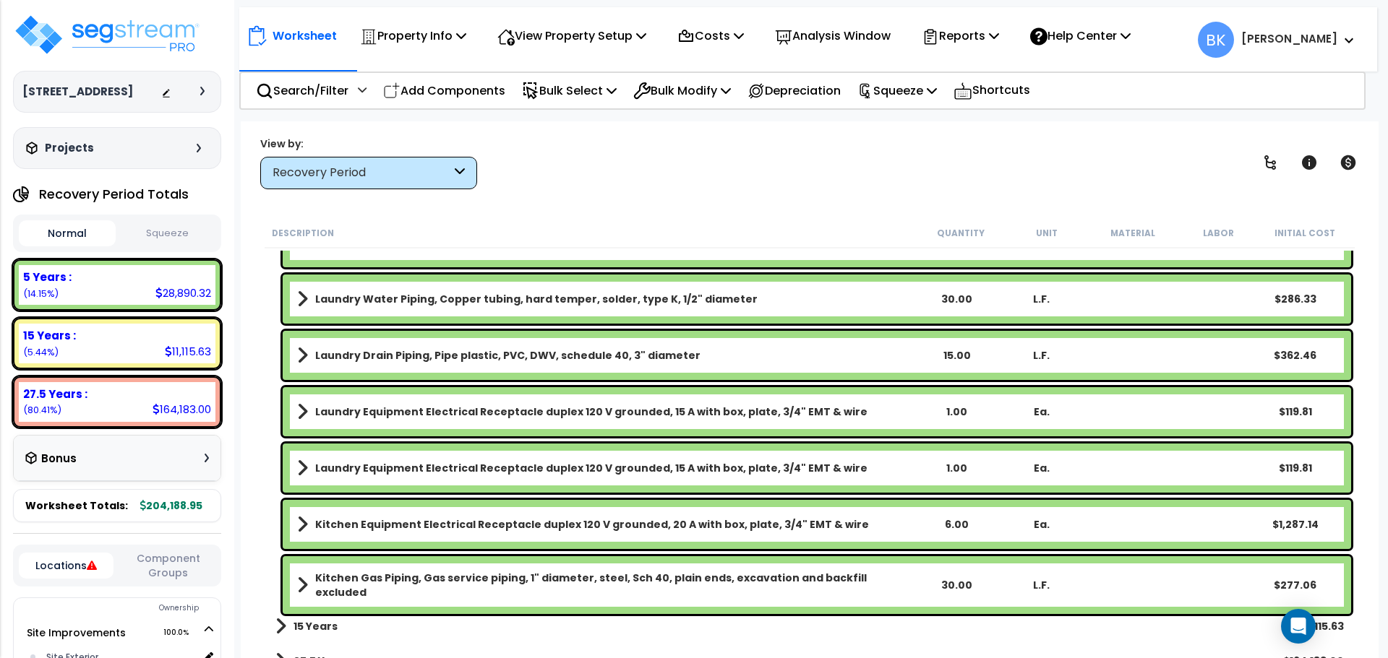
scroll to position [1561, 0]
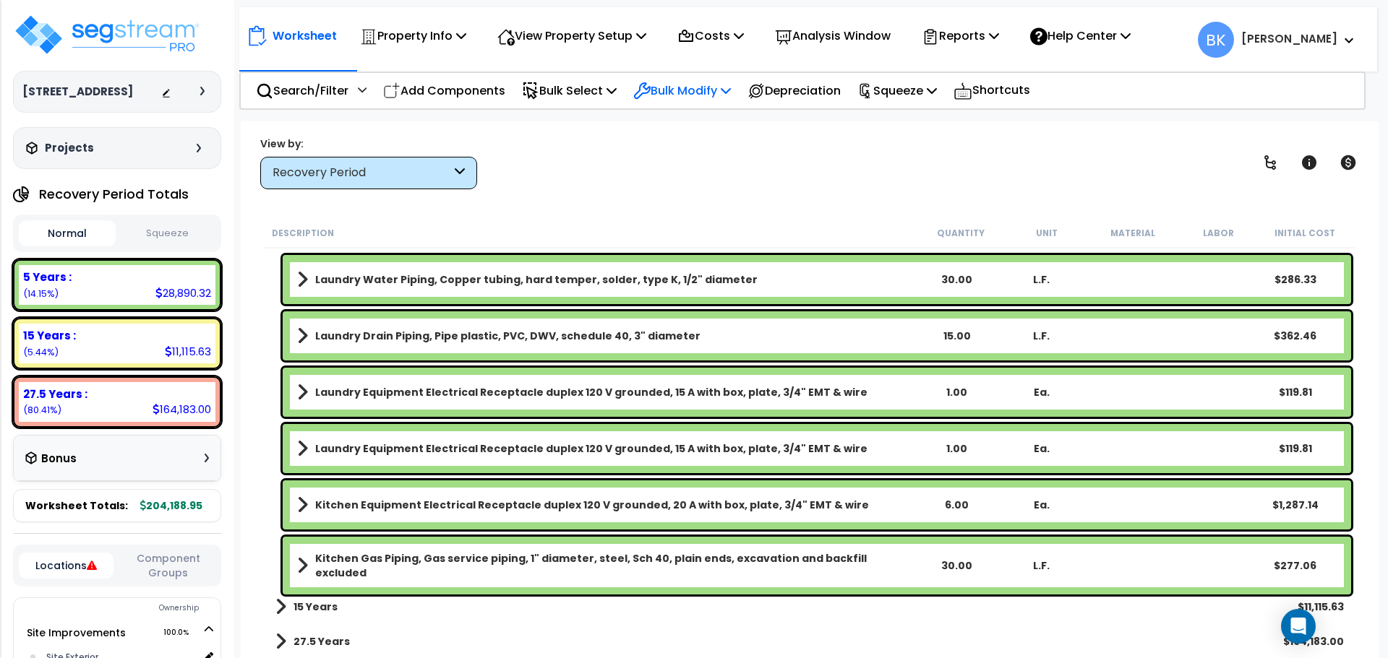
click at [689, 94] on p "Bulk Modify" at bounding box center [682, 91] width 98 height 20
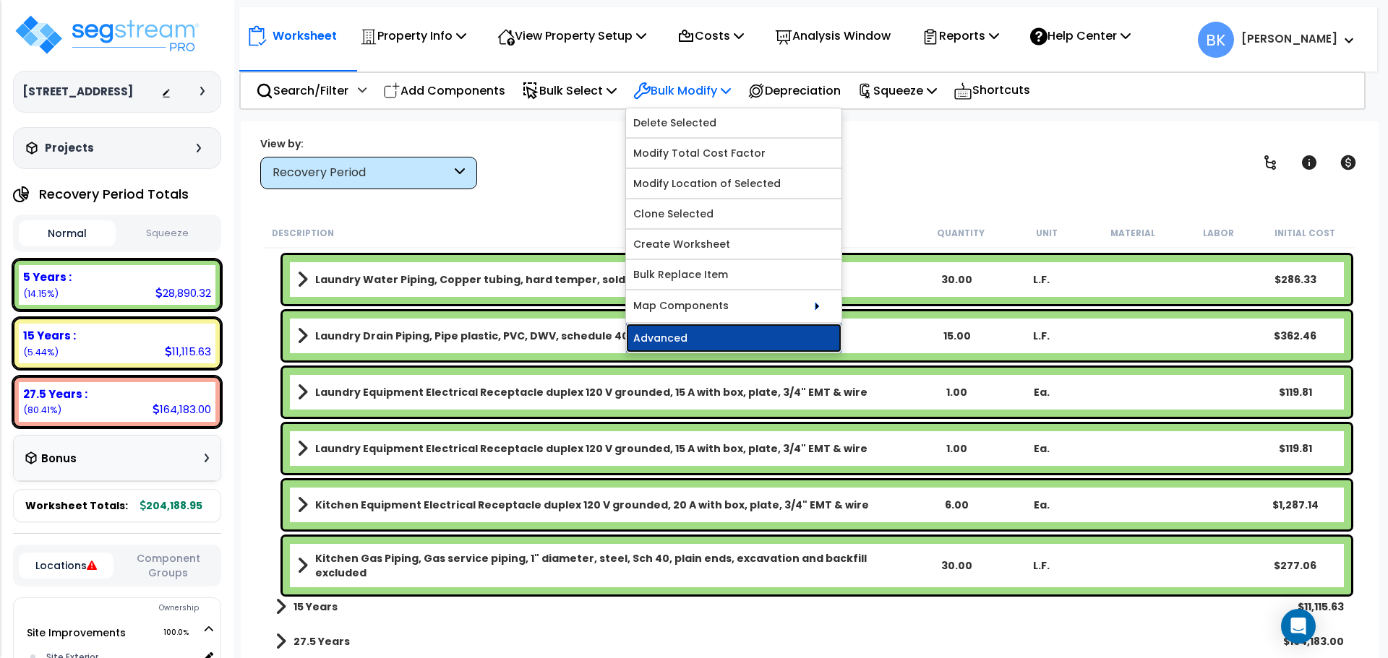
click at [693, 338] on link "Advanced" at bounding box center [733, 338] width 215 height 29
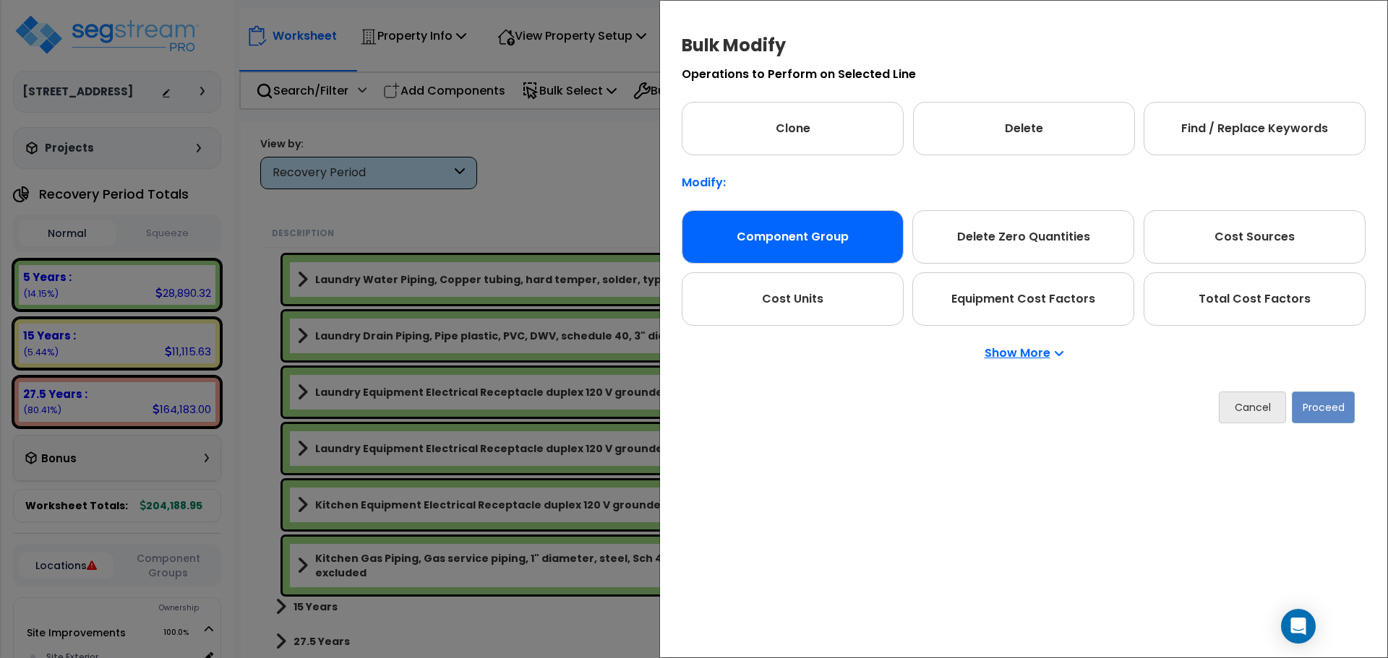
click at [805, 220] on div "Component Group" at bounding box center [792, 236] width 222 height 53
click at [1308, 400] on button "Proceed" at bounding box center [1322, 408] width 63 height 32
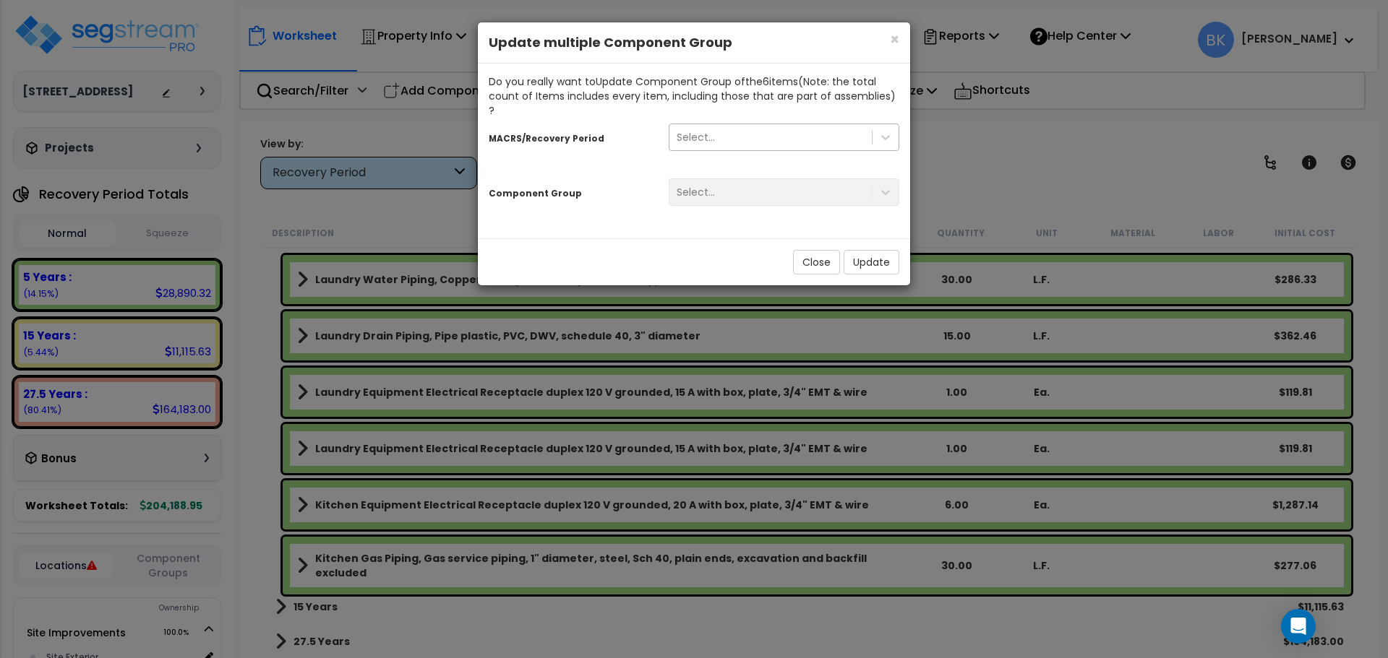
click at [708, 130] on div "Select..." at bounding box center [695, 137] width 38 height 14
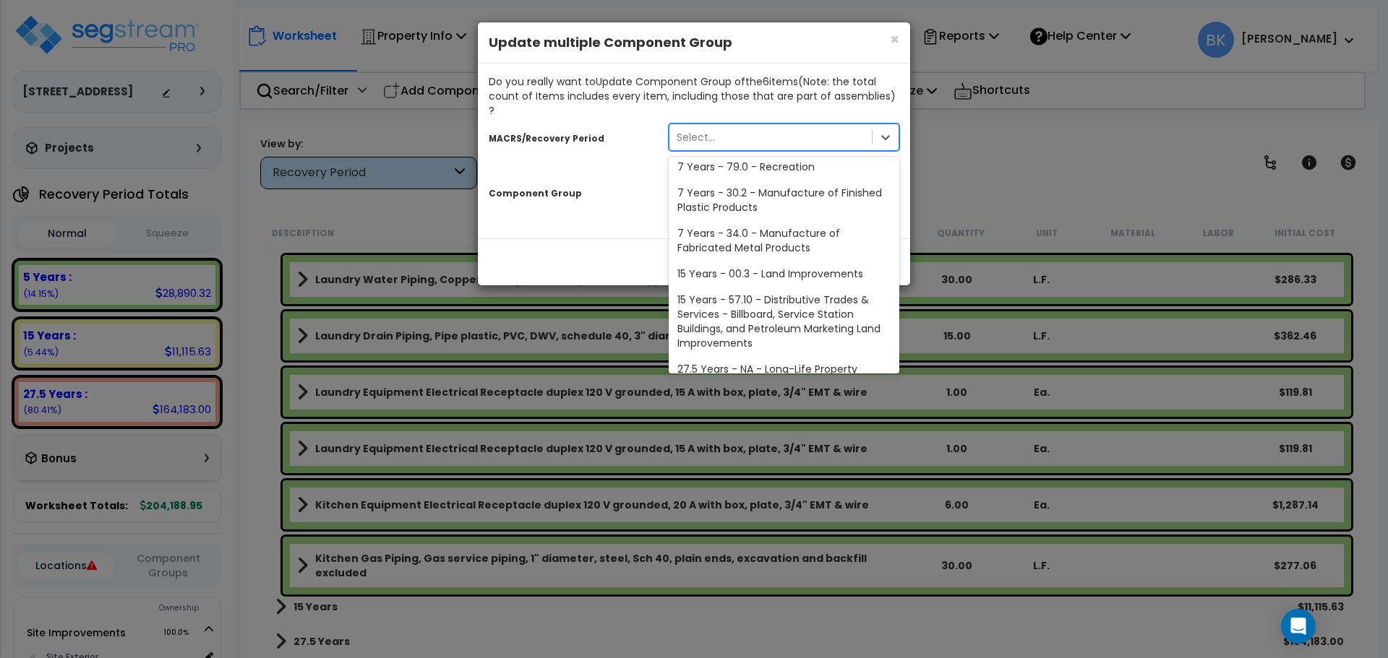
scroll to position [176, 0]
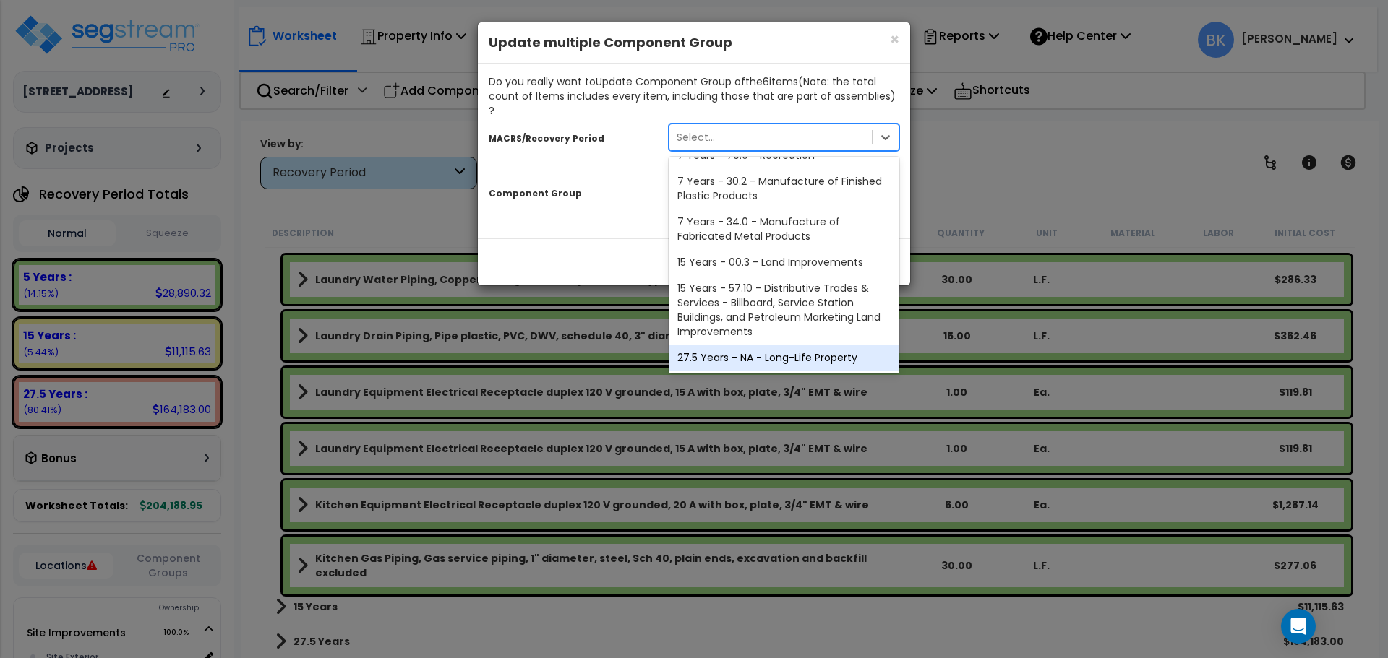
click at [734, 345] on div "27.5 Years - NA - Long-Life Property" at bounding box center [783, 358] width 231 height 26
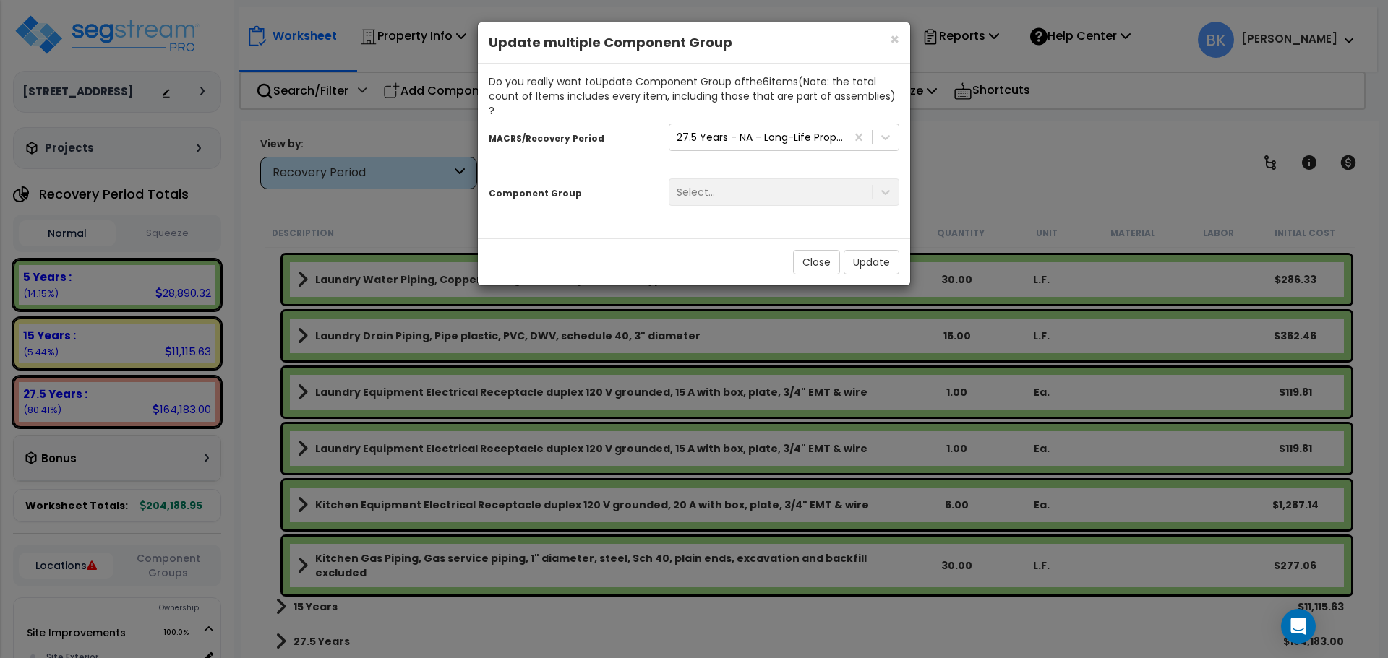
click at [737, 183] on div "Select..." at bounding box center [784, 192] width 252 height 27
click at [728, 179] on div "Select..." at bounding box center [784, 192] width 252 height 27
click at [885, 185] on icon at bounding box center [885, 192] width 14 height 14
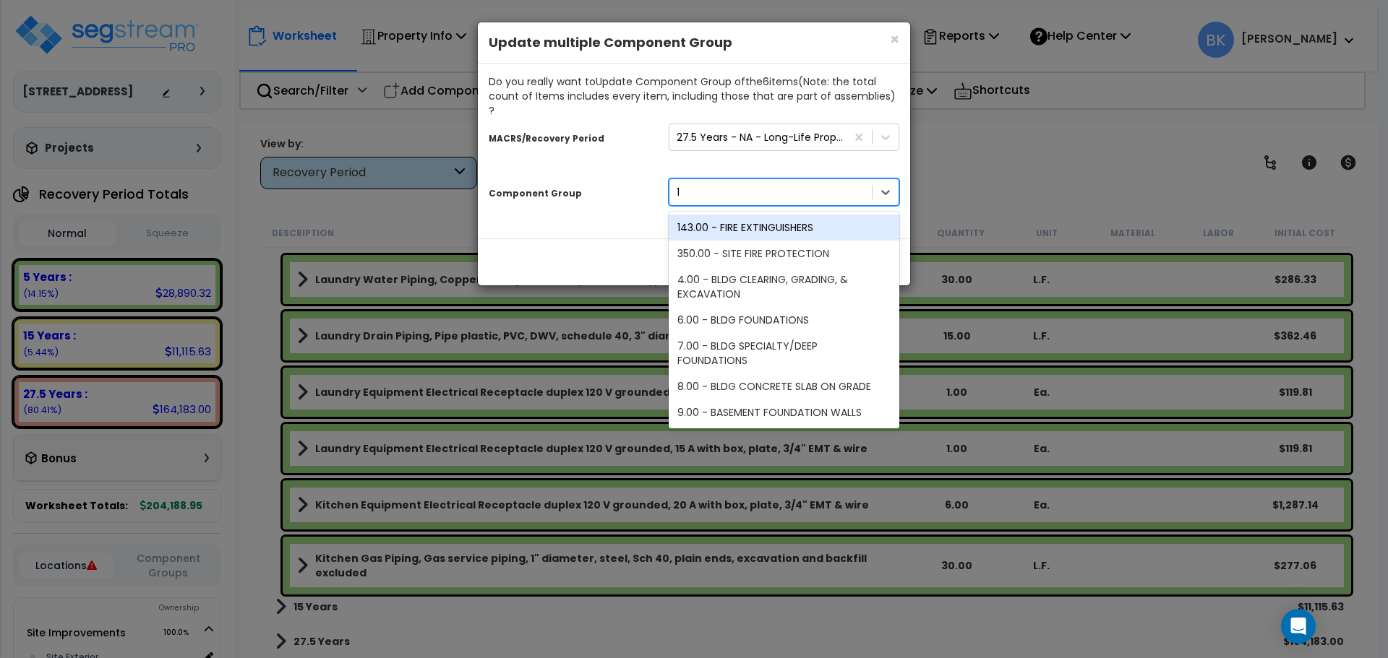
type input "12"
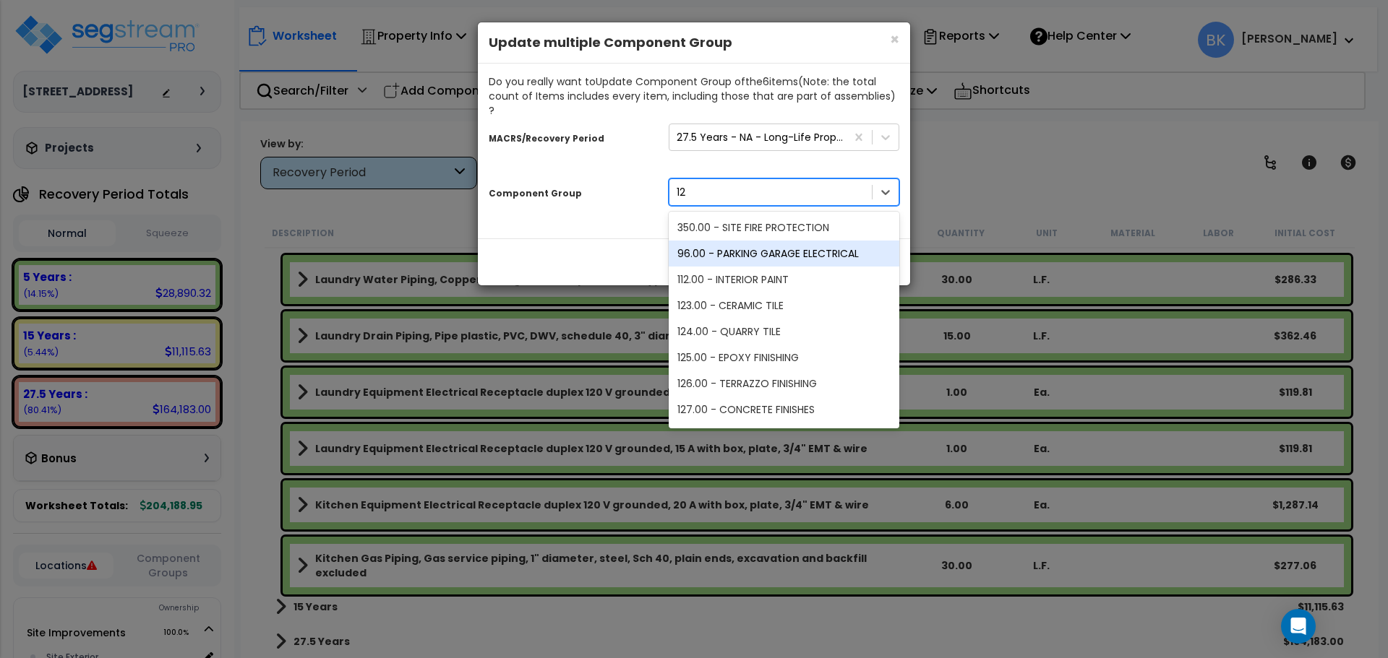
scroll to position [49, 0]
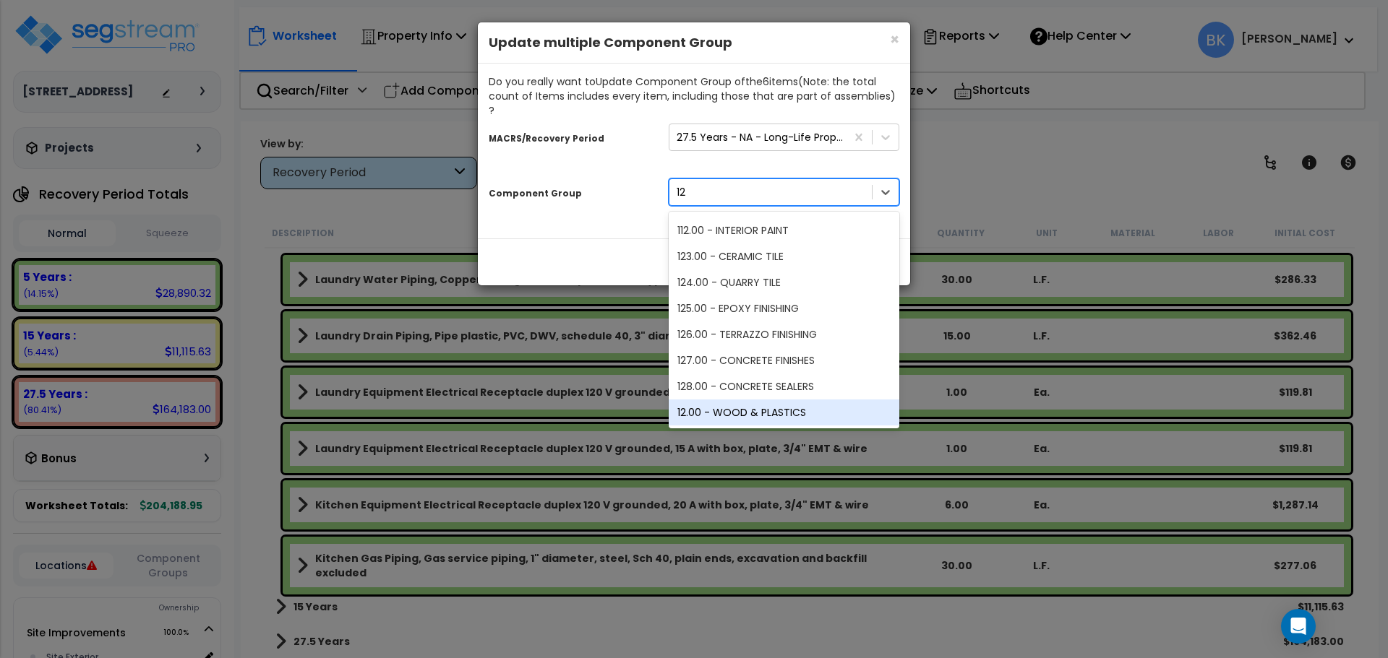
click at [757, 400] on div "12.00 - WOOD & PLASTICS" at bounding box center [783, 413] width 231 height 26
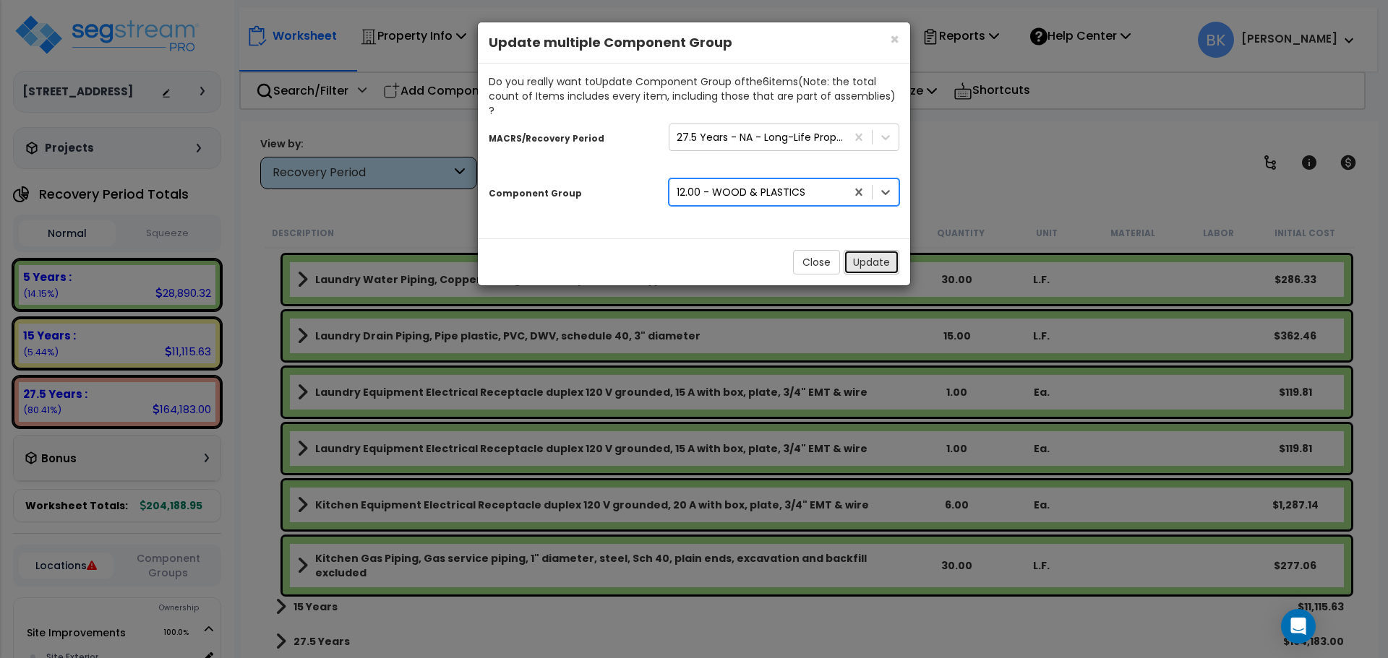
click at [867, 250] on button "Update" at bounding box center [871, 262] width 56 height 25
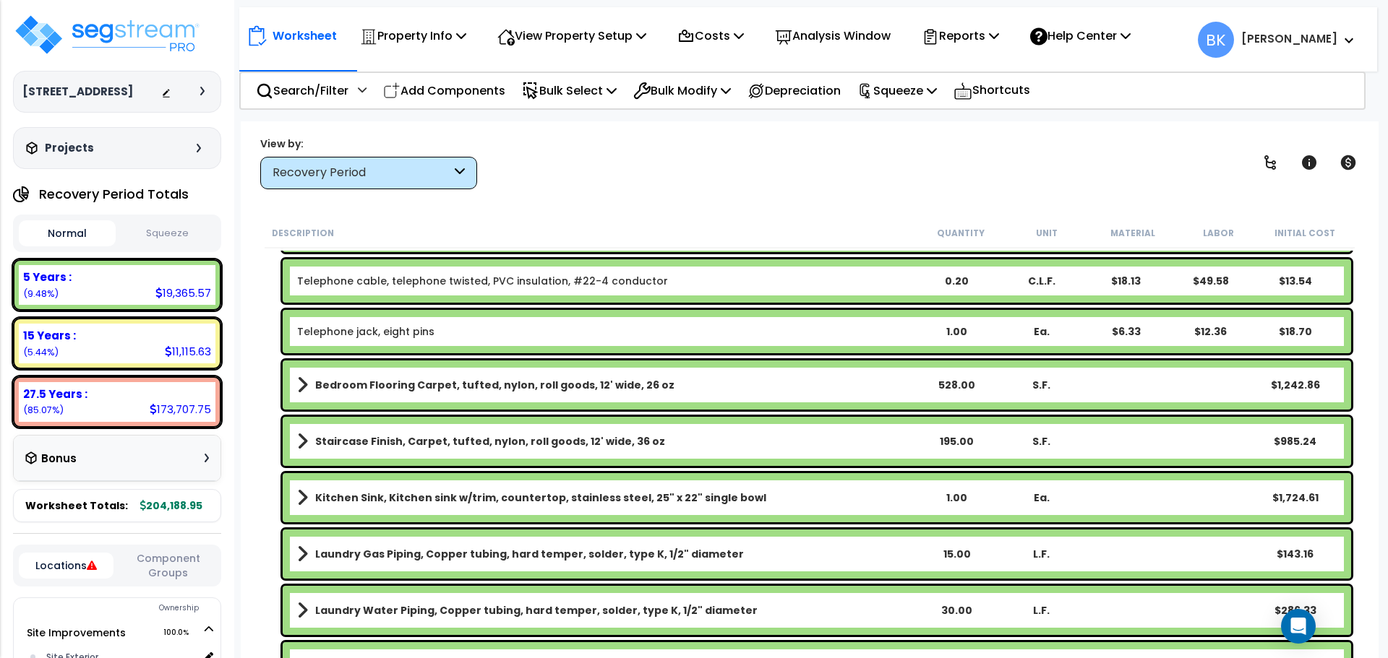
scroll to position [939, 0]
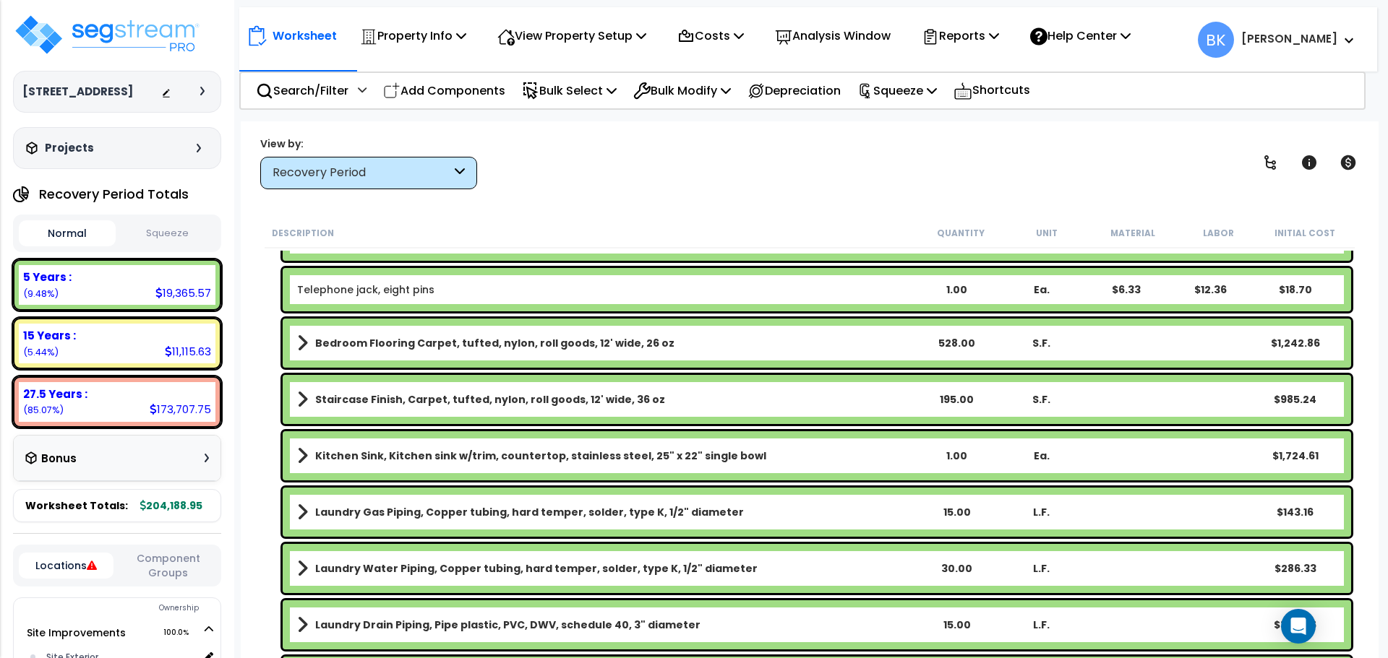
click at [391, 461] on b "Kitchen Sink, Kitchen sink w/trim, countertop, stainless steel, 25" x 22" singl…" at bounding box center [540, 456] width 451 height 14
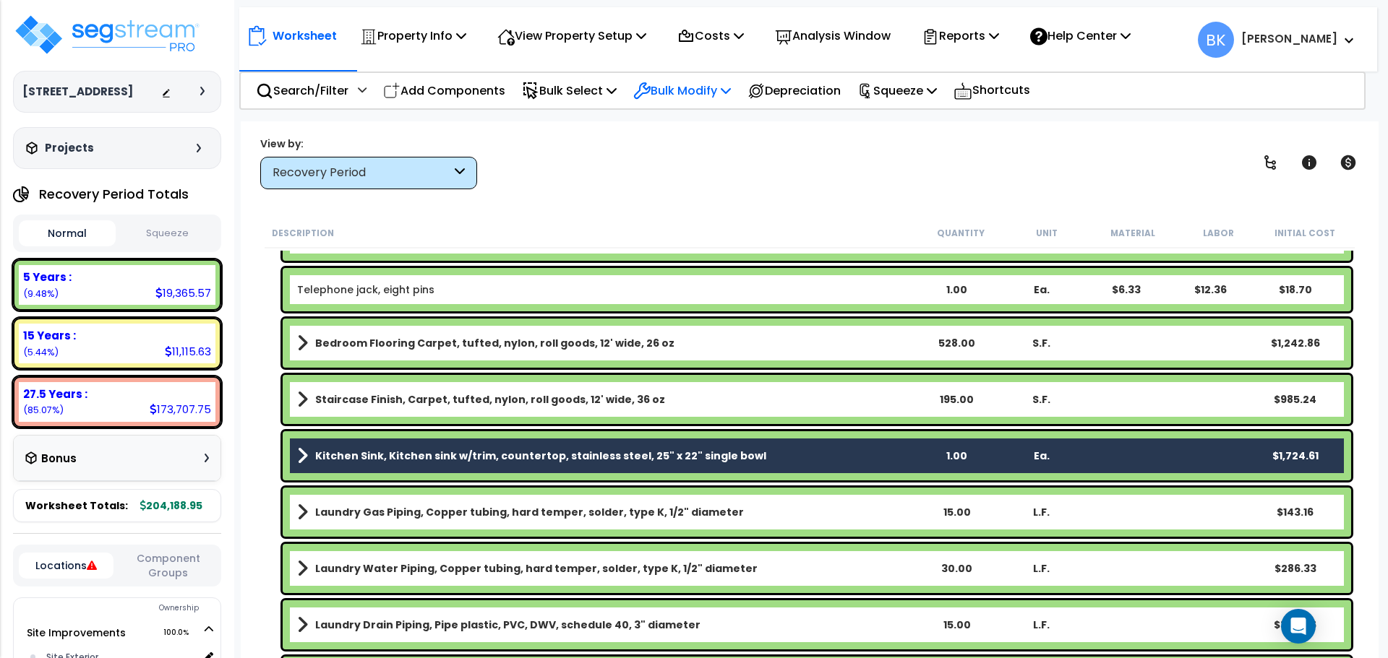
click at [699, 90] on p "Bulk Modify" at bounding box center [682, 91] width 98 height 20
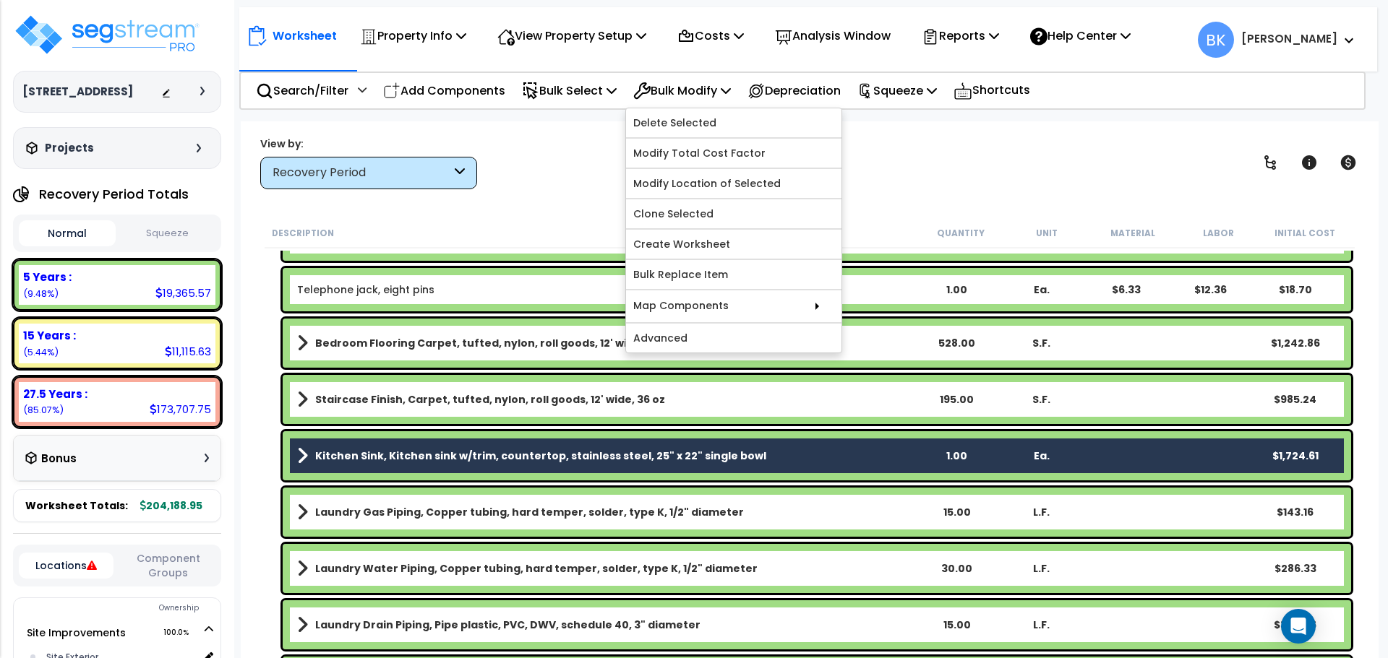
click at [267, 444] on div "Kitchen Sink, Kitchen sink w/trim, countertop, stainless steel, 25" x 22" singl…" at bounding box center [809, 456] width 1090 height 56
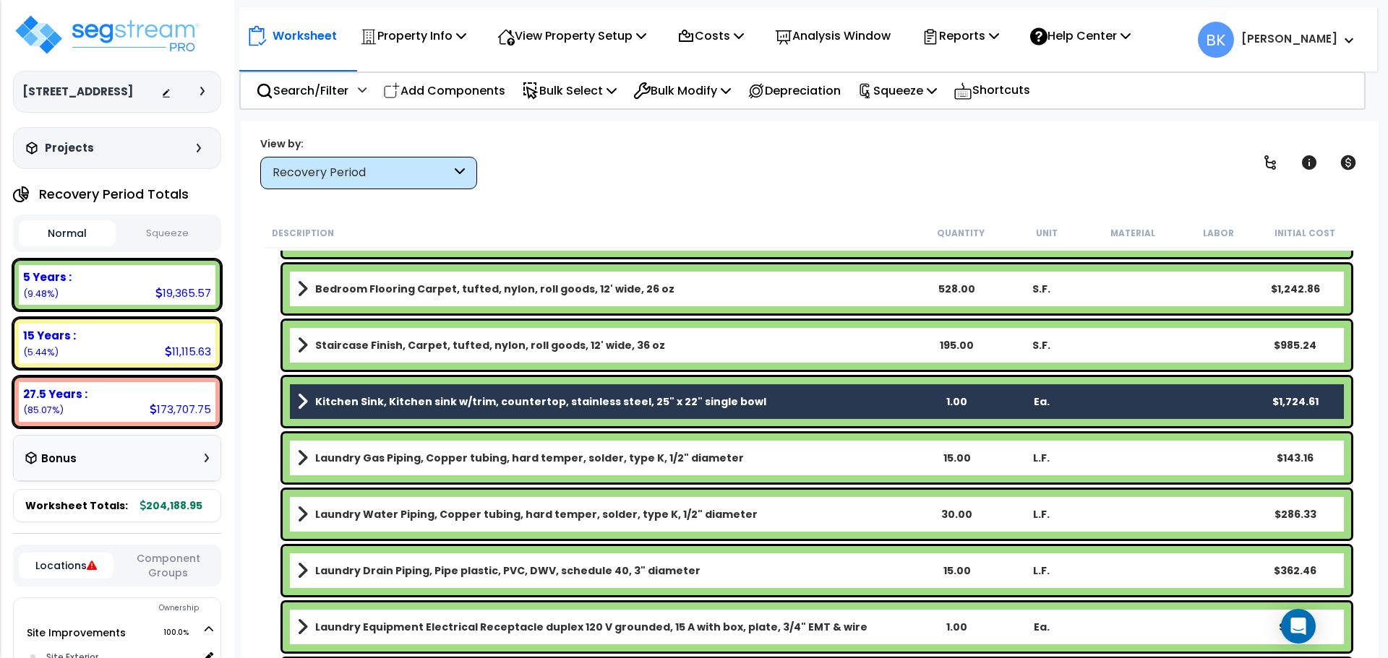
scroll to position [1012, 0]
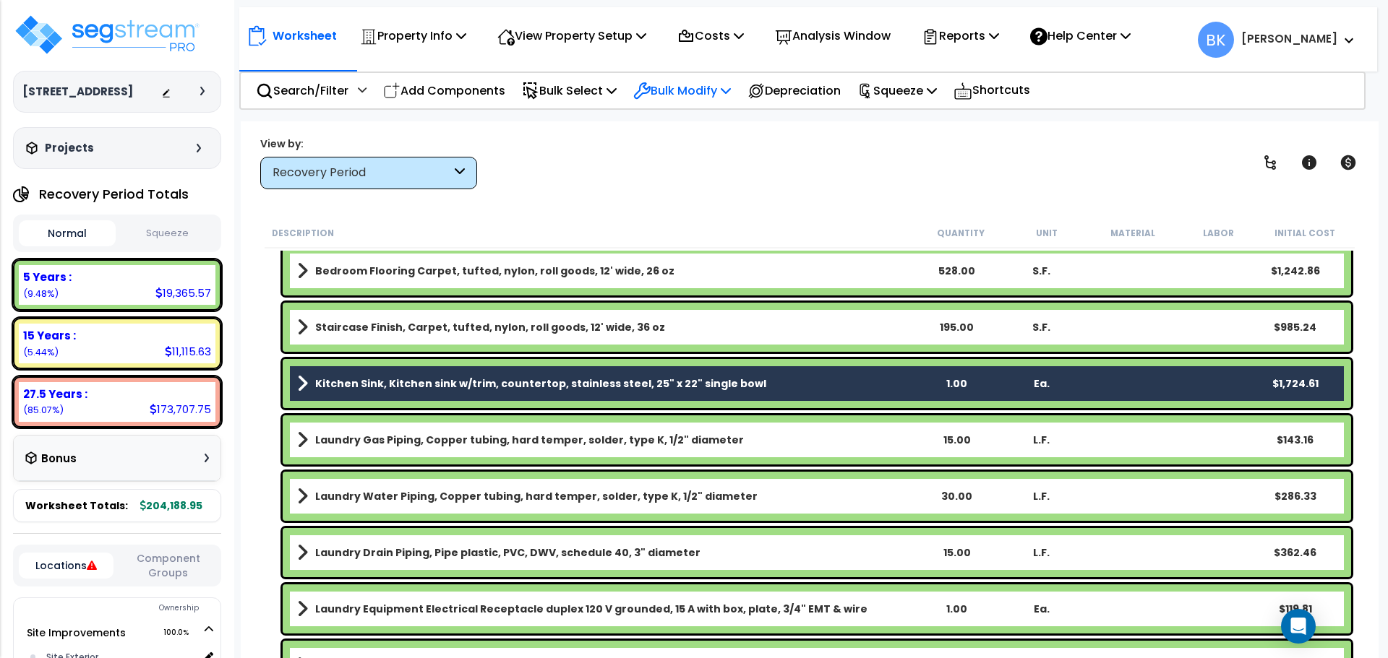
click at [710, 85] on p "Bulk Modify" at bounding box center [682, 91] width 98 height 20
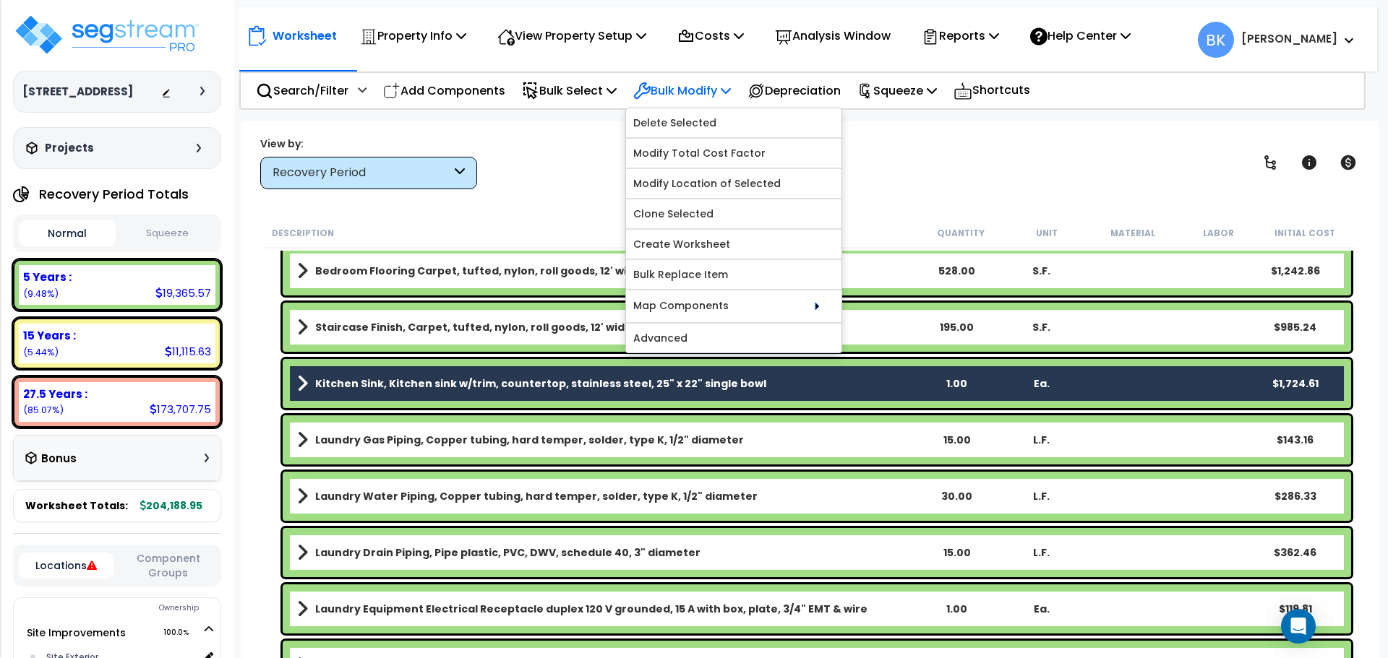
click at [710, 85] on p "Bulk Modify" at bounding box center [682, 91] width 98 height 20
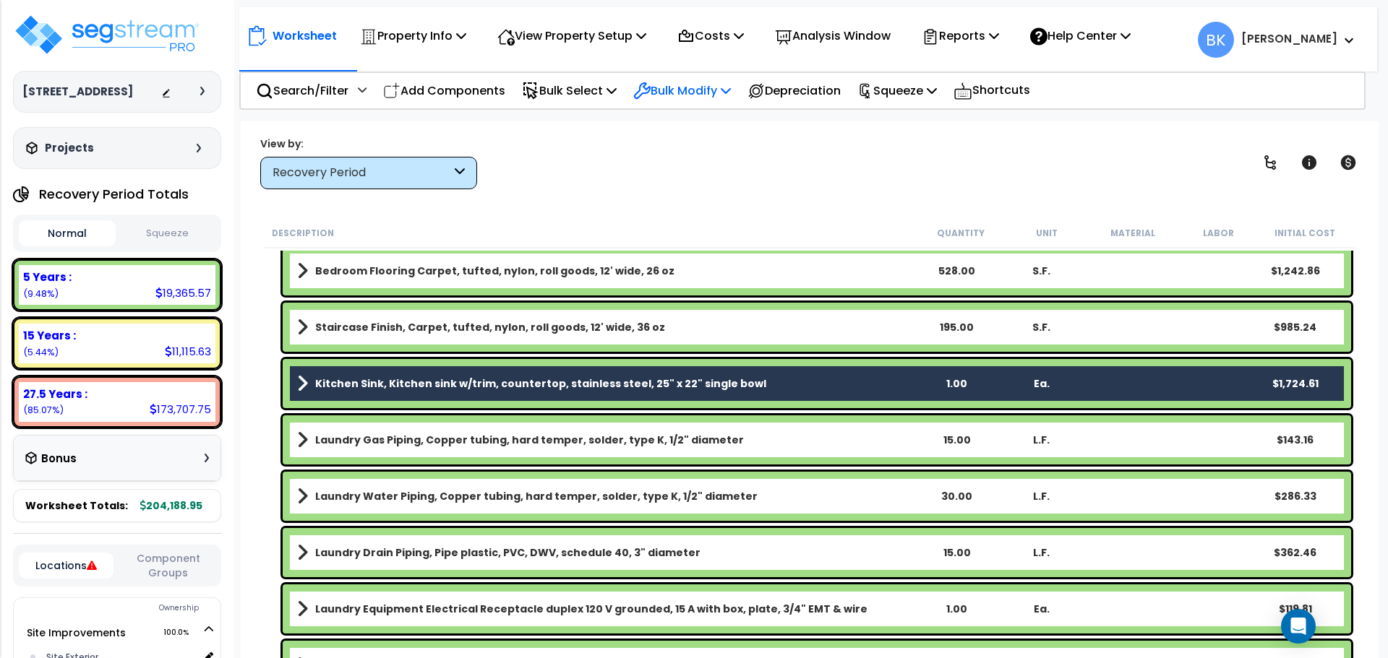
click at [650, 90] on icon at bounding box center [642, 90] width 15 height 15
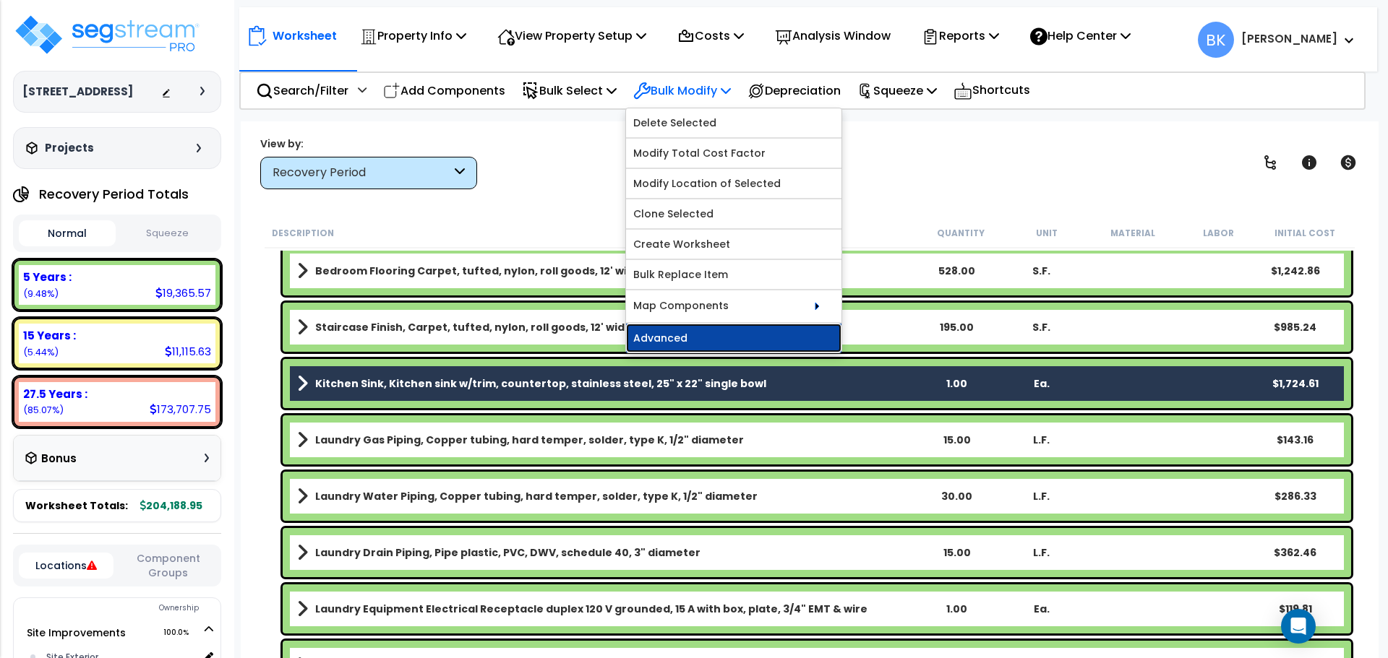
click at [681, 337] on link "Advanced" at bounding box center [733, 338] width 215 height 29
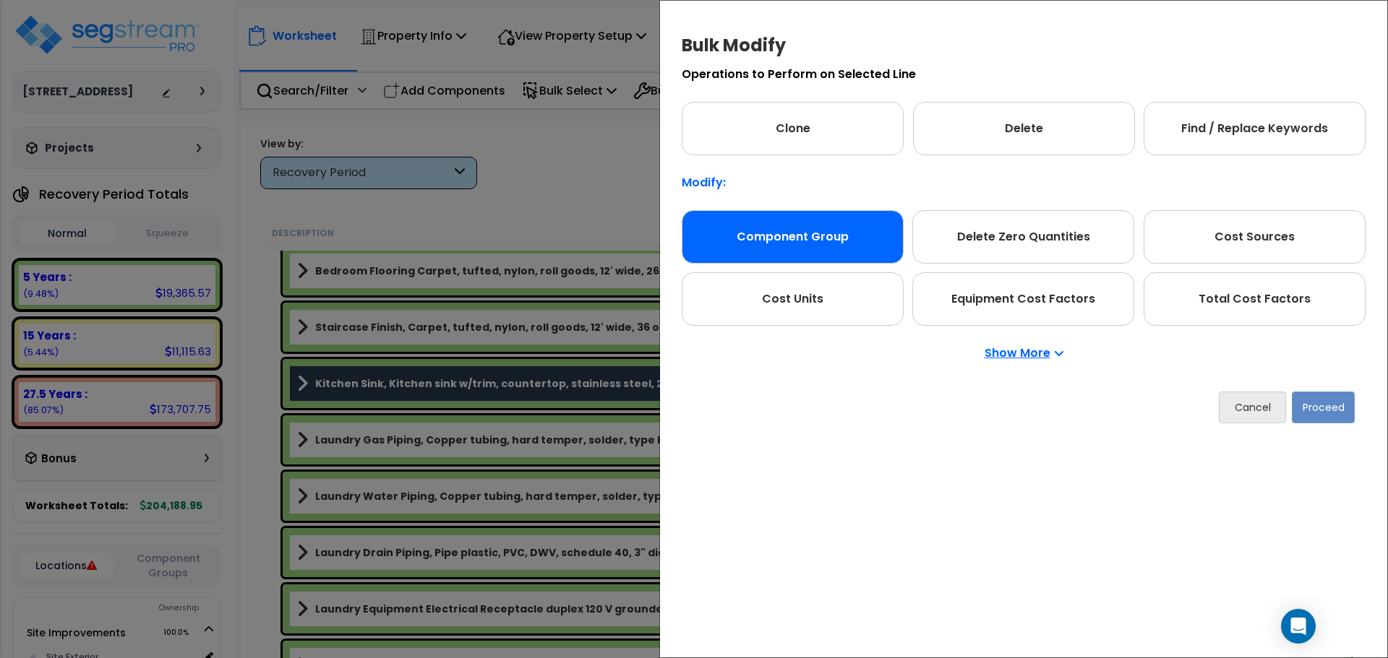
click at [796, 233] on div "Component Group" at bounding box center [792, 236] width 222 height 53
click at [1331, 405] on button "Proceed" at bounding box center [1322, 408] width 63 height 32
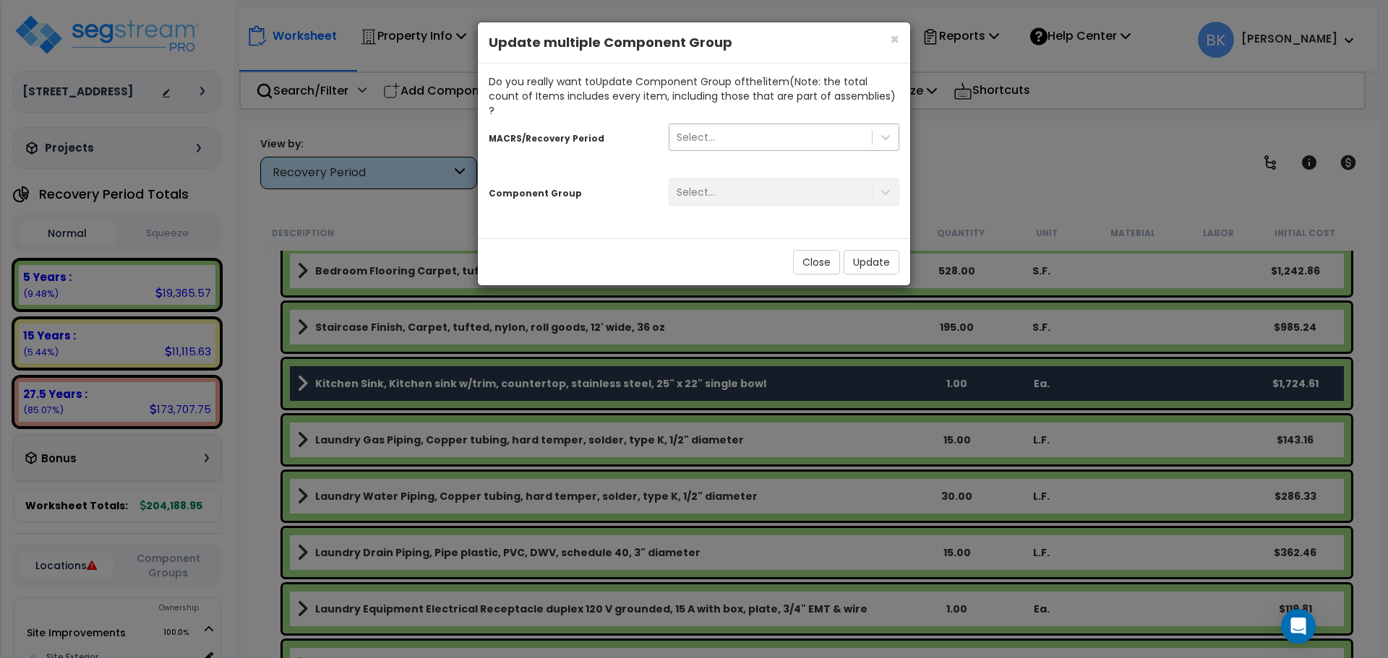
click at [750, 126] on div "Select..." at bounding box center [770, 137] width 202 height 23
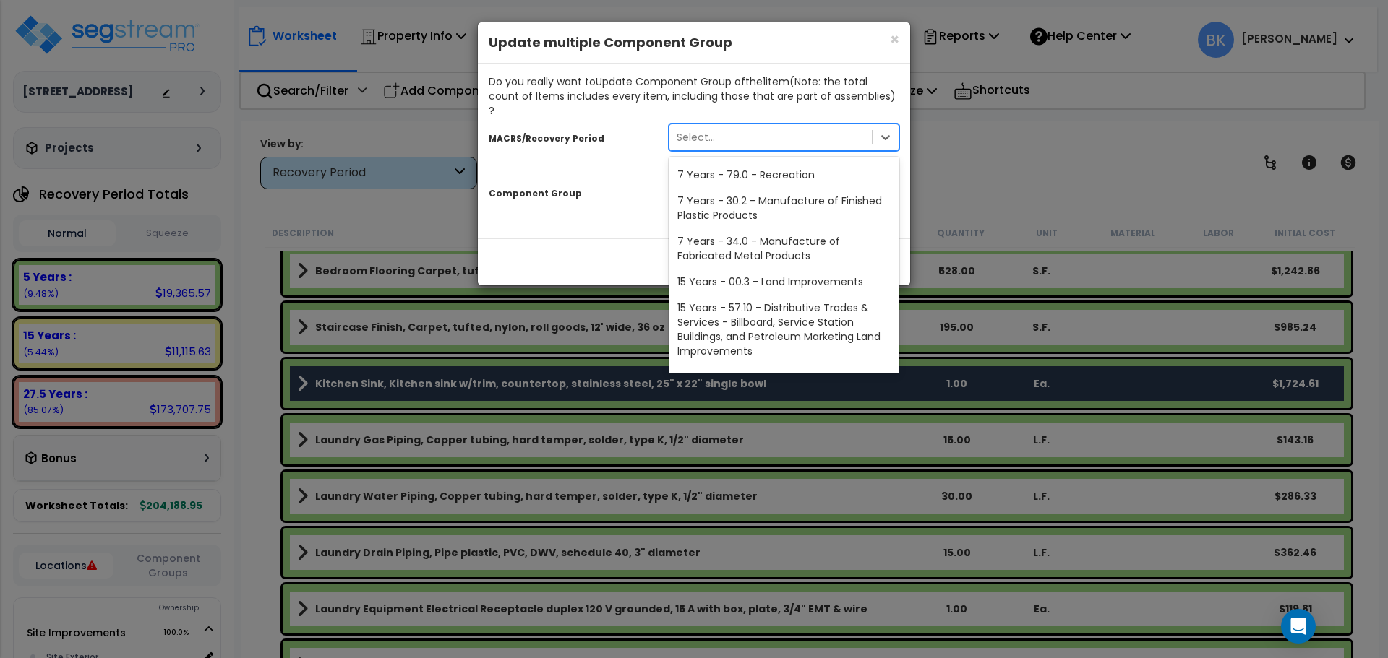
scroll to position [176, 0]
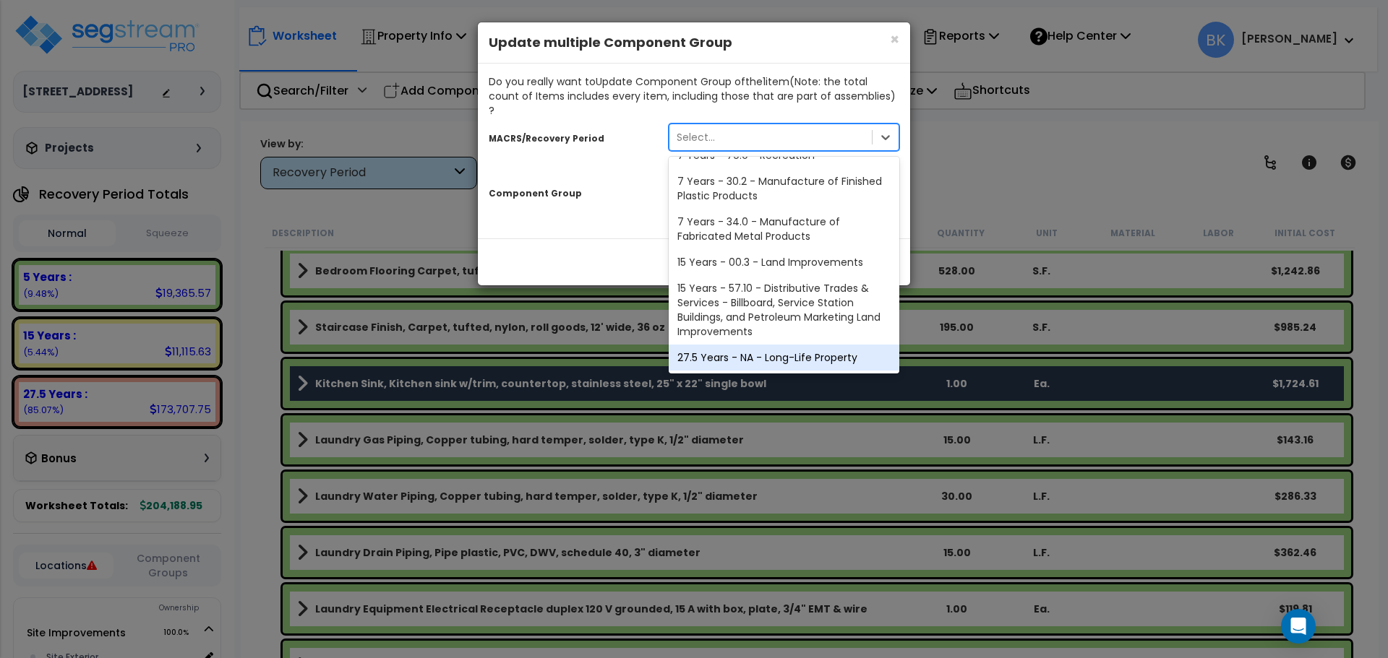
click at [752, 345] on div "27.5 Years - NA - Long-Life Property" at bounding box center [783, 358] width 231 height 26
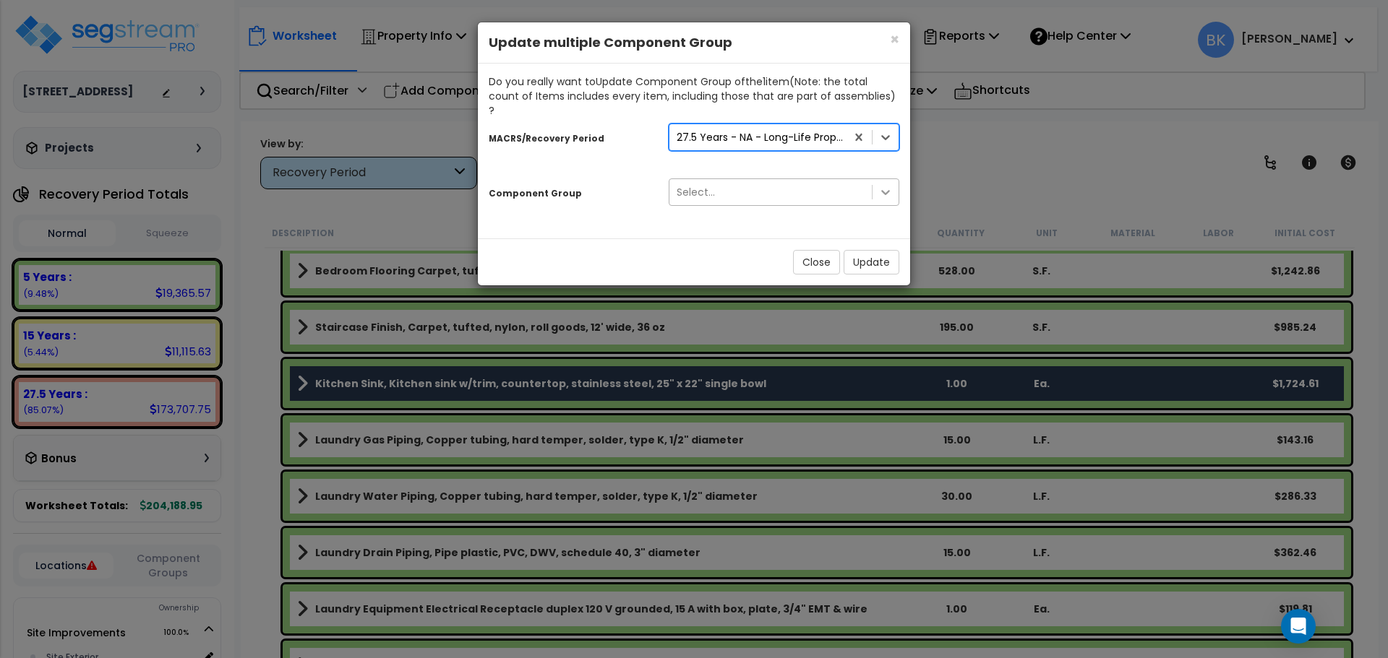
click at [876, 179] on div at bounding box center [885, 192] width 26 height 26
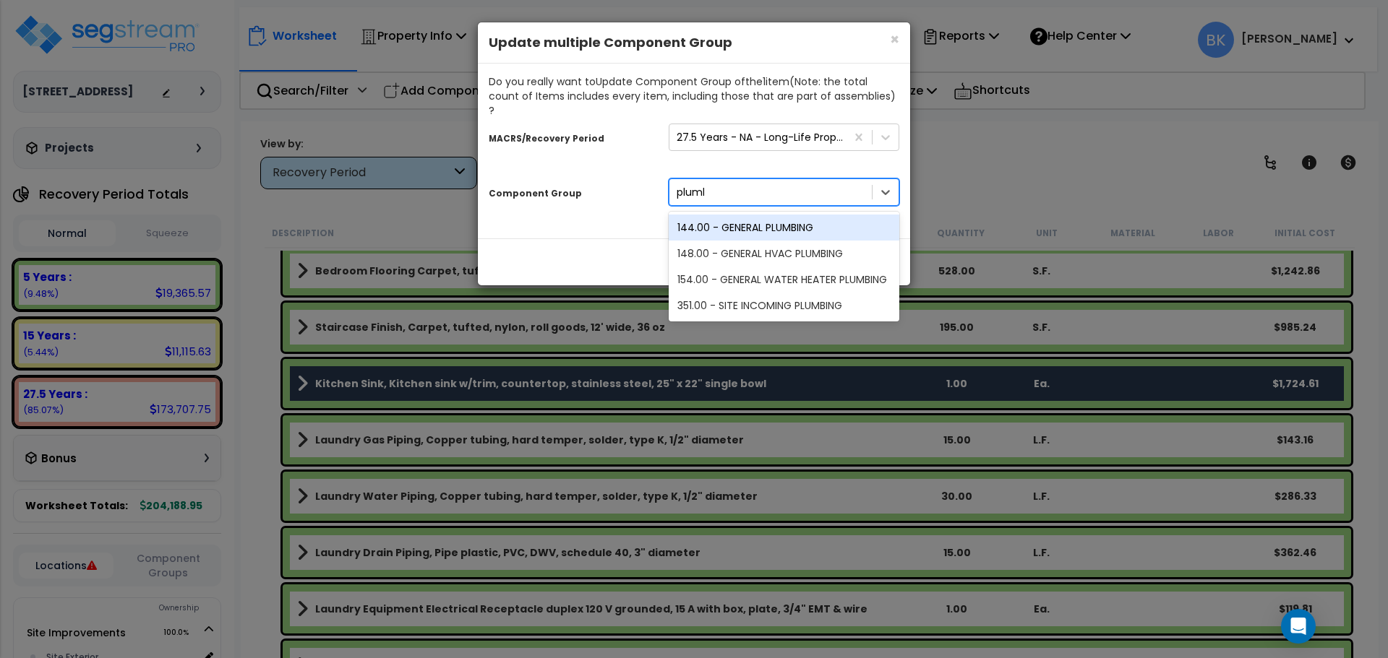
type input "plumbi"
click at [833, 215] on div "144.00 - GENERAL PLUMBING" at bounding box center [783, 228] width 231 height 26
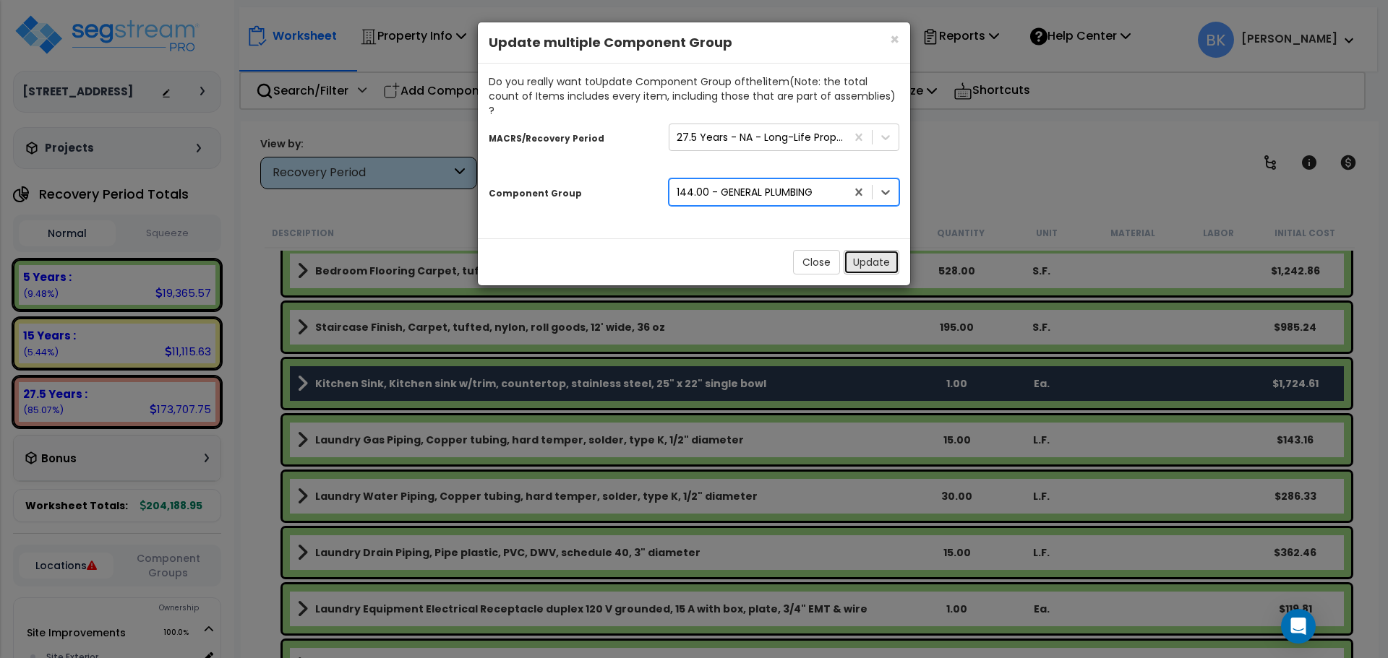
click at [883, 252] on button "Update" at bounding box center [871, 262] width 56 height 25
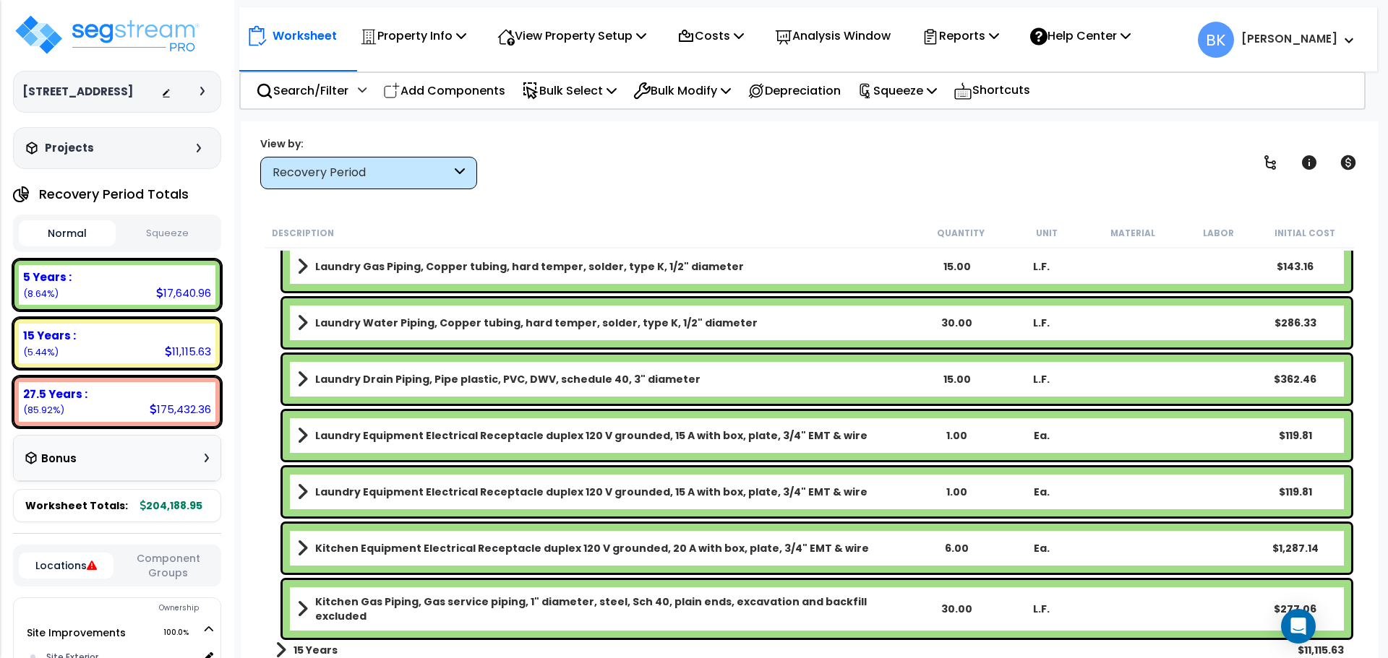
scroll to position [1172, 0]
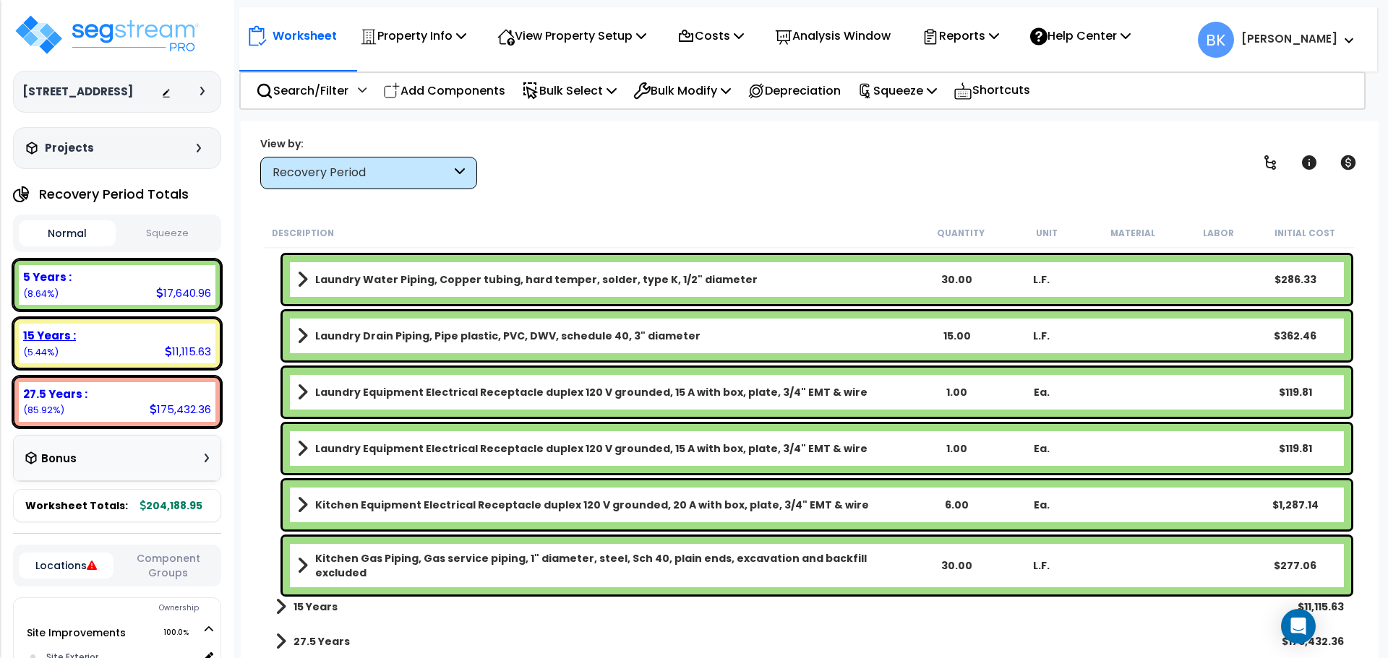
click at [113, 340] on div "15 Years :" at bounding box center [117, 335] width 188 height 15
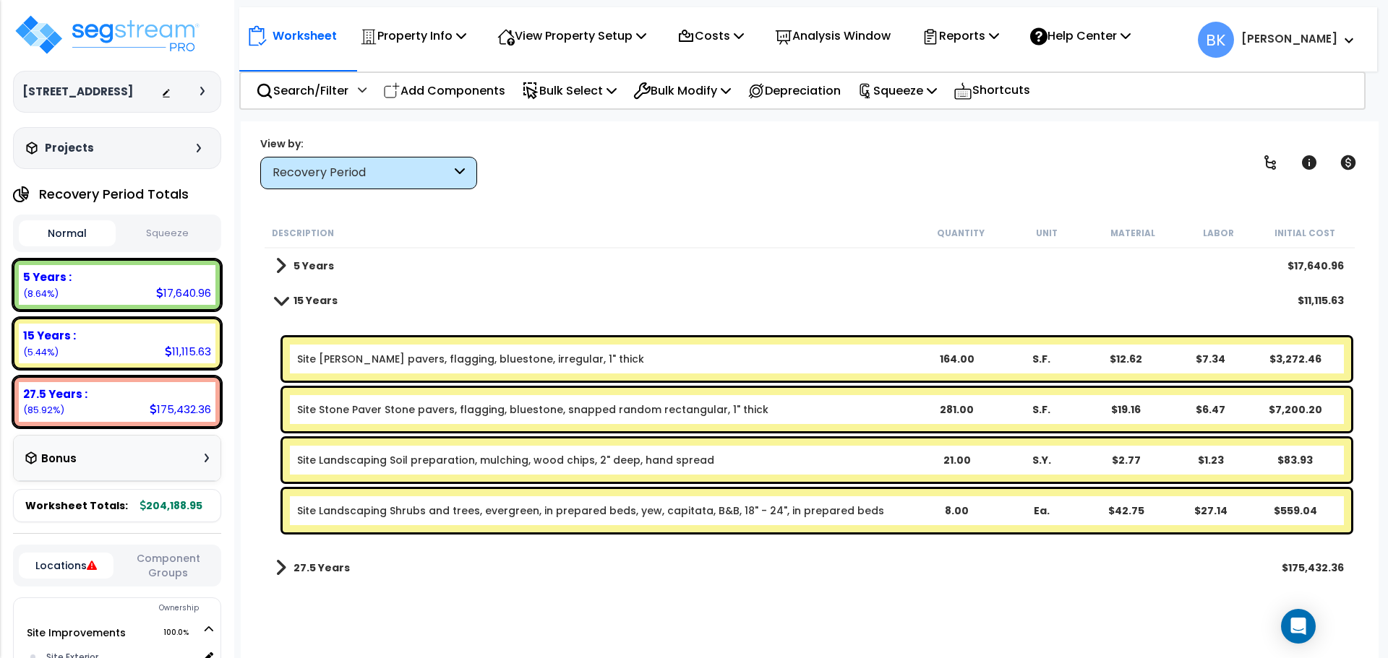
scroll to position [0, 0]
click at [278, 268] on span at bounding box center [280, 266] width 11 height 20
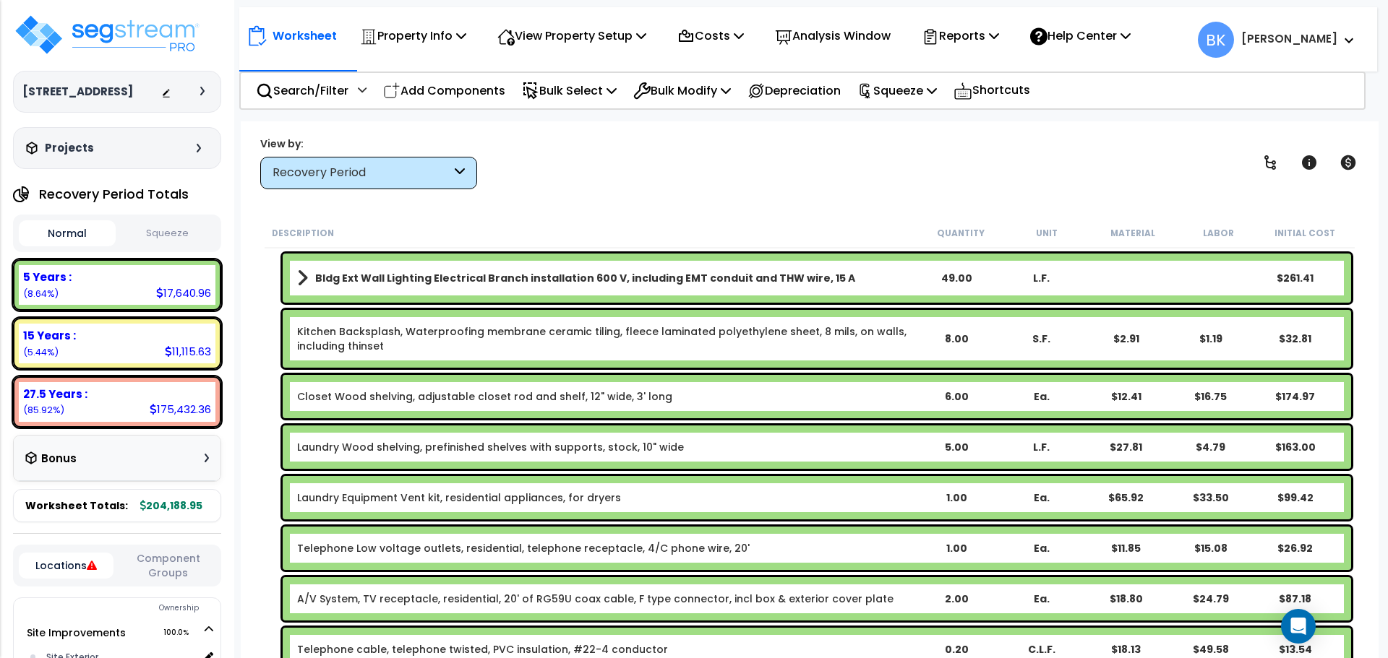
scroll to position [506, 0]
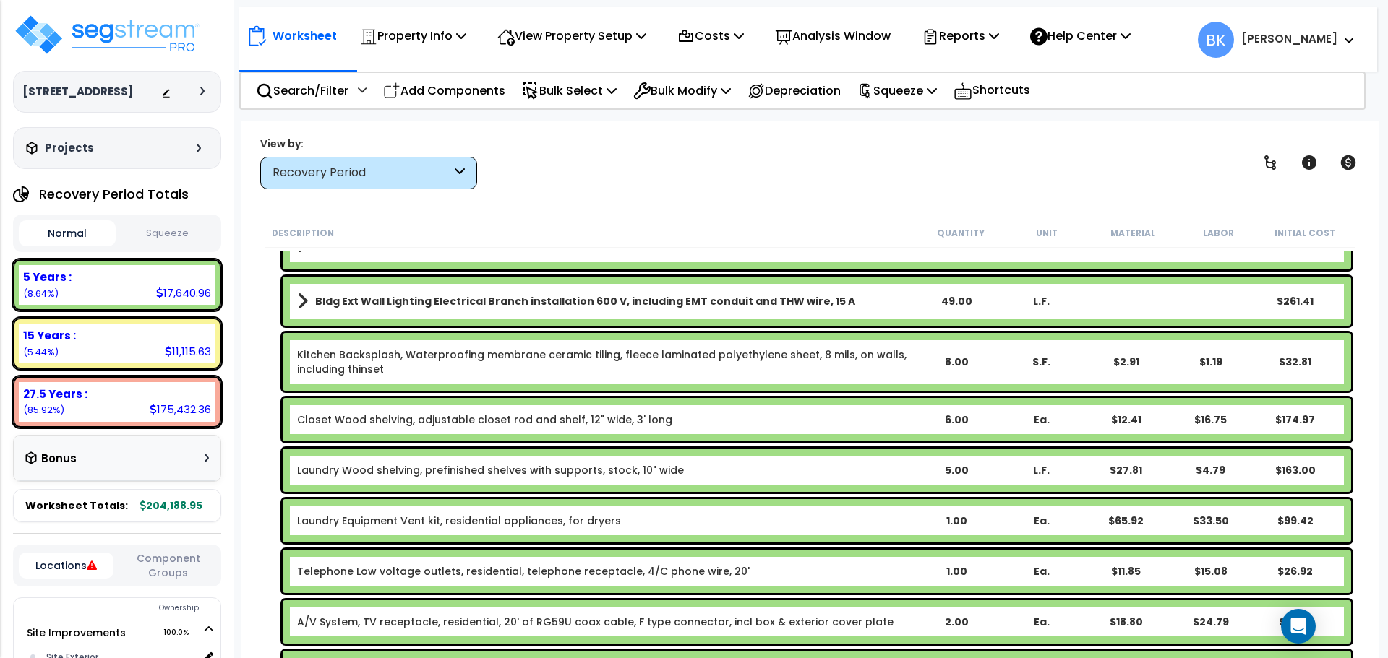
click at [434, 350] on link "Kitchen Backsplash, Waterproofing membrane ceramic tiling, fleece laminated pol…" at bounding box center [605, 362] width 616 height 29
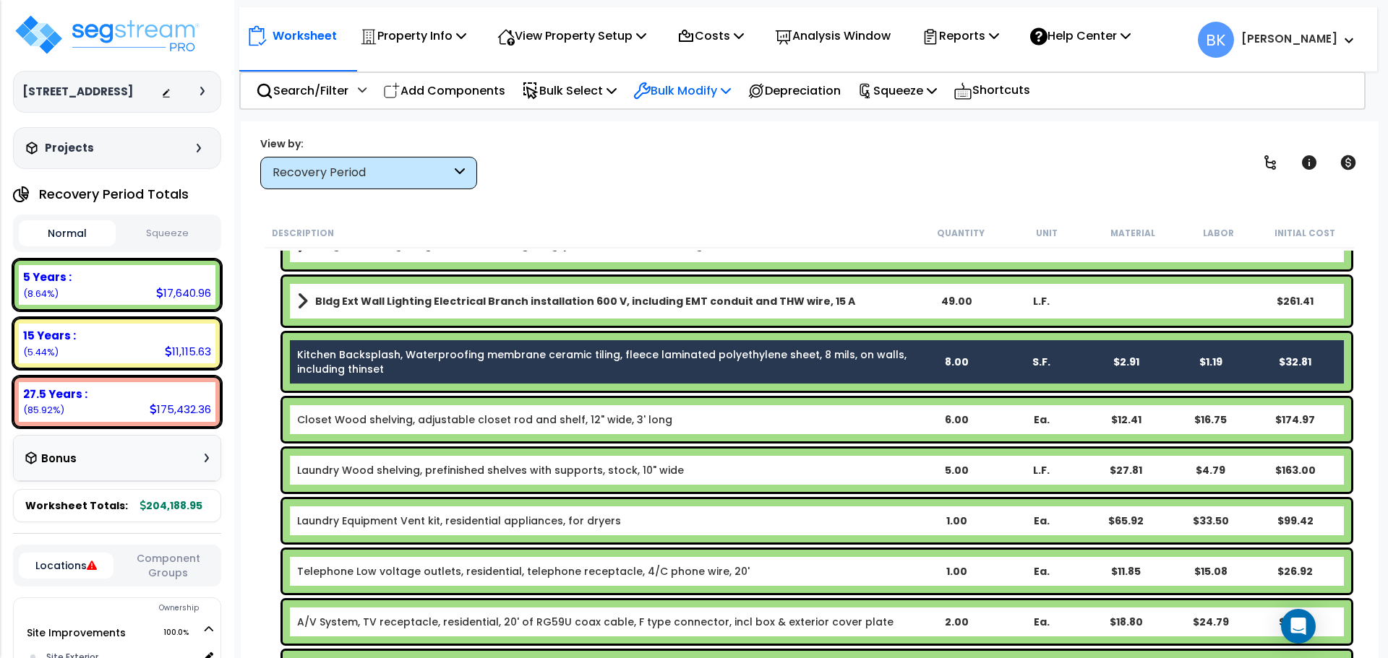
click at [697, 95] on p "Bulk Modify" at bounding box center [682, 91] width 98 height 20
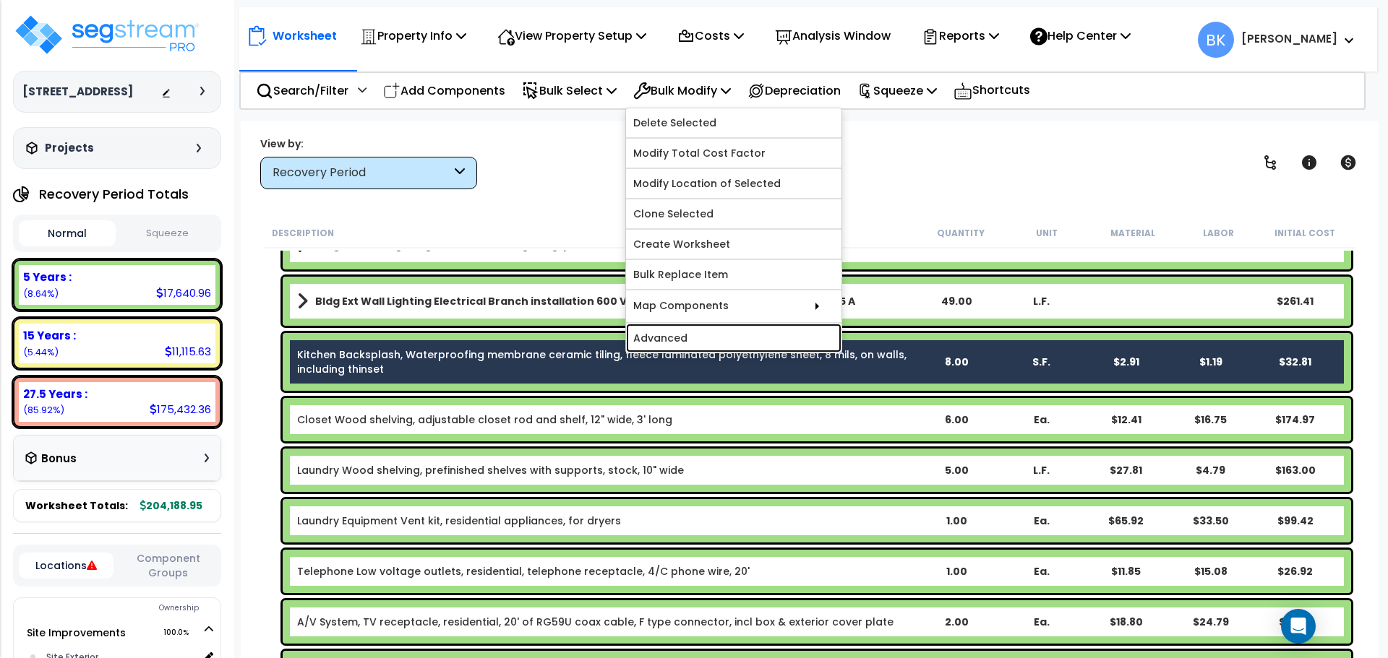
click at [707, 331] on link "Advanced" at bounding box center [733, 338] width 215 height 29
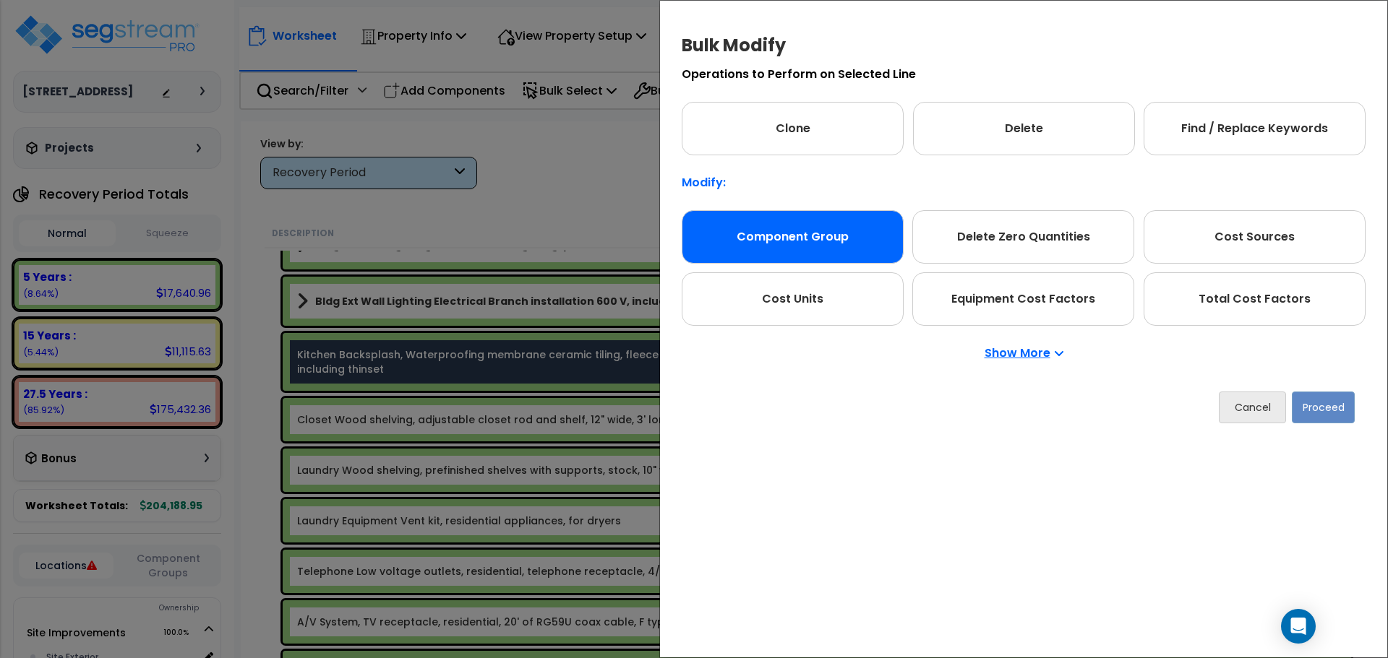
click at [829, 225] on div "Component Group" at bounding box center [792, 236] width 222 height 53
click at [1328, 408] on button "Proceed" at bounding box center [1322, 408] width 63 height 32
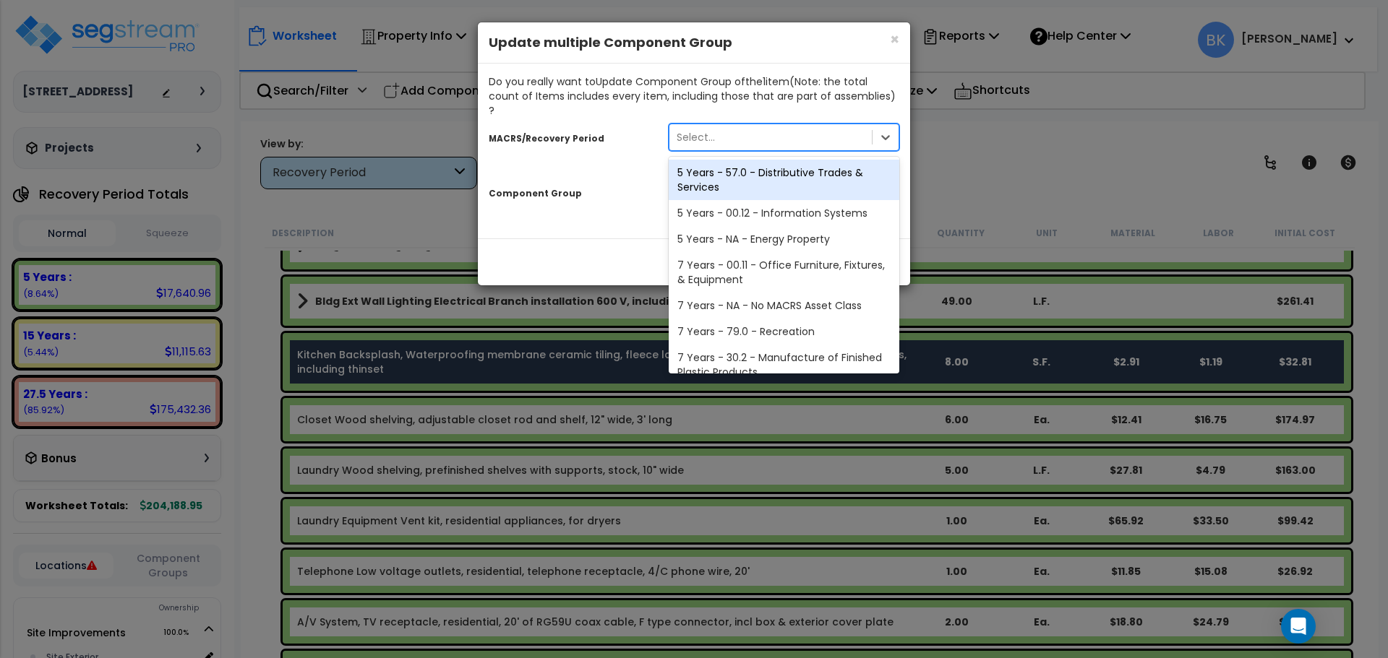
click at [733, 131] on div "Select..." at bounding box center [770, 137] width 202 height 23
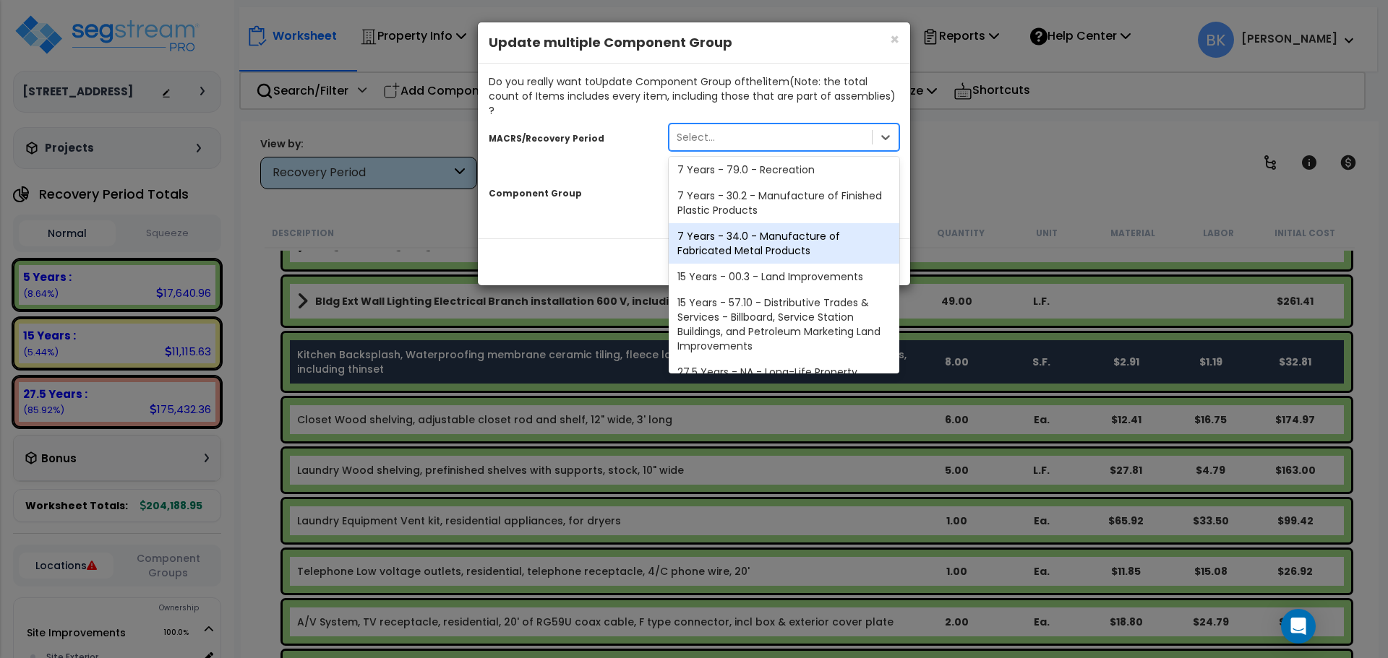
scroll to position [176, 0]
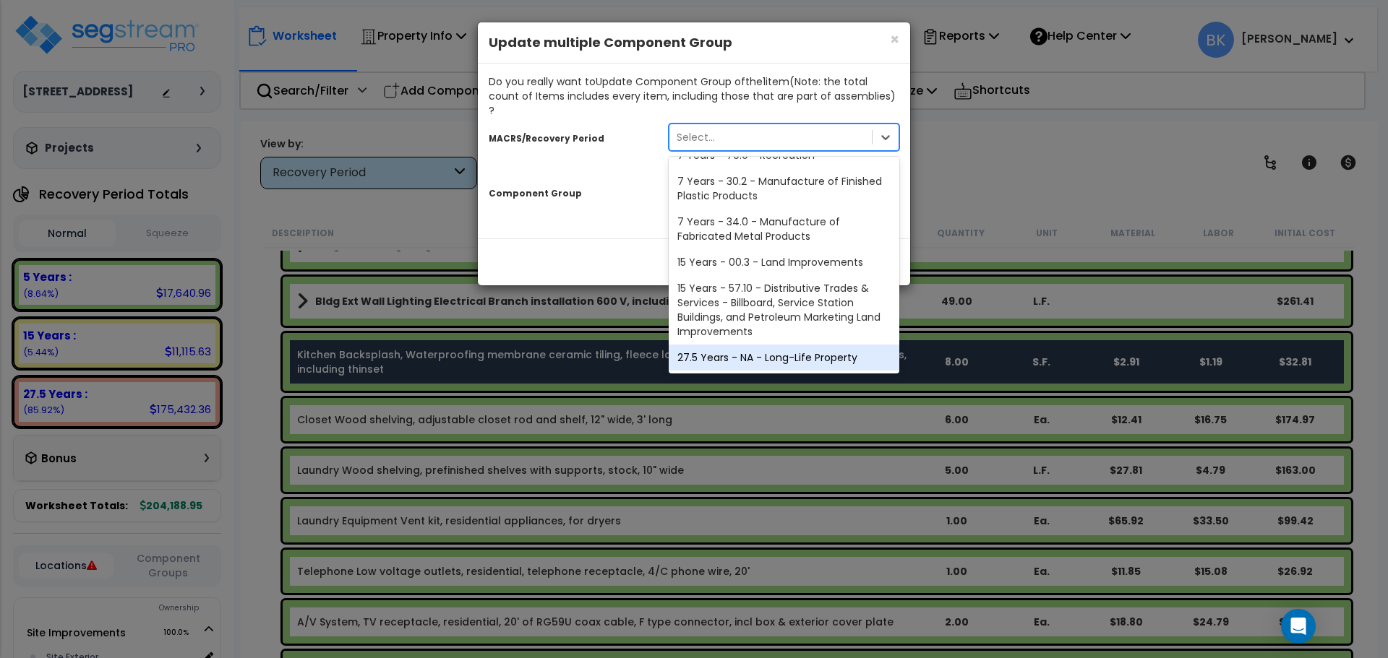
click at [736, 345] on div "27.5 Years - NA - Long-Life Property" at bounding box center [783, 358] width 231 height 26
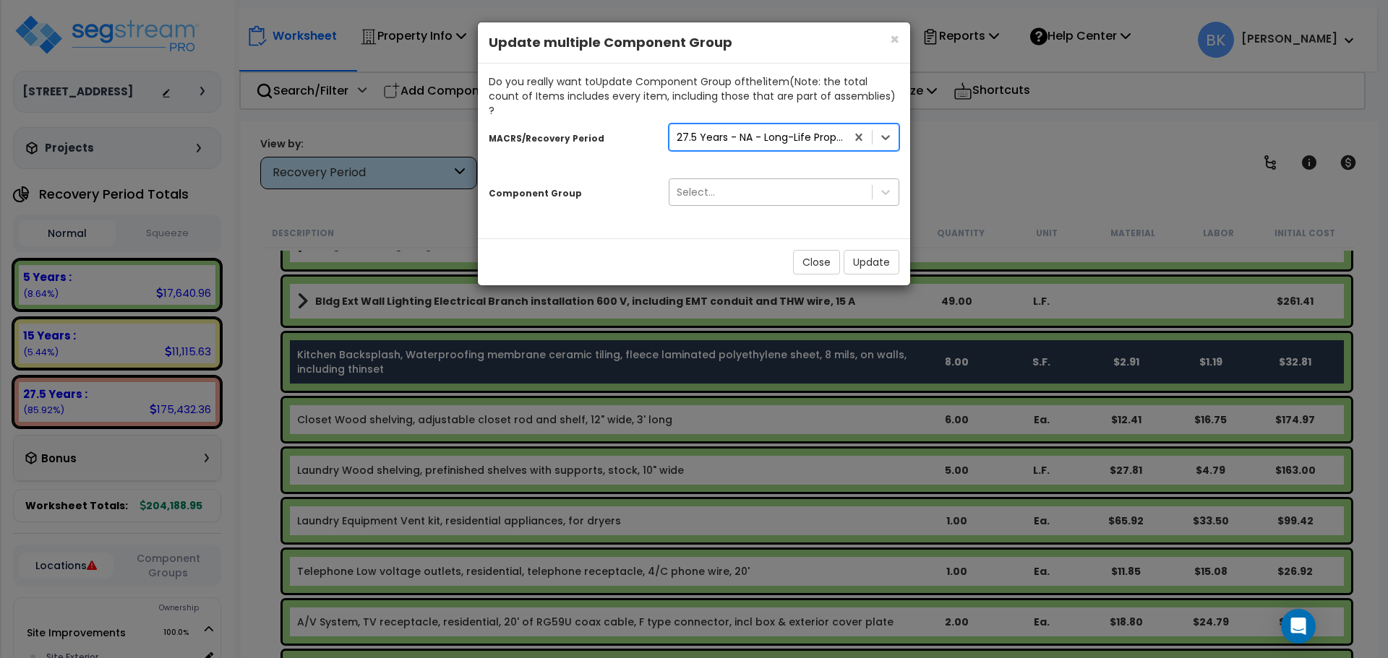
click at [745, 181] on div "Select..." at bounding box center [770, 192] width 202 height 23
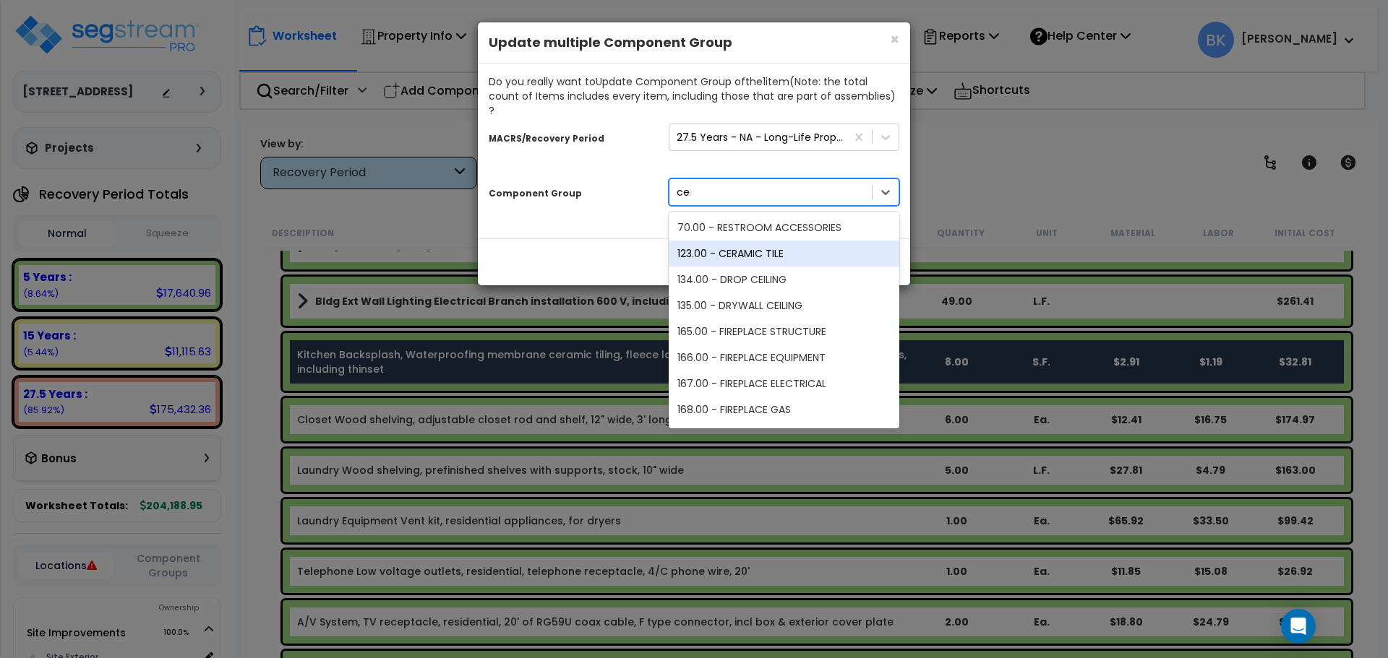
type input "ce"
click at [742, 241] on div "123.00 - CERAMIC TILE" at bounding box center [783, 254] width 231 height 26
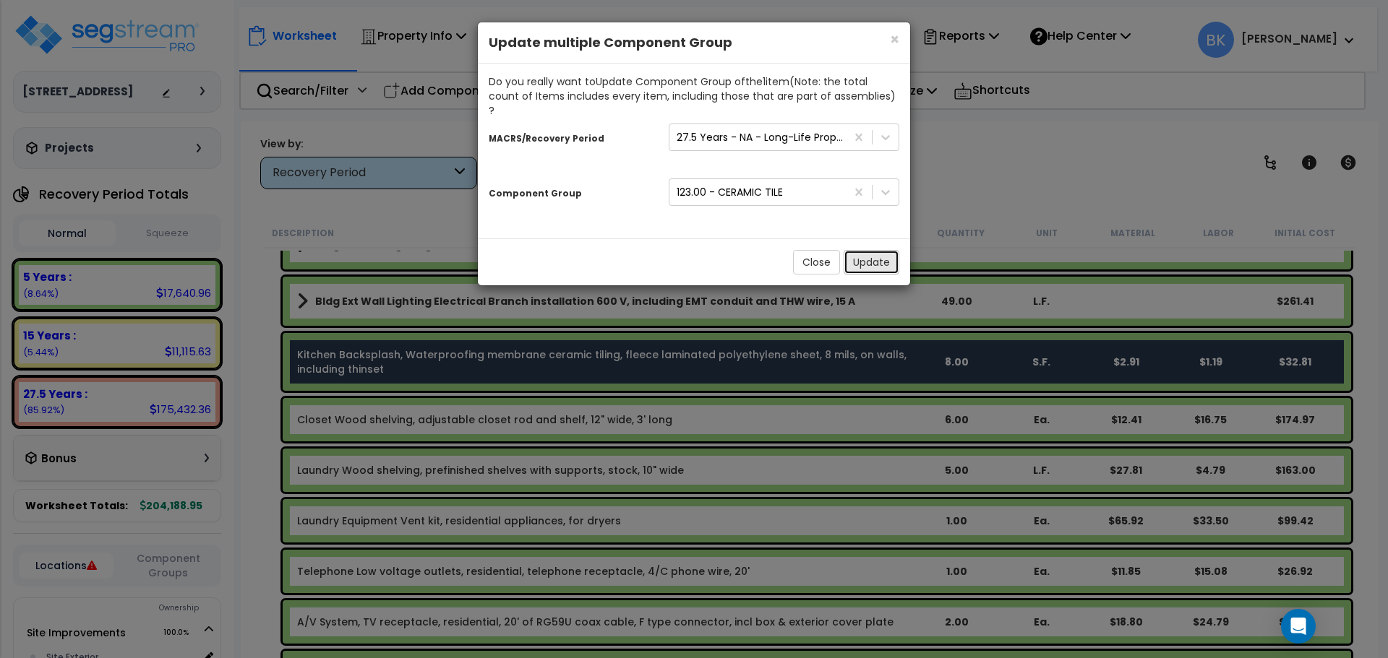
click at [874, 254] on button "Update" at bounding box center [871, 262] width 56 height 25
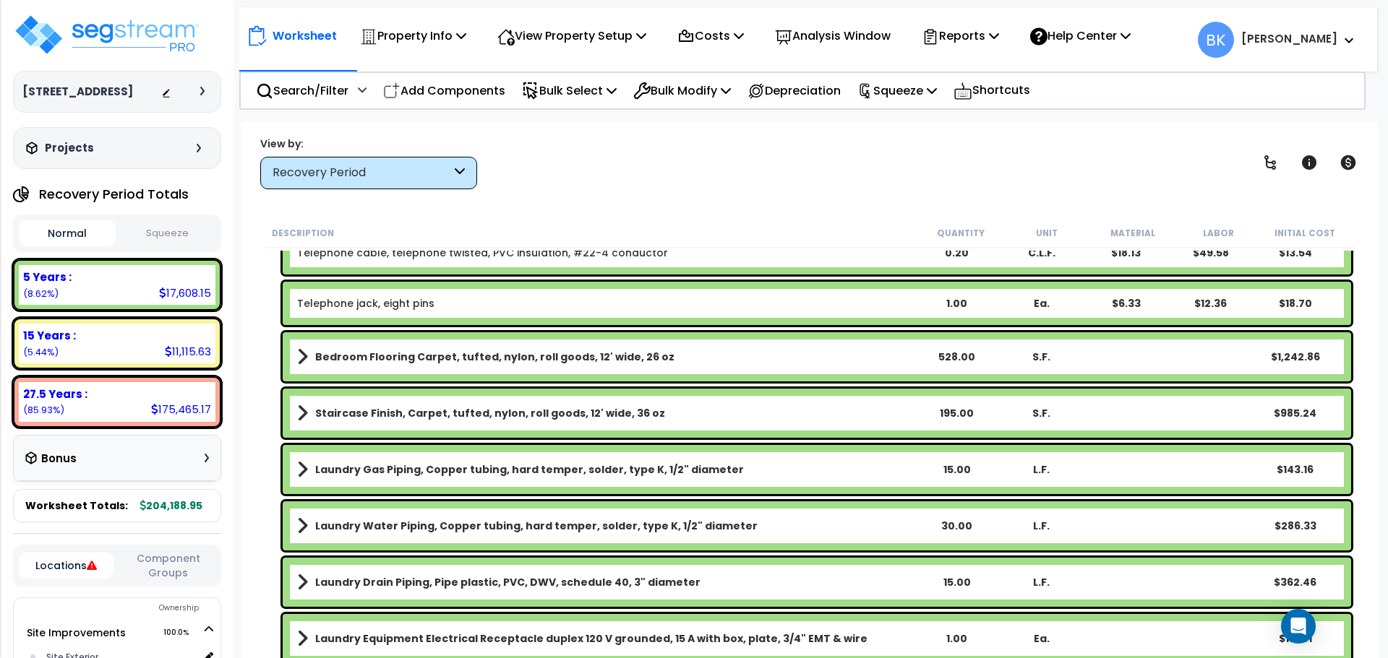
scroll to position [867, 0]
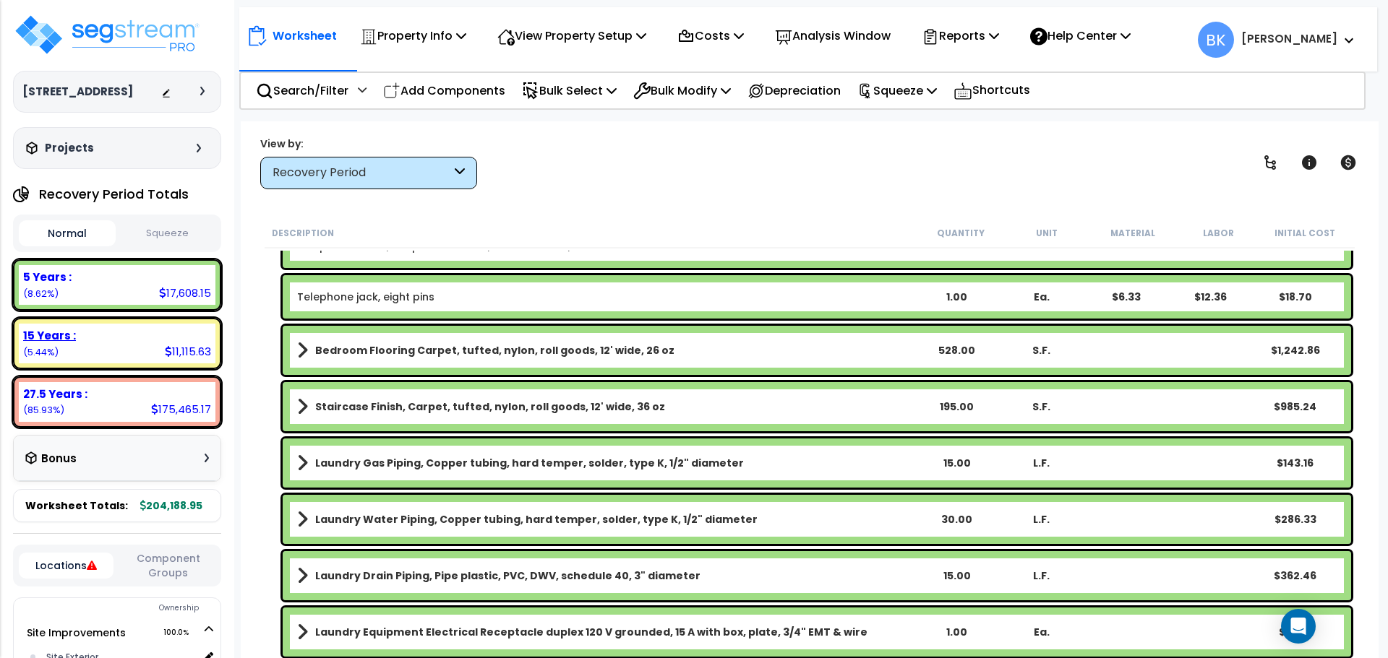
click at [169, 359] on div "15 Years : 11,115.63 (5.44%)" at bounding box center [117, 344] width 197 height 40
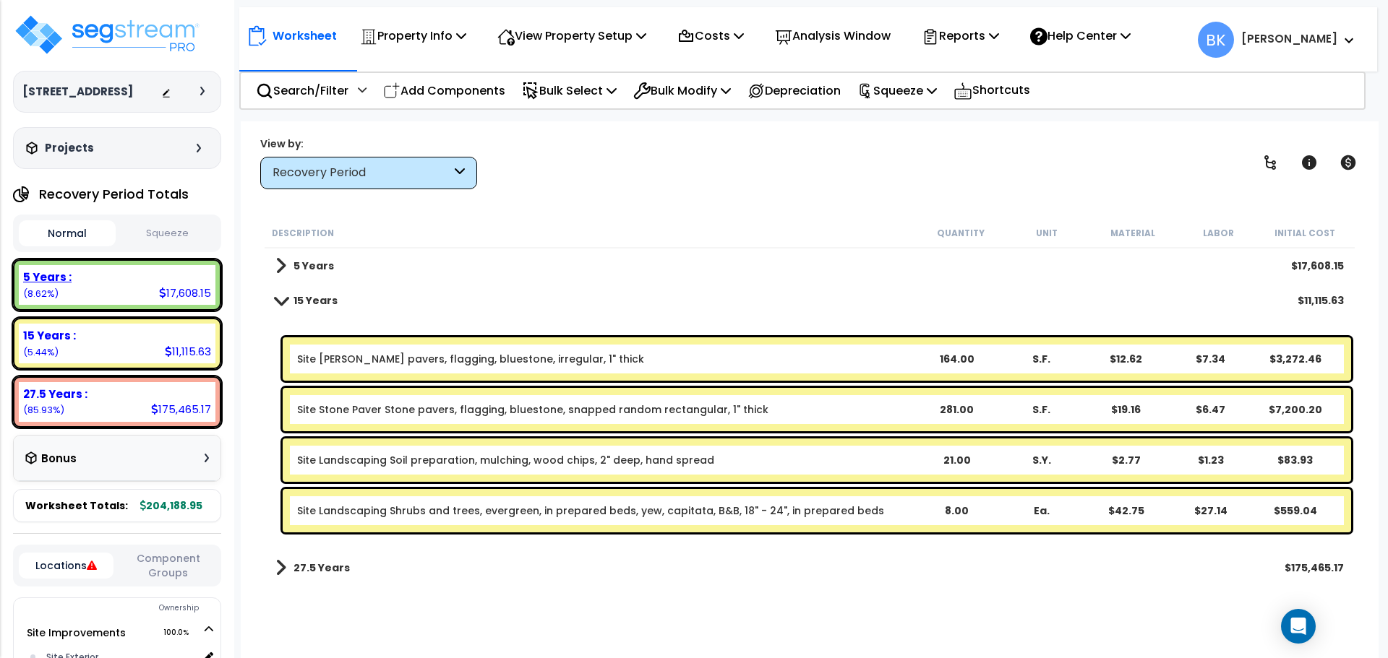
click at [144, 285] on div "5 Years : 17,608.15 (8.62%)" at bounding box center [117, 285] width 197 height 40
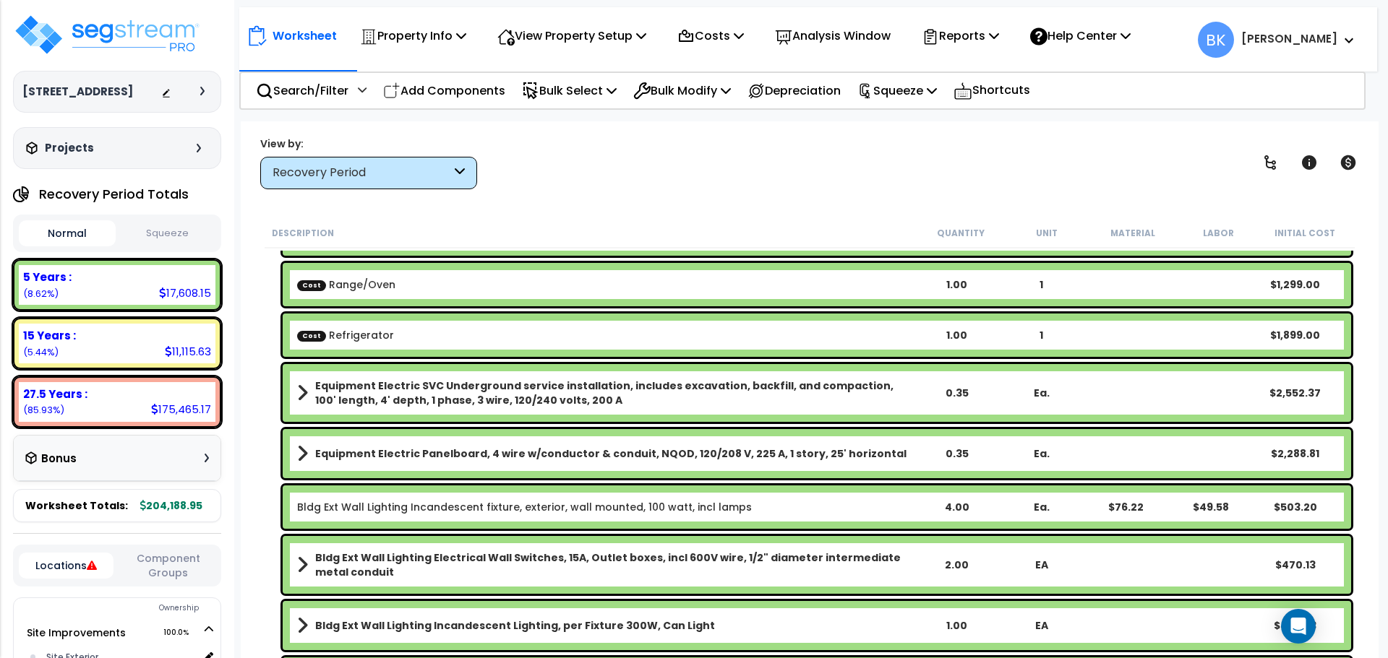
scroll to position [145, 0]
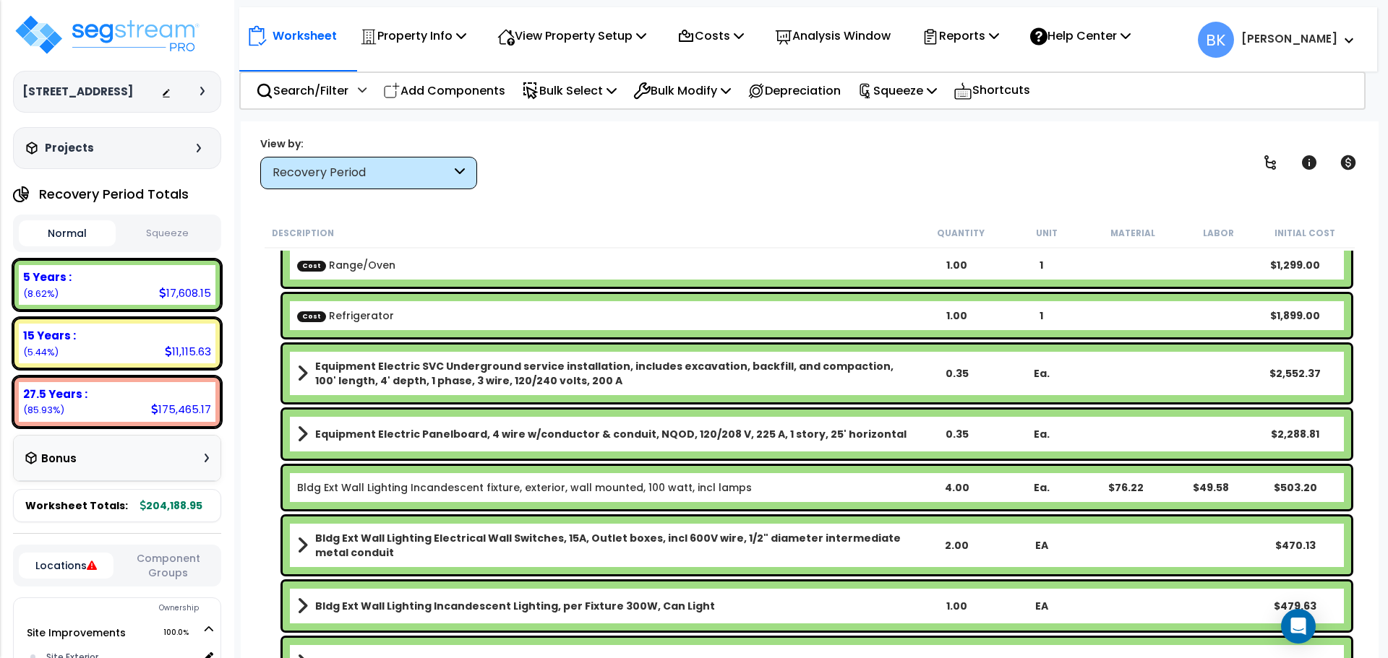
click at [114, 432] on div "Recovery Period Totals Normal Squeeze 5 Years : 17,608.15 (8.62%) 7 Years : 0.0…" at bounding box center [117, 351] width 208 height 343
click at [116, 407] on div "27.5 Years : 175,465.17 (85.93%)" at bounding box center [117, 402] width 197 height 40
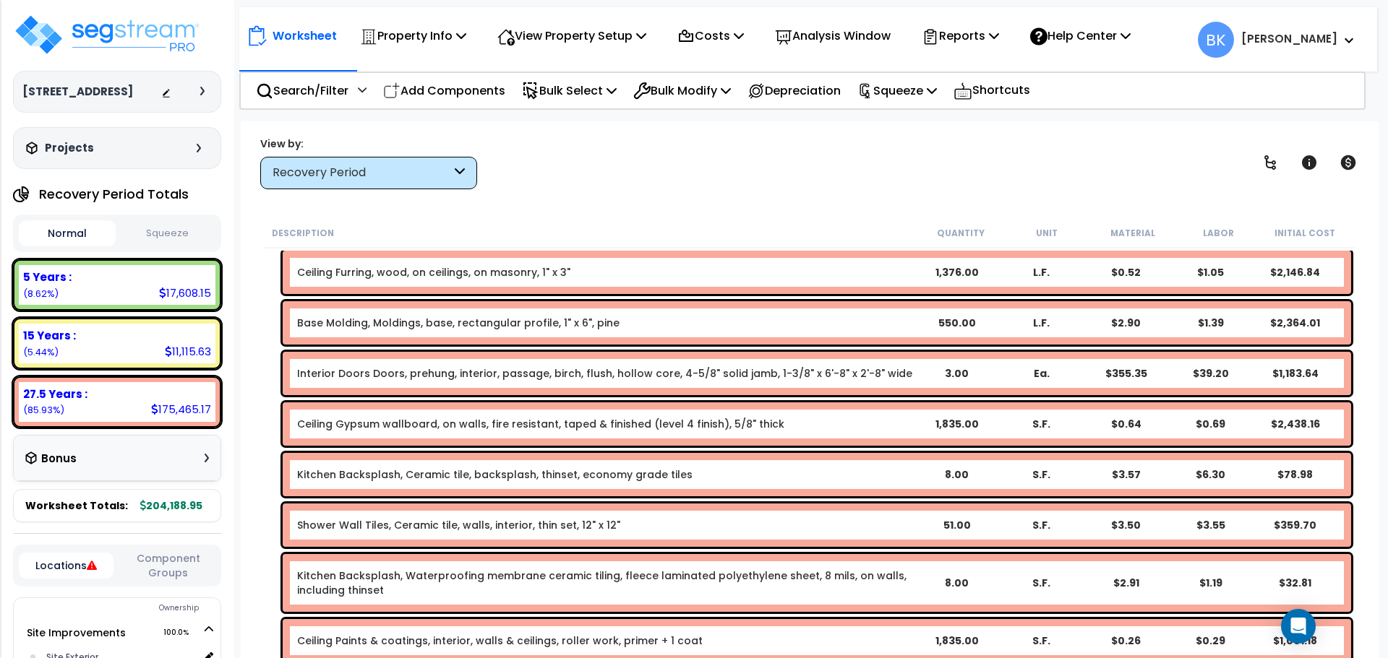
scroll to position [3613, 0]
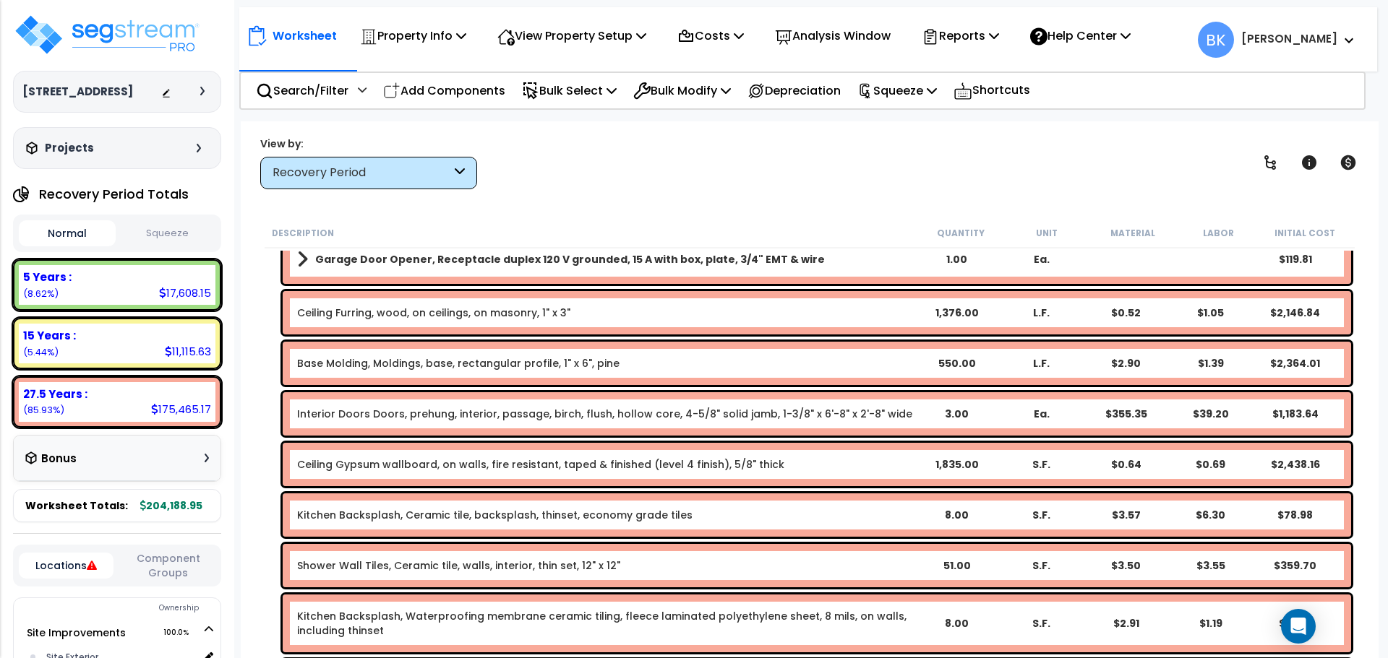
click at [400, 361] on link "Base Molding, Moldings, base, rectangular profile, 1" x 6", pine" at bounding box center [458, 363] width 322 height 14
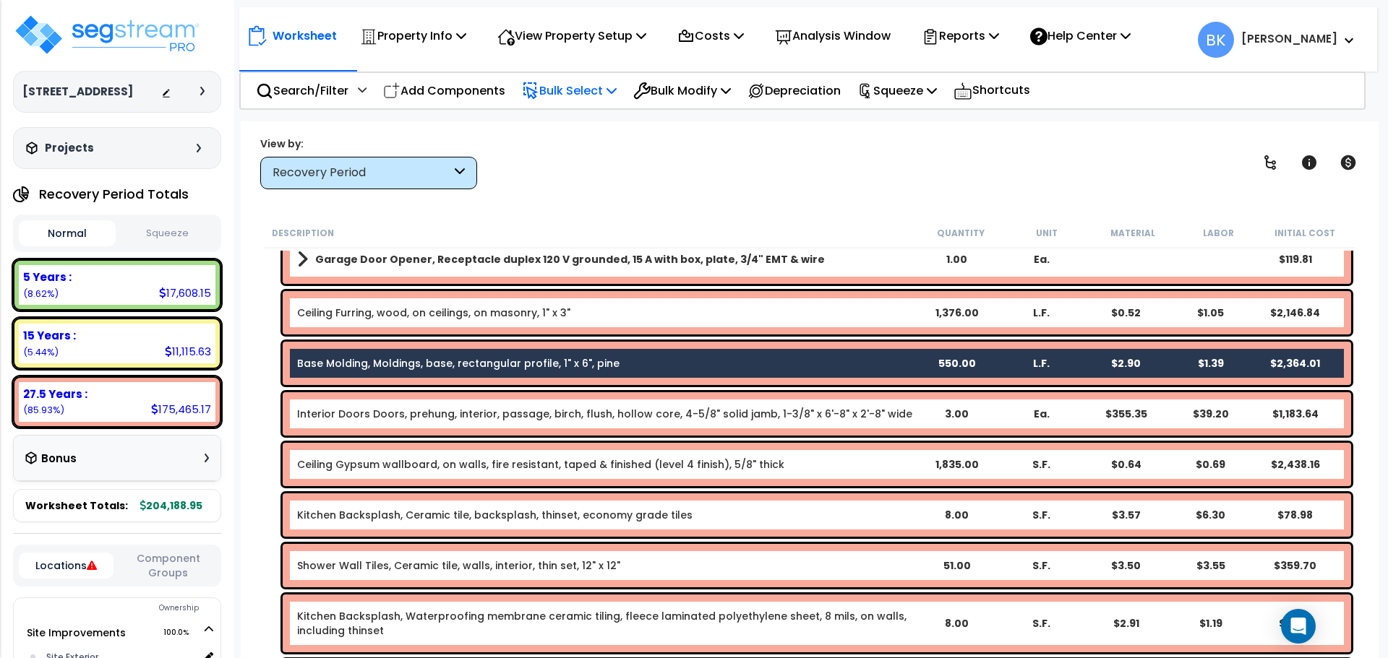
click at [573, 87] on p "Bulk Select" at bounding box center [569, 91] width 95 height 20
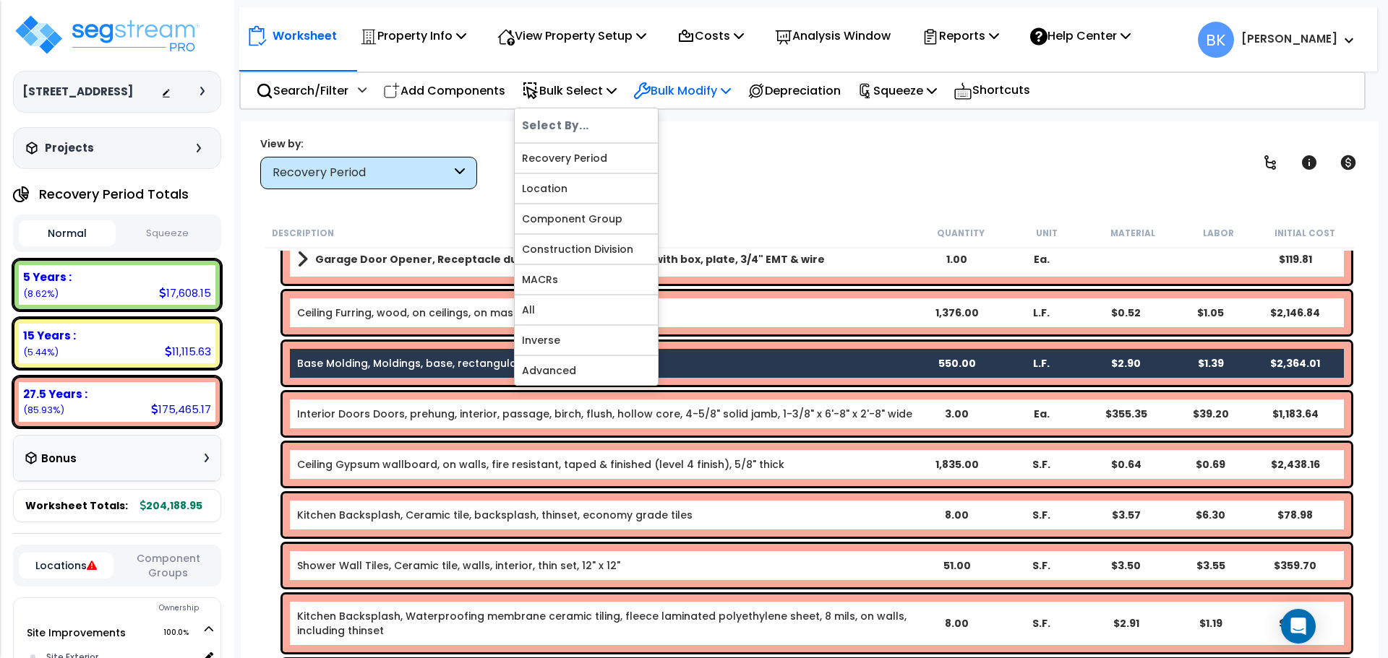
click at [674, 87] on p "Bulk Modify" at bounding box center [682, 91] width 98 height 20
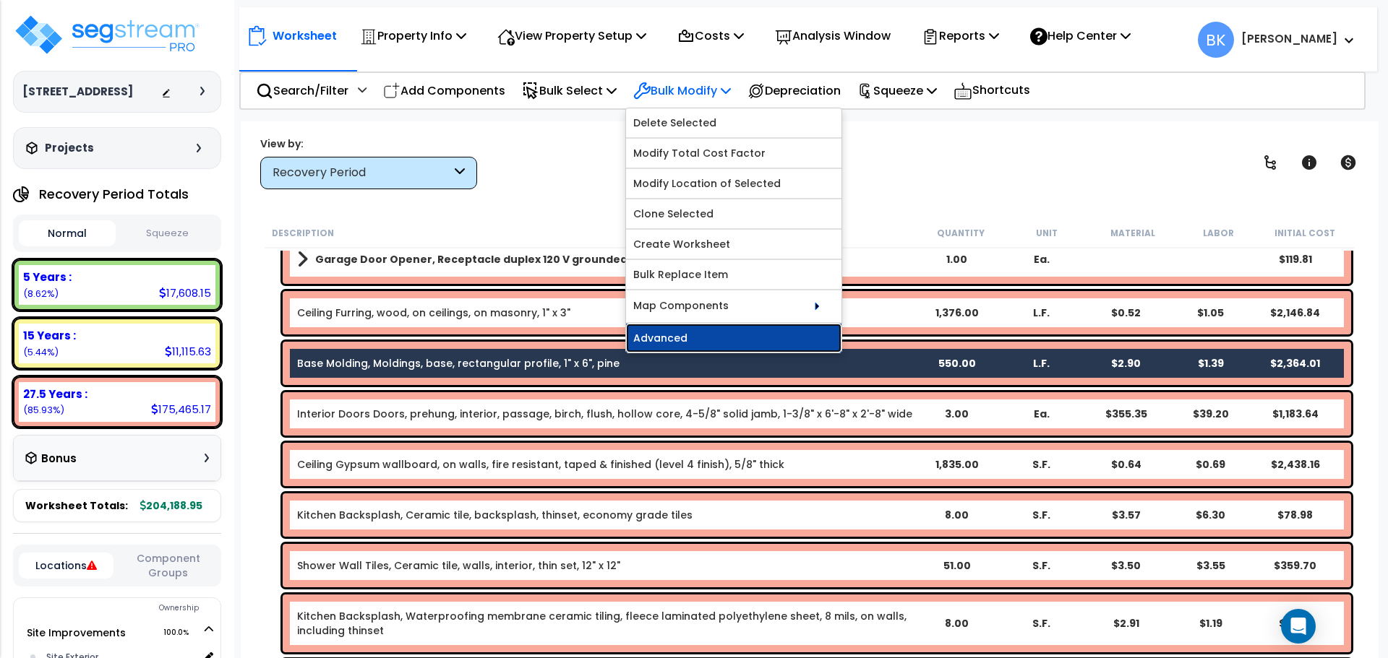
click at [710, 335] on link "Advanced" at bounding box center [733, 338] width 215 height 29
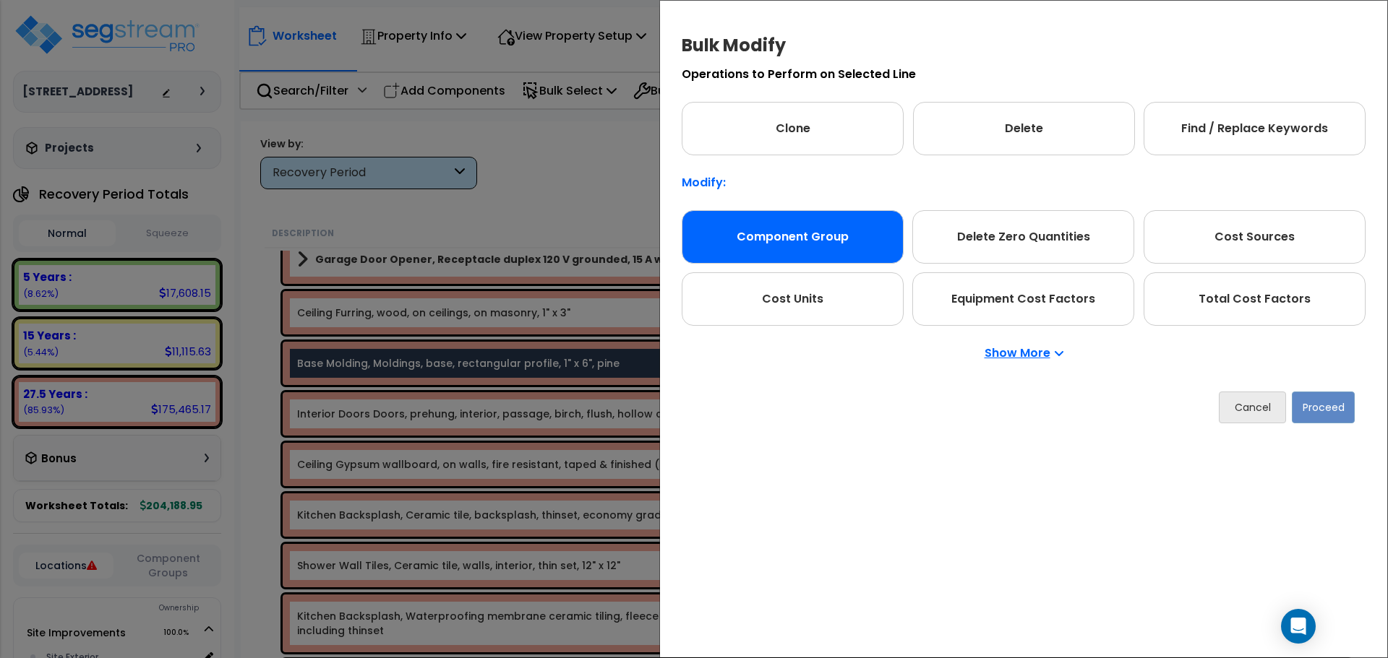
click at [761, 237] on div "Component Group" at bounding box center [792, 236] width 222 height 53
click at [1307, 408] on button "Proceed" at bounding box center [1322, 408] width 63 height 32
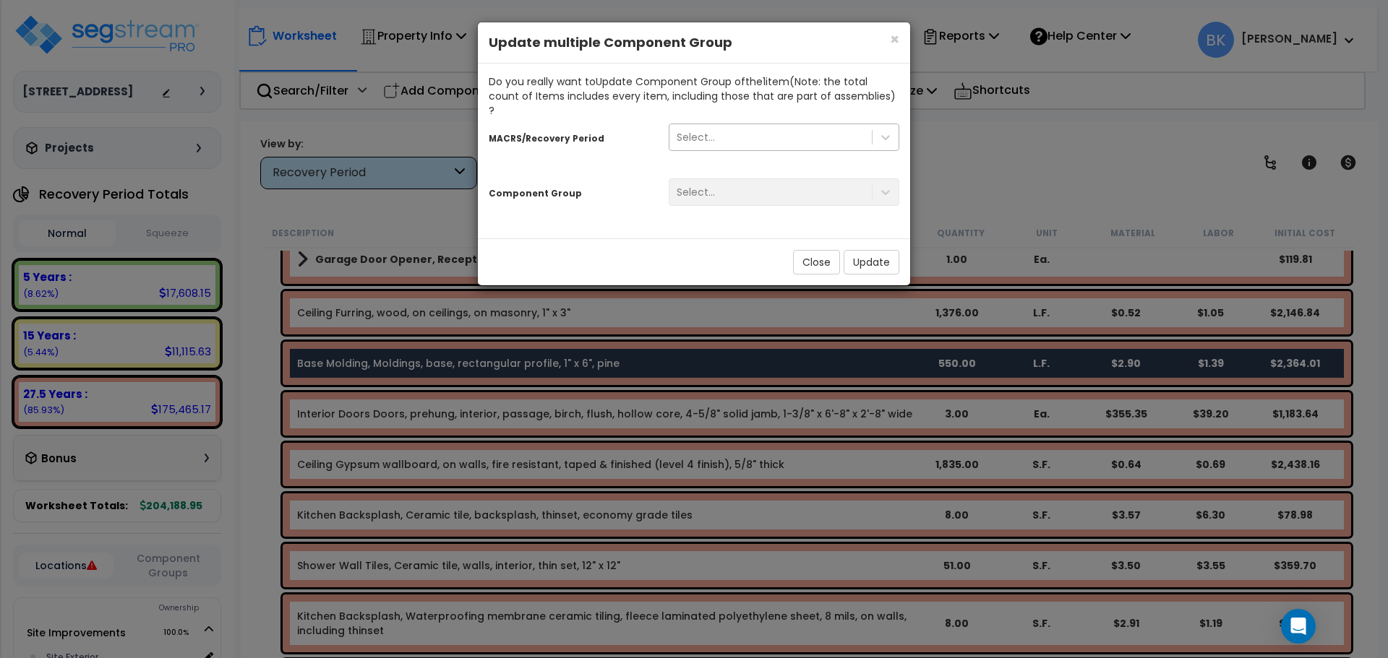
click at [728, 126] on div "Select..." at bounding box center [770, 137] width 202 height 23
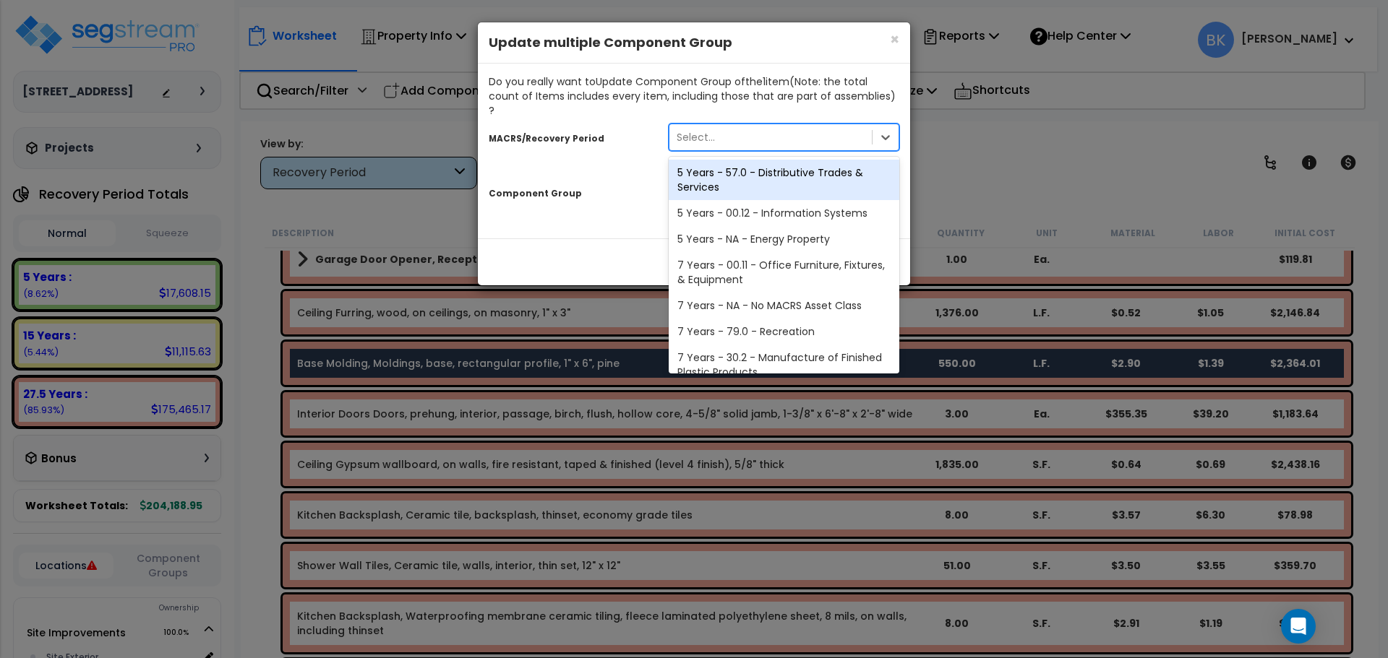
click at [743, 166] on div "5 Years - 57.0 - Distributive Trades & Services" at bounding box center [783, 180] width 231 height 40
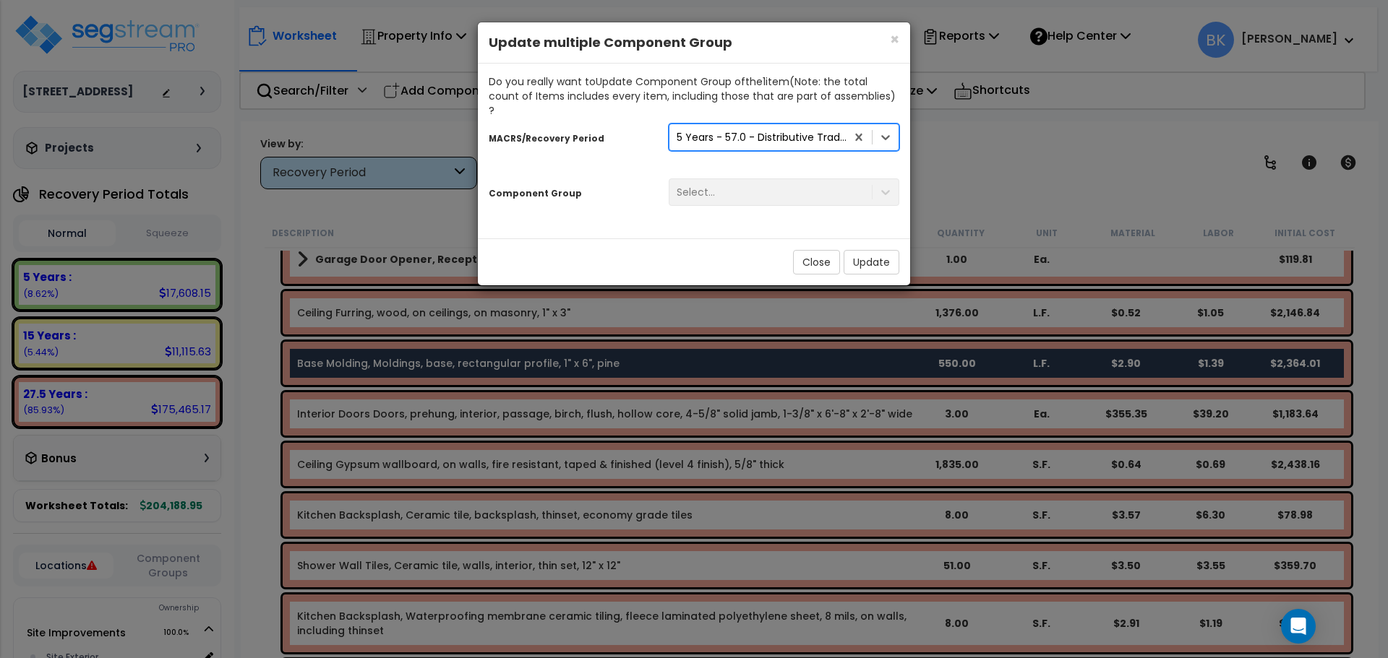
click at [751, 179] on div "Select..." at bounding box center [784, 192] width 252 height 27
click at [886, 185] on icon at bounding box center [885, 192] width 14 height 14
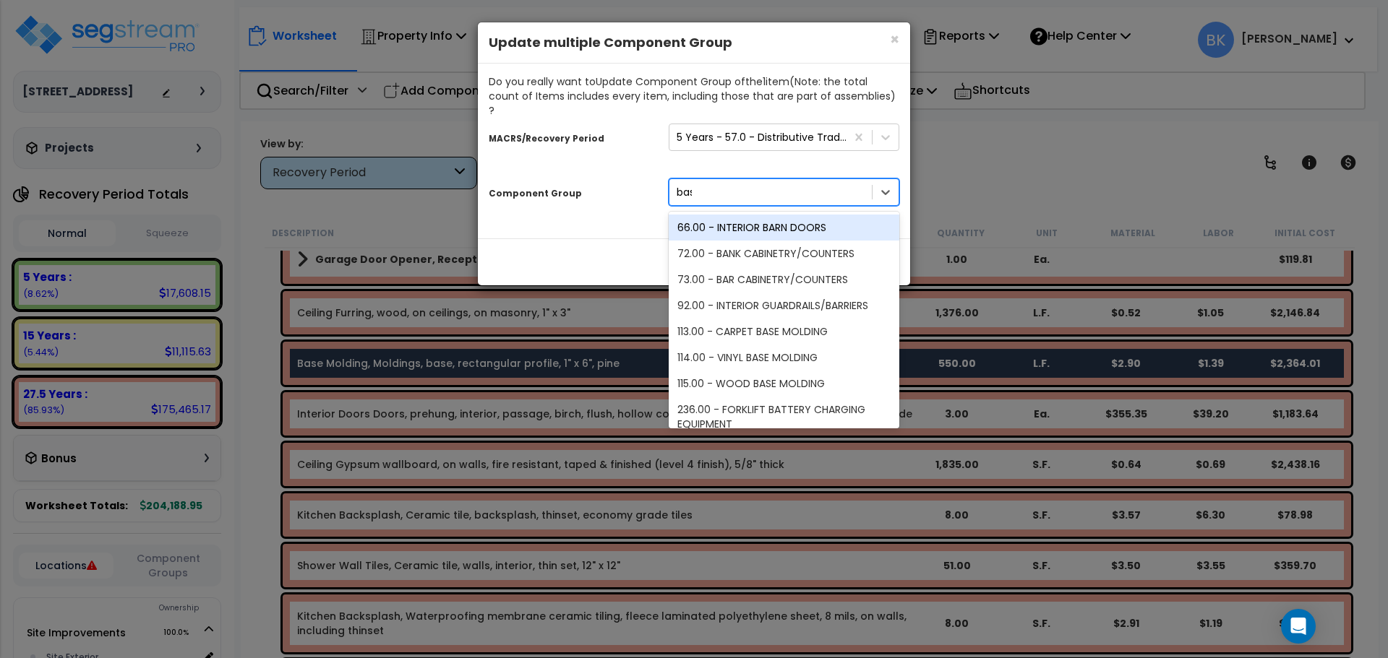
type input "base"
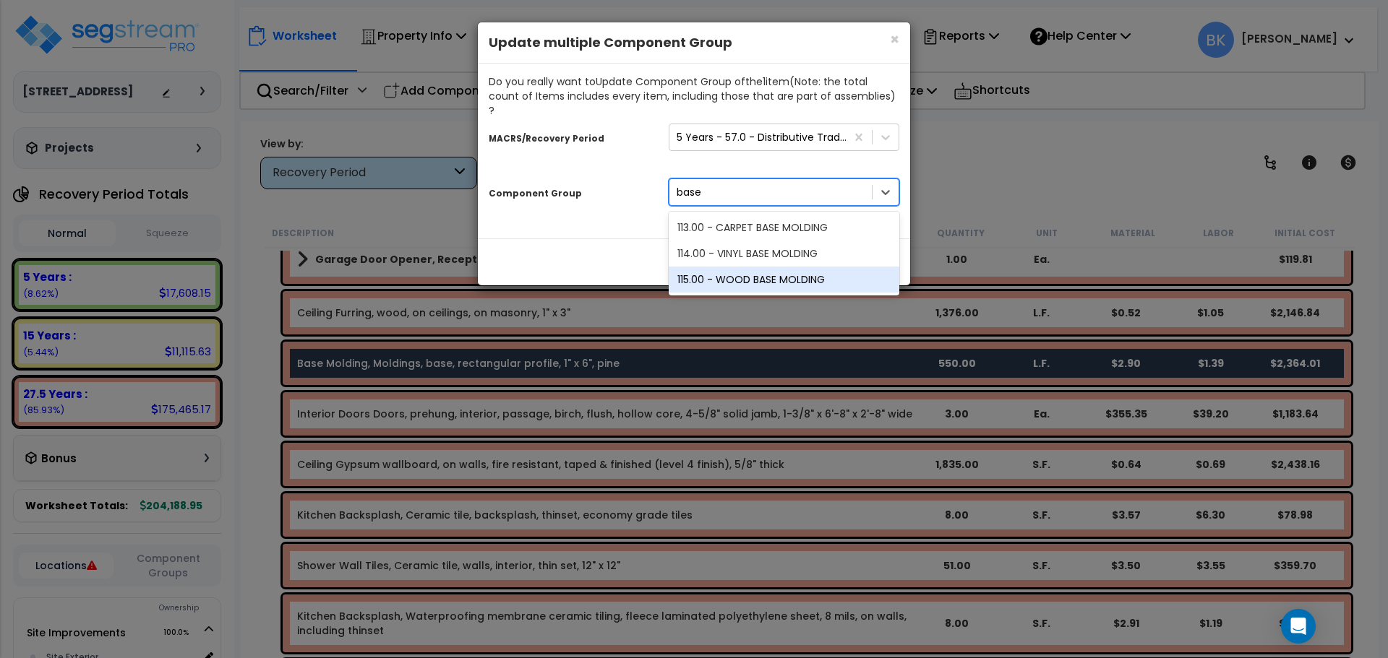
click at [796, 267] on div "115.00 - WOOD BASE MOLDING" at bounding box center [783, 280] width 231 height 26
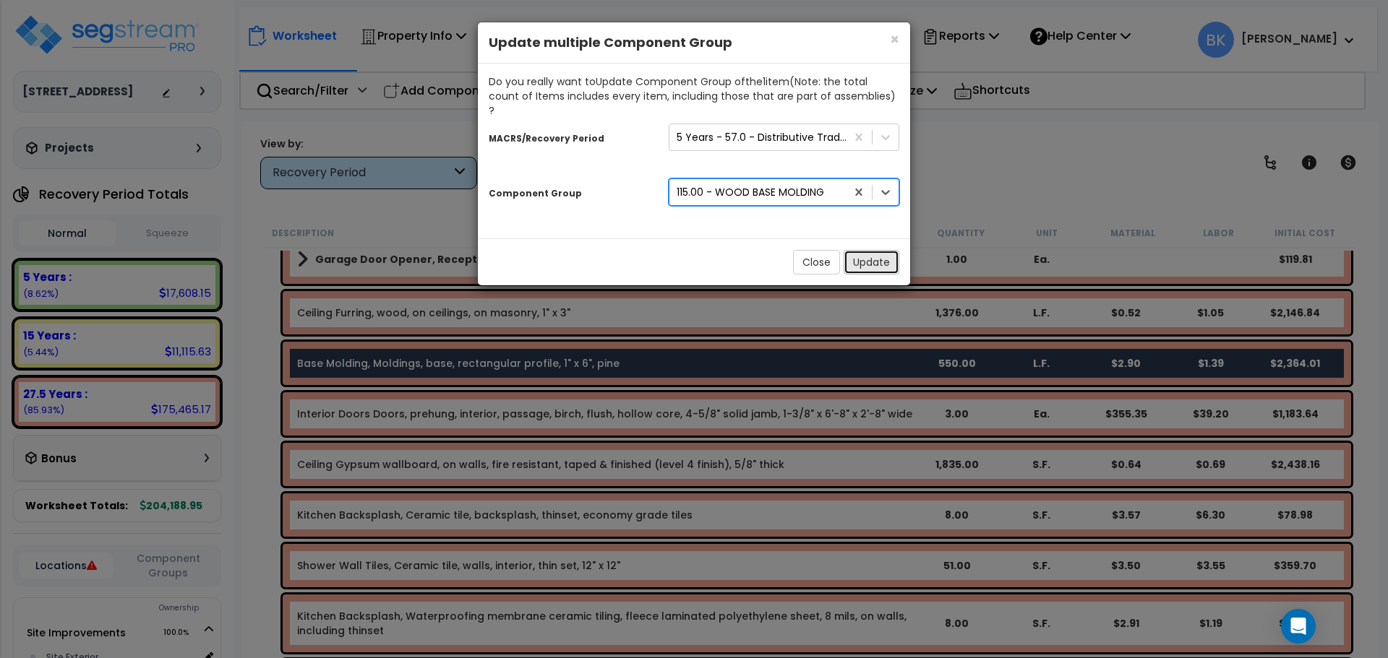
click at [875, 250] on button "Update" at bounding box center [871, 262] width 56 height 25
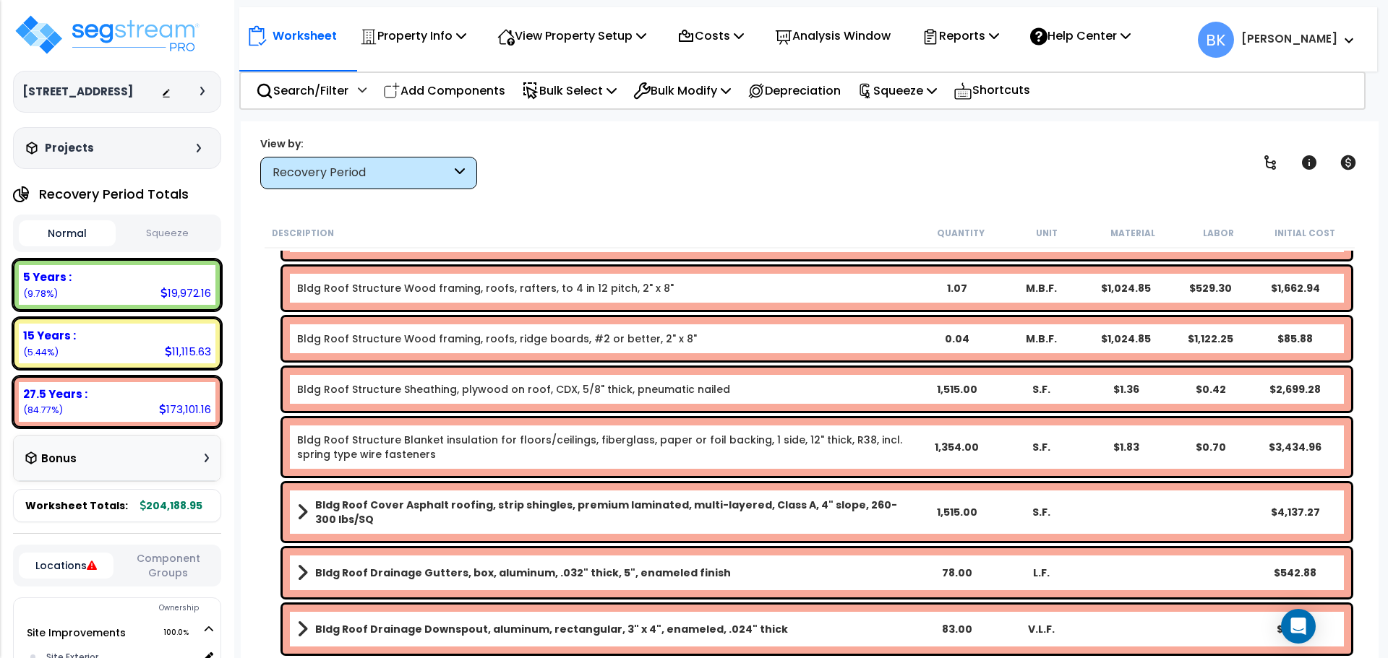
scroll to position [0, 0]
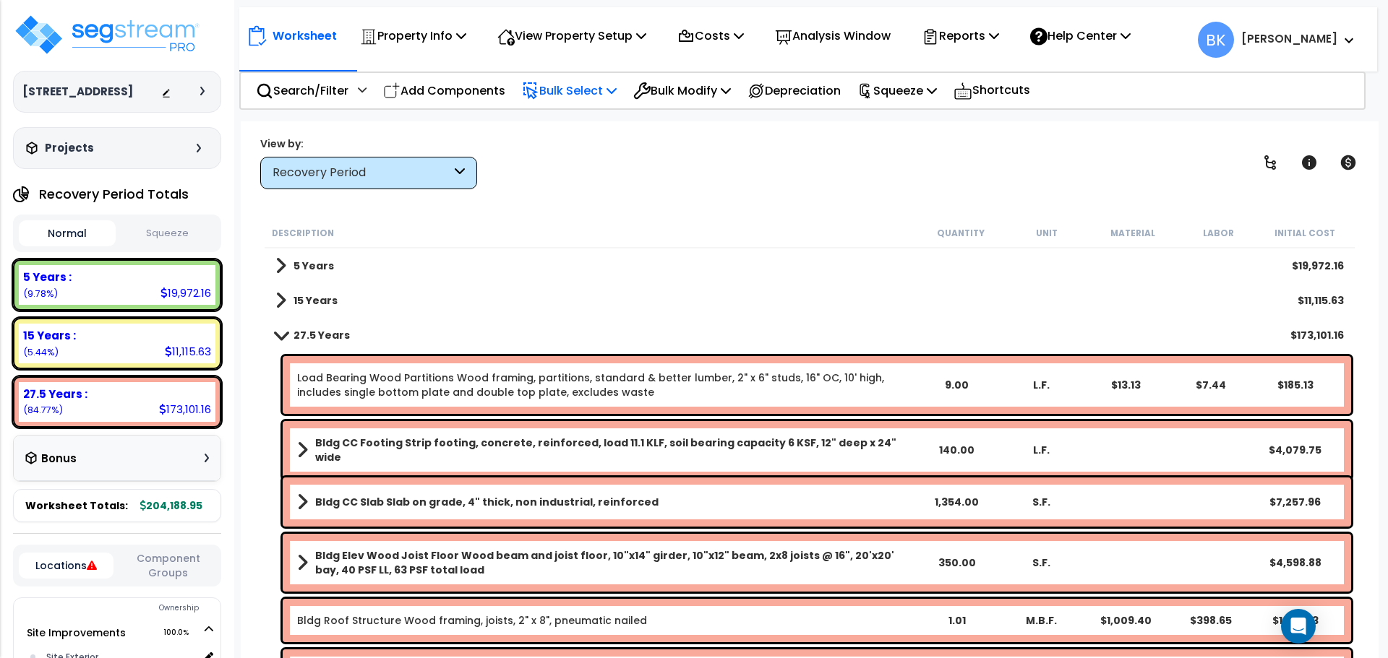
click at [566, 84] on p "Bulk Select" at bounding box center [569, 91] width 95 height 20
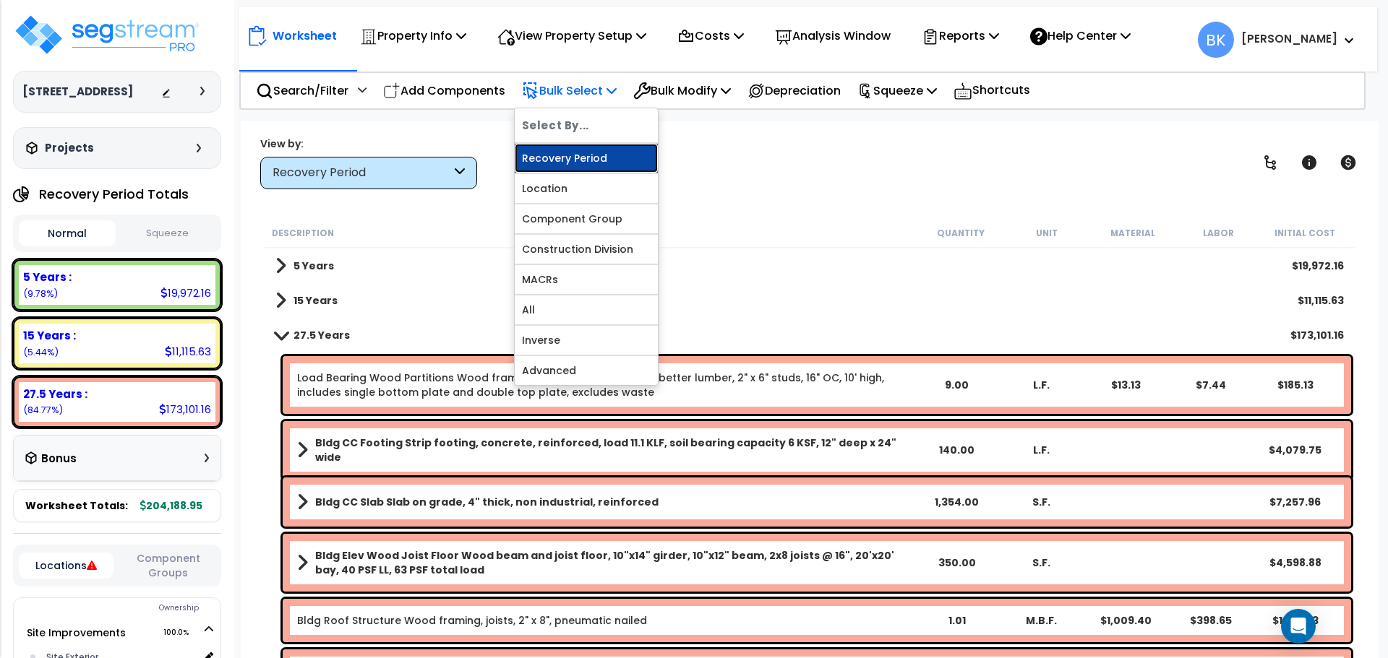
click at [576, 167] on link "Recovery Period" at bounding box center [586, 158] width 143 height 29
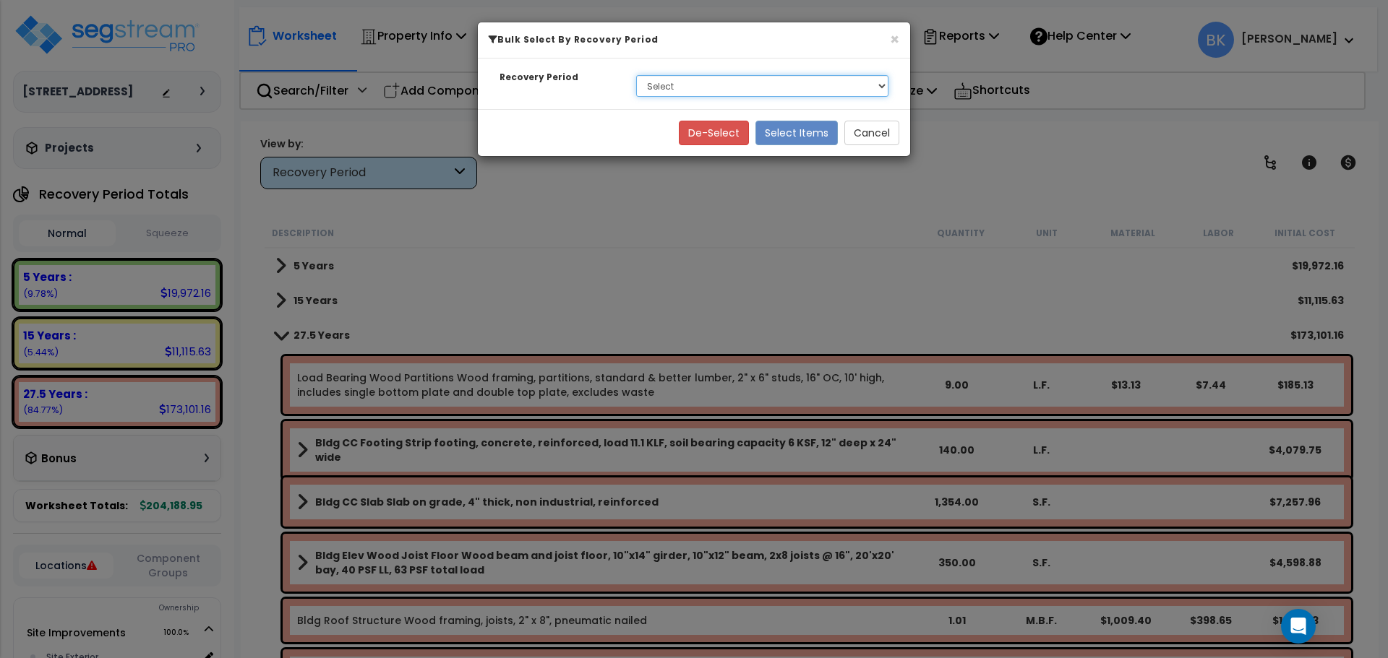
click at [695, 90] on select "Select 5 Years 15 Years 27.5 Years" at bounding box center [762, 86] width 252 height 22
select select "5Y"
click at [636, 75] on select "Select 5 Years 15 Years 27.5 Years" at bounding box center [762, 86] width 252 height 22
click at [812, 130] on button "Select Items" at bounding box center [796, 133] width 82 height 25
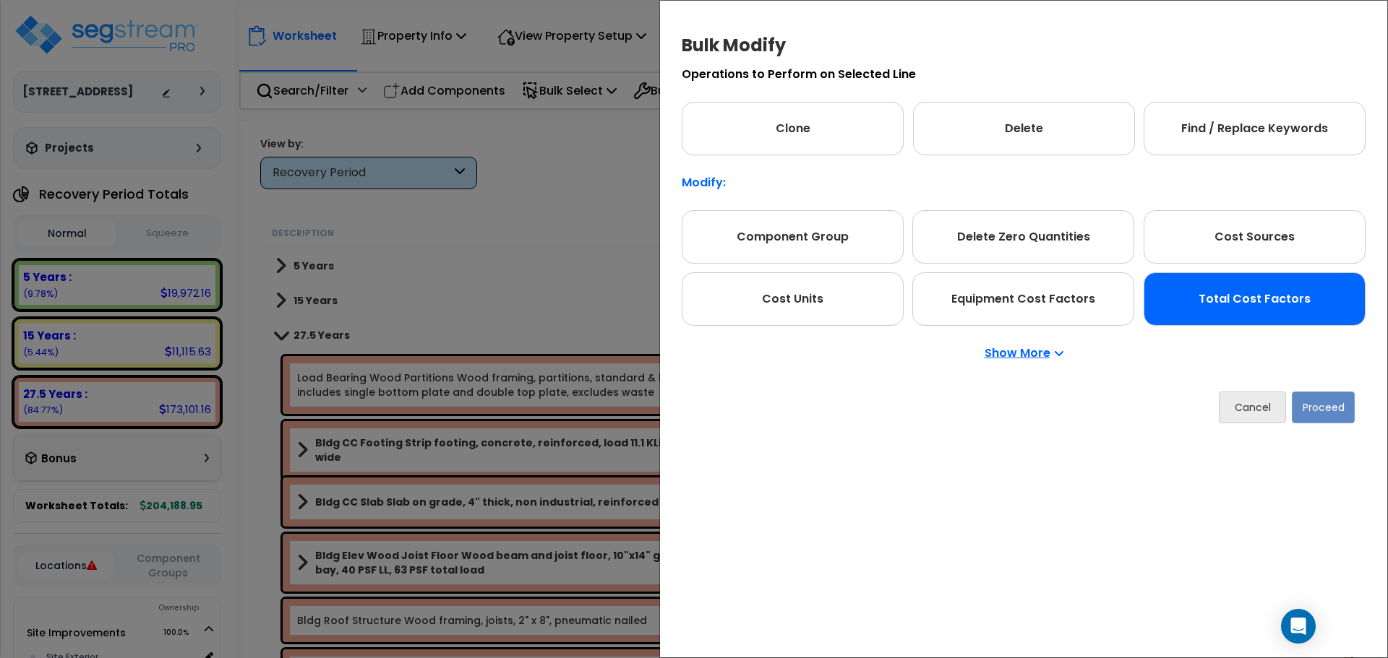
click at [1248, 305] on div "Total Cost Factors" at bounding box center [1254, 298] width 222 height 53
click at [1320, 400] on button "Proceed" at bounding box center [1322, 408] width 63 height 32
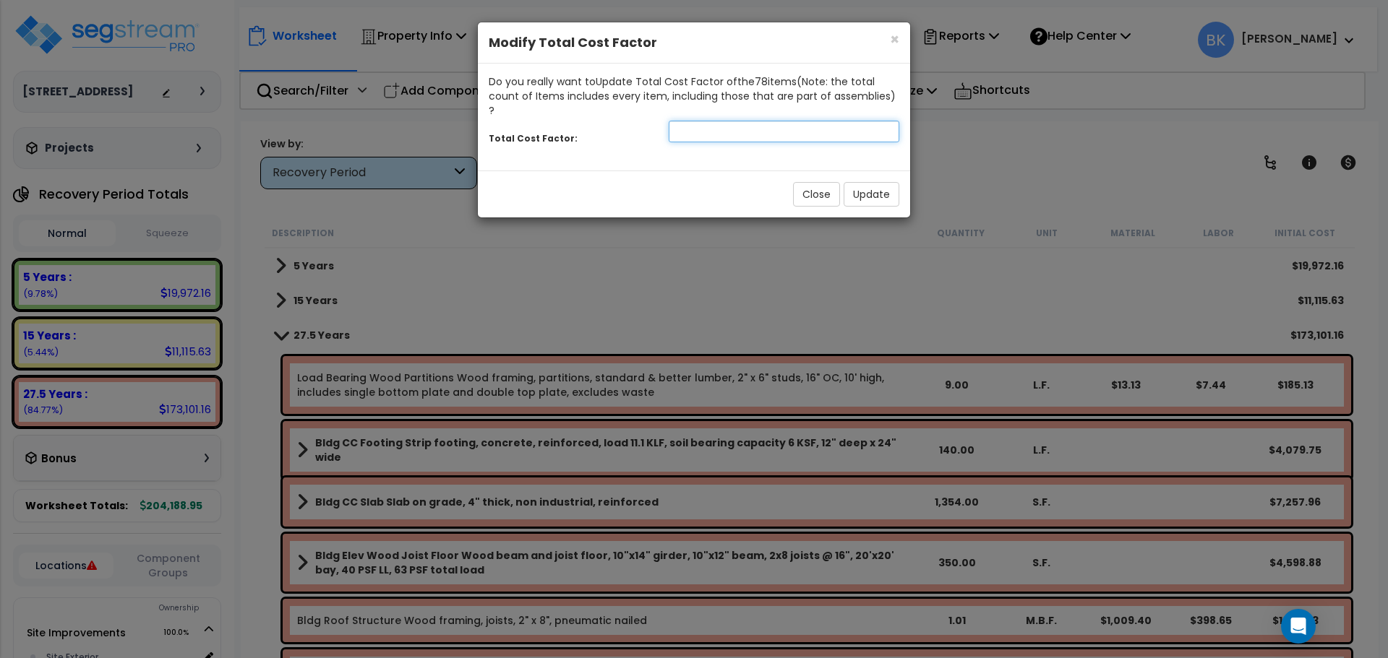
click at [708, 121] on input "number" at bounding box center [783, 132] width 231 height 22
type input "0.875"
click at [853, 182] on button "Update" at bounding box center [871, 194] width 56 height 25
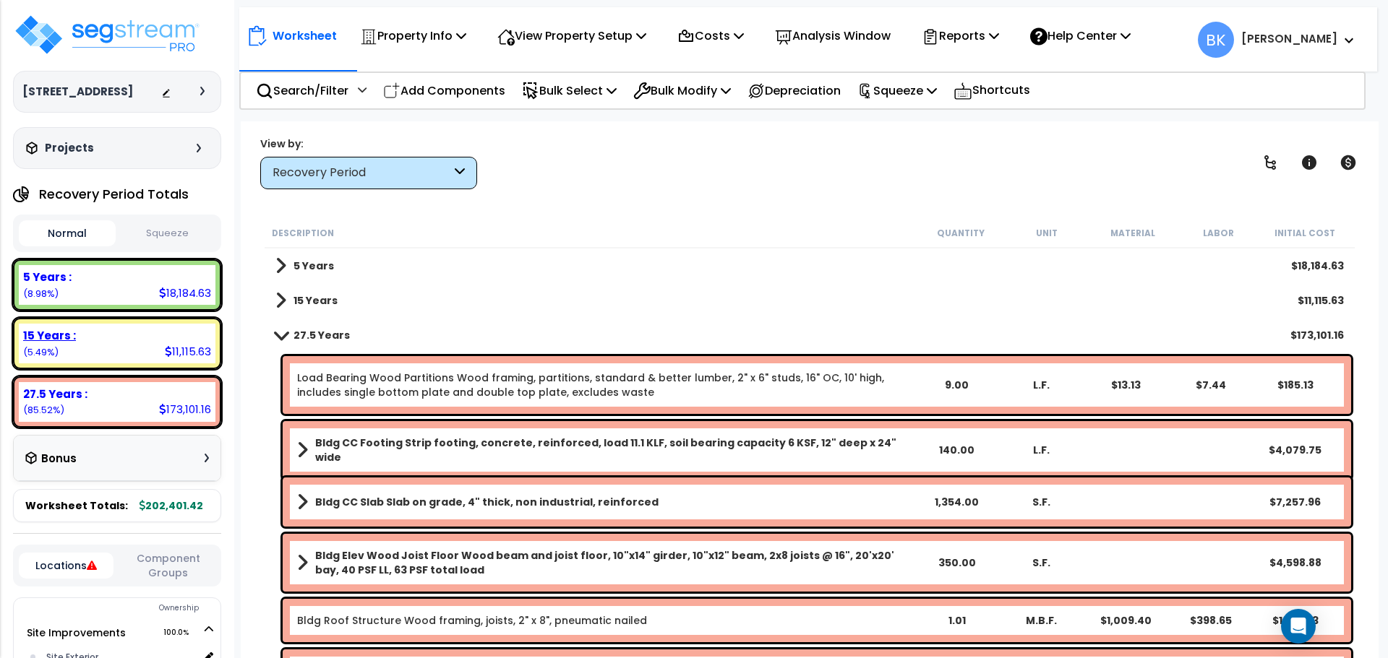
click at [128, 344] on div "15 Years : 11,115.63 (5.49%)" at bounding box center [117, 344] width 197 height 40
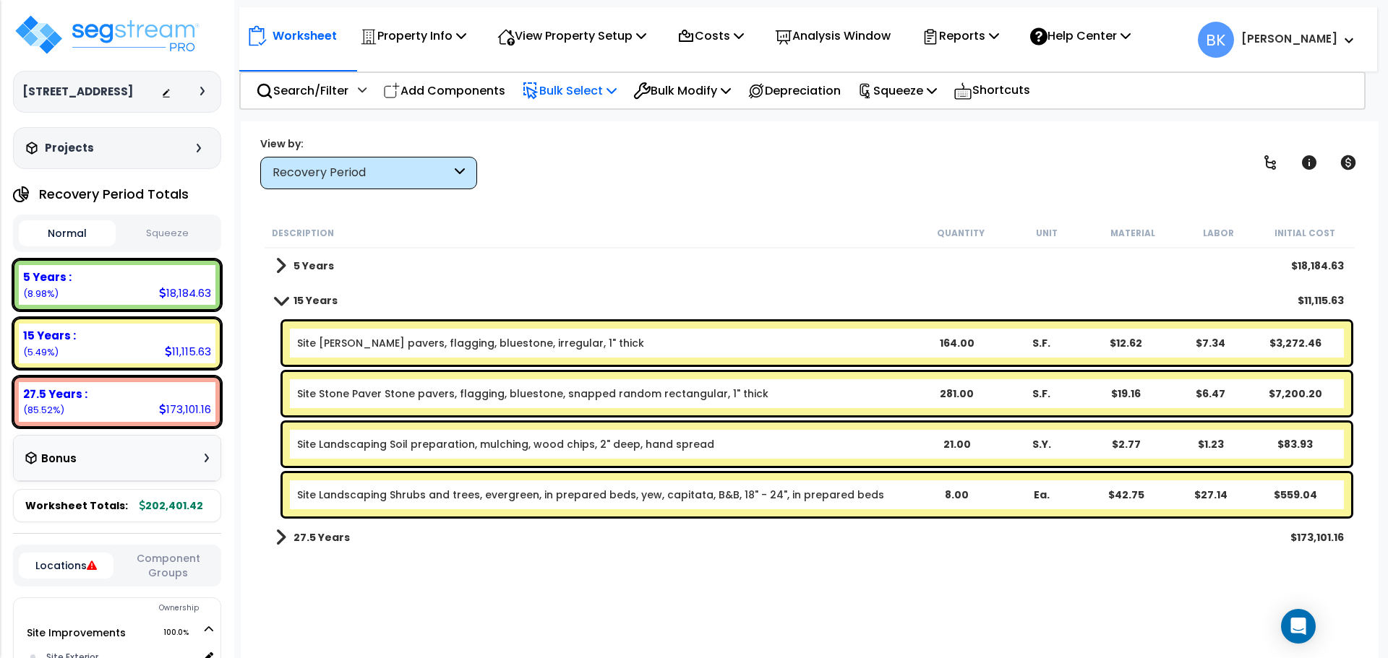
click at [586, 100] on p "Bulk Select" at bounding box center [569, 91] width 95 height 20
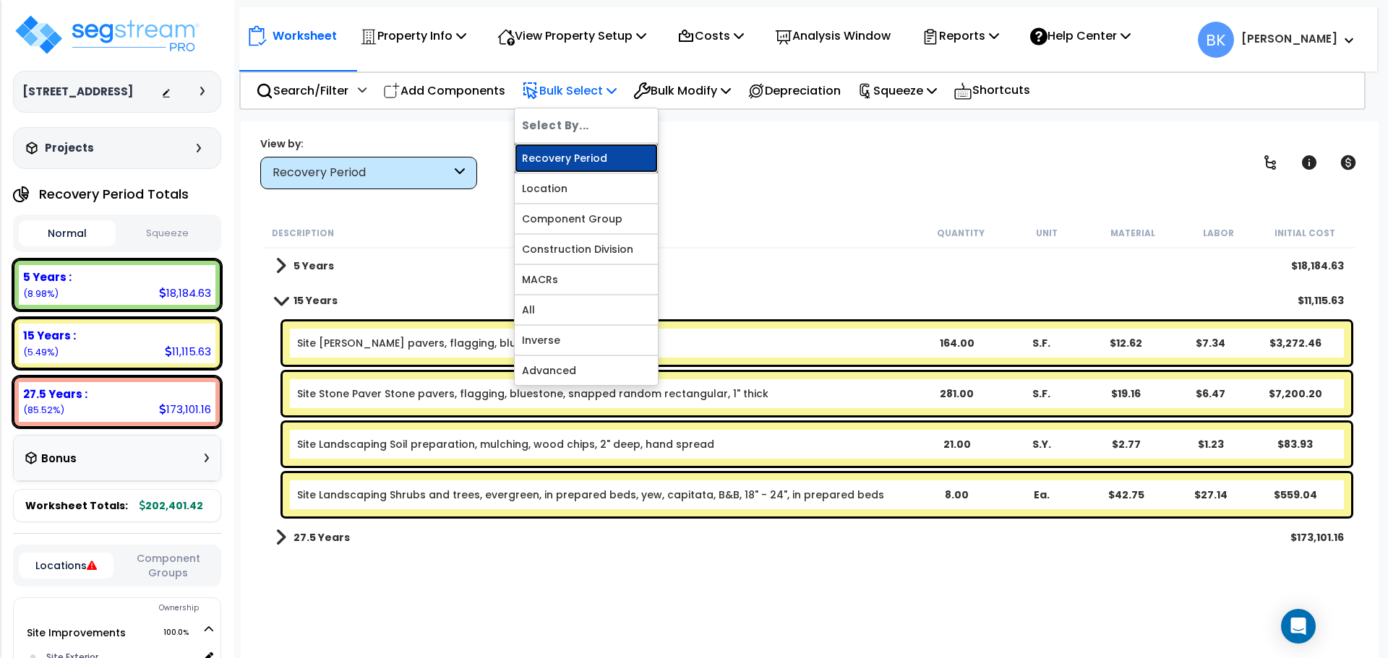
click at [582, 150] on link "Recovery Period" at bounding box center [586, 158] width 143 height 29
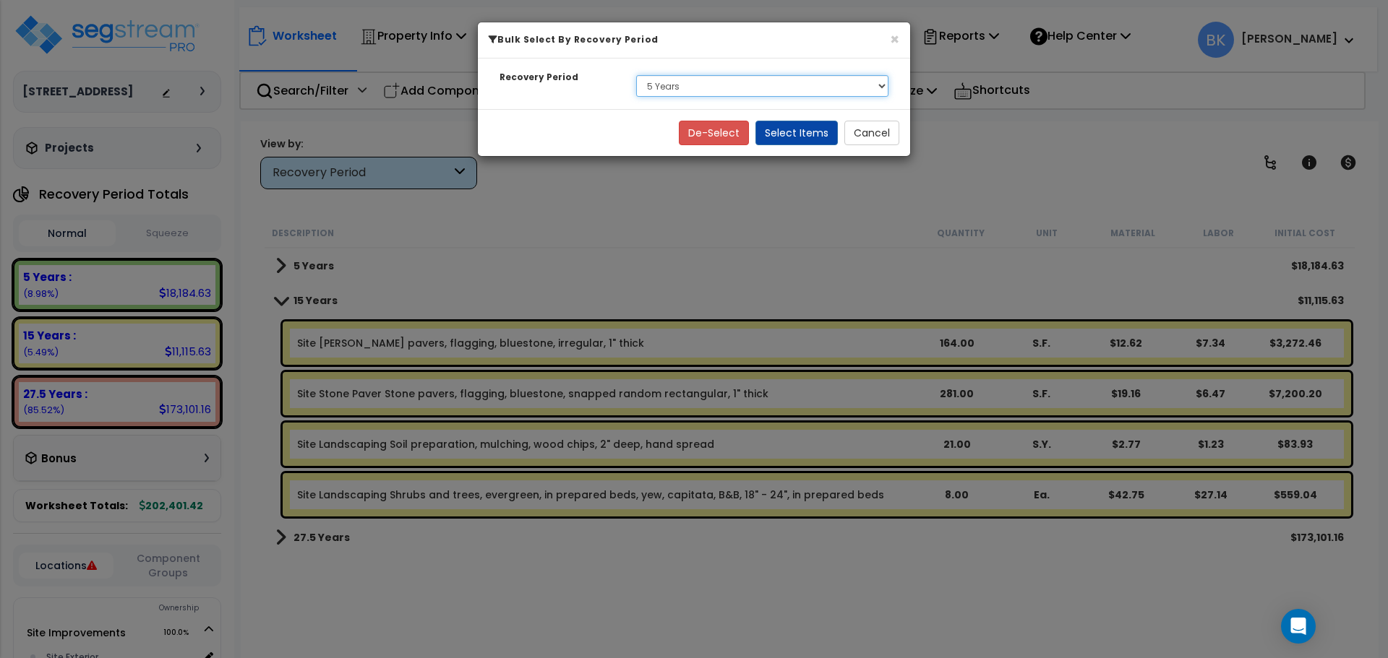
click at [681, 90] on select "Select 5 Years 15 Years 27.5 Years" at bounding box center [762, 86] width 252 height 22
select select "275Y"
click at [636, 75] on select "Select 5 Years 15 Years 27.5 Years" at bounding box center [762, 86] width 252 height 22
click at [804, 134] on button "Select Items" at bounding box center [796, 133] width 82 height 25
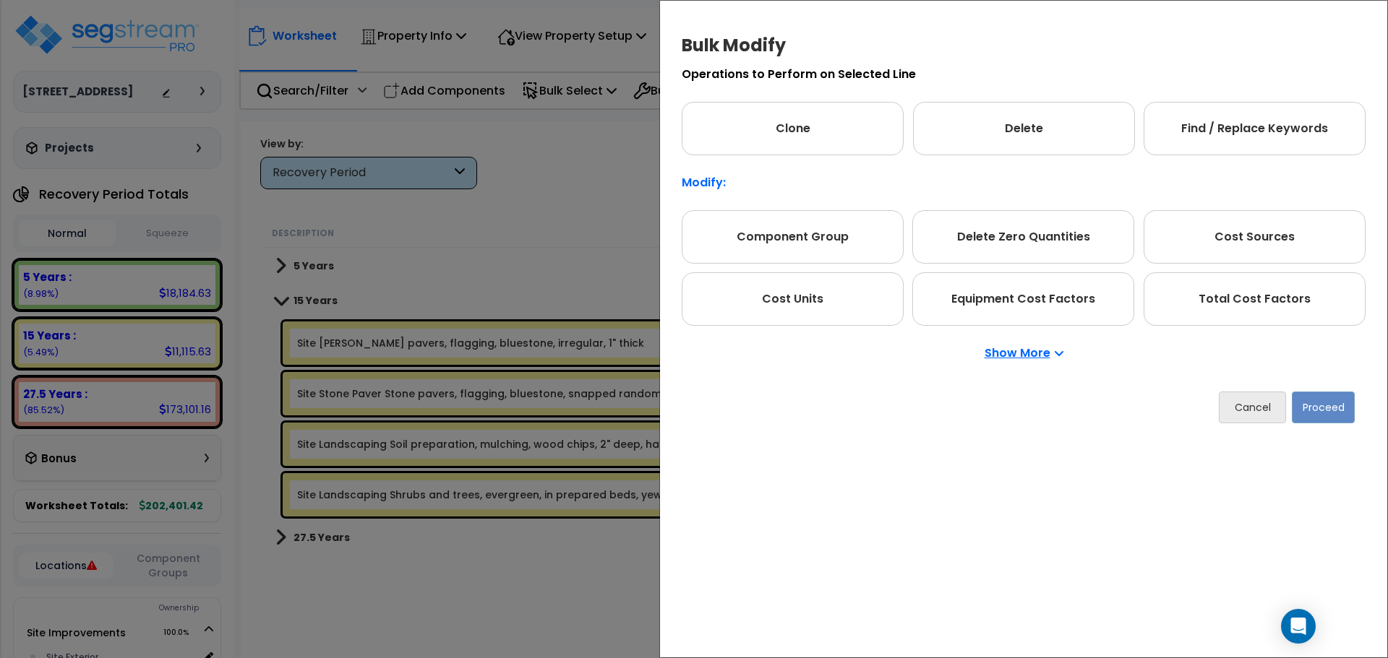
click at [1288, 327] on div "Show More" at bounding box center [1023, 353] width 684 height 55
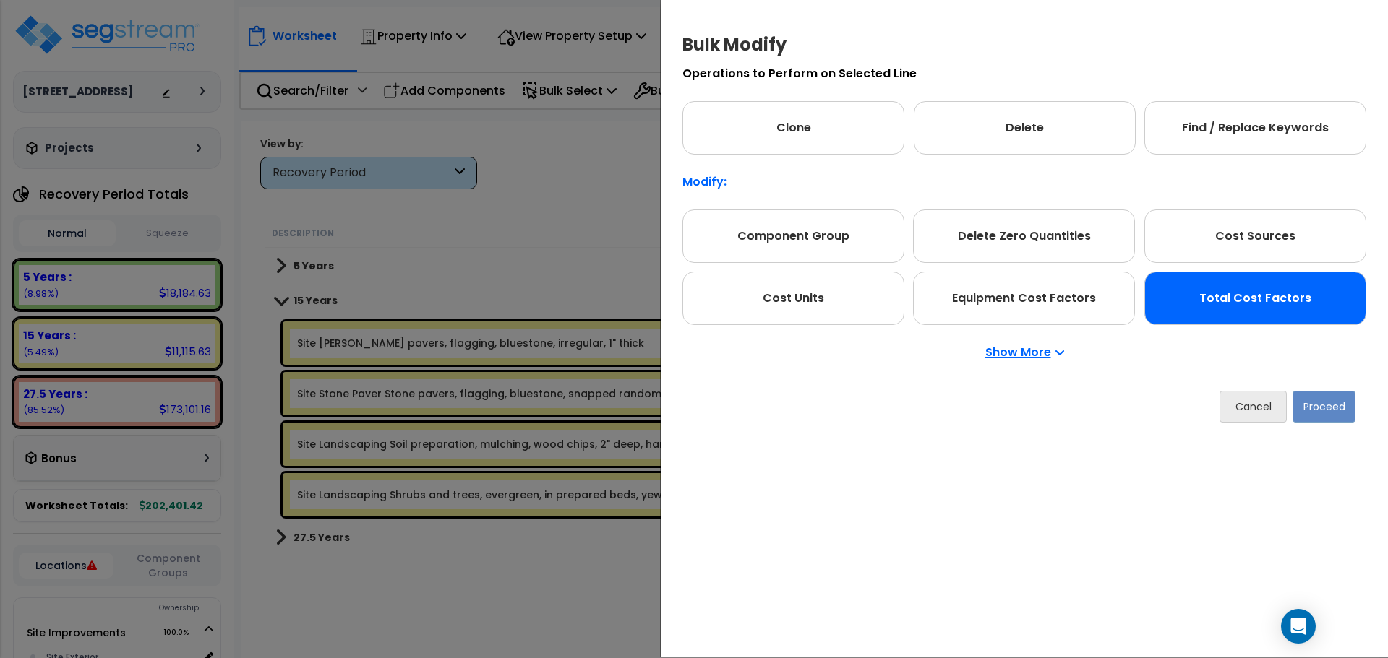
click at [1276, 304] on div "Total Cost Factors" at bounding box center [1255, 298] width 222 height 53
click at [1338, 407] on button "Proceed" at bounding box center [1323, 407] width 63 height 32
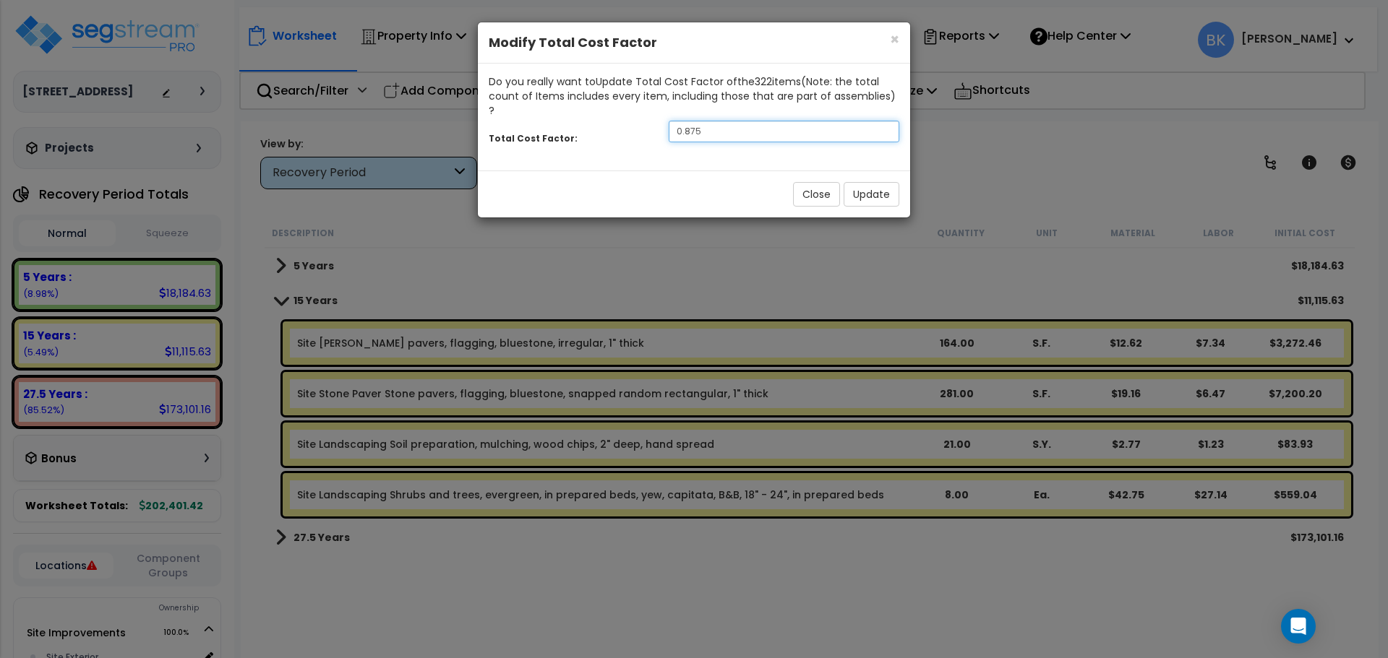
click at [693, 121] on input "0.875" at bounding box center [783, 132] width 231 height 22
click at [710, 121] on input "0.875" at bounding box center [783, 132] width 231 height 22
type input "0.85"
click at [864, 182] on button "Update" at bounding box center [871, 194] width 56 height 25
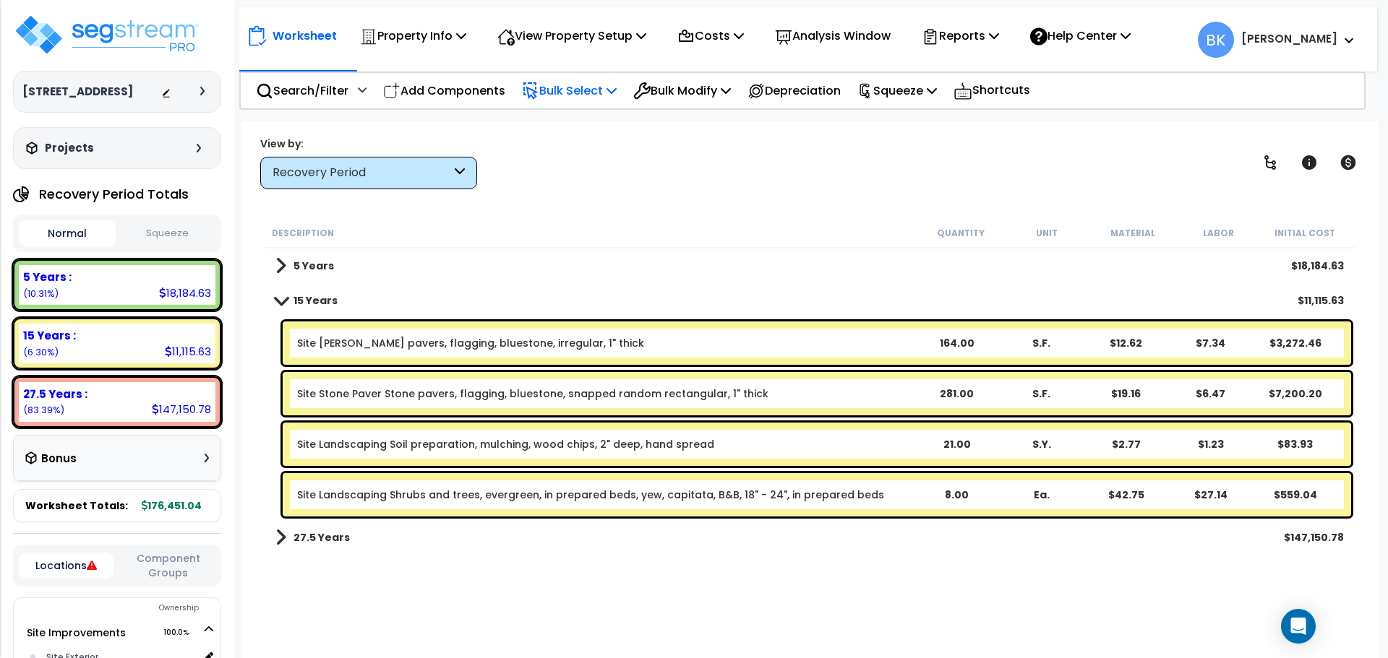
click at [586, 87] on p "Bulk Select" at bounding box center [569, 91] width 95 height 20
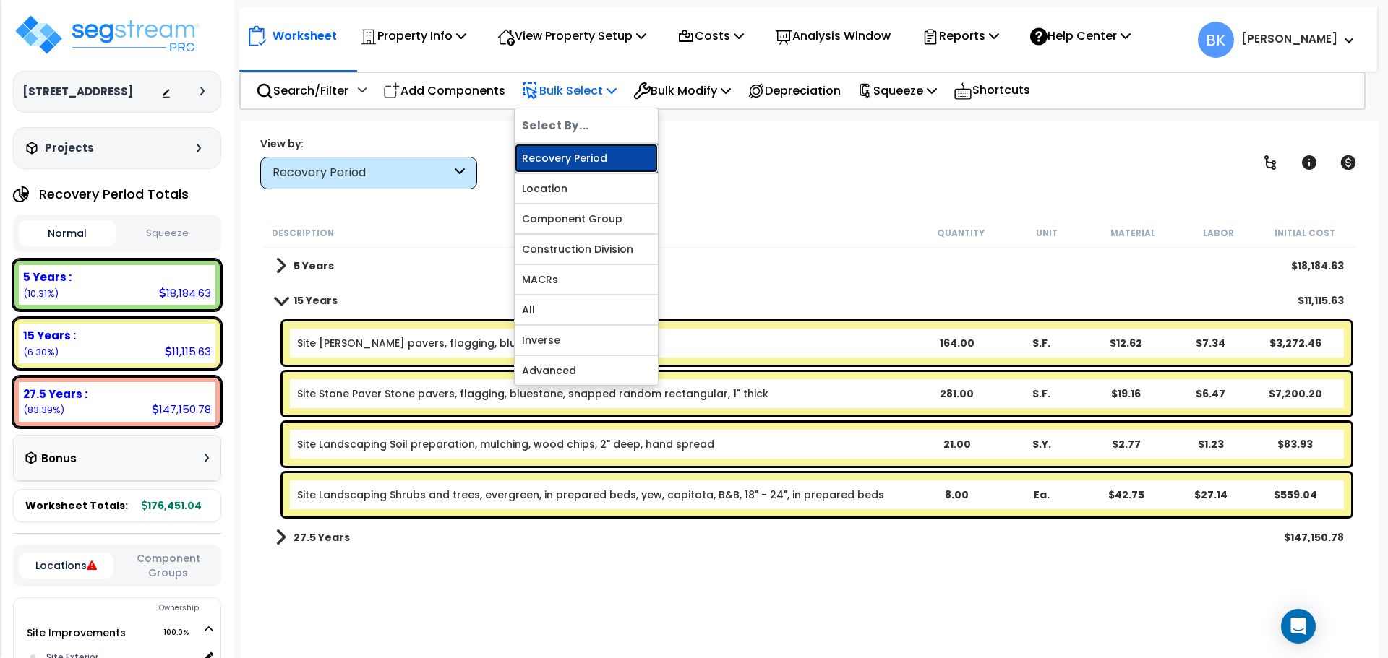
click at [575, 164] on link "Recovery Period" at bounding box center [586, 158] width 143 height 29
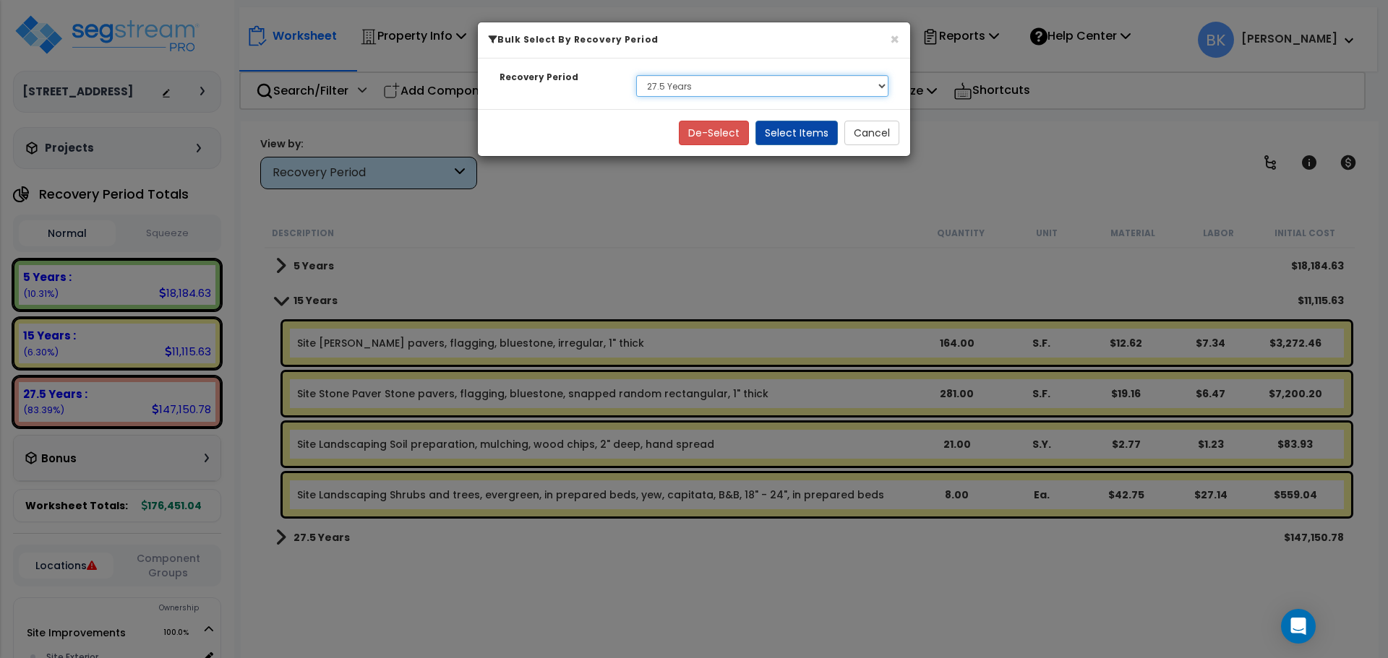
click at [728, 89] on select "Select 5 Years 15 Years 27.5 Years" at bounding box center [762, 86] width 252 height 22
select select "15Y"
click at [636, 75] on select "Select 5 Years 15 Years 27.5 Years" at bounding box center [762, 86] width 252 height 22
click at [796, 130] on button "Select Items" at bounding box center [796, 133] width 82 height 25
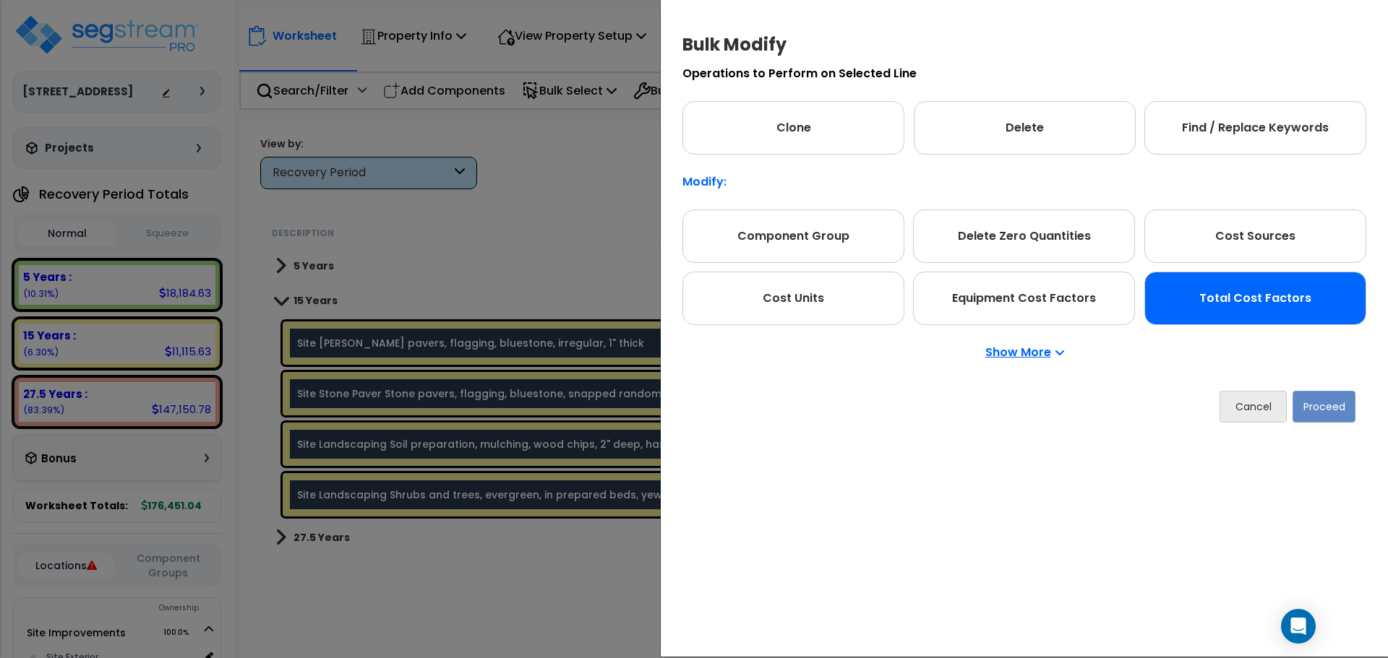
click at [1288, 311] on div "Total Cost Factors" at bounding box center [1255, 298] width 222 height 53
click at [1343, 410] on button "Proceed" at bounding box center [1323, 407] width 63 height 32
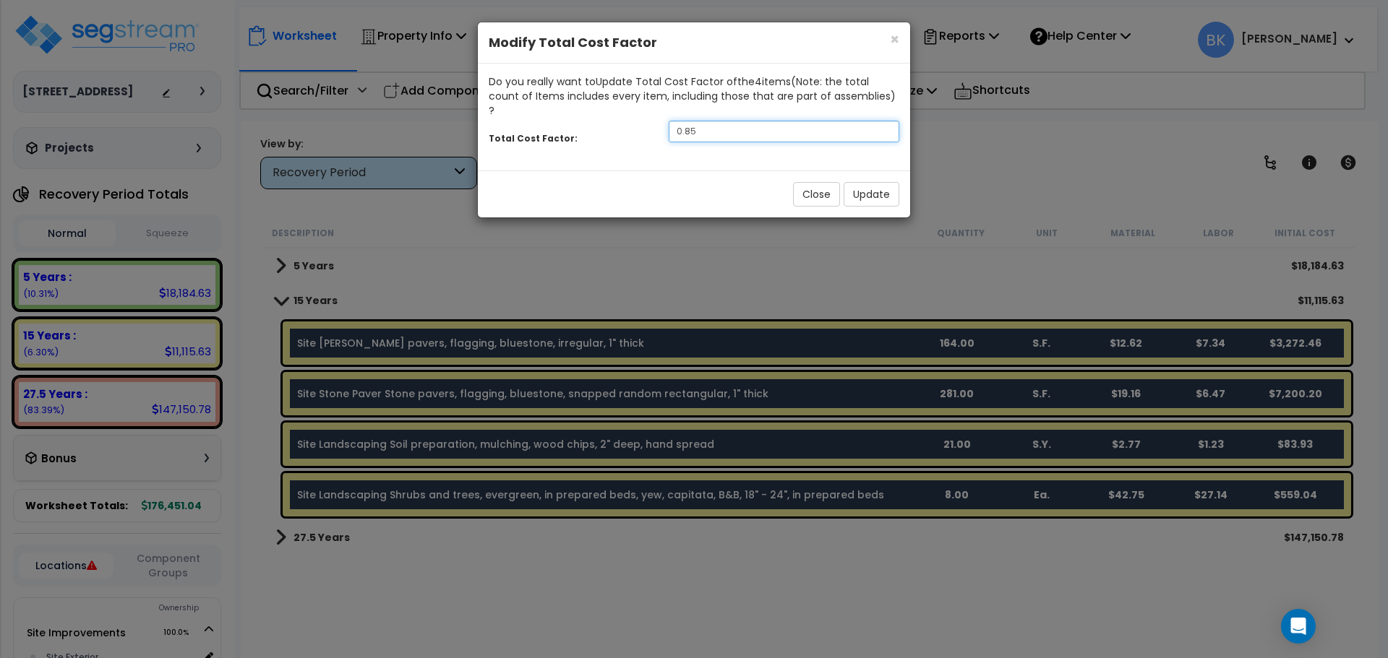
click at [737, 121] on input "0.85" at bounding box center [783, 132] width 231 height 22
type input "0.75"
click at [885, 182] on button "Update" at bounding box center [871, 194] width 56 height 25
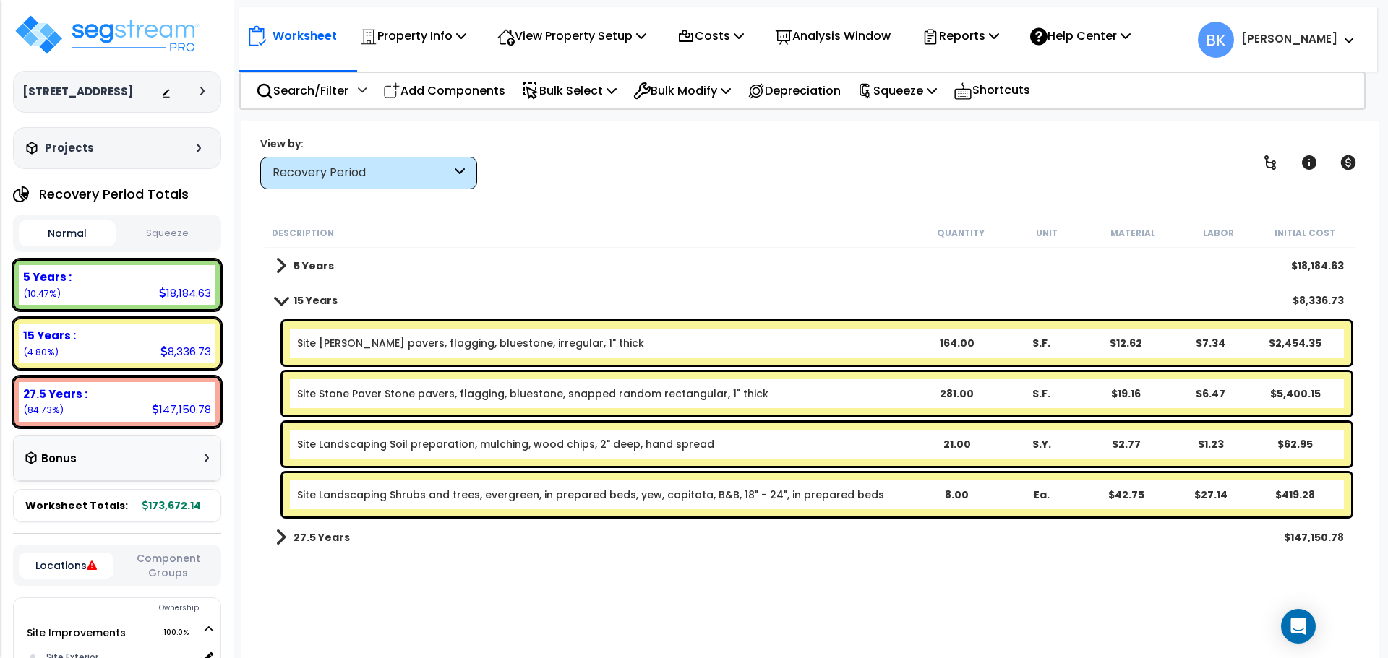
click at [278, 303] on span at bounding box center [281, 300] width 20 height 11
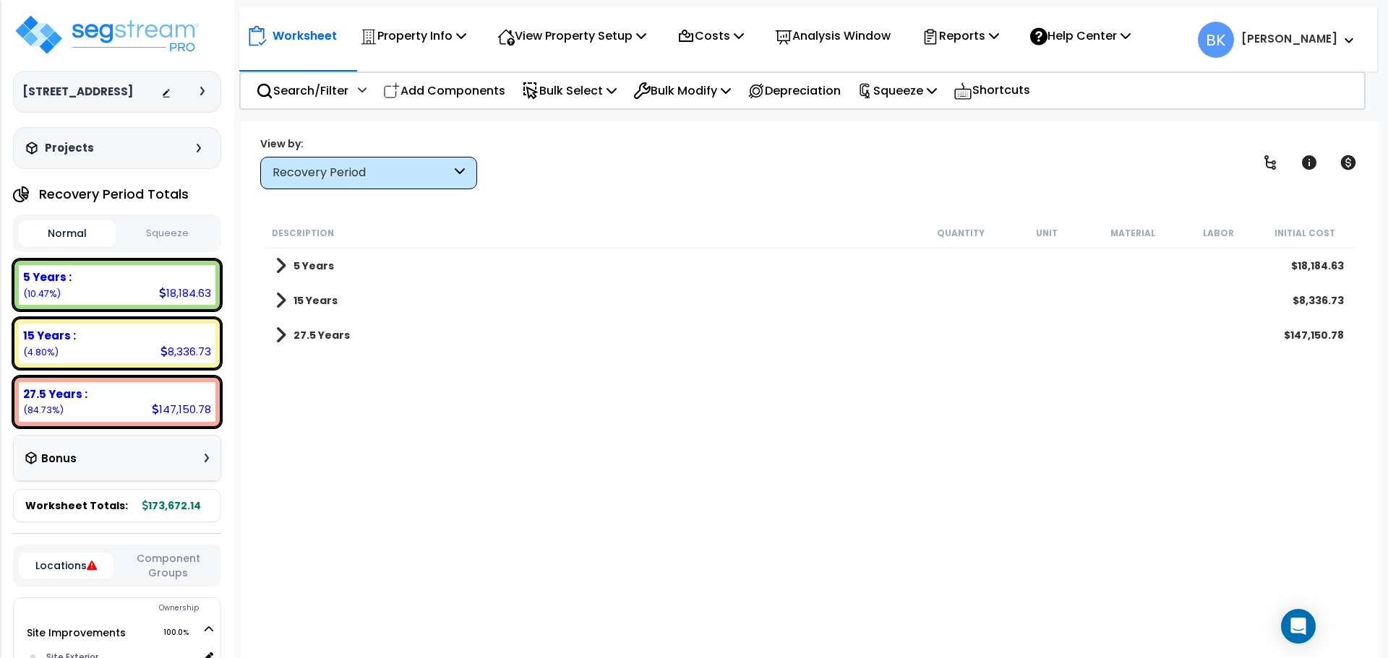
click at [281, 267] on span at bounding box center [280, 266] width 11 height 20
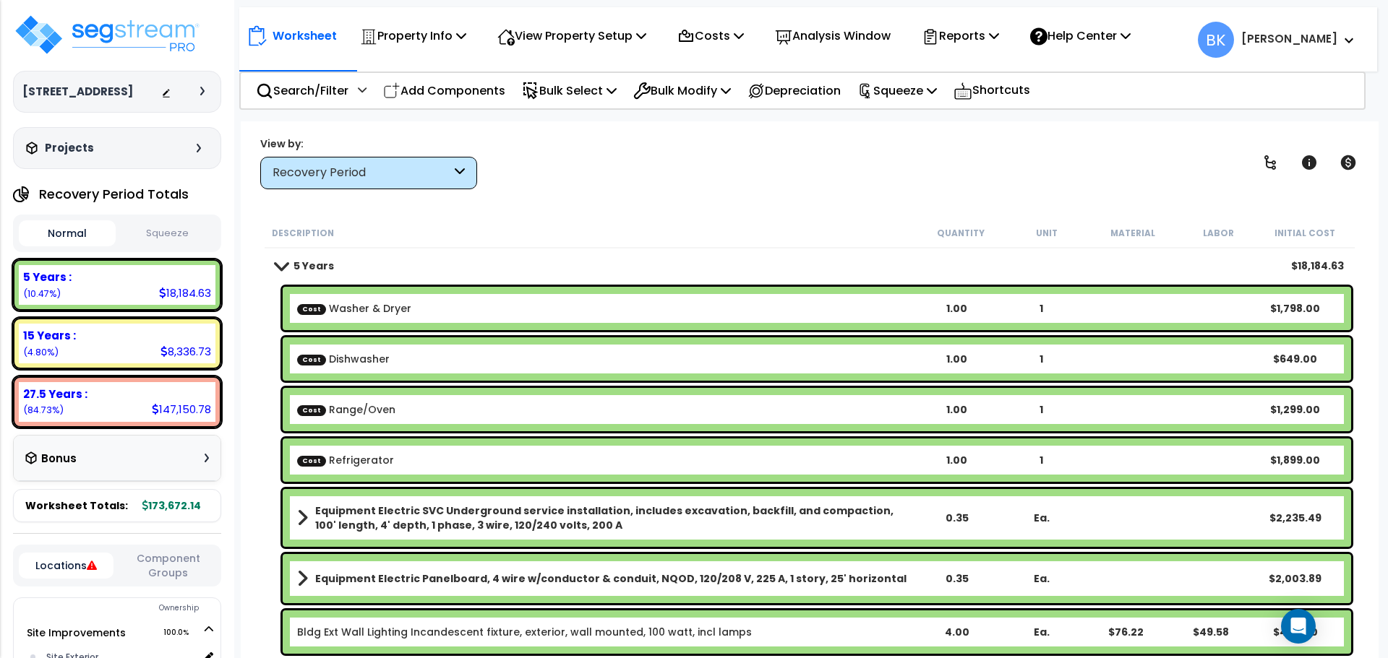
click at [281, 267] on span at bounding box center [281, 265] width 20 height 11
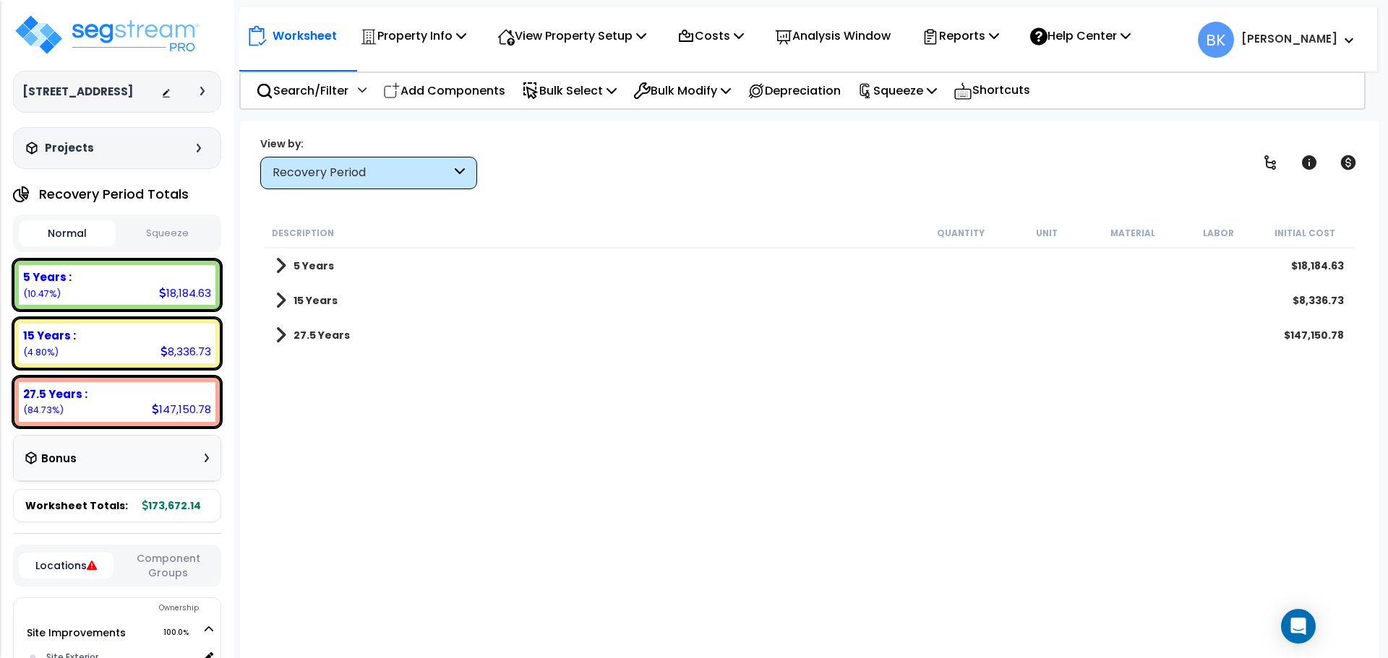
click at [272, 403] on div "Description Quantity Unit Material Labor Initial Cost 5 Years $18,184.63 15 Yea…" at bounding box center [809, 438] width 1094 height 441
click at [92, 352] on div "15 Years : 8,336.73 (4.80%)" at bounding box center [117, 344] width 197 height 40
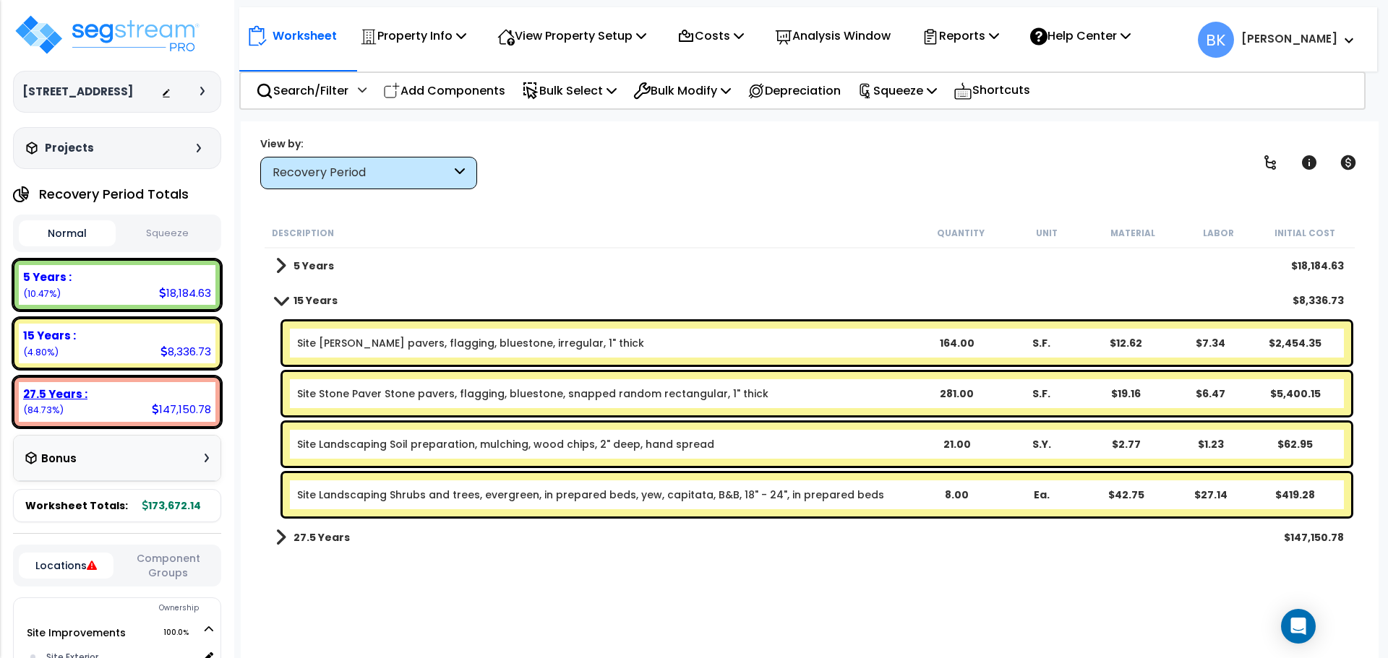
click at [82, 397] on b "27.5 Years :" at bounding box center [55, 394] width 64 height 15
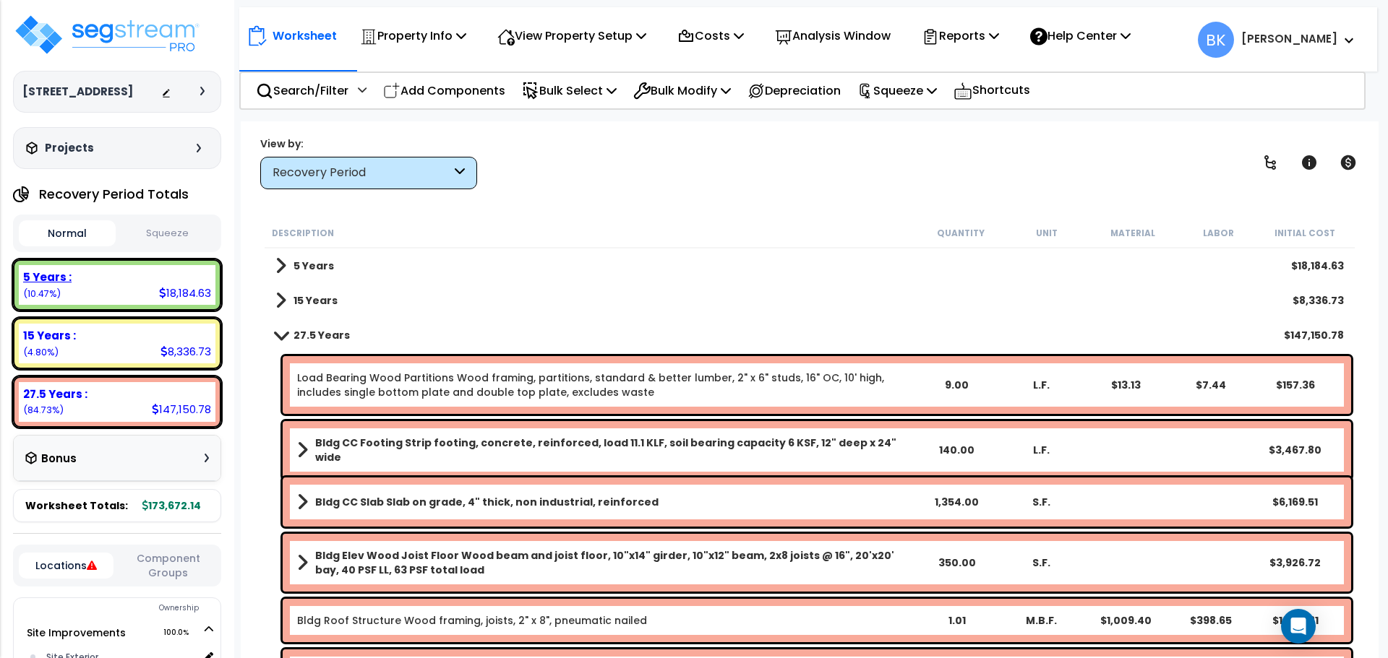
click at [96, 287] on div "5 Years : 18,184.63 (10.47%)" at bounding box center [117, 285] width 197 height 40
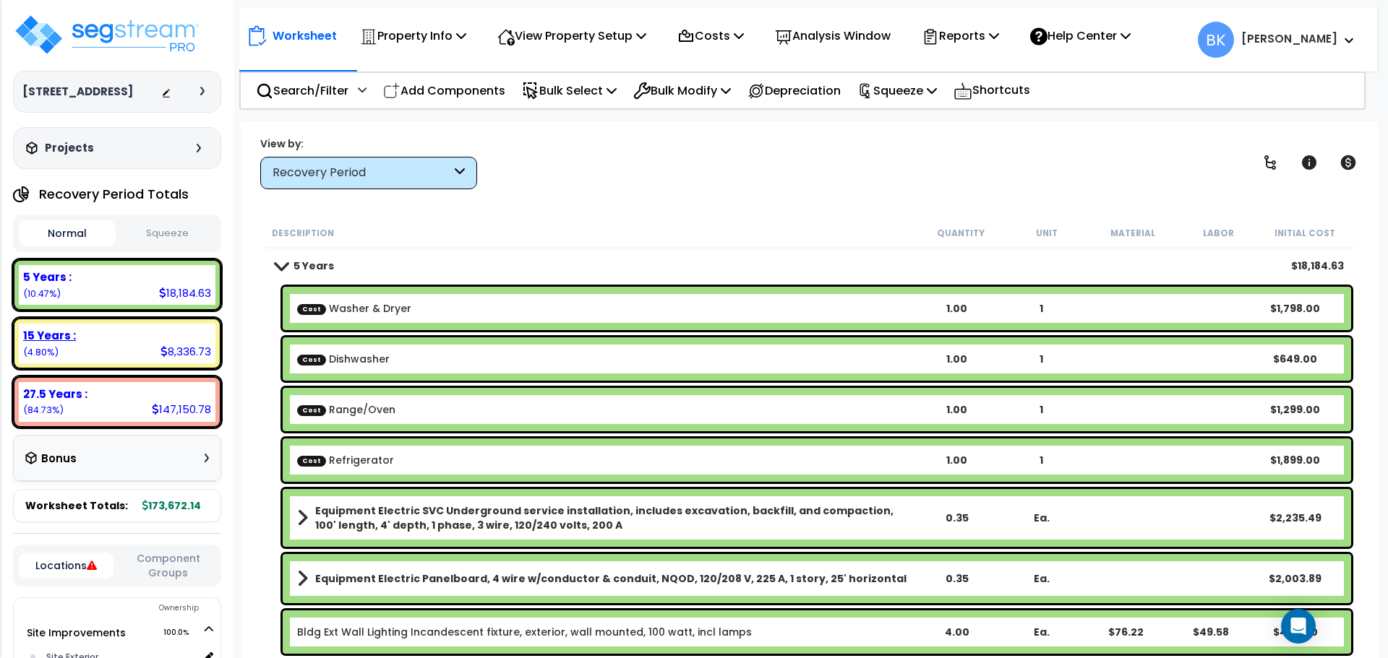
click at [75, 336] on div "15 Years :" at bounding box center [117, 335] width 188 height 15
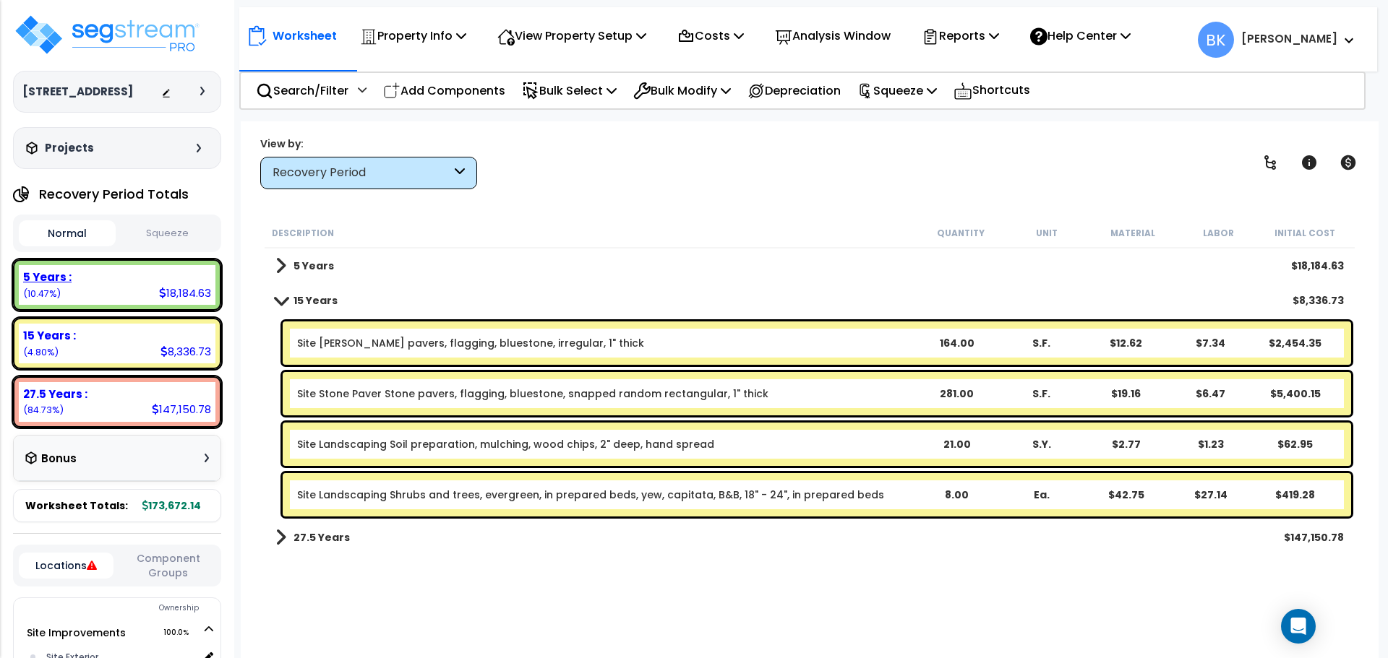
click at [98, 275] on div "5 Years :" at bounding box center [117, 277] width 188 height 15
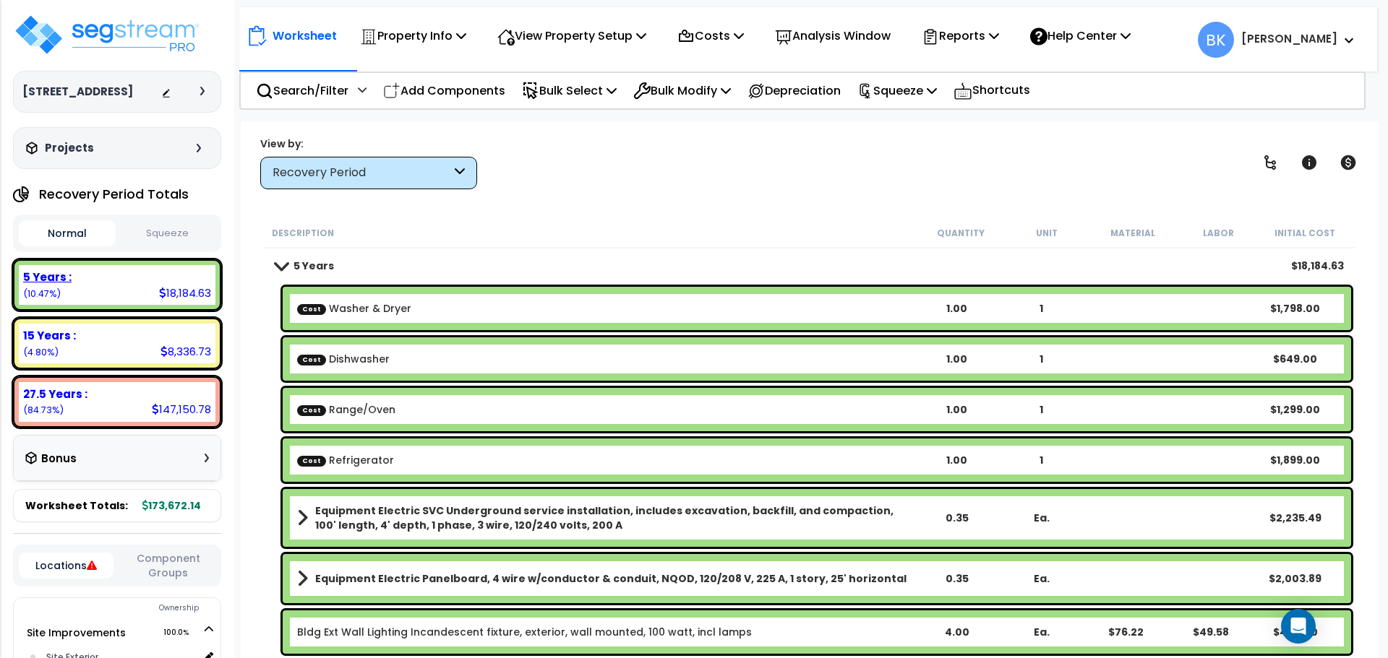
click at [124, 286] on div "5 Years : 18,184.63 (10.47%)" at bounding box center [117, 285] width 197 height 40
click at [128, 287] on div "5 Years : 18,184.63 (10.47%)" at bounding box center [117, 285] width 197 height 40
click at [136, 334] on div "15 Years :" at bounding box center [117, 335] width 188 height 15
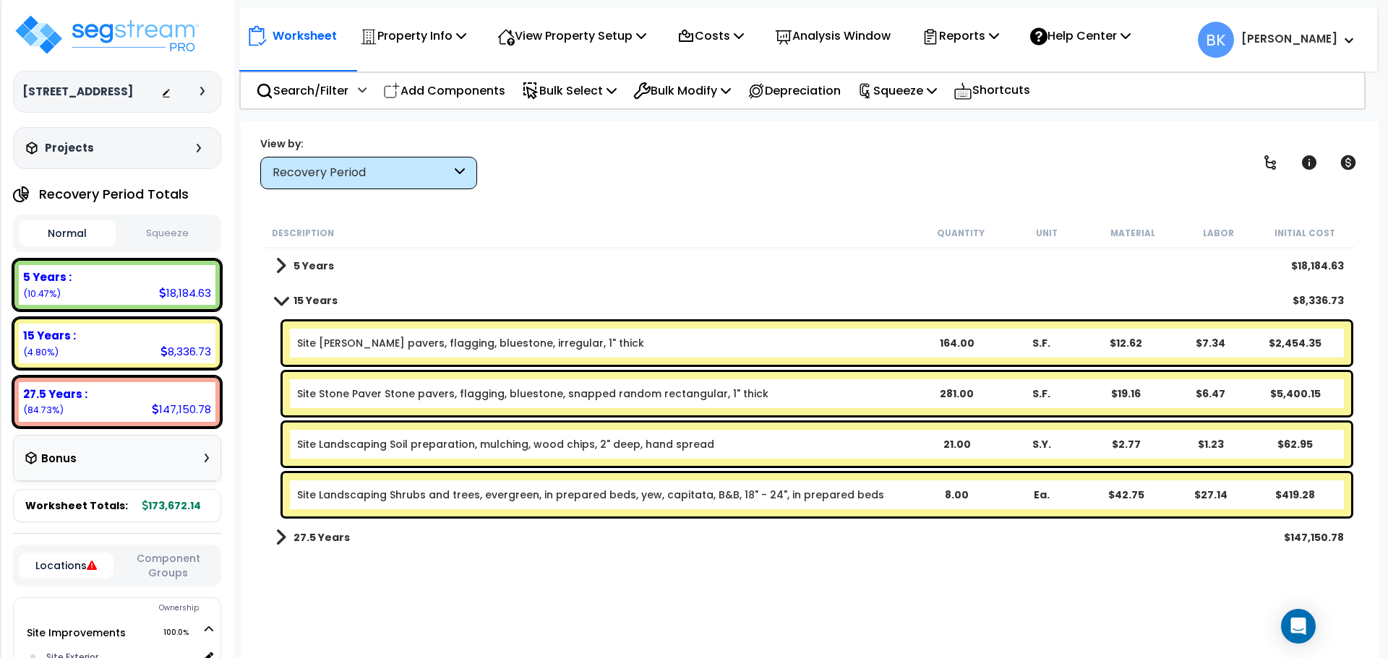
click at [405, 396] on link "Site Stone Paver Stone pavers, flagging, bluestone, snapped random rectangular,…" at bounding box center [532, 394] width 471 height 14
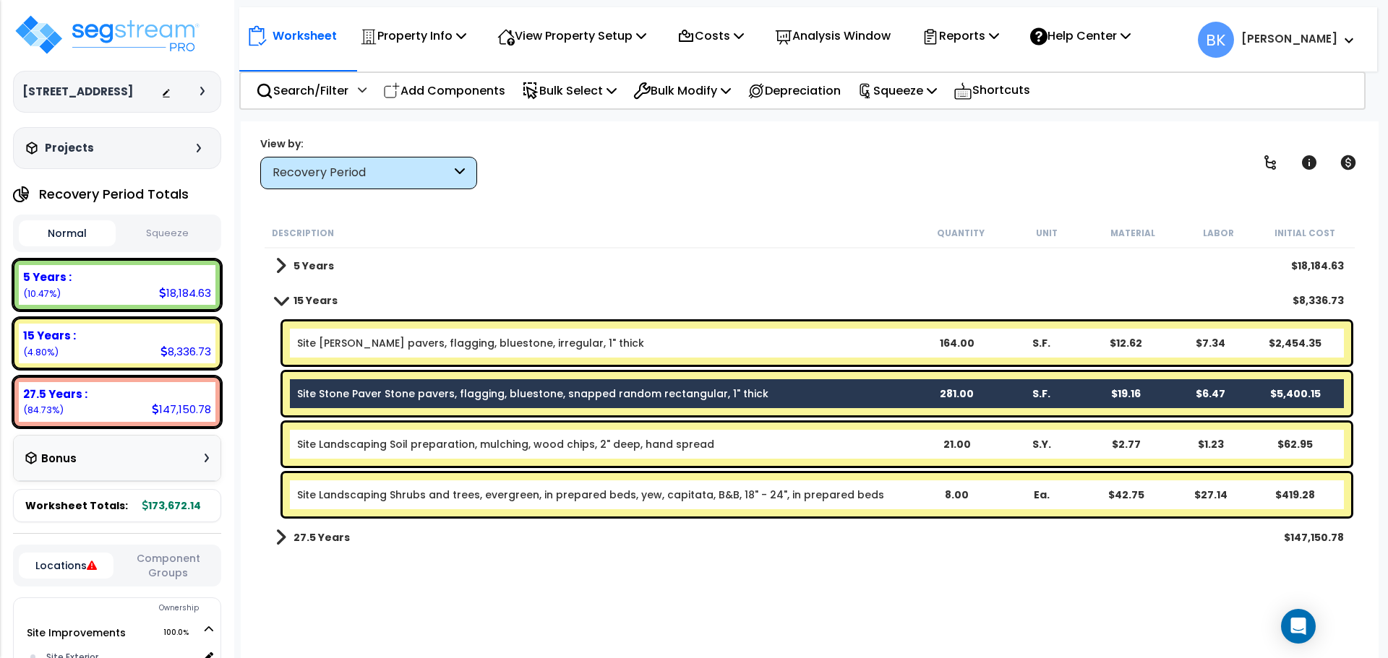
click at [403, 340] on link "Site [PERSON_NAME] pavers, flagging, bluestone, irregular, 1" thick" at bounding box center [470, 343] width 347 height 14
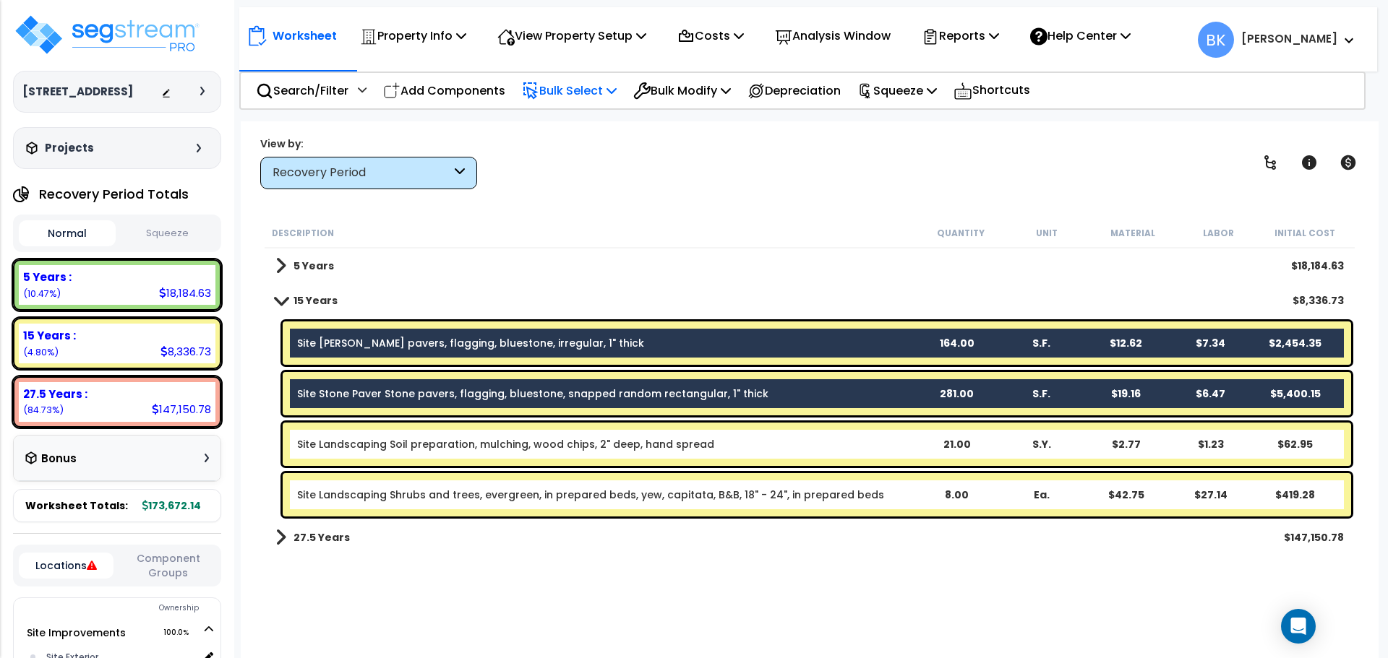
click at [586, 95] on p "Bulk Select" at bounding box center [569, 91] width 95 height 20
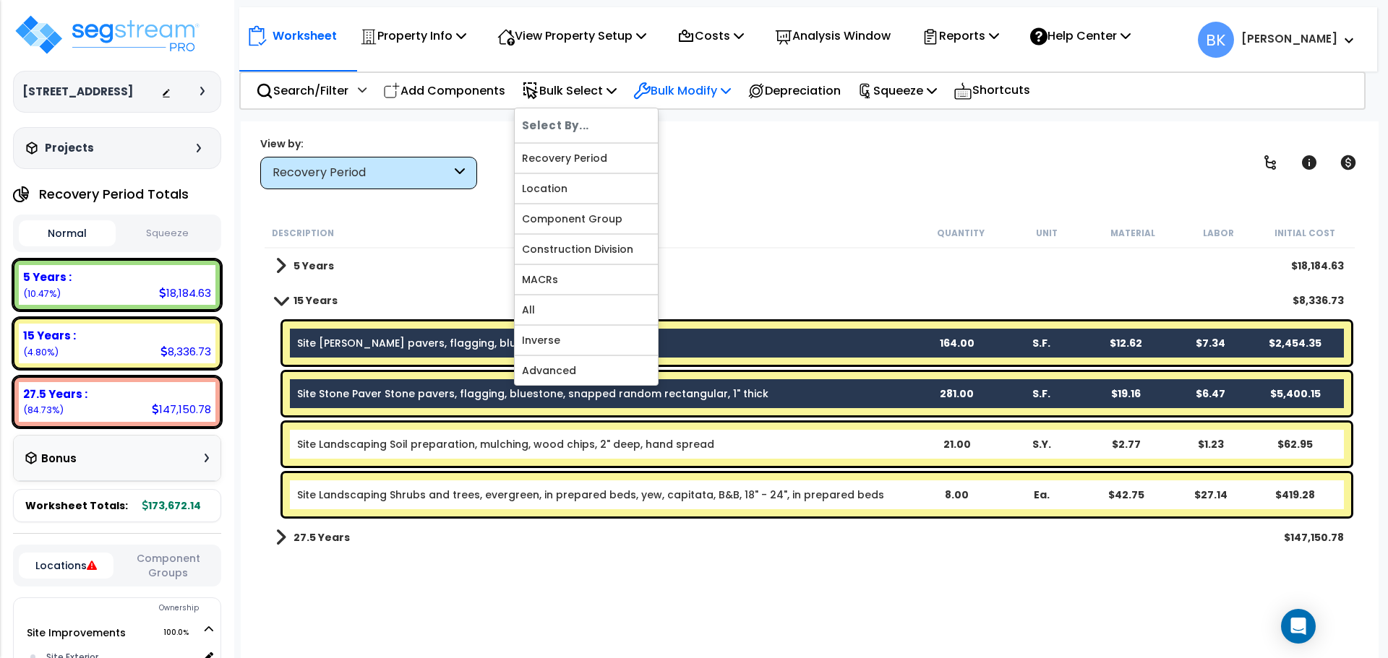
click at [691, 94] on p "Bulk Modify" at bounding box center [682, 91] width 98 height 20
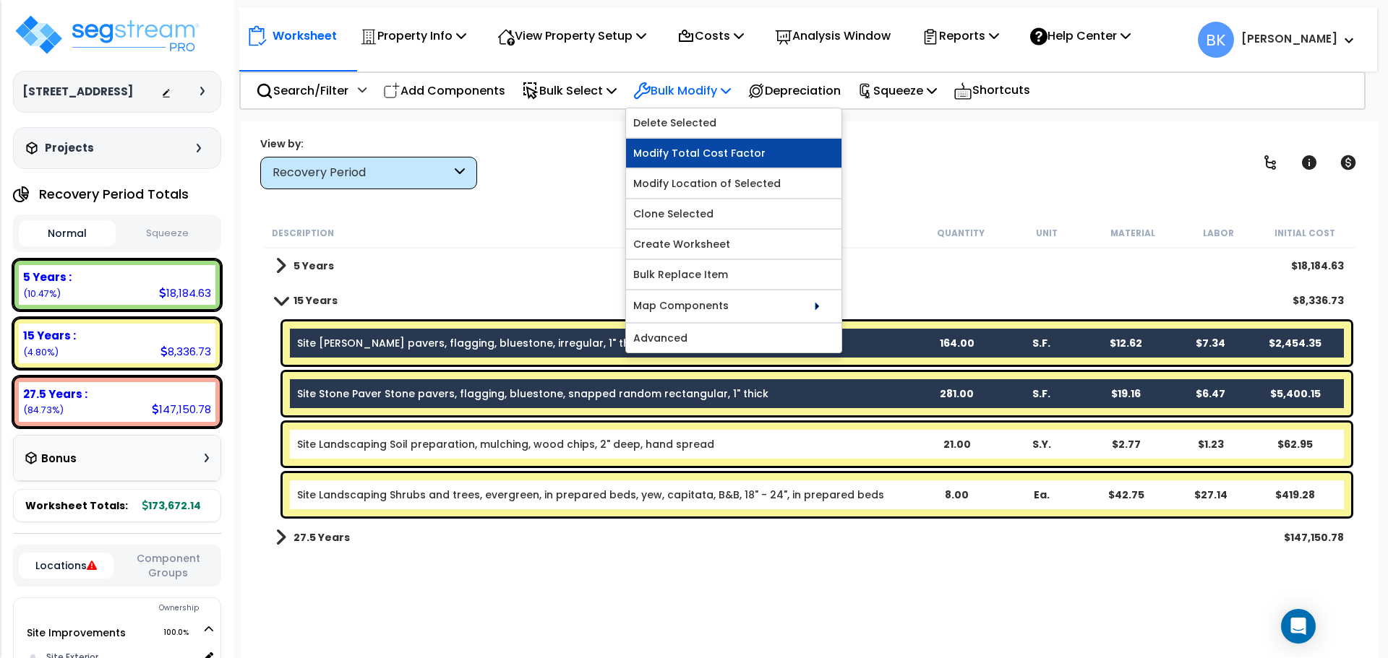
click at [697, 158] on link "Modify Total Cost Factor" at bounding box center [733, 153] width 215 height 29
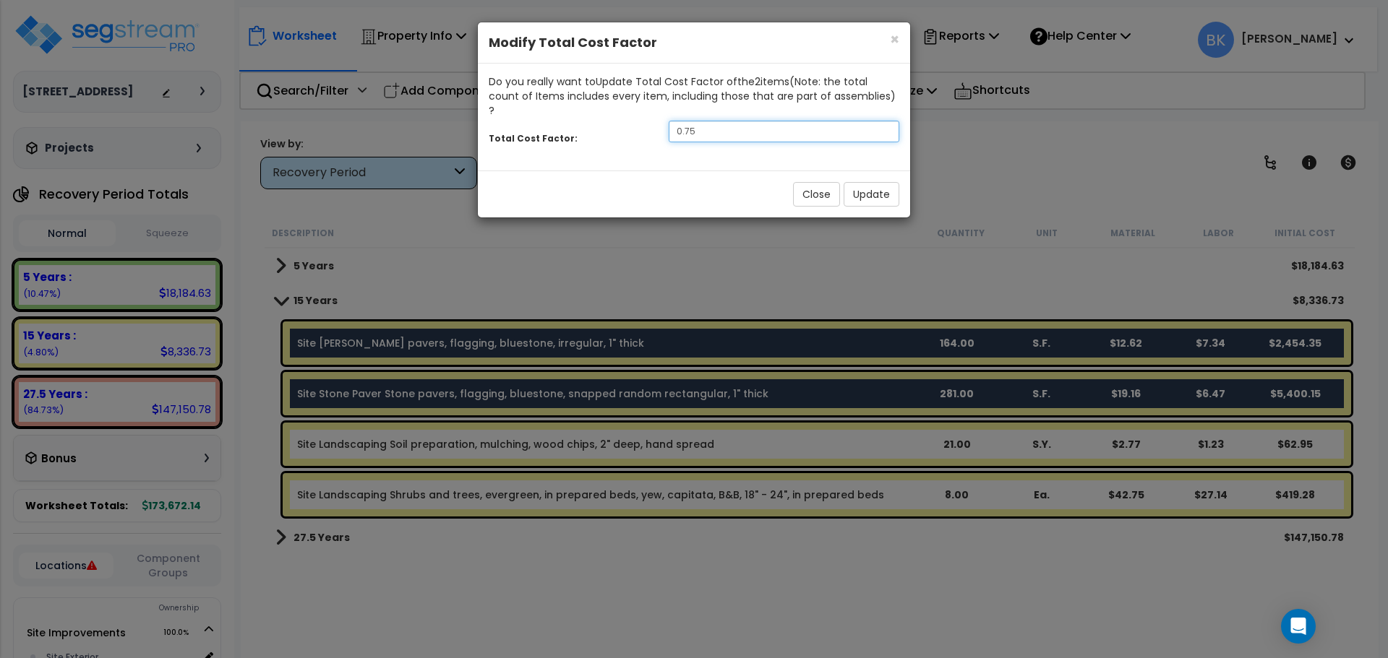
click at [716, 121] on input "0.75" at bounding box center [783, 132] width 231 height 22
type input "0.6"
click at [853, 189] on button "Update" at bounding box center [871, 194] width 56 height 25
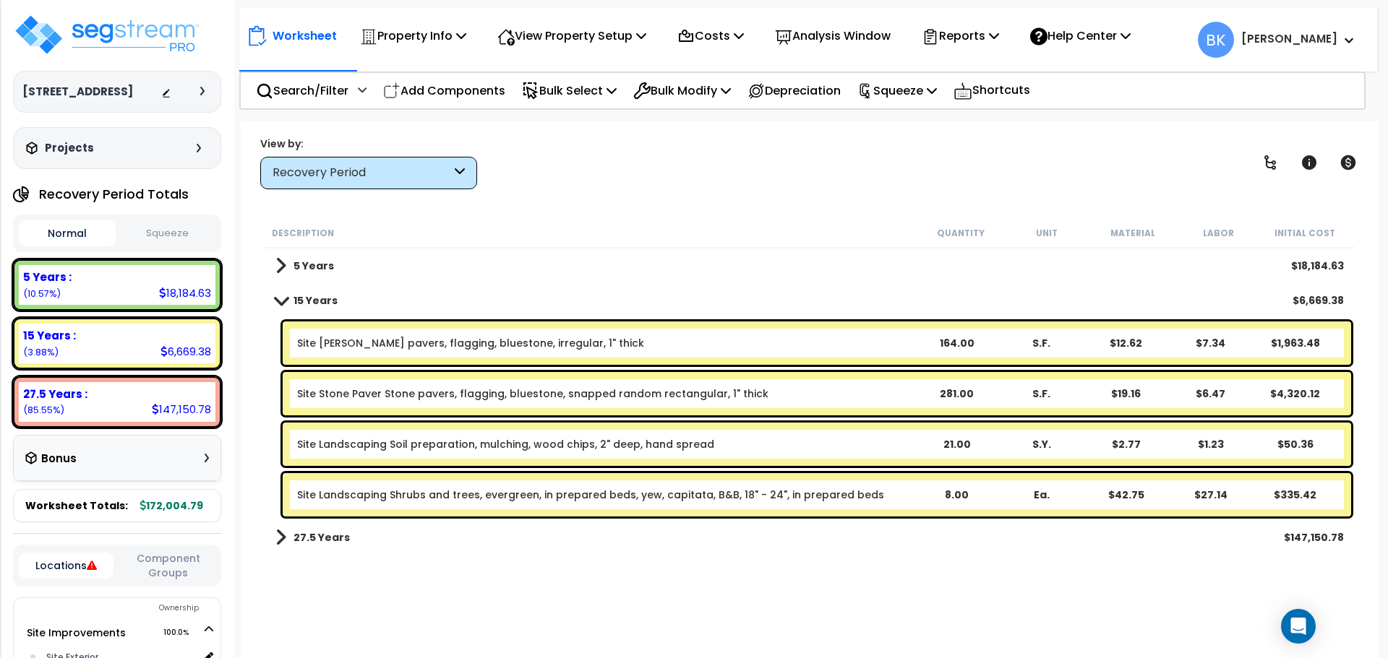
click at [285, 302] on span at bounding box center [281, 300] width 20 height 11
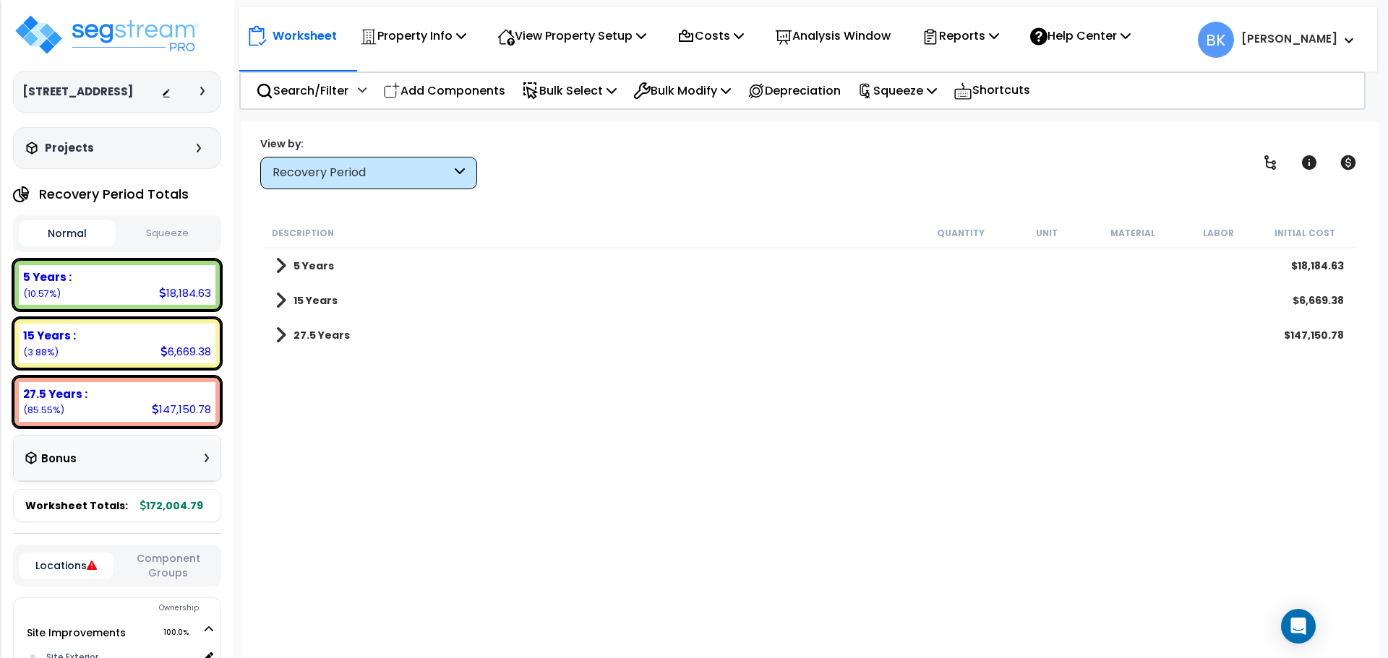
click at [405, 414] on div "Description Quantity Unit Material Labor Initial Cost 5 Years $18,184.63 15 Yea…" at bounding box center [809, 438] width 1094 height 441
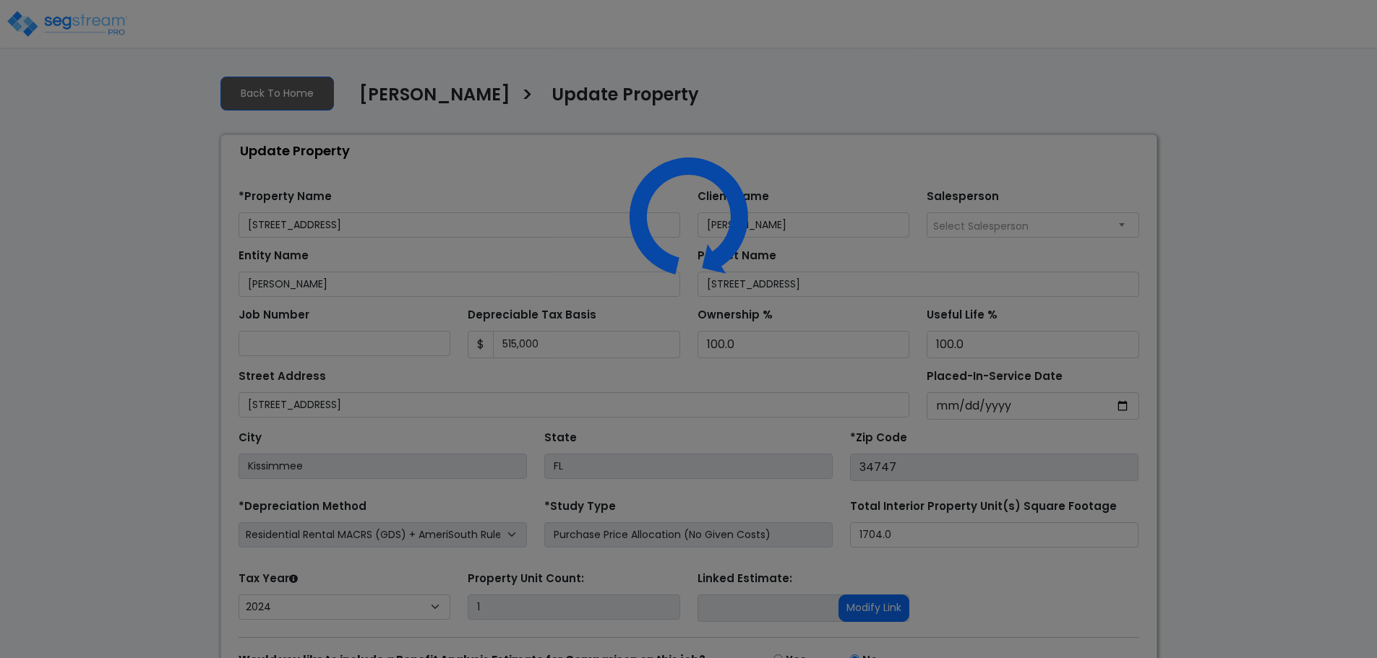
select select "2024"
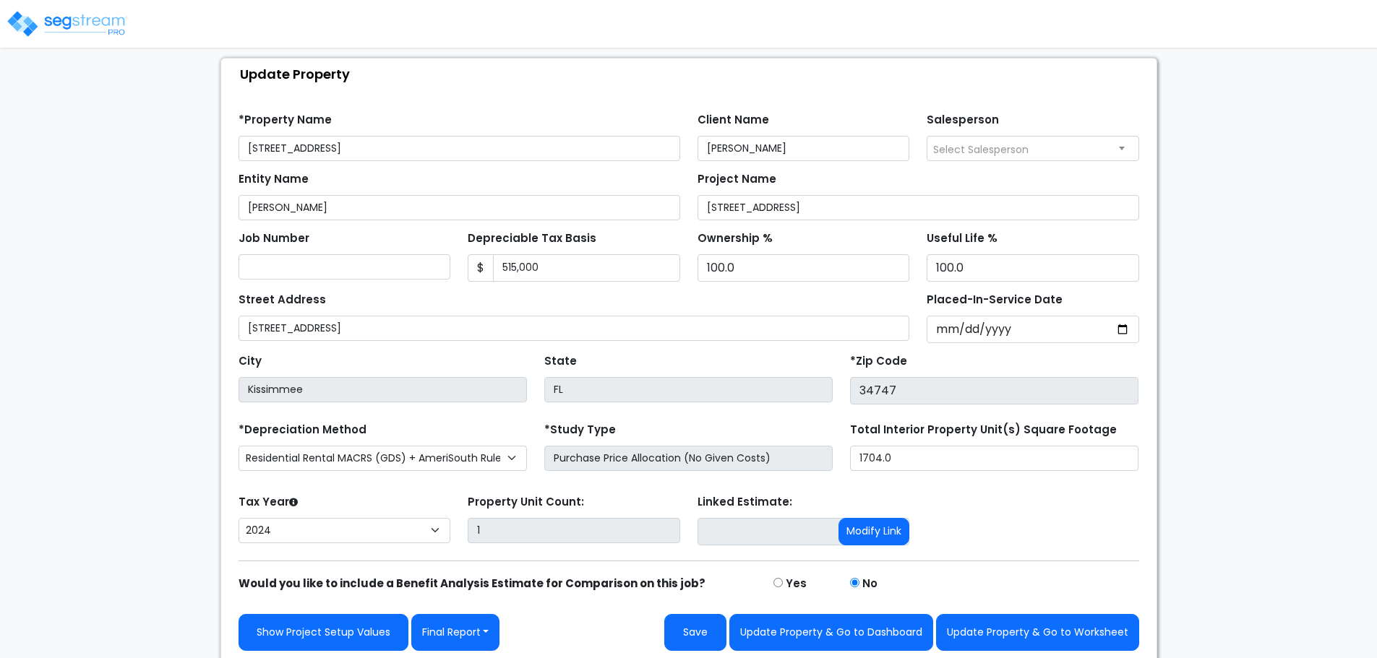
scroll to position [82, 0]
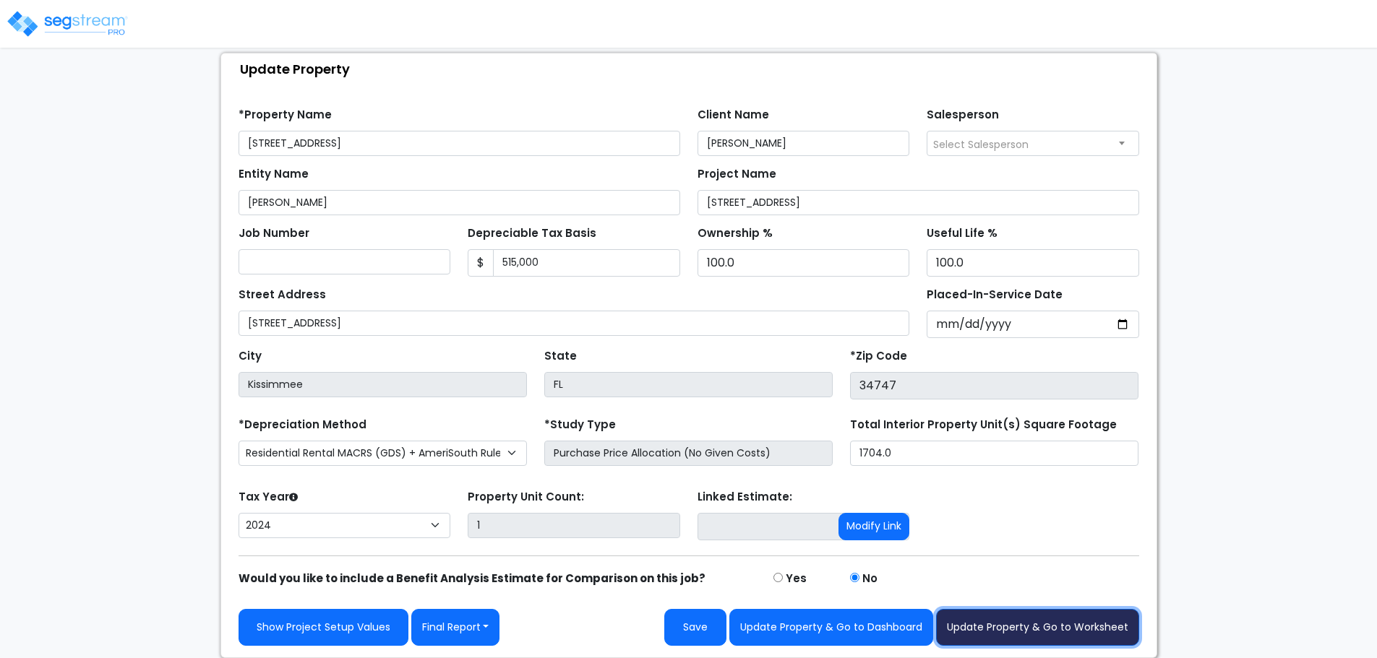
click at [1024, 627] on button "Update Property & Go to Worksheet" at bounding box center [1037, 627] width 203 height 37
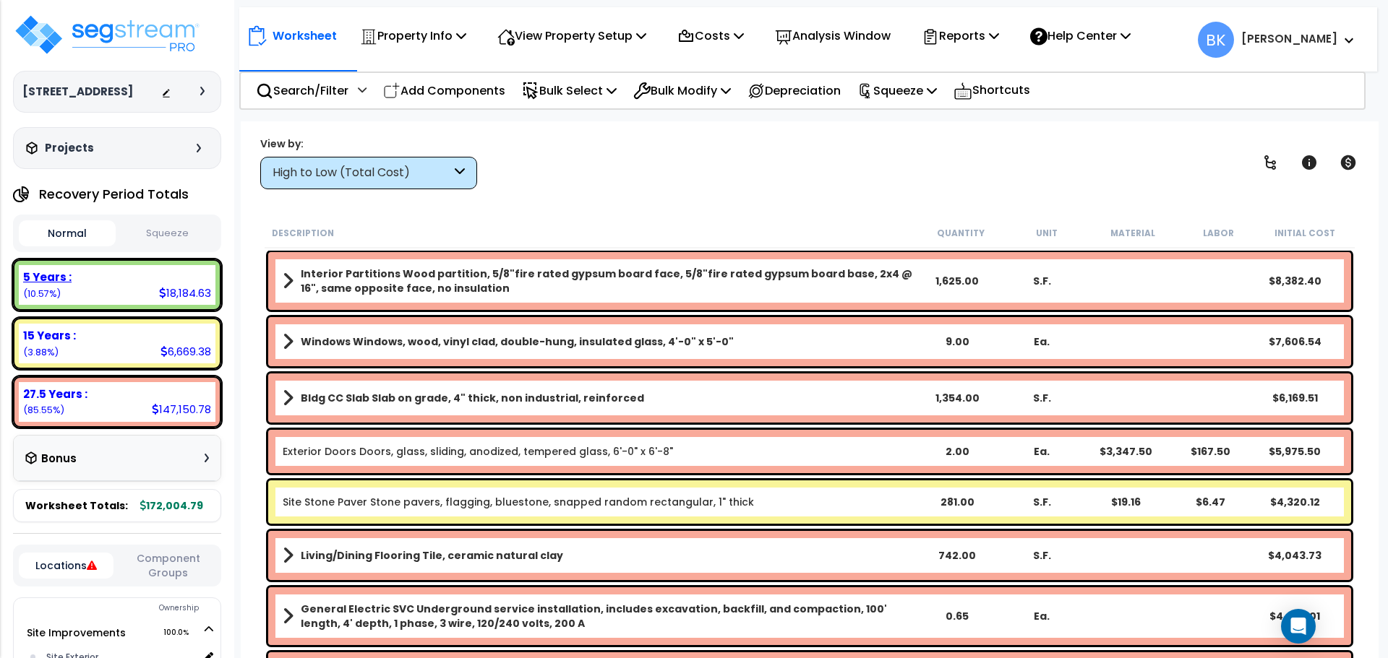
click at [105, 289] on div "5 Years : 18,184.63 (10.57%)" at bounding box center [117, 285] width 197 height 40
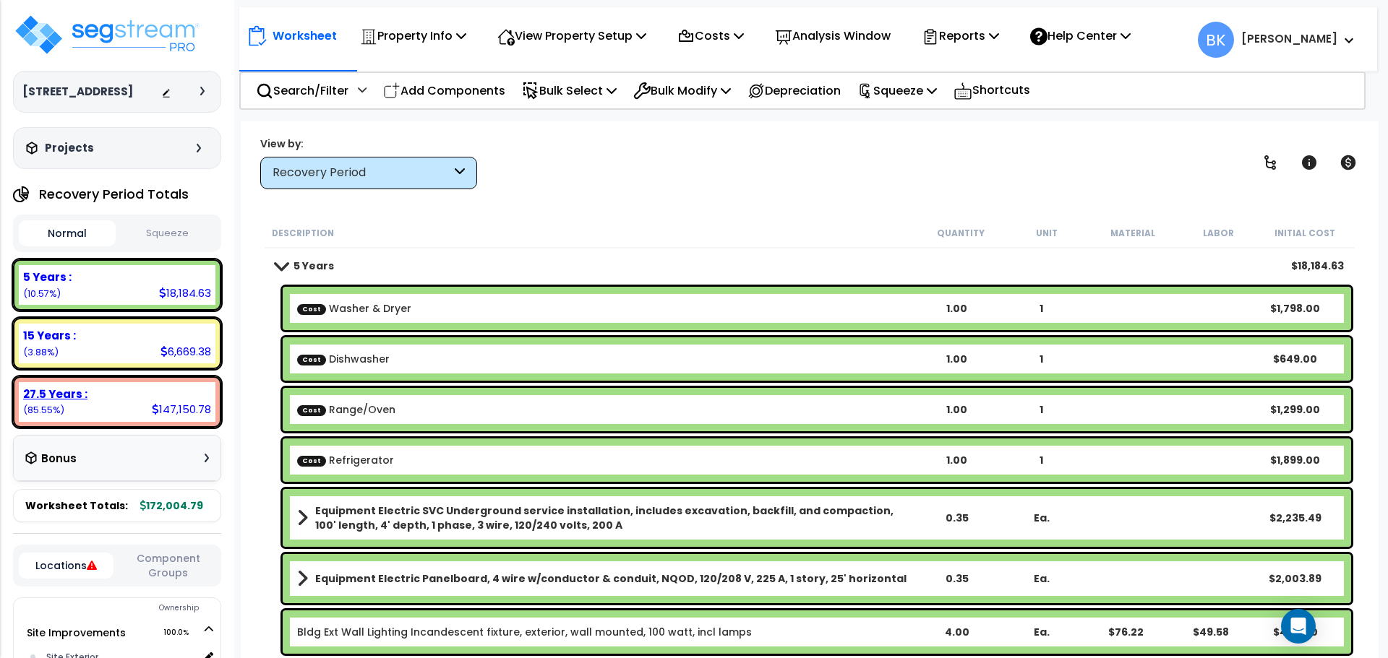
click at [97, 410] on div "27.5 Years : 147,150.78 (85.55%)" at bounding box center [117, 402] width 197 height 40
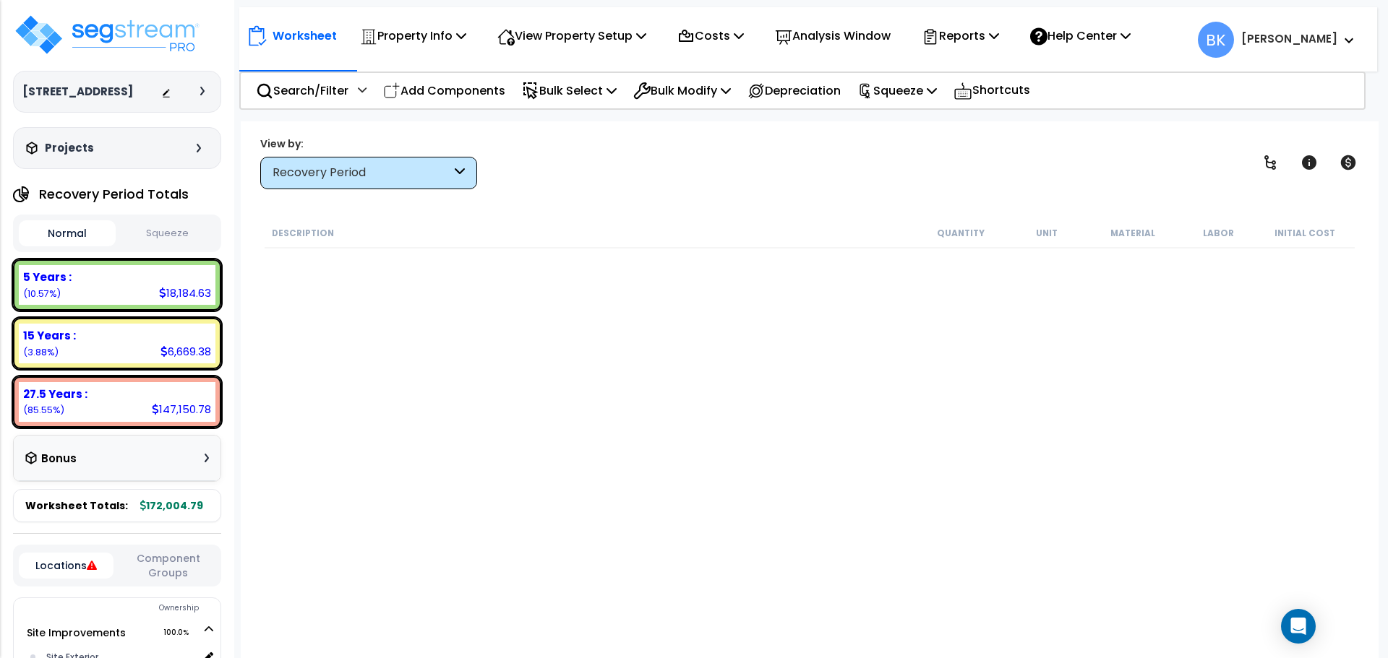
scroll to position [2086, 0]
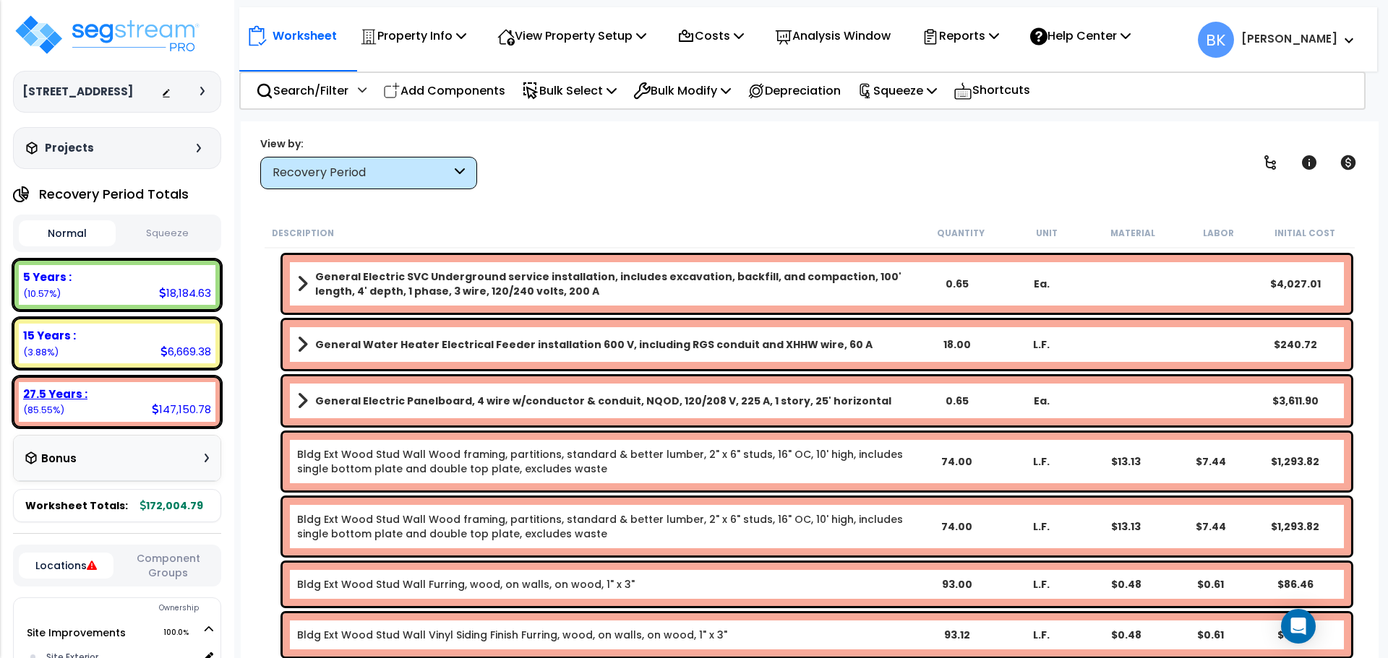
click at [145, 396] on div "27.5 Years :" at bounding box center [117, 394] width 188 height 15
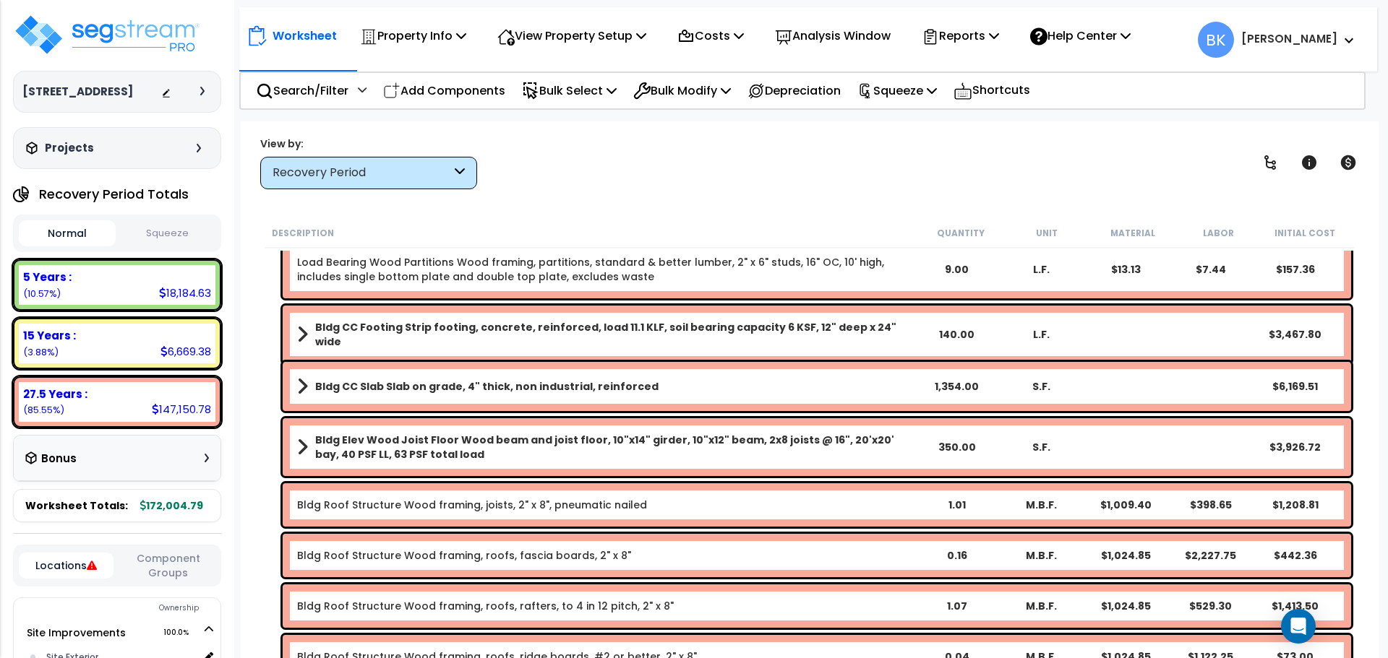
scroll to position [0, 0]
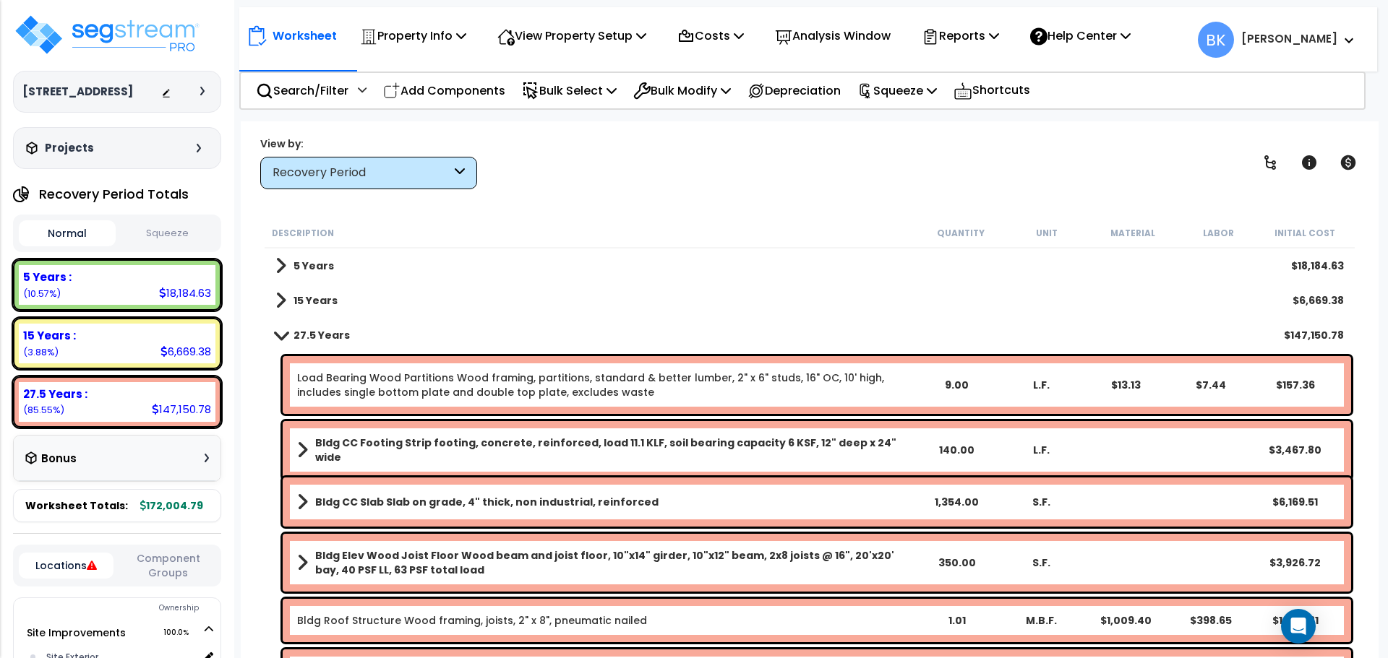
click at [283, 343] on link "27.5 Years" at bounding box center [312, 335] width 74 height 20
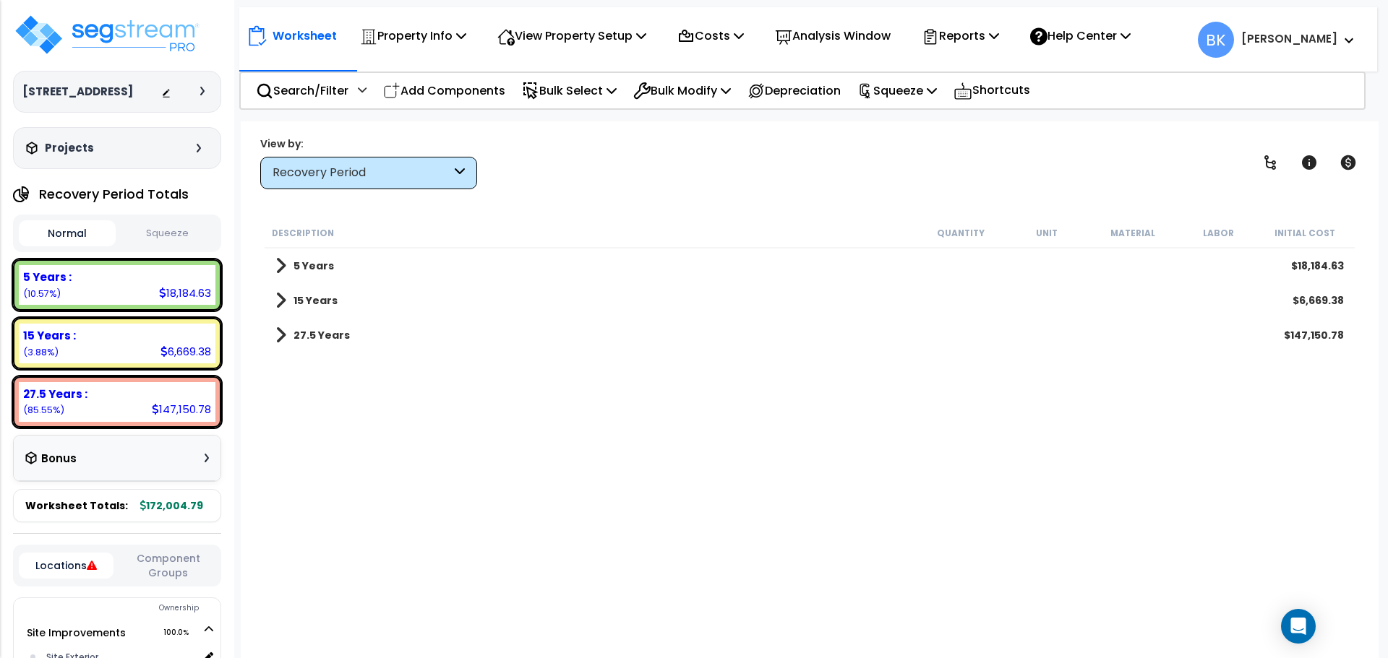
click at [280, 338] on span at bounding box center [280, 335] width 11 height 20
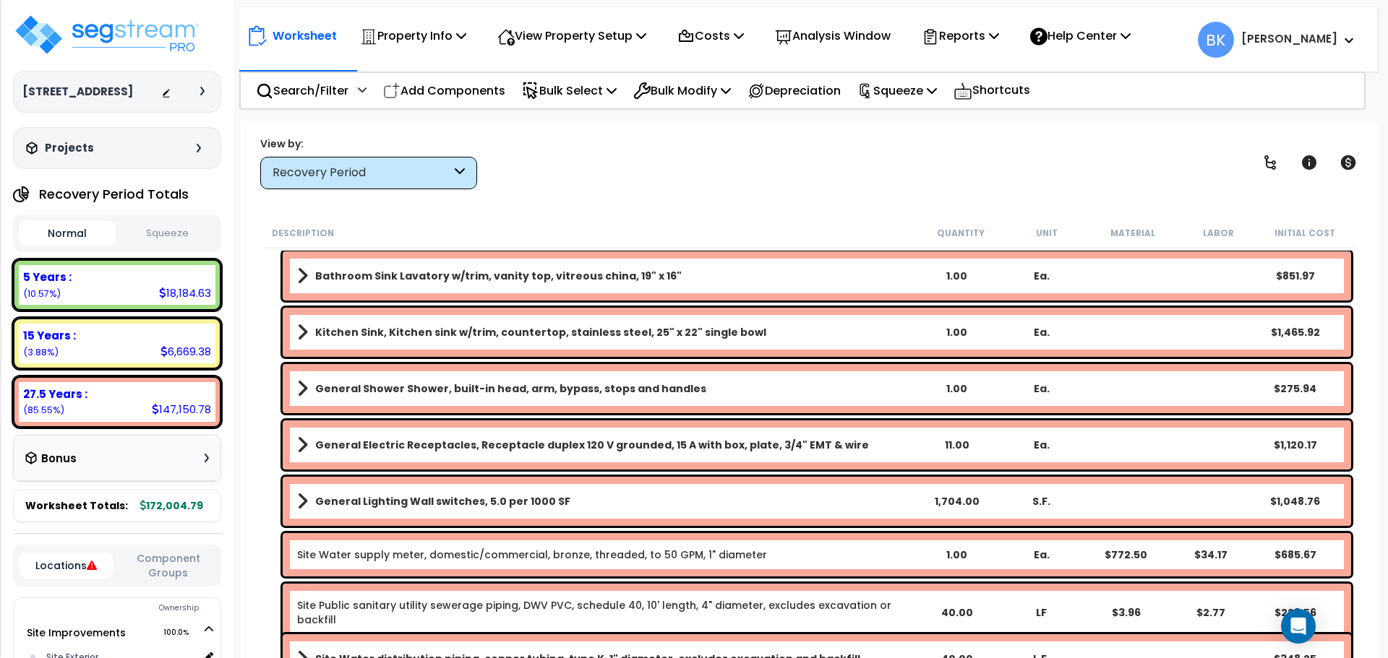
scroll to position [6576, 0]
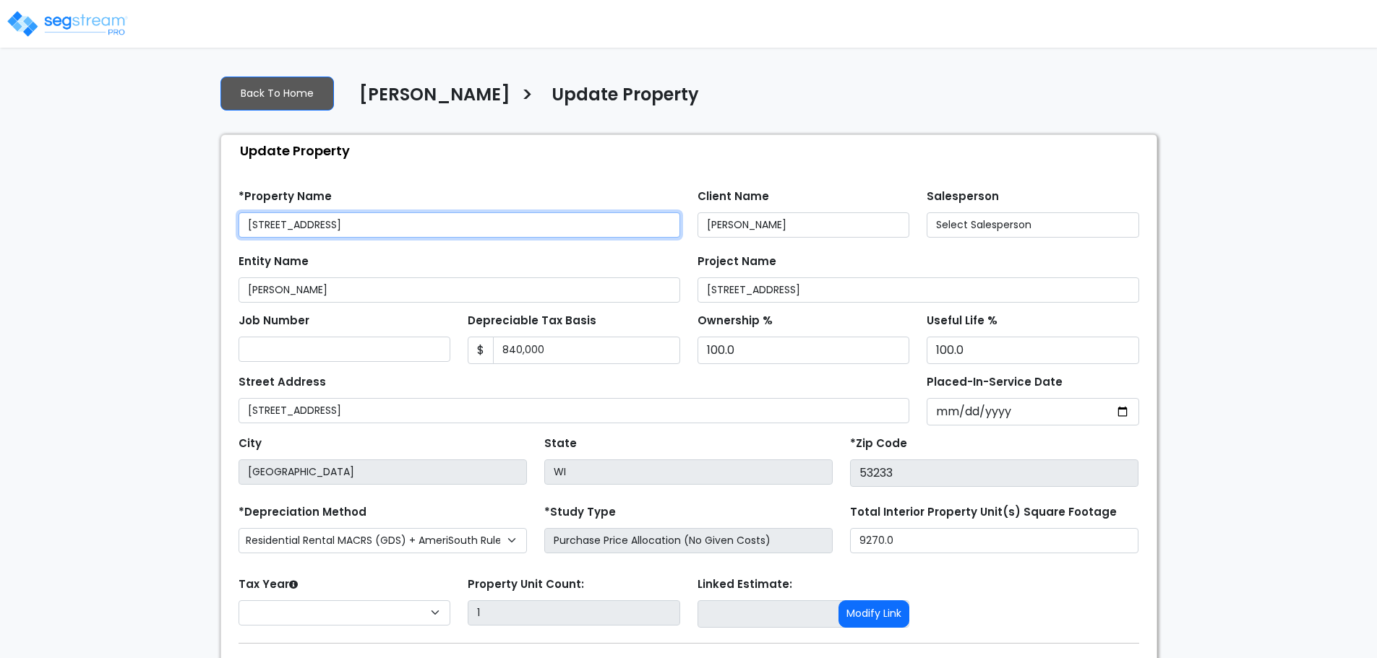
select select "2024"
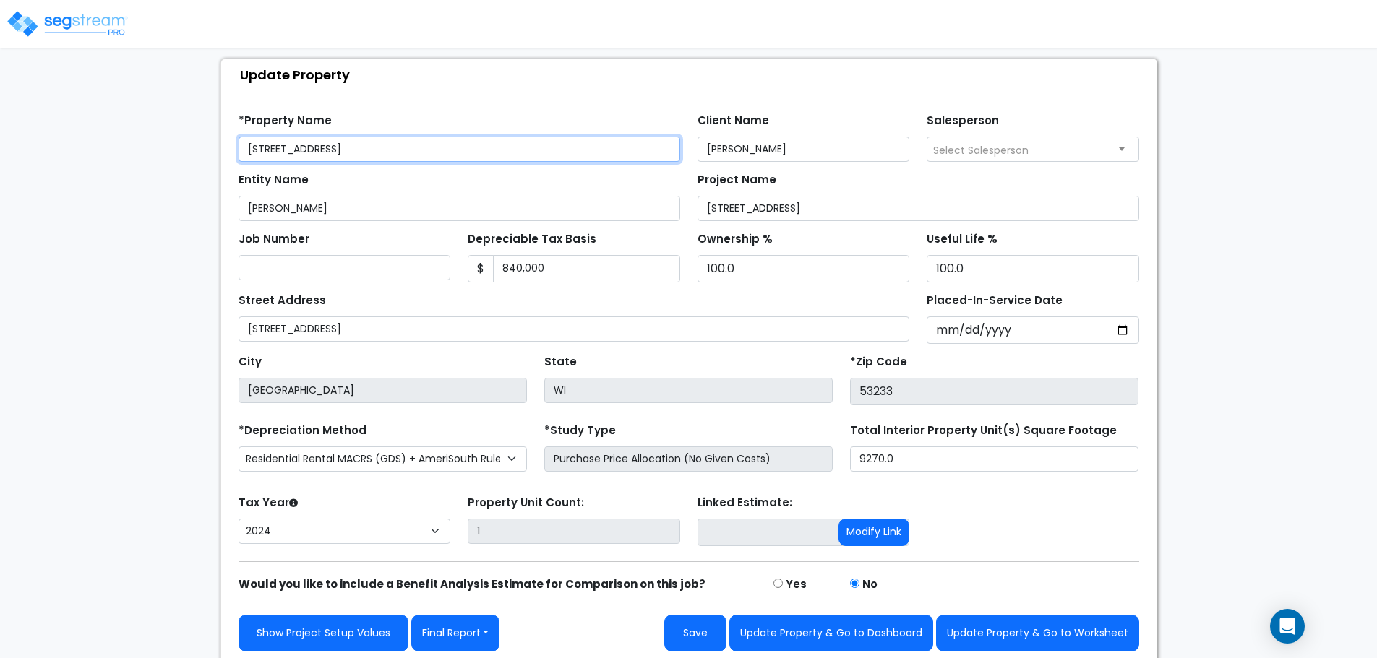
scroll to position [82, 0]
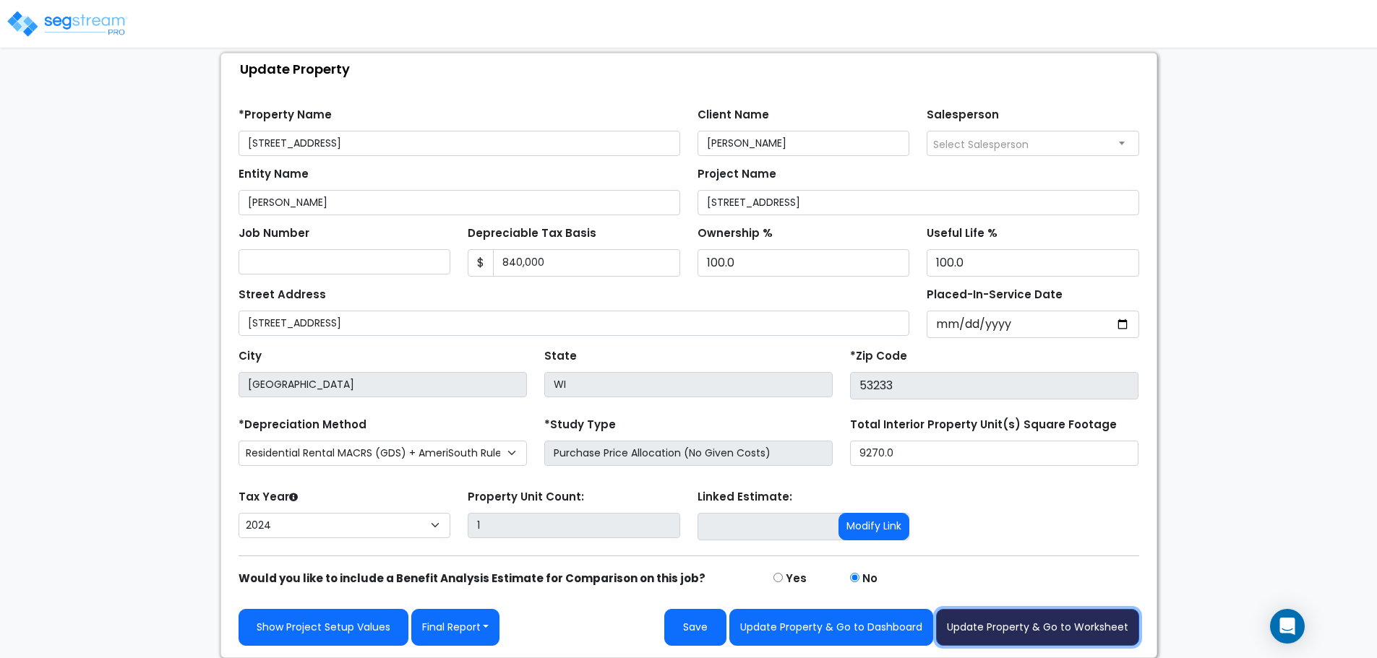
click at [1010, 624] on button "Update Property & Go to Worksheet" at bounding box center [1037, 627] width 203 height 37
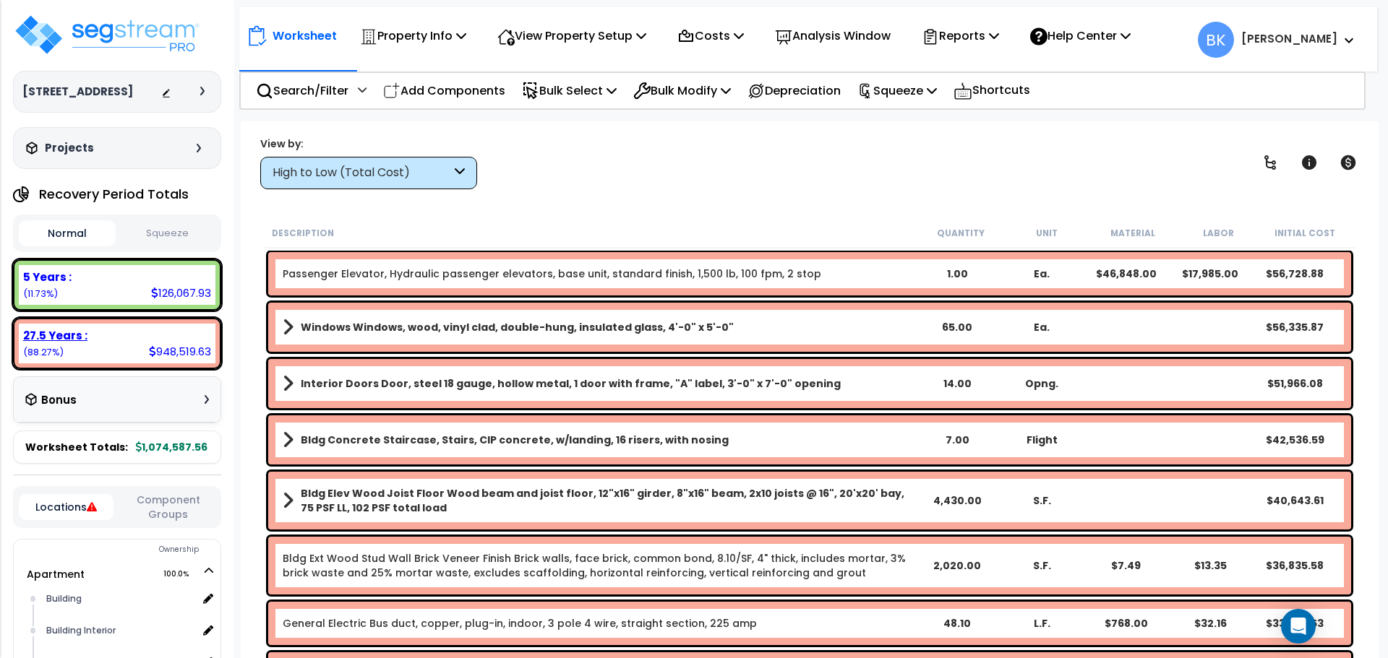
click at [163, 346] on div "948,519.63" at bounding box center [180, 351] width 62 height 15
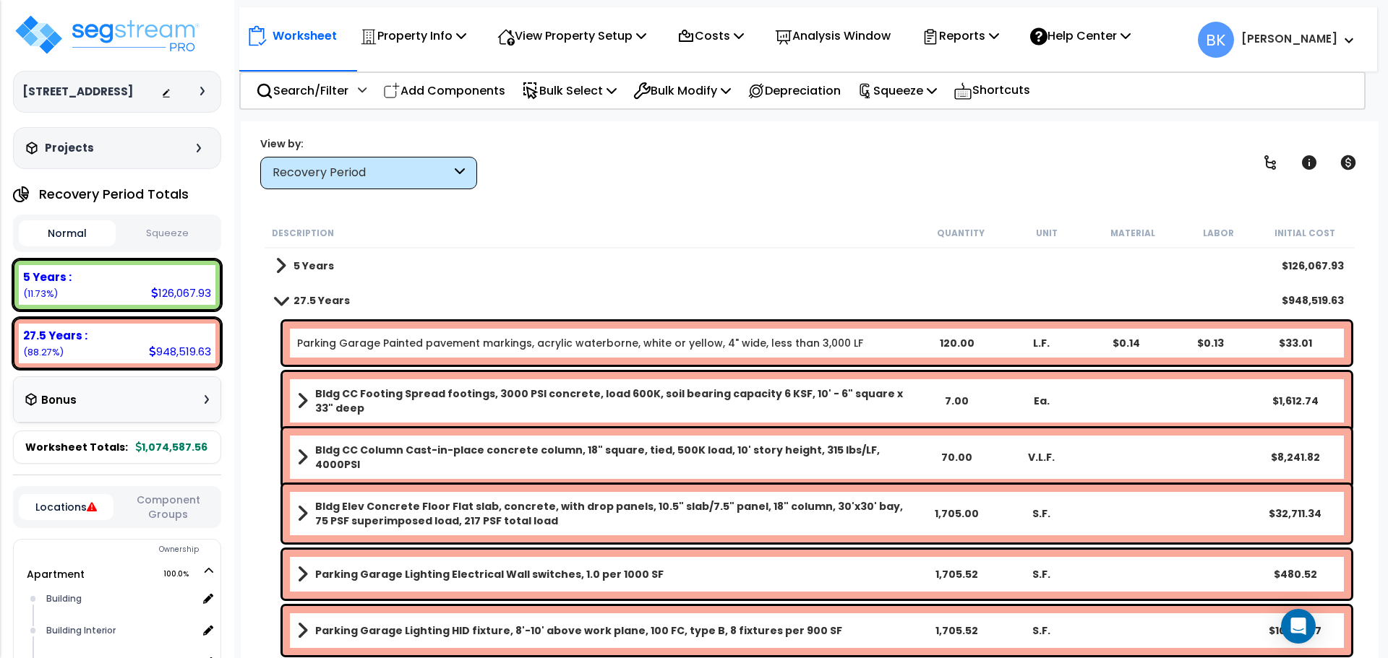
click at [304, 268] on b "5 Years" at bounding box center [313, 266] width 40 height 14
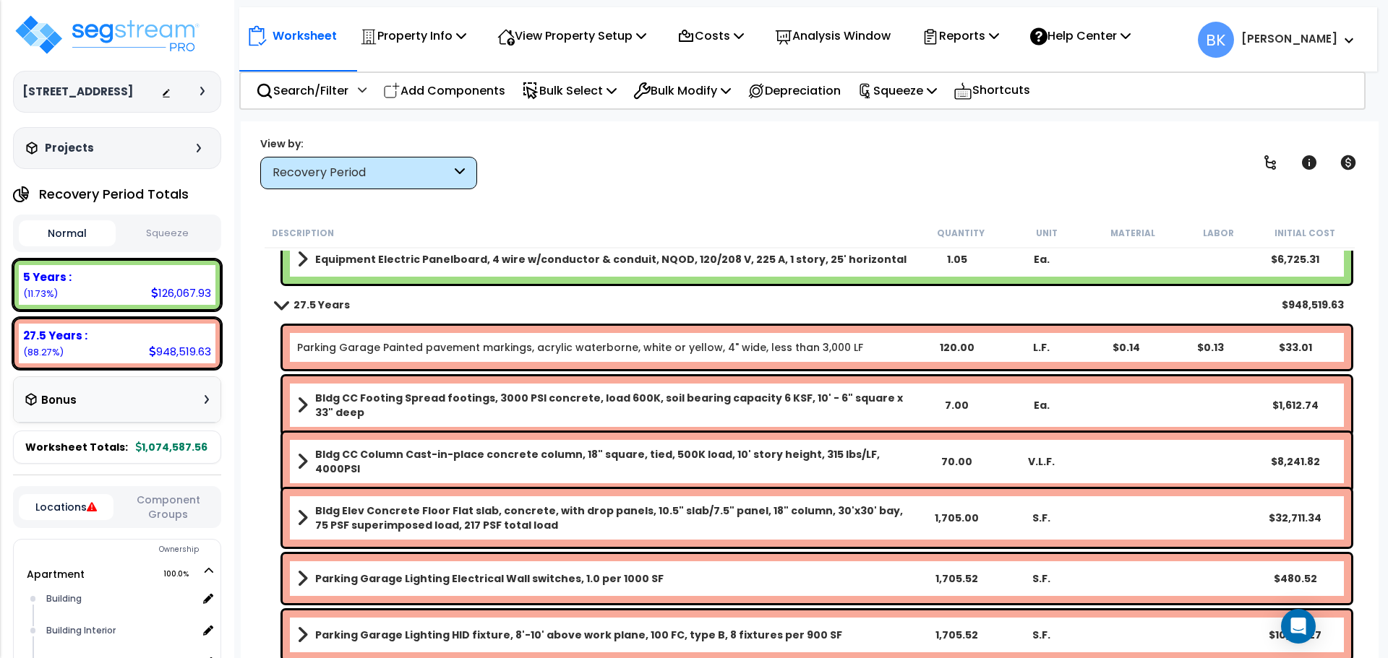
scroll to position [3324, 0]
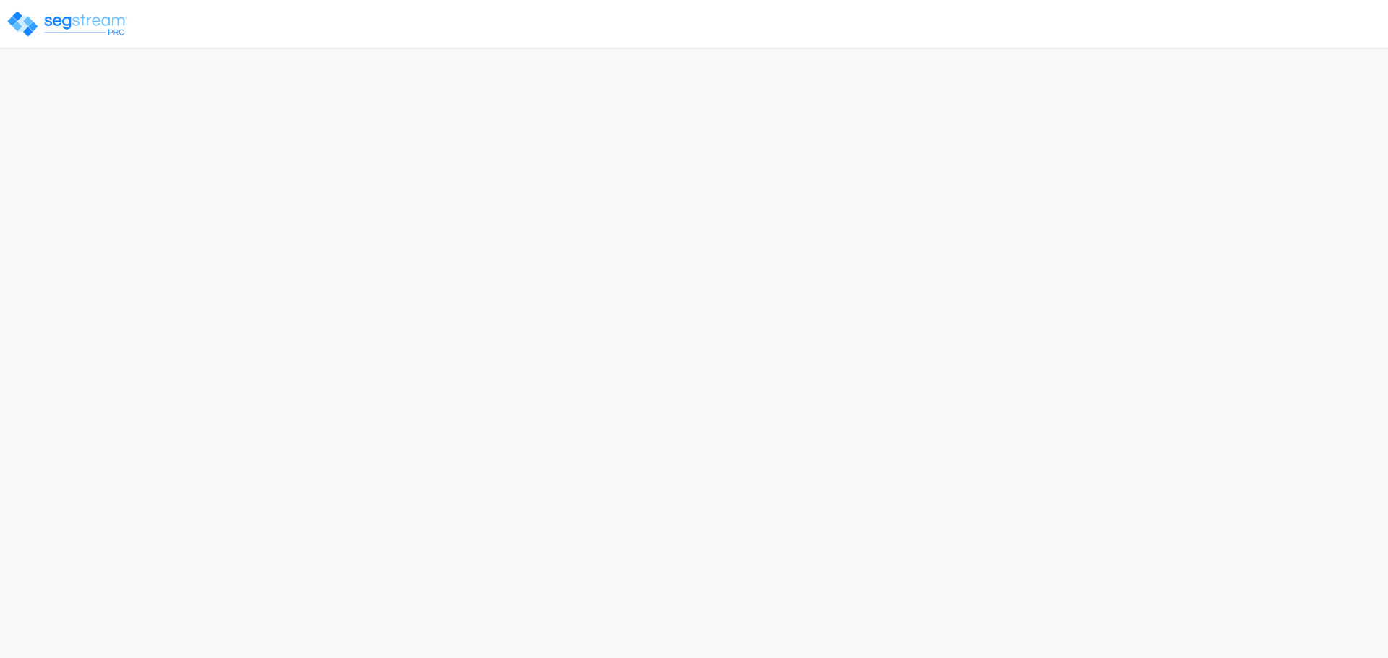
select select "2024"
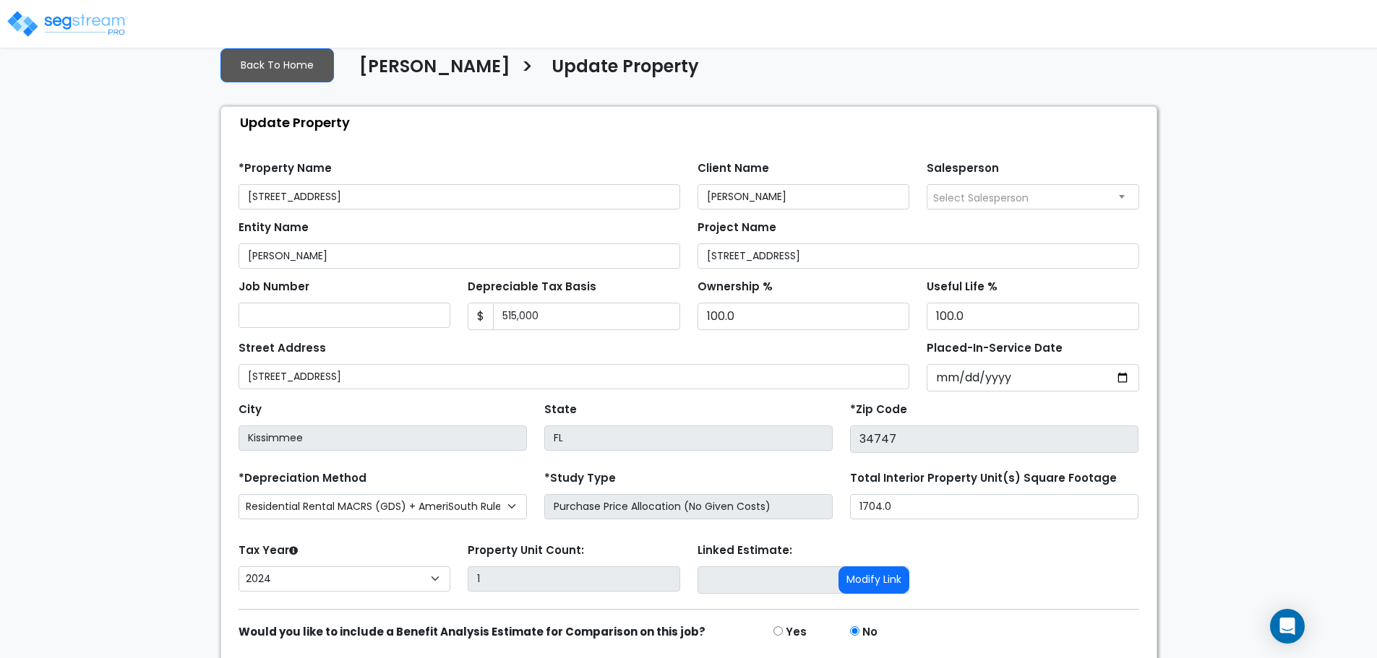
scroll to position [82, 0]
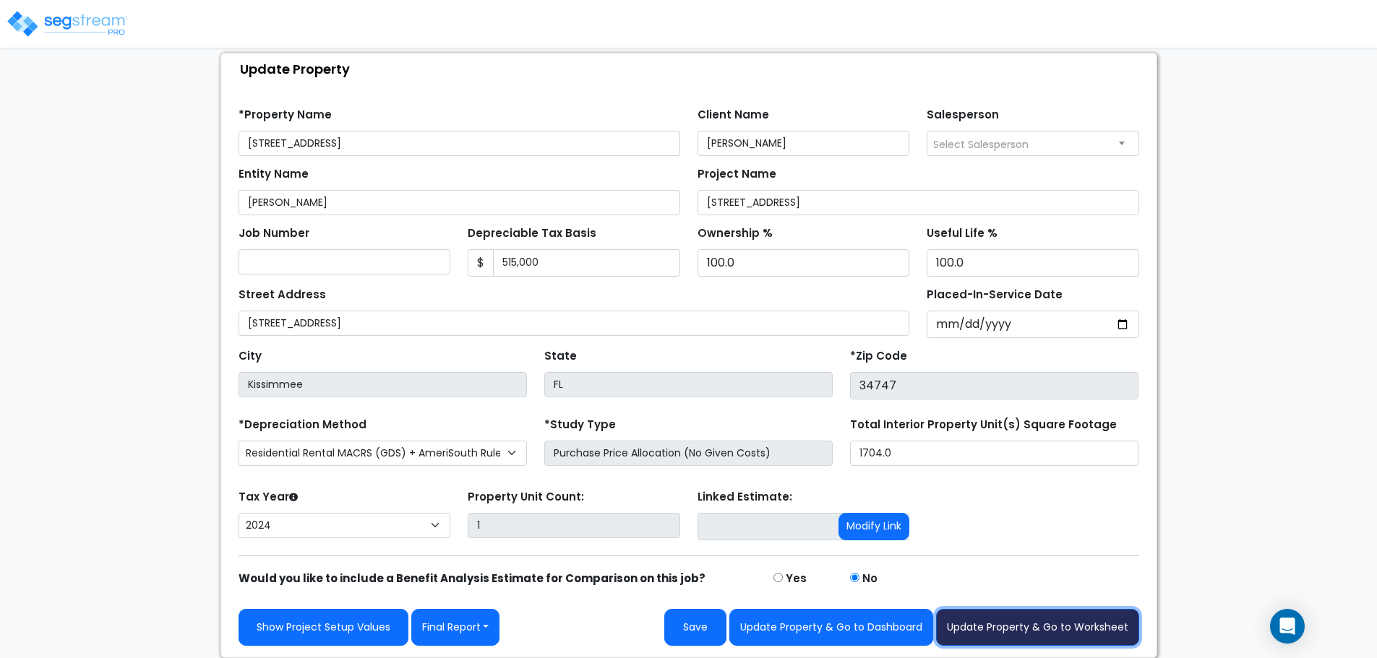
click at [1046, 627] on button "Update Property & Go to Worksheet" at bounding box center [1037, 627] width 203 height 37
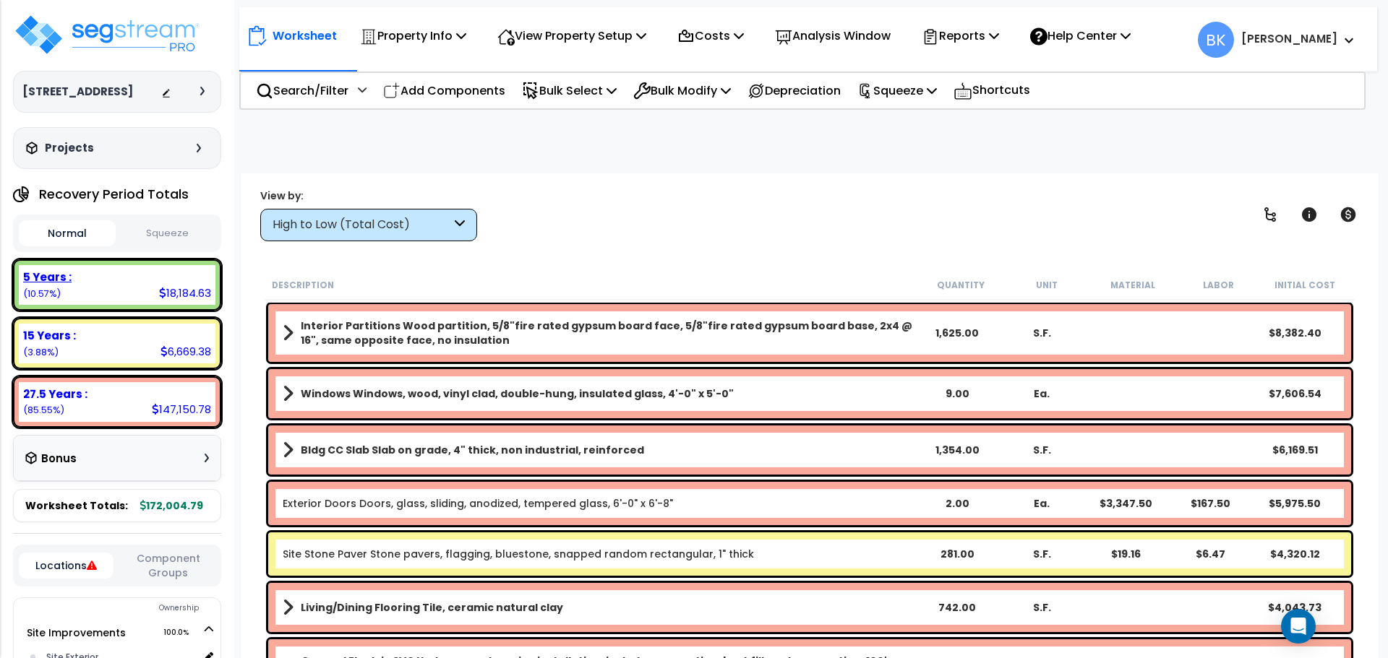
click at [100, 291] on div "5 Years : 18,184.63 (10.57%)" at bounding box center [117, 285] width 197 height 40
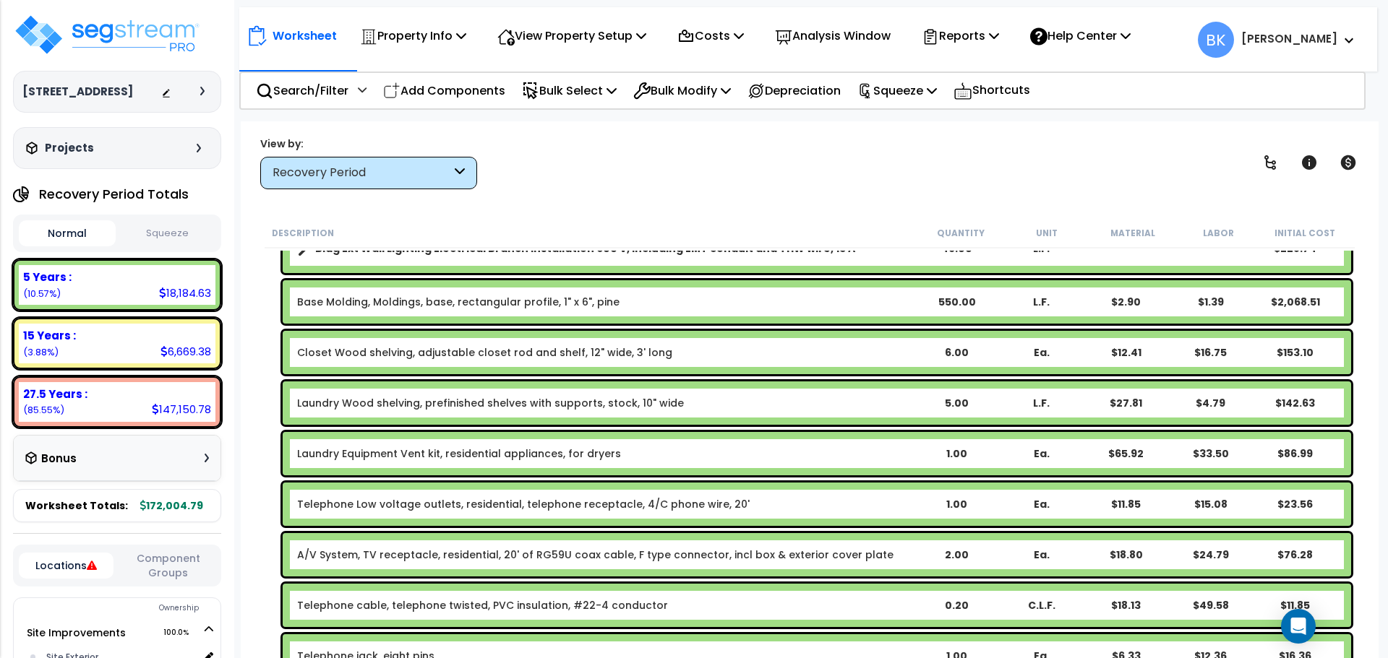
scroll to position [507, 0]
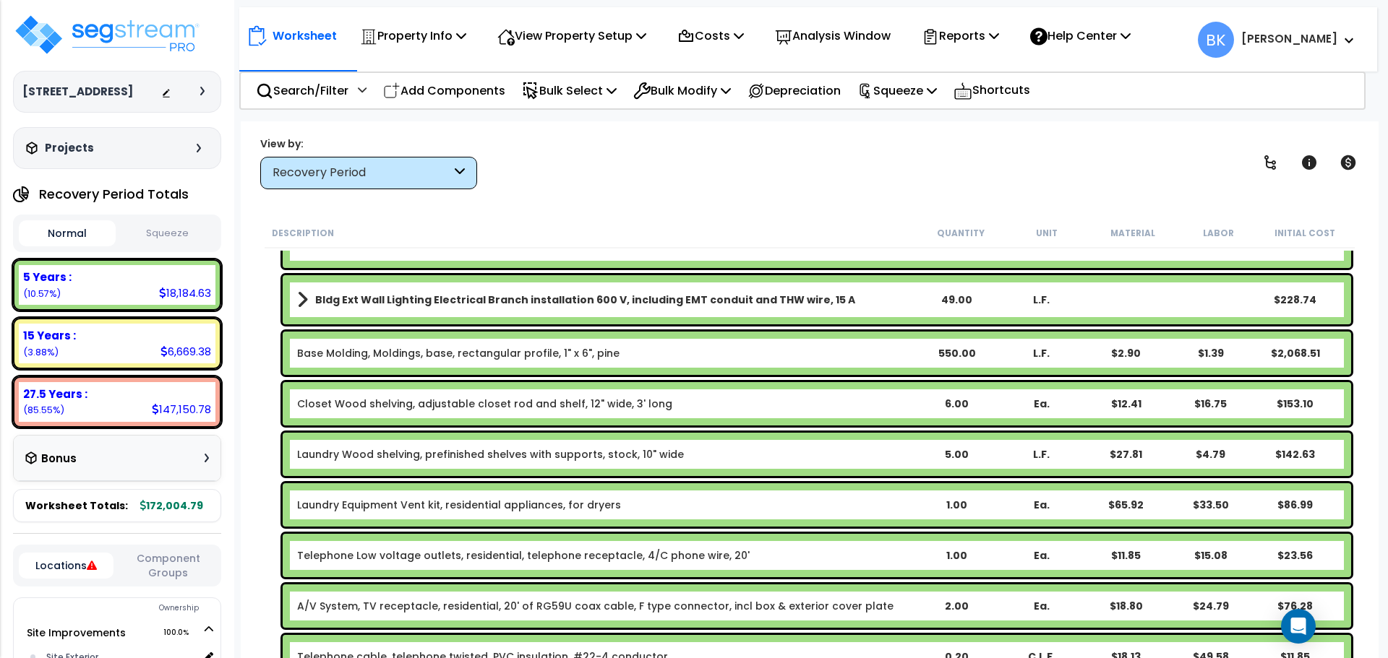
click at [460, 352] on link "Base Molding, Moldings, base, rectangular profile, 1" x 6", pine" at bounding box center [458, 353] width 322 height 14
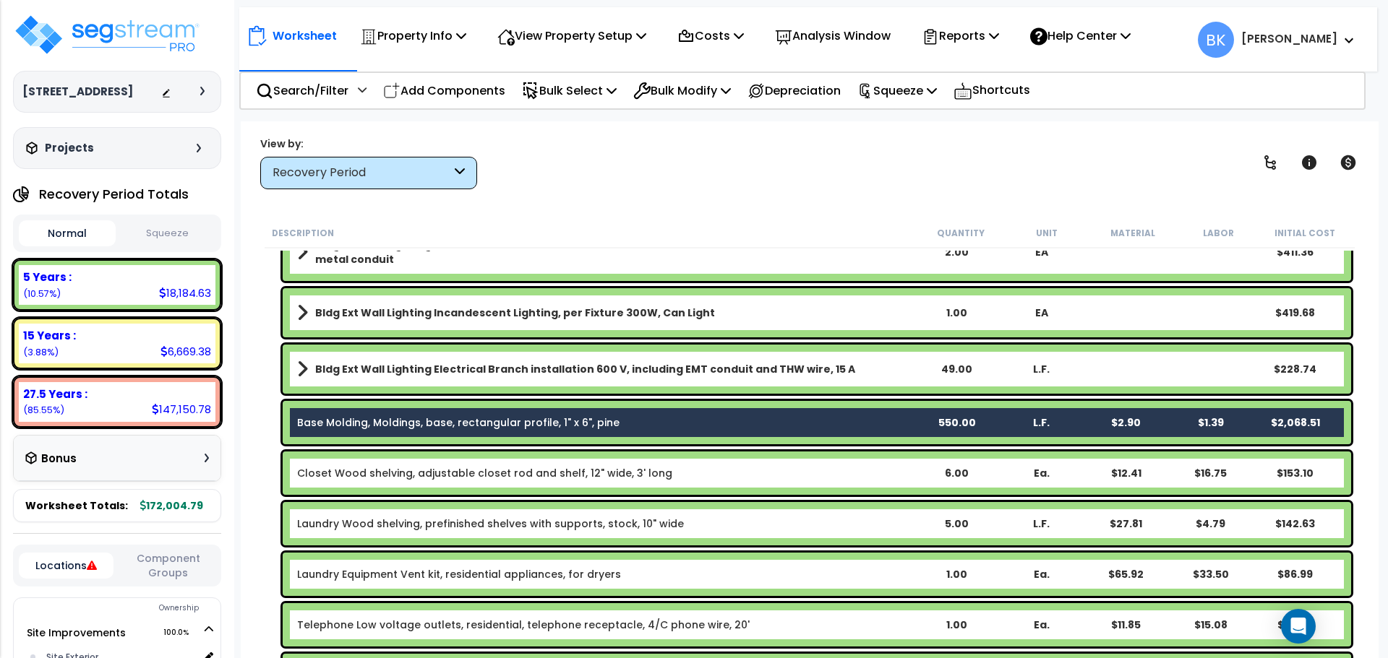
scroll to position [435, 0]
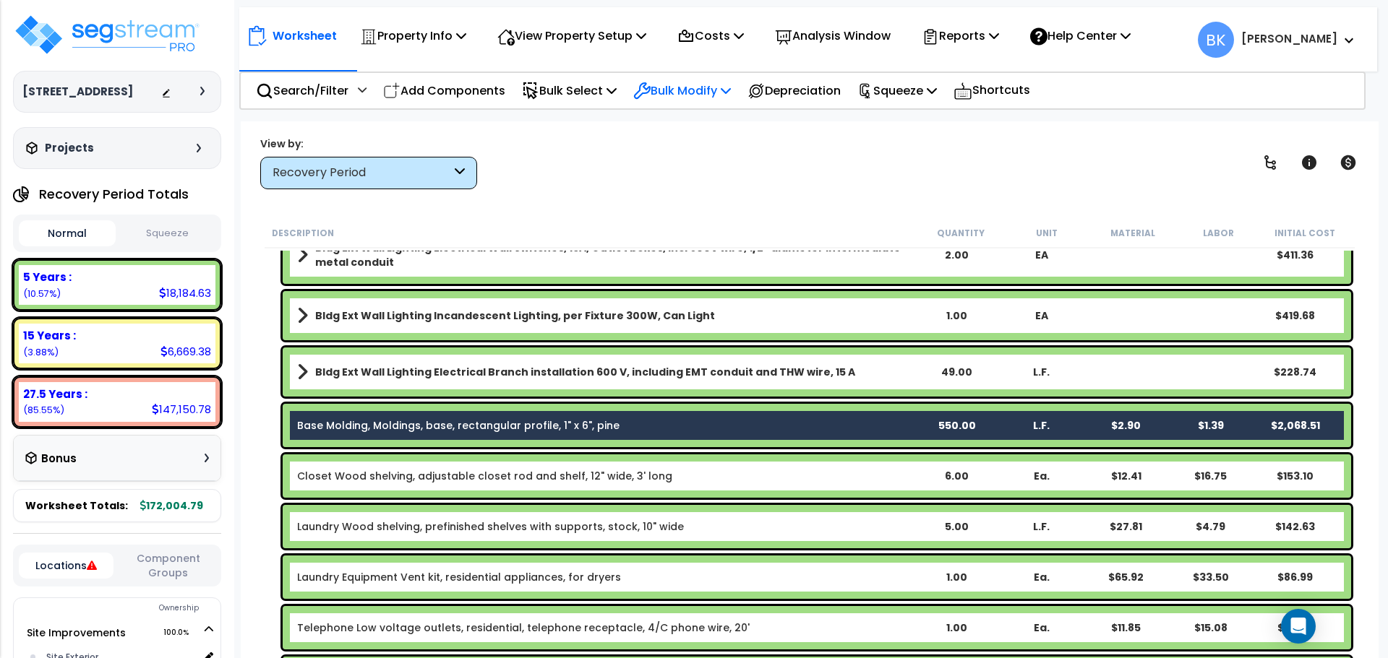
click at [681, 81] on p "Bulk Modify" at bounding box center [682, 91] width 98 height 20
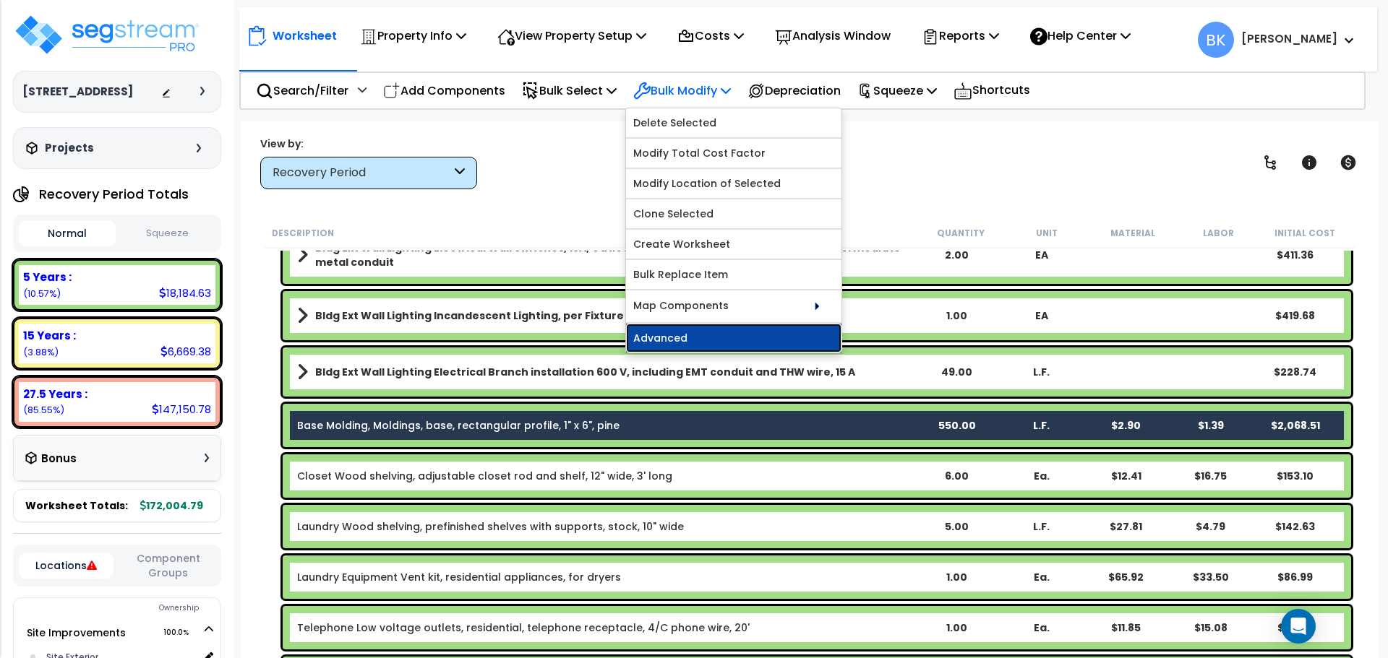
click at [718, 335] on link "Advanced" at bounding box center [733, 338] width 215 height 29
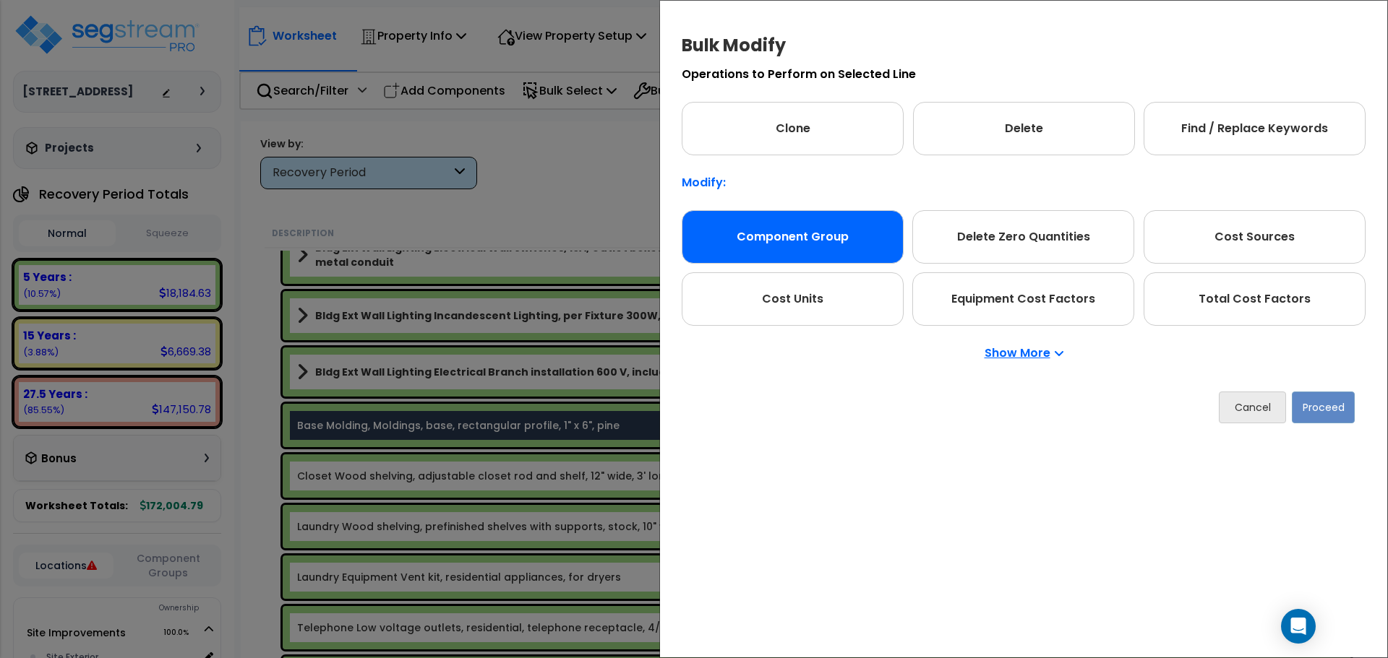
click at [853, 235] on div "Component Group" at bounding box center [792, 236] width 222 height 53
click at [1308, 405] on button "Proceed" at bounding box center [1322, 408] width 63 height 32
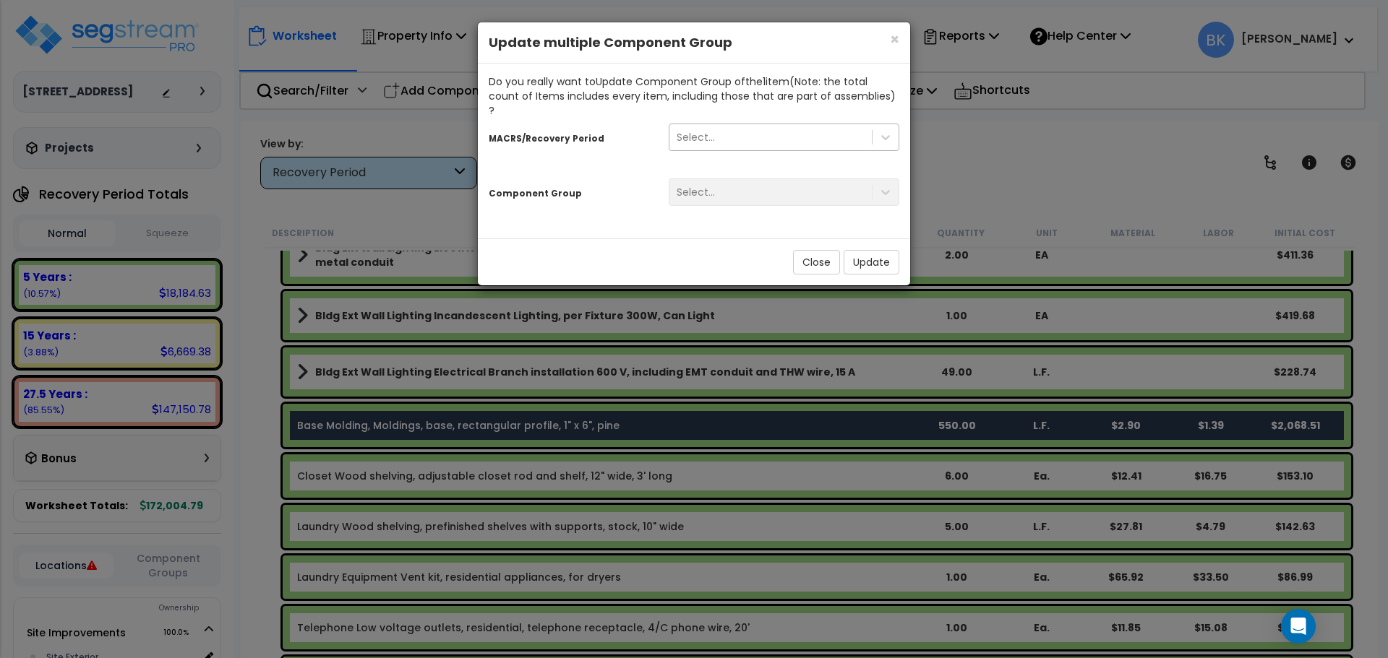
click at [782, 126] on div "Select..." at bounding box center [770, 137] width 202 height 23
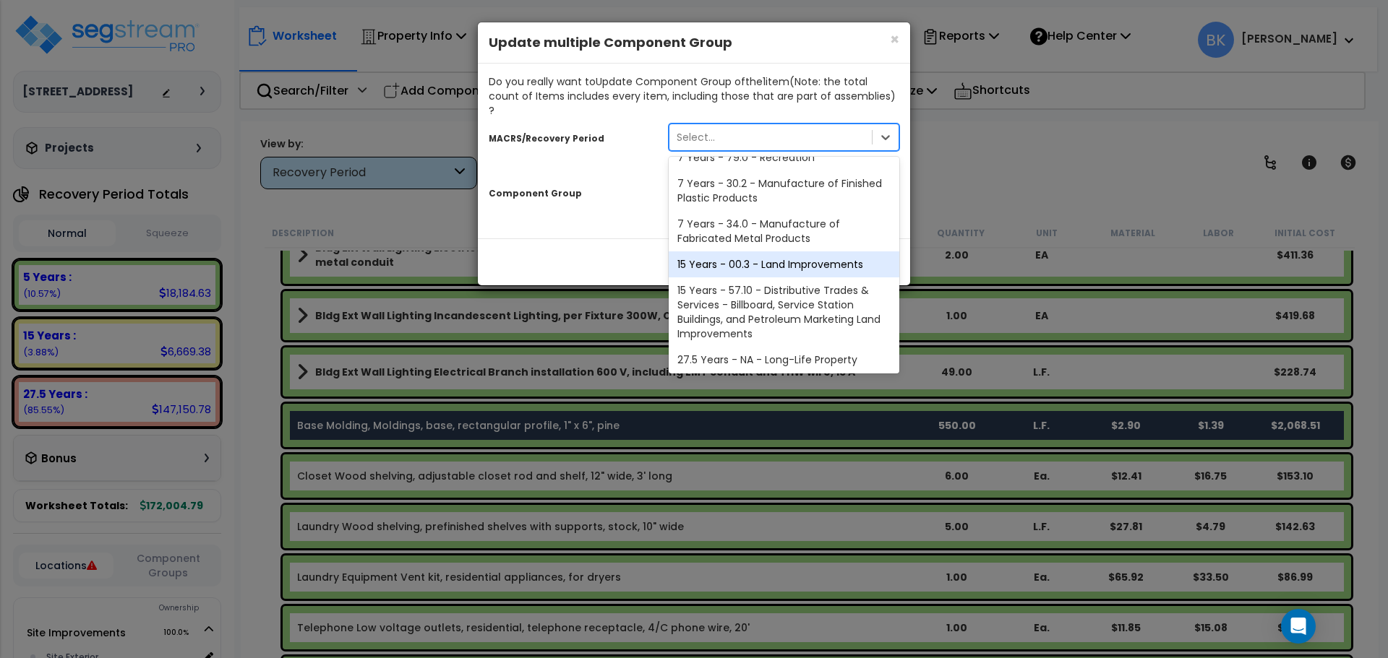
scroll to position [176, 0]
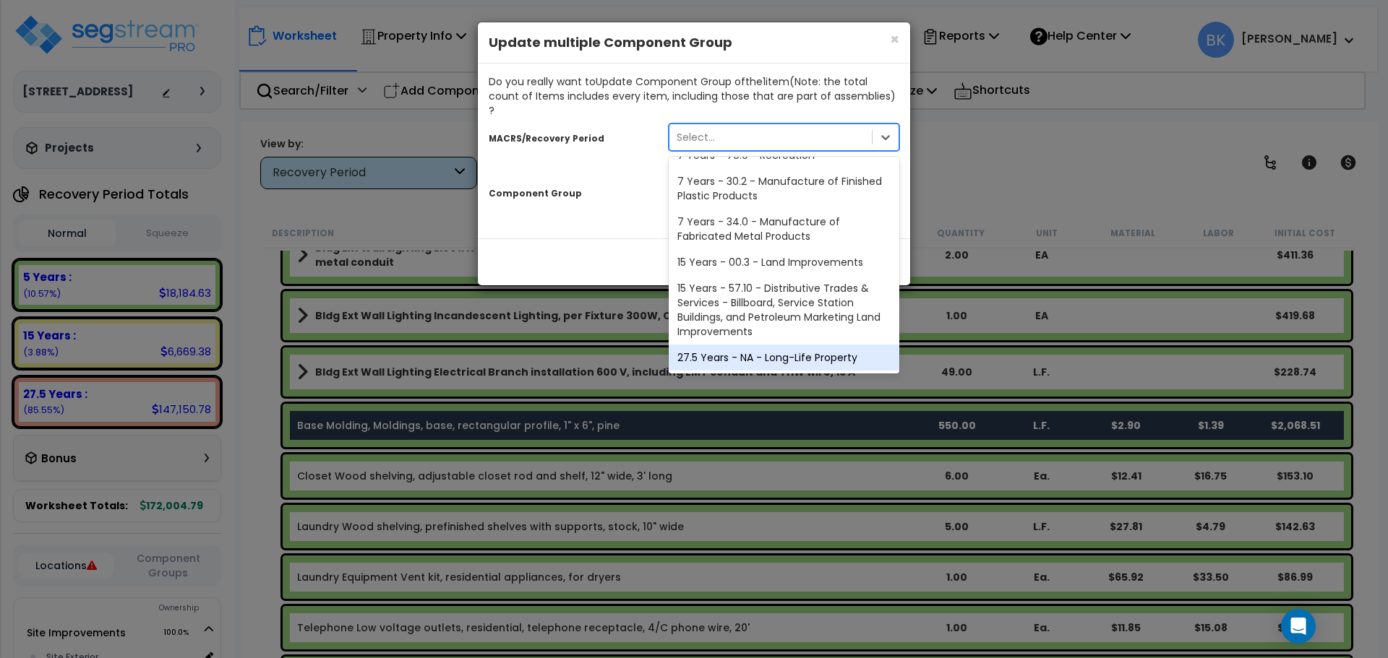
click at [730, 345] on div "27.5 Years - NA - Long-Life Property" at bounding box center [783, 358] width 231 height 26
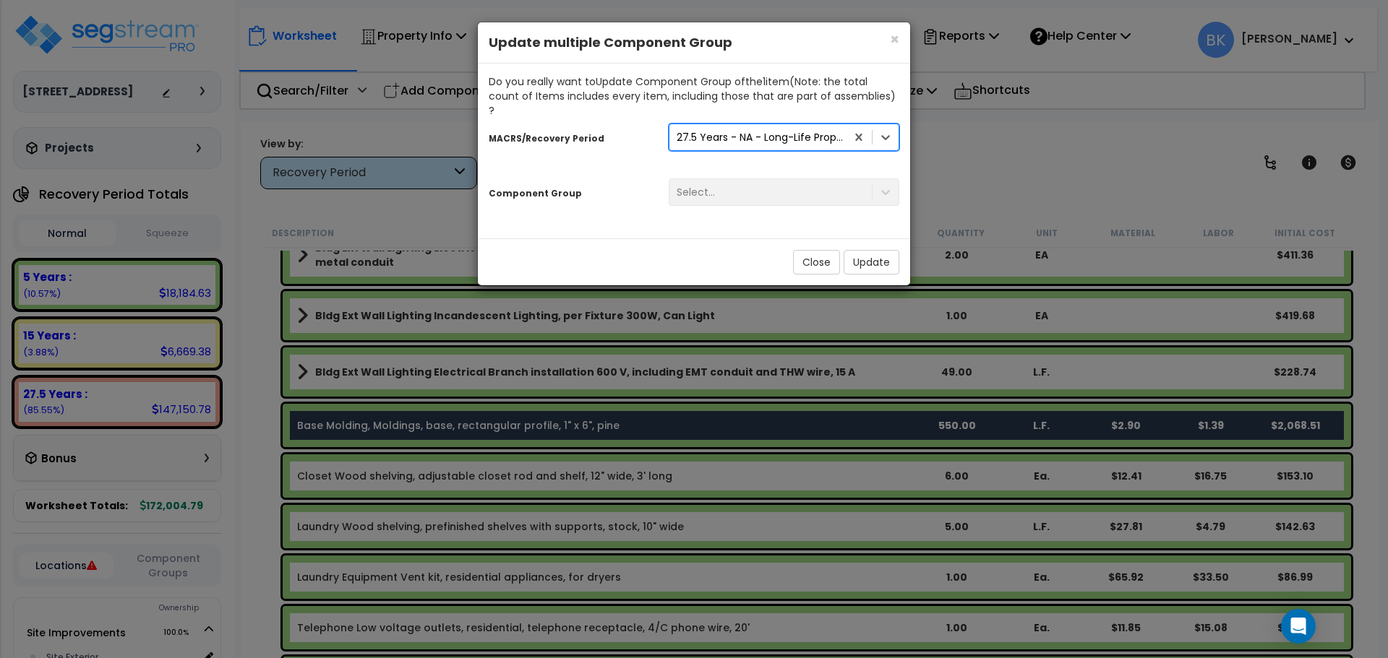
click at [761, 179] on div "Select..." at bounding box center [784, 192] width 252 height 27
click at [888, 179] on div "Select..." at bounding box center [784, 192] width 252 height 27
click at [815, 181] on div "Select..." at bounding box center [770, 192] width 202 height 23
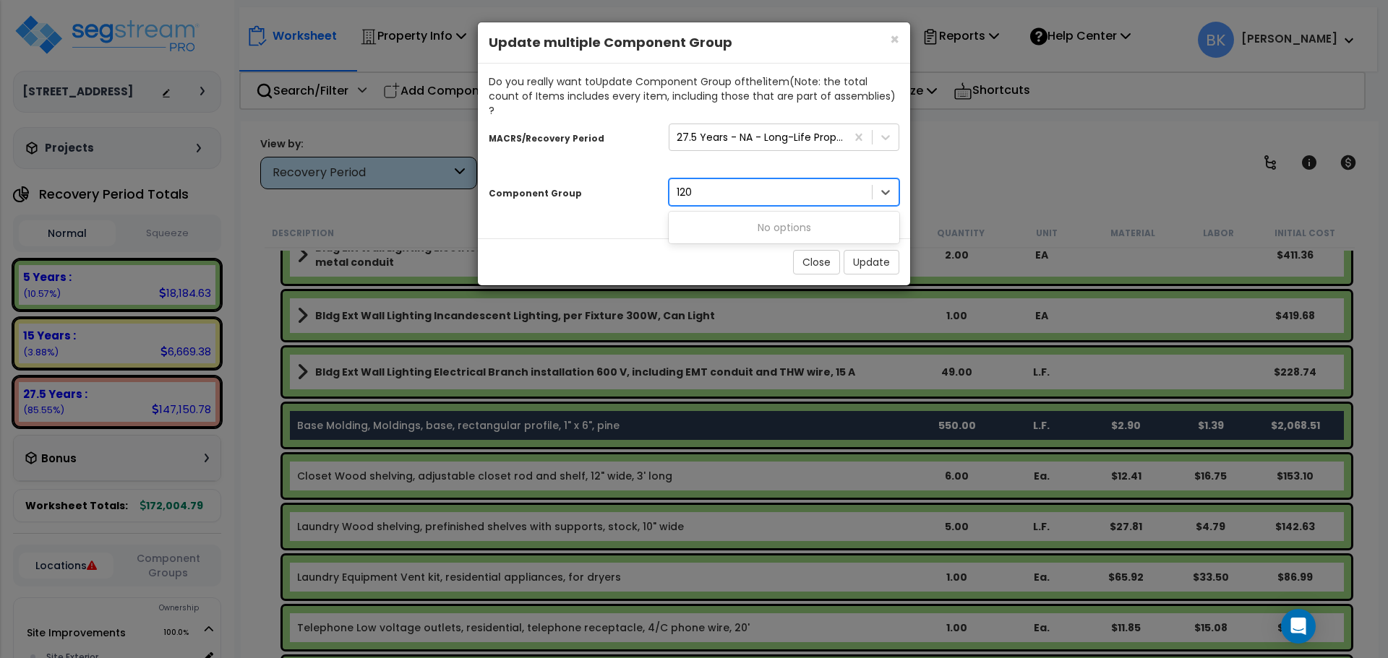
type input "12"
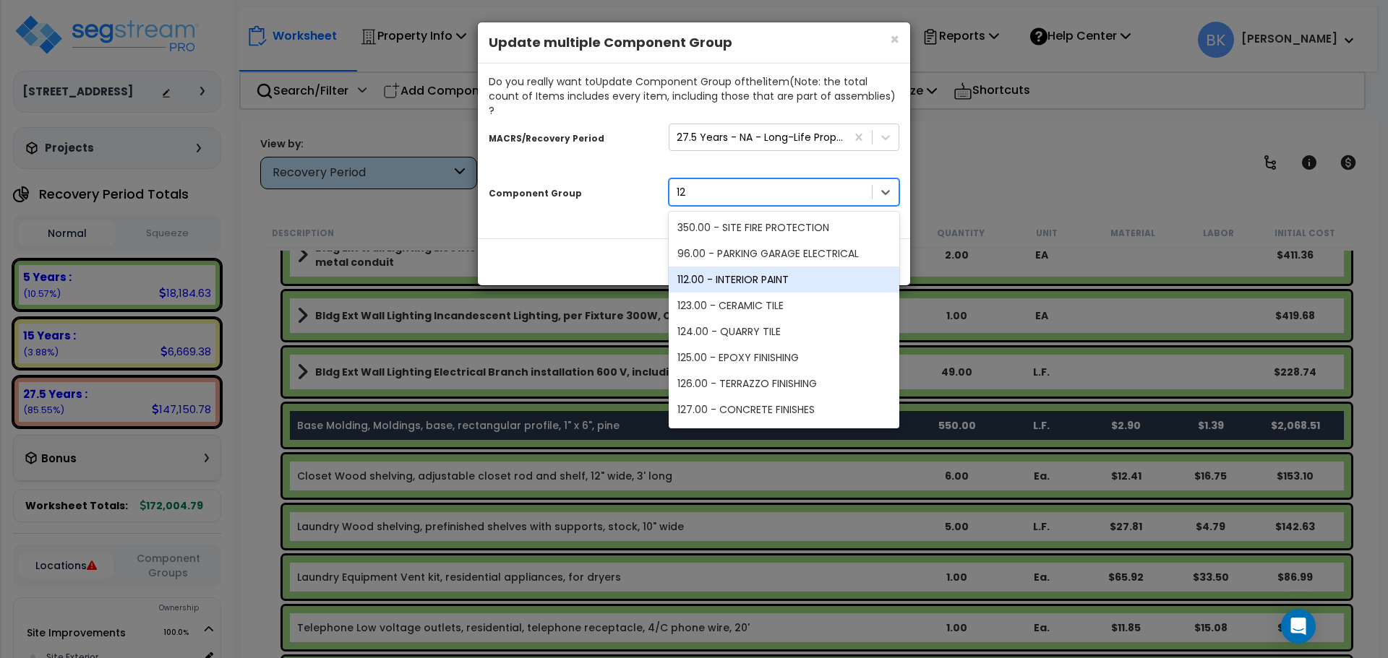
scroll to position [49, 0]
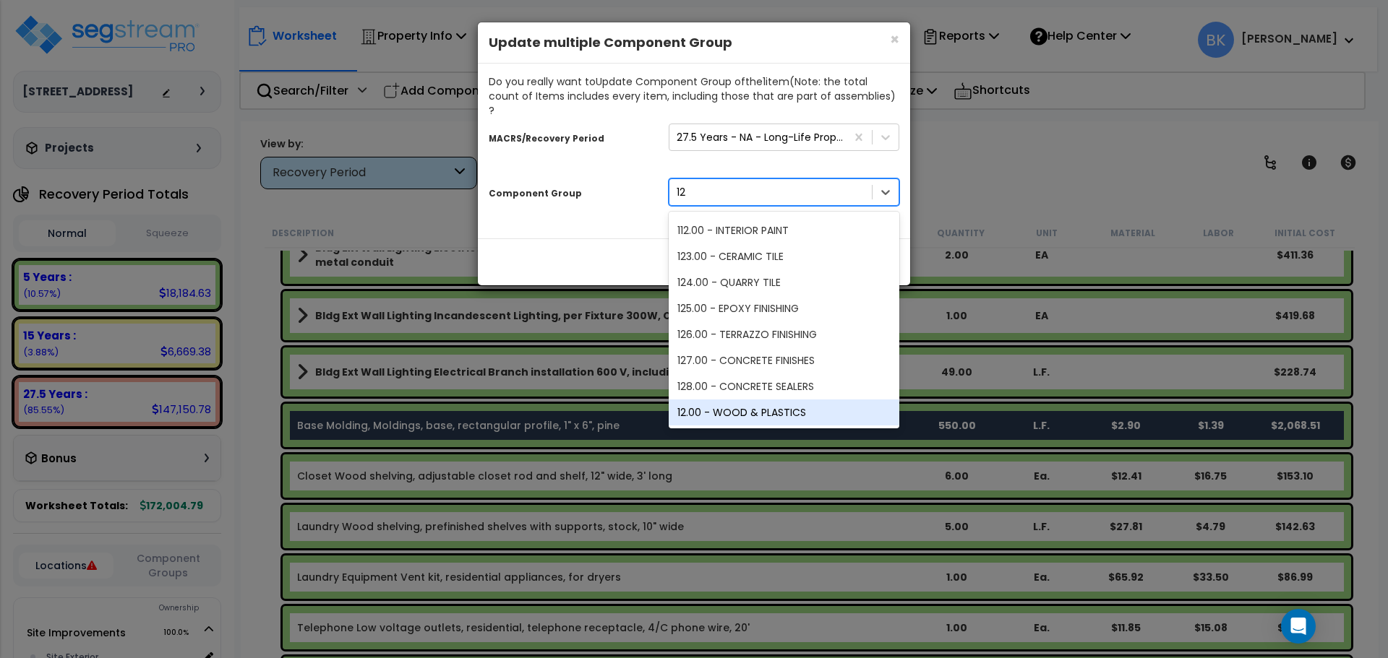
click at [781, 400] on div "12.00 - WOOD & PLASTICS" at bounding box center [783, 413] width 231 height 26
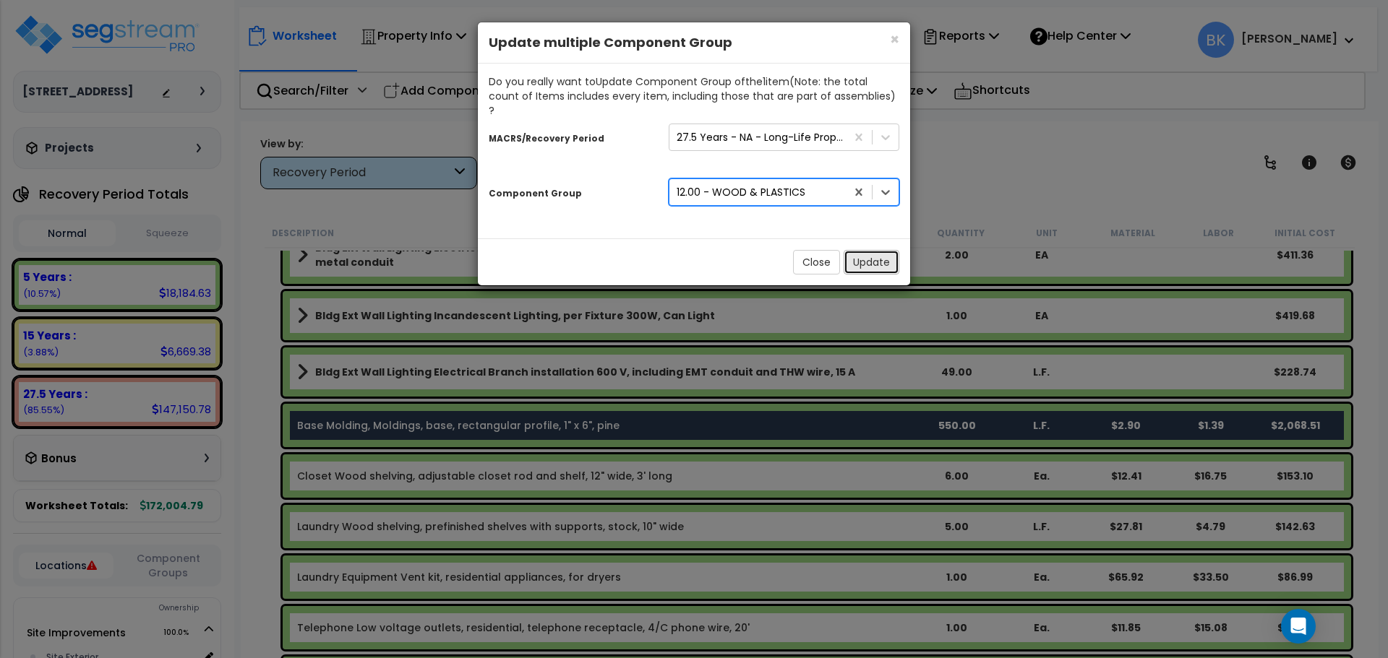
click at [866, 250] on button "Update" at bounding box center [871, 262] width 56 height 25
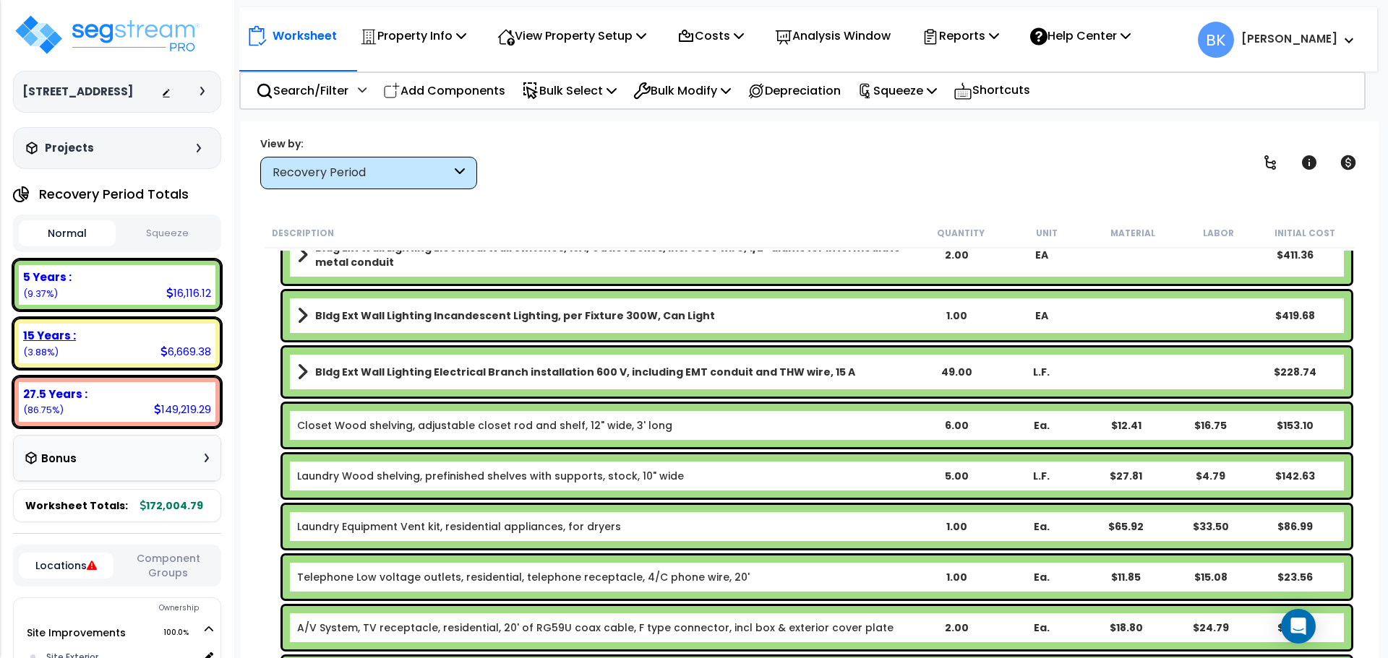
click at [101, 336] on div "15 Years :" at bounding box center [117, 335] width 188 height 15
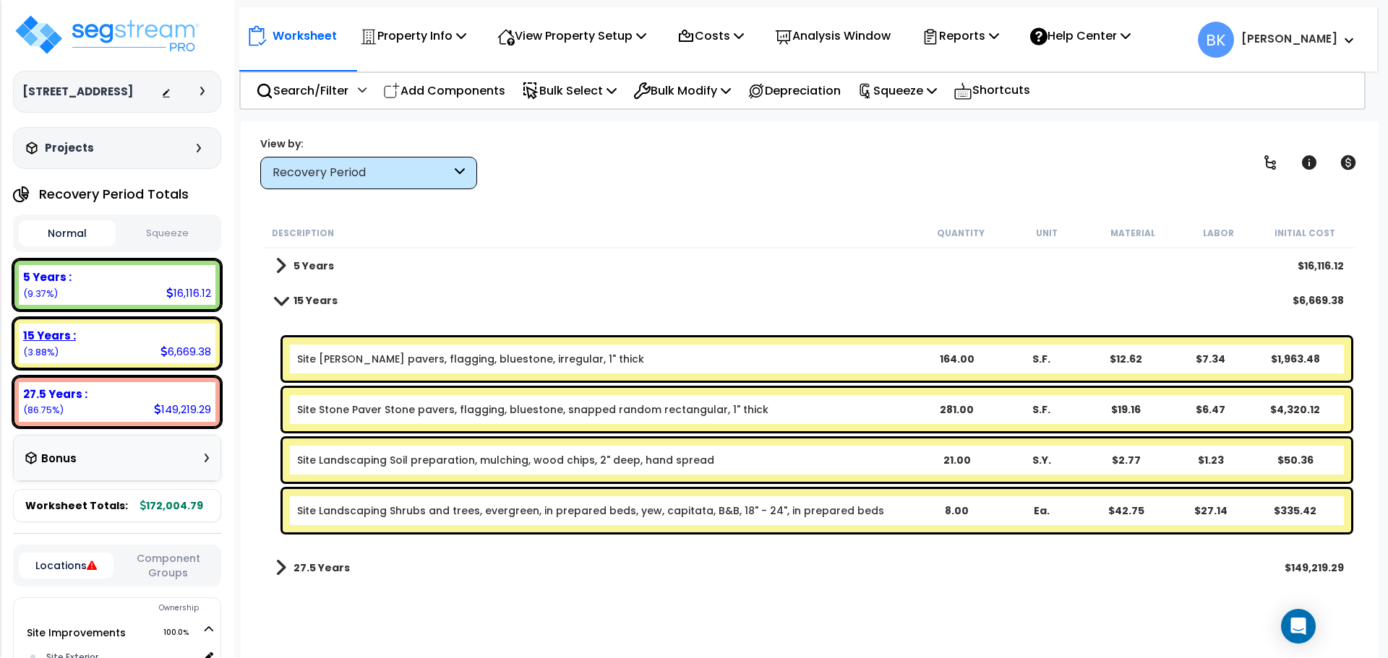
scroll to position [0, 0]
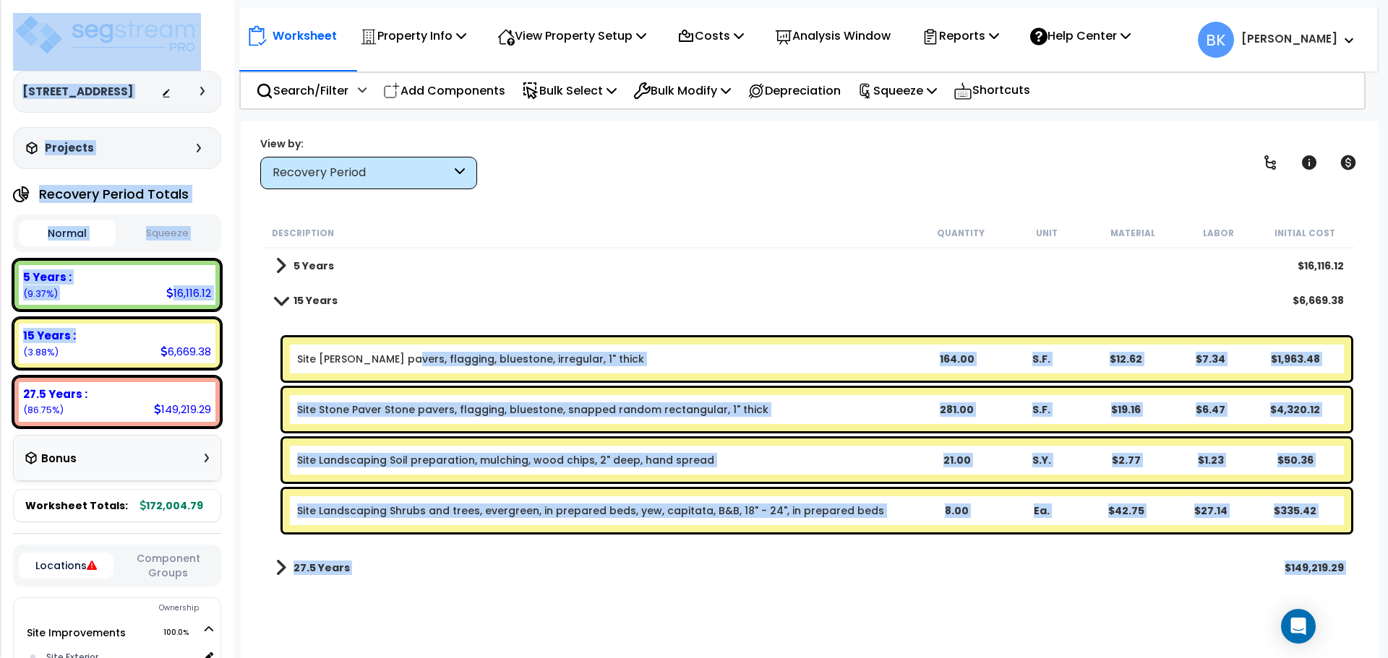
click at [403, 368] on div "Site [PERSON_NAME] pavers, flagging, bluestone, irregular, 1" thick 164.00 S.F.…" at bounding box center [817, 358] width 1068 height 43
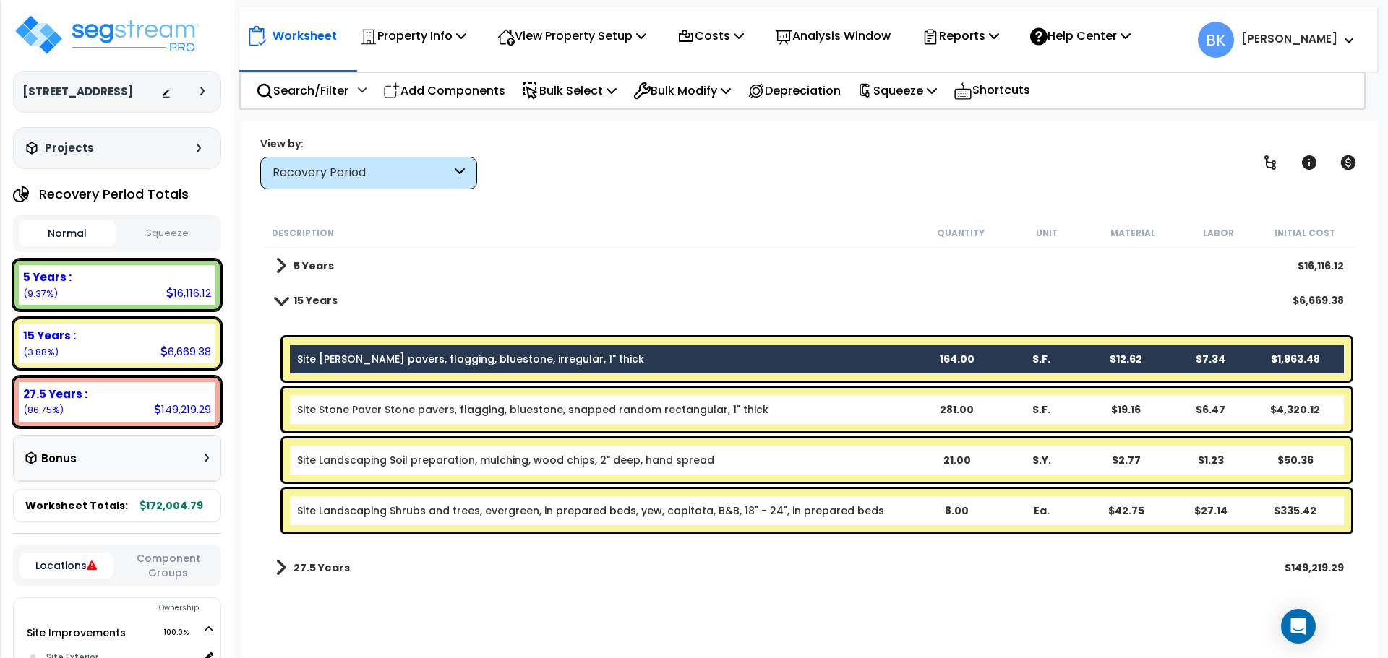
click at [393, 408] on link "Site Stone Paver Stone pavers, flagging, bluestone, snapped random rectangular,…" at bounding box center [532, 410] width 471 height 14
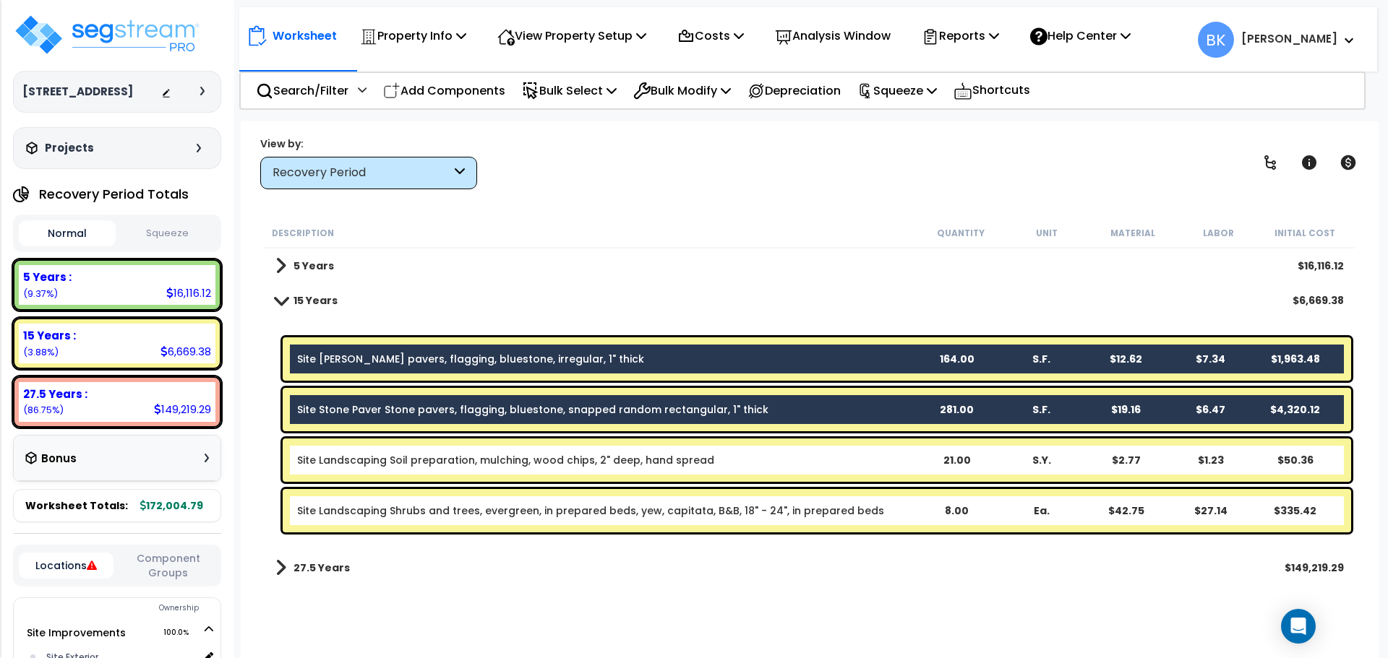
click at [539, 209] on div "Worksheet Property Info Property Setup Add Property Unit Template property Clon…" at bounding box center [809, 450] width 1137 height 658
click at [688, 93] on p "Bulk Modify" at bounding box center [682, 91] width 98 height 20
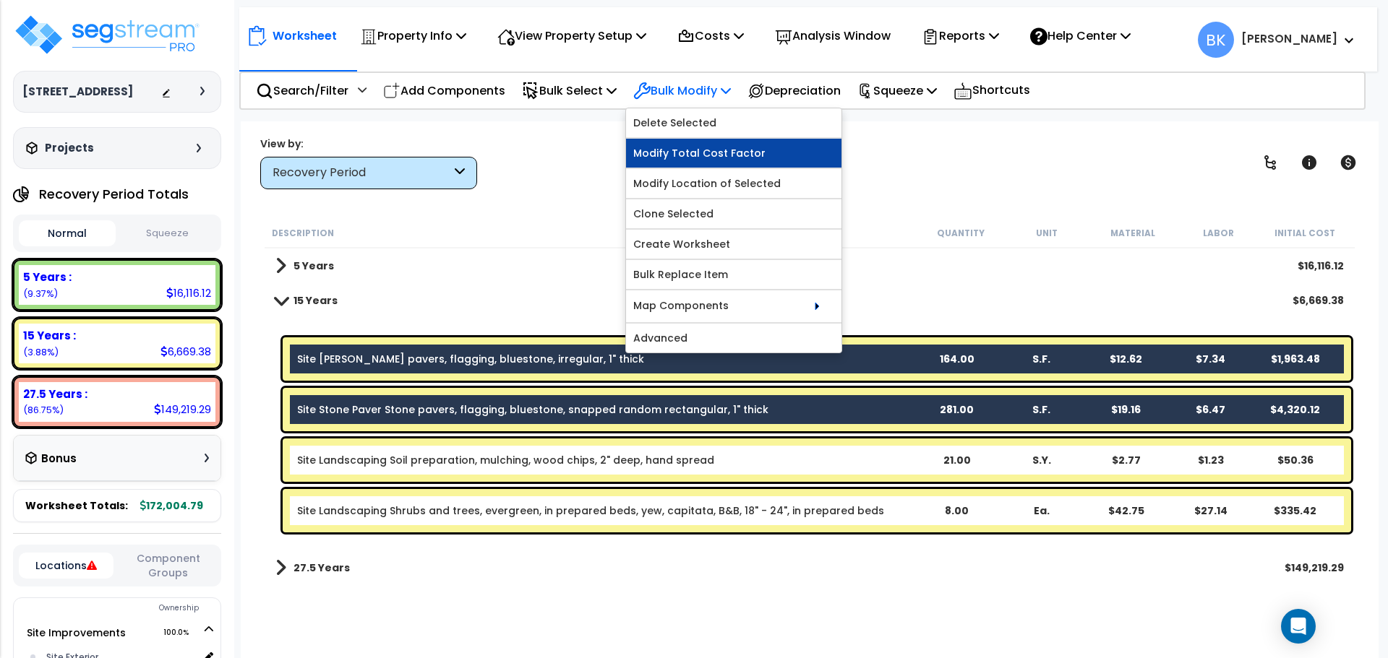
click at [687, 145] on link "Modify Total Cost Factor" at bounding box center [733, 153] width 215 height 29
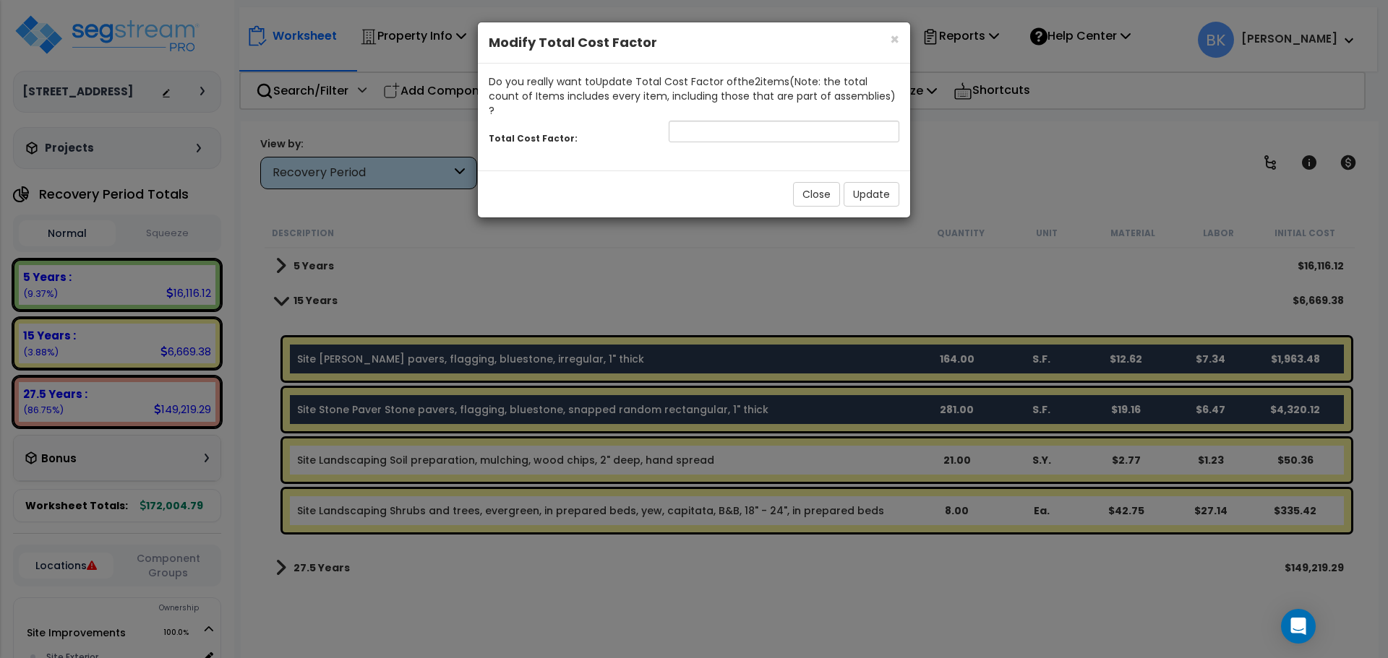
click at [747, 100] on div "Do you really want to Update Total Cost Factor of the 2 item s (Note: the total…" at bounding box center [694, 95] width 410 height 43
click at [744, 121] on input "number" at bounding box center [783, 132] width 231 height 22
type input "0.7"
click at [866, 186] on button "Update" at bounding box center [871, 194] width 56 height 25
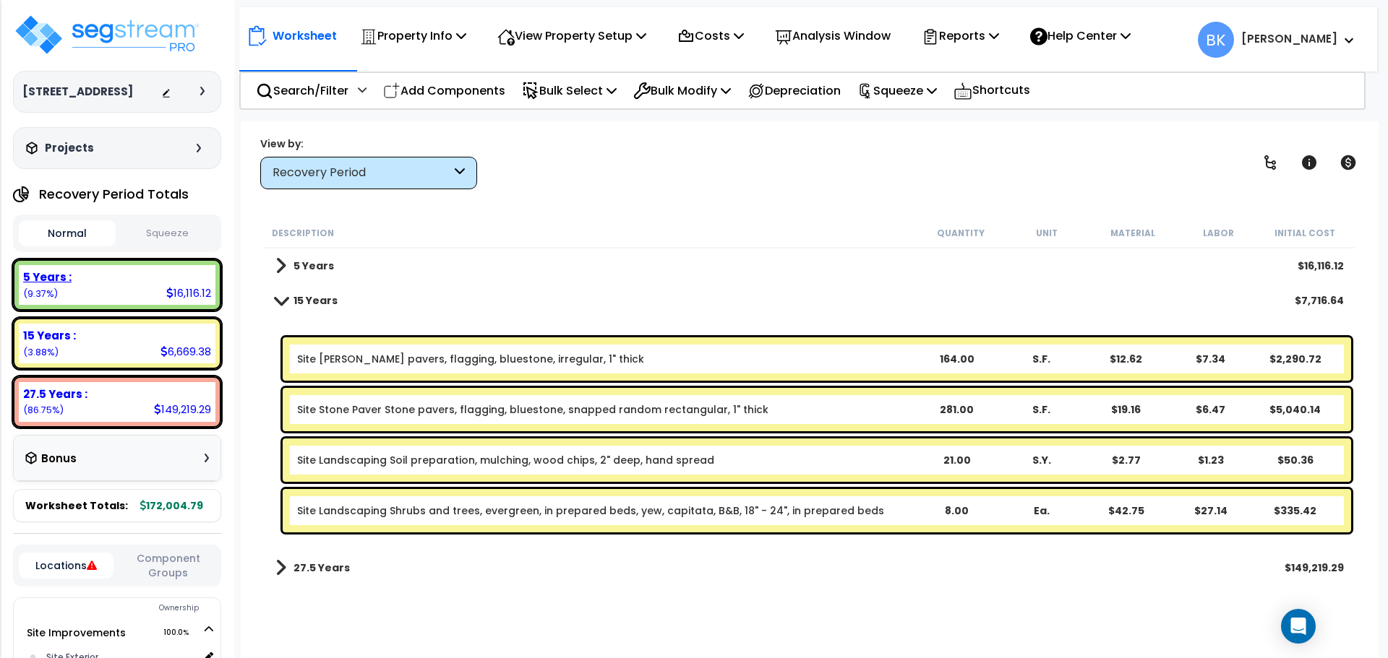
click at [127, 291] on div "5 Years : 16,116.12 (9.37%)" at bounding box center [117, 285] width 197 height 40
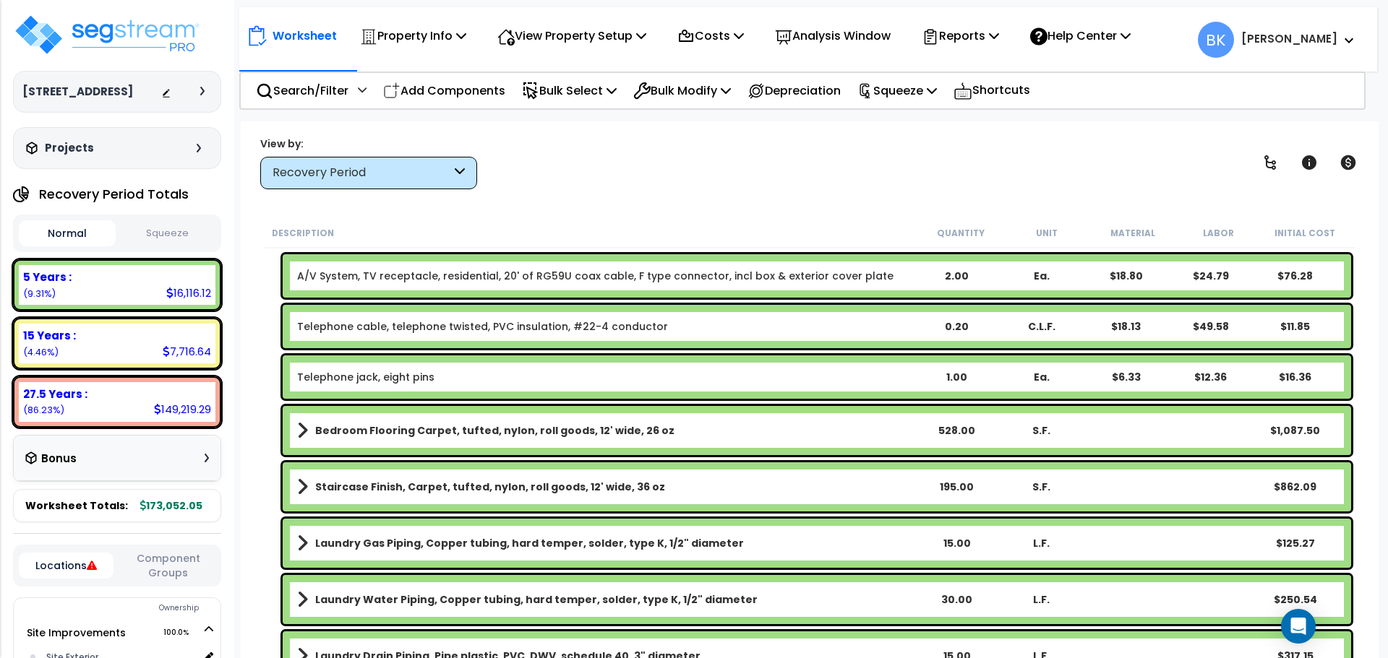
scroll to position [867, 0]
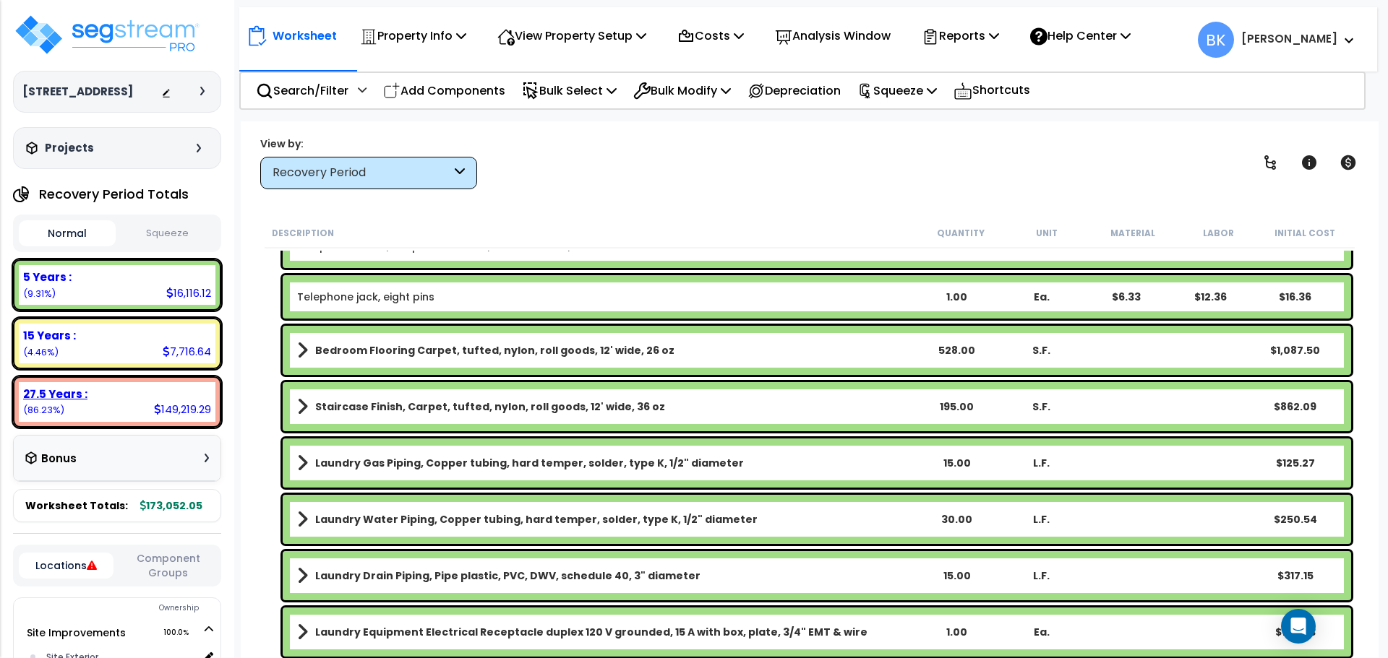
click at [124, 397] on div "27.5 Years :" at bounding box center [117, 394] width 188 height 15
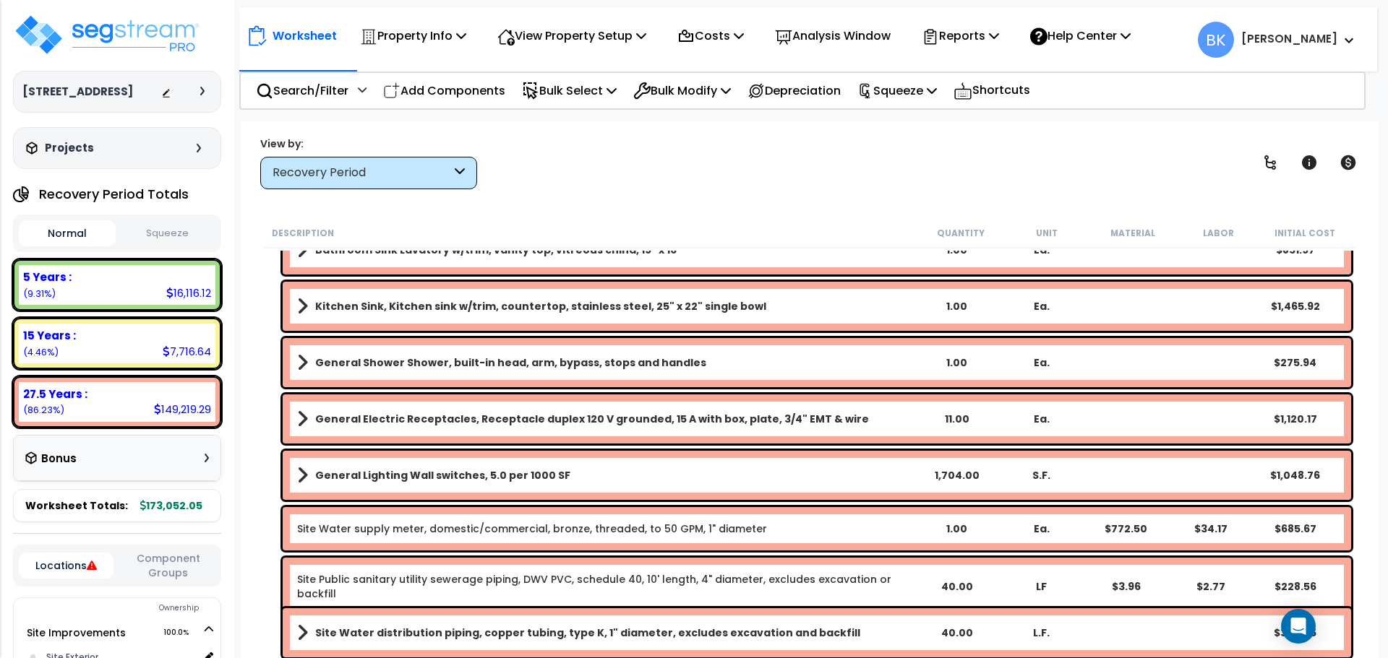
scroll to position [6654, 0]
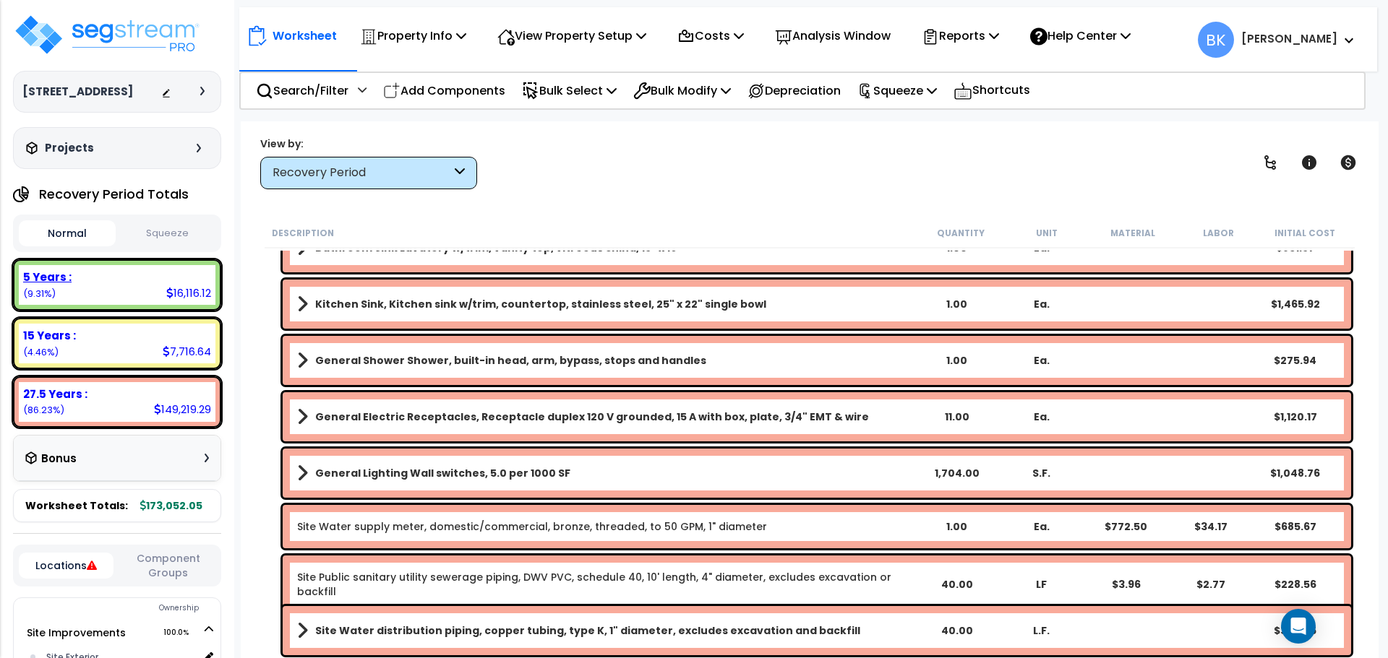
click at [109, 286] on div "5 Years : 16,116.12 (9.31%)" at bounding box center [117, 285] width 197 height 40
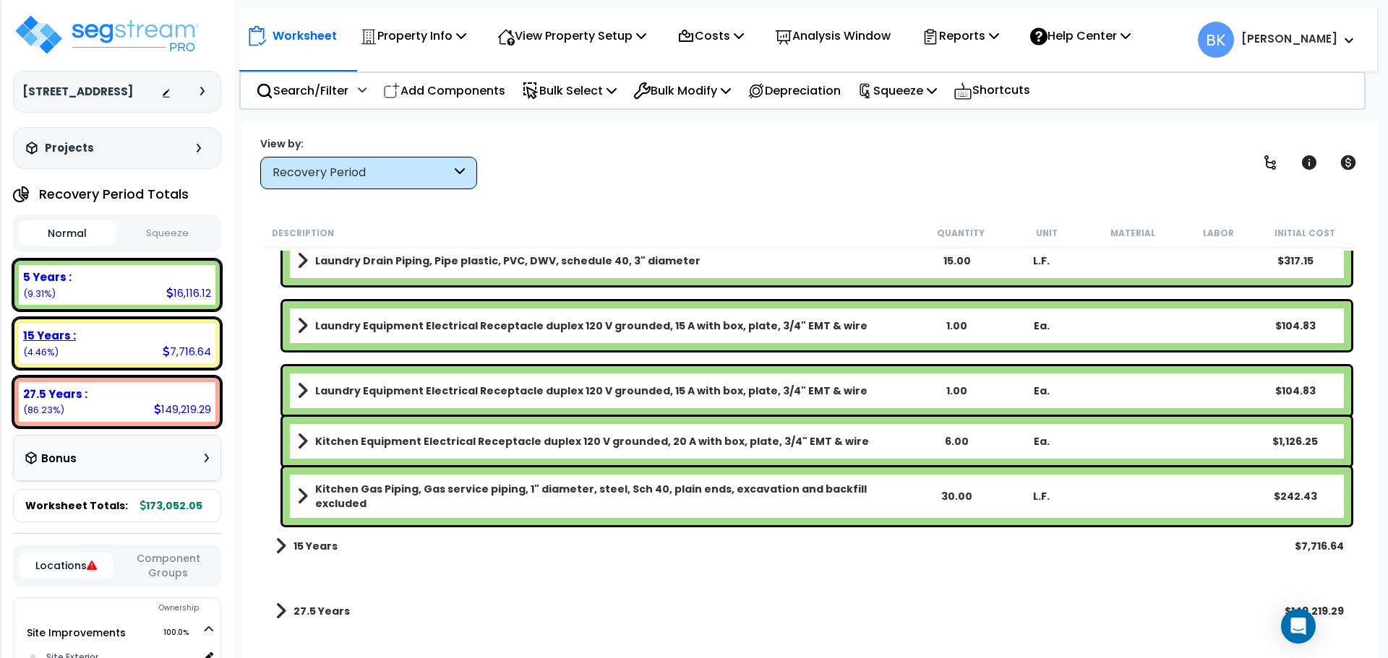
click at [103, 332] on div "15 Years :" at bounding box center [117, 335] width 188 height 15
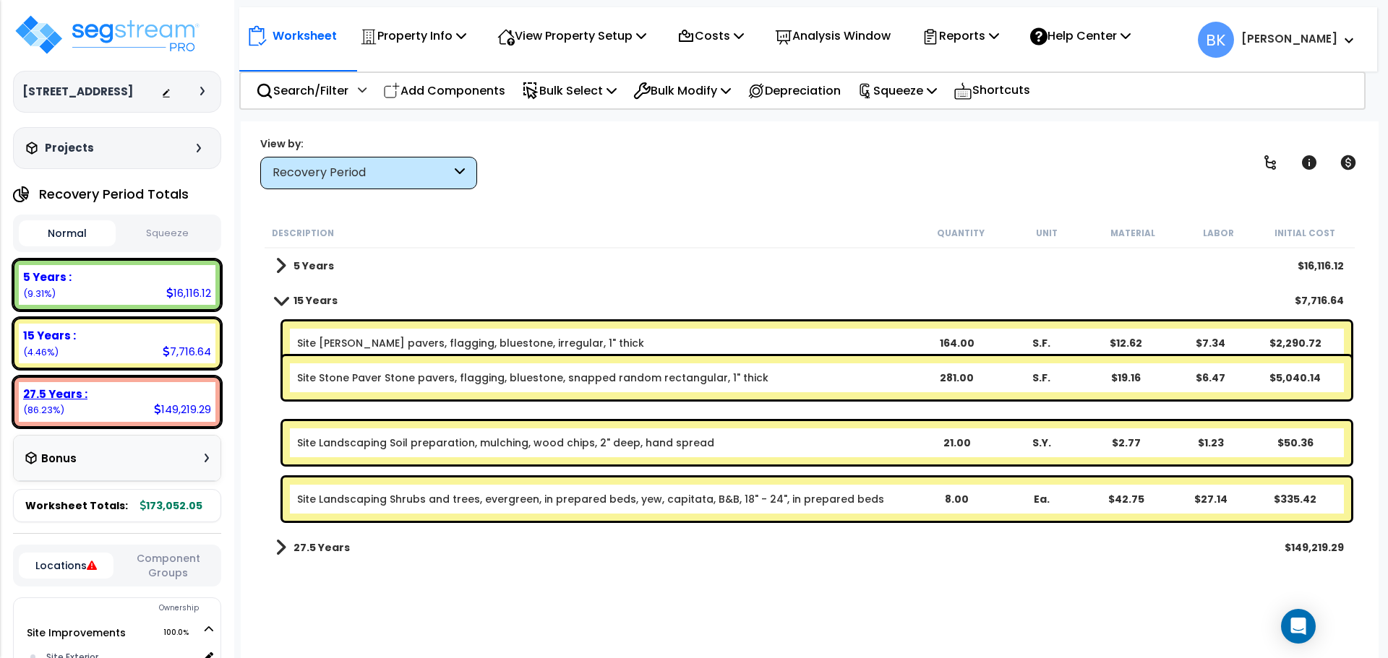
click at [103, 404] on div "27.5 Years : 149,219.29 (86.23%)" at bounding box center [117, 402] width 197 height 40
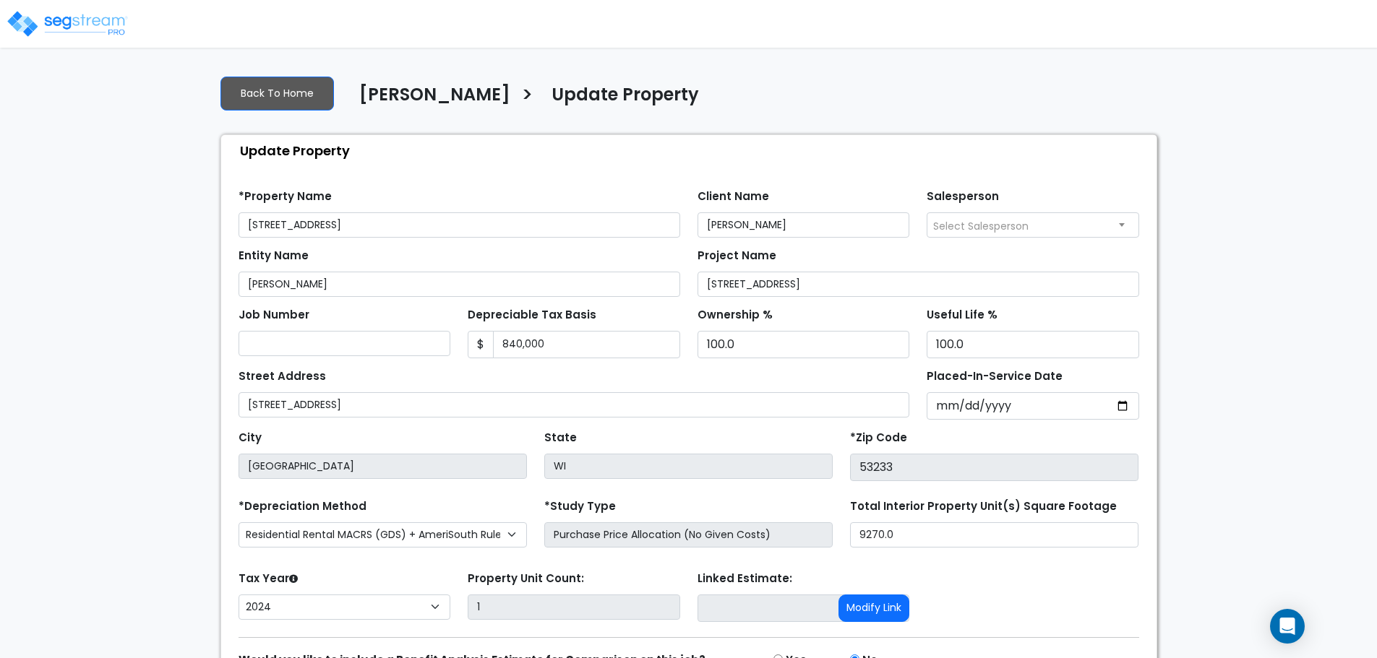
select select "2024"
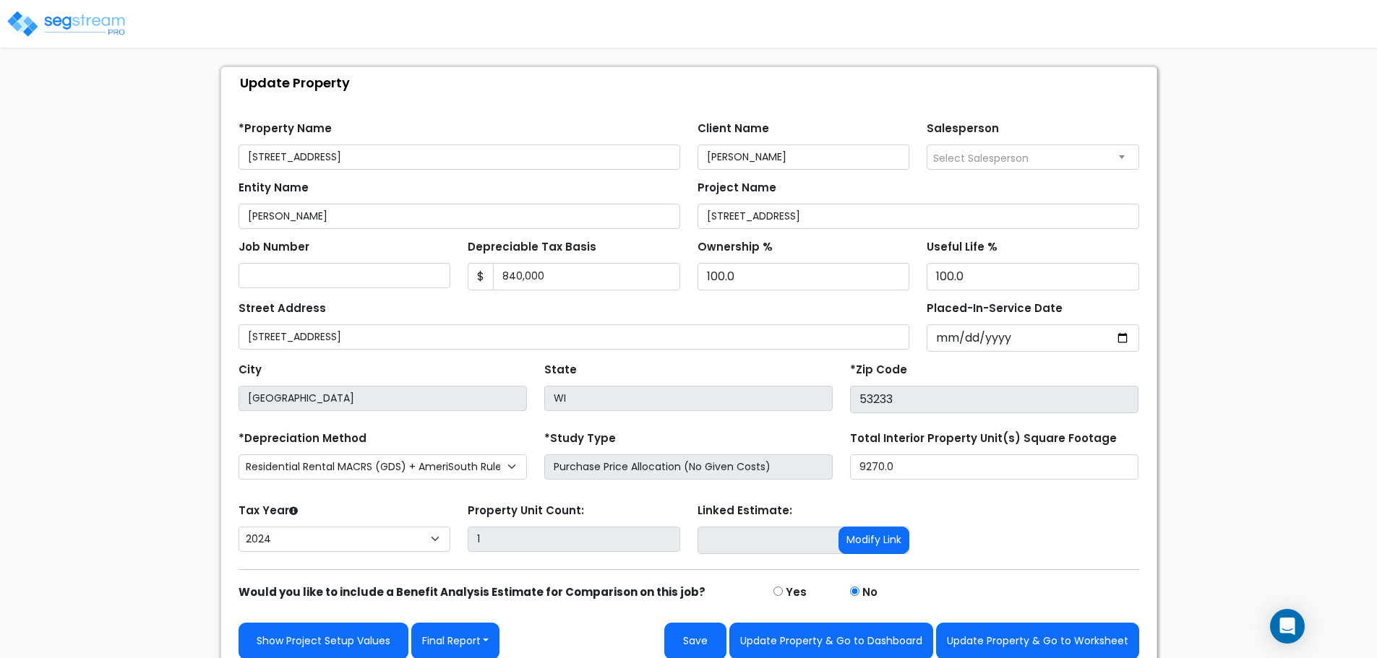
scroll to position [82, 0]
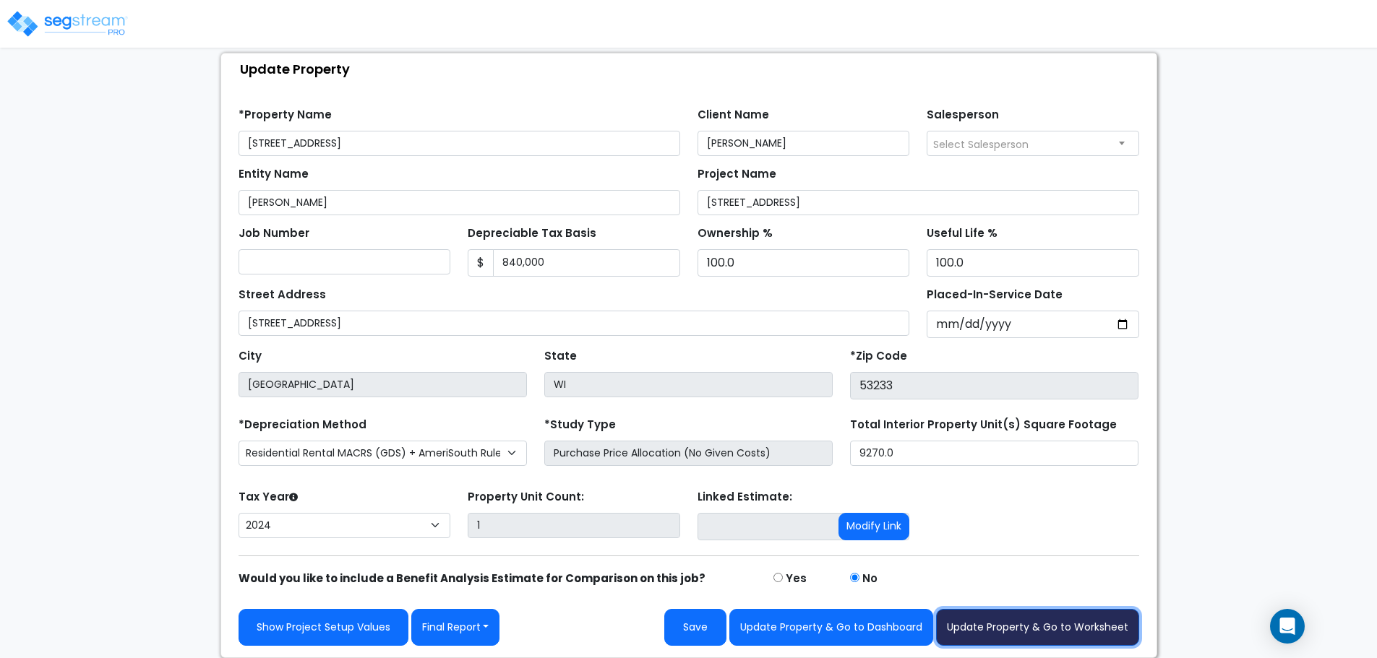
click at [1059, 619] on button "Update Property & Go to Worksheet" at bounding box center [1037, 627] width 203 height 37
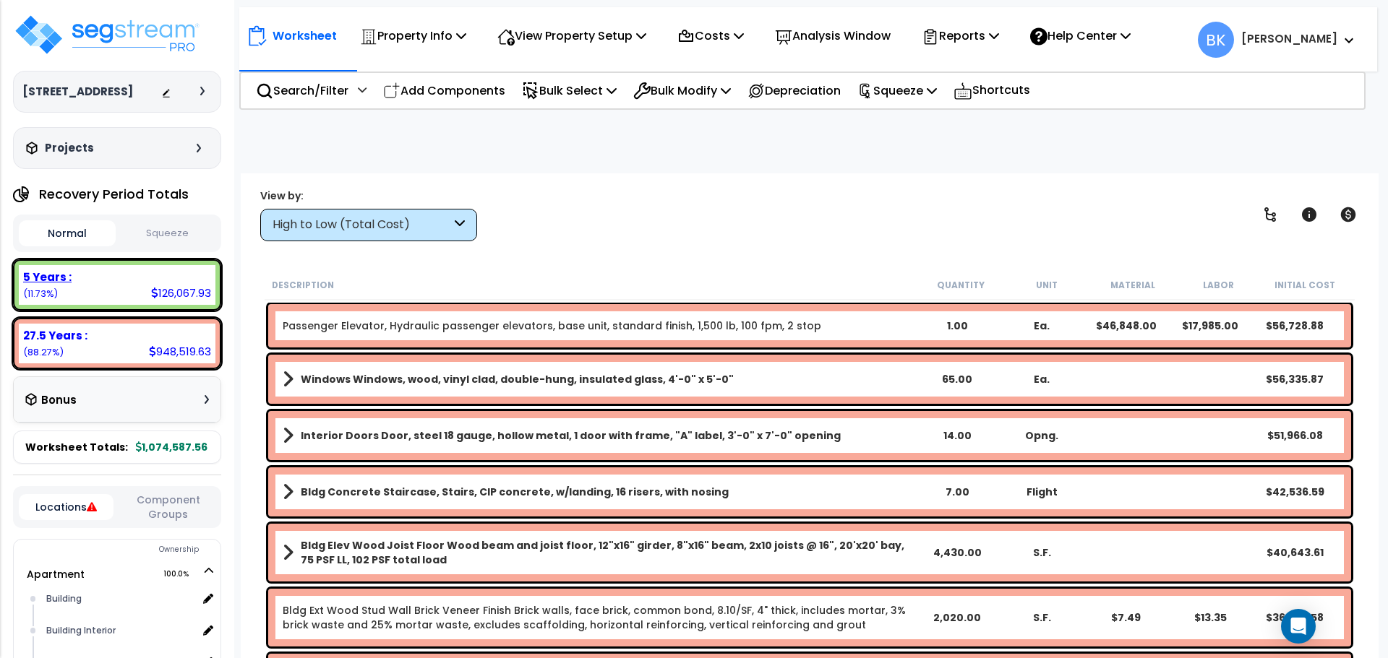
click at [118, 294] on div "5 Years : 126,067.93 (11.73%)" at bounding box center [117, 285] width 197 height 40
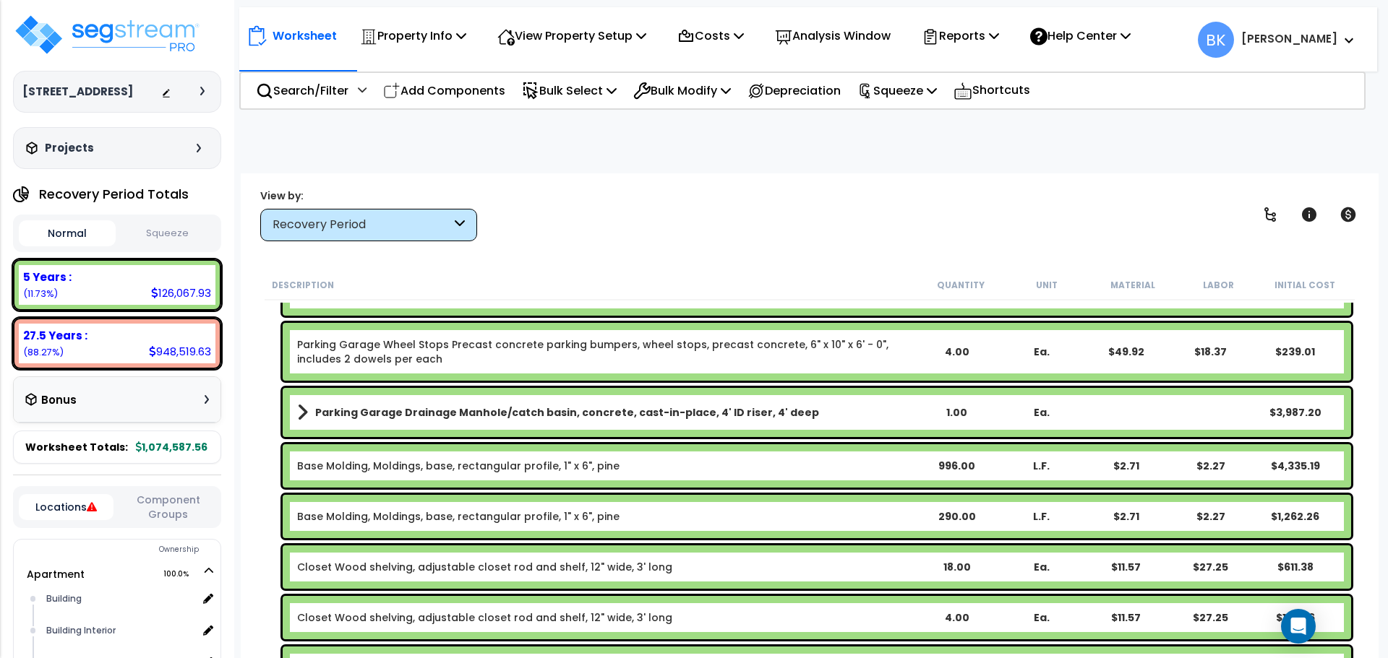
scroll to position [361, 0]
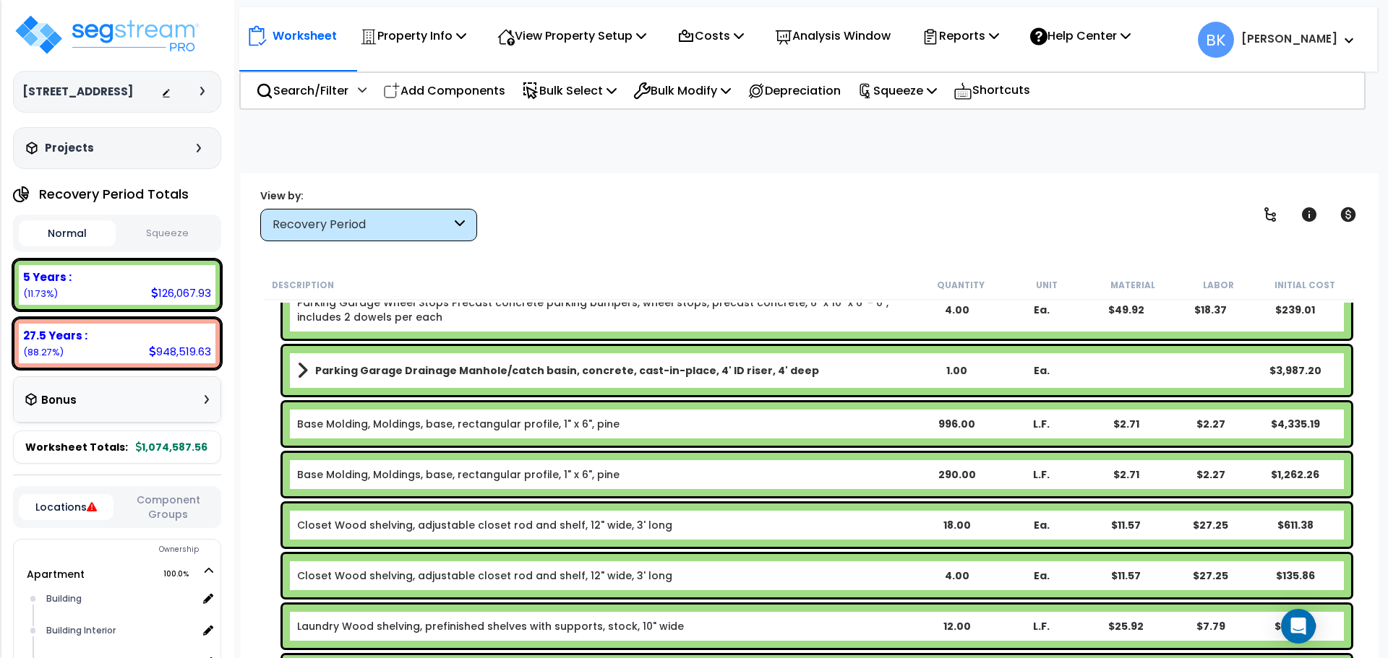
click at [384, 434] on div "Base Molding, Moldings, base, rectangular profile, 1" x 6", pine 996.00 L.F. $2…" at bounding box center [817, 424] width 1068 height 43
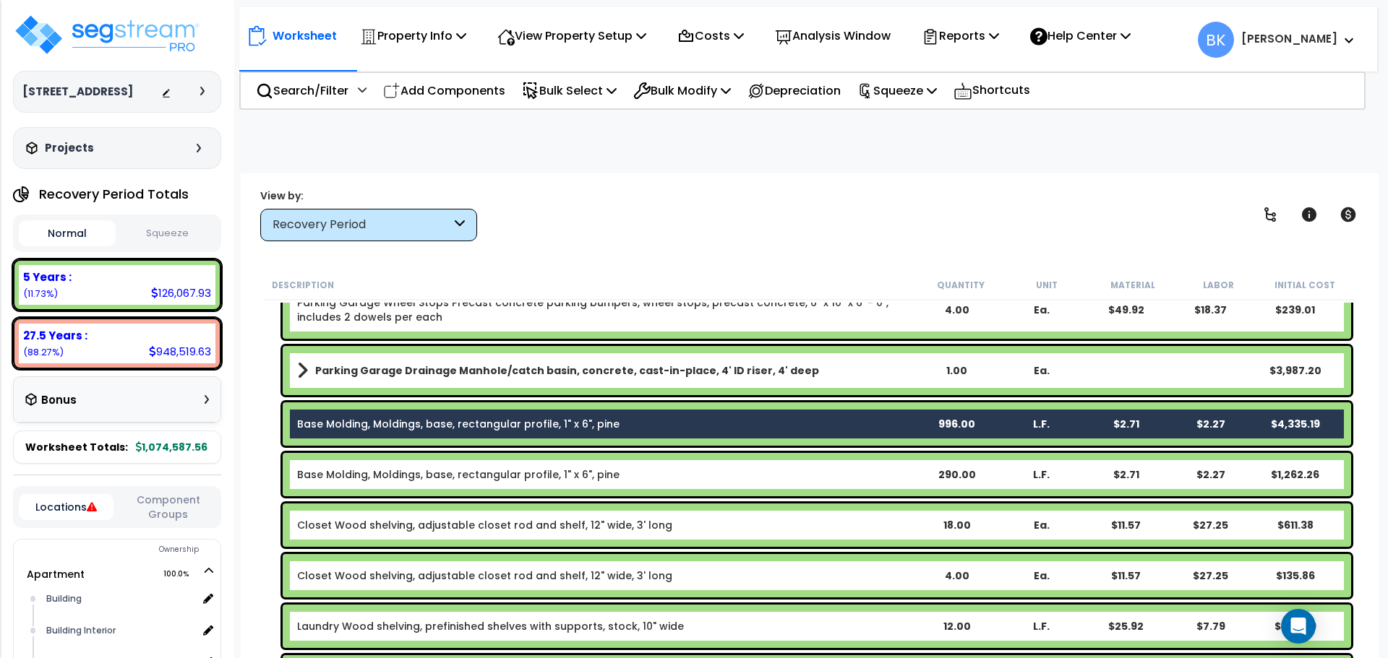
click at [382, 465] on div "Base Molding, Moldings, base, rectangular profile, 1" x 6", pine 290.00 L.F. $2…" at bounding box center [817, 474] width 1068 height 43
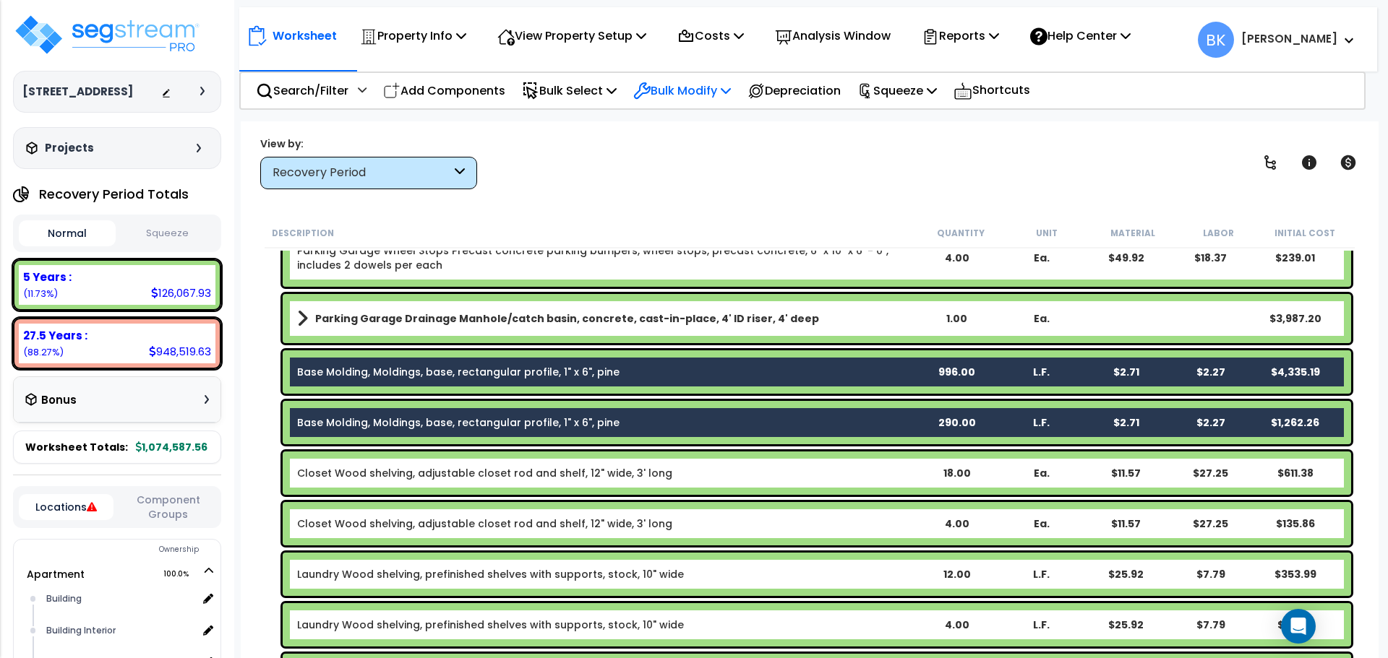
click at [715, 96] on p "Bulk Modify" at bounding box center [682, 91] width 98 height 20
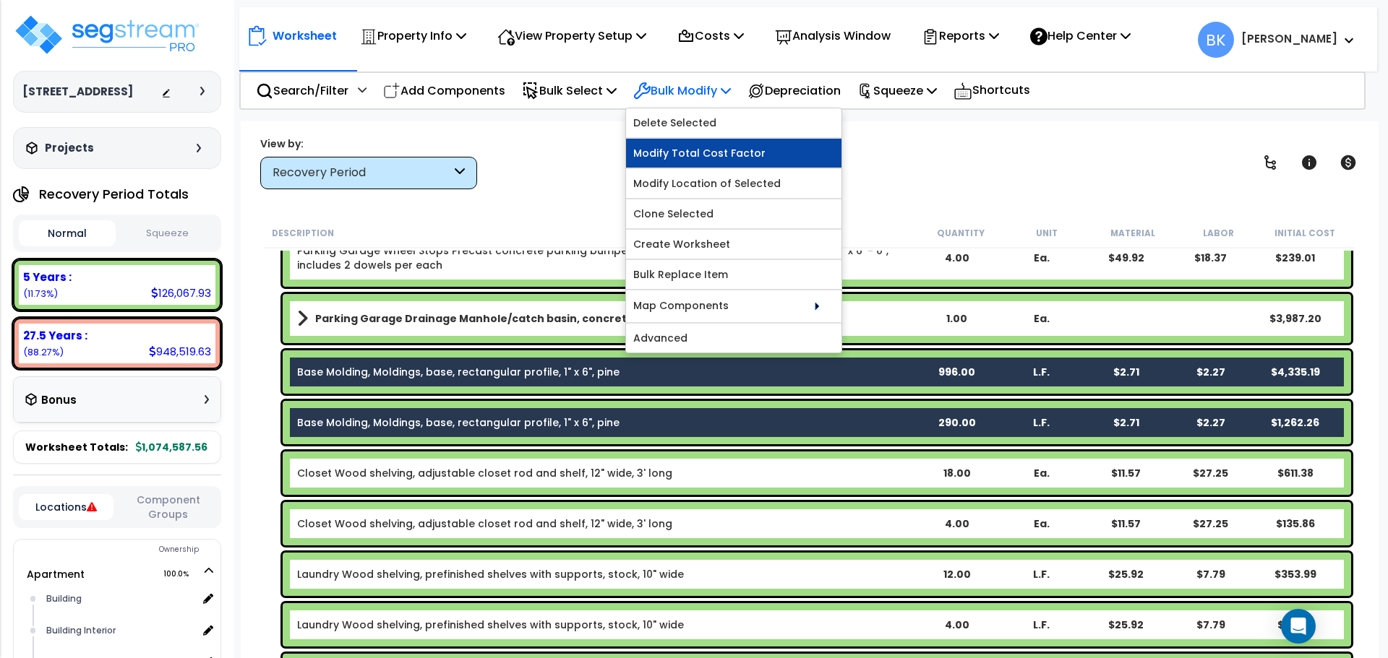
click at [710, 156] on link "Modify Total Cost Factor" at bounding box center [733, 153] width 215 height 29
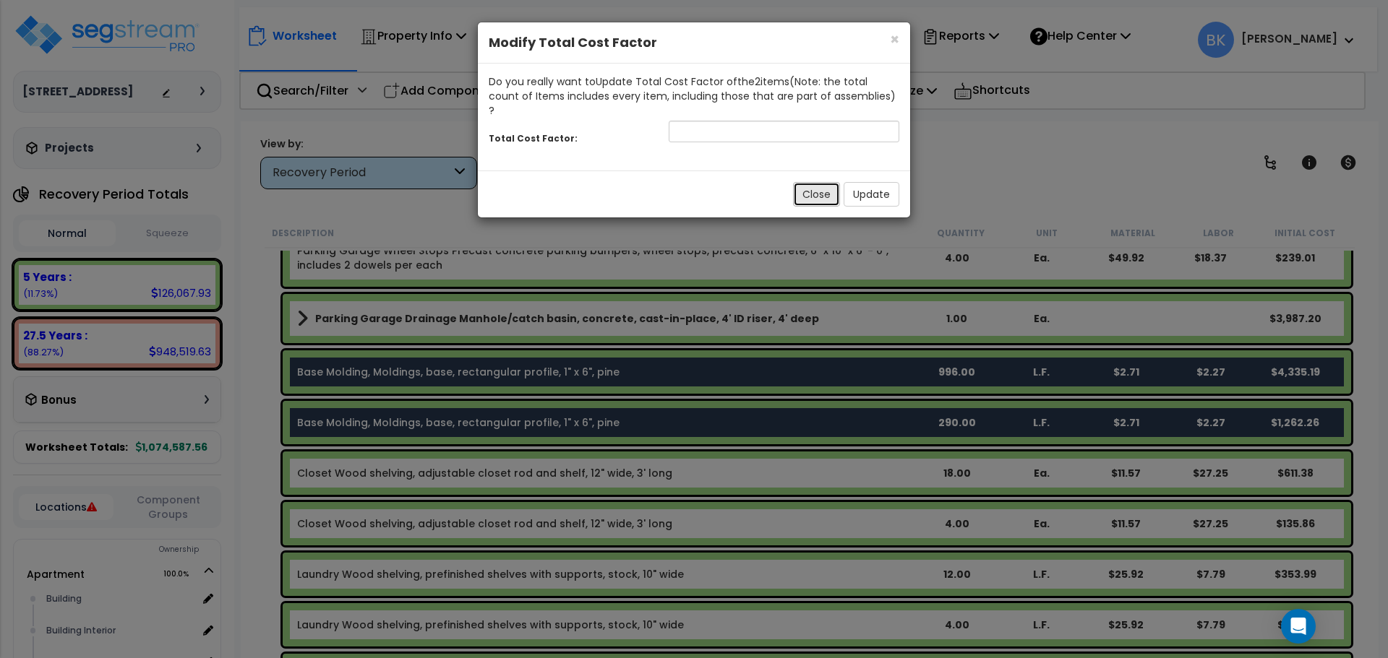
click at [799, 182] on button "Close" at bounding box center [816, 194] width 47 height 25
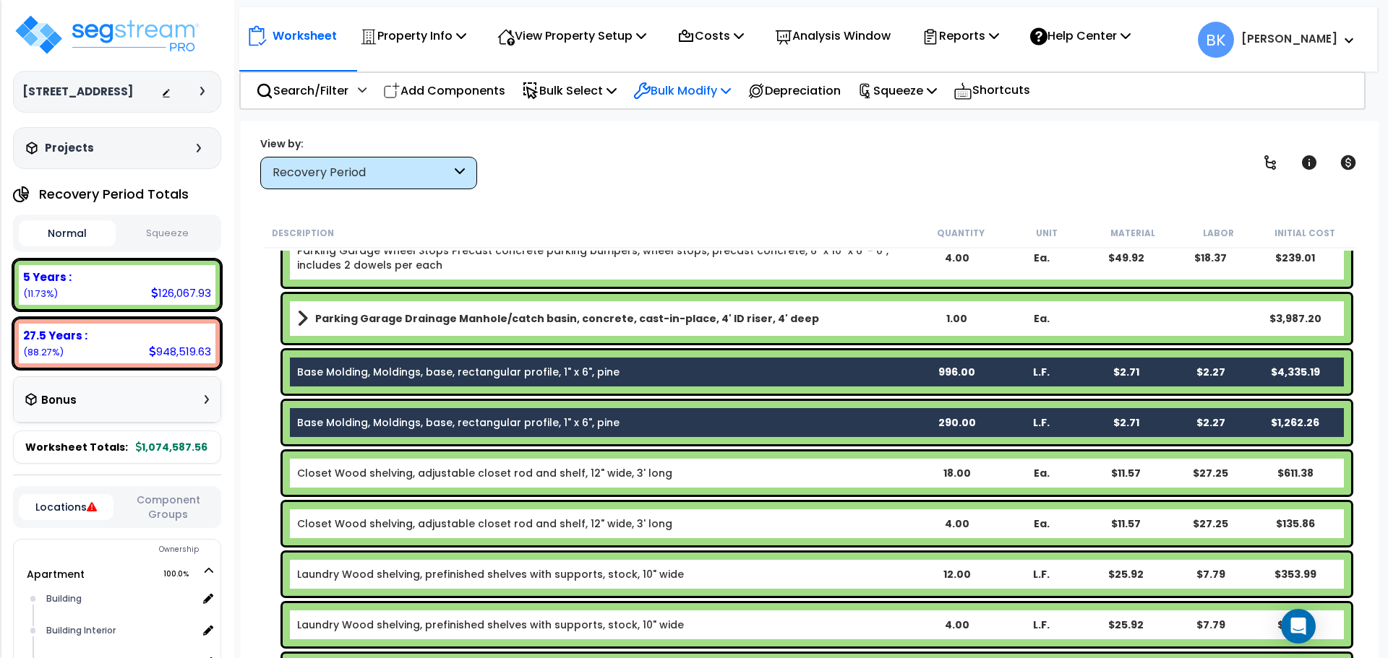
click at [699, 91] on p "Bulk Modify" at bounding box center [682, 91] width 98 height 20
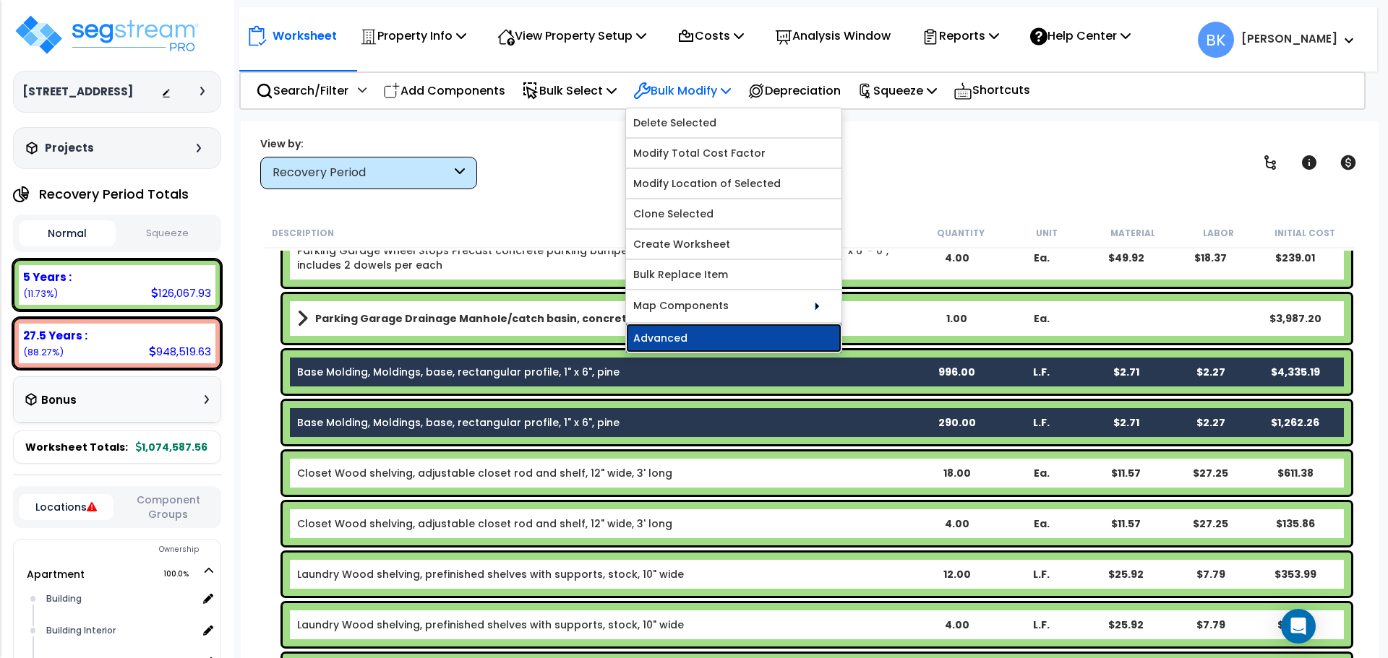
click at [726, 333] on link "Advanced" at bounding box center [733, 338] width 215 height 29
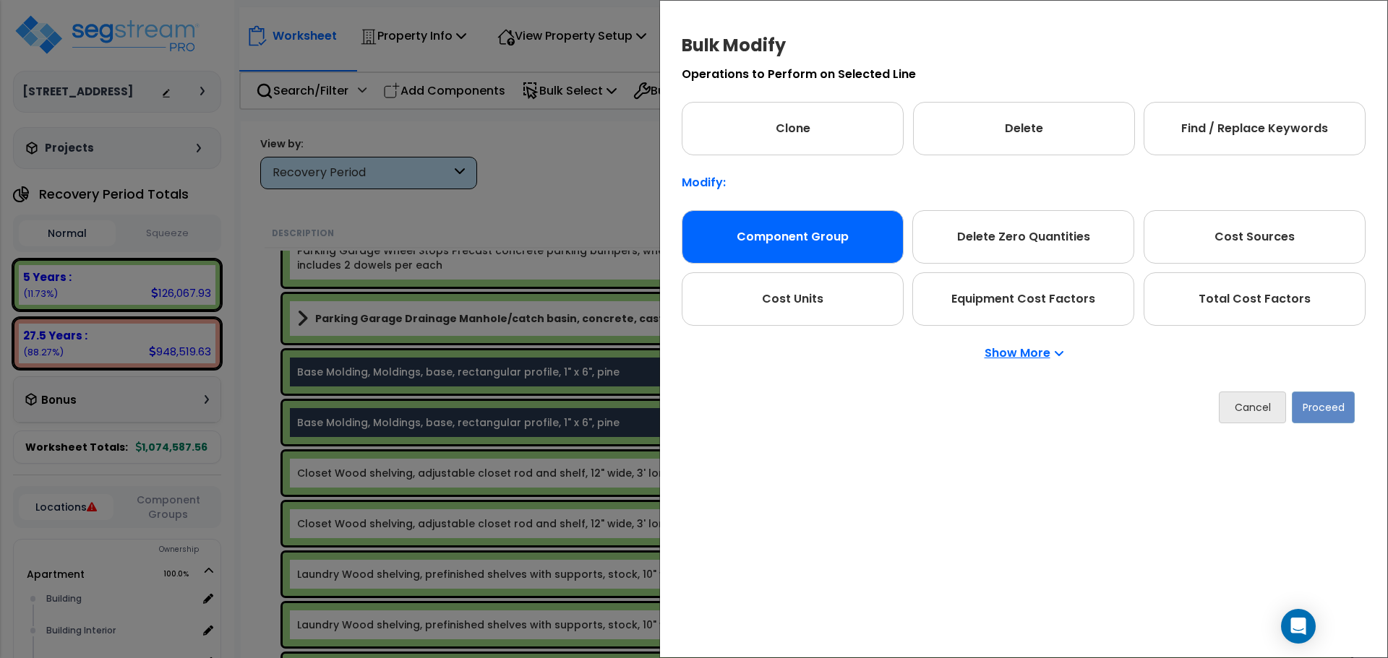
click at [813, 213] on div "Component Group" at bounding box center [792, 236] width 222 height 53
click at [1309, 406] on button "Proceed" at bounding box center [1322, 408] width 63 height 32
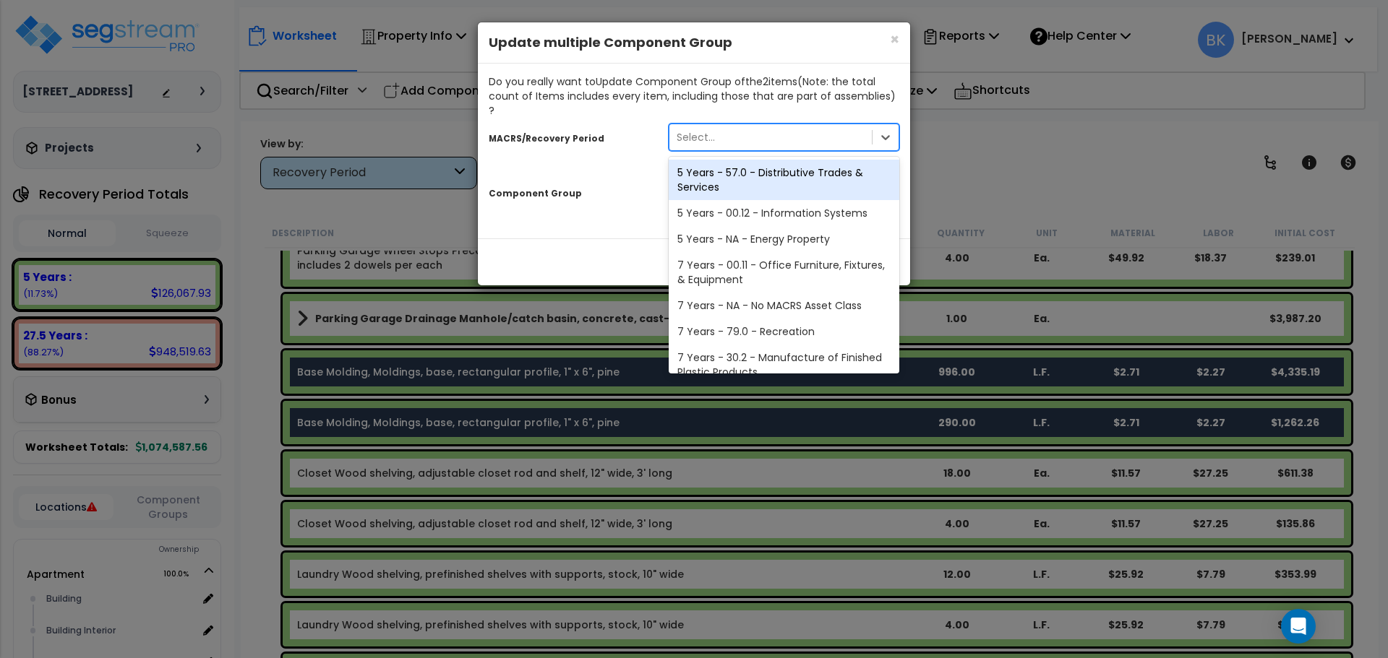
click at [728, 129] on div "Select..." at bounding box center [770, 137] width 202 height 23
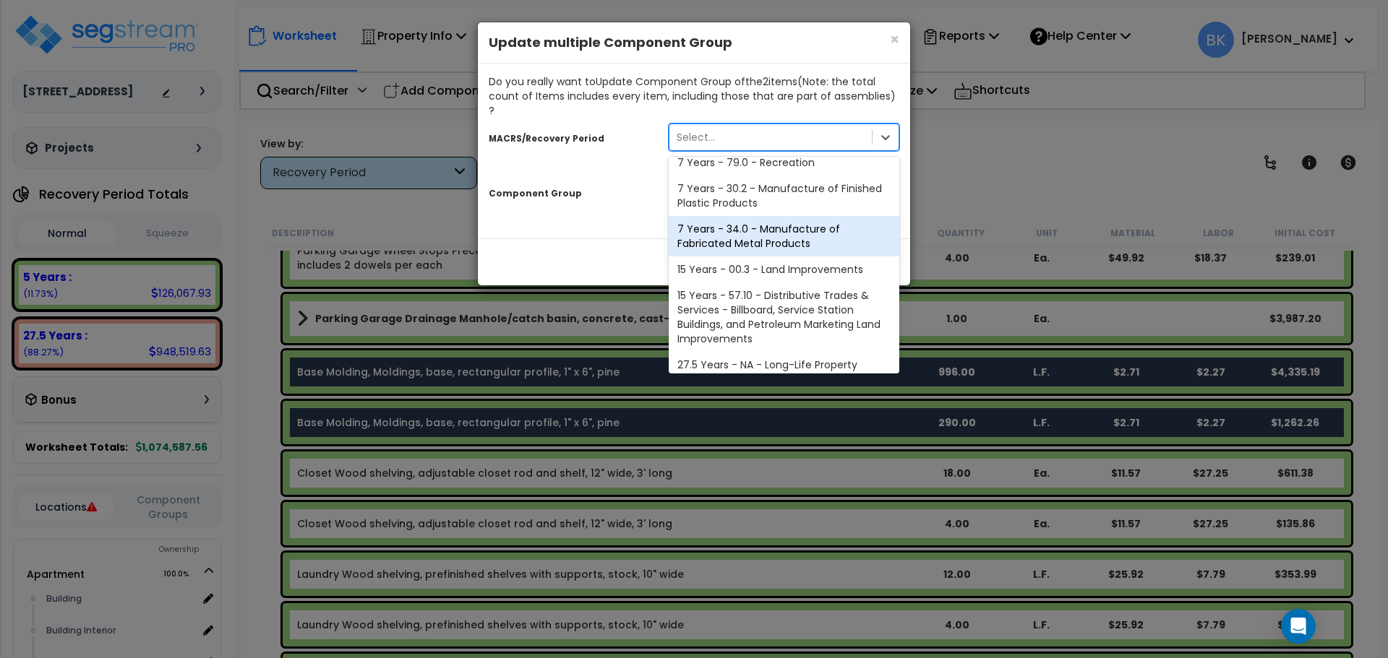
scroll to position [176, 0]
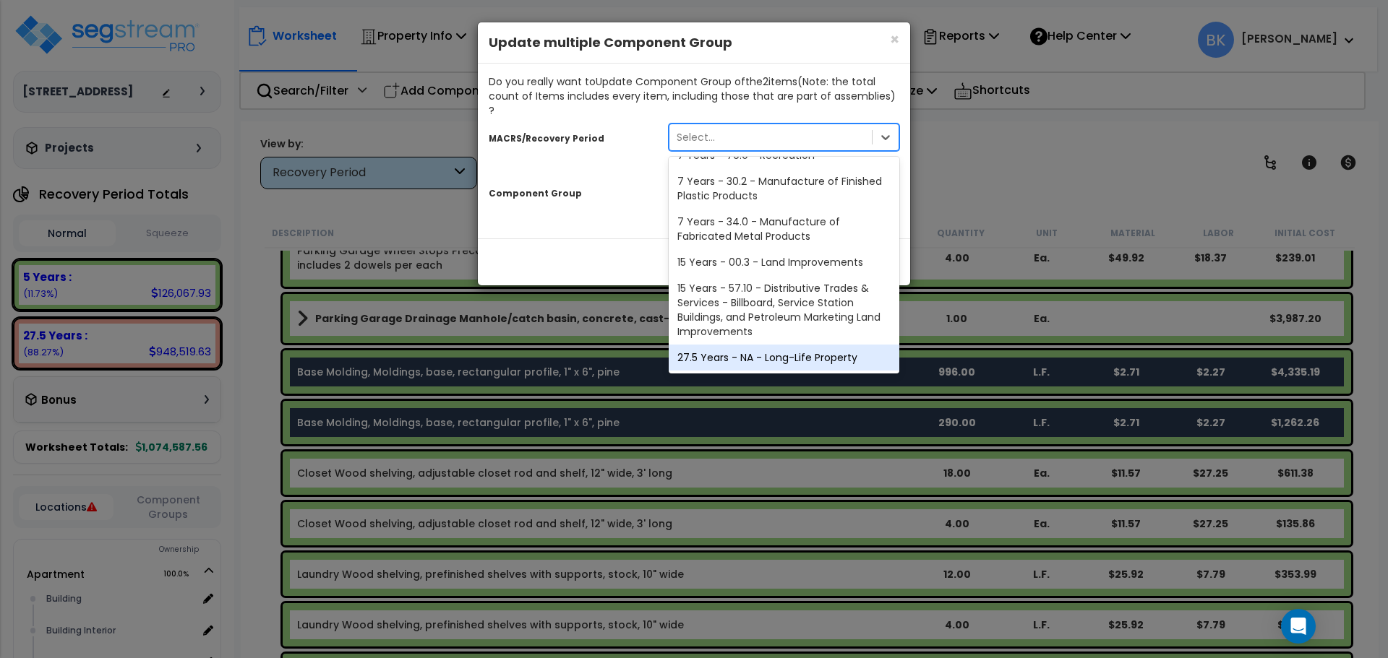
click at [745, 345] on div "27.5 Years - NA - Long-Life Property" at bounding box center [783, 358] width 231 height 26
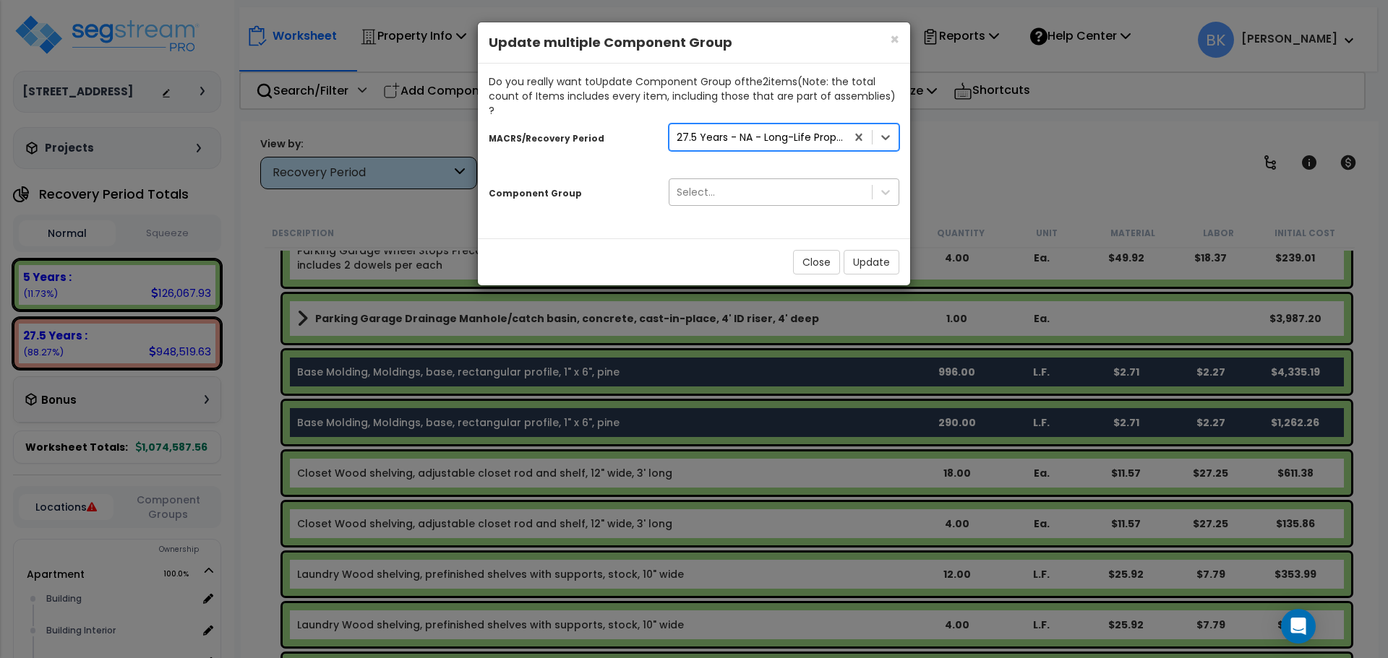
click at [734, 181] on div "Select..." at bounding box center [770, 192] width 202 height 23
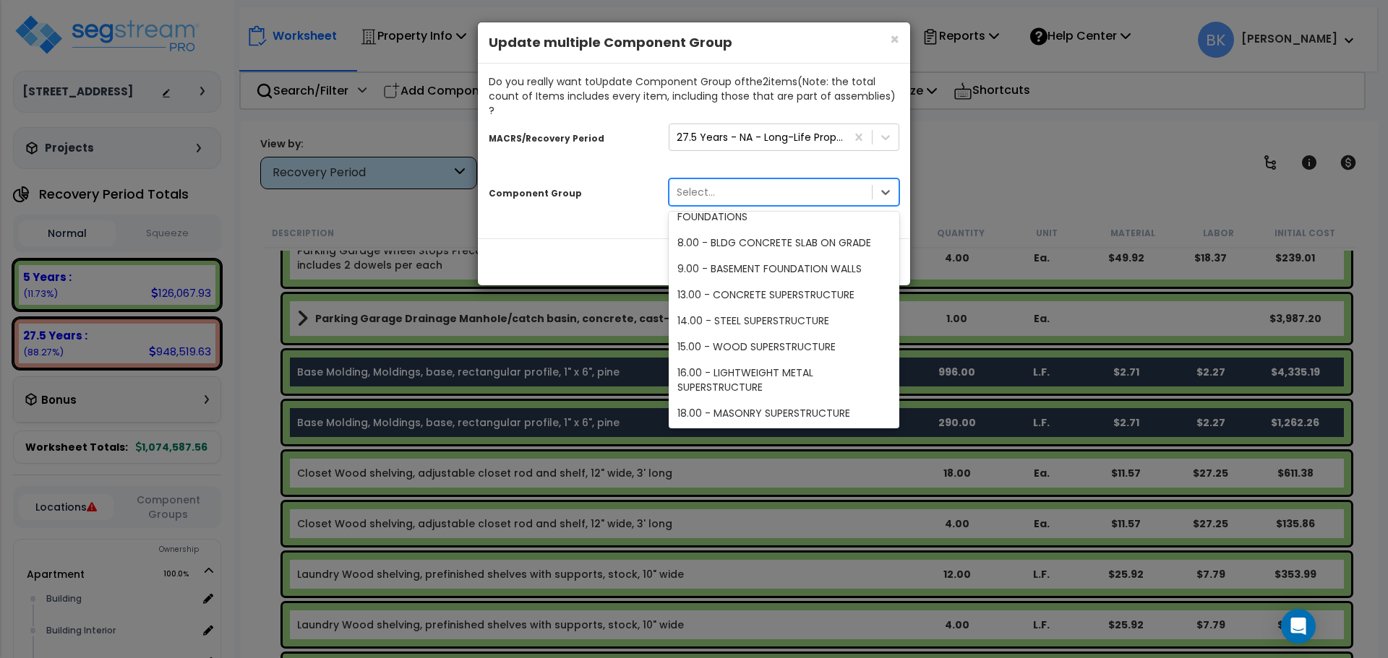
scroll to position [145, 0]
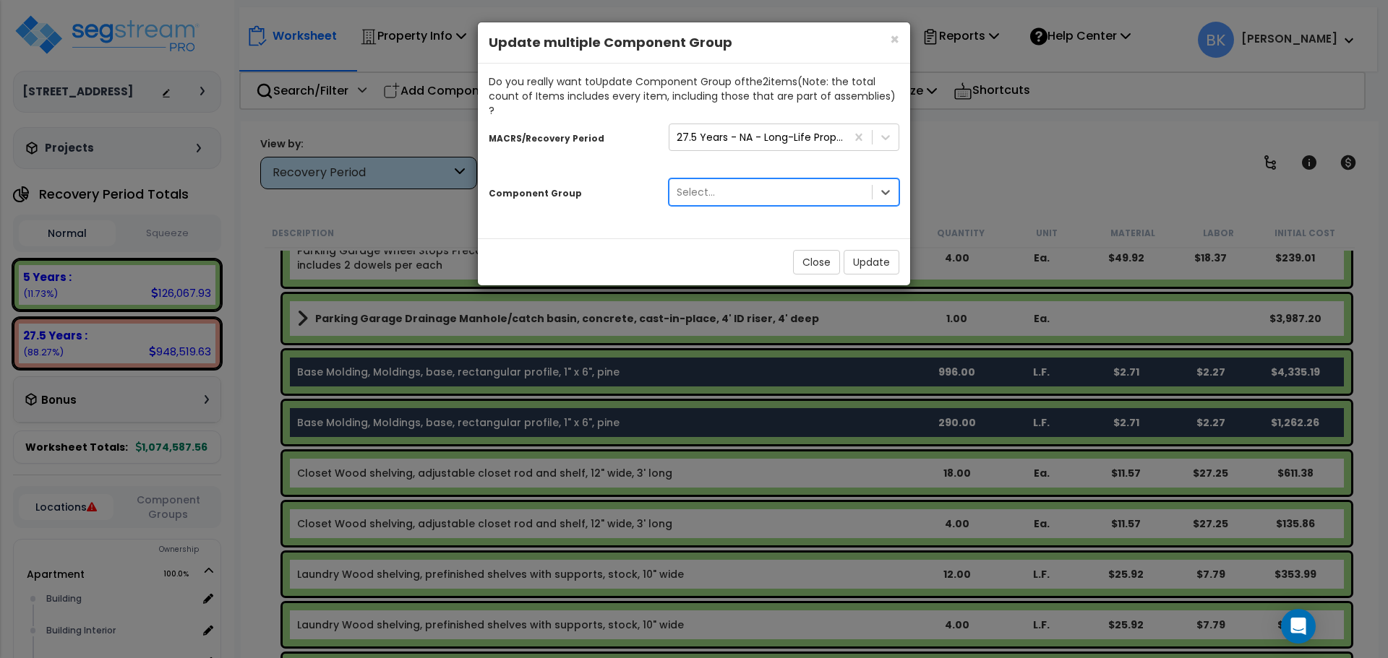
click at [765, 181] on div "Select..." at bounding box center [770, 192] width 202 height 23
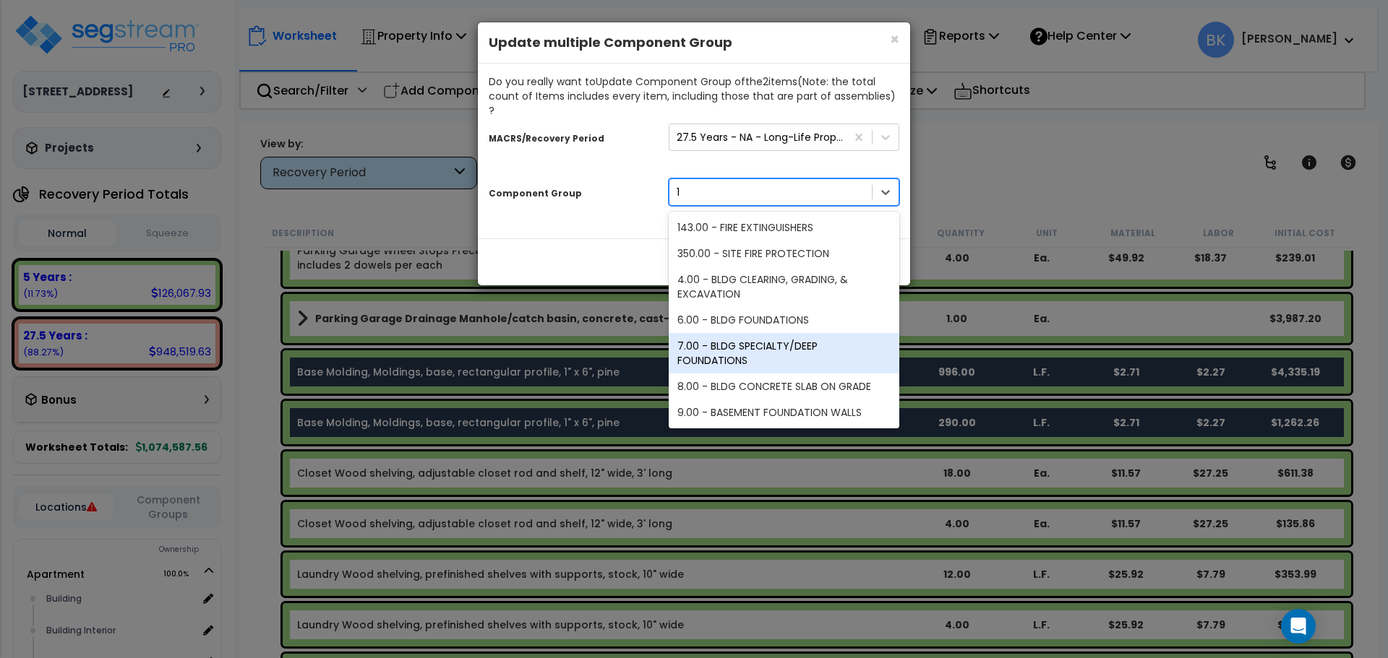
type input "12"
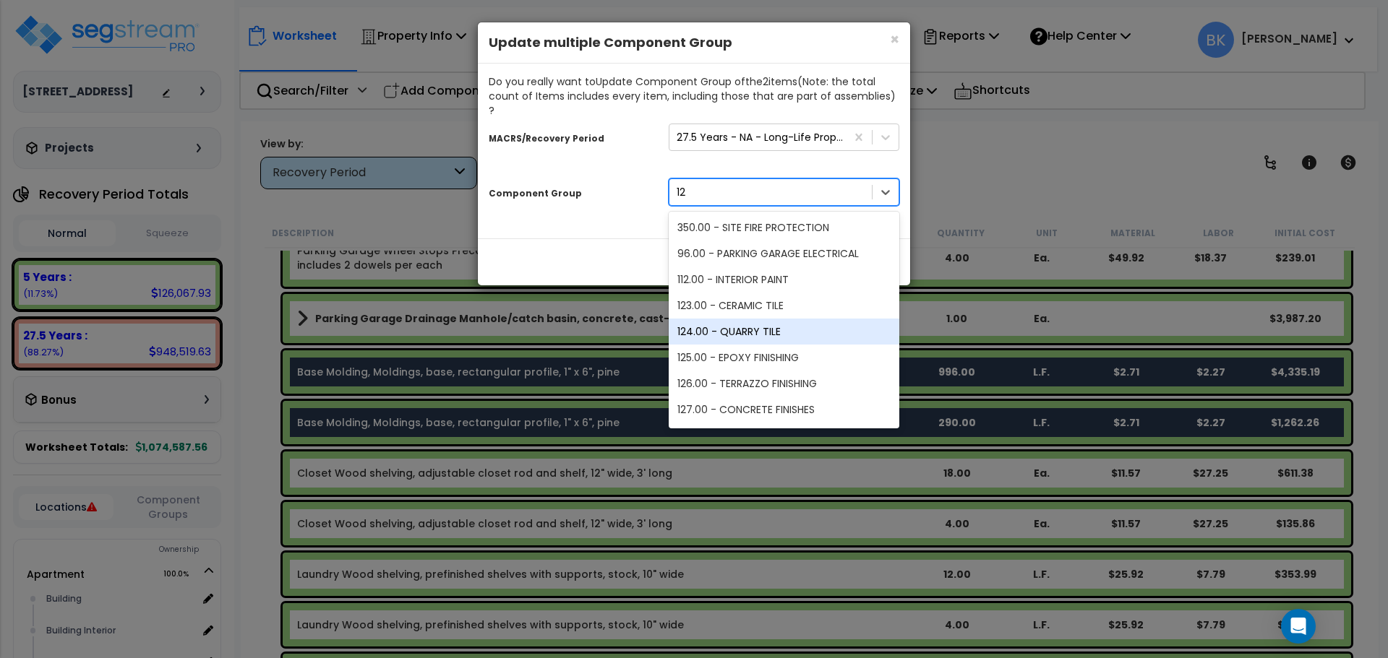
scroll to position [49, 0]
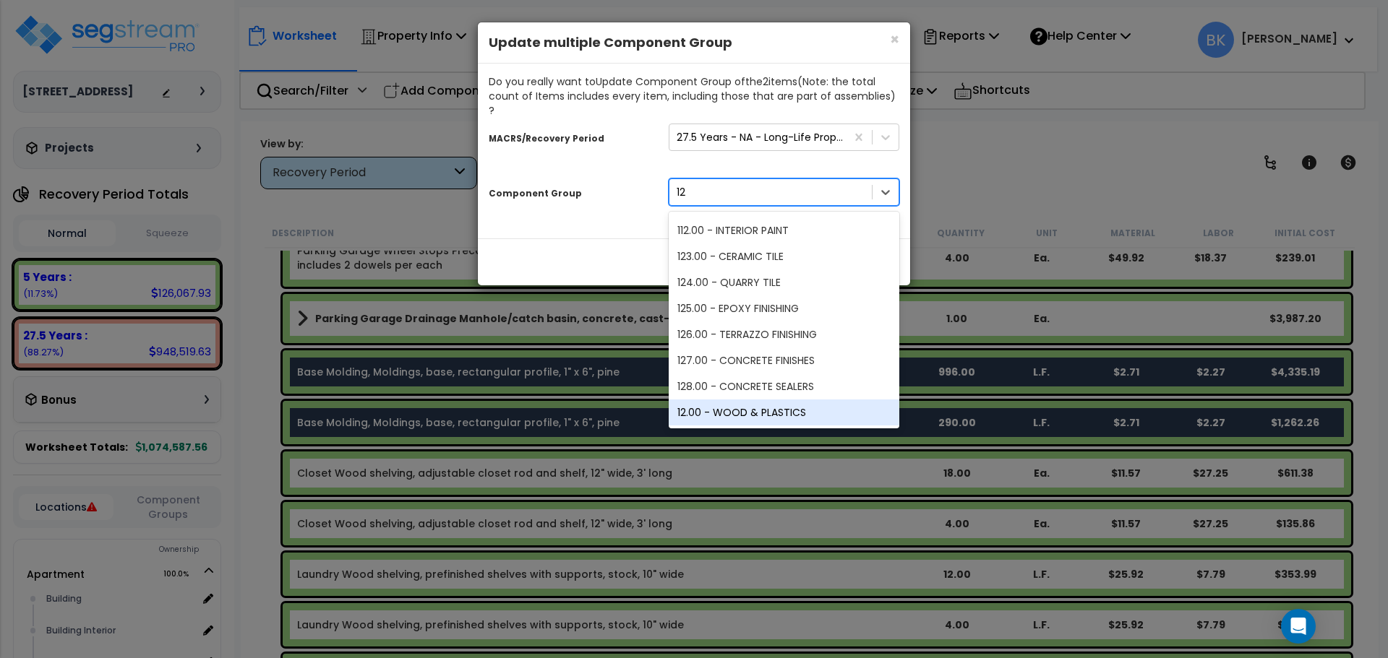
click at [780, 400] on div "12.00 - WOOD & PLASTICS" at bounding box center [783, 413] width 231 height 26
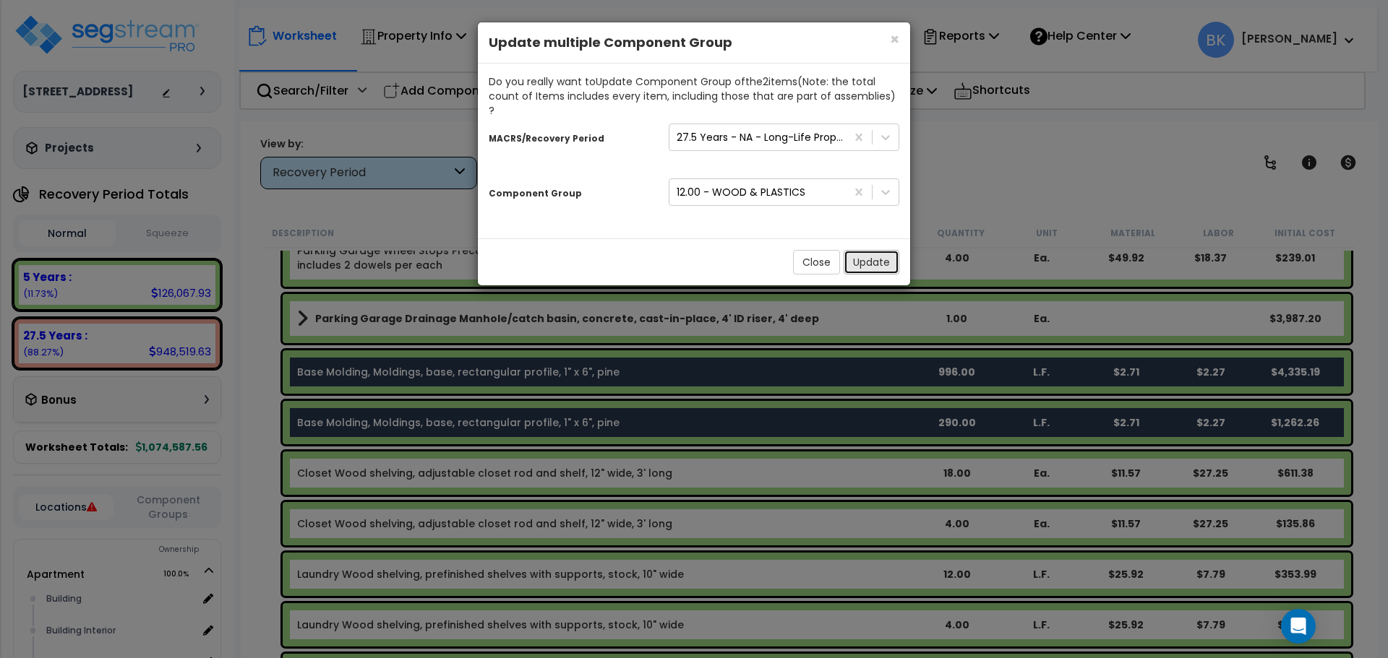
click at [875, 254] on button "Update" at bounding box center [871, 262] width 56 height 25
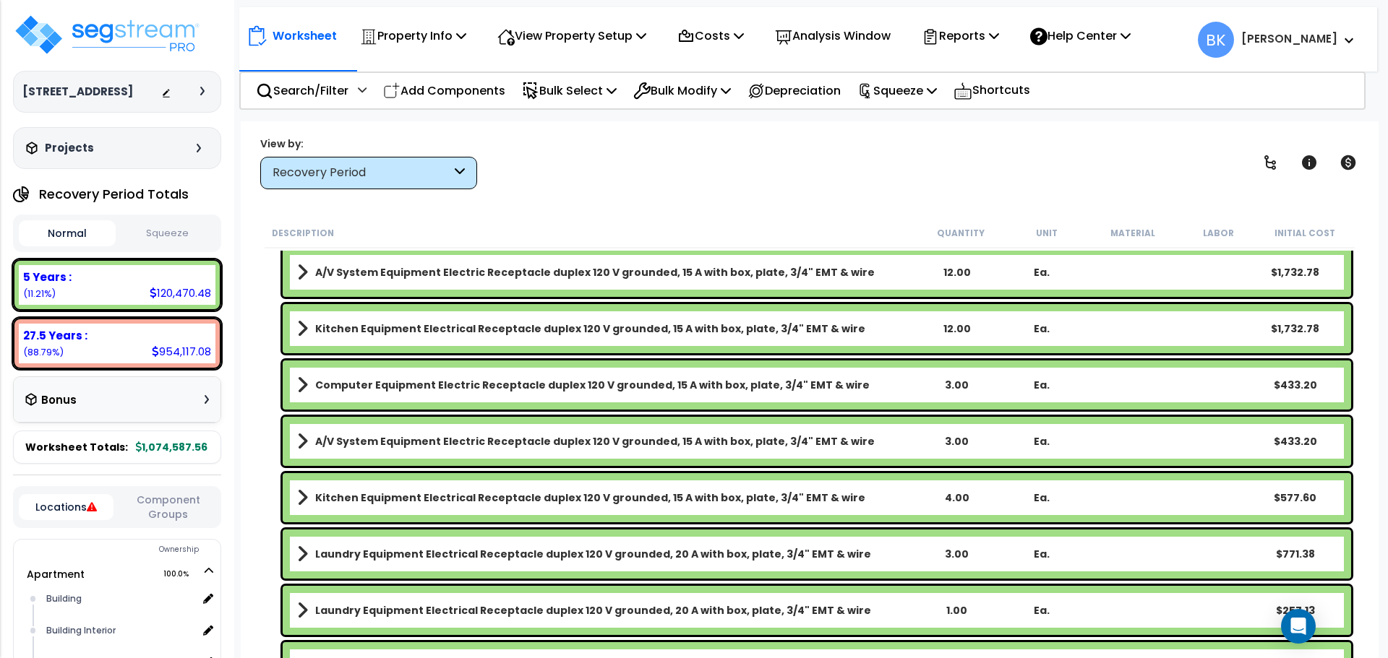
scroll to position [2457, 0]
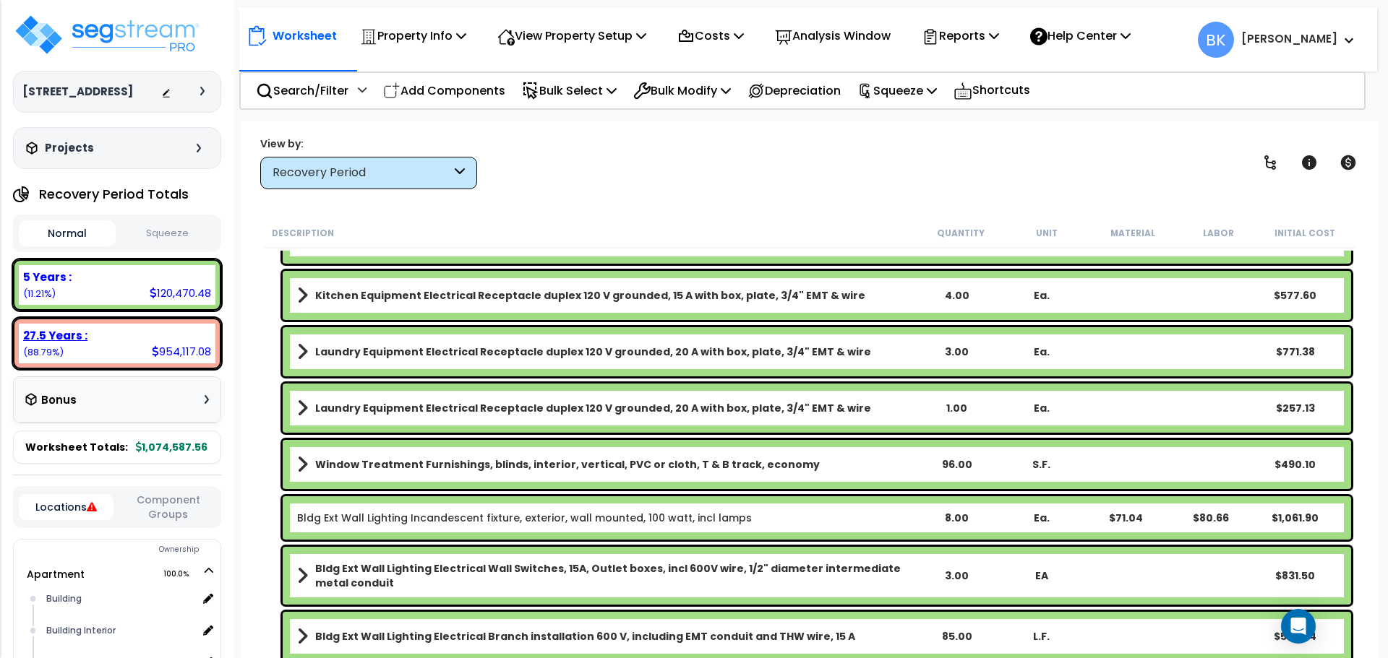
click at [118, 365] on div "27.5 Years : 954,117.08 (88.79%)" at bounding box center [117, 343] width 208 height 51
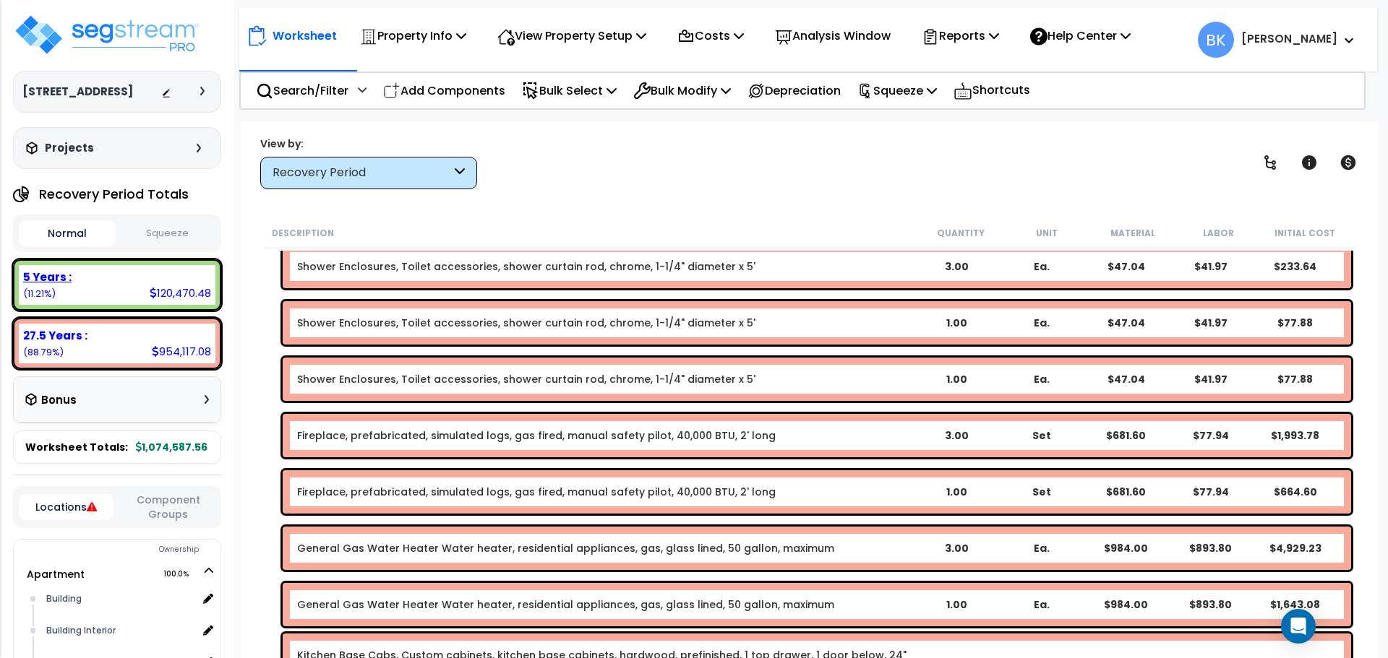
click at [129, 278] on div "5 Years :" at bounding box center [117, 277] width 188 height 15
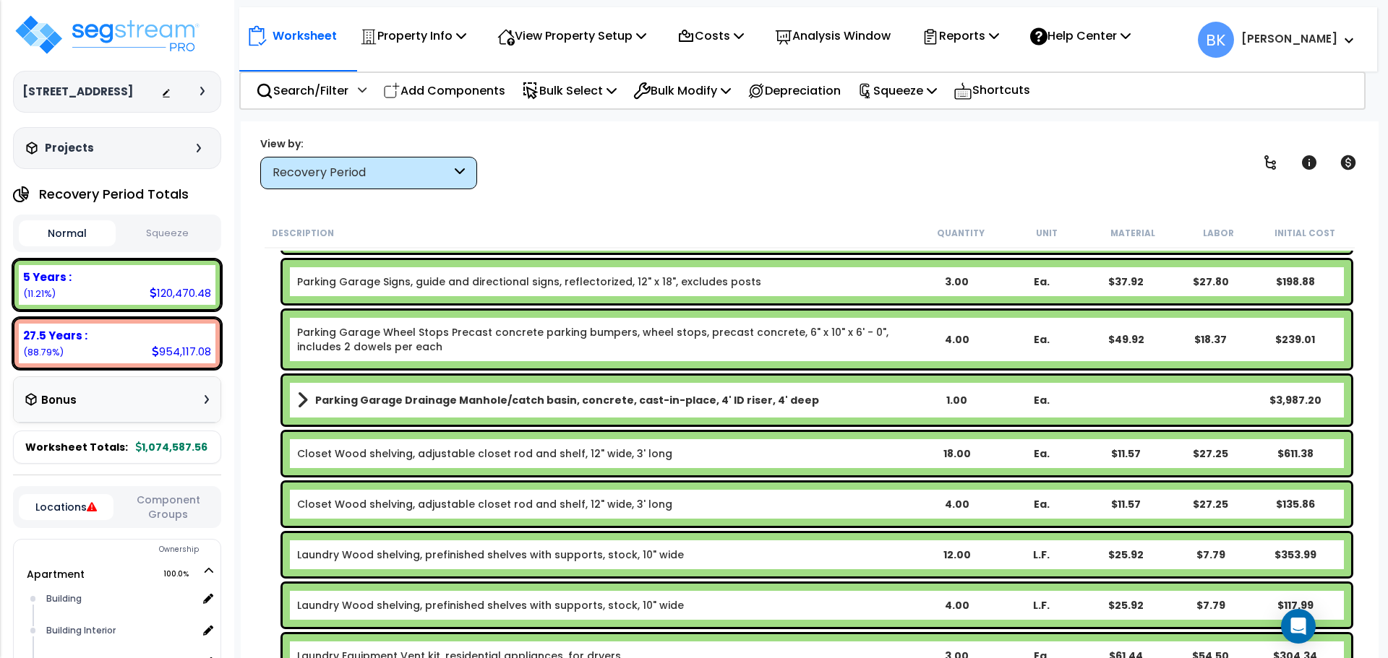
scroll to position [289, 0]
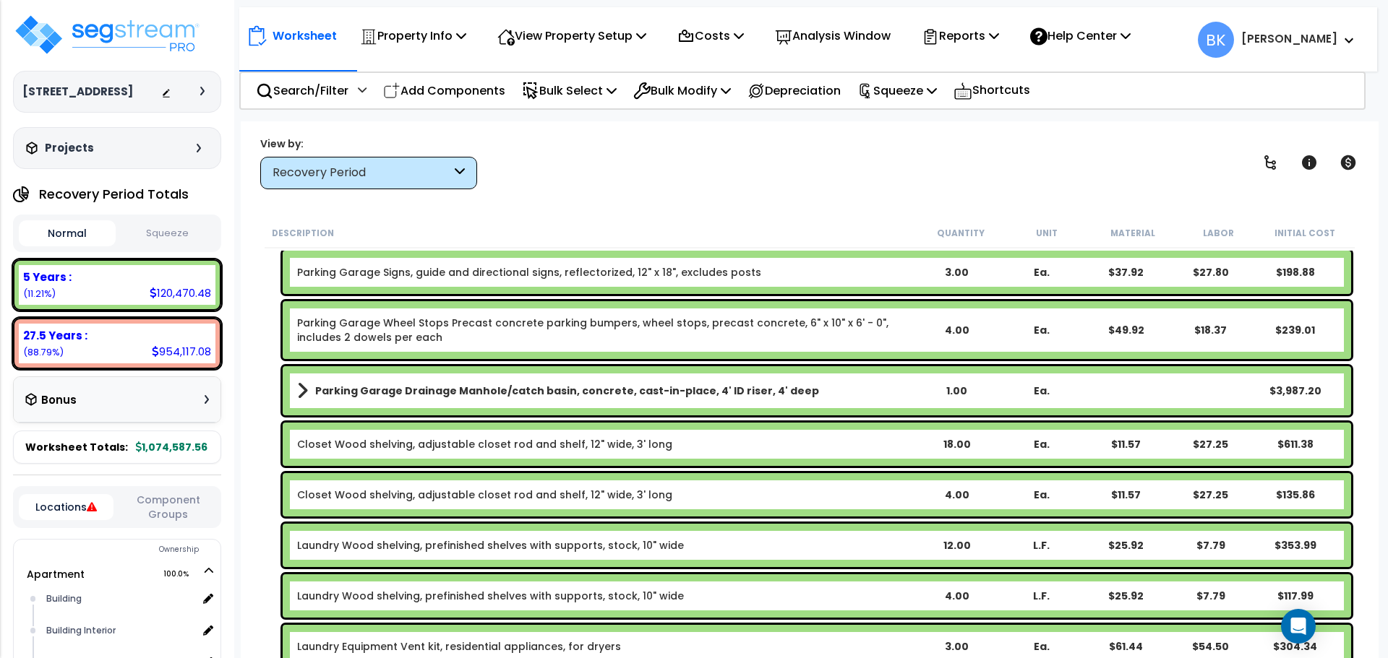
click at [426, 387] on b "Parking Garage Drainage Manhole/catch basin, concrete, cast-in-place, 4' ID ris…" at bounding box center [567, 391] width 504 height 14
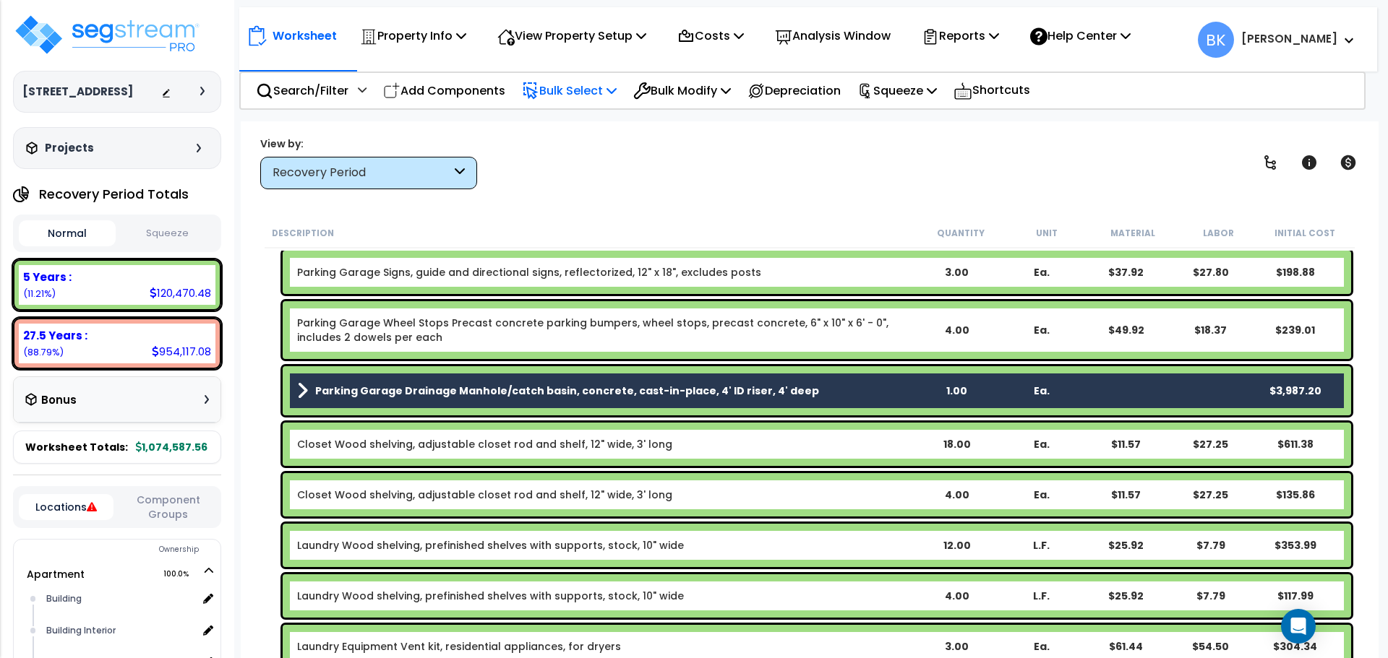
click at [603, 90] on p "Bulk Select" at bounding box center [569, 91] width 95 height 20
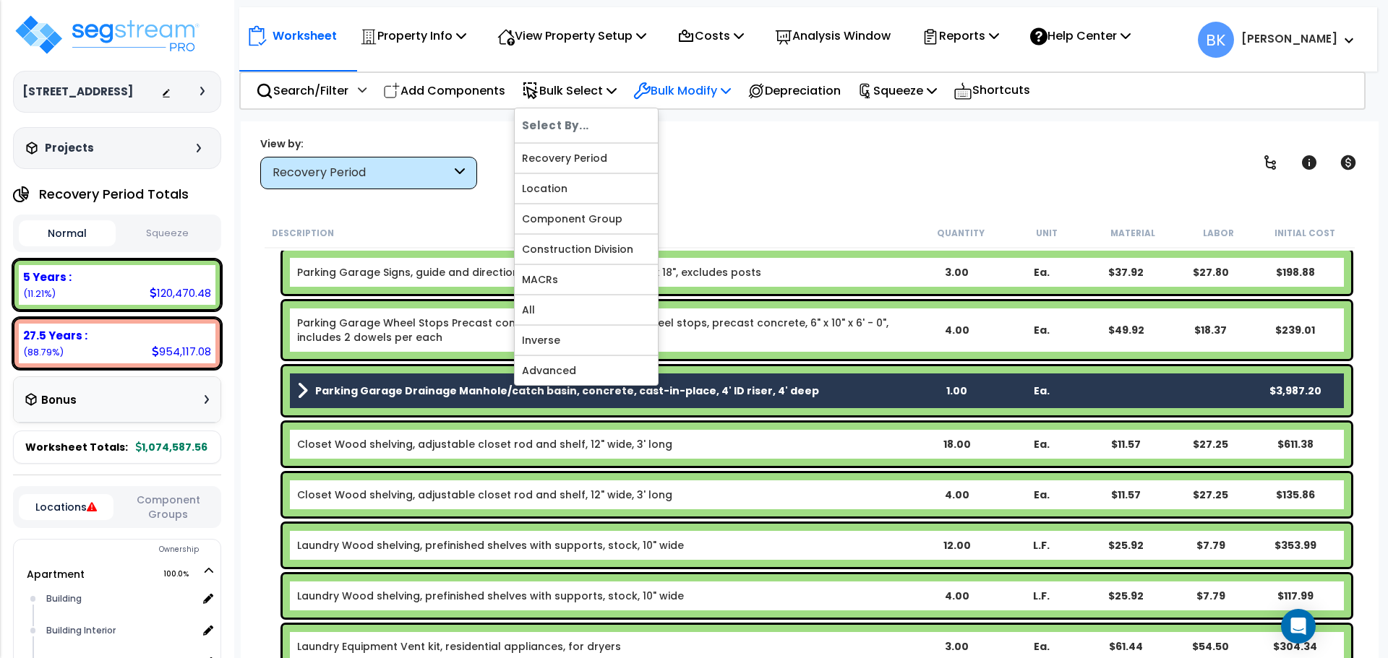
click at [660, 95] on p "Bulk Modify" at bounding box center [682, 91] width 98 height 20
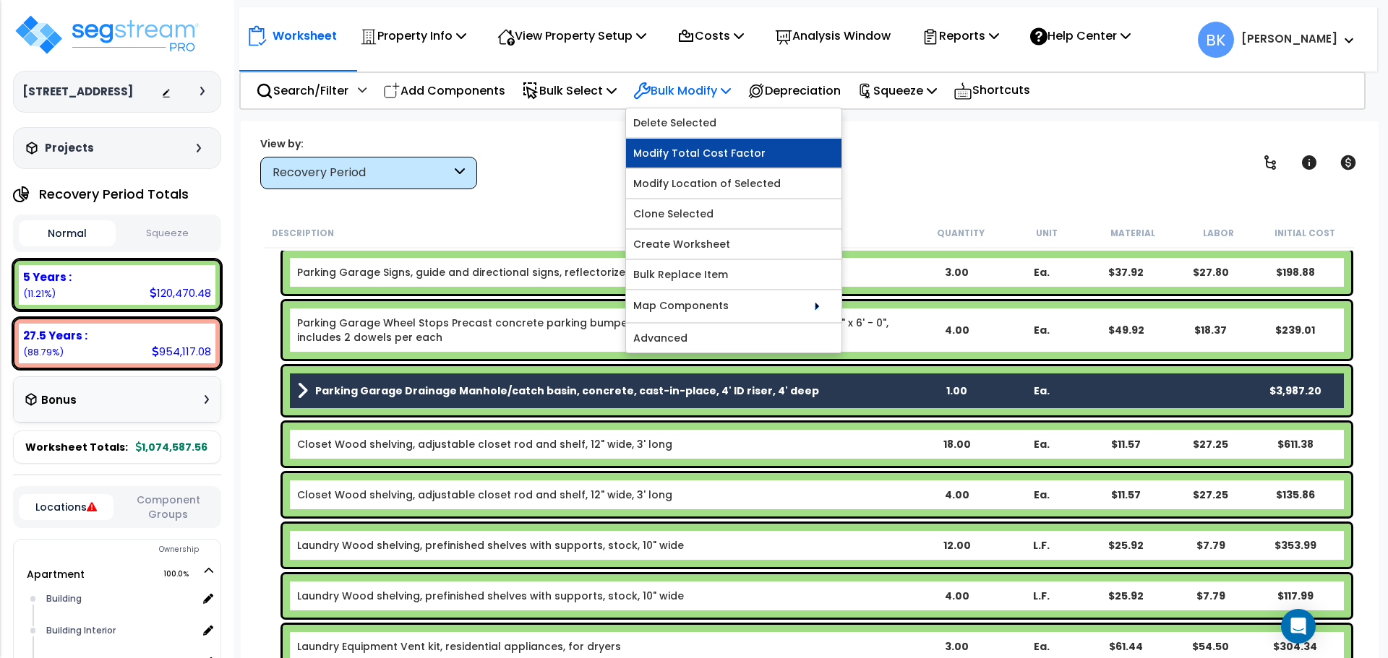
click at [689, 152] on link "Modify Total Cost Factor" at bounding box center [733, 153] width 215 height 29
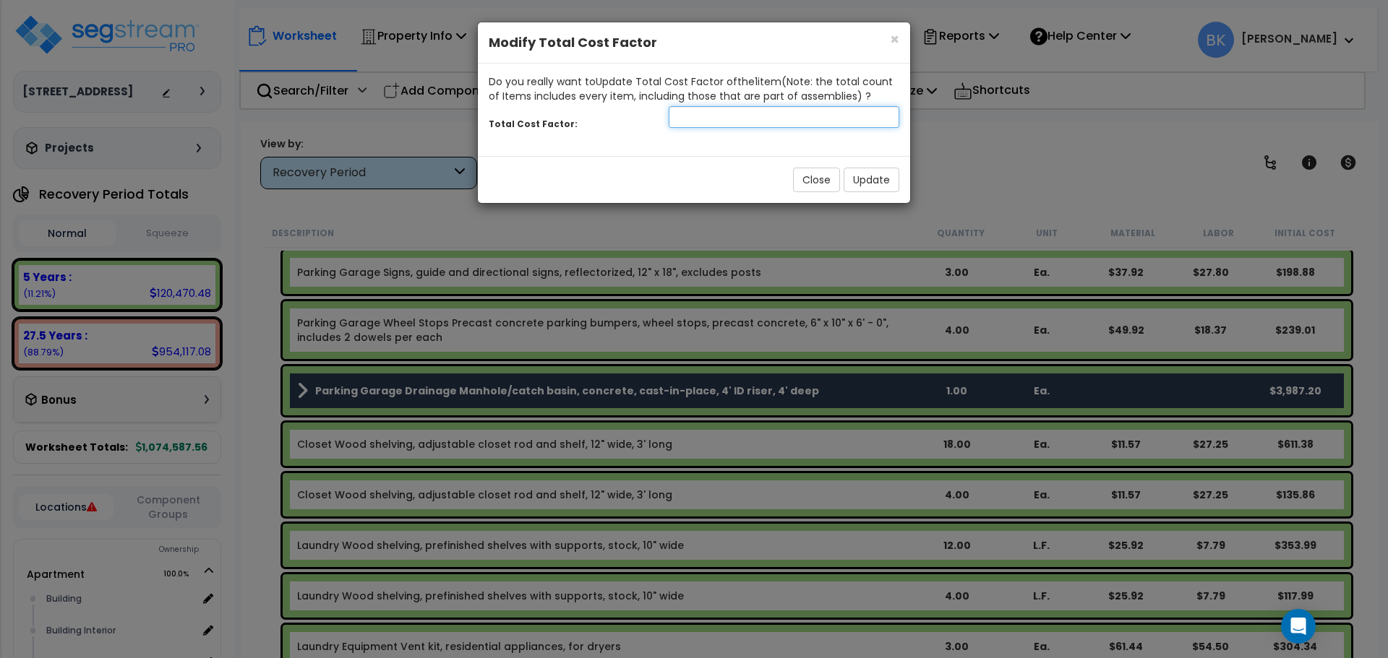
click at [712, 116] on input "number" at bounding box center [783, 117] width 231 height 22
type input "0.7"
click at [865, 187] on button "Update" at bounding box center [871, 180] width 56 height 25
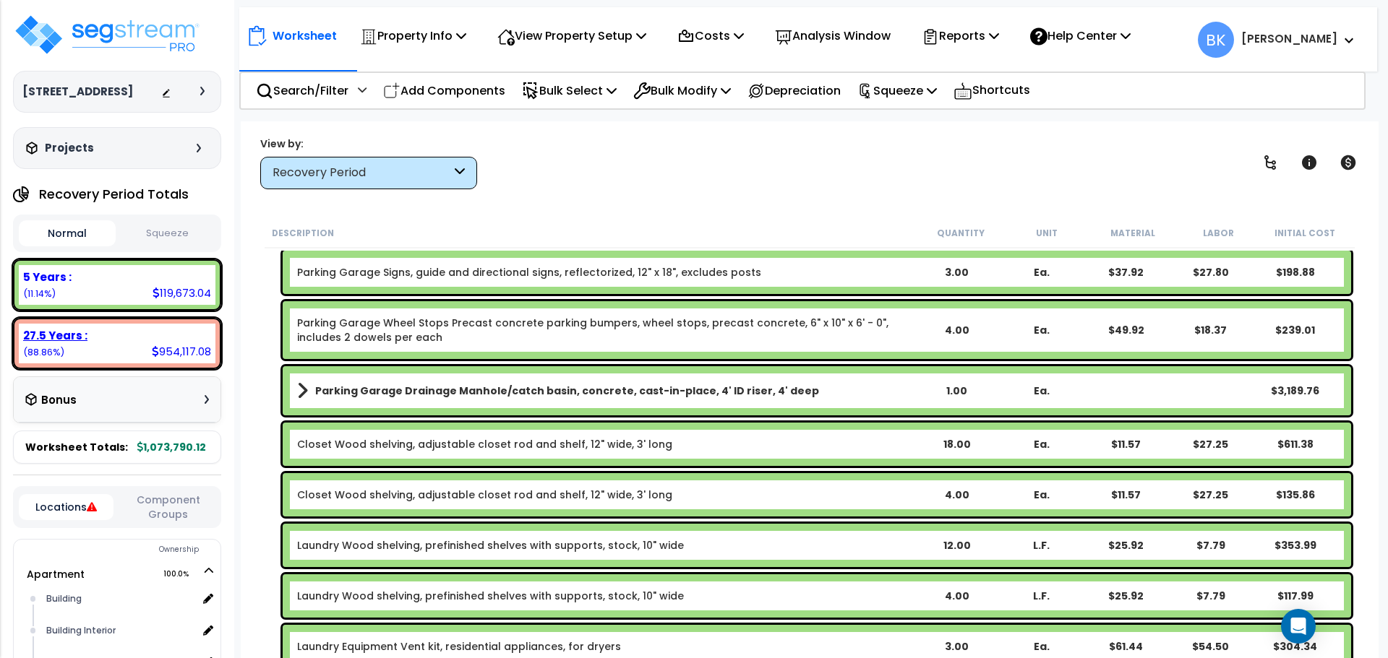
click at [92, 331] on div "27.5 Years :" at bounding box center [117, 335] width 188 height 15
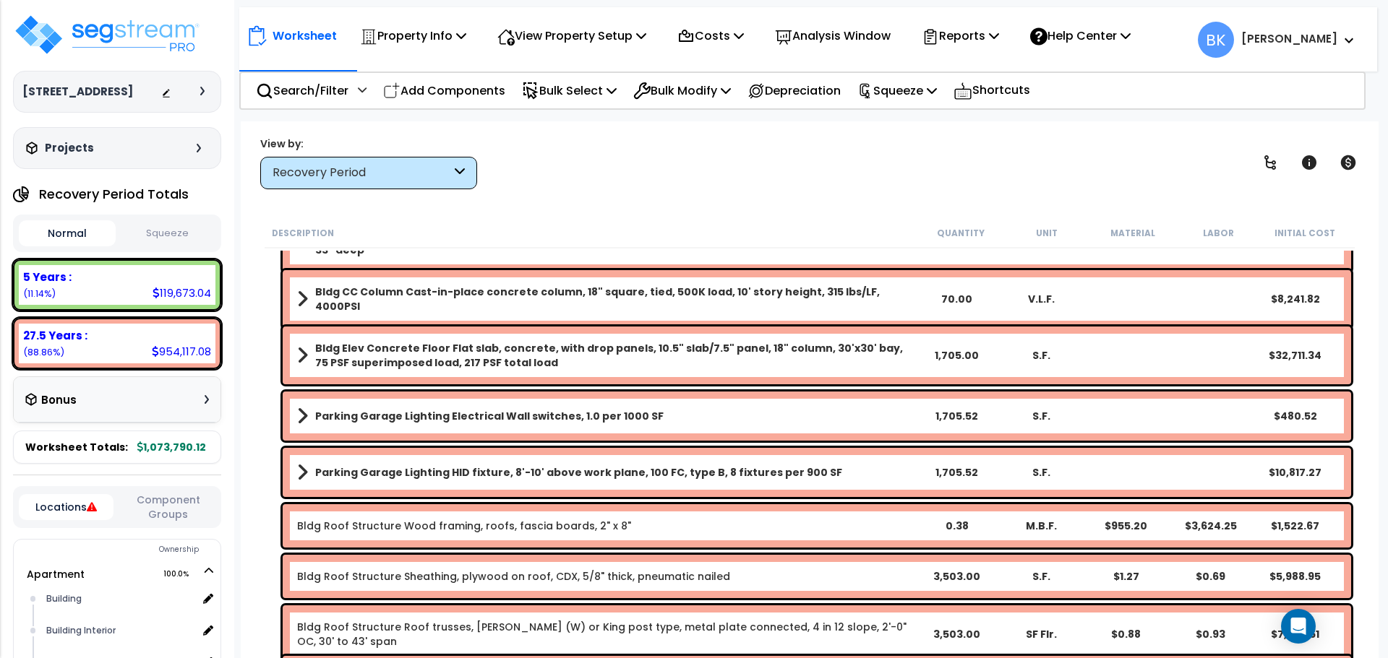
scroll to position [145, 0]
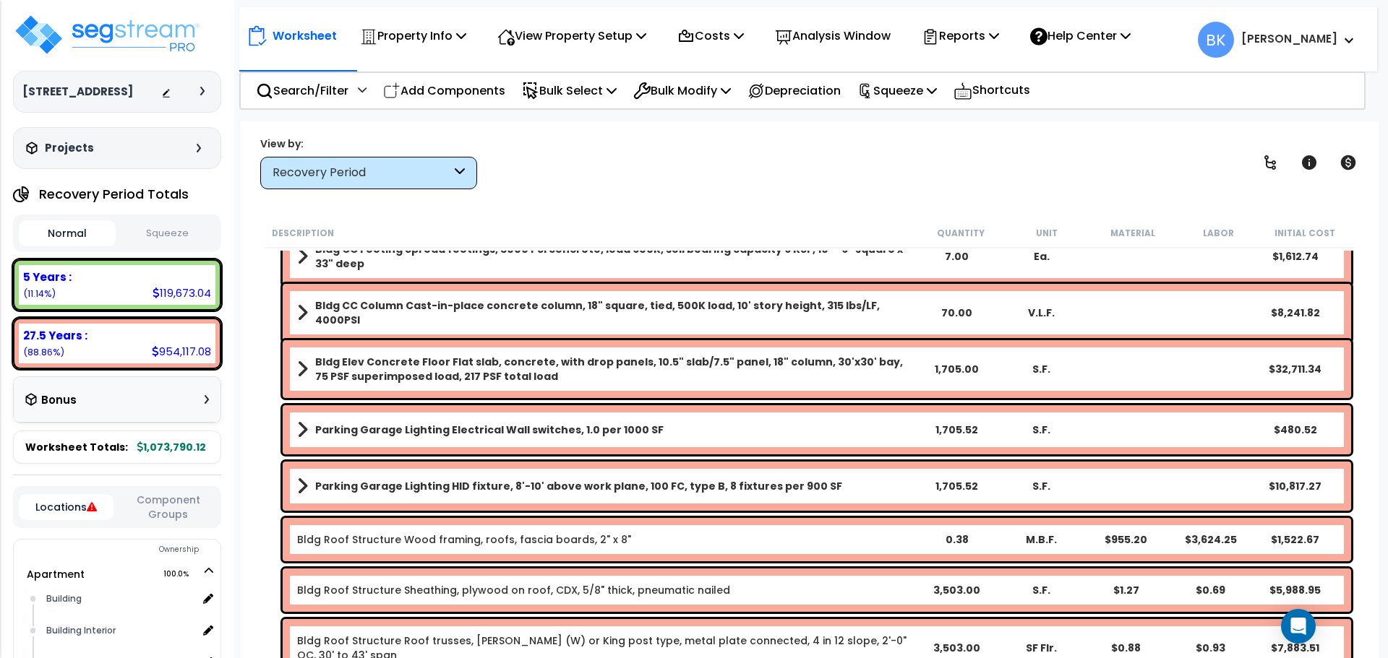
click at [422, 492] on b "Parking Garage Lighting HID fixture, 8'-10' above work plane, 100 FC, type B, 8…" at bounding box center [578, 486] width 527 height 14
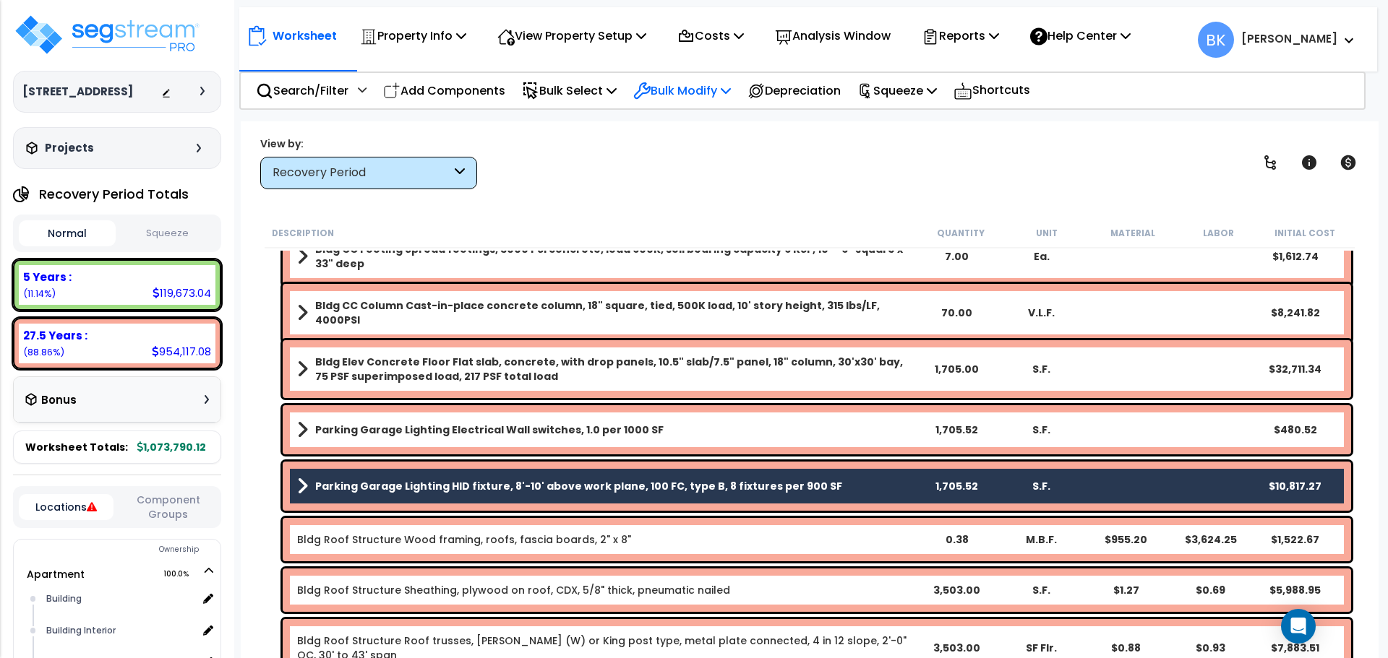
click at [684, 85] on p "Bulk Modify" at bounding box center [682, 91] width 98 height 20
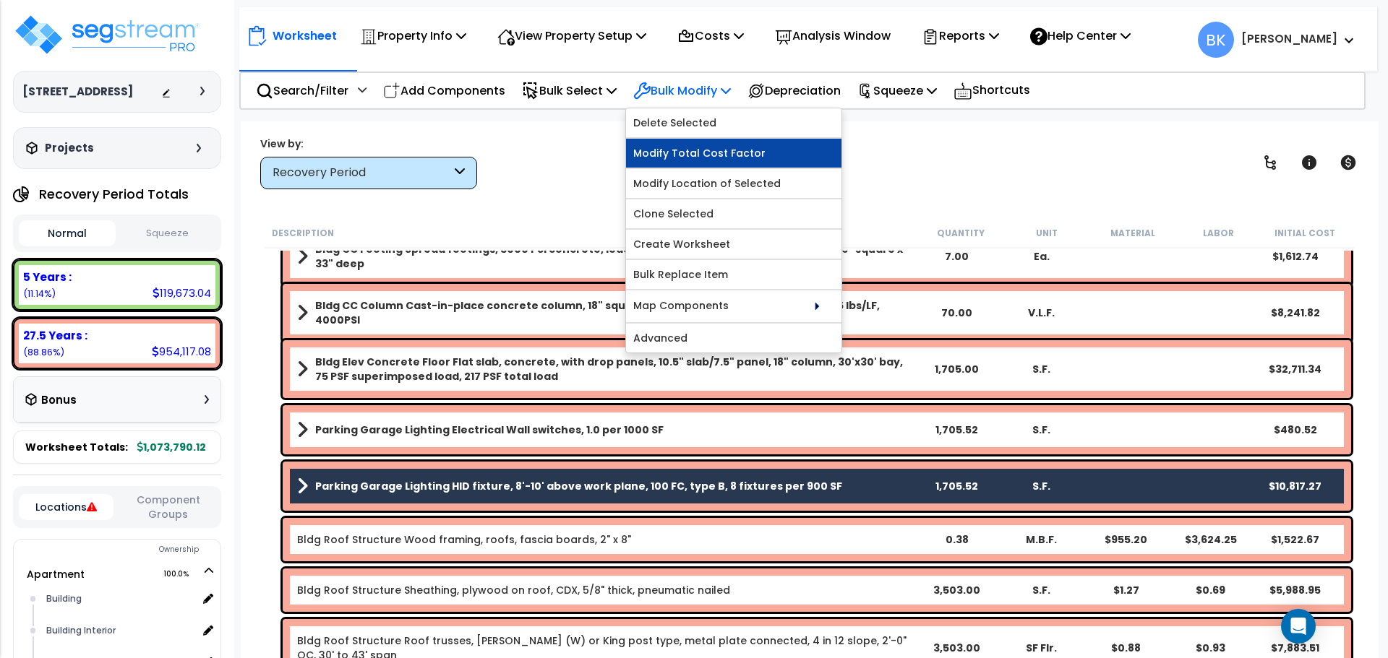
click at [708, 152] on link "Modify Total Cost Factor" at bounding box center [733, 153] width 215 height 29
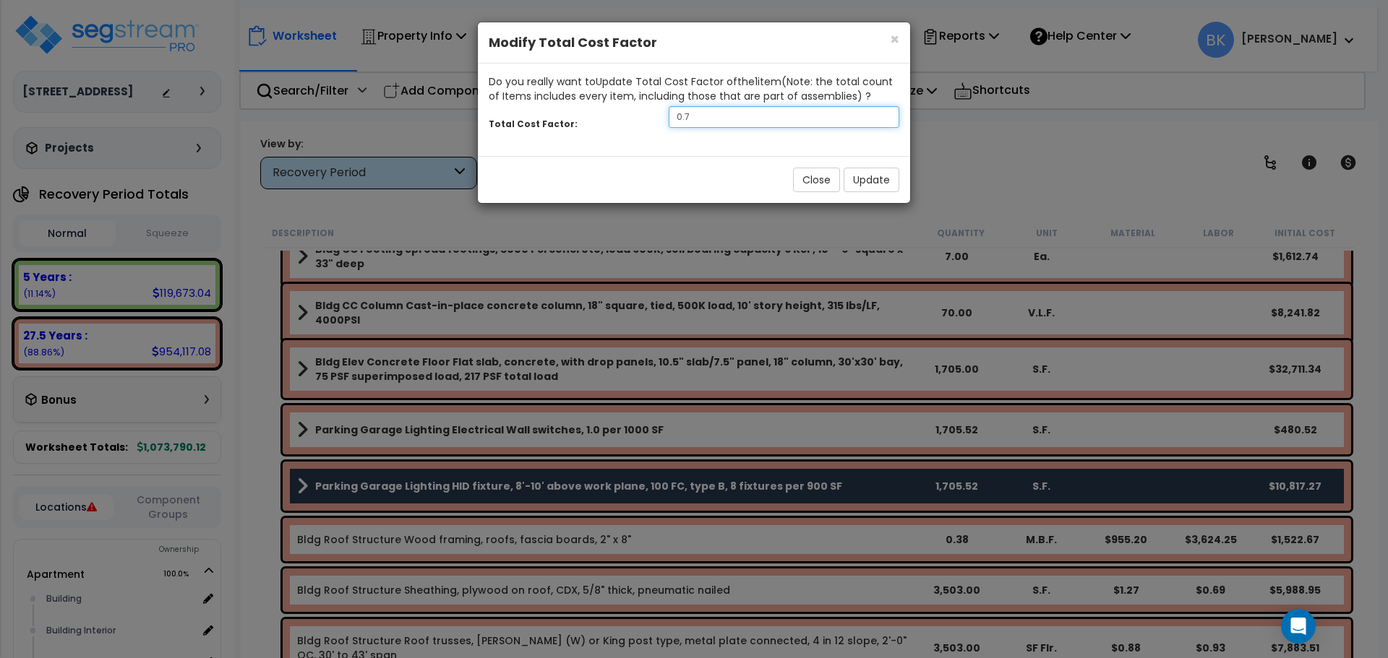
click at [718, 123] on input "0.7" at bounding box center [783, 117] width 231 height 22
type input "0.4"
click at [869, 182] on button "Update" at bounding box center [871, 180] width 56 height 25
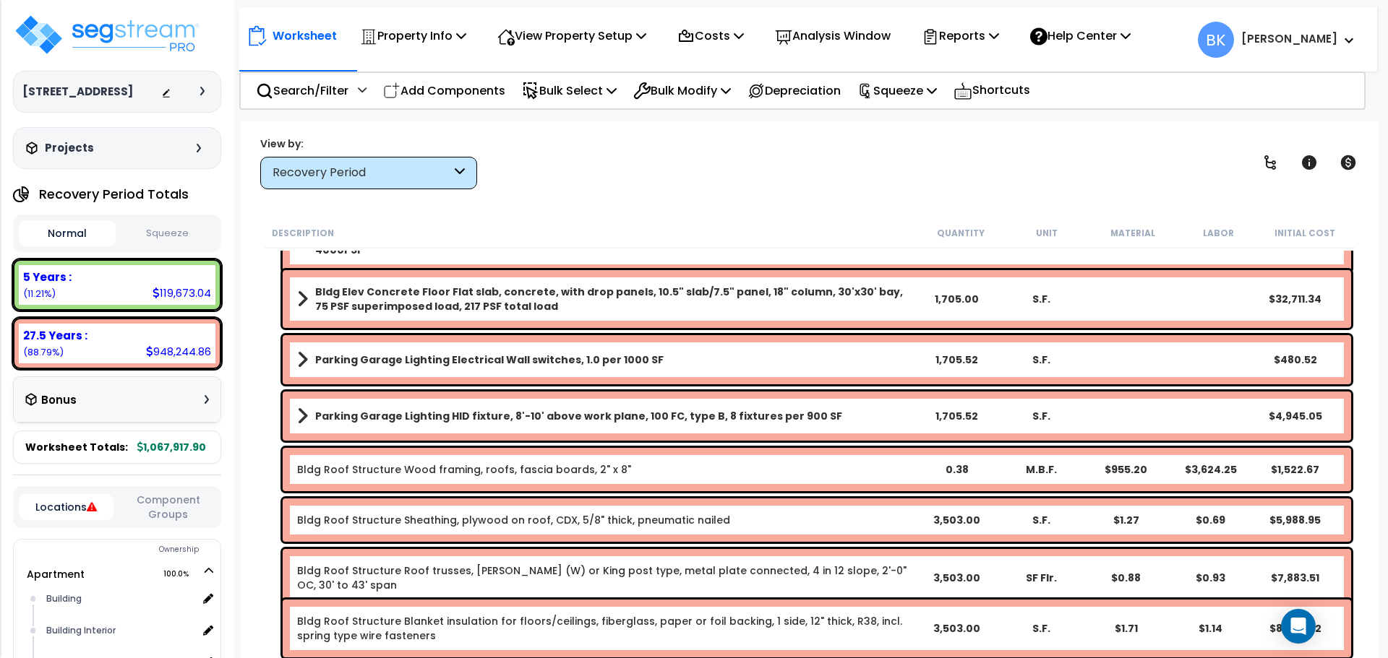
scroll to position [217, 0]
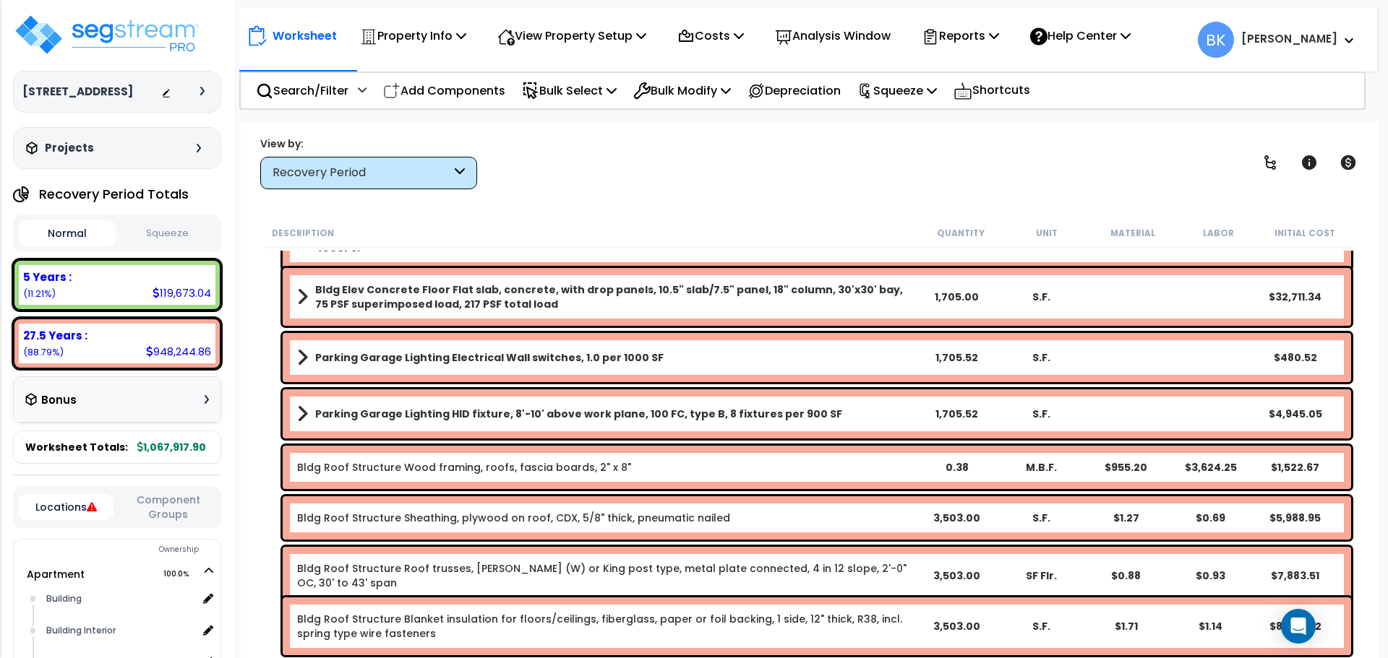
click at [759, 409] on b "Parking Garage Lighting HID fixture, 8'-10' above work plane, 100 FC, type B, 8…" at bounding box center [578, 414] width 527 height 14
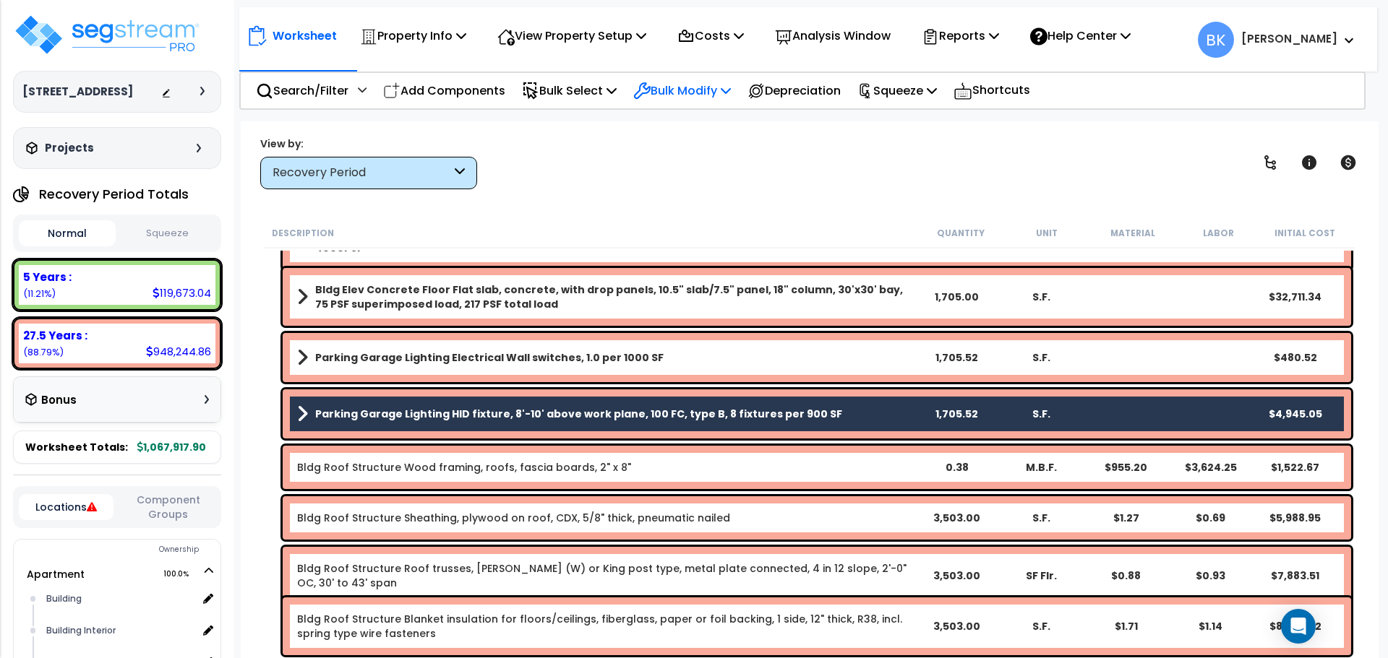
click at [693, 95] on p "Bulk Modify" at bounding box center [682, 91] width 98 height 20
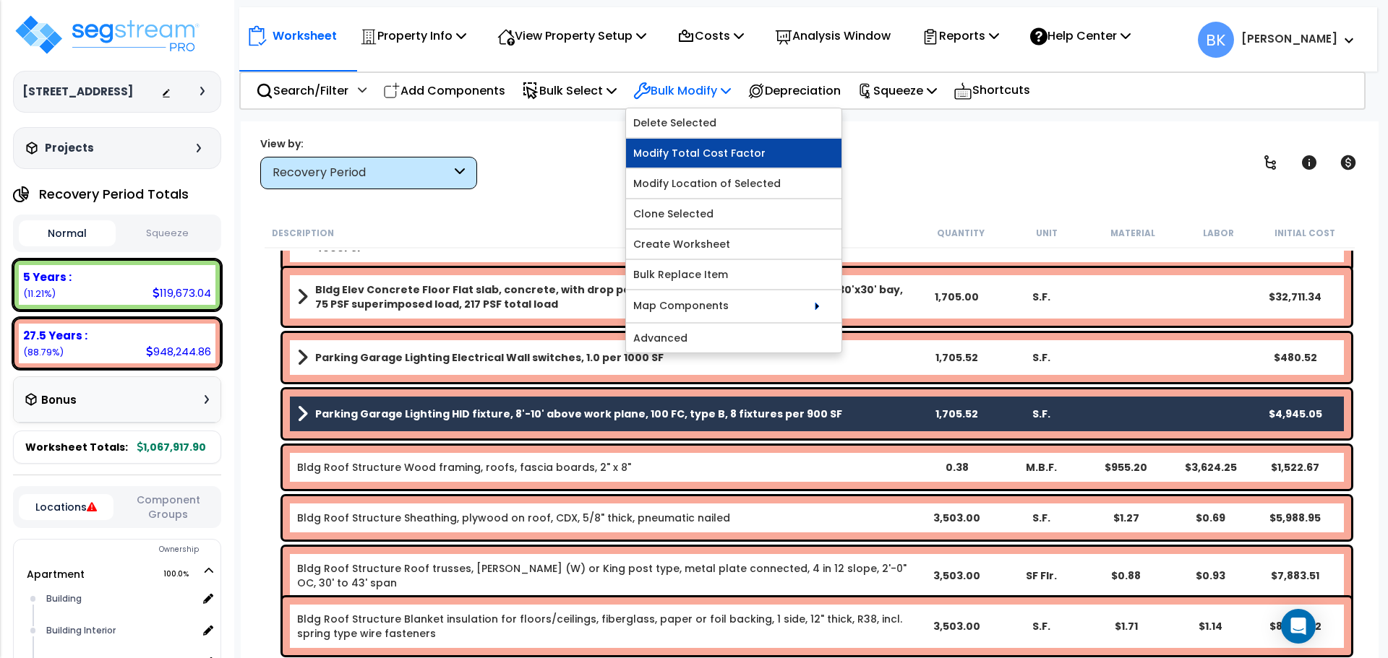
click at [702, 160] on link "Modify Total Cost Factor" at bounding box center [733, 153] width 215 height 29
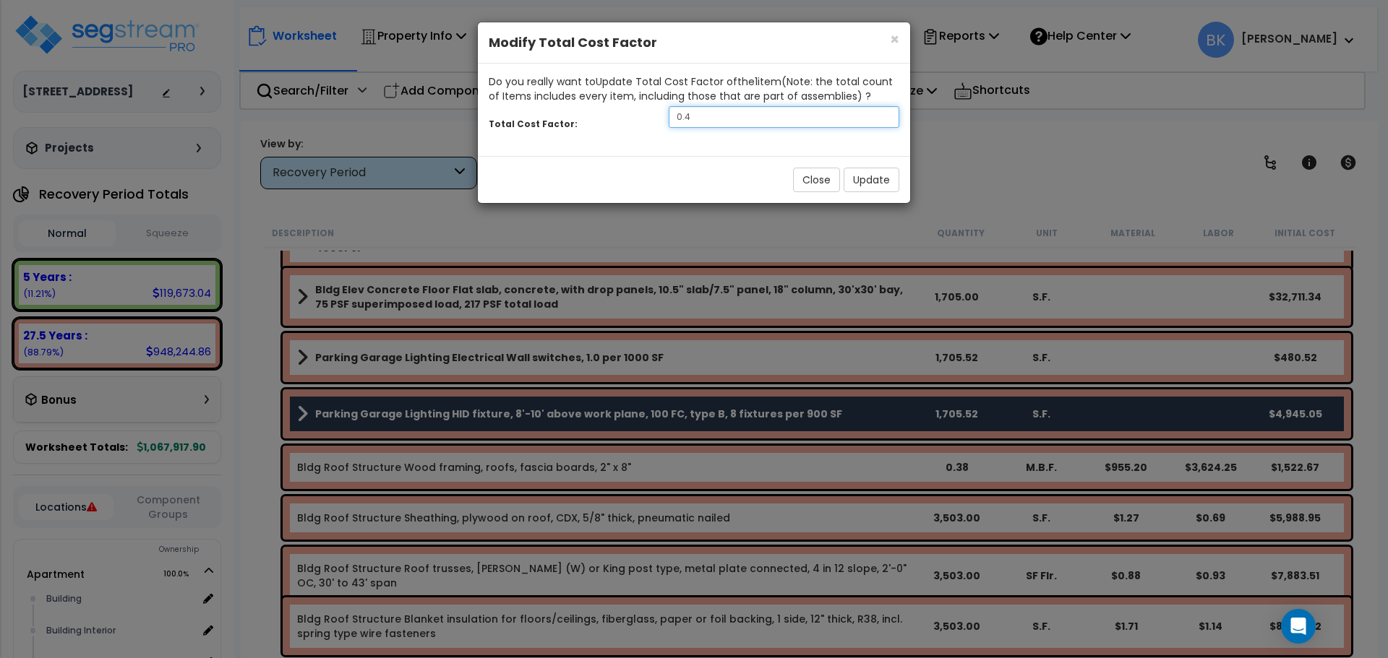
click at [694, 116] on input "0.4" at bounding box center [783, 117] width 231 height 22
type input "0.35"
click at [863, 173] on button "Update" at bounding box center [871, 180] width 56 height 25
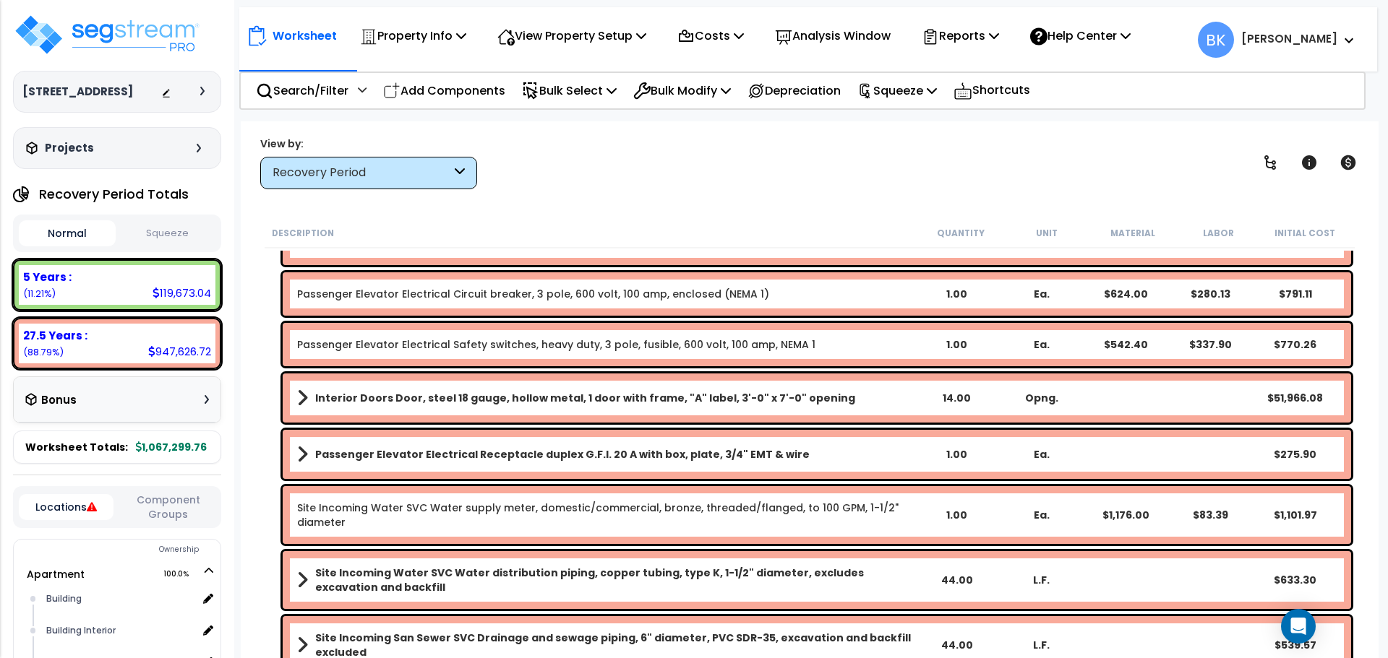
scroll to position [12358, 0]
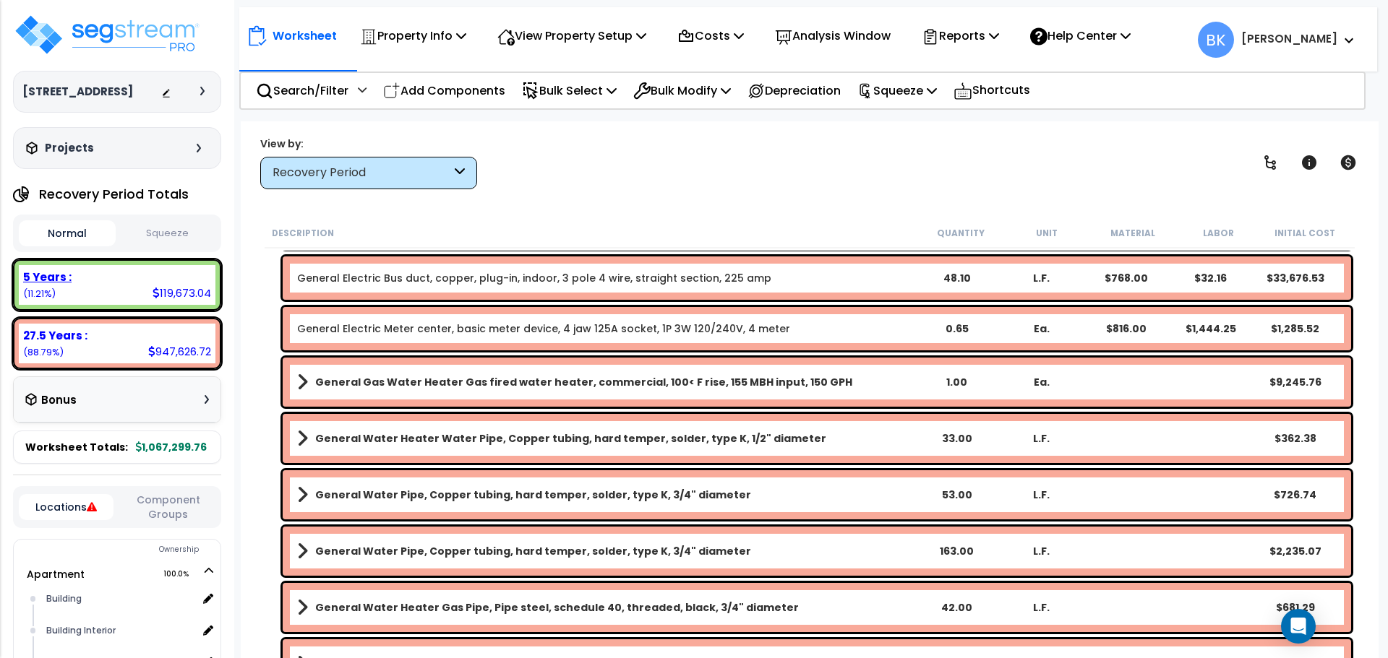
click at [119, 272] on div "5 Years :" at bounding box center [117, 277] width 188 height 15
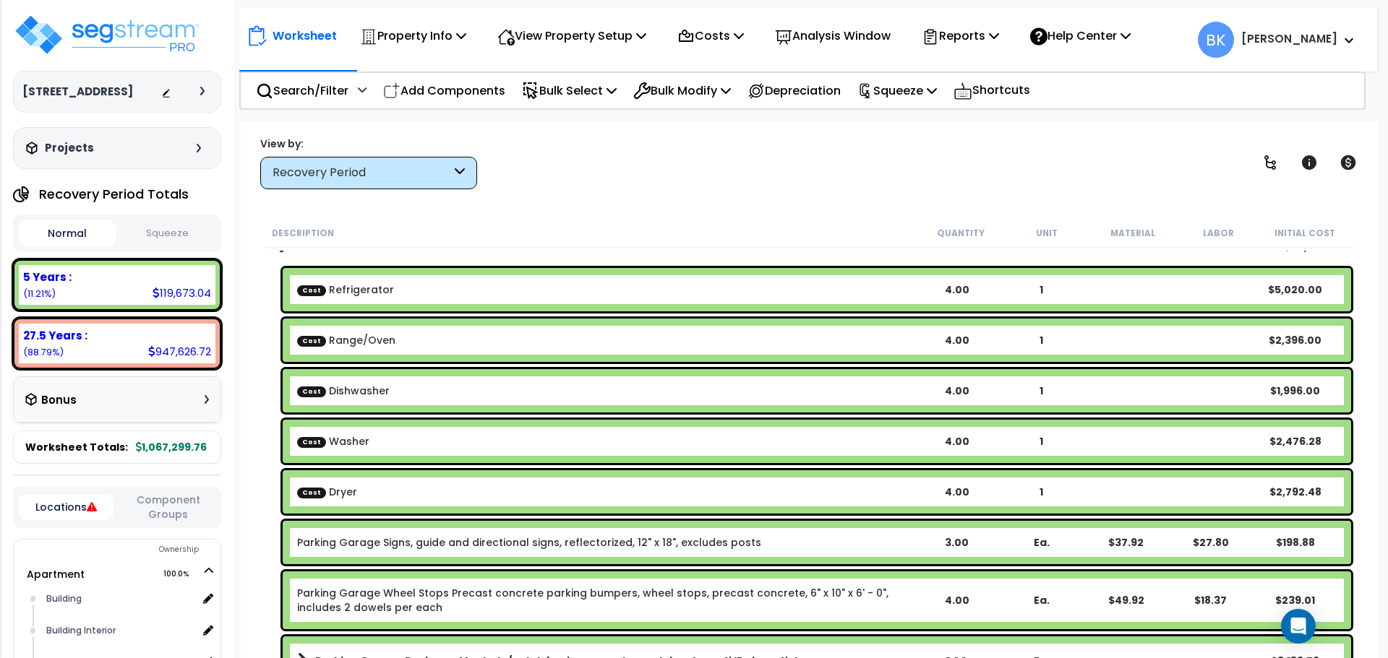
scroll to position [0, 0]
